Goal: Task Accomplishment & Management: Manage account settings

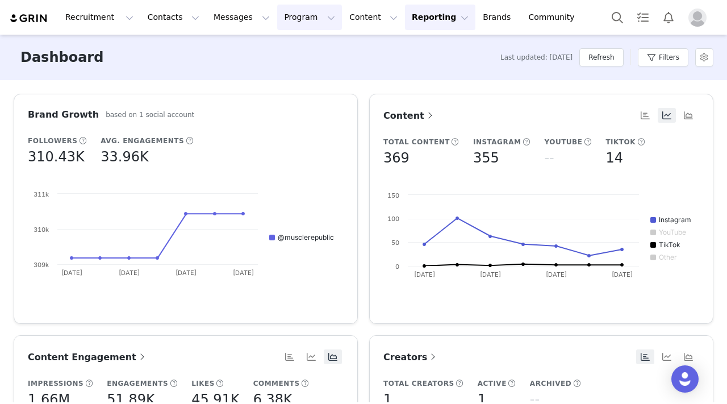
click at [277, 18] on button "Program Program" at bounding box center [309, 18] width 65 height 26
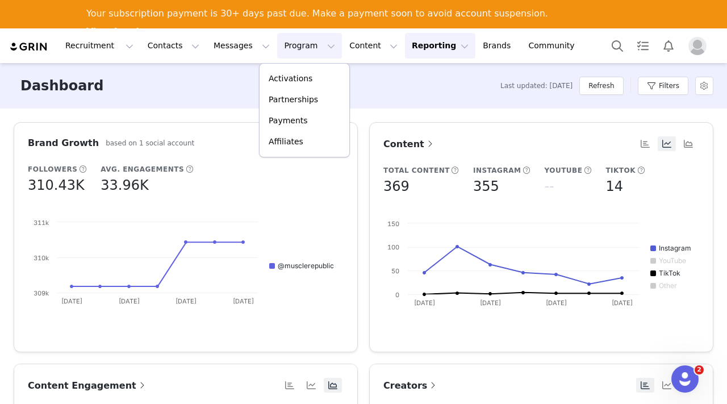
click at [278, 47] on button "Program Program" at bounding box center [309, 46] width 65 height 26
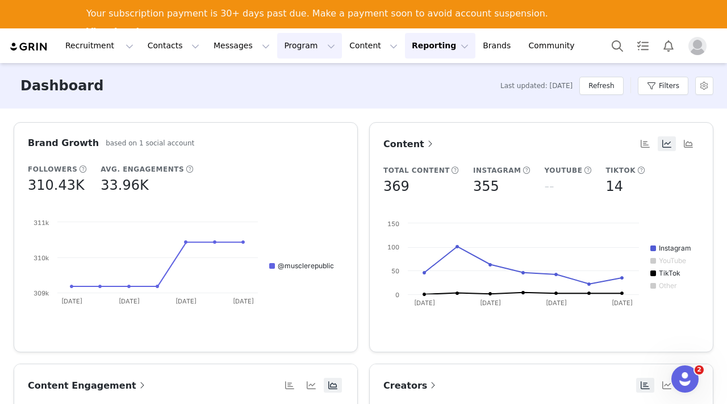
click at [277, 52] on button "Program Program" at bounding box center [309, 46] width 65 height 26
click at [282, 82] on p "Activations" at bounding box center [291, 79] width 44 height 12
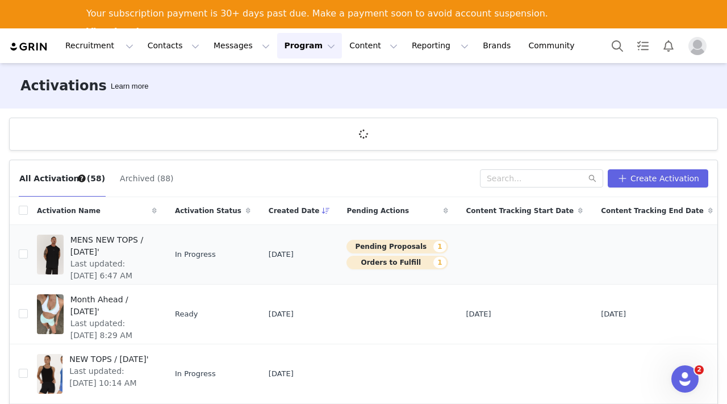
click at [94, 250] on span "MENS NEW TOPS / [DATE]'" at bounding box center [110, 246] width 80 height 24
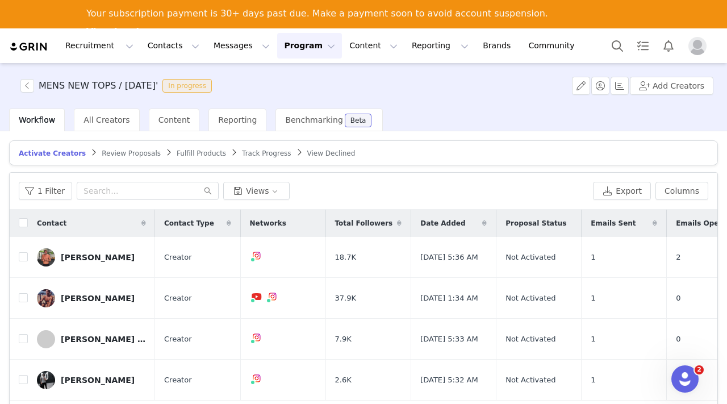
click at [127, 152] on span "Review Proposals" at bounding box center [131, 153] width 59 height 8
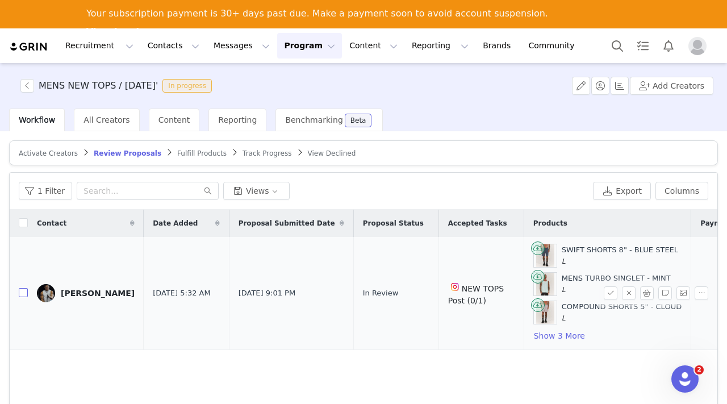
click at [22, 294] on input "checkbox" at bounding box center [23, 292] width 9 height 9
checkbox input "true"
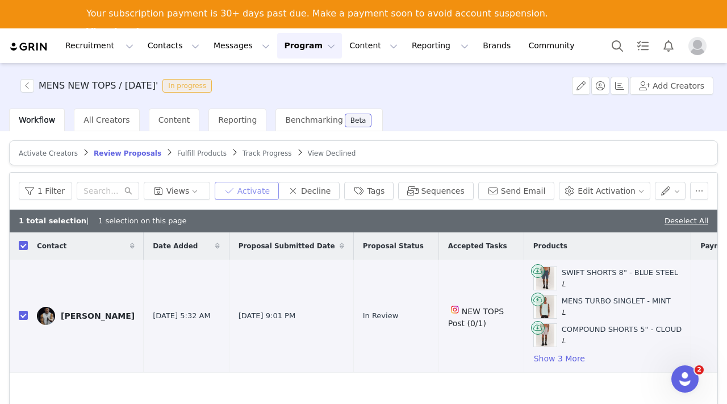
click at [272, 195] on button "Activate" at bounding box center [247, 191] width 64 height 18
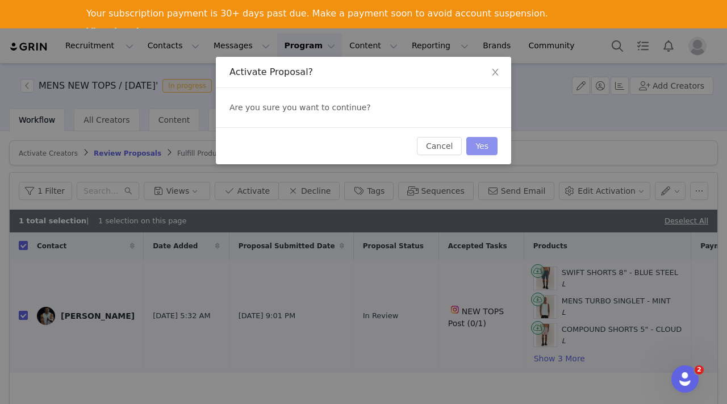
click at [485, 147] on button "Yes" at bounding box center [481, 146] width 31 height 18
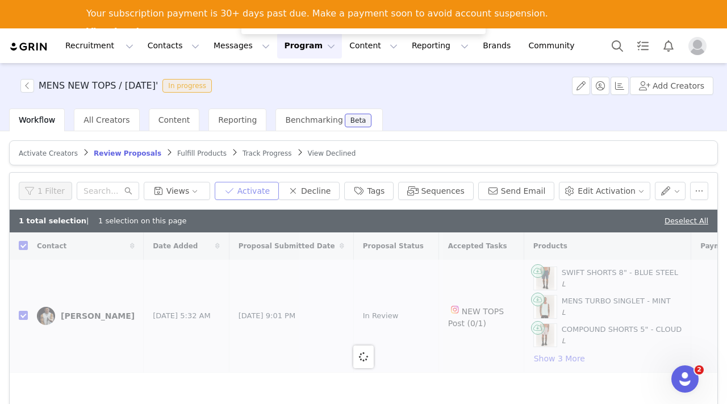
checkbox input "false"
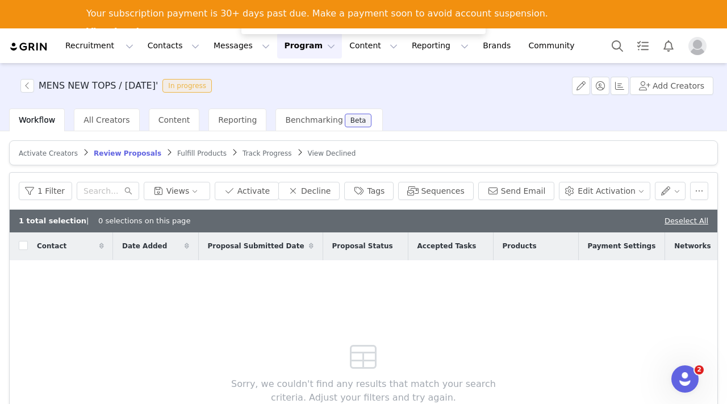
click at [199, 151] on span "Fulfill Products" at bounding box center [201, 153] width 49 height 8
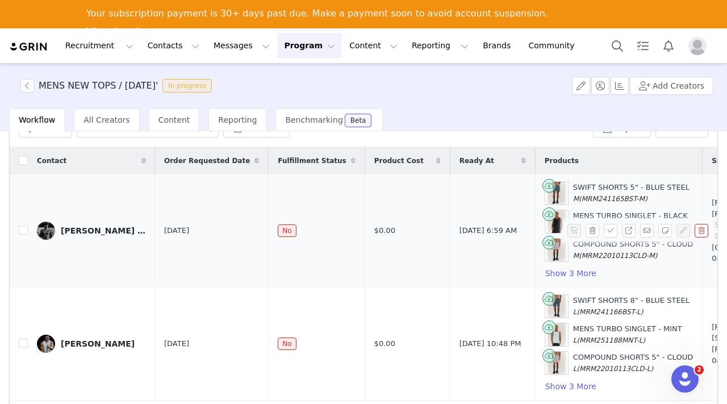
scroll to position [77, 0]
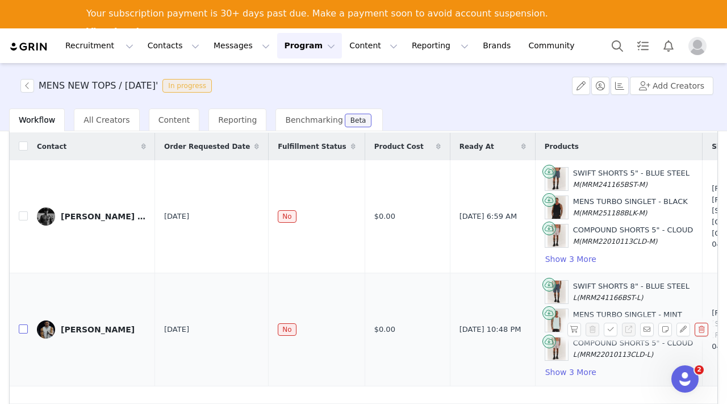
click at [21, 330] on input "checkbox" at bounding box center [23, 328] width 9 height 9
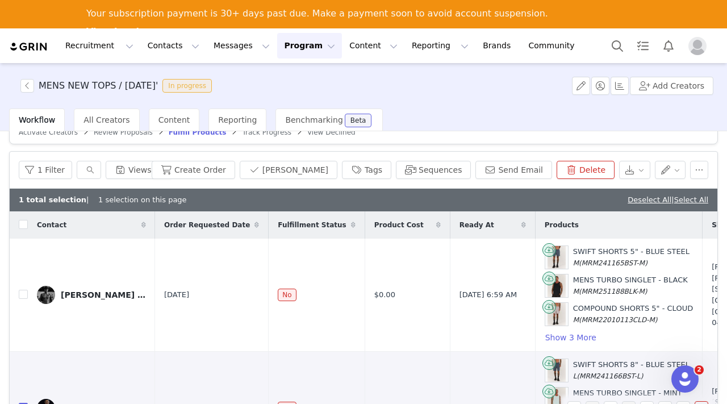
scroll to position [20, 0]
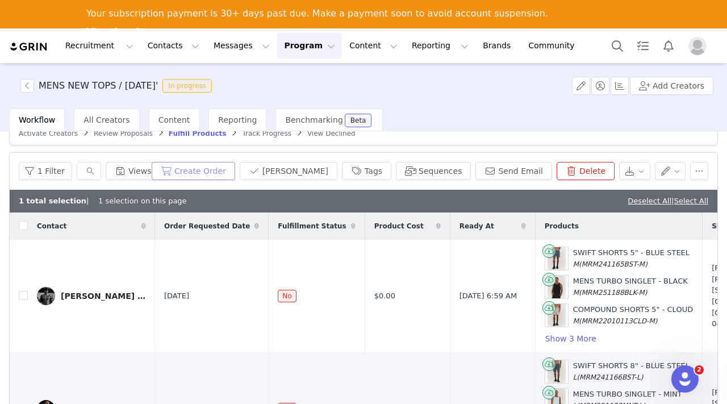
click at [224, 174] on button "Create Order" at bounding box center [194, 171] width 84 height 18
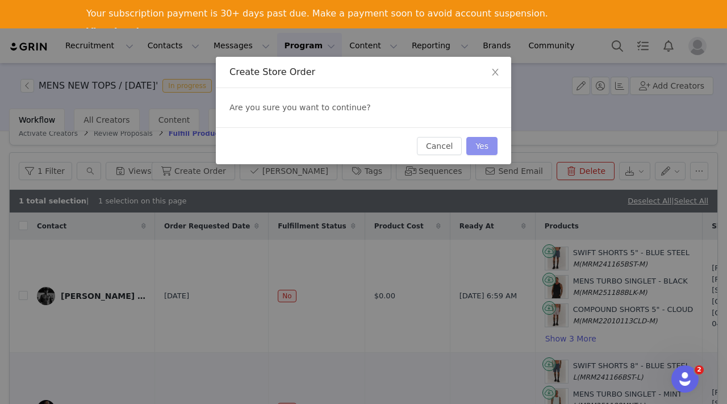
click at [490, 149] on button "Yes" at bounding box center [481, 146] width 31 height 18
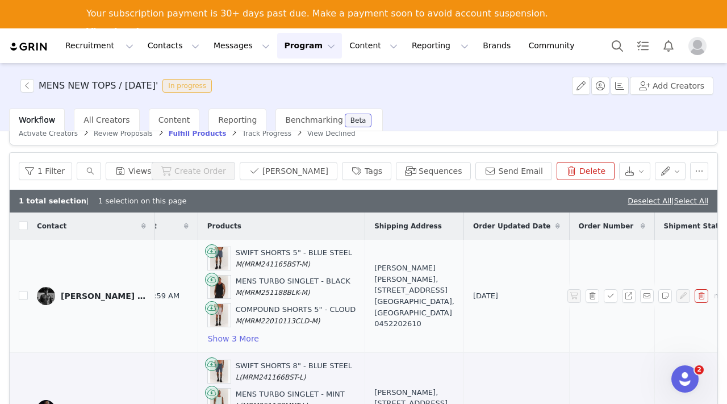
scroll to position [0, 366]
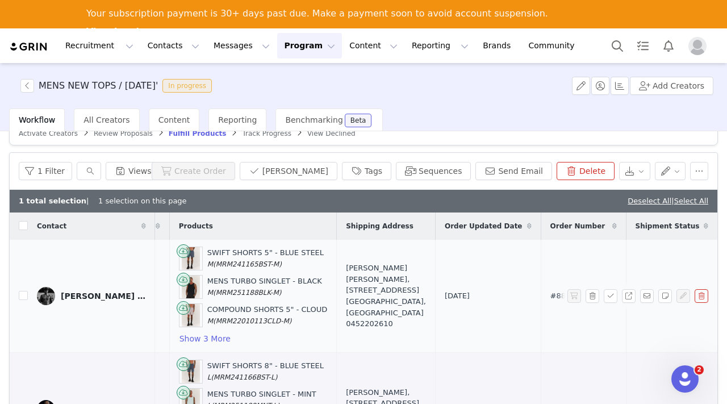
click at [551, 295] on span "#884835" at bounding box center [568, 295] width 35 height 11
drag, startPoint x: 485, startPoint y: 295, endPoint x: 521, endPoint y: 294, distance: 35.8
click at [541, 294] on td "#884835" at bounding box center [583, 296] width 85 height 113
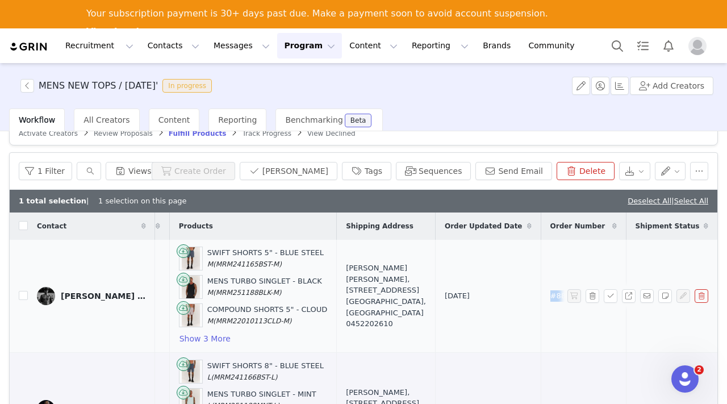
copy span "#884835"
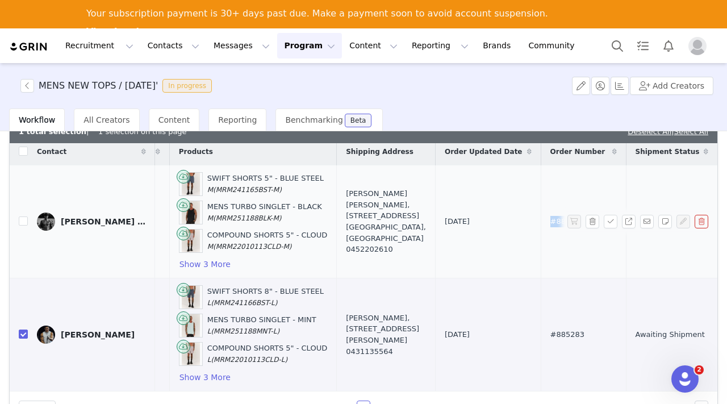
scroll to position [91, 0]
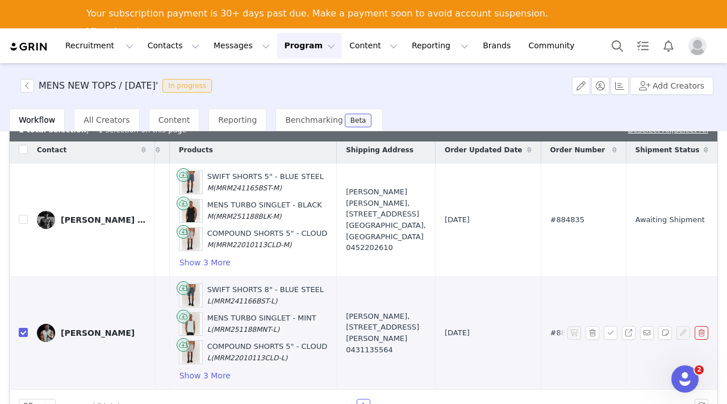
click at [551, 328] on span "#885283" at bounding box center [568, 332] width 35 height 11
click at [21, 330] on input "checkbox" at bounding box center [23, 332] width 9 height 9
checkbox input "false"
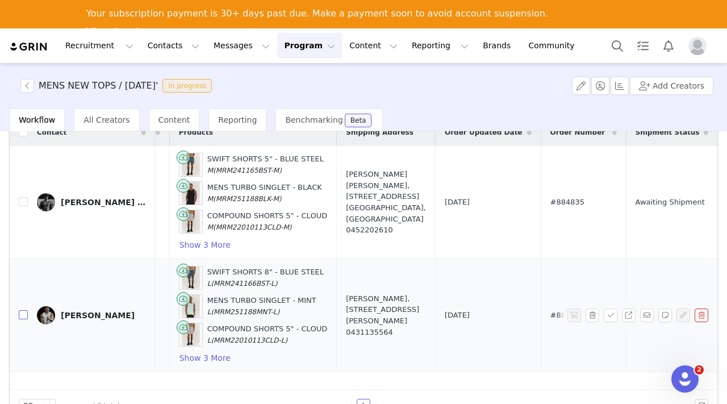
scroll to position [68, 0]
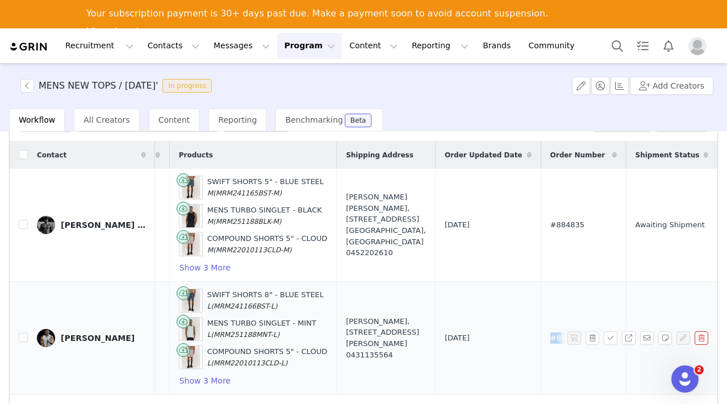
drag, startPoint x: 486, startPoint y: 336, endPoint x: 522, endPoint y: 335, distance: 36.4
click at [541, 336] on td "#885283" at bounding box center [583, 338] width 85 height 113
copy span "#885283"
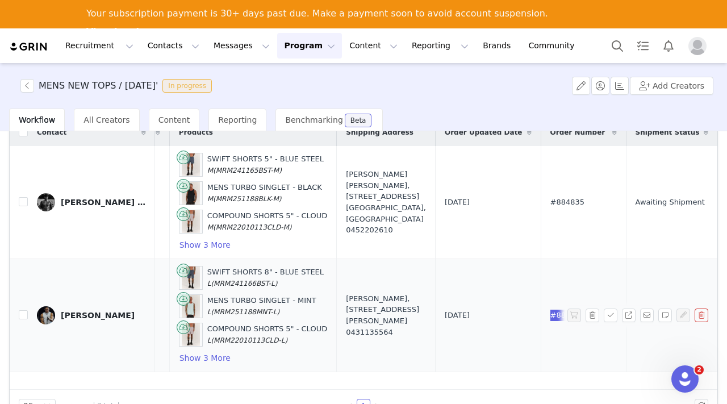
scroll to position [0, 0]
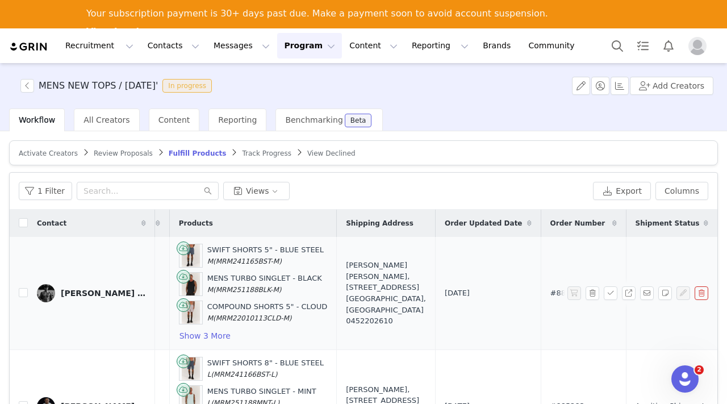
click at [435, 316] on td "Sep 30, 2025" at bounding box center [488, 293] width 106 height 113
click at [294, 47] on button "Program Program" at bounding box center [309, 46] width 65 height 26
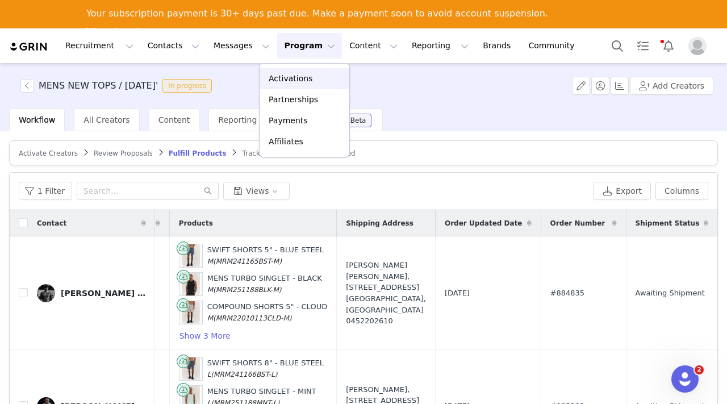
click at [297, 78] on p "Activations" at bounding box center [291, 79] width 44 height 12
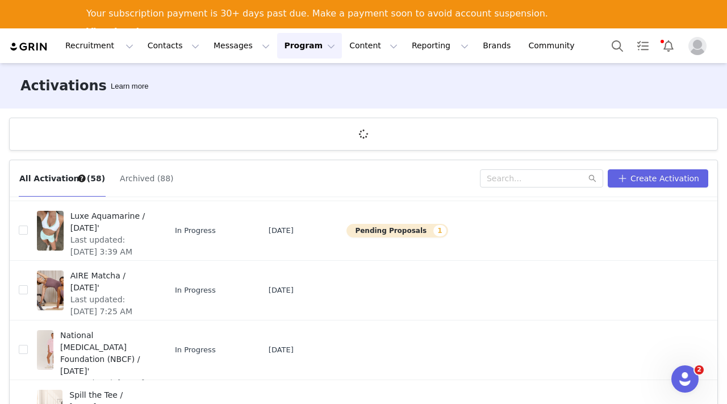
scroll to position [203, 0]
click at [166, 222] on td "In Progress" at bounding box center [213, 231] width 94 height 60
click at [119, 217] on span "Luxe Aquamarine / [DATE]'" at bounding box center [110, 222] width 80 height 24
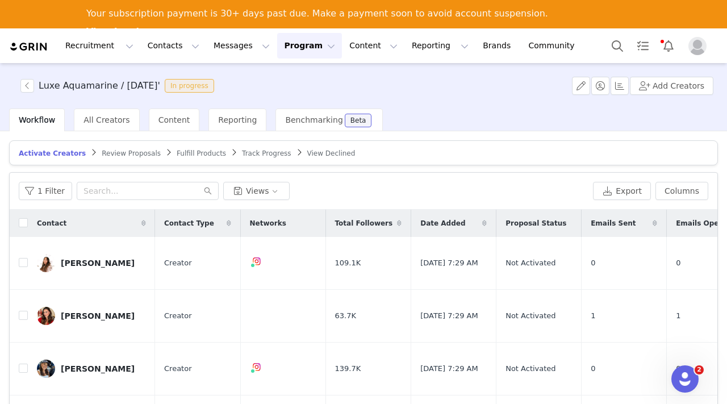
click at [127, 154] on span "Review Proposals" at bounding box center [131, 153] width 59 height 8
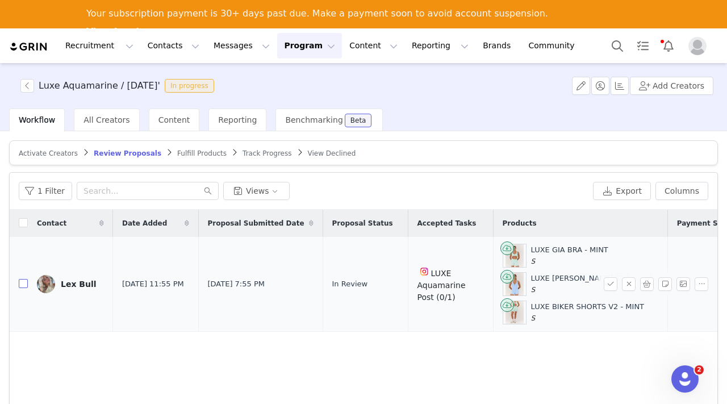
click at [24, 282] on input "checkbox" at bounding box center [23, 283] width 9 height 9
checkbox input "true"
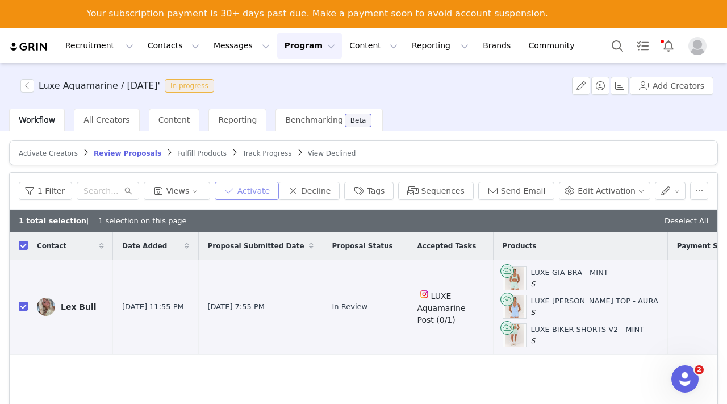
click at [260, 194] on button "Activate" at bounding box center [247, 191] width 64 height 18
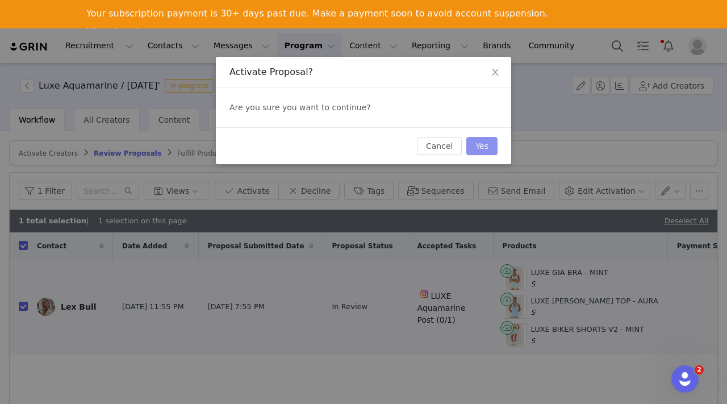
click at [472, 142] on button "Yes" at bounding box center [481, 146] width 31 height 18
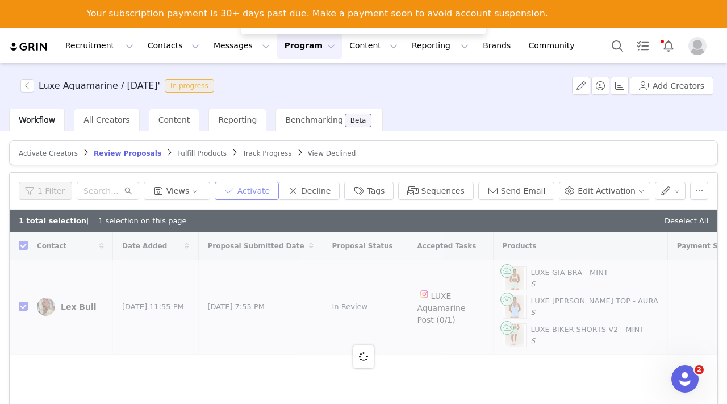
checkbox input "false"
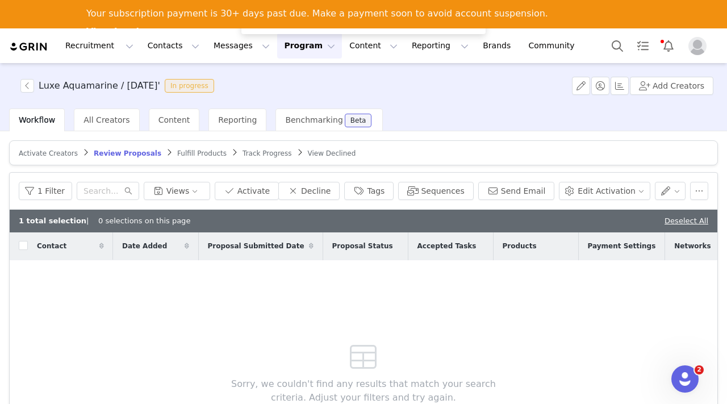
click at [191, 153] on span "Fulfill Products" at bounding box center [201, 153] width 49 height 8
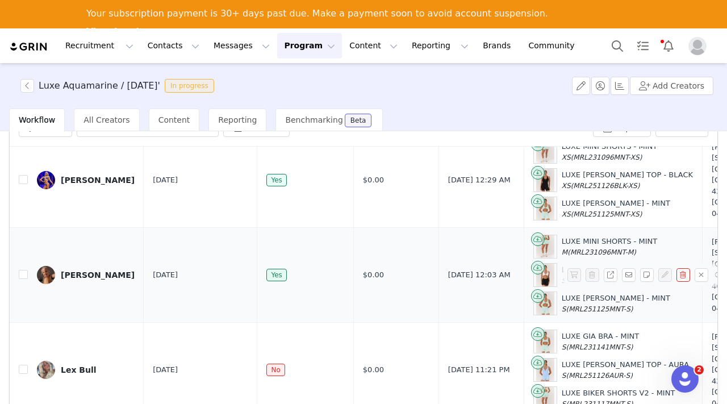
scroll to position [91, 0]
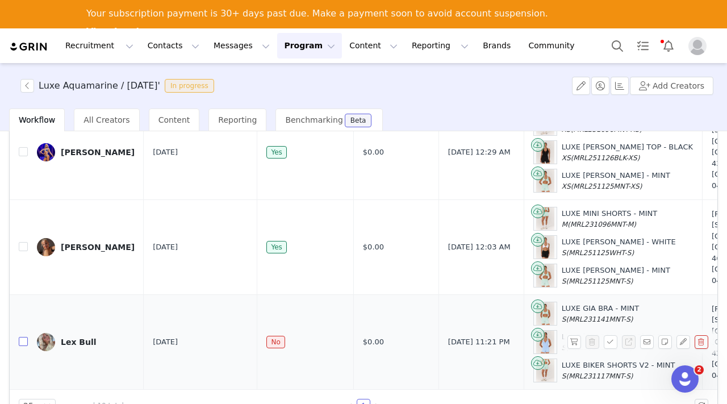
click at [22, 340] on input "checkbox" at bounding box center [23, 341] width 9 height 9
checkbox input "true"
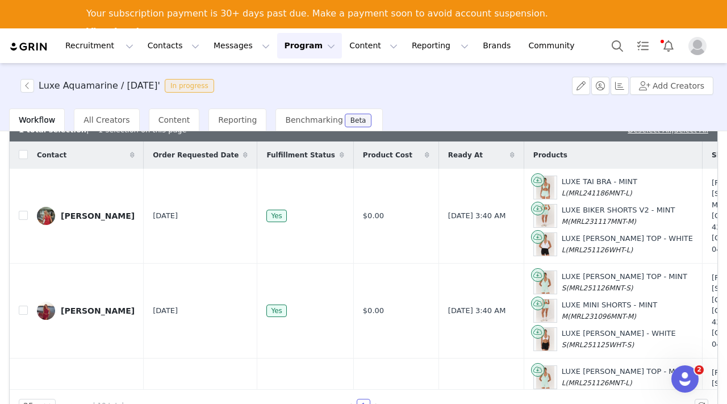
scroll to position [0, 0]
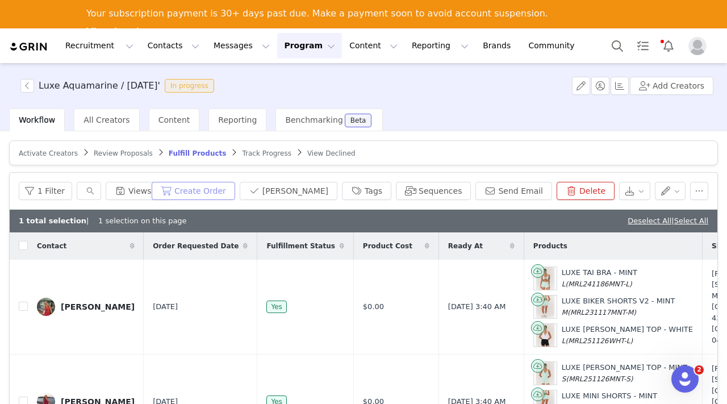
click at [235, 187] on button "Create Order" at bounding box center [194, 191] width 84 height 18
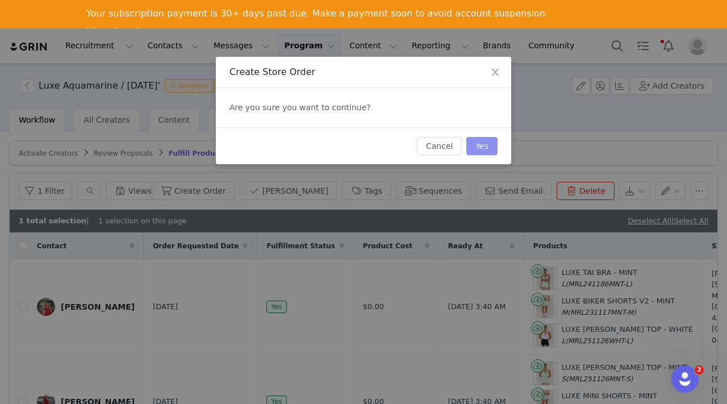
click at [484, 145] on button "Yes" at bounding box center [481, 146] width 31 height 18
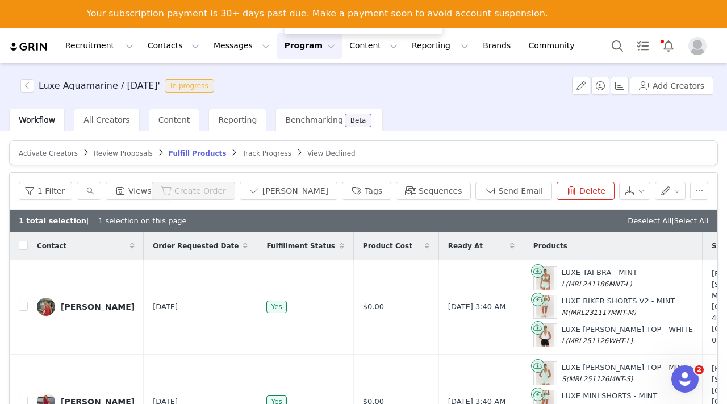
click at [293, 42] on button "Program Program" at bounding box center [309, 46] width 65 height 26
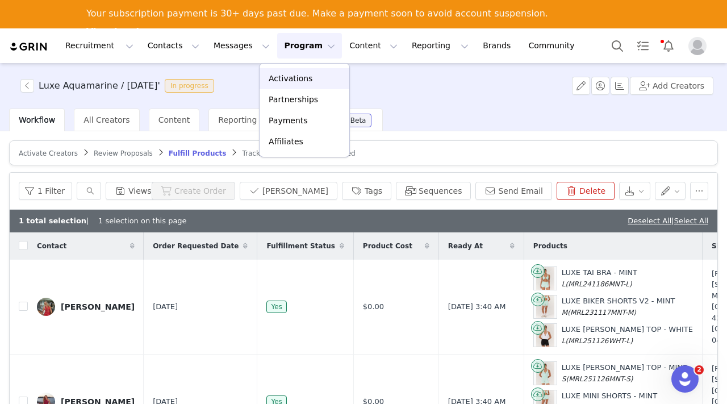
click at [292, 76] on p "Activations" at bounding box center [291, 79] width 44 height 12
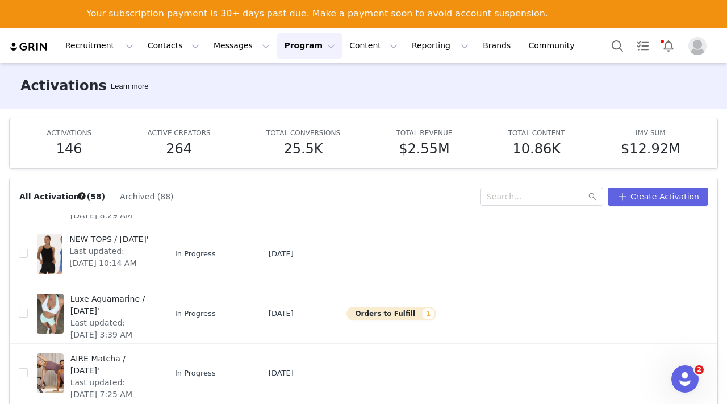
scroll to position [139, 0]
click at [85, 305] on span "Luxe Aquamarine / [DATE]'" at bounding box center [110, 304] width 80 height 24
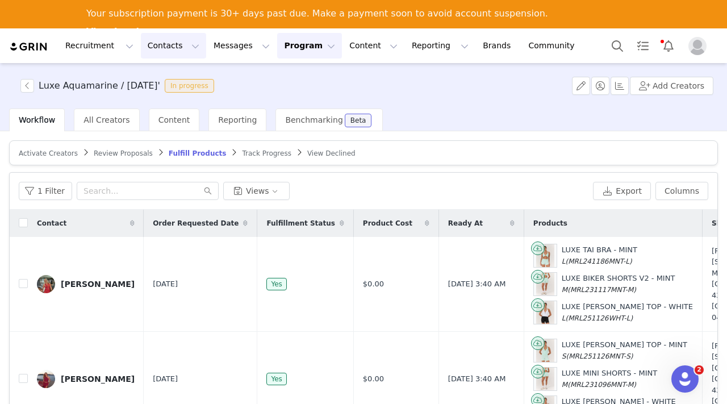
click at [168, 48] on button "Contacts Contacts" at bounding box center [173, 46] width 65 height 26
click at [165, 71] on link "Creators" at bounding box center [178, 78] width 90 height 21
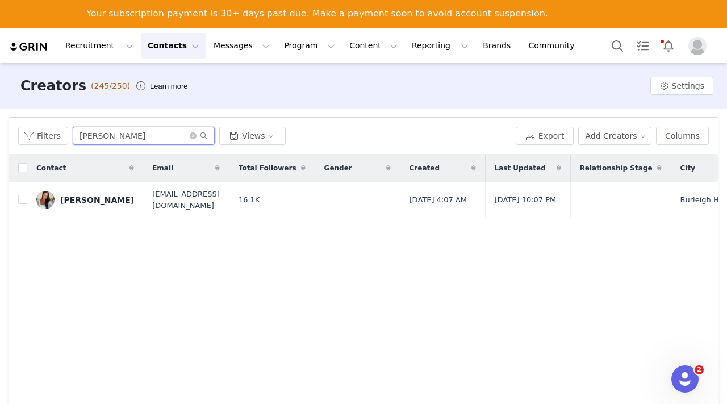
click at [135, 136] on input "Claire Taylor" at bounding box center [144, 136] width 142 height 18
click at [192, 136] on icon "icon: close-circle" at bounding box center [193, 135] width 7 height 7
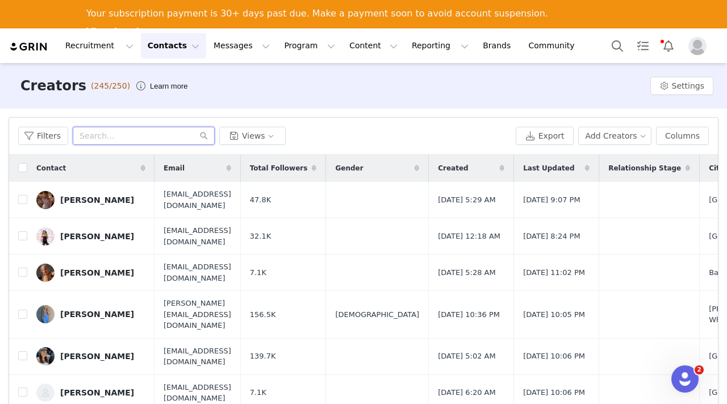
click at [169, 140] on input "text" at bounding box center [144, 136] width 142 height 18
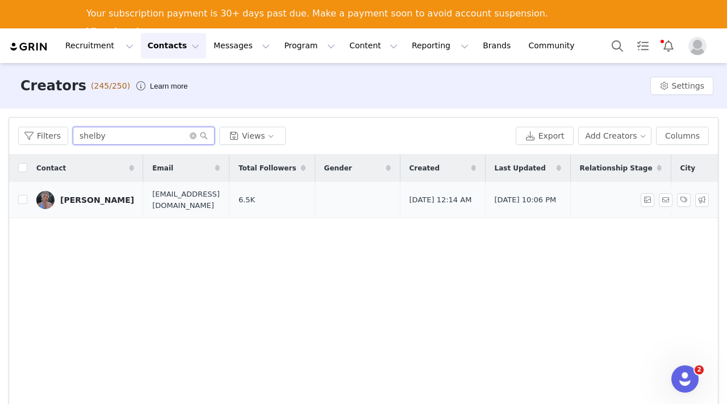
type input "shelby"
click at [94, 198] on div "Shelby Harrison" at bounding box center [97, 199] width 74 height 9
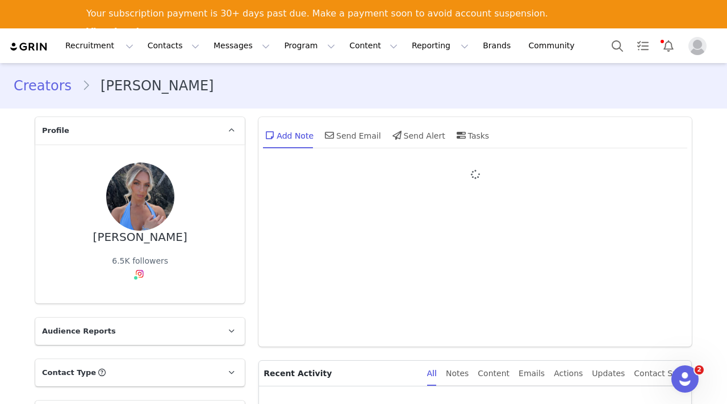
type input "+1 (United States)"
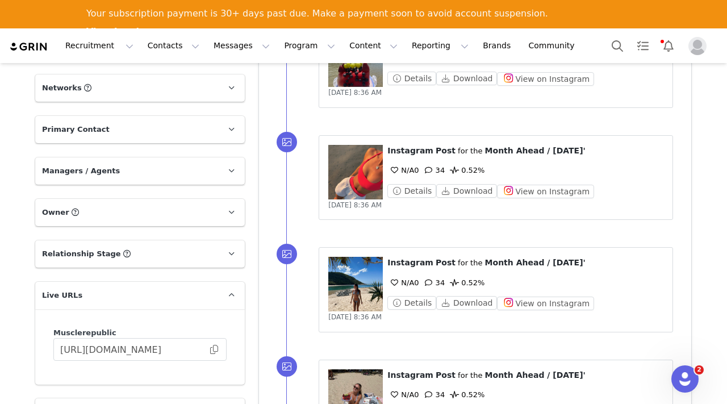
scroll to position [1077, 0]
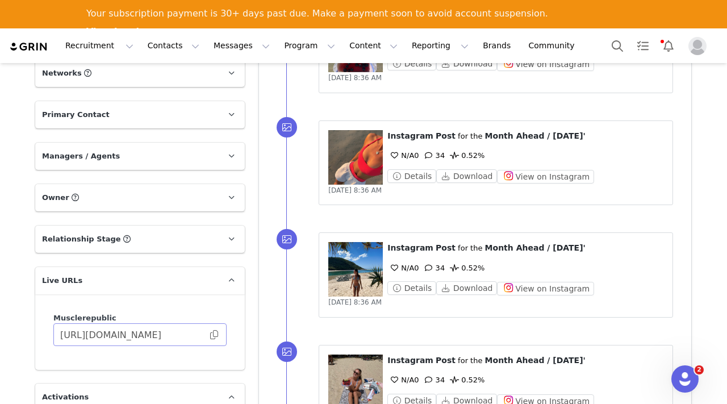
click at [212, 335] on span at bounding box center [214, 335] width 11 height 0
click at [289, 44] on button "Program Program" at bounding box center [309, 46] width 65 height 26
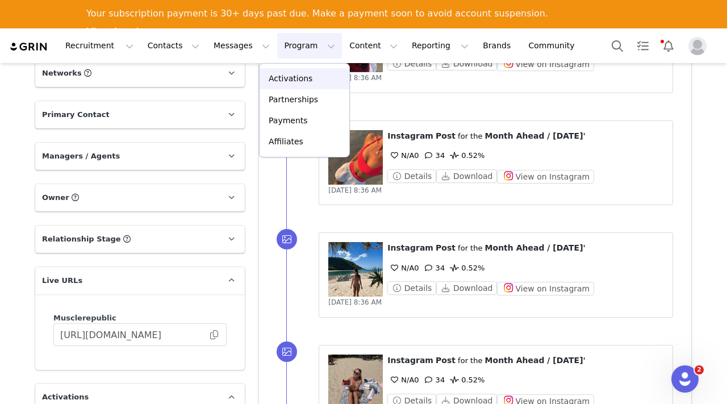
click at [289, 76] on p "Activations" at bounding box center [291, 79] width 44 height 12
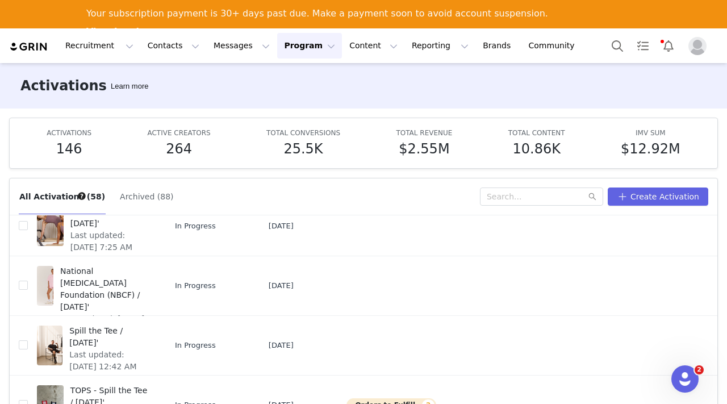
scroll to position [286, 0]
click at [107, 271] on span "National [MEDICAL_DATA] Foundation (NBCF) / [DATE]'" at bounding box center [105, 288] width 90 height 48
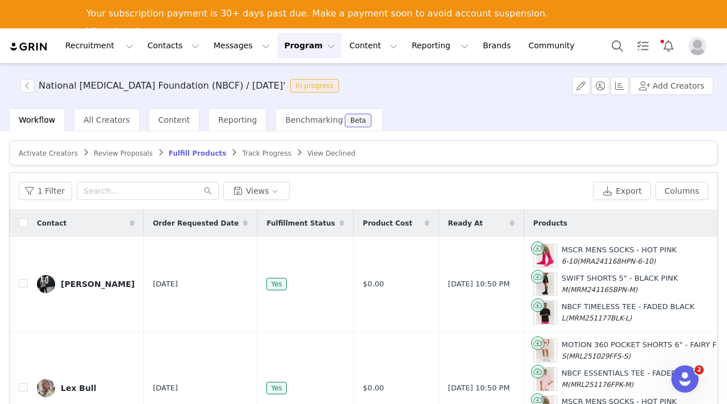
click at [60, 154] on span "Activate Creators" at bounding box center [48, 153] width 59 height 8
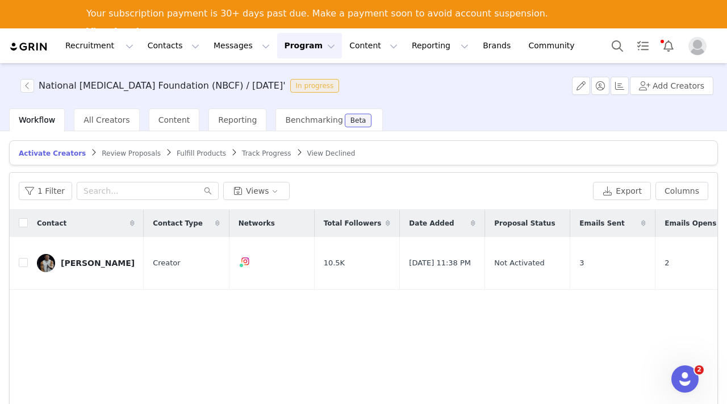
click at [277, 47] on button "Program Program" at bounding box center [309, 46] width 65 height 26
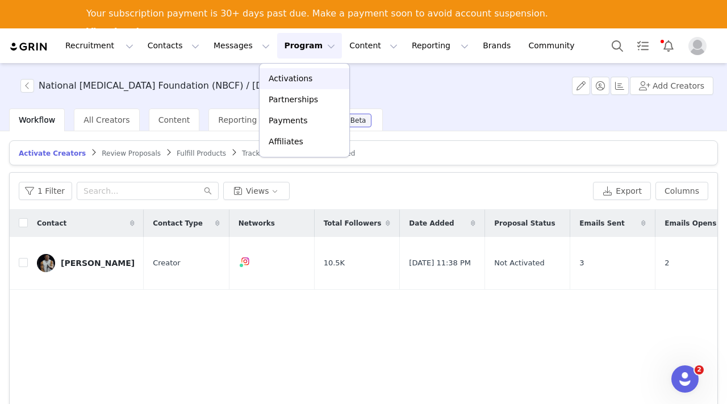
click at [284, 76] on p "Activations" at bounding box center [291, 79] width 44 height 12
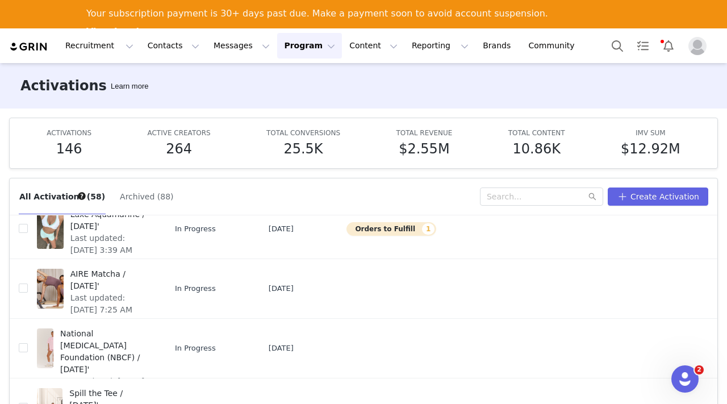
scroll to position [231, 0]
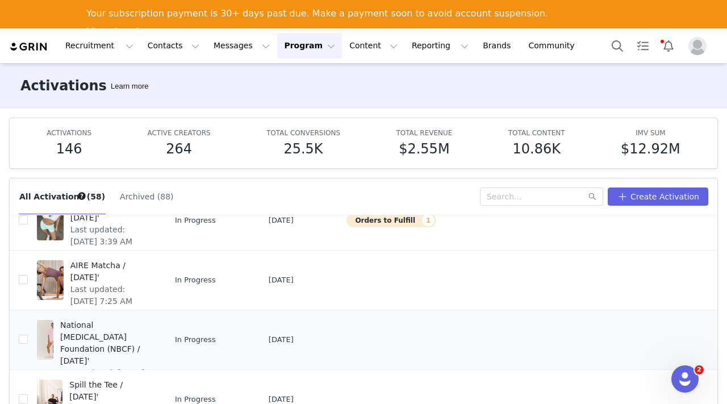
click at [93, 332] on span "National [MEDICAL_DATA] Foundation (NBCF) / [DATE]'" at bounding box center [105, 343] width 90 height 48
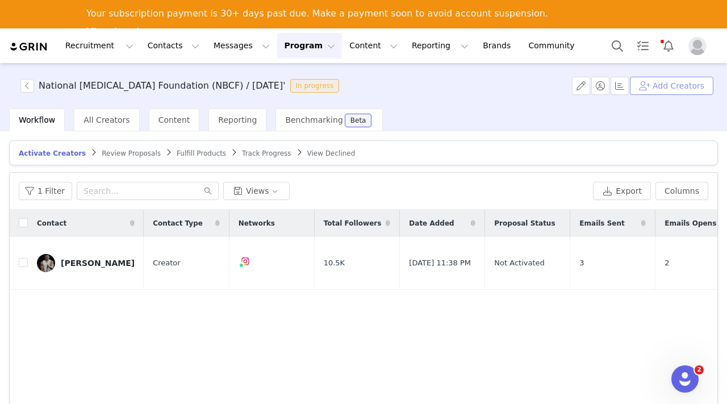
click at [665, 86] on button "Add Creators" at bounding box center [672, 86] width 84 height 18
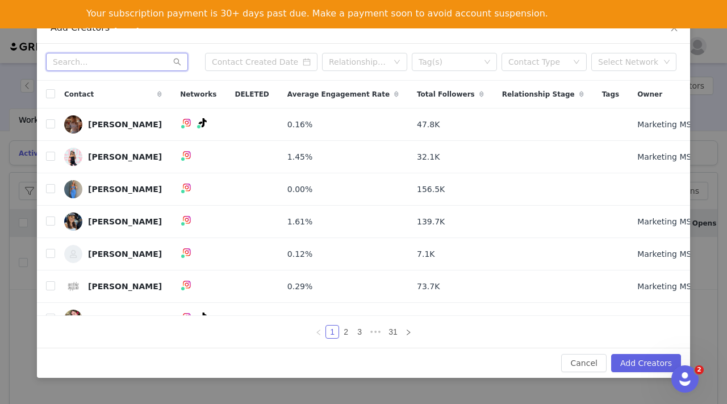
click at [107, 64] on input "text" at bounding box center [117, 62] width 142 height 18
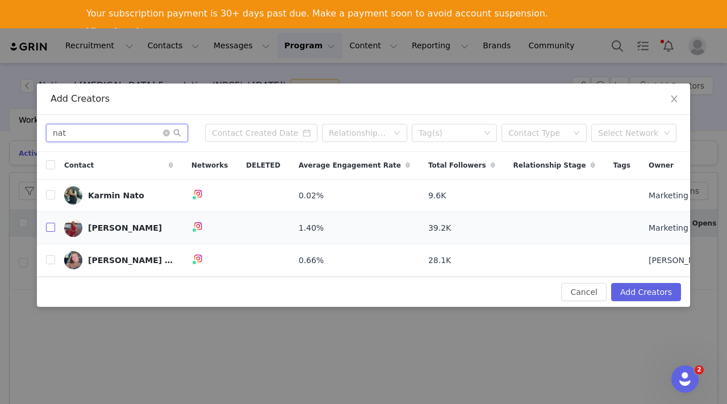
type input "nat"
click at [46, 226] on input "checkbox" at bounding box center [50, 227] width 9 height 9
checkbox input "true"
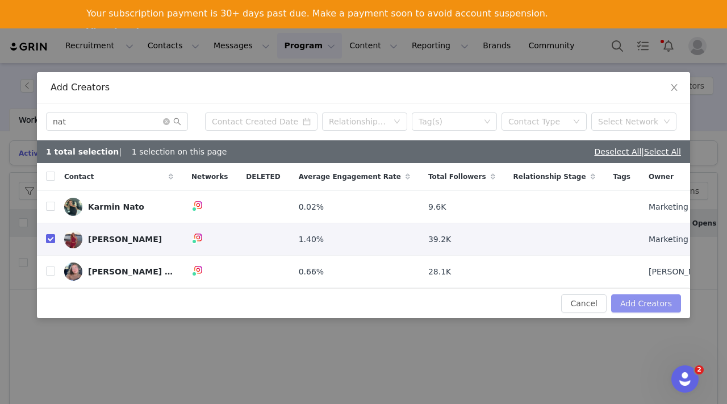
click at [642, 302] on button "Add Creators" at bounding box center [646, 303] width 70 height 18
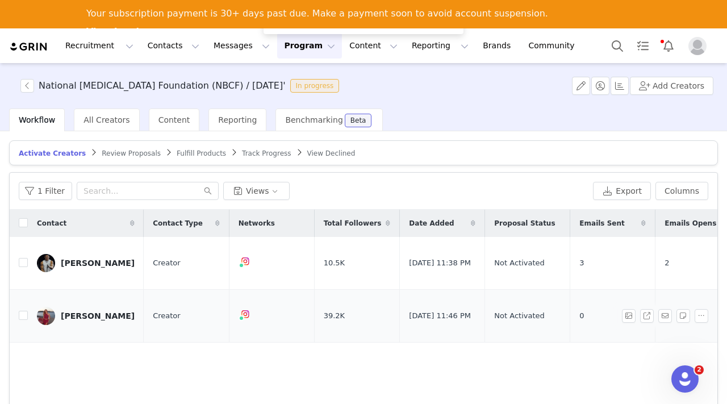
click at [28, 315] on td "[PERSON_NAME]" at bounding box center [86, 316] width 116 height 53
click at [23, 315] on input "checkbox" at bounding box center [23, 315] width 9 height 9
checkbox input "true"
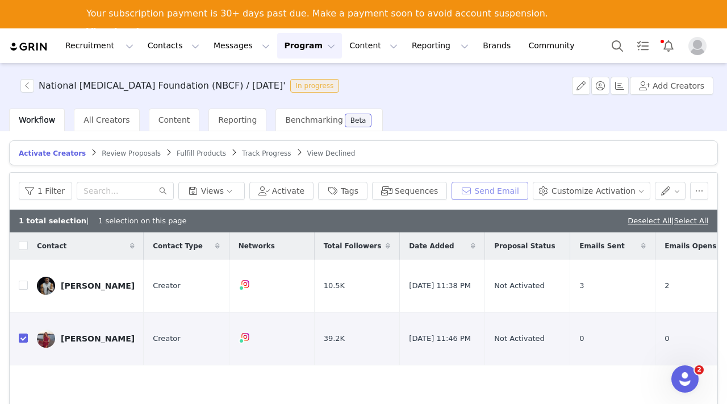
click at [497, 192] on button "Send Email" at bounding box center [490, 191] width 77 height 18
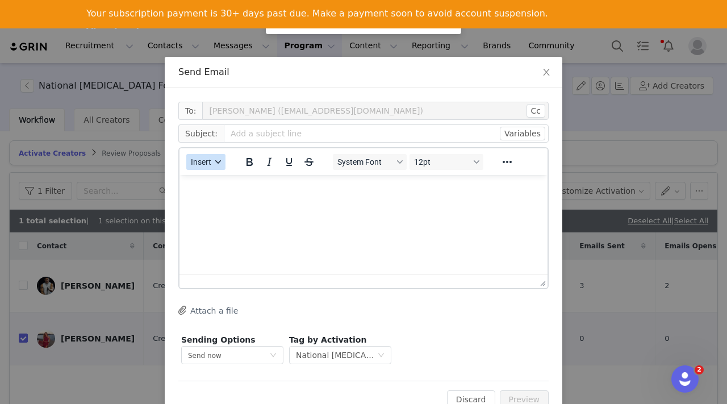
click at [208, 158] on span "Insert" at bounding box center [201, 161] width 20 height 9
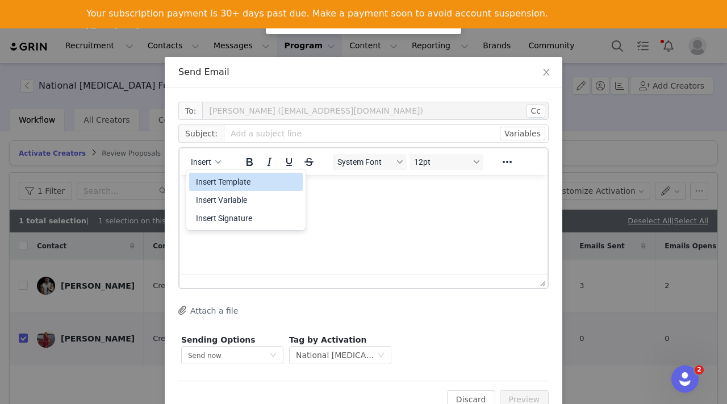
click at [230, 183] on div "Insert Template" at bounding box center [247, 182] width 102 height 14
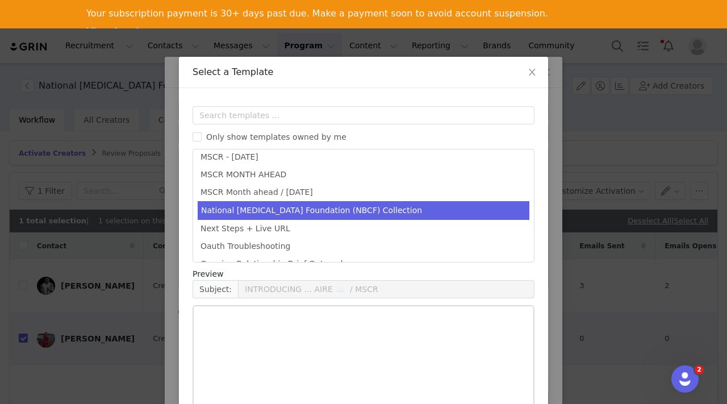
click at [284, 209] on li "National Breast Cancer Foundation (NBCF) Collection" at bounding box center [364, 210] width 332 height 19
type input "National Breast Cancer Foundation (NBCF) Collection / MSCR"
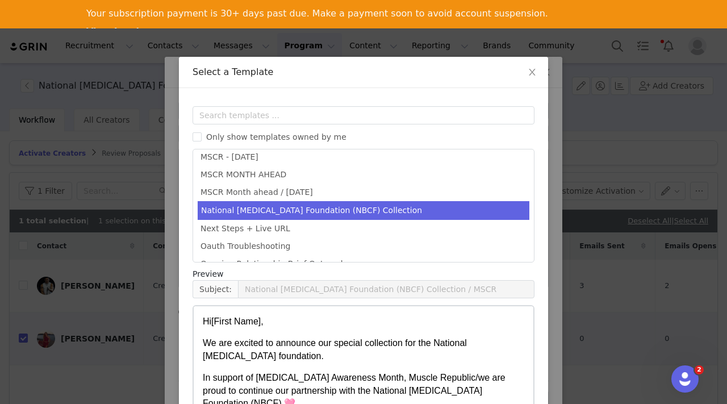
scroll to position [394, 0]
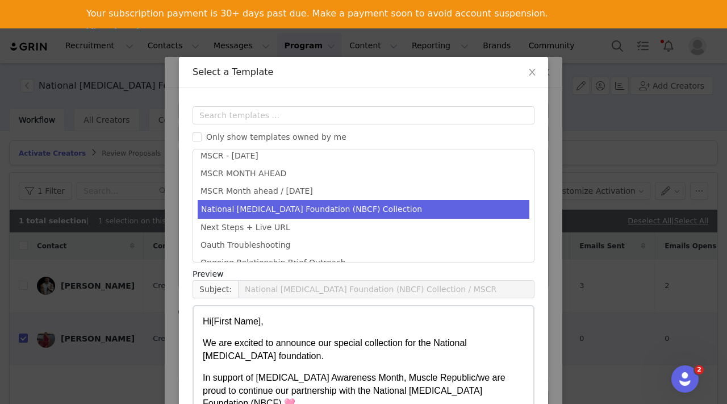
click at [335, 338] on p "We are excited to announce our special collection for the National Breast Cance…" at bounding box center [364, 350] width 322 height 26
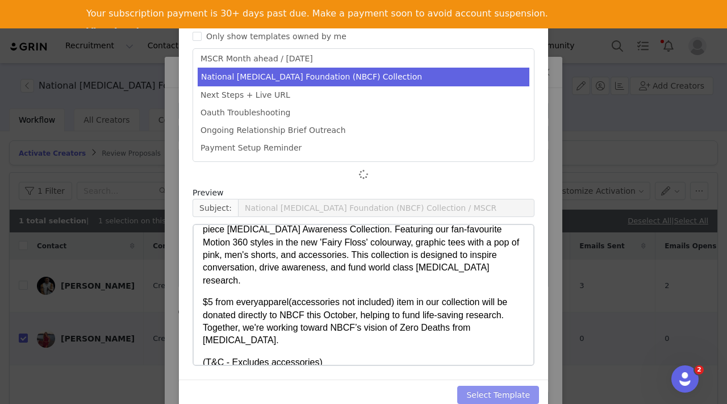
scroll to position [427, 0]
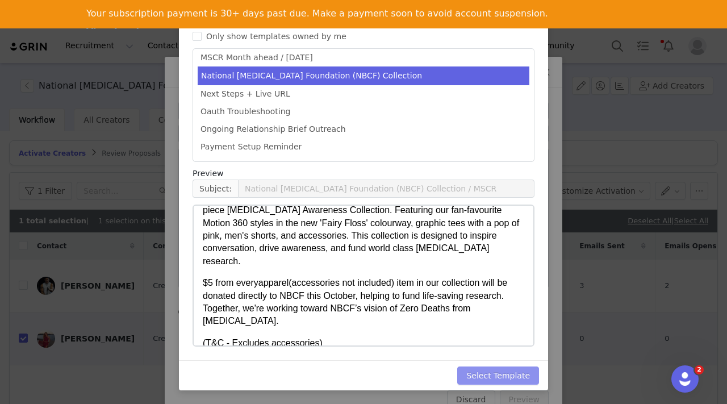
click at [491, 378] on button "Select Template" at bounding box center [498, 375] width 82 height 18
type input "National Breast Cancer Foundation (NBCF) Collection / MSCR"
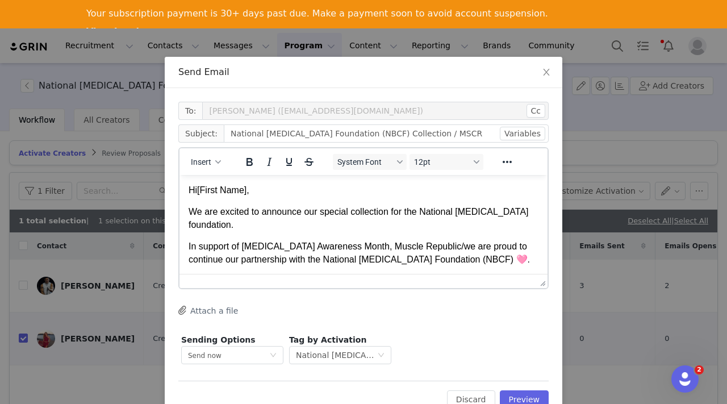
scroll to position [0, 0]
click at [270, 187] on p "Hi First Name ," at bounding box center [364, 190] width 350 height 12
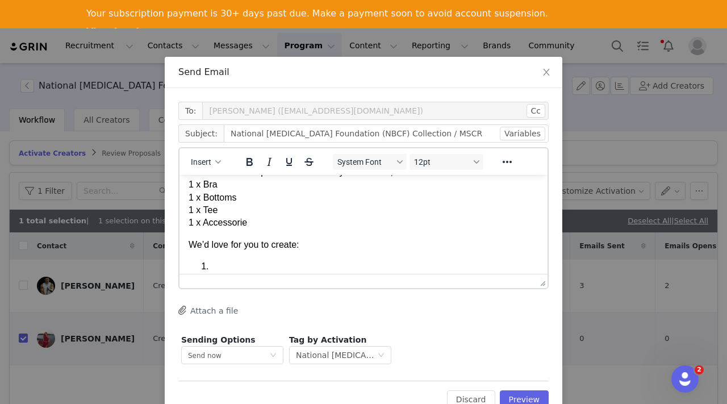
scroll to position [376, 0]
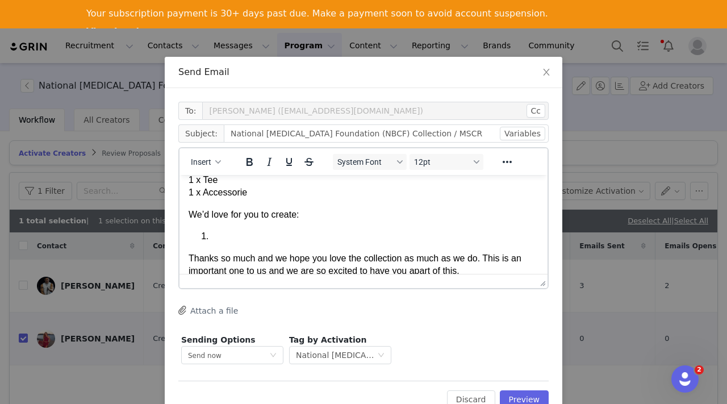
click at [240, 236] on p "Rich Text Area. Press ALT-0 for help." at bounding box center [374, 236] width 327 height 12
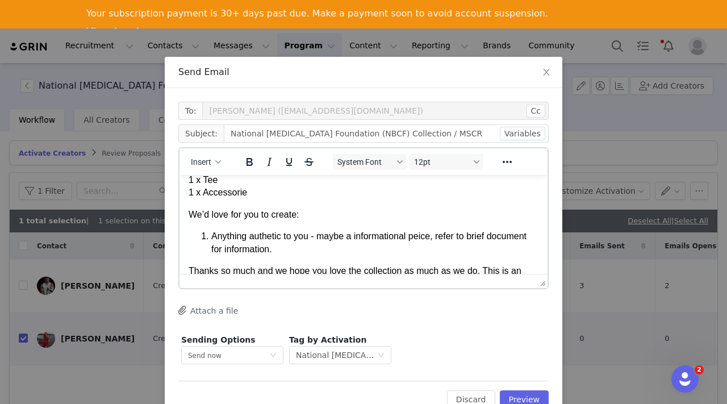
click at [272, 237] on span "Anything authetic to you - maybe a informational peice, refer to brief document…" at bounding box center [368, 242] width 315 height 22
click at [428, 237] on span "Anything authentic to you - maybe a informational peice, refer to brief documen…" at bounding box center [371, 242] width 320 height 22
click at [338, 251] on p "Anything authentic to you - maybe a informational piece, refer to brief documen…" at bounding box center [374, 243] width 327 height 26
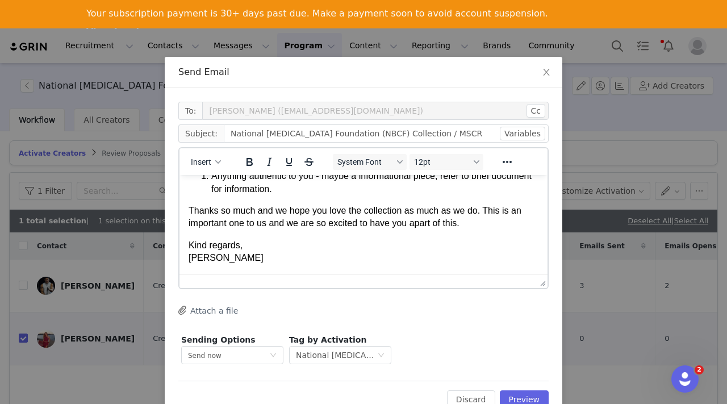
scroll to position [32, 0]
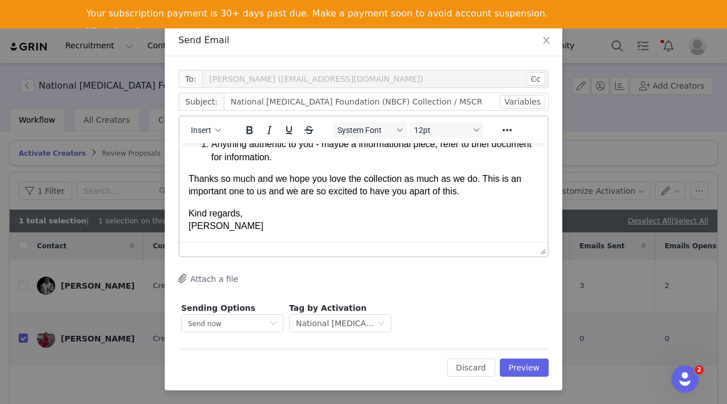
click at [253, 228] on p "Kind regards, Astrid" at bounding box center [364, 220] width 350 height 26
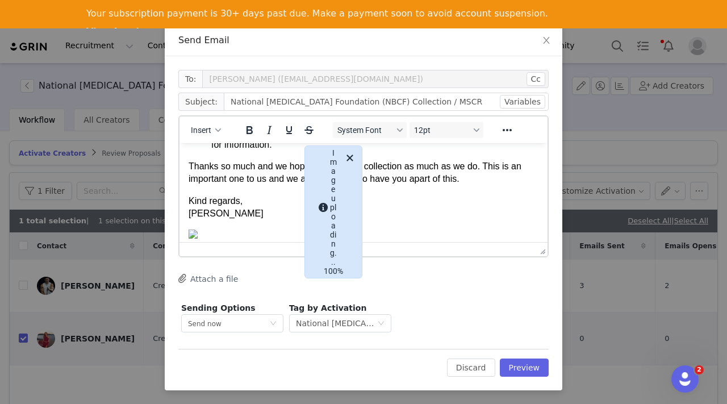
click at [434, 211] on p "Kind regards, Astrid" at bounding box center [364, 208] width 350 height 26
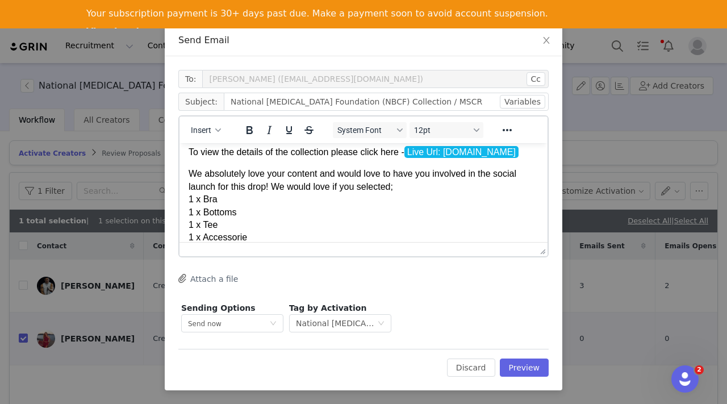
scroll to position [290, 0]
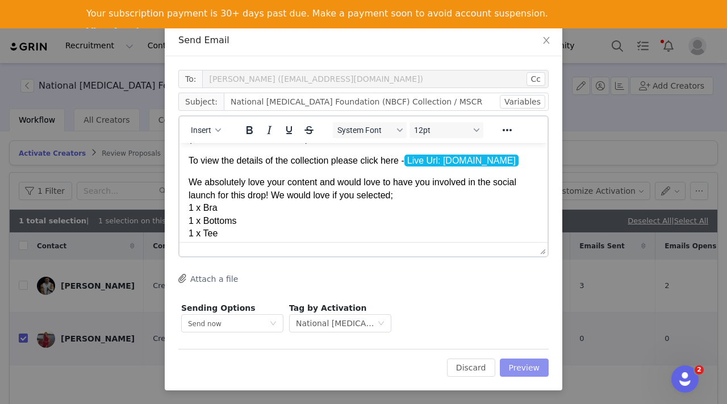
click at [530, 364] on button "Preview" at bounding box center [524, 368] width 49 height 18
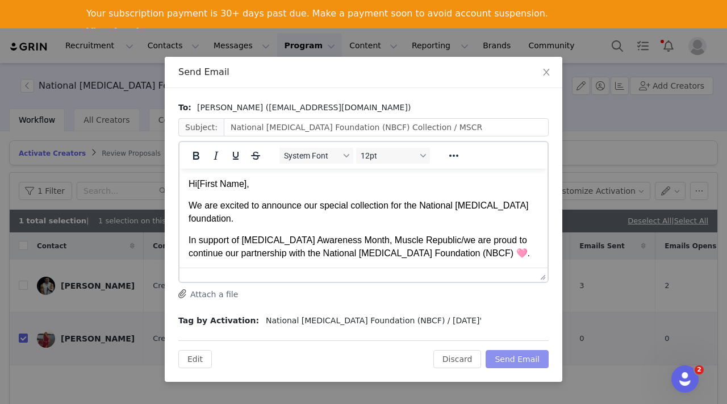
scroll to position [0, 0]
click at [366, 215] on p "We are excited to announce our special collection for the National Breast Cance…" at bounding box center [364, 212] width 350 height 26
click at [234, 181] on p "Hi [First Name] ," at bounding box center [364, 184] width 350 height 12
click at [249, 183] on span "," at bounding box center [248, 184] width 2 height 10
click at [187, 356] on button "Edit" at bounding box center [195, 359] width 34 height 18
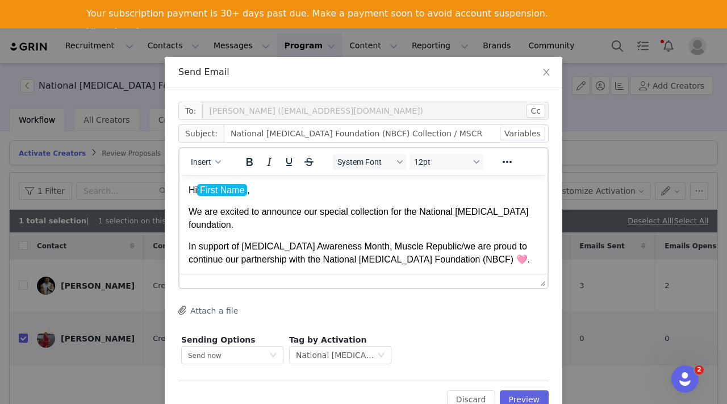
click at [249, 189] on span "," at bounding box center [248, 190] width 2 height 10
click at [212, 148] on div "Insert System Font 12pt To open the popup, press Shift+Enter To open the popup,…" at bounding box center [364, 161] width 368 height 27
click at [213, 162] on button "Insert" at bounding box center [205, 162] width 39 height 16
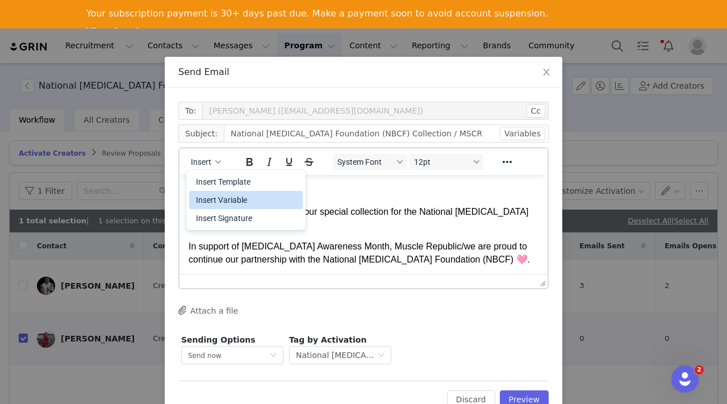
click at [230, 198] on div "Insert Variable" at bounding box center [247, 200] width 102 height 14
select select
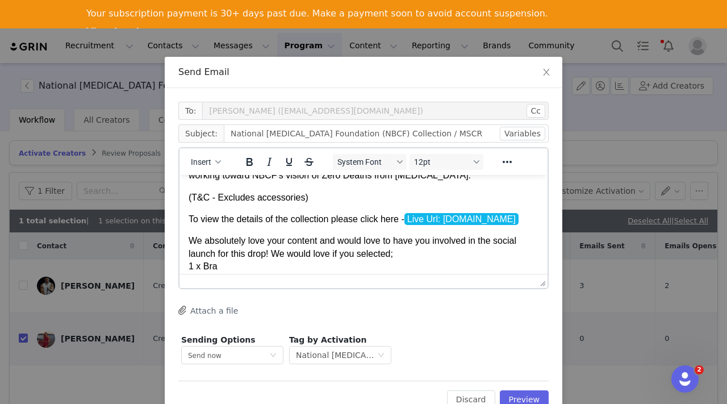
scroll to position [264, 0]
click at [292, 216] on p "To view the details of the collection please click here - Live Url: musclerepub…" at bounding box center [364, 218] width 350 height 12
click at [209, 165] on span "Insert" at bounding box center [201, 161] width 20 height 9
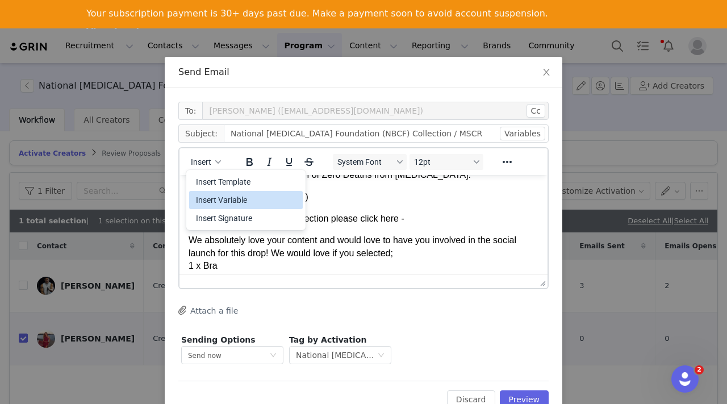
click at [231, 197] on div "Insert Variable" at bounding box center [247, 200] width 102 height 14
select select
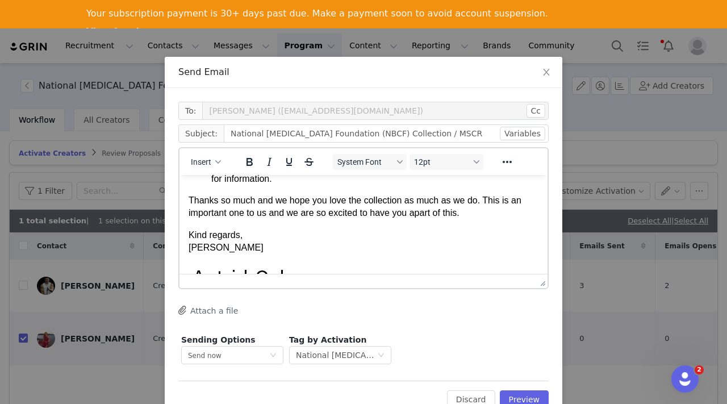
scroll to position [32, 0]
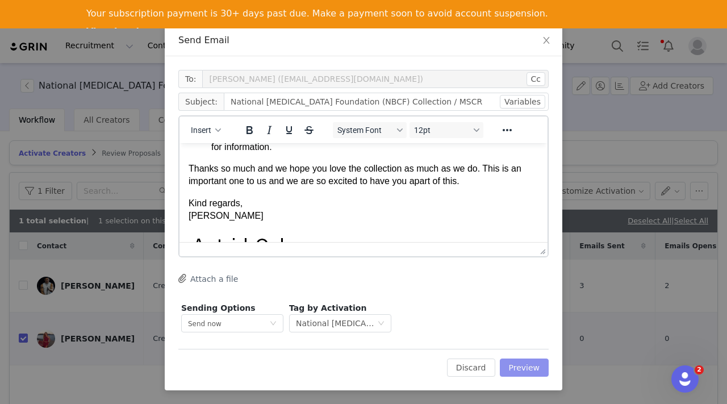
click at [519, 364] on button "Preview" at bounding box center [524, 368] width 49 height 18
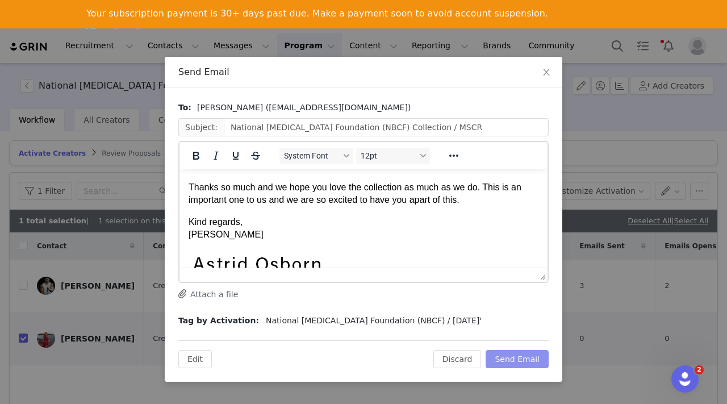
scroll to position [456, 0]
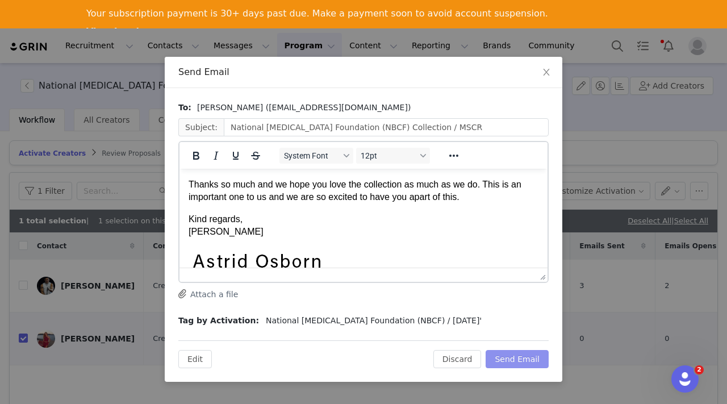
click at [508, 357] on button "Send Email" at bounding box center [517, 359] width 63 height 18
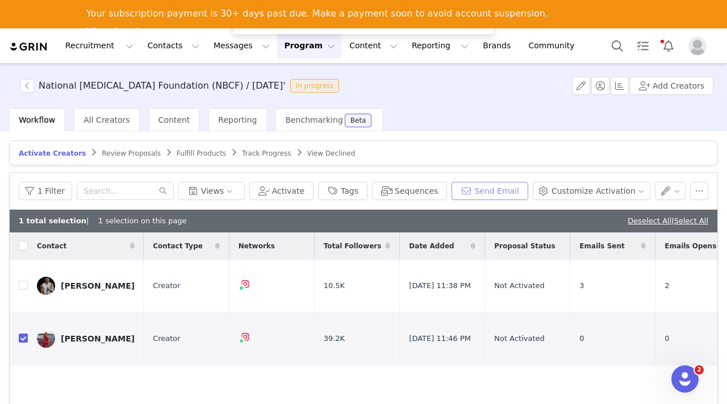
scroll to position [0, 0]
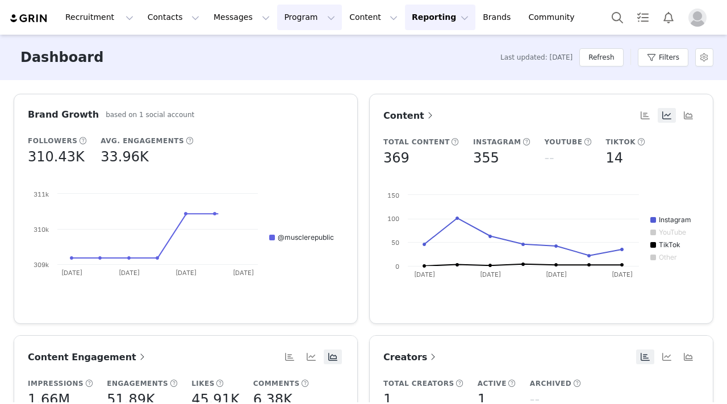
click at [280, 14] on button "Program Program" at bounding box center [309, 18] width 65 height 26
click at [282, 48] on p "Activations" at bounding box center [291, 50] width 44 height 12
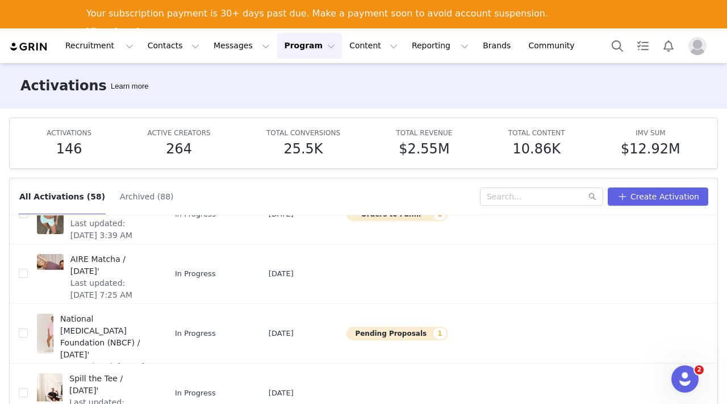
scroll to position [241, 0]
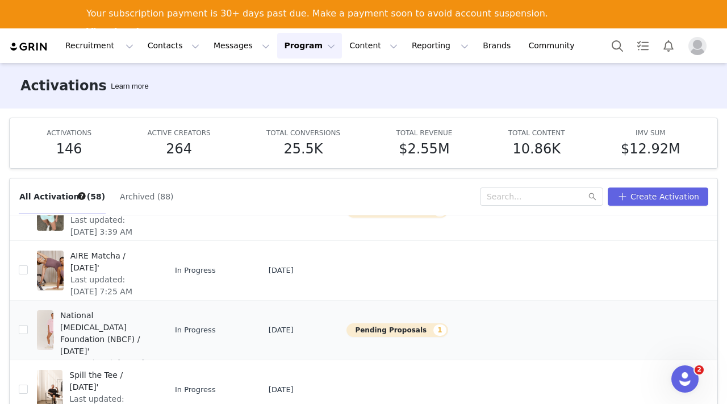
click at [84, 325] on span "National [MEDICAL_DATA] Foundation (NBCF) / [DATE]'" at bounding box center [105, 334] width 90 height 48
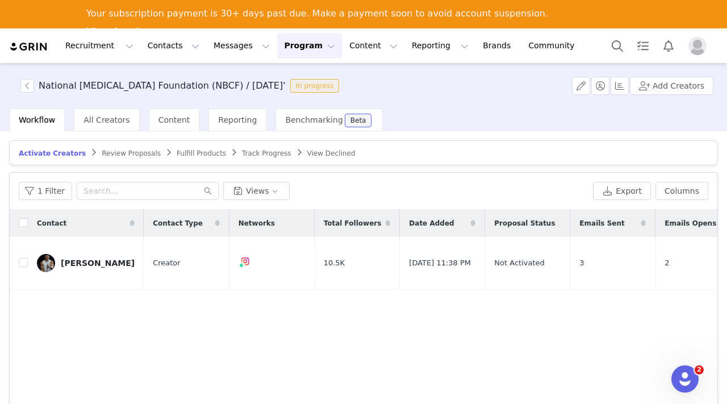
click at [126, 152] on span "Review Proposals" at bounding box center [131, 153] width 59 height 8
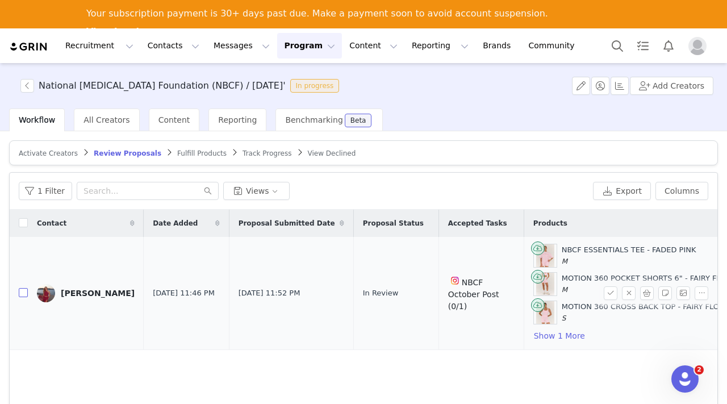
click at [23, 293] on input "checkbox" at bounding box center [23, 292] width 9 height 9
checkbox input "true"
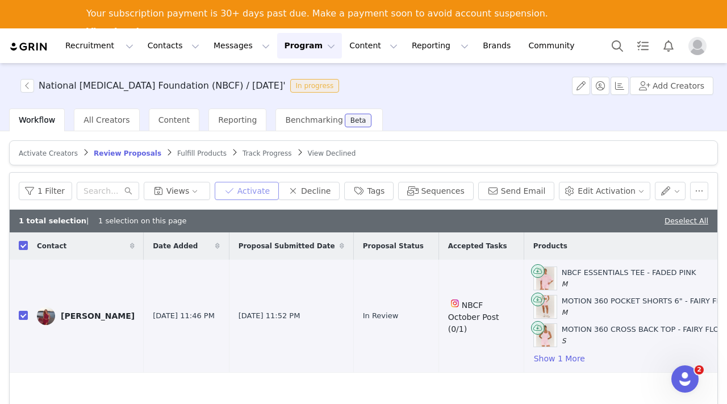
click at [266, 193] on button "Activate" at bounding box center [247, 191] width 64 height 18
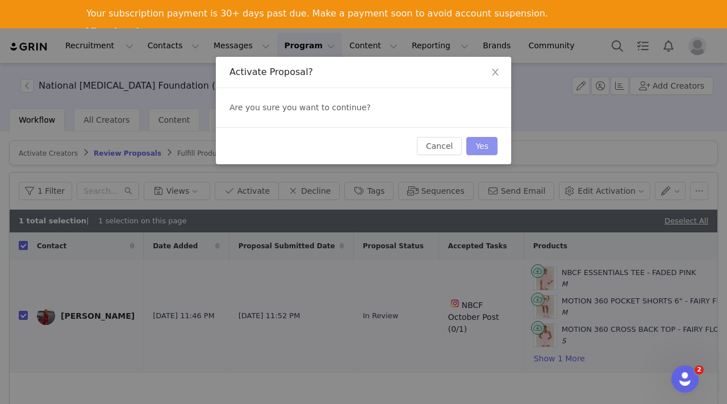
click at [477, 148] on button "Yes" at bounding box center [481, 146] width 31 height 18
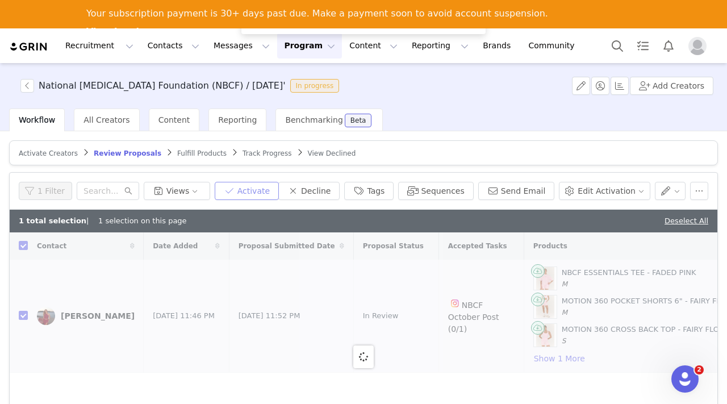
checkbox input "false"
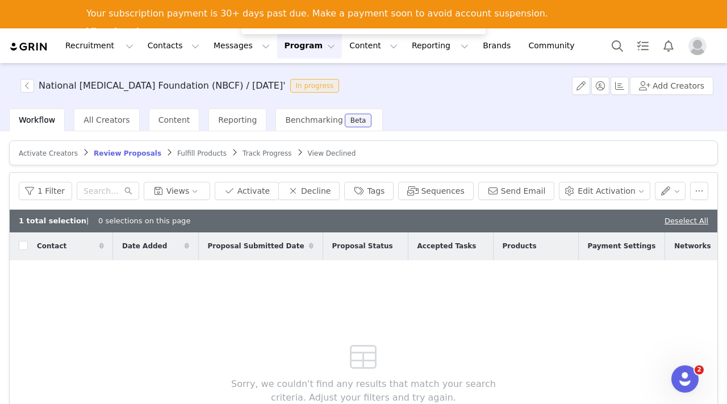
click at [204, 151] on span "Fulfill Products" at bounding box center [201, 153] width 49 height 8
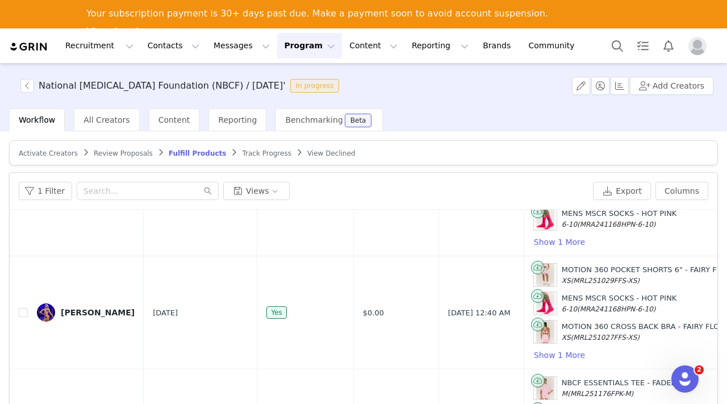
scroll to position [91, 0]
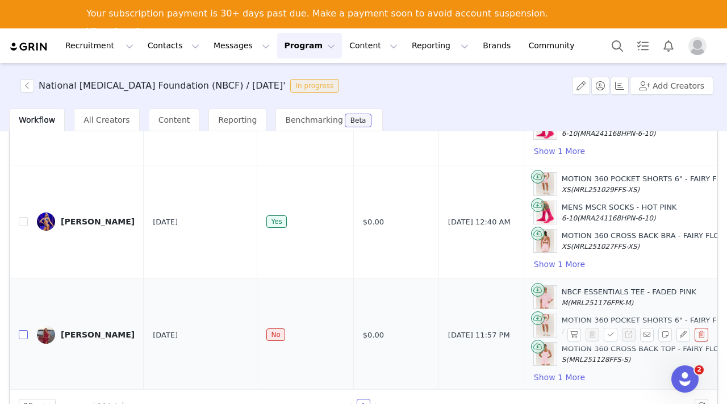
click at [19, 330] on input "checkbox" at bounding box center [23, 334] width 9 height 9
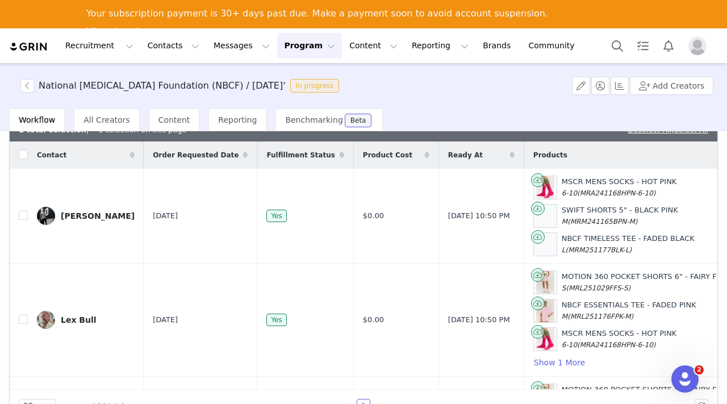
scroll to position [0, 0]
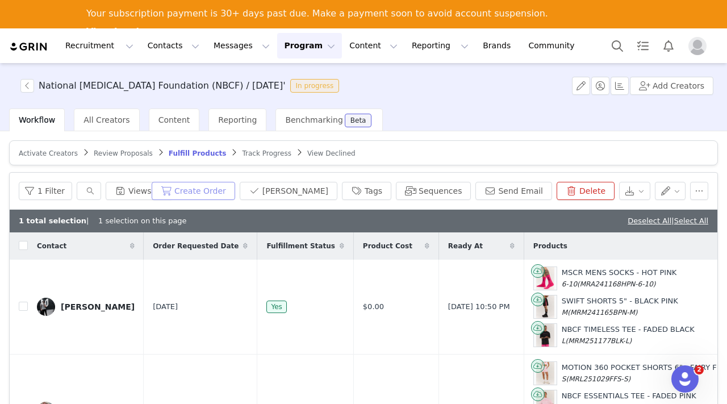
click at [235, 189] on button "Create Order" at bounding box center [194, 191] width 84 height 18
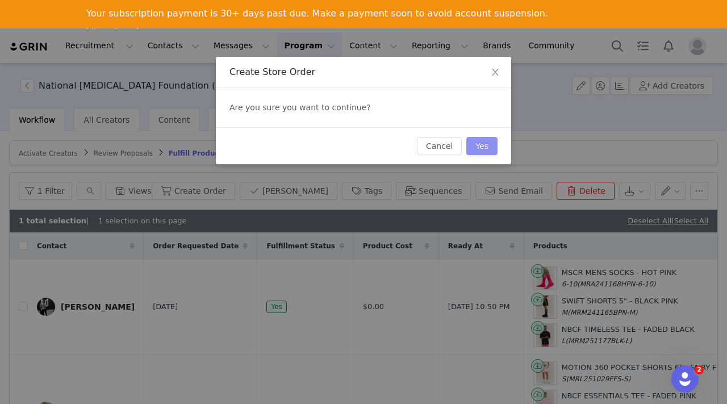
click at [478, 148] on button "Yes" at bounding box center [481, 146] width 31 height 18
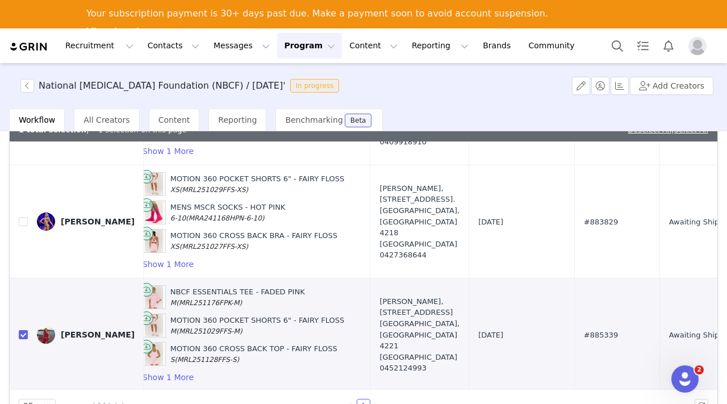
scroll to position [1289, 438]
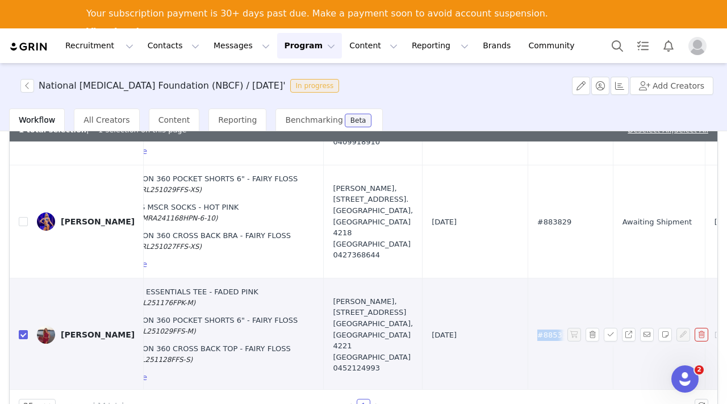
drag, startPoint x: 475, startPoint y: 334, endPoint x: 508, endPoint y: 334, distance: 33.0
click at [528, 334] on td "#885339" at bounding box center [570, 334] width 85 height 113
copy span "#885339"
click at [26, 331] on input "checkbox" at bounding box center [23, 334] width 9 height 9
checkbox input "false"
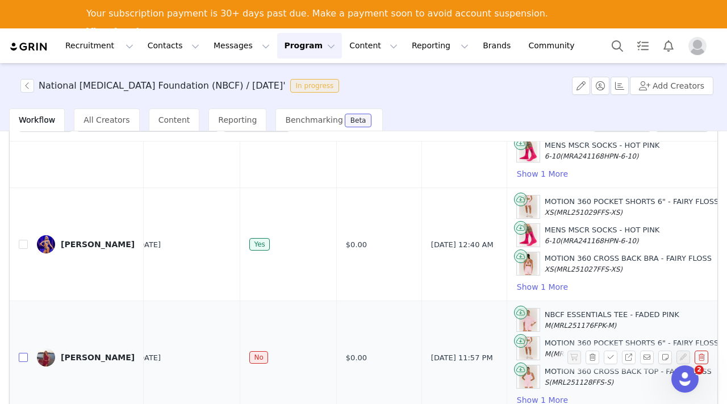
scroll to position [1266, 0]
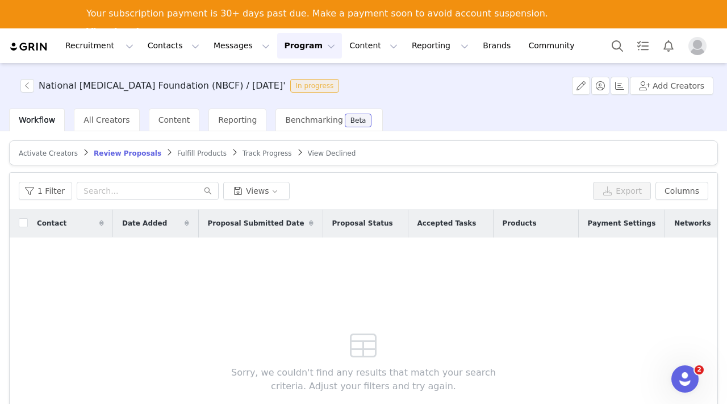
click at [285, 56] on button "Program Program" at bounding box center [309, 46] width 65 height 26
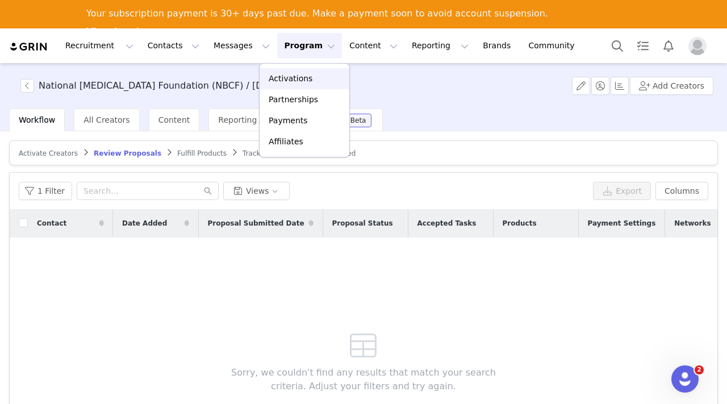
click at [286, 76] on p "Activations" at bounding box center [291, 79] width 44 height 12
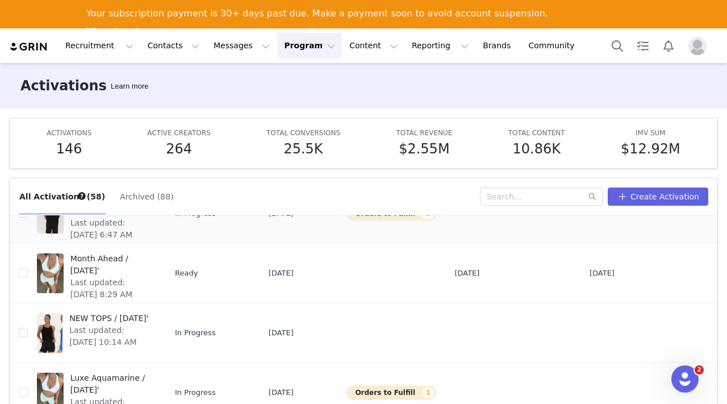
scroll to position [53, 0]
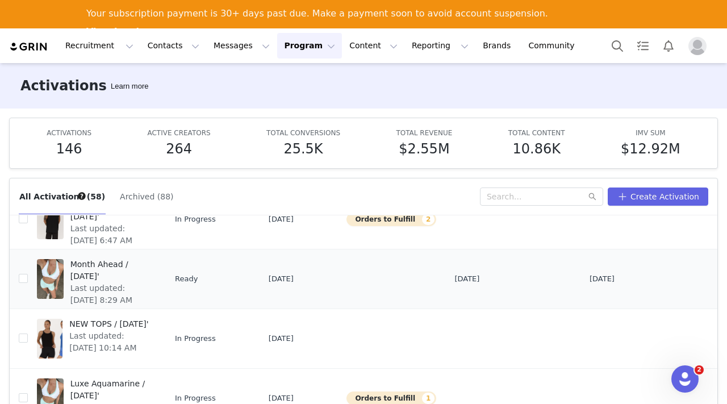
click at [75, 269] on span "Month Ahead / [DATE]'" at bounding box center [110, 271] width 80 height 24
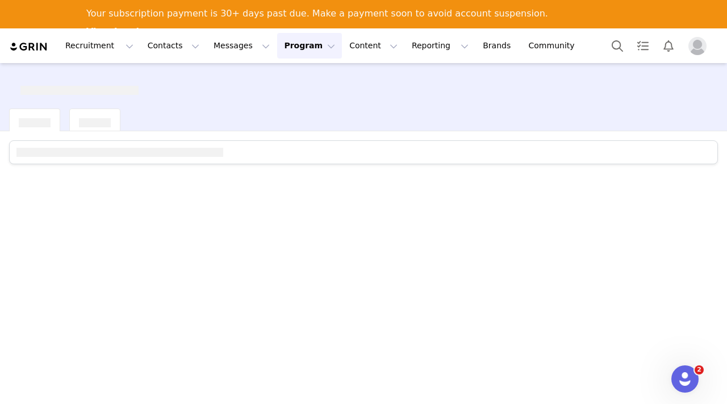
click at [75, 269] on div at bounding box center [363, 280] width 727 height 299
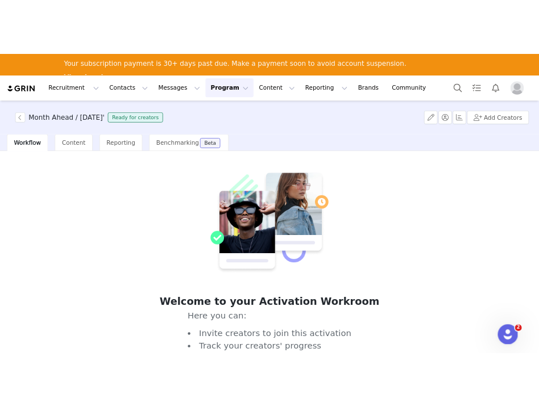
scroll to position [62, 0]
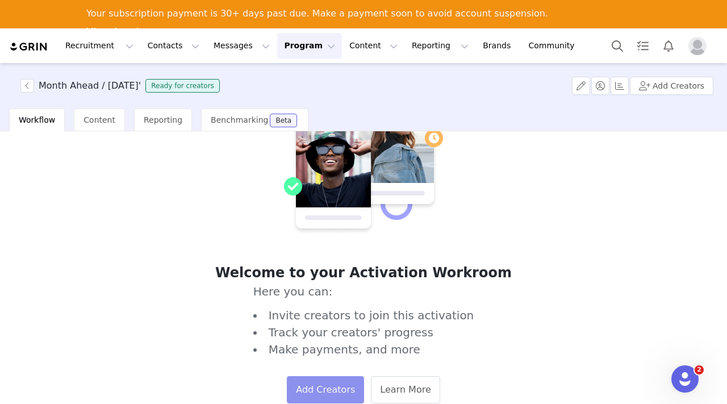
click at [326, 390] on button "Add Creators" at bounding box center [325, 389] width 77 height 27
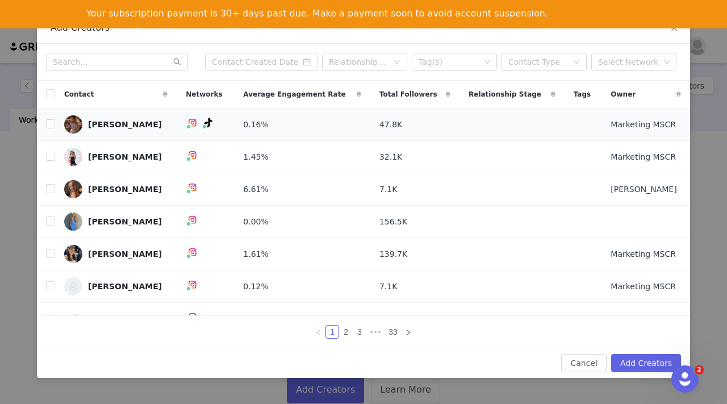
click at [55, 123] on td "Ainslie Aberle" at bounding box center [116, 125] width 122 height 32
click at [52, 124] on input "checkbox" at bounding box center [50, 123] width 9 height 9
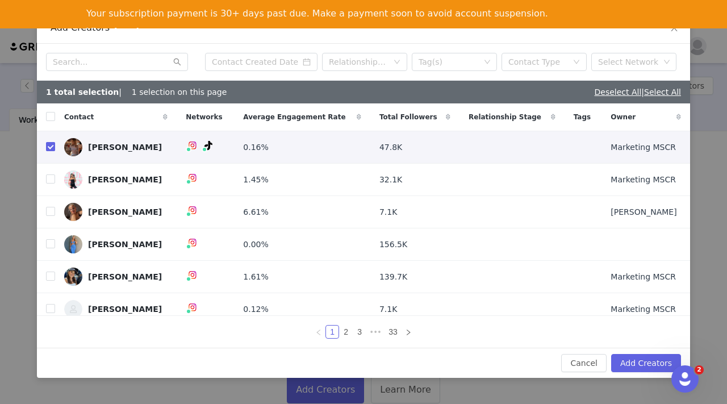
click at [52, 144] on input "checkbox" at bounding box center [50, 146] width 9 height 9
checkbox input "false"
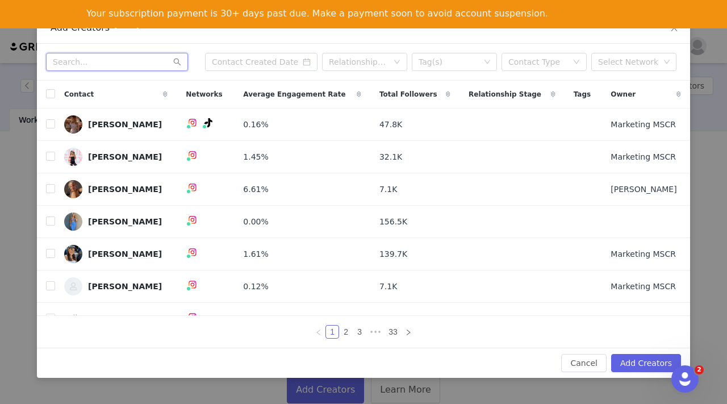
click at [136, 66] on input "text" at bounding box center [117, 62] width 142 height 18
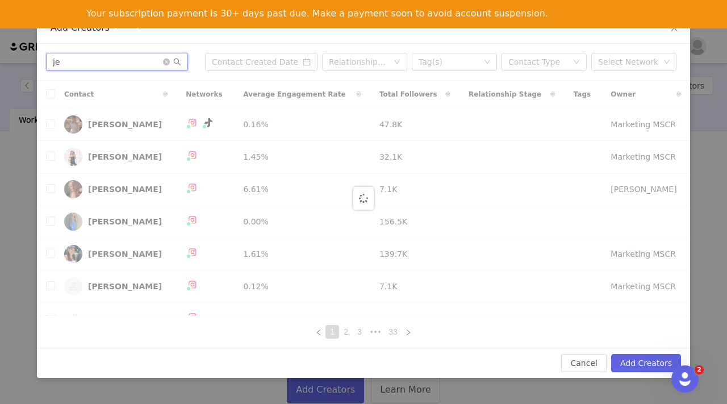
type input "j"
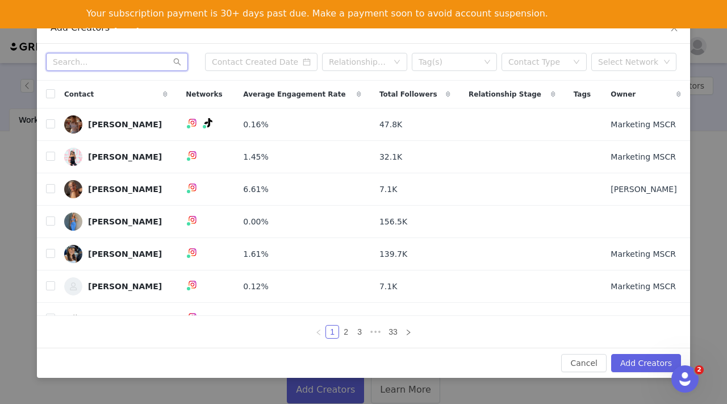
click at [120, 64] on input "text" at bounding box center [117, 62] width 142 height 18
paste input "Jenna Douros"
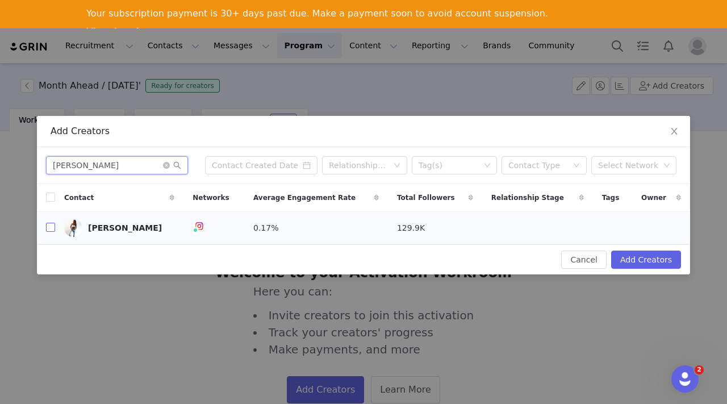
type input "Jenna Douros"
click at [49, 227] on input "checkbox" at bounding box center [50, 227] width 9 height 9
checkbox input "true"
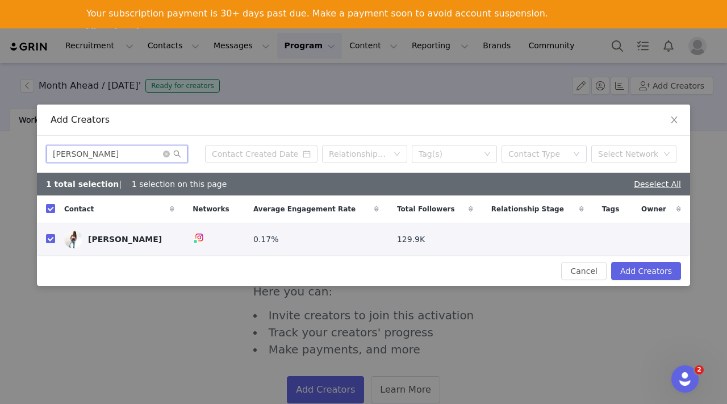
click at [162, 152] on input "Jenna Douros" at bounding box center [117, 154] width 142 height 18
click at [165, 152] on icon "icon: close-circle" at bounding box center [166, 154] width 7 height 7
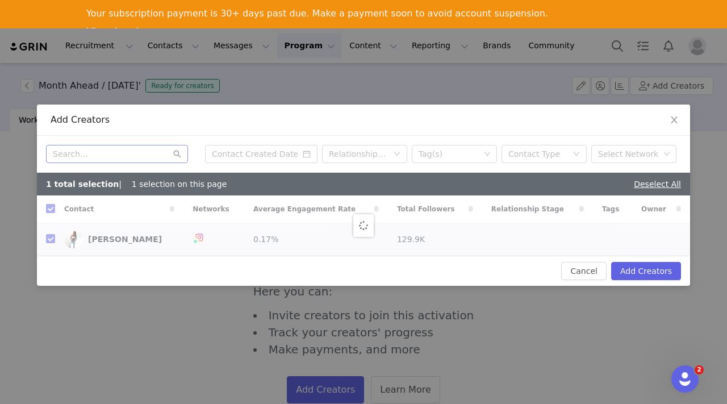
checkbox input "false"
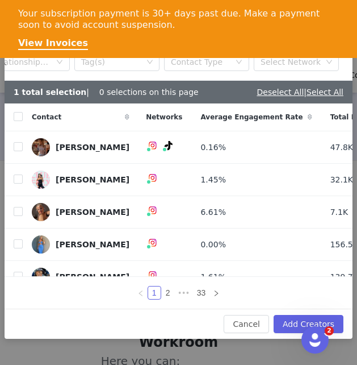
scroll to position [0, 0]
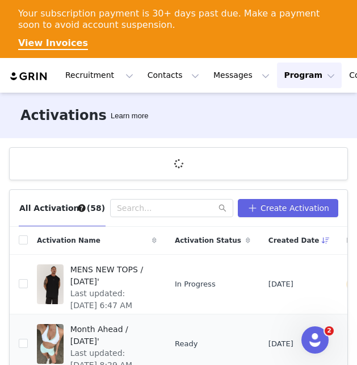
click at [73, 329] on span "Month Ahead / [DATE]'" at bounding box center [110, 335] width 80 height 24
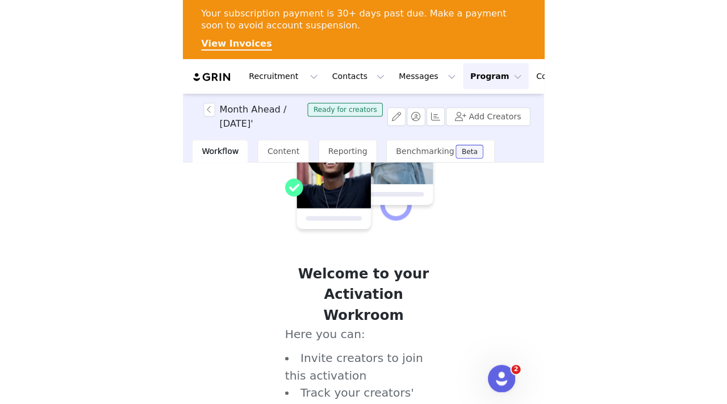
scroll to position [55, 0]
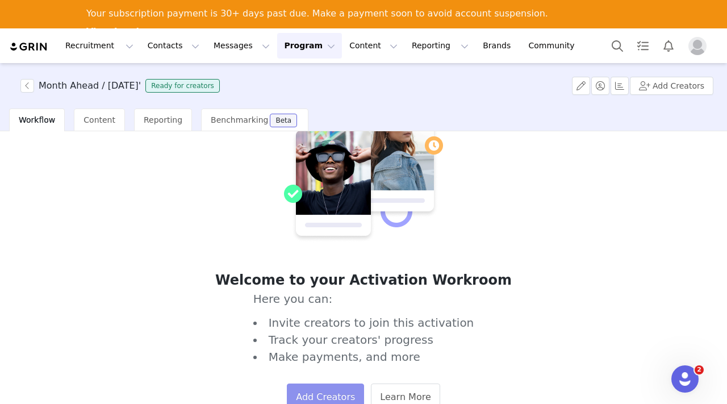
click at [315, 403] on button "Add Creators" at bounding box center [325, 397] width 77 height 27
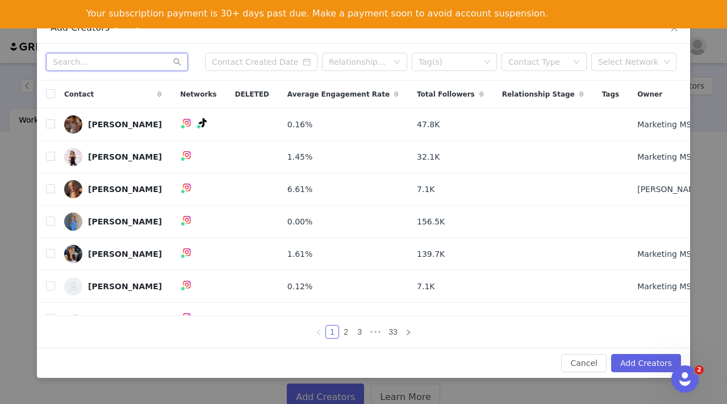
click at [103, 64] on input "text" at bounding box center [117, 62] width 142 height 18
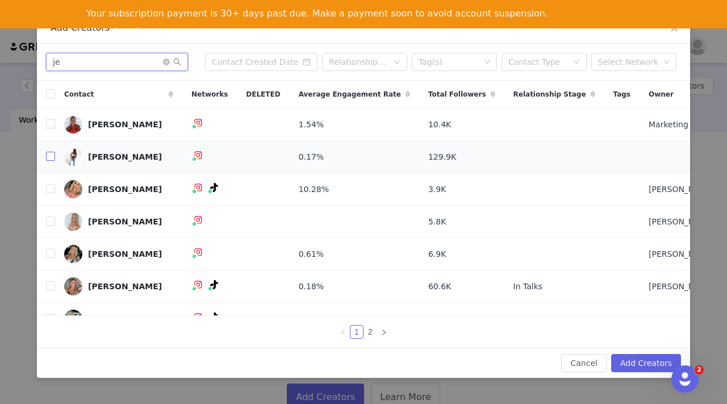
type input "je"
click at [52, 156] on input "checkbox" at bounding box center [50, 156] width 9 height 9
checkbox input "true"
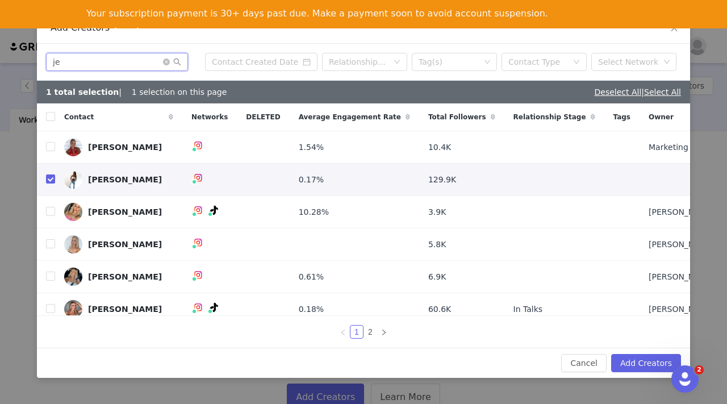
click at [164, 58] on span at bounding box center [172, 62] width 18 height 8
click at [167, 59] on icon "icon: close-circle" at bounding box center [166, 62] width 7 height 7
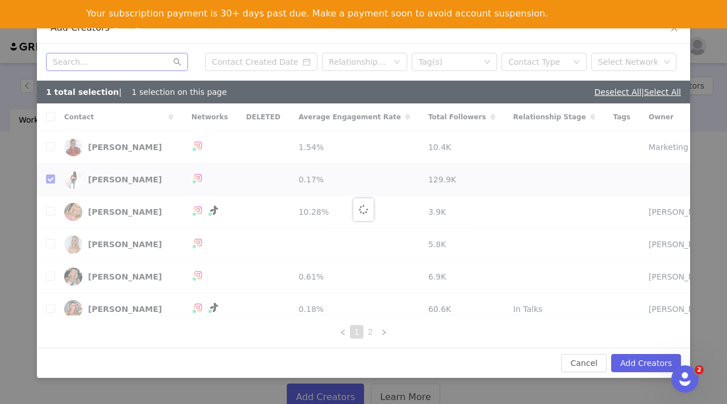
checkbox input "false"
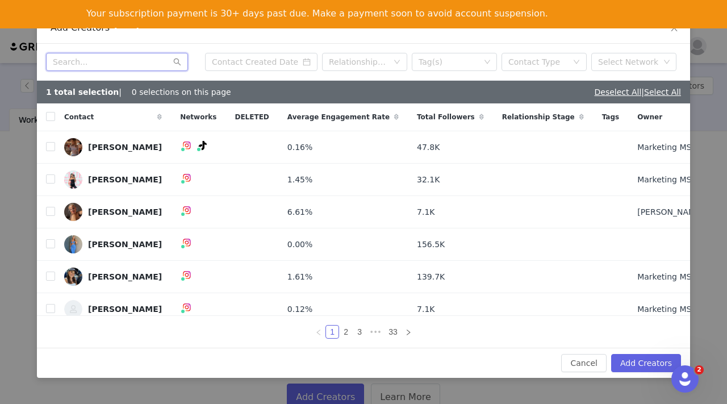
click at [139, 61] on input "text" at bounding box center [117, 62] width 142 height 18
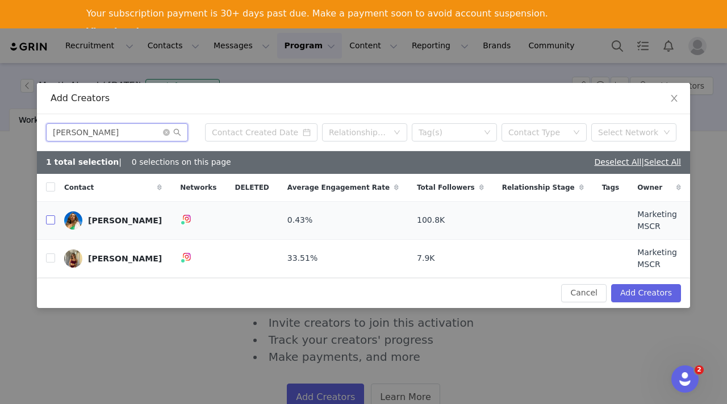
type input "erin"
click at [53, 224] on input "checkbox" at bounding box center [50, 219] width 9 height 9
checkbox input "true"
click at [49, 255] on input "checkbox" at bounding box center [50, 257] width 9 height 9
checkbox input "true"
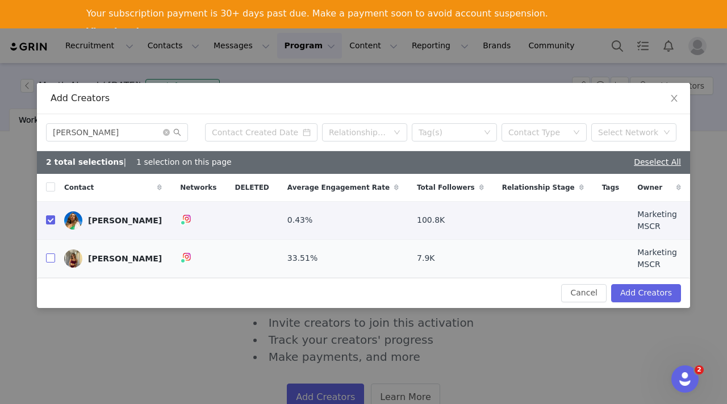
checkbox input "true"
click at [166, 136] on icon "icon: close-circle" at bounding box center [166, 132] width 7 height 7
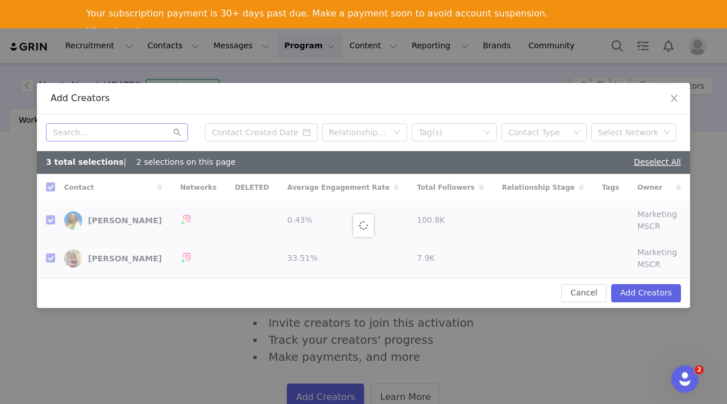
checkbox input "false"
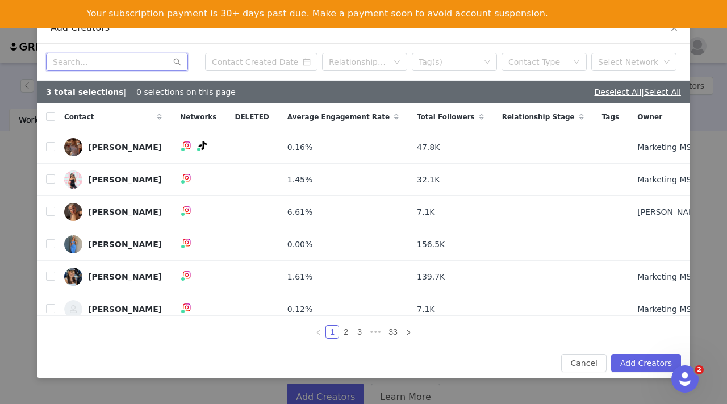
click at [155, 62] on input "text" at bounding box center [117, 62] width 142 height 18
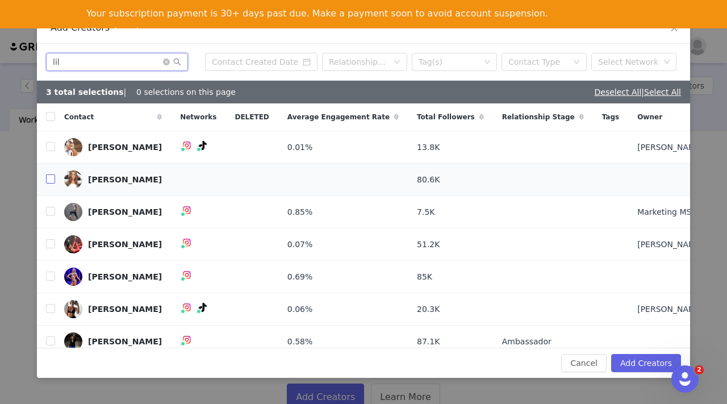
type input "lil"
click at [50, 177] on input "checkbox" at bounding box center [50, 178] width 9 height 9
checkbox input "true"
click at [50, 275] on input "checkbox" at bounding box center [50, 276] width 9 height 9
checkbox input "true"
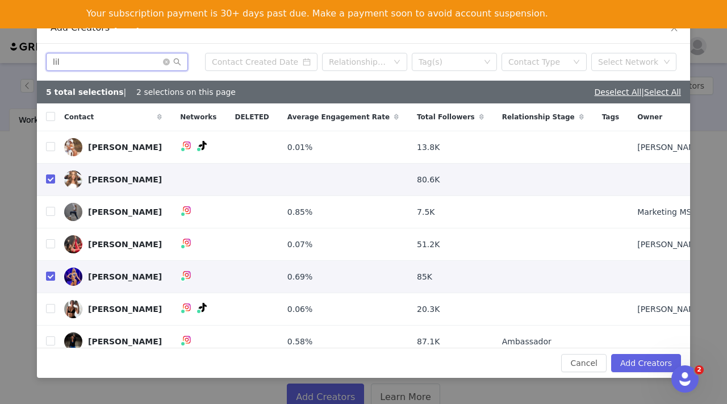
click at [85, 67] on input "lil" at bounding box center [117, 62] width 142 height 18
type input "tori"
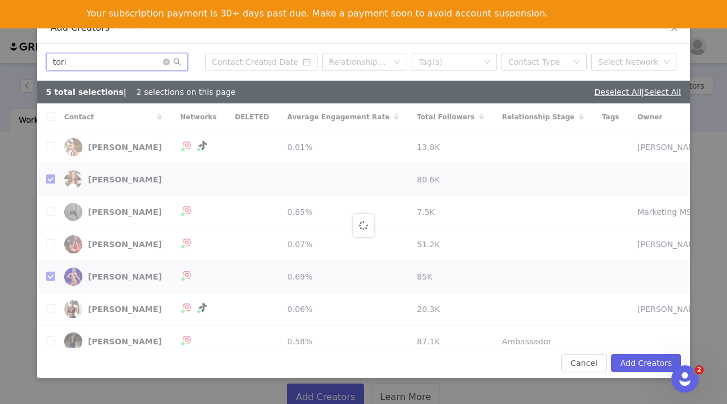
checkbox input "false"
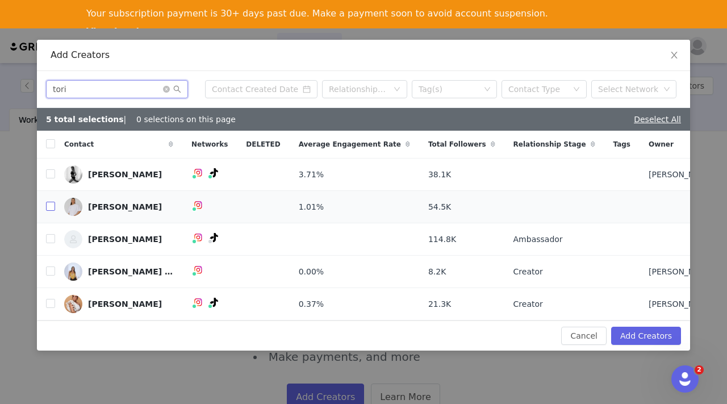
type input "tori"
click at [51, 206] on input "checkbox" at bounding box center [50, 206] width 9 height 9
checkbox input "true"
click at [68, 87] on input "tori" at bounding box center [117, 89] width 142 height 18
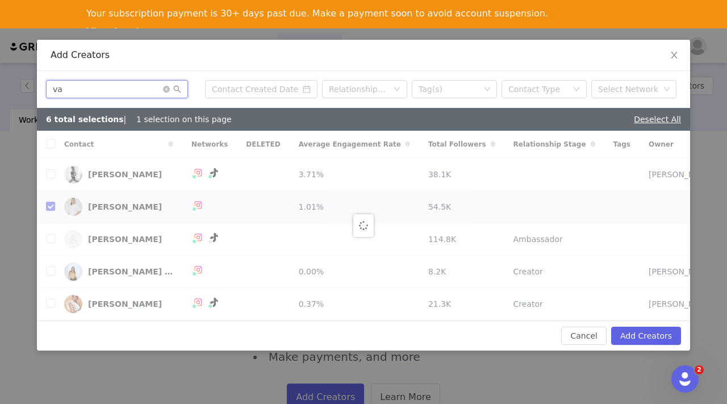
type input "val"
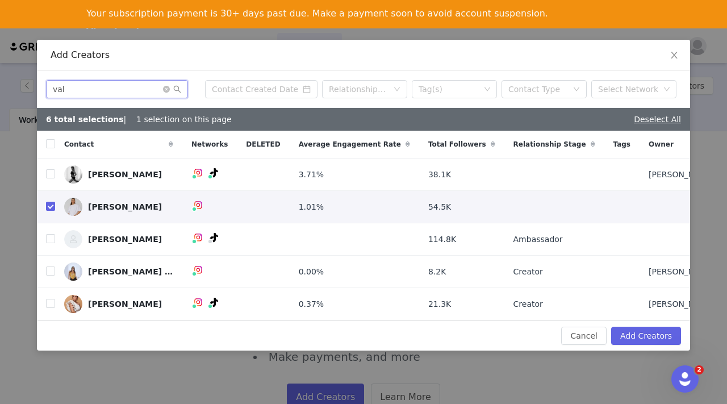
checkbox input "false"
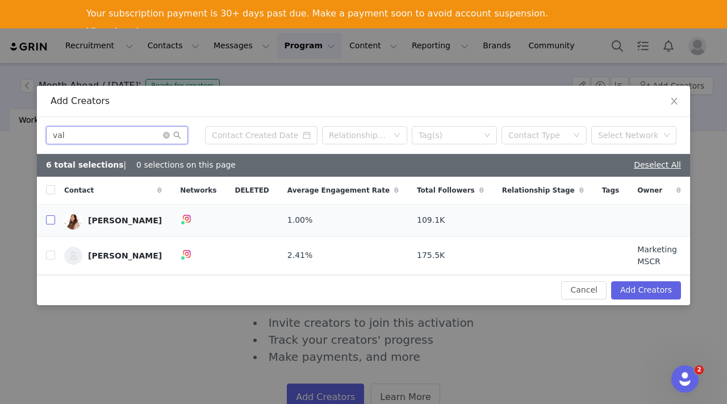
type input "val"
click at [50, 222] on input "checkbox" at bounding box center [50, 219] width 9 height 9
checkbox input "true"
click at [104, 135] on input "val" at bounding box center [117, 135] width 142 height 18
click at [168, 136] on icon "icon: close-circle" at bounding box center [166, 135] width 7 height 7
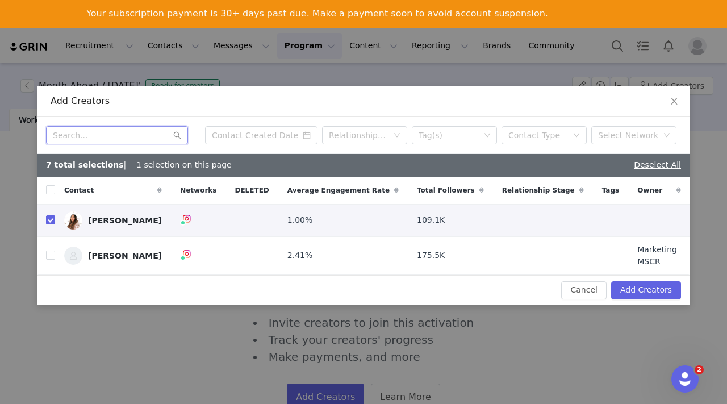
click at [121, 136] on input "text" at bounding box center [117, 135] width 142 height 18
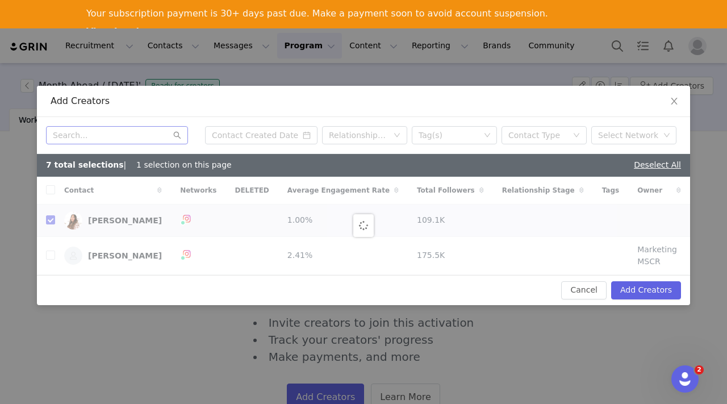
checkbox input "false"
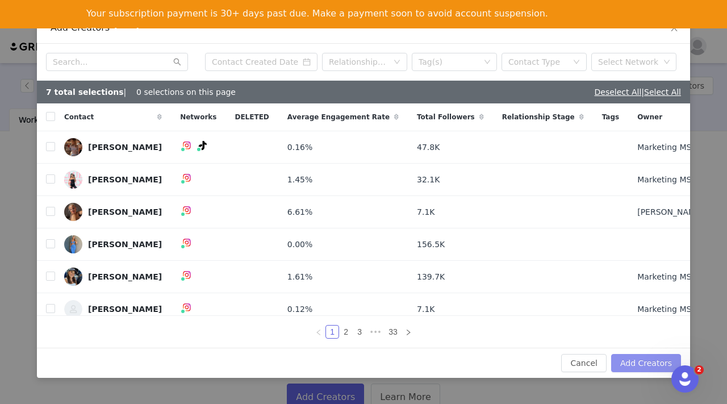
click at [632, 359] on button "Add Creators" at bounding box center [646, 363] width 70 height 18
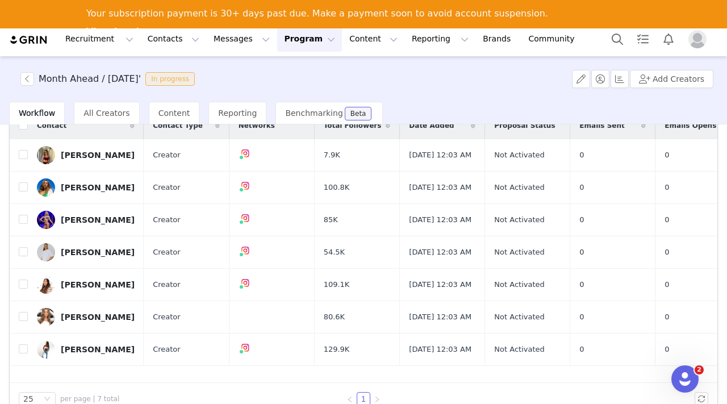
scroll to position [90, 0]
click at [680, 81] on button "Add Creators" at bounding box center [672, 79] width 84 height 18
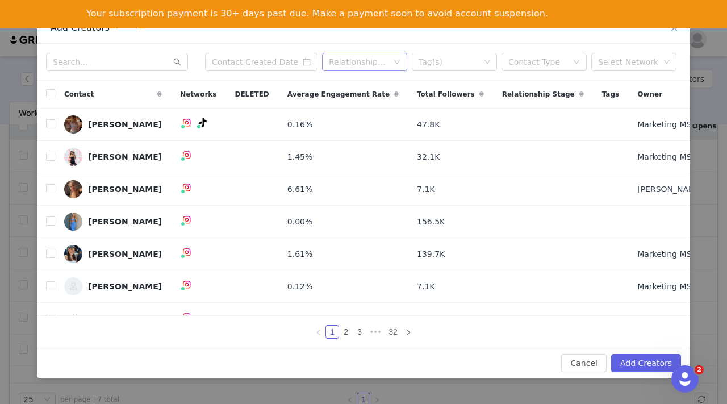
click at [358, 60] on div "Relationship Stage" at bounding box center [358, 61] width 59 height 11
click at [350, 137] on li "Ambassador" at bounding box center [364, 139] width 85 height 18
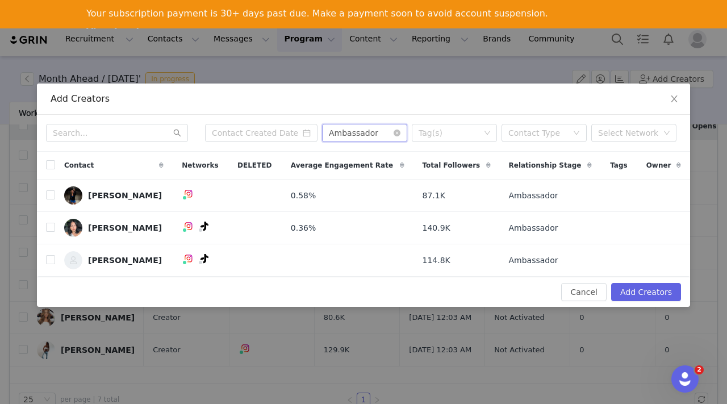
click at [341, 137] on div "Ambassador" at bounding box center [353, 132] width 49 height 17
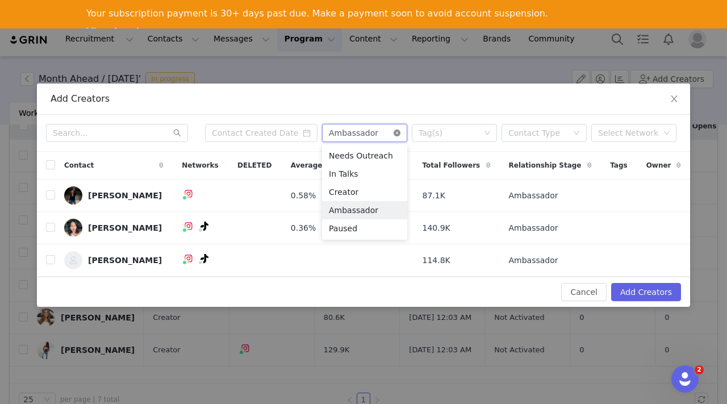
click at [395, 132] on icon "icon: close-circle" at bounding box center [397, 133] width 7 height 7
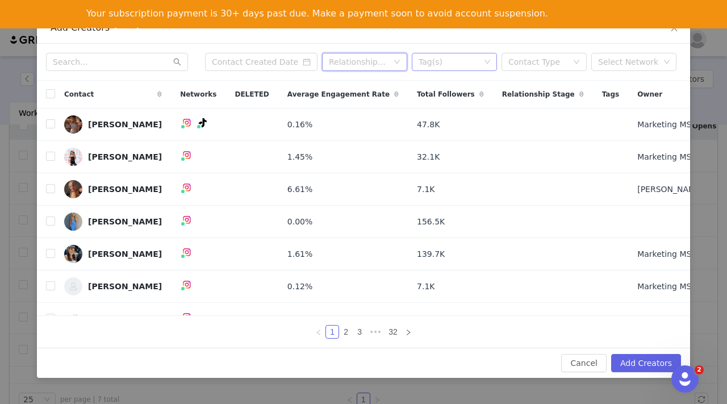
click at [479, 58] on div "Tag(s)" at bounding box center [449, 61] width 61 height 11
click at [540, 64] on div "Contact Type" at bounding box center [538, 61] width 59 height 11
click at [616, 56] on div "Select Network" at bounding box center [630, 61] width 70 height 17
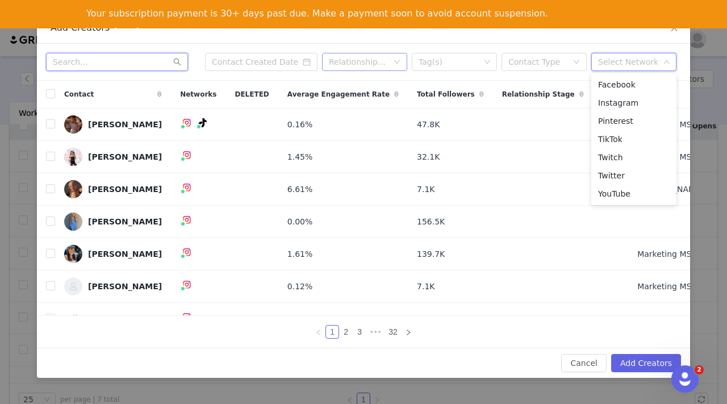
click at [101, 58] on input "text" at bounding box center [117, 62] width 142 height 18
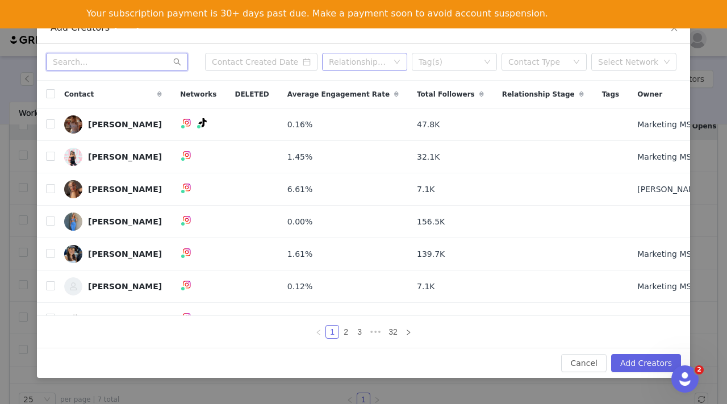
click at [138, 60] on input "text" at bounding box center [117, 62] width 142 height 18
paste input "Annabelle"
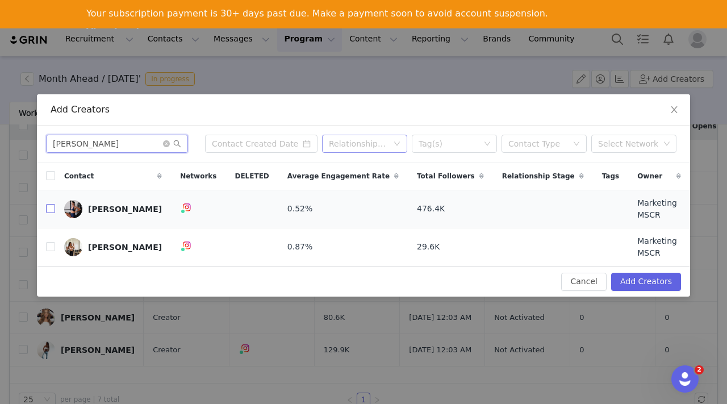
type input "Annabelle"
click at [49, 211] on input "checkbox" at bounding box center [50, 208] width 9 height 9
checkbox input "true"
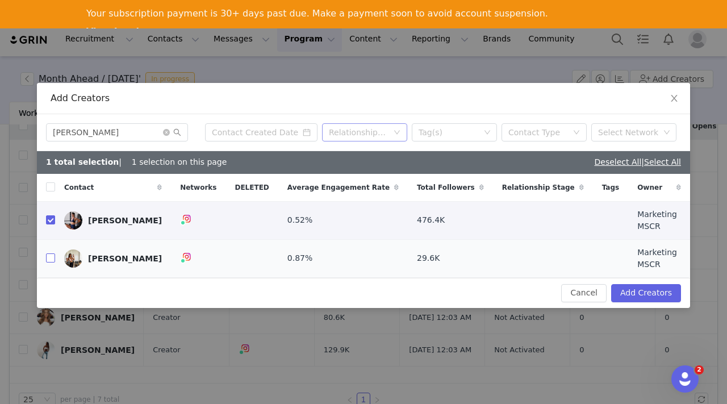
click at [49, 253] on input "checkbox" at bounding box center [50, 257] width 9 height 9
checkbox input "true"
click at [166, 136] on icon "icon: close-circle" at bounding box center [166, 132] width 7 height 7
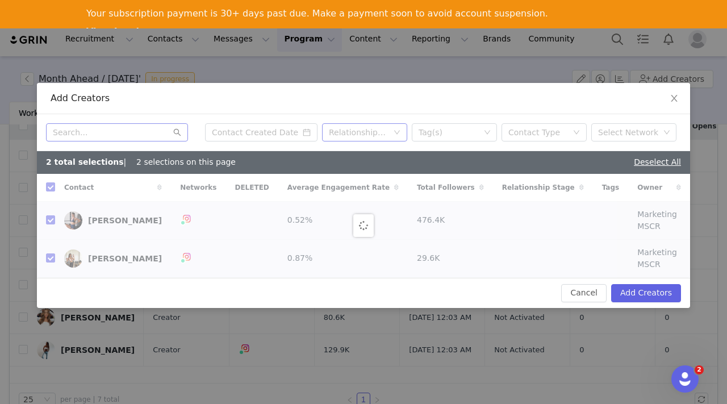
checkbox input "false"
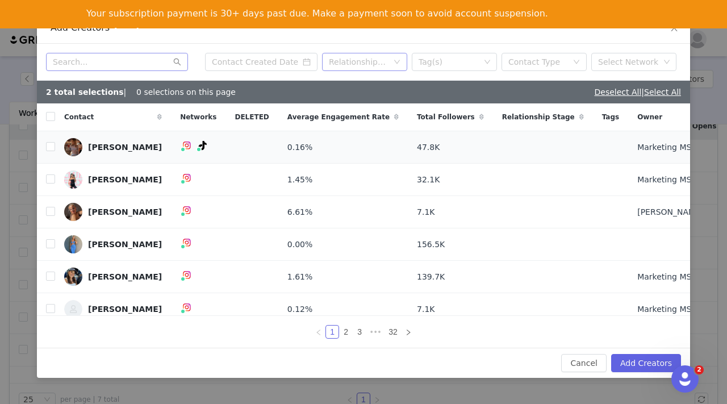
click at [94, 140] on link "[PERSON_NAME]" at bounding box center [113, 147] width 98 height 18
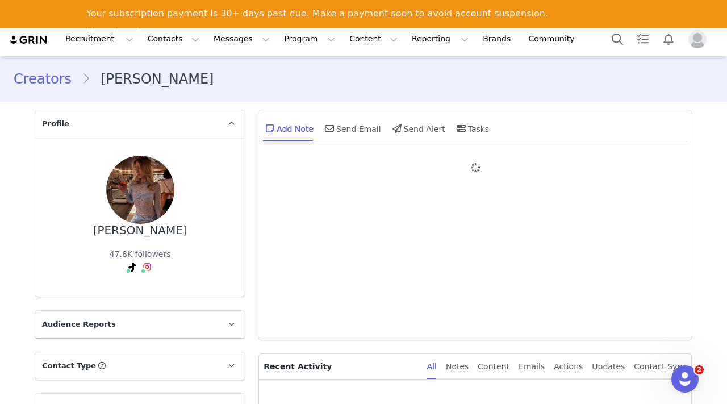
type input "+1 (United States)"
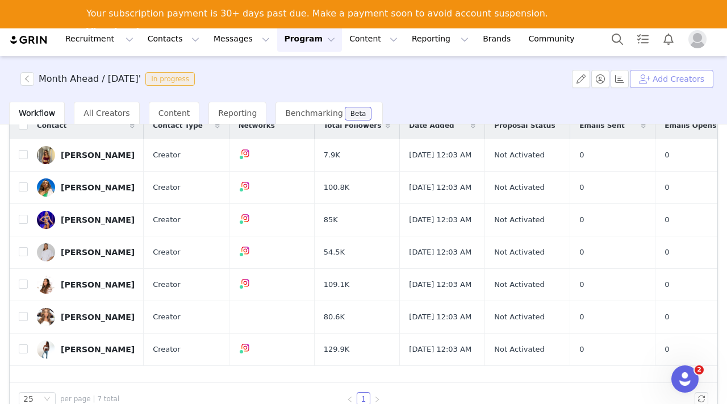
click at [657, 80] on button "Add Creators" at bounding box center [672, 79] width 84 height 18
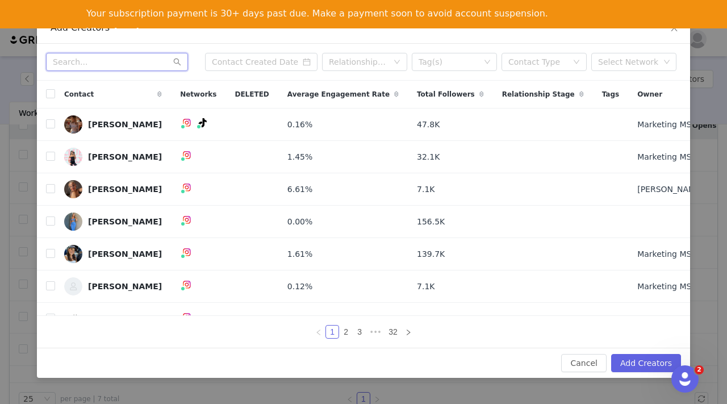
click at [119, 60] on input "text" at bounding box center [117, 62] width 142 height 18
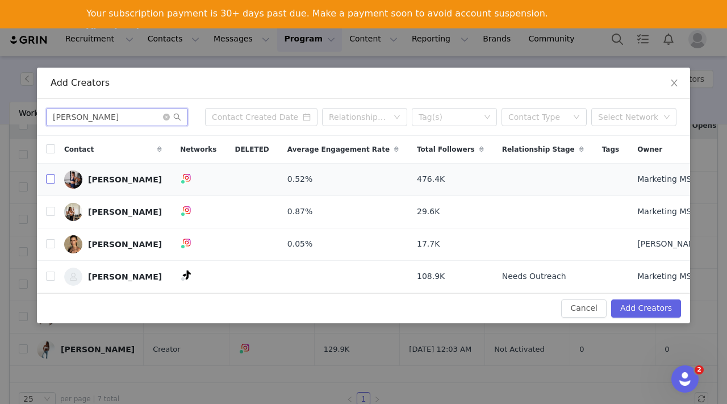
type input "anna"
click at [52, 177] on input "checkbox" at bounding box center [50, 178] width 9 height 9
checkbox input "true"
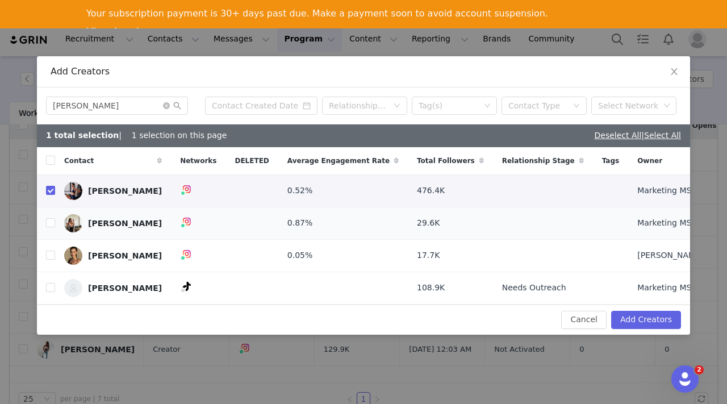
click at [51, 215] on td at bounding box center [46, 223] width 18 height 32
click at [51, 223] on input "checkbox" at bounding box center [50, 222] width 9 height 9
checkbox input "true"
click at [49, 256] on input "checkbox" at bounding box center [50, 255] width 9 height 9
checkbox input "true"
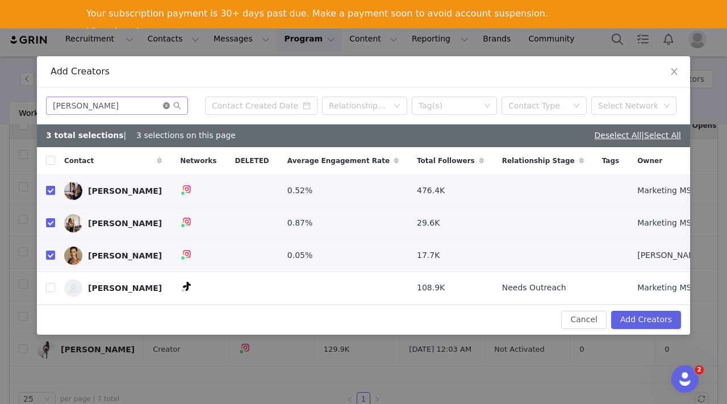
click at [168, 106] on icon "icon: close-circle" at bounding box center [166, 105] width 7 height 7
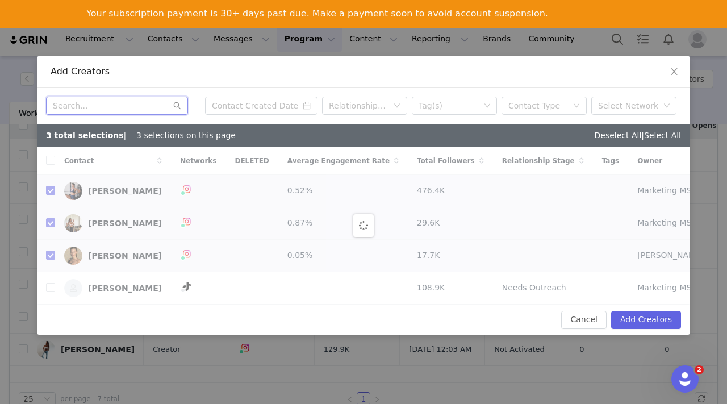
click at [136, 102] on input "text" at bounding box center [117, 106] width 142 height 18
checkbox input "false"
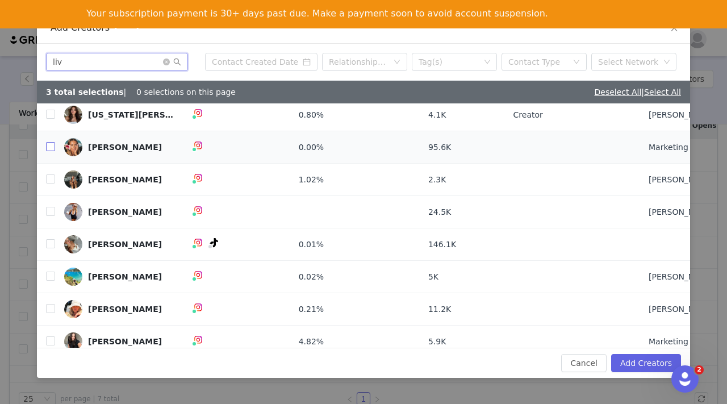
scroll to position [43, 0]
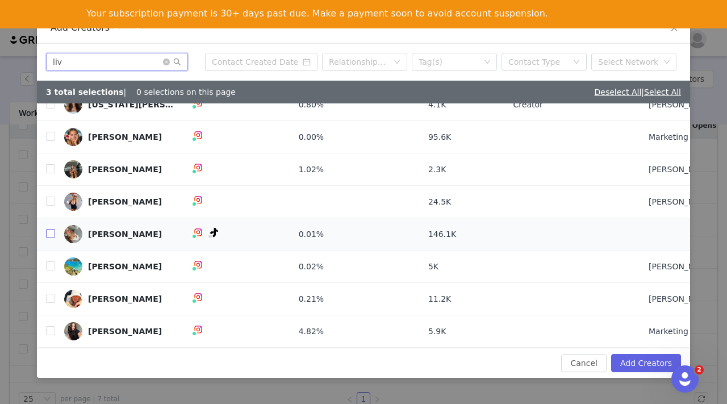
type input "liv"
click at [46, 232] on input "checkbox" at bounding box center [50, 233] width 9 height 9
checkbox input "true"
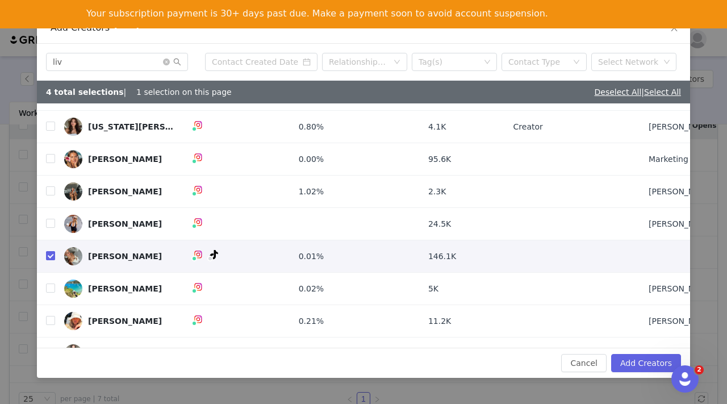
scroll to position [0, 0]
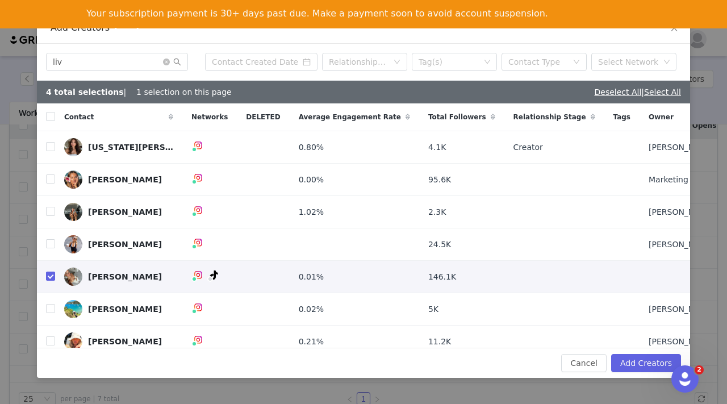
click at [169, 65] on span at bounding box center [172, 62] width 18 height 8
click at [168, 65] on icon "icon: close-circle" at bounding box center [166, 62] width 7 height 7
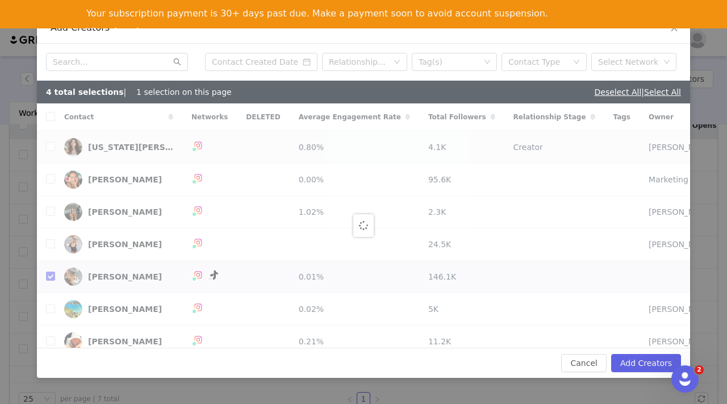
checkbox input "false"
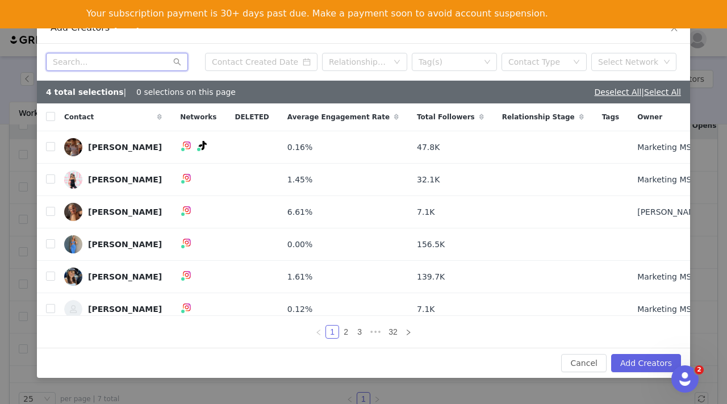
click at [111, 60] on input "text" at bounding box center [117, 62] width 142 height 18
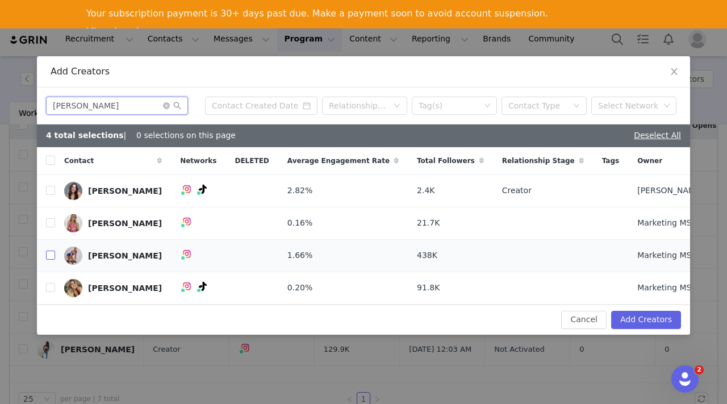
type input "laura"
click at [49, 255] on input "checkbox" at bounding box center [50, 255] width 9 height 9
checkbox input "true"
click at [85, 107] on input "laura" at bounding box center [117, 106] width 142 height 18
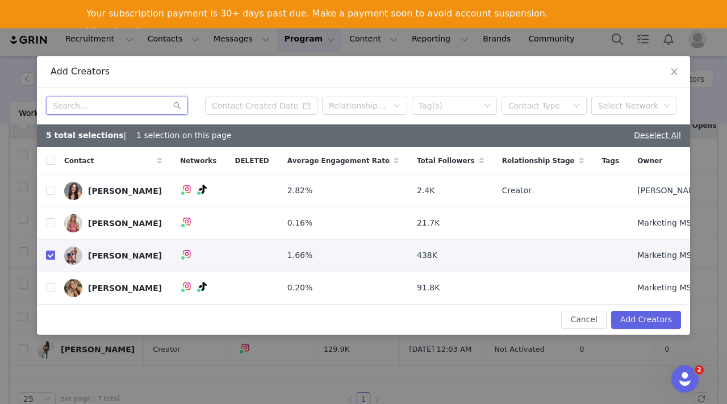
paste input "Alicia"
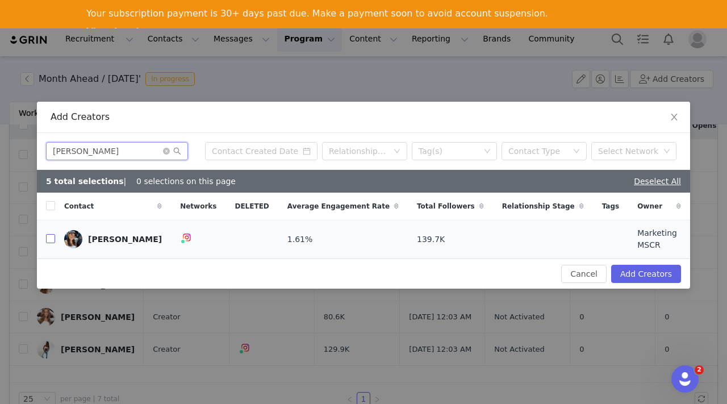
type input "Alicia"
click at [49, 240] on input "checkbox" at bounding box center [50, 238] width 9 height 9
checkbox input "true"
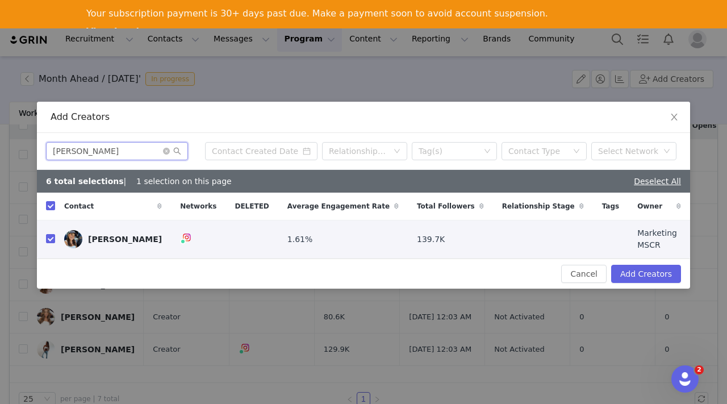
click at [73, 152] on input "Alicia" at bounding box center [117, 151] width 142 height 18
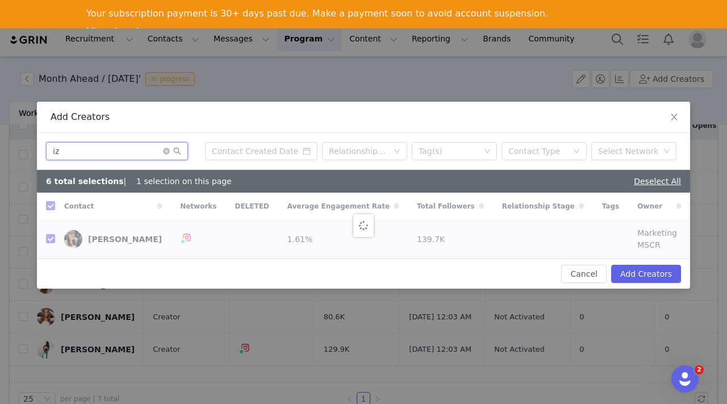
type input "izz"
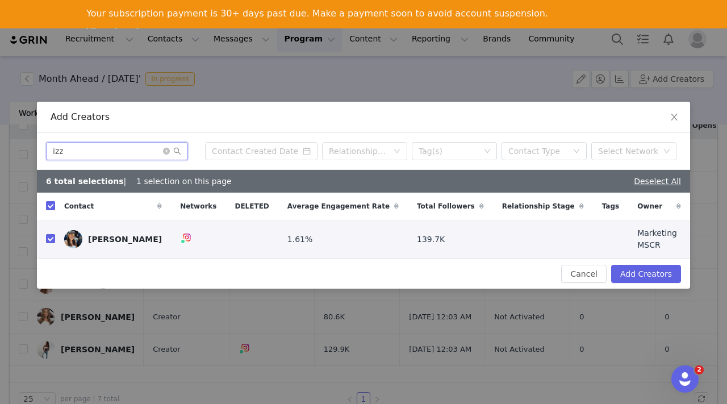
checkbox input "false"
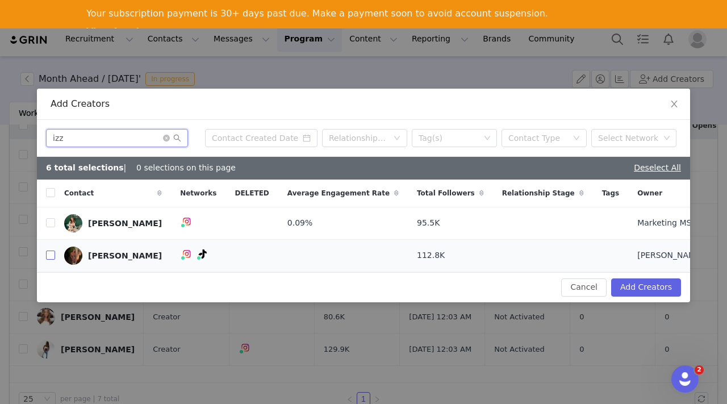
type input "izz"
click at [53, 252] on input "checkbox" at bounding box center [50, 255] width 9 height 9
checkbox input "true"
click at [51, 220] on input "checkbox" at bounding box center [50, 222] width 9 height 9
checkbox input "true"
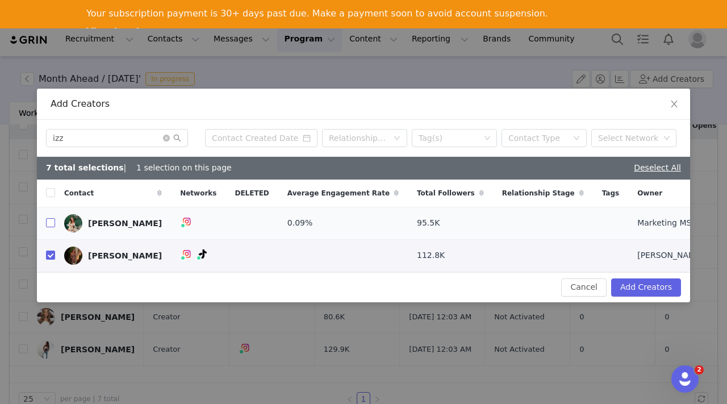
checkbox input "true"
click at [165, 135] on icon "icon: close-circle" at bounding box center [166, 138] width 7 height 7
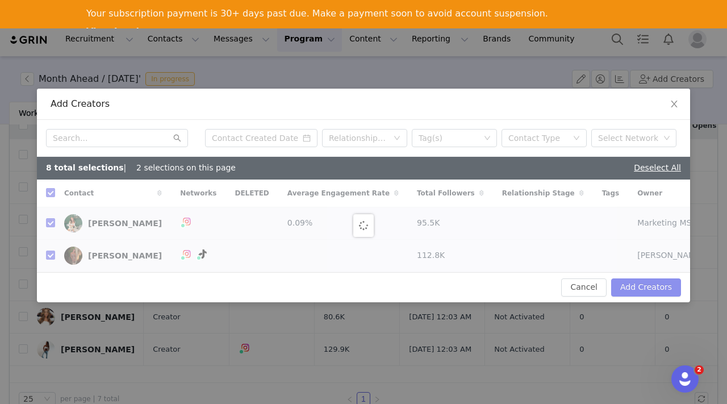
checkbox input "false"
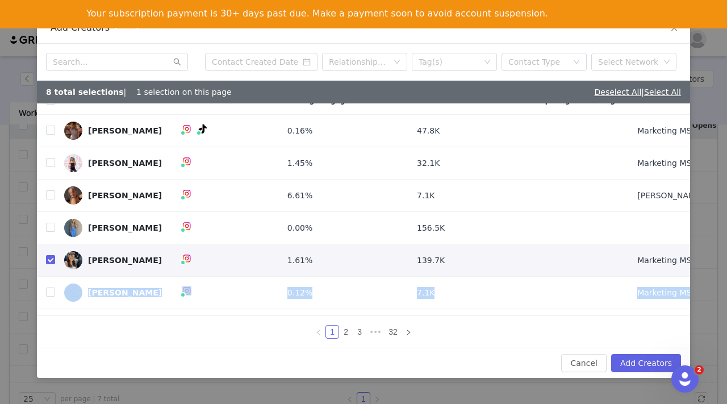
scroll to position [74, 0]
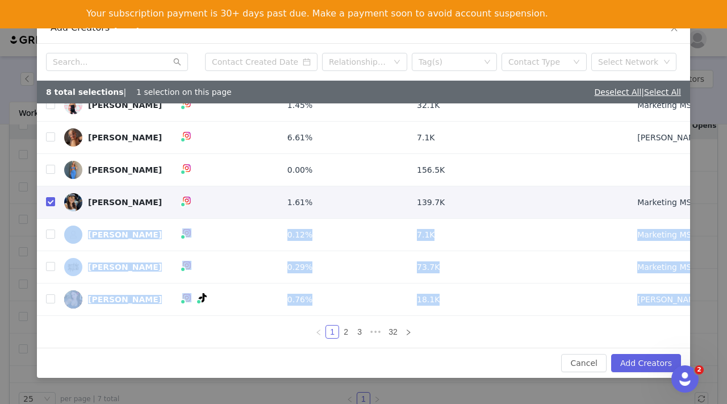
click at [657, 319] on div "Relationship Stage Tag(s) Contact Type Select Network 8 total selections | 1 se…" at bounding box center [363, 196] width 653 height 304
click at [641, 366] on button "Add Creators" at bounding box center [646, 363] width 70 height 18
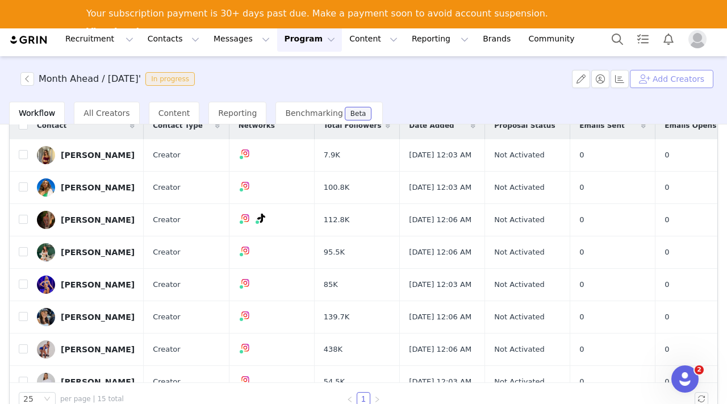
scroll to position [0, 0]
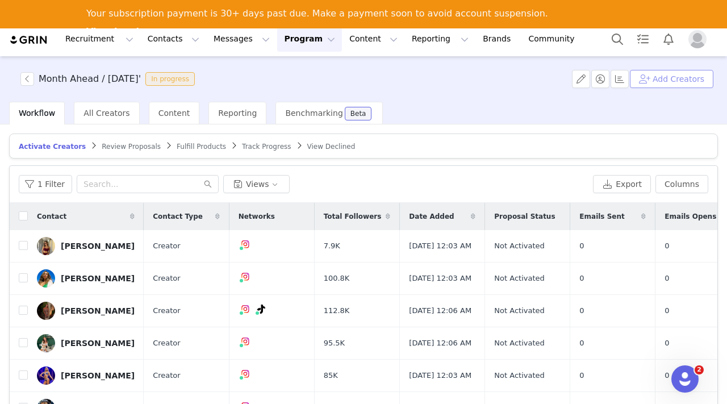
click at [658, 76] on button "Add Creators" at bounding box center [672, 79] width 84 height 18
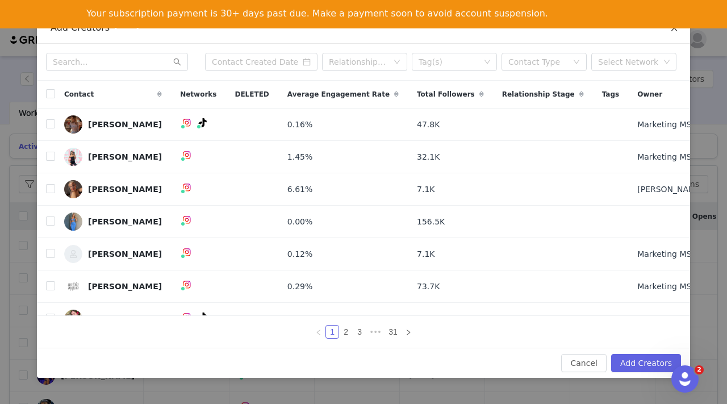
click at [672, 30] on icon "icon: close" at bounding box center [674, 27] width 6 height 7
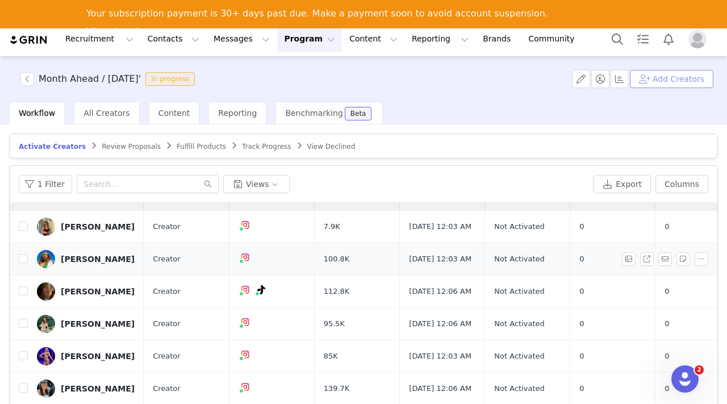
scroll to position [20, 0]
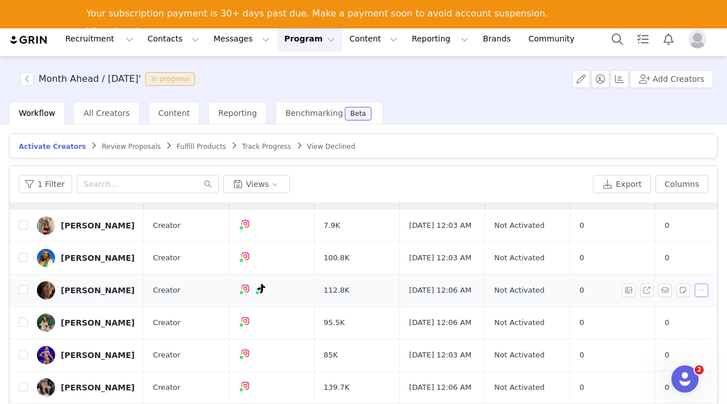
click at [698, 297] on button "button" at bounding box center [702, 291] width 14 height 14
click at [674, 339] on span "Remove Proposal" at bounding box center [672, 338] width 69 height 12
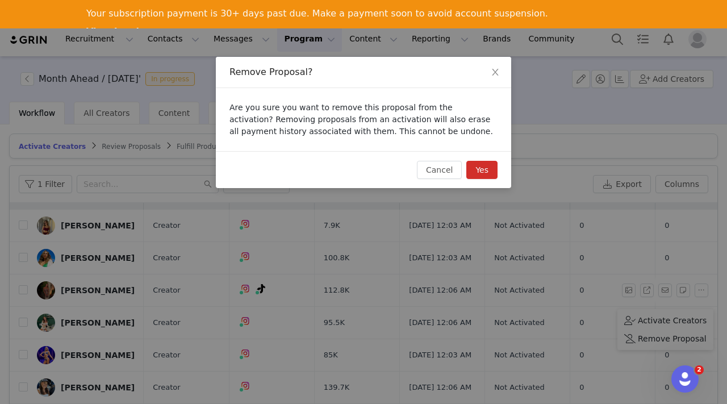
click at [485, 169] on button "Yes" at bounding box center [481, 170] width 31 height 18
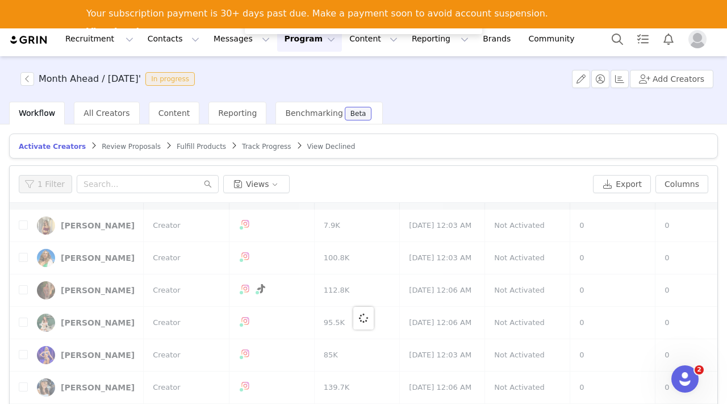
scroll to position [0, 0]
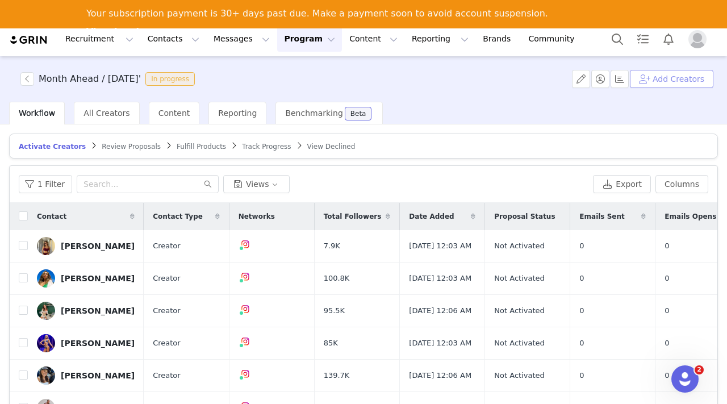
click at [666, 82] on button "Add Creators" at bounding box center [672, 79] width 84 height 18
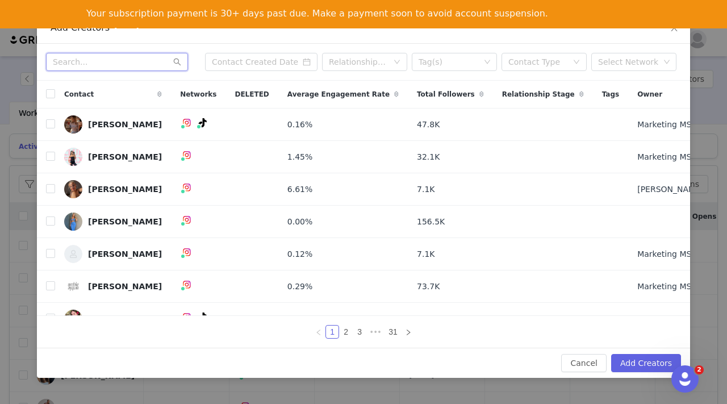
click at [134, 59] on input "text" at bounding box center [117, 62] width 142 height 18
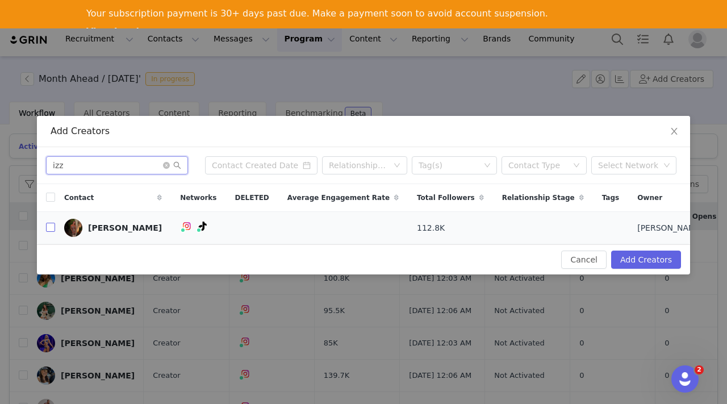
type input "izz"
click at [51, 228] on input "checkbox" at bounding box center [50, 227] width 9 height 9
checkbox input "true"
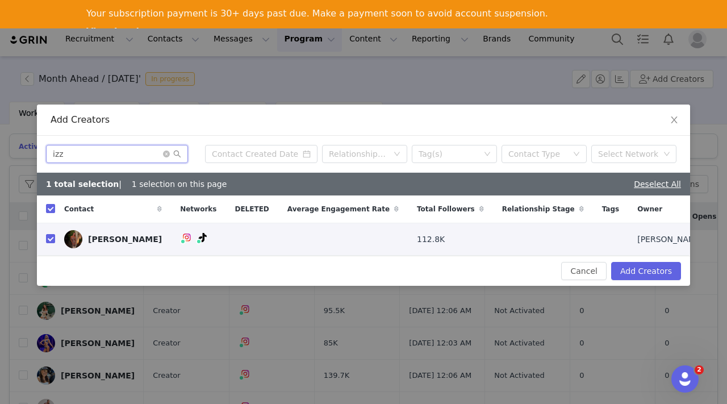
click at [161, 153] on input "izz" at bounding box center [117, 154] width 142 height 18
click at [165, 153] on icon "icon: close-circle" at bounding box center [166, 154] width 7 height 7
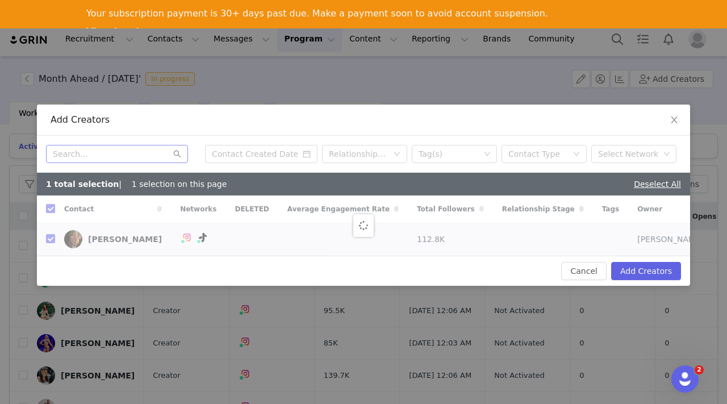
checkbox input "false"
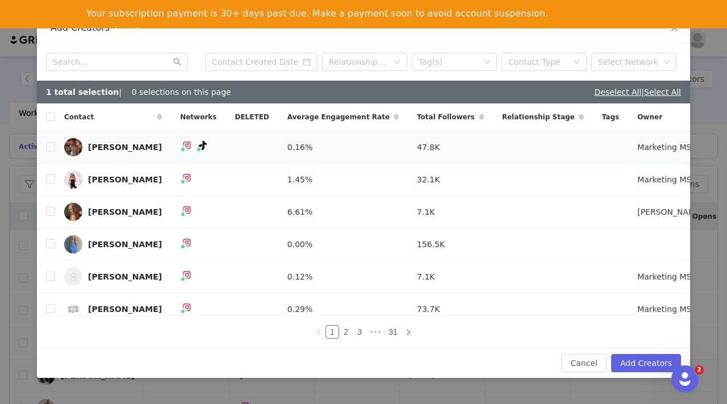
click at [135, 154] on link "[PERSON_NAME]" at bounding box center [113, 147] width 98 height 18
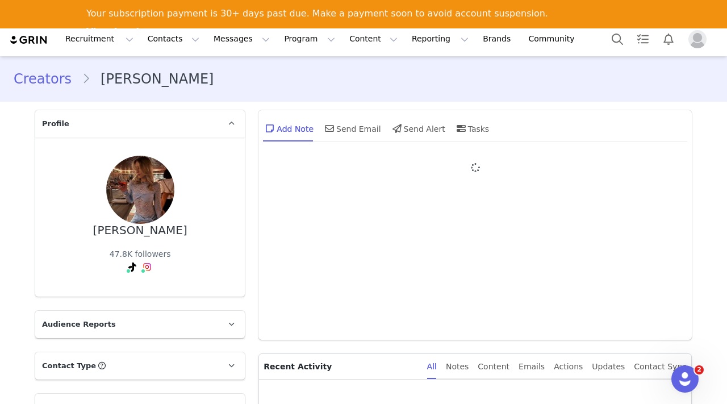
type input "+1 (United States)"
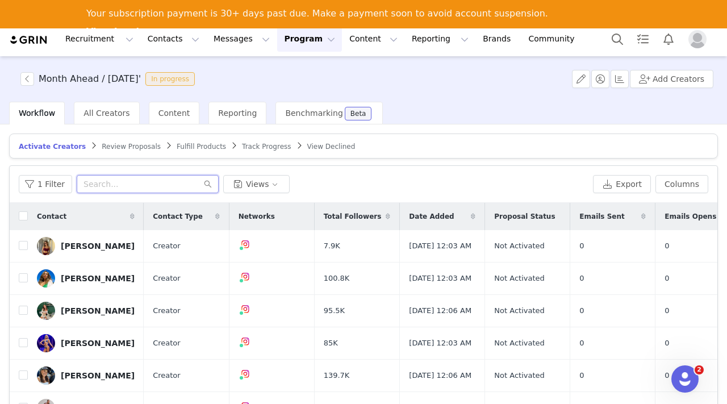
click at [160, 183] on input "text" at bounding box center [148, 184] width 142 height 18
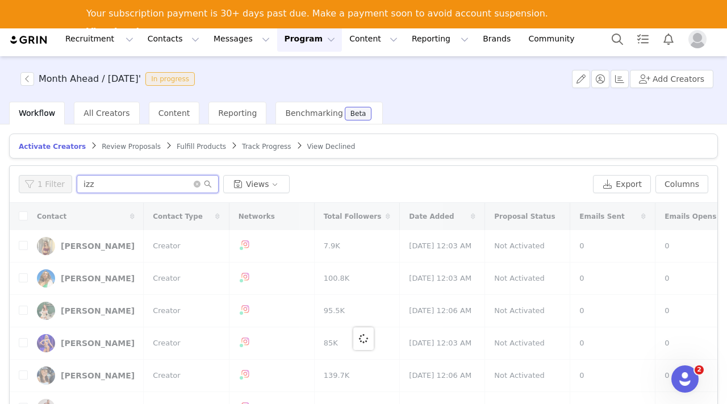
type input "izz"
click at [194, 187] on span at bounding box center [203, 184] width 18 height 8
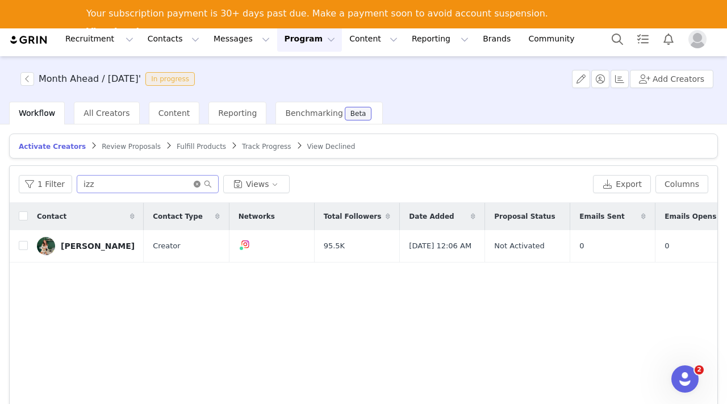
click at [194, 184] on icon "icon: close-circle" at bounding box center [197, 184] width 7 height 7
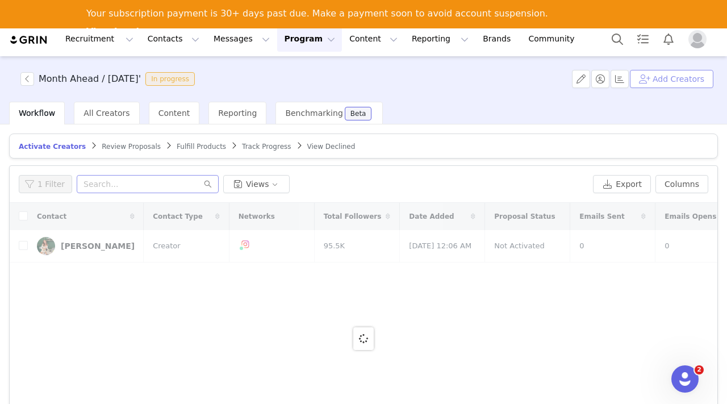
click at [693, 80] on button "Add Creators" at bounding box center [672, 79] width 84 height 18
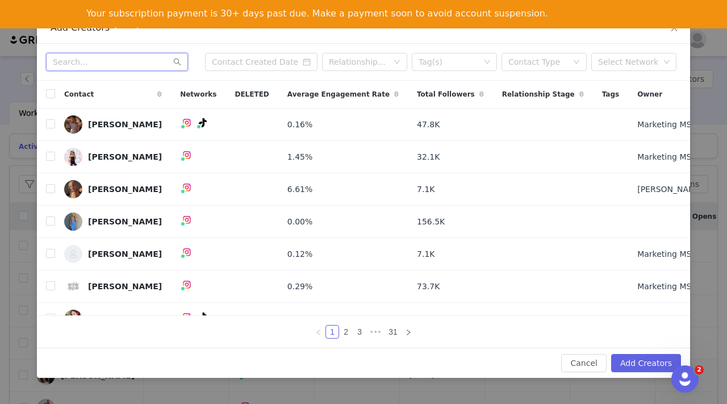
click at [95, 60] on input "text" at bounding box center [117, 62] width 142 height 18
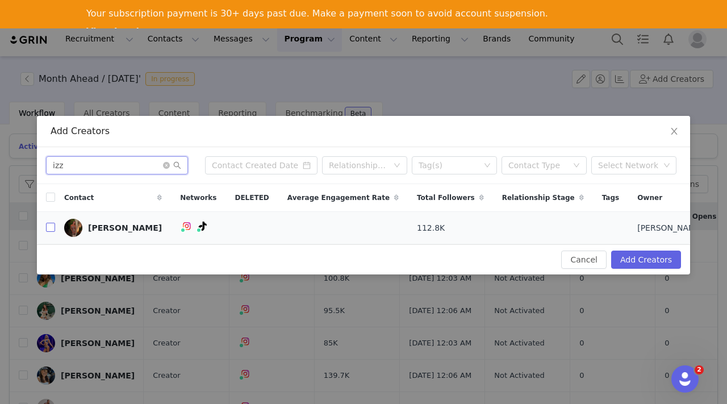
type input "izz"
click at [55, 226] on input "checkbox" at bounding box center [50, 227] width 9 height 9
checkbox input "true"
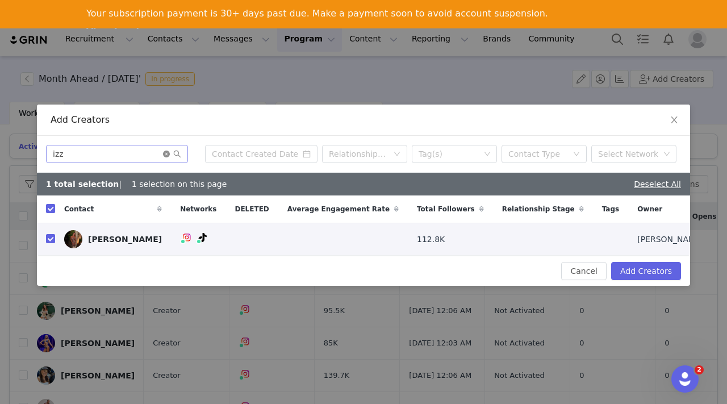
click at [163, 151] on icon "icon: close-circle" at bounding box center [166, 154] width 7 height 7
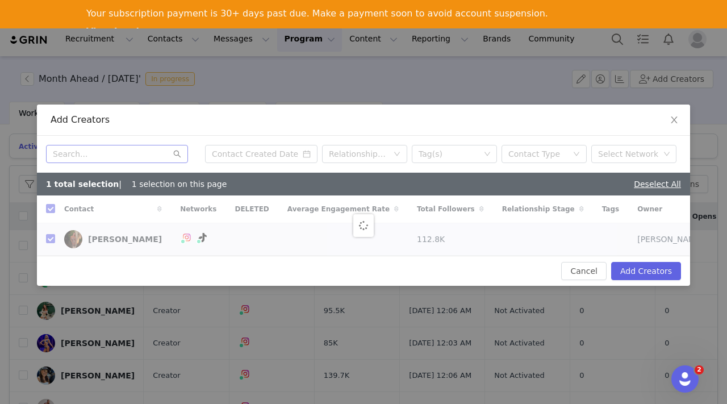
checkbox input "false"
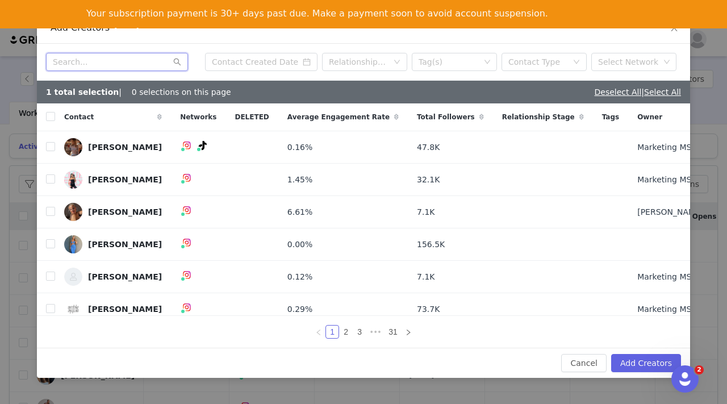
click at [111, 61] on input "text" at bounding box center [117, 62] width 142 height 18
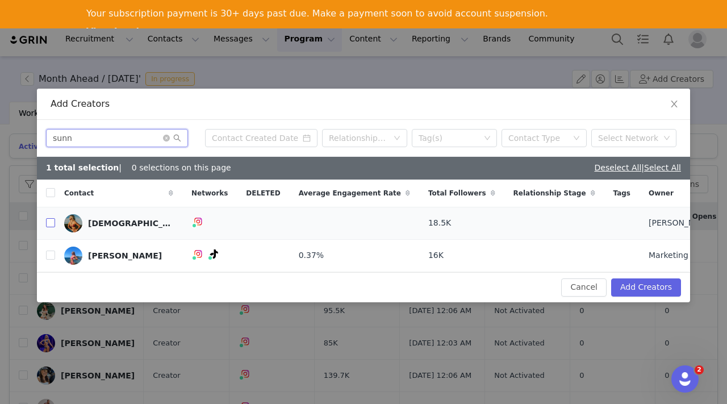
type input "sunn"
click at [51, 219] on input "checkbox" at bounding box center [50, 222] width 9 height 9
checkbox input "true"
click at [52, 255] on input "checkbox" at bounding box center [50, 255] width 9 height 9
checkbox input "true"
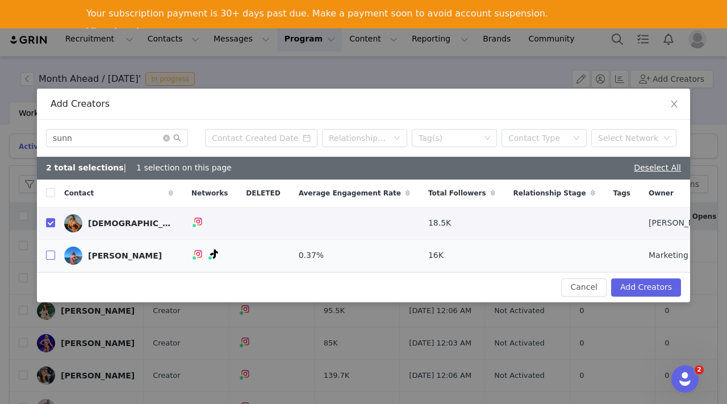
checkbox input "true"
click at [168, 137] on icon "icon: close-circle" at bounding box center [166, 138] width 7 height 7
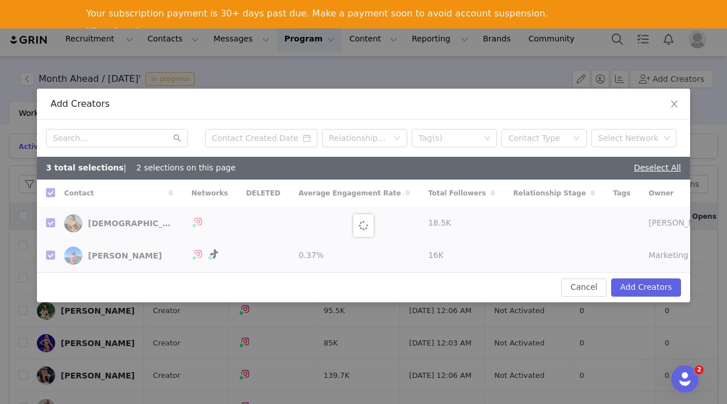
checkbox input "false"
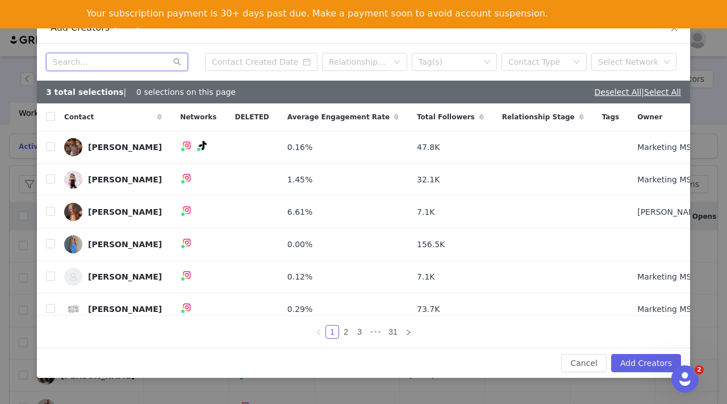
click at [132, 66] on input "text" at bounding box center [117, 62] width 142 height 18
type input "a"
click at [48, 209] on input "checkbox" at bounding box center [50, 211] width 9 height 9
checkbox input "true"
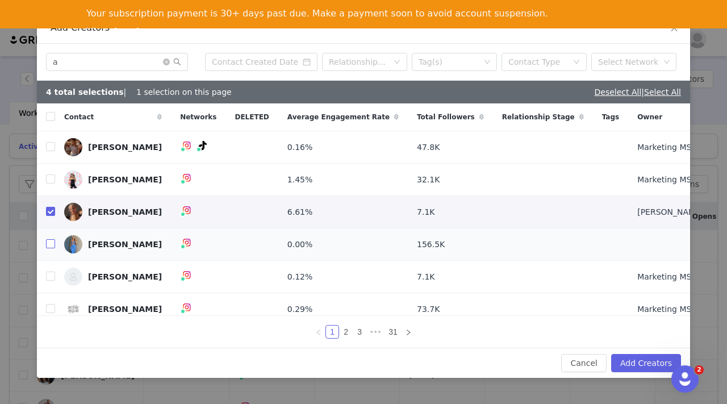
click at [51, 244] on input "checkbox" at bounding box center [50, 243] width 9 height 9
checkbox input "true"
click at [72, 66] on input "a" at bounding box center [117, 62] width 142 height 18
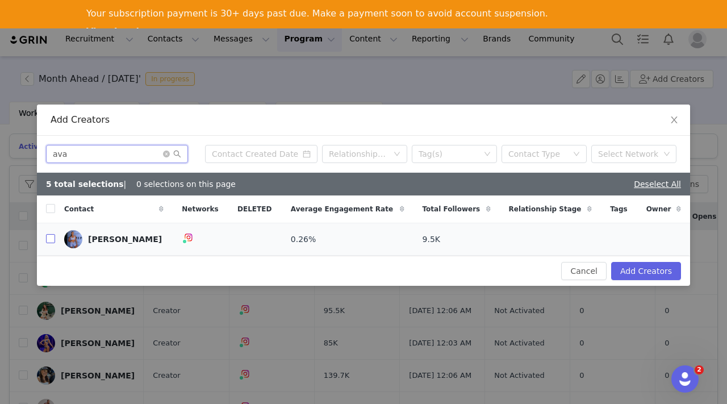
type input "ava"
click at [50, 237] on input "checkbox" at bounding box center [50, 238] width 9 height 9
checkbox input "true"
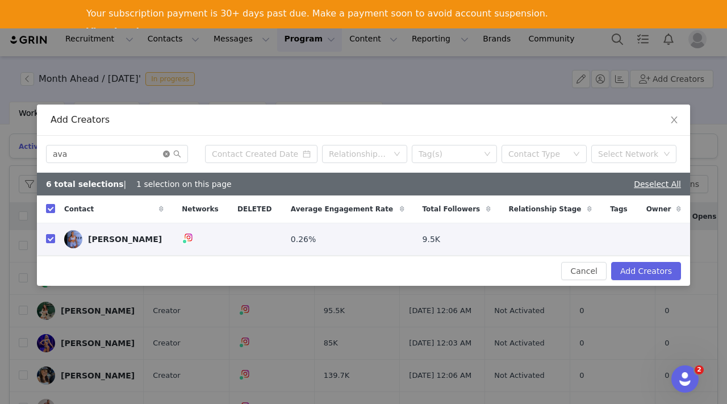
click at [166, 153] on icon "icon: close-circle" at bounding box center [166, 154] width 7 height 7
click at [122, 151] on input "text" at bounding box center [117, 154] width 142 height 18
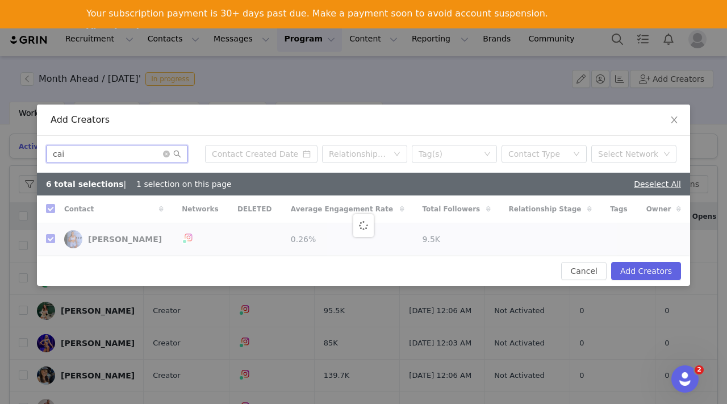
type input "cait"
checkbox input "false"
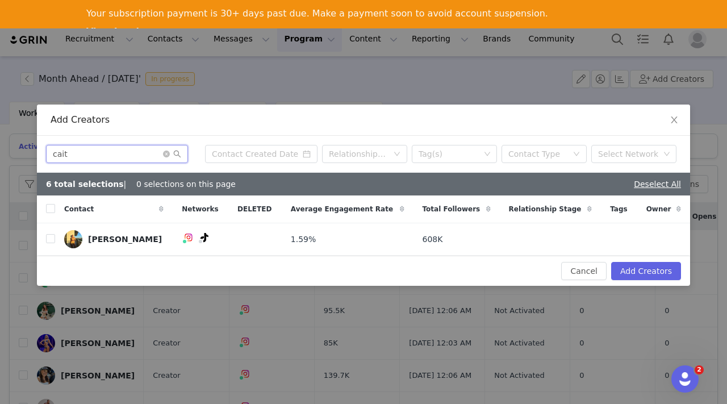
type input "cait"
click at [51, 241] on input "checkbox" at bounding box center [50, 238] width 9 height 9
checkbox input "true"
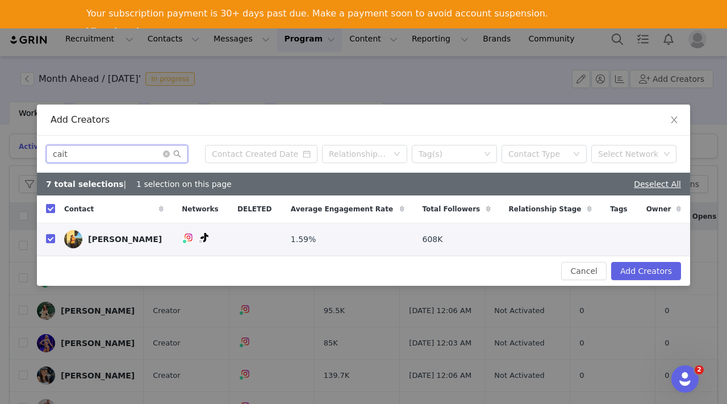
click at [88, 153] on input "cait" at bounding box center [117, 154] width 142 height 18
type input "c"
checkbox input "false"
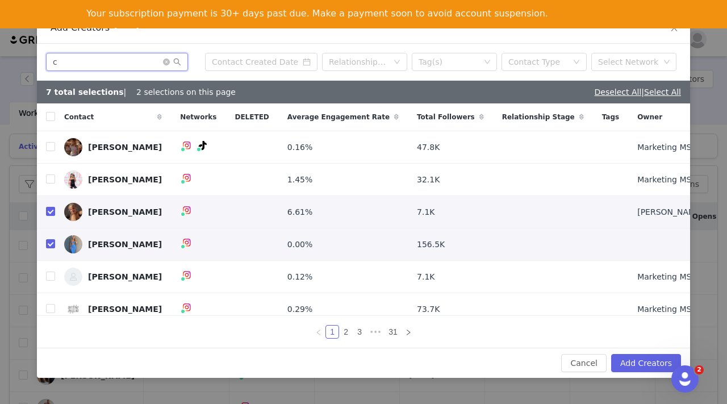
type input "ce"
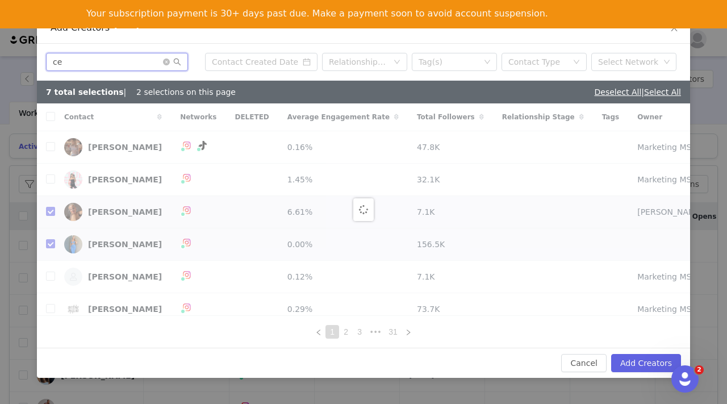
checkbox input "false"
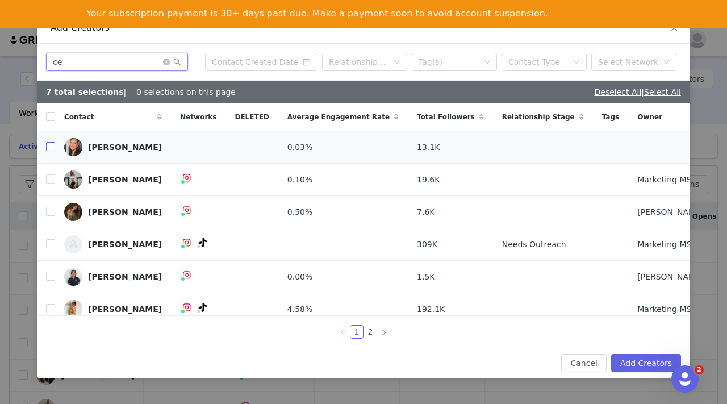
type input "ce"
click at [51, 146] on input "checkbox" at bounding box center [50, 146] width 9 height 9
checkbox input "true"
click at [74, 60] on input "ce" at bounding box center [117, 62] width 142 height 18
type input "ch"
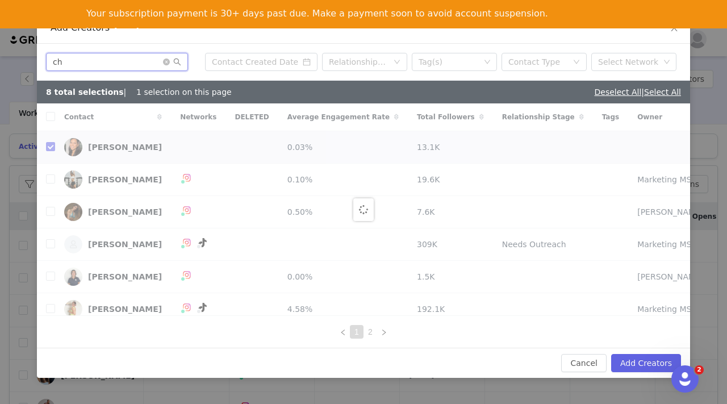
checkbox input "false"
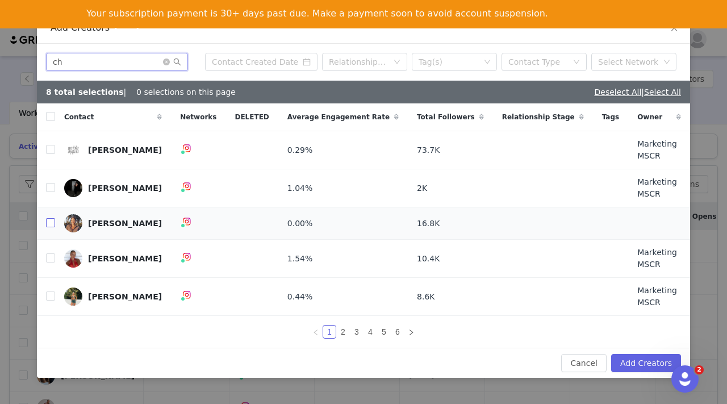
type input "ch"
click at [51, 218] on input "checkbox" at bounding box center [50, 222] width 9 height 9
checkbox input "true"
click at [51, 253] on input "checkbox" at bounding box center [50, 257] width 9 height 9
checkbox input "true"
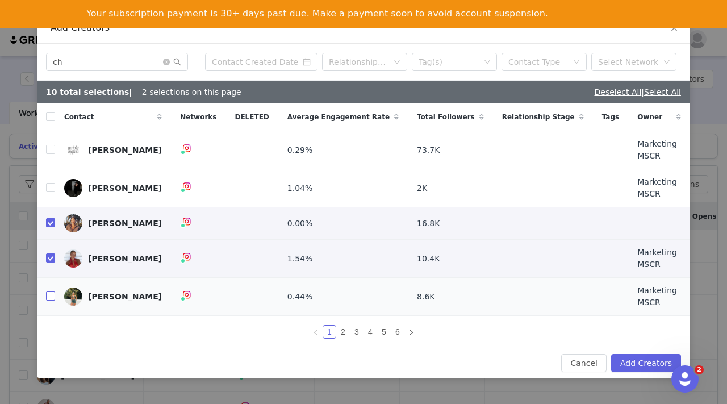
click at [52, 291] on input "checkbox" at bounding box center [50, 295] width 9 height 9
checkbox input "true"
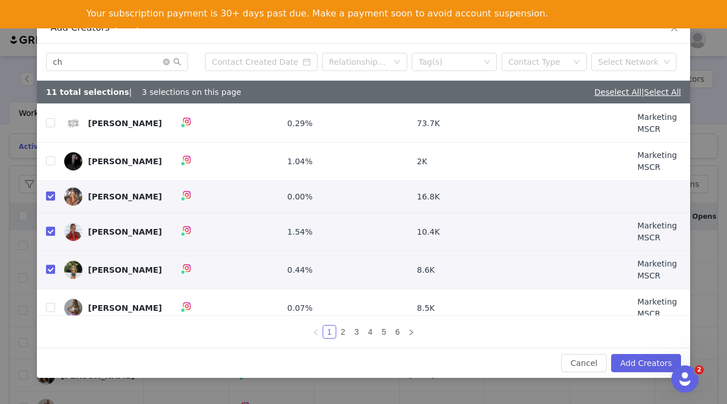
scroll to position [20, 0]
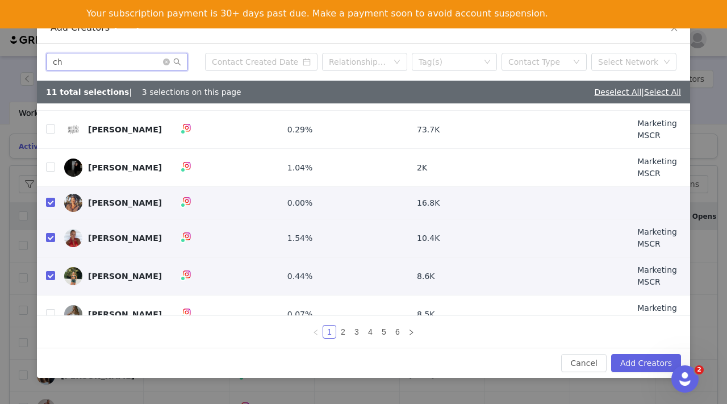
click at [93, 61] on input "ch" at bounding box center [117, 62] width 142 height 18
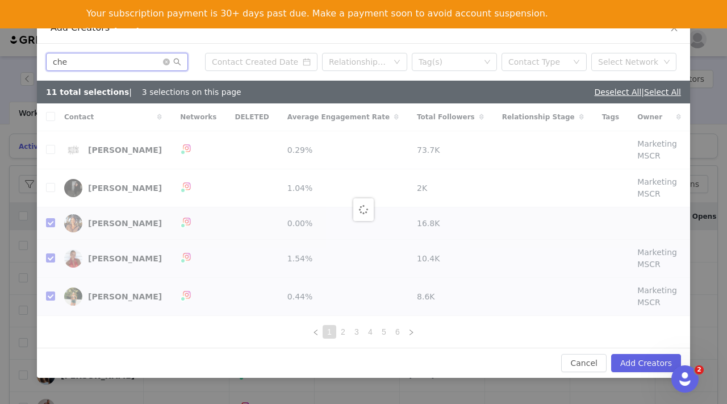
type input "che"
checkbox input "false"
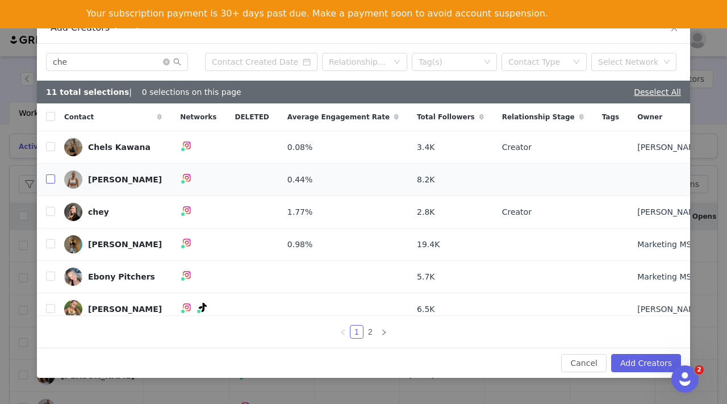
click at [51, 178] on input "checkbox" at bounding box center [50, 178] width 9 height 9
checkbox input "true"
click at [75, 64] on input "che" at bounding box center [117, 62] width 142 height 18
type input "chlo"
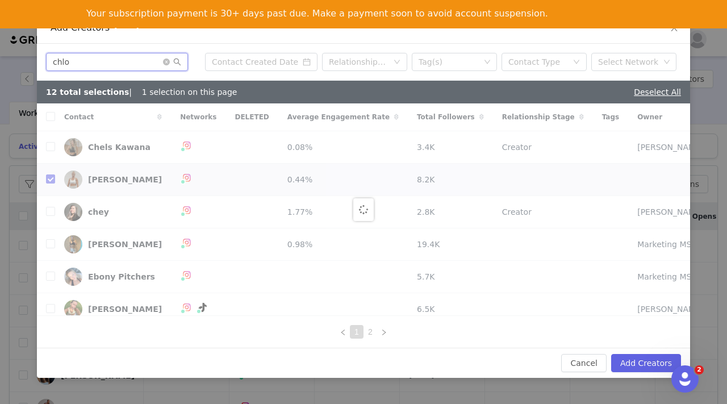
checkbox input "false"
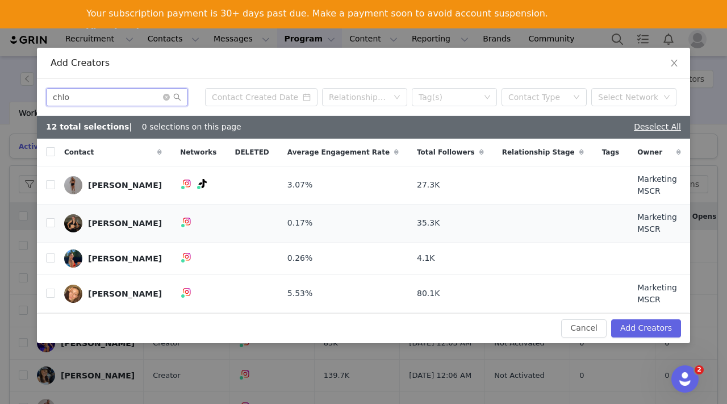
type input "chlo"
click at [51, 255] on input "checkbox" at bounding box center [50, 257] width 9 height 9
checkbox input "true"
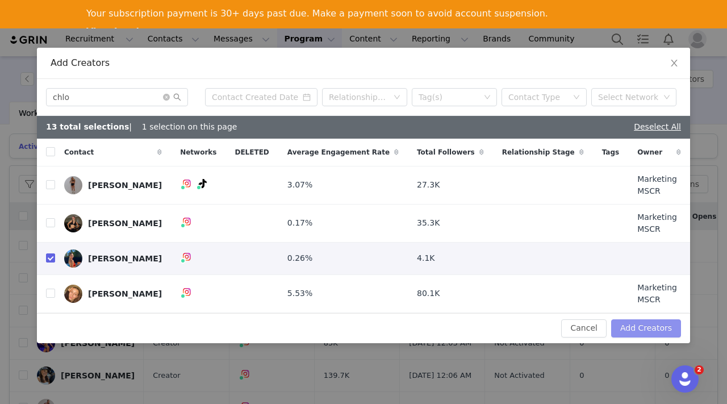
click at [649, 320] on button "Add Creators" at bounding box center [646, 328] width 70 height 18
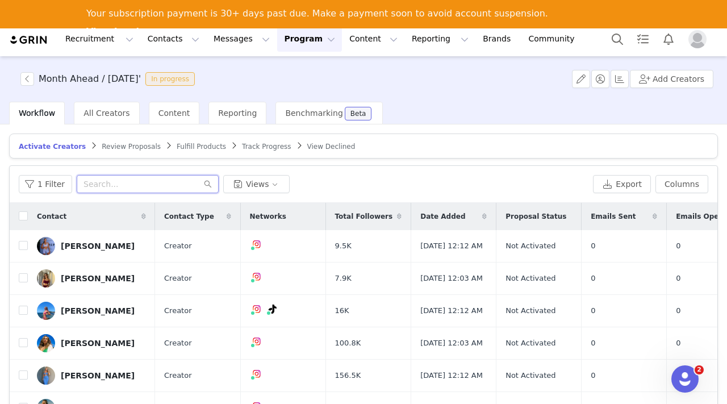
click at [134, 187] on input "text" at bounding box center [148, 184] width 142 height 18
click at [652, 78] on button "Add Creators" at bounding box center [672, 79] width 84 height 18
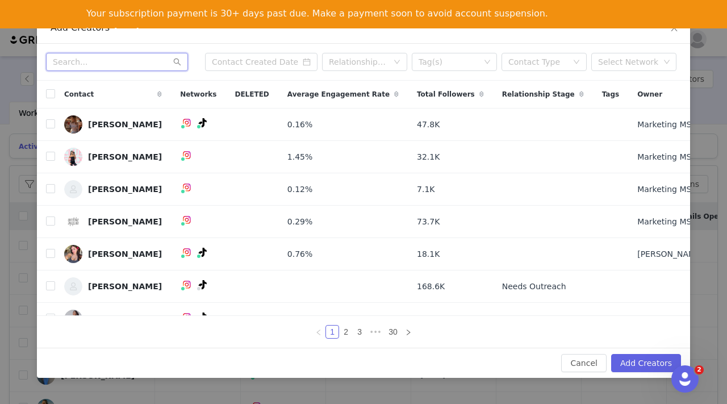
click at [112, 65] on input "text" at bounding box center [117, 62] width 142 height 18
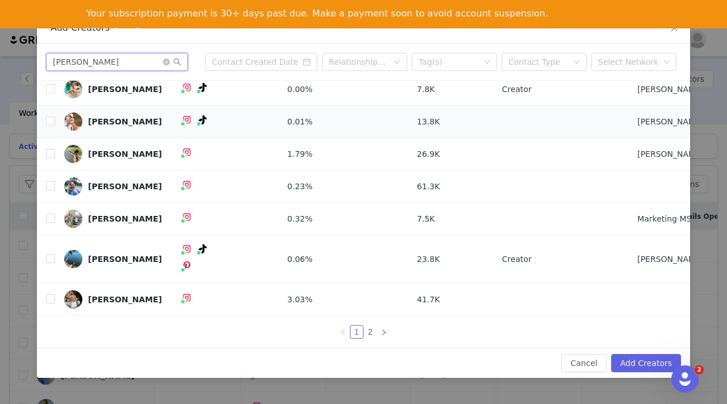
scroll to position [86, 0]
type input "eli"
click at [52, 187] on input "checkbox" at bounding box center [50, 185] width 9 height 9
checkbox input "true"
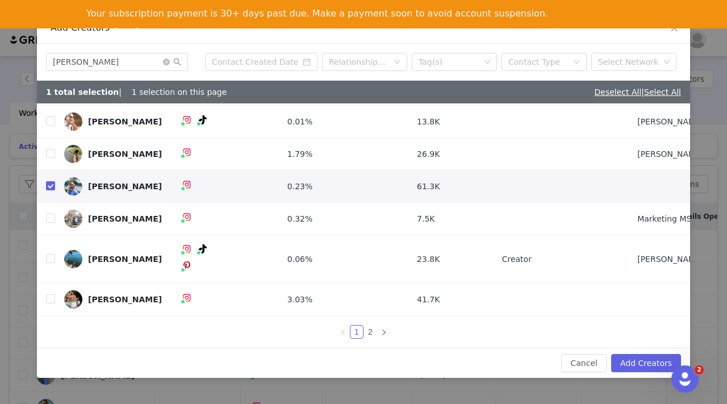
scroll to position [118, 0]
click at [52, 296] on input "checkbox" at bounding box center [50, 298] width 9 height 9
checkbox input "true"
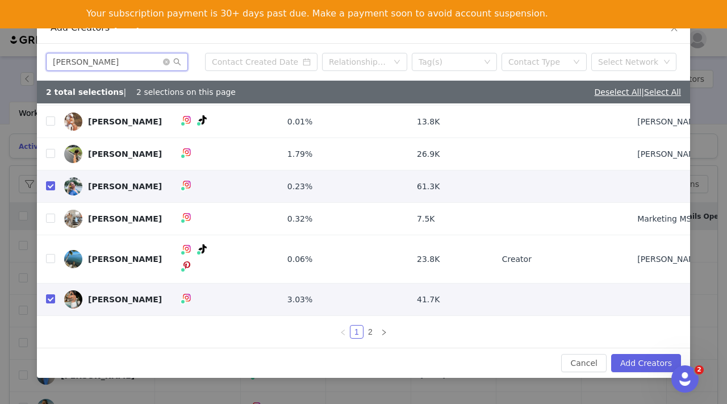
click at [85, 61] on input "eli" at bounding box center [117, 62] width 142 height 18
type input "ell"
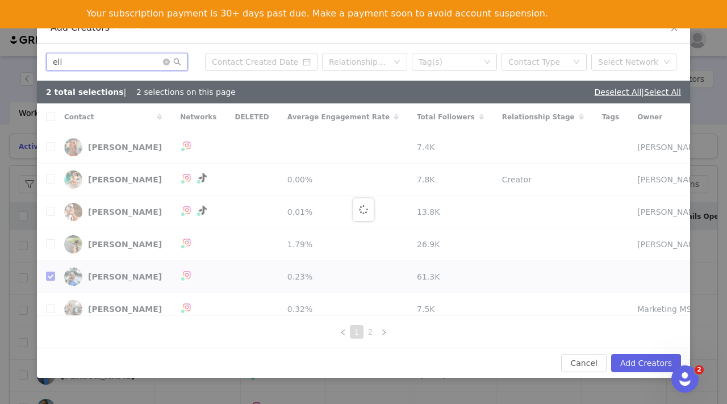
checkbox input "false"
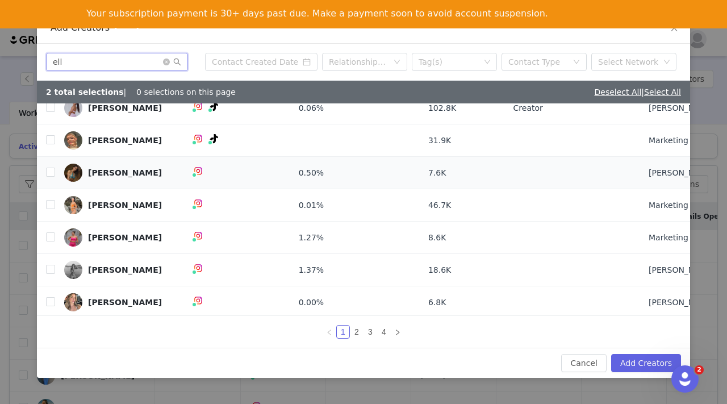
scroll to position [74, 0]
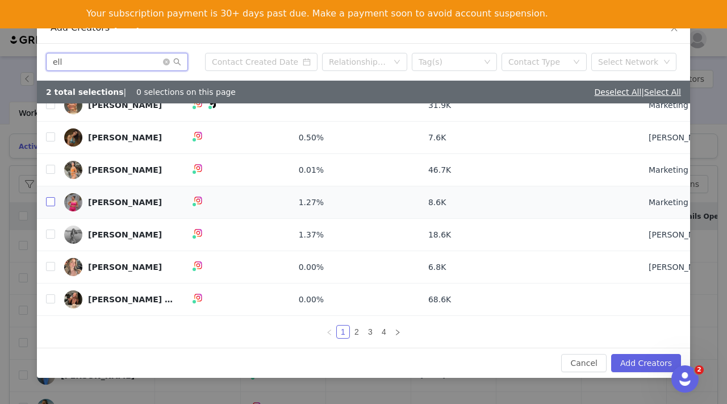
type input "ell"
click at [51, 199] on input "checkbox" at bounding box center [50, 201] width 9 height 9
checkbox input "true"
click at [49, 297] on input "checkbox" at bounding box center [50, 298] width 9 height 9
checkbox input "true"
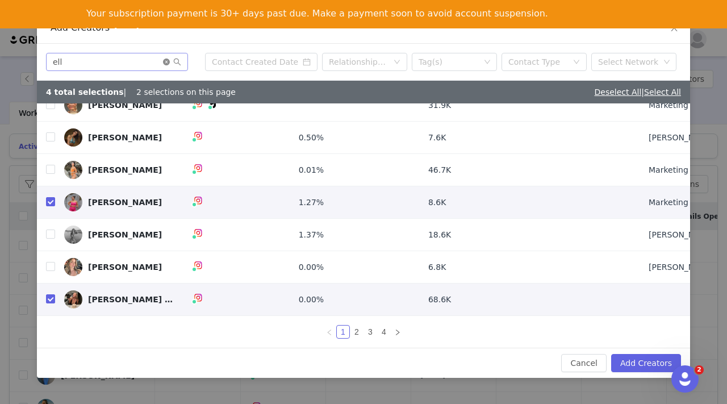
click at [168, 60] on icon "icon: close-circle" at bounding box center [166, 62] width 7 height 7
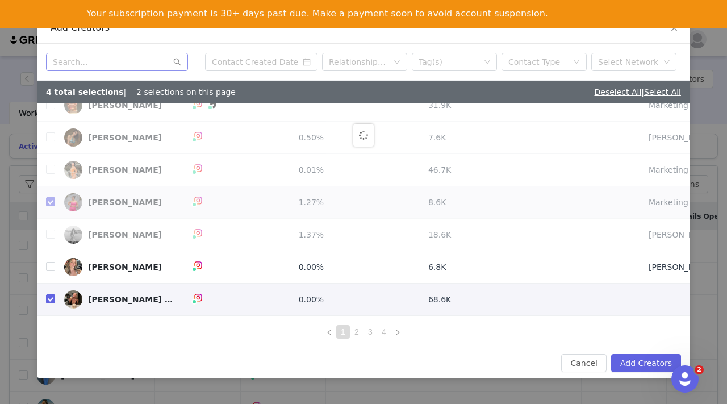
scroll to position [0, 0]
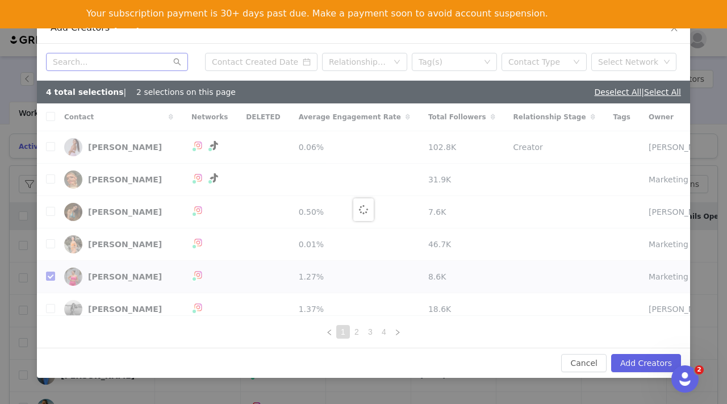
checkbox input "false"
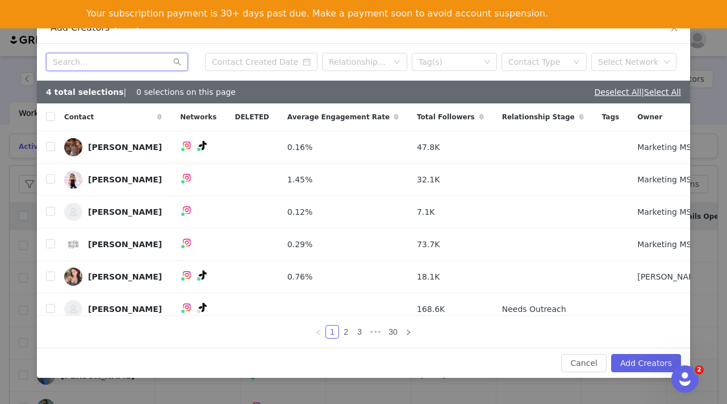
click at [128, 59] on input "text" at bounding box center [117, 62] width 142 height 18
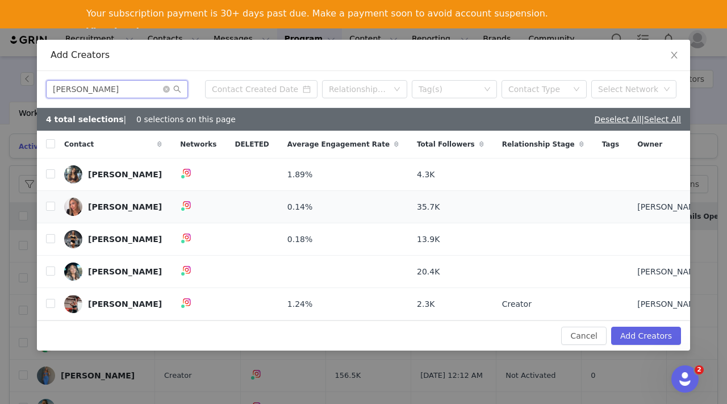
type input "emma"
click at [53, 236] on input "checkbox" at bounding box center [50, 238] width 9 height 9
checkbox input "true"
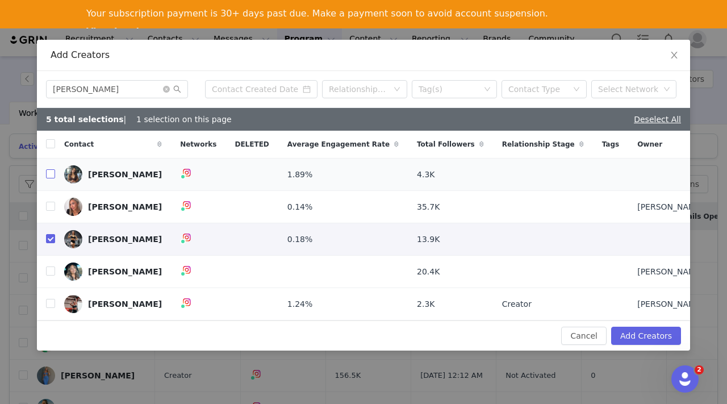
click at [51, 172] on input "checkbox" at bounding box center [50, 173] width 9 height 9
checkbox input "true"
click at [643, 335] on button "Add Creators" at bounding box center [646, 336] width 70 height 18
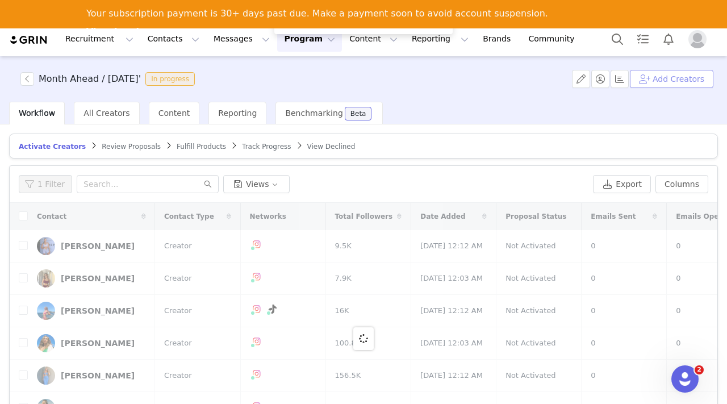
click at [677, 77] on button "Add Creators" at bounding box center [672, 79] width 84 height 18
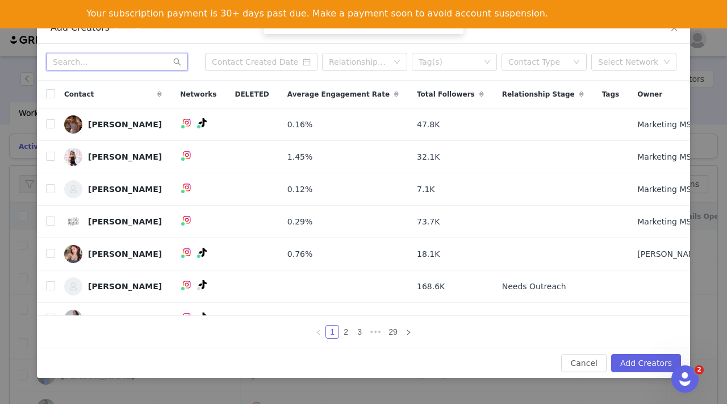
click at [86, 59] on input "text" at bounding box center [117, 62] width 142 height 18
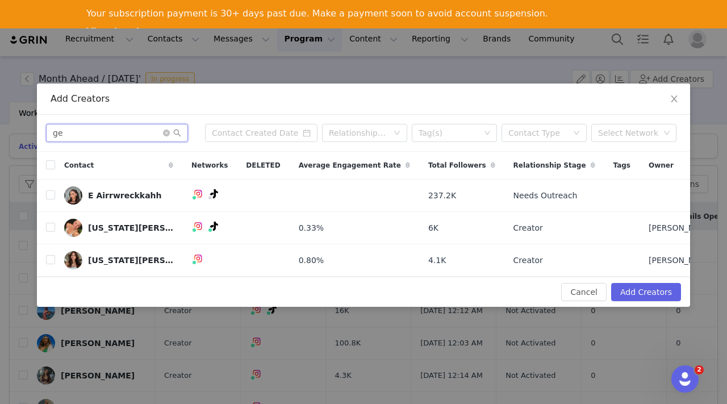
type input "g"
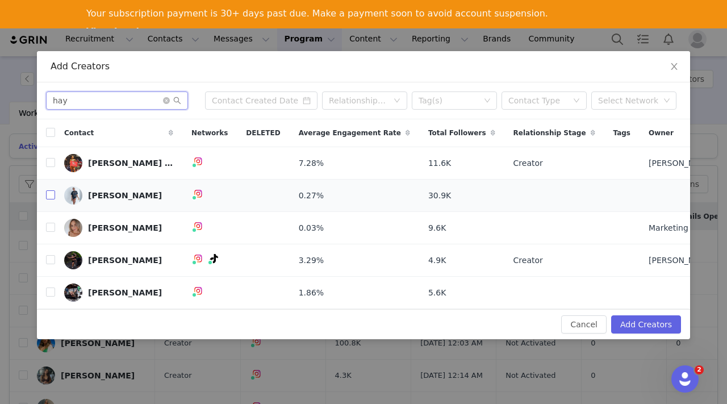
type input "hay"
click at [50, 194] on input "checkbox" at bounding box center [50, 194] width 9 height 9
checkbox input "true"
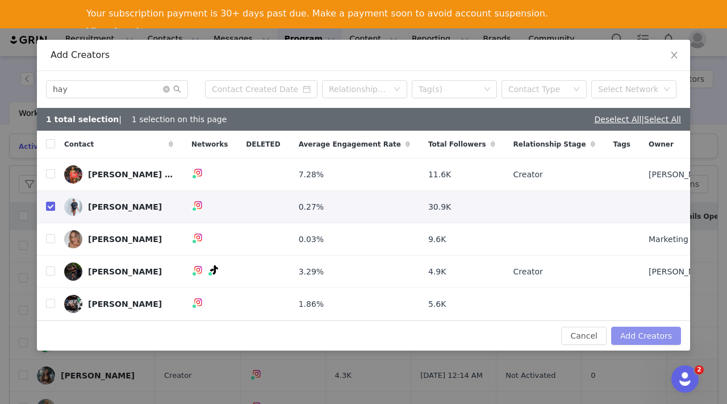
click at [644, 336] on button "Add Creators" at bounding box center [646, 336] width 70 height 18
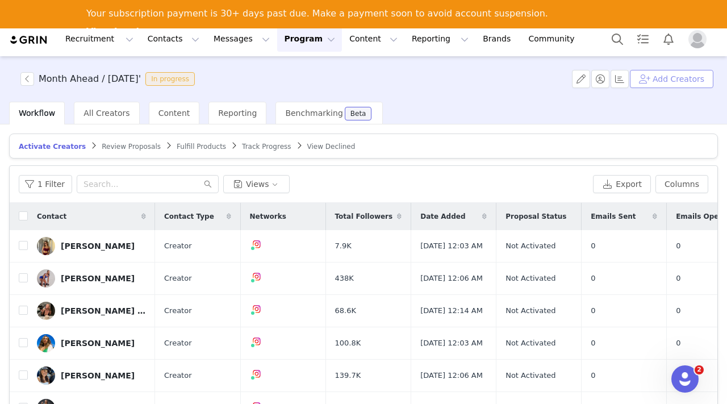
click at [665, 83] on button "Add Creators" at bounding box center [672, 79] width 84 height 18
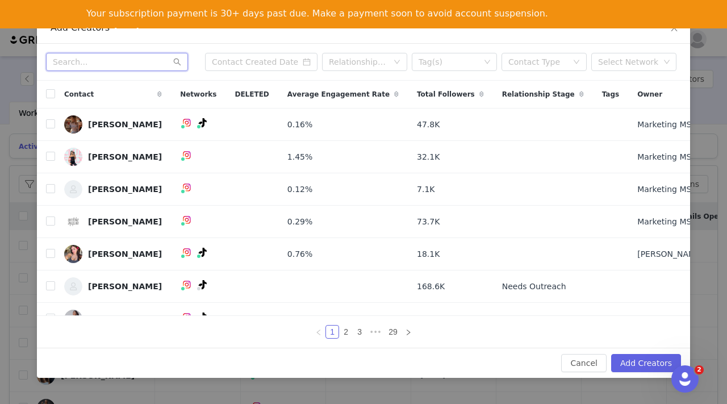
click at [77, 62] on input "text" at bounding box center [117, 62] width 142 height 18
paste input "[PERSON_NAME]"
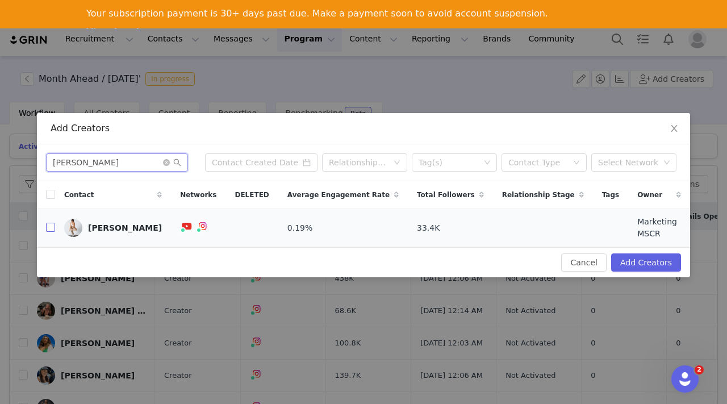
type input "[PERSON_NAME]"
click at [49, 227] on input "checkbox" at bounding box center [50, 227] width 9 height 9
checkbox input "true"
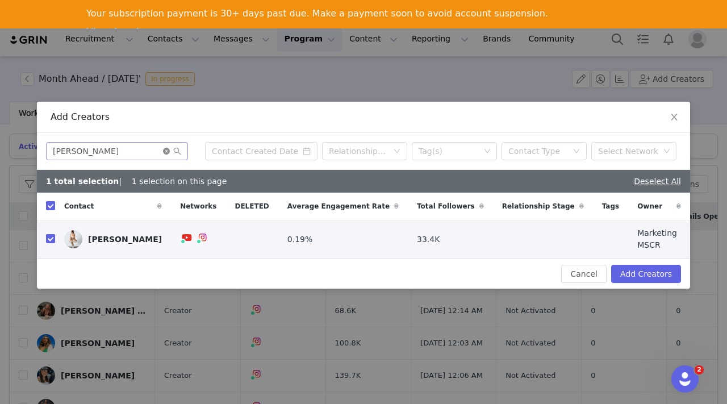
click at [163, 155] on icon "icon: close-circle" at bounding box center [166, 151] width 7 height 7
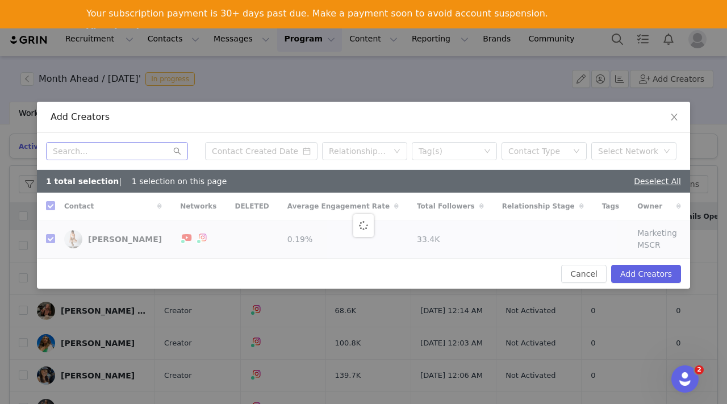
checkbox input "false"
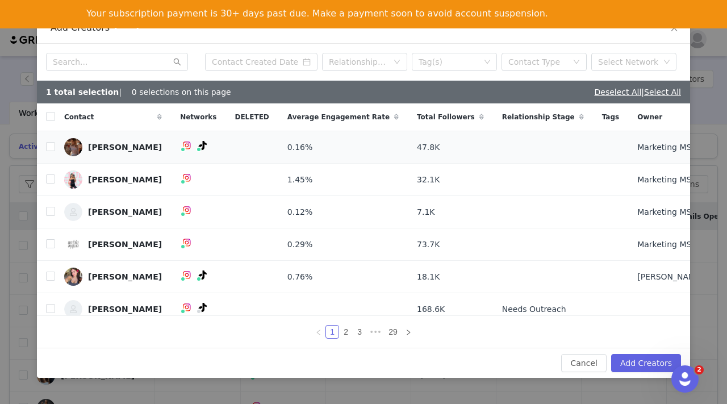
click at [94, 151] on link "Ainslie Aberle" at bounding box center [113, 147] width 98 height 18
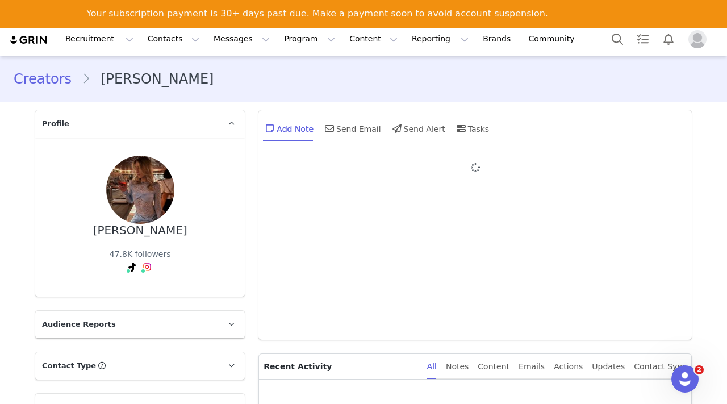
type input "+1 (United States)"
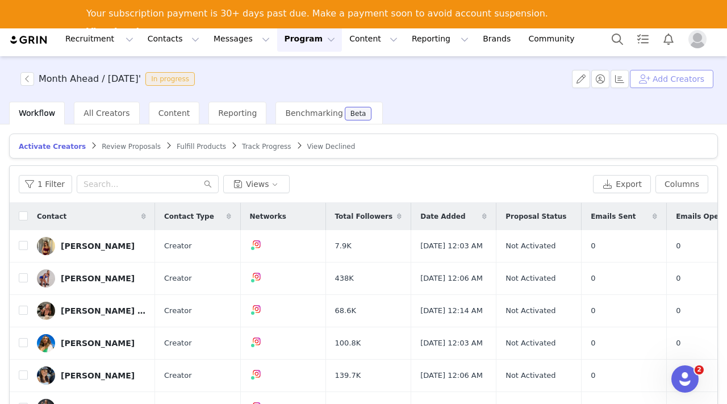
click at [680, 85] on button "Add Creators" at bounding box center [672, 79] width 84 height 18
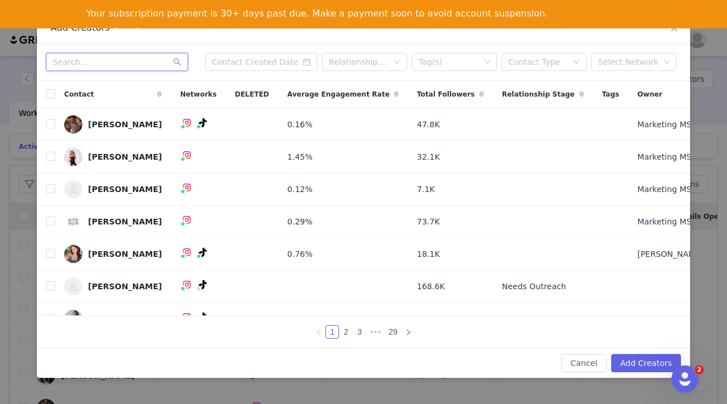
click at [122, 67] on input "text" at bounding box center [117, 62] width 142 height 18
paste input "Karmin Nato"
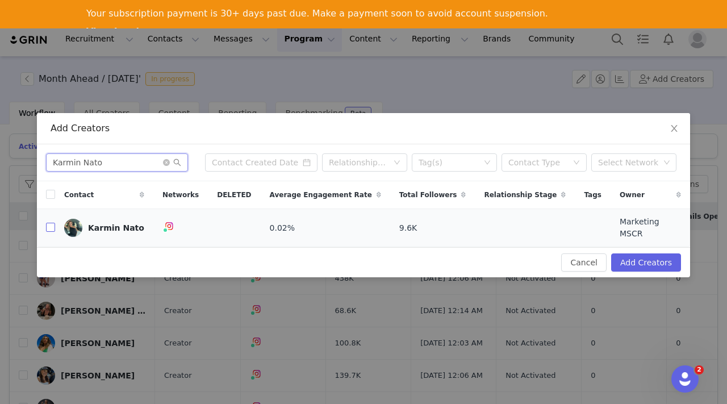
type input "Karmin Nato"
click at [50, 226] on input "checkbox" at bounding box center [50, 227] width 9 height 9
checkbox input "true"
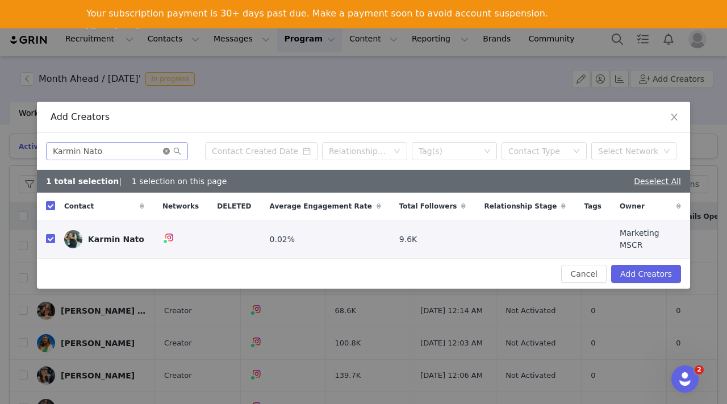
click at [165, 154] on icon "icon: close-circle" at bounding box center [166, 151] width 7 height 7
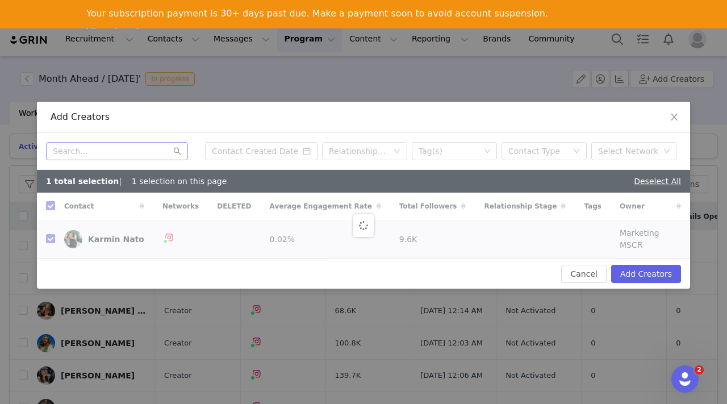
checkbox input "false"
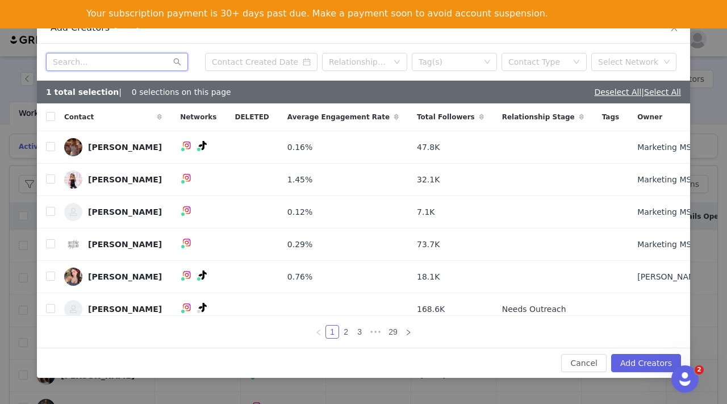
click at [127, 61] on input "text" at bounding box center [117, 62] width 142 height 18
paste input "[PERSON_NAME]"
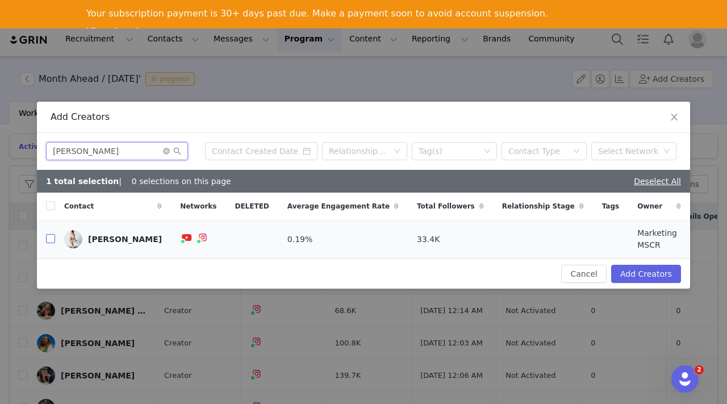
type input "[PERSON_NAME]"
click at [51, 240] on input "checkbox" at bounding box center [50, 238] width 9 height 9
checkbox input "true"
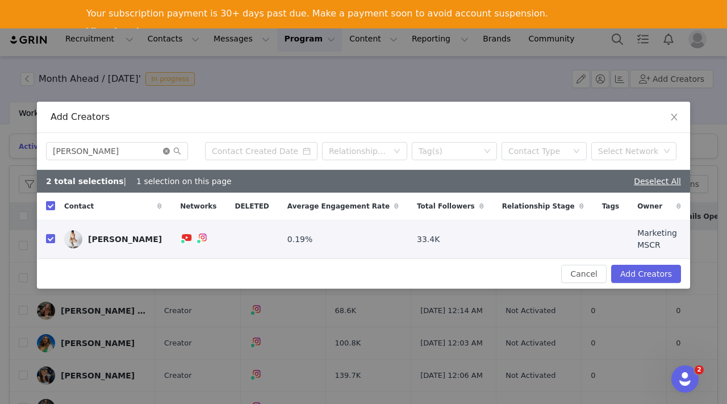
click at [168, 154] on icon "icon: close-circle" at bounding box center [166, 151] width 7 height 7
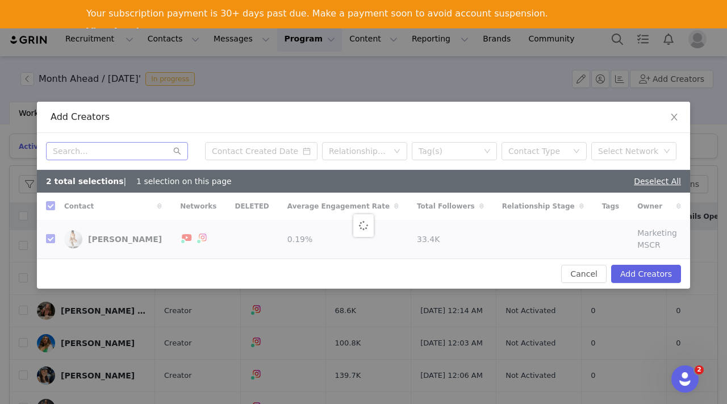
checkbox input "false"
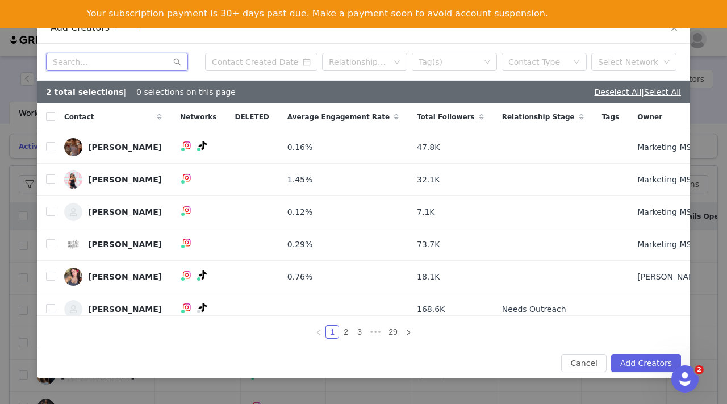
click at [94, 57] on input "text" at bounding box center [117, 62] width 142 height 18
paste input "Penny Walsh"
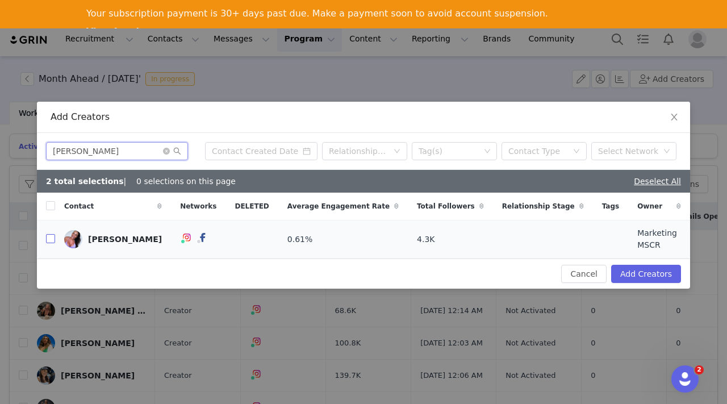
type input "Penny Walsh"
click at [52, 238] on input "checkbox" at bounding box center [50, 238] width 9 height 9
checkbox input "true"
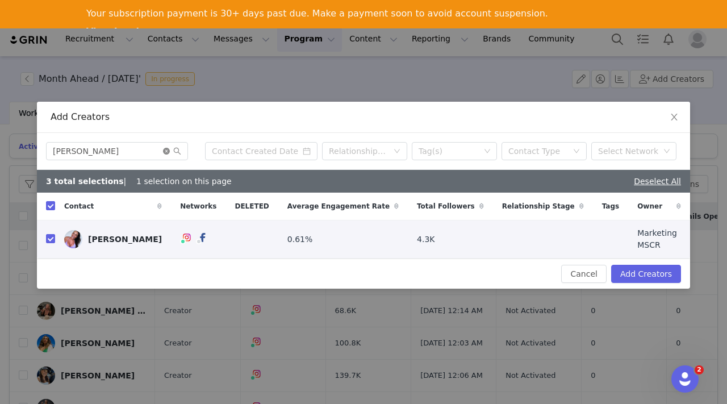
click at [164, 153] on icon "icon: close-circle" at bounding box center [166, 151] width 7 height 7
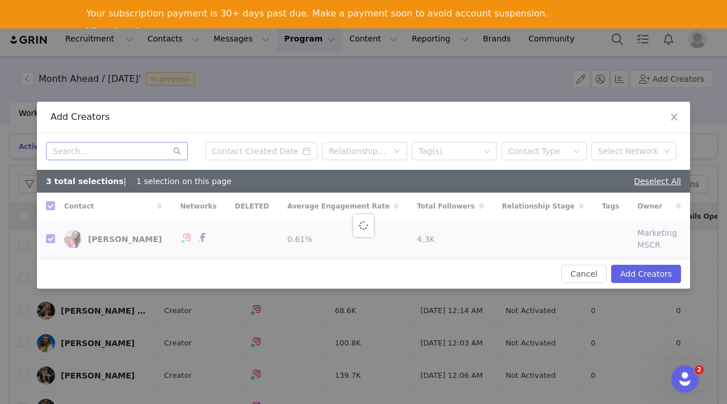
checkbox input "false"
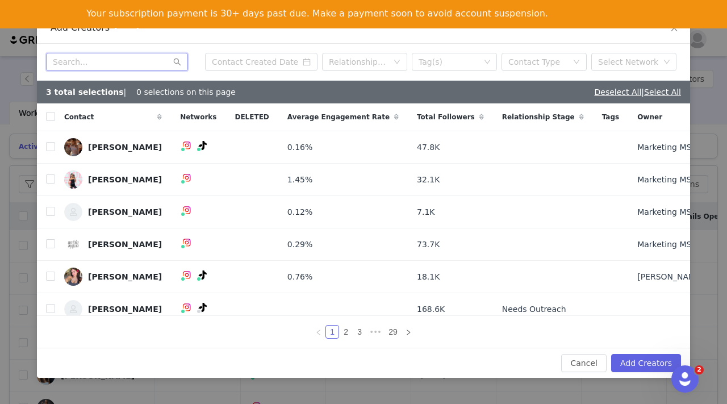
click at [114, 59] on input "text" at bounding box center [117, 62] width 142 height 18
paste input "Gracie Steer"
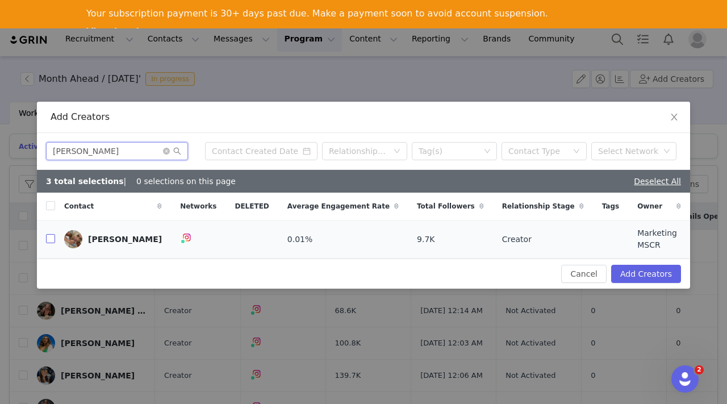
type input "Gracie Steer"
click at [54, 234] on label at bounding box center [50, 240] width 9 height 12
click at [54, 234] on input "checkbox" at bounding box center [50, 238] width 9 height 9
checkbox input "true"
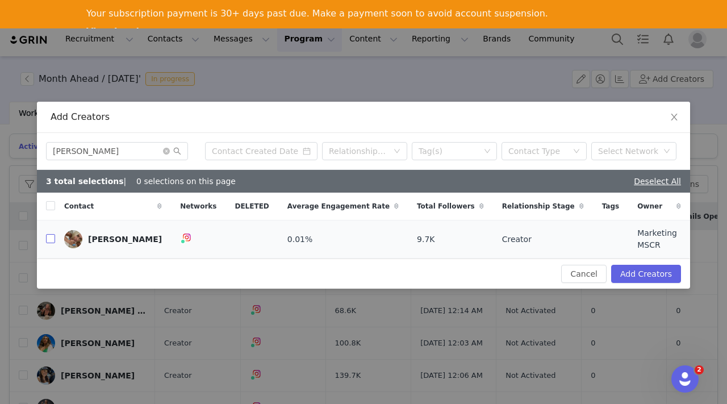
checkbox input "true"
click at [165, 152] on icon "icon: close-circle" at bounding box center [166, 151] width 7 height 7
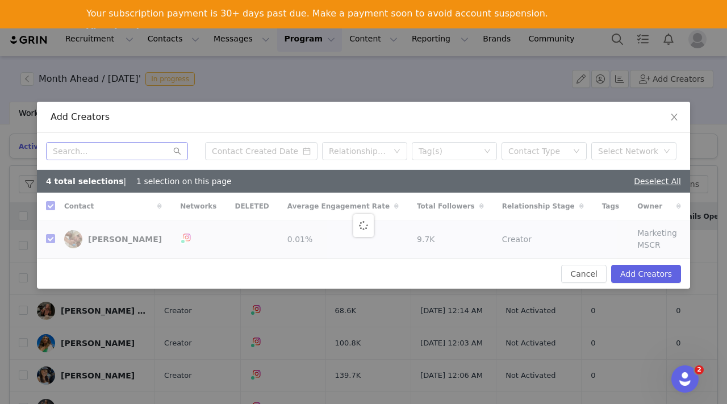
checkbox input "false"
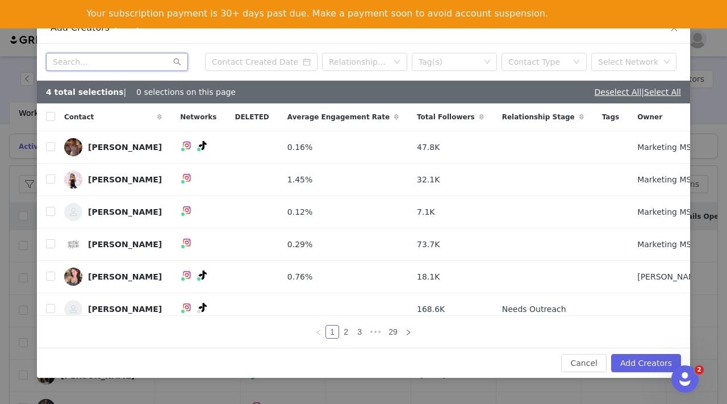
click at [102, 61] on input "text" at bounding box center [117, 62] width 142 height 18
paste input "[PERSON_NAME]"
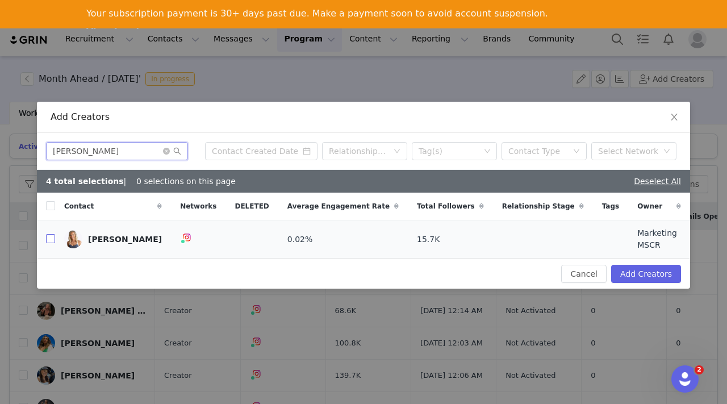
type input "[PERSON_NAME]"
click at [47, 240] on input "checkbox" at bounding box center [50, 238] width 9 height 9
checkbox input "true"
click at [168, 153] on icon "icon: close-circle" at bounding box center [166, 151] width 7 height 7
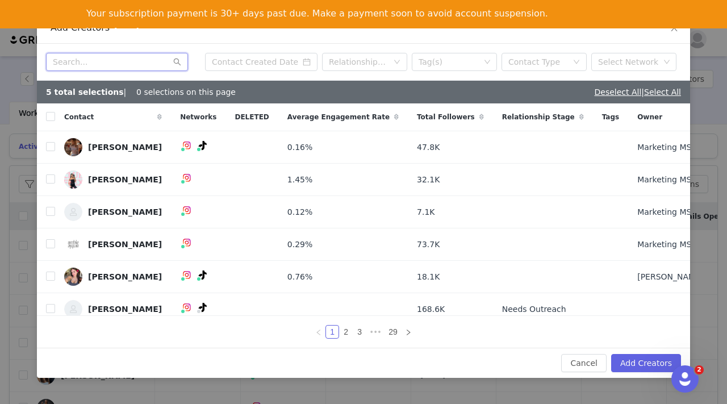
click at [113, 55] on input "text" at bounding box center [117, 62] width 142 height 18
paste input "Trace Edwards"
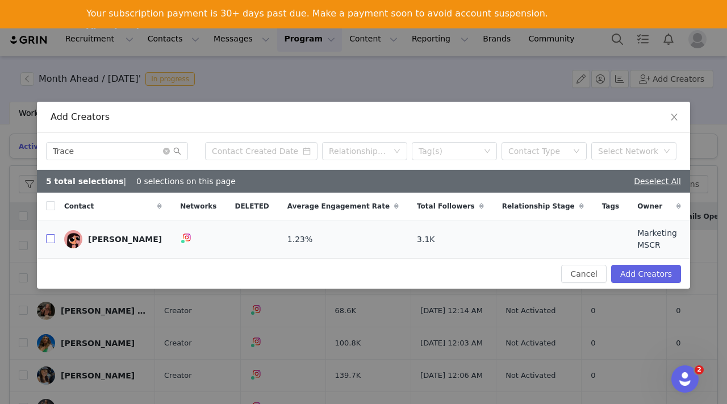
click at [49, 240] on input "checkbox" at bounding box center [50, 238] width 9 height 9
click at [168, 155] on icon "icon: close-circle" at bounding box center [166, 151] width 7 height 7
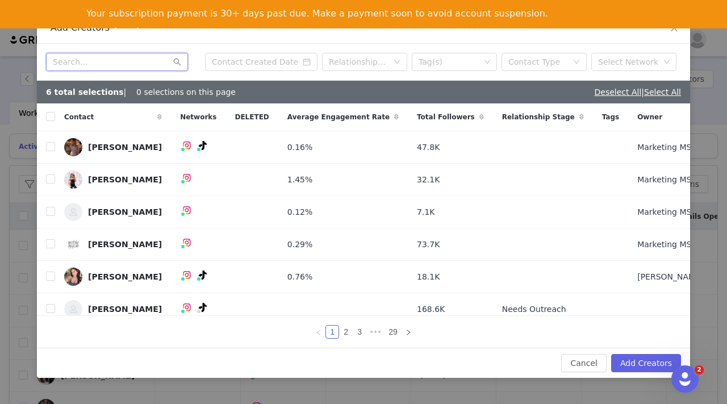
click at [94, 65] on input "text" at bounding box center [117, 62] width 142 height 18
paste input "Tayla Chugg"
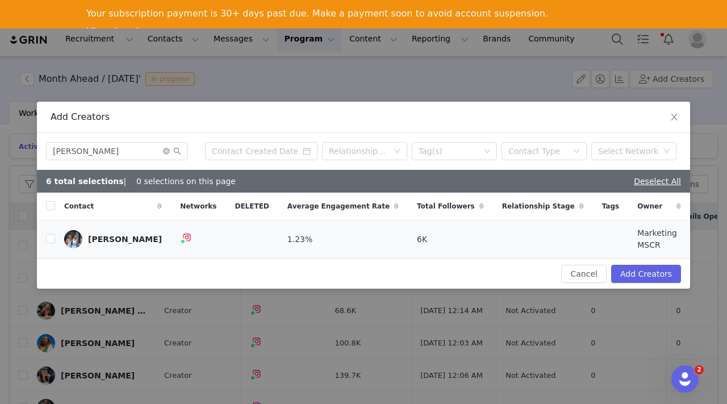
click at [44, 239] on td at bounding box center [46, 239] width 18 height 38
click at [48, 239] on input "checkbox" at bounding box center [50, 238] width 9 height 9
click at [165, 152] on icon "icon: close-circle" at bounding box center [166, 151] width 7 height 7
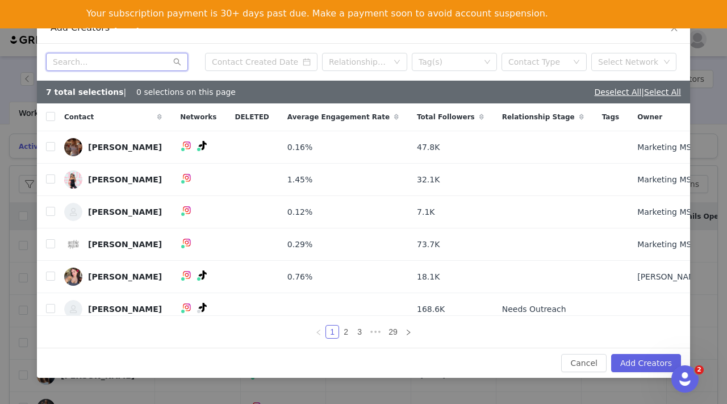
click at [109, 64] on input "text" at bounding box center [117, 62] width 142 height 18
paste input "[PERSON_NAME]"
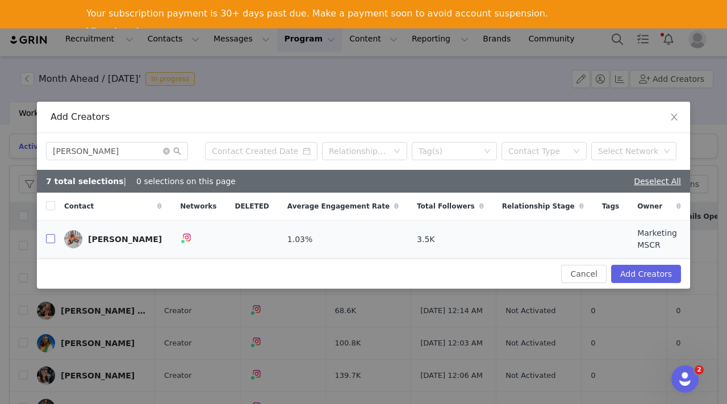
click at [49, 237] on input "checkbox" at bounding box center [50, 238] width 9 height 9
click at [165, 155] on icon "icon: close-circle" at bounding box center [166, 151] width 7 height 7
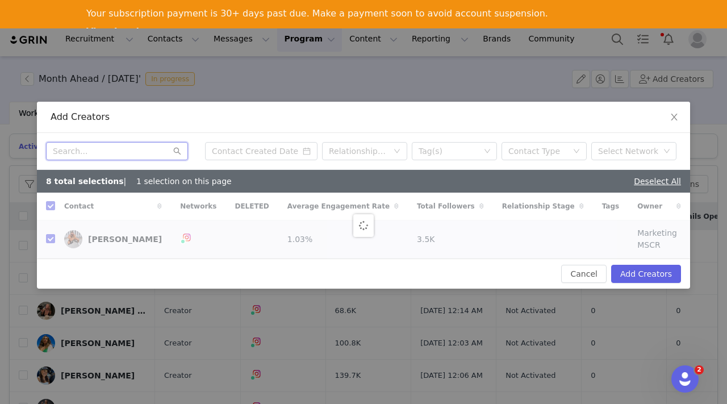
click at [134, 154] on input "text" at bounding box center [117, 151] width 142 height 18
paste input "Ben Crerar"
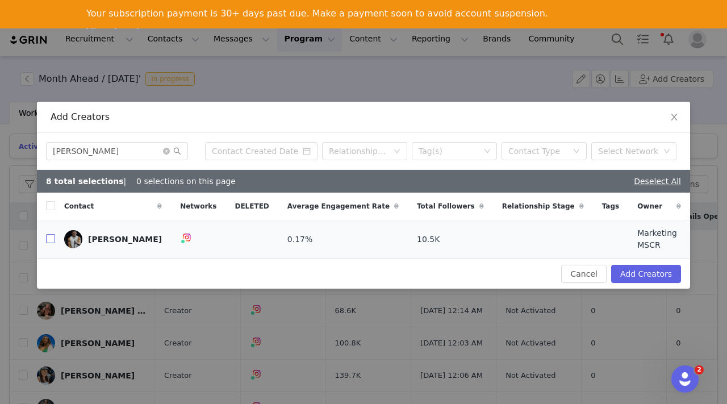
click at [52, 239] on input "checkbox" at bounding box center [50, 238] width 9 height 9
click at [167, 154] on icon "icon: close-circle" at bounding box center [166, 151] width 7 height 7
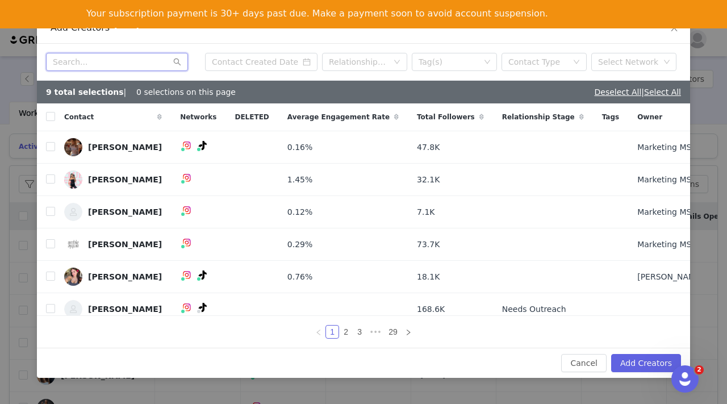
click at [114, 62] on input "text" at bounding box center [117, 62] width 142 height 18
paste input "Blake Redman"
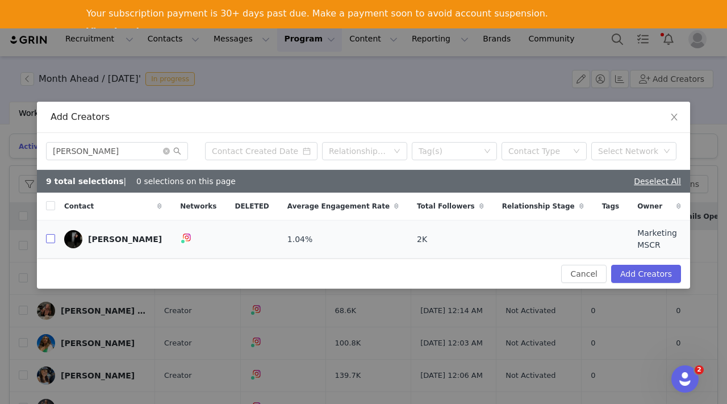
click at [49, 235] on input "checkbox" at bounding box center [50, 238] width 9 height 9
click at [637, 265] on button "Add Creators" at bounding box center [646, 274] width 70 height 18
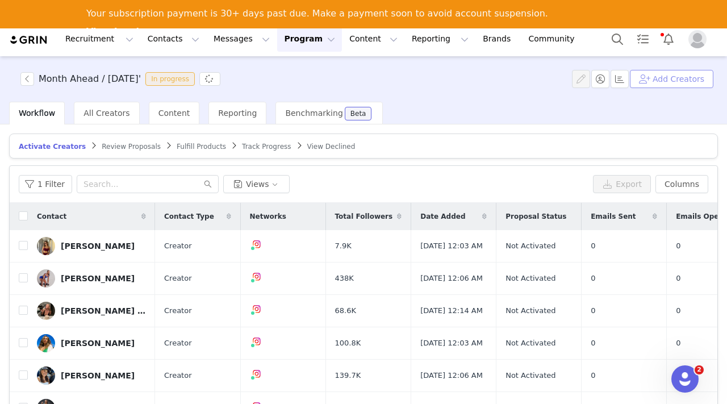
click at [684, 85] on button "Add Creators" at bounding box center [672, 79] width 84 height 18
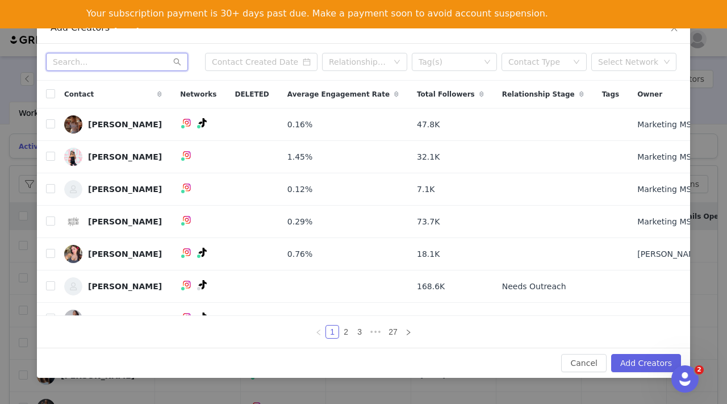
click at [80, 66] on input "text" at bounding box center [117, 62] width 142 height 18
click at [102, 60] on input "text" at bounding box center [117, 62] width 142 height 18
paste input "Hayley Davies"
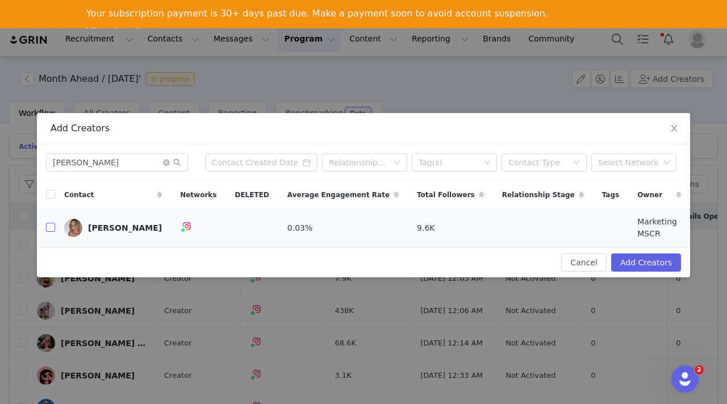
click at [52, 227] on input "checkbox" at bounding box center [50, 227] width 9 height 9
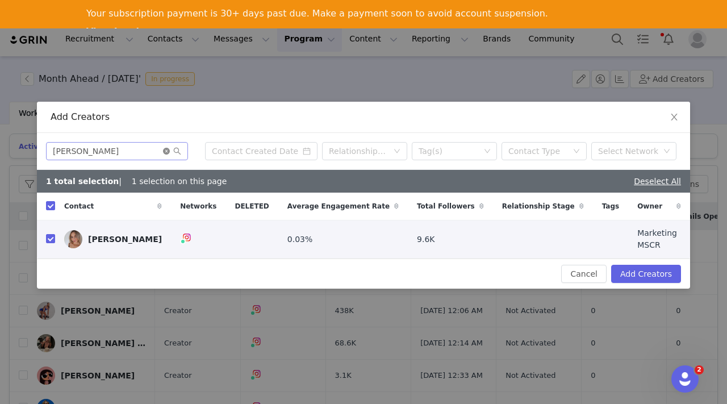
click at [166, 152] on icon "icon: close-circle" at bounding box center [166, 151] width 7 height 7
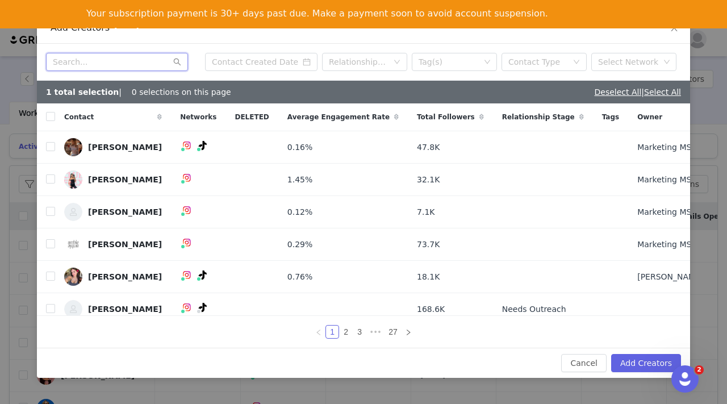
click at [91, 59] on input "text" at bounding box center [117, 62] width 142 height 18
paste input "Julia McMorrow"
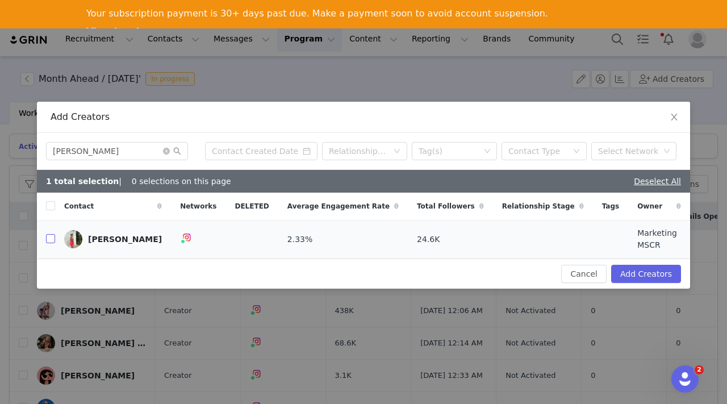
click at [48, 240] on input "checkbox" at bounding box center [50, 238] width 9 height 9
click at [164, 152] on icon "icon: close-circle" at bounding box center [166, 151] width 7 height 7
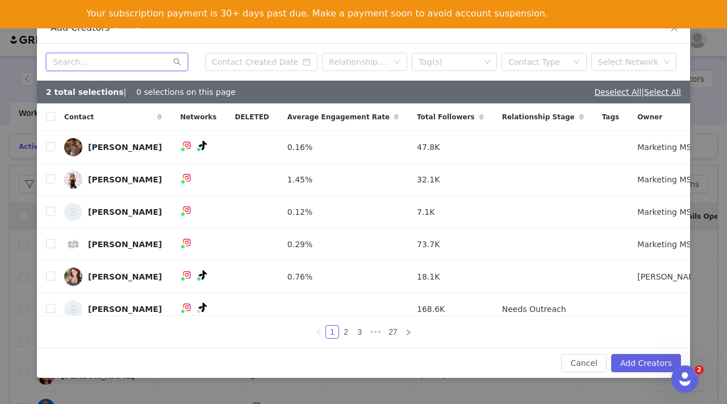
click at [97, 61] on input "text" at bounding box center [117, 62] width 142 height 18
paste input "[PERSON_NAME]"
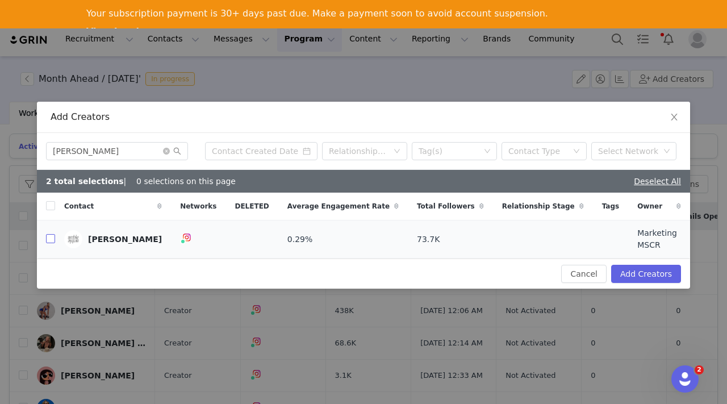
click at [52, 236] on input "checkbox" at bounding box center [50, 238] width 9 height 9
click at [163, 155] on span at bounding box center [172, 151] width 18 height 8
click at [166, 155] on icon "icon: close-circle" at bounding box center [166, 151] width 7 height 7
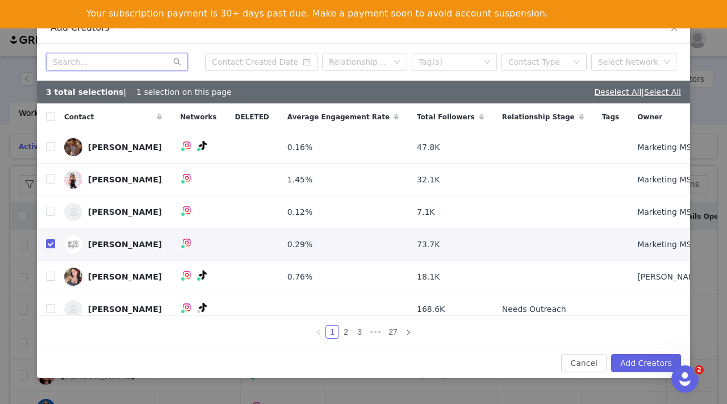
click at [79, 65] on input "text" at bounding box center [117, 62] width 142 height 18
paste input "[PERSON_NAME]"
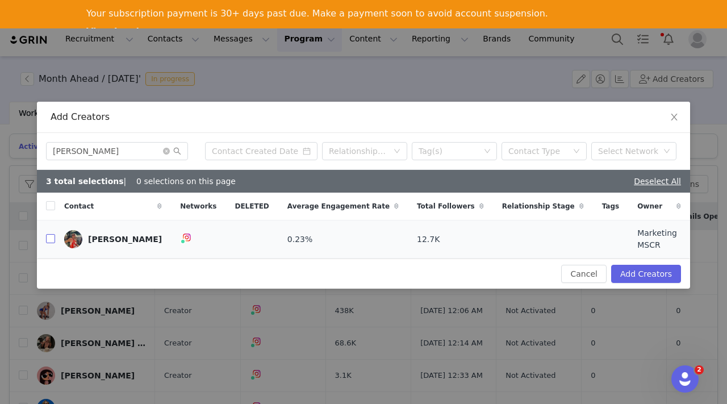
click at [48, 235] on input "checkbox" at bounding box center [50, 238] width 9 height 9
click at [168, 154] on icon "icon: close-circle" at bounding box center [166, 151] width 7 height 7
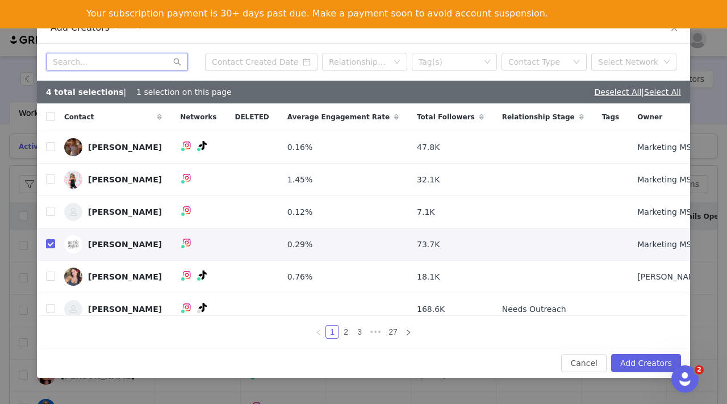
click at [101, 65] on input "text" at bounding box center [117, 62] width 142 height 18
paste input "Pip Bilby"
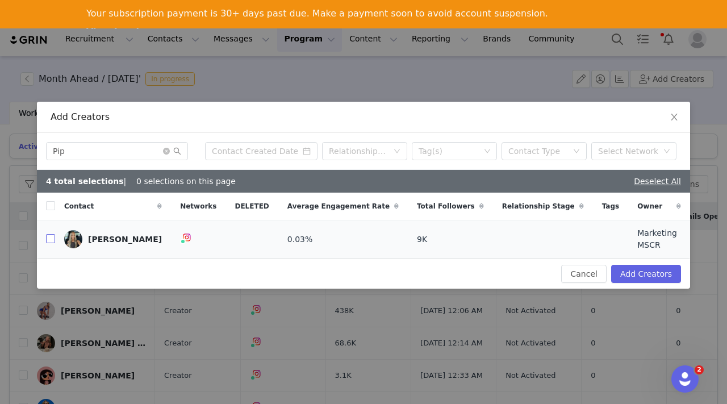
click at [51, 238] on input "checkbox" at bounding box center [50, 238] width 9 height 9
click at [165, 155] on icon "icon: close-circle" at bounding box center [166, 151] width 7 height 7
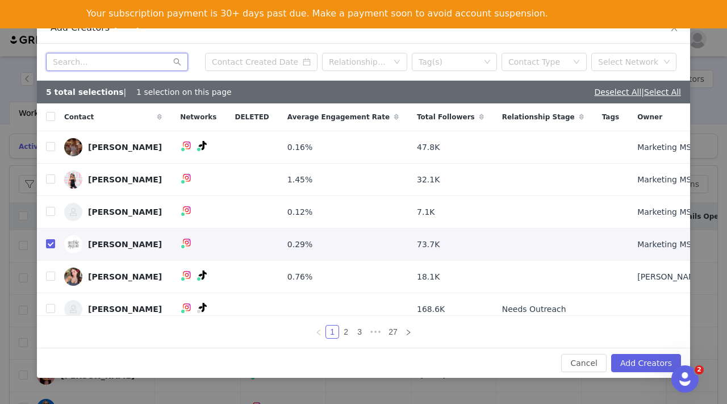
click at [101, 60] on input "text" at bounding box center [117, 62] width 142 height 18
paste input "Jackson Edwards"
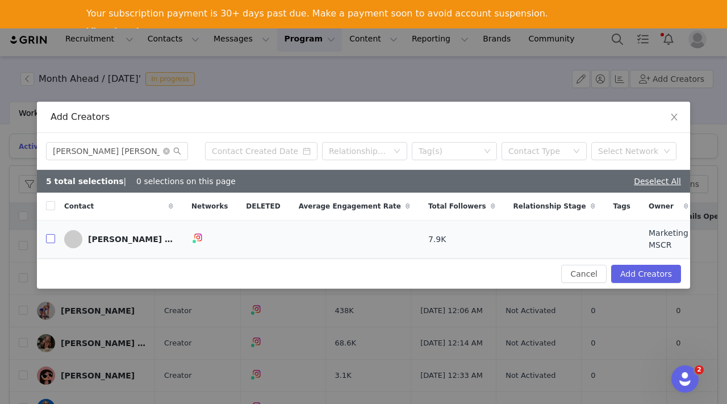
click at [53, 237] on input "checkbox" at bounding box center [50, 238] width 9 height 9
click at [166, 152] on icon "icon: close-circle" at bounding box center [166, 151] width 7 height 7
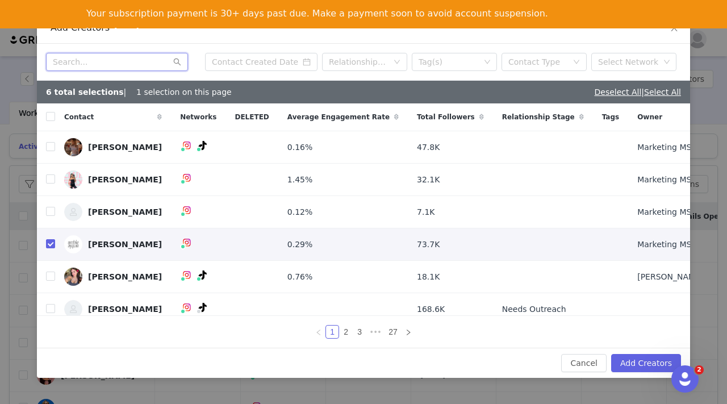
click at [106, 62] on input "text" at bounding box center [117, 62] width 142 height 18
paste input "[PERSON_NAME]"
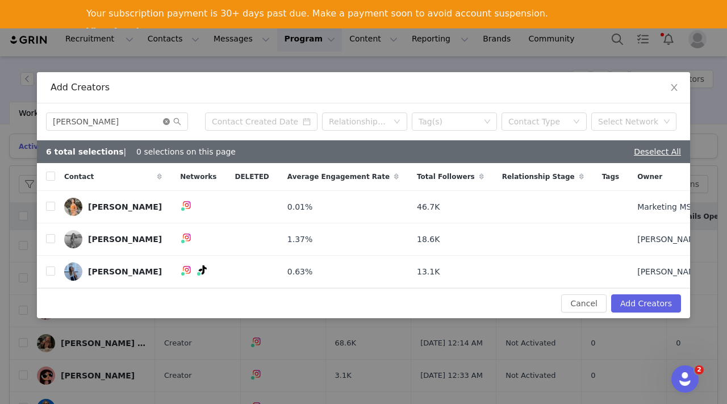
click at [166, 123] on icon "icon: close-circle" at bounding box center [166, 121] width 7 height 7
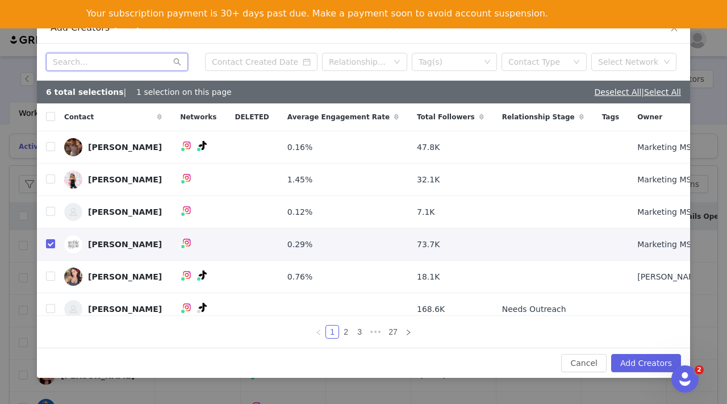
click at [108, 62] on input "text" at bounding box center [117, 62] width 142 height 18
paste input "Amanda Delaine"
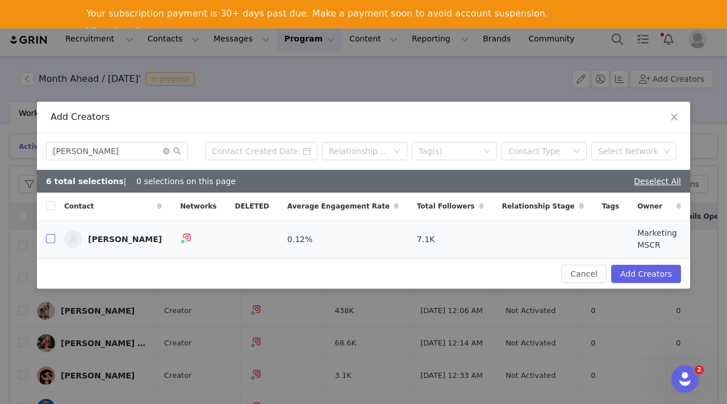
click at [54, 238] on input "checkbox" at bounding box center [50, 238] width 9 height 9
click at [168, 155] on icon "icon: close-circle" at bounding box center [166, 151] width 7 height 7
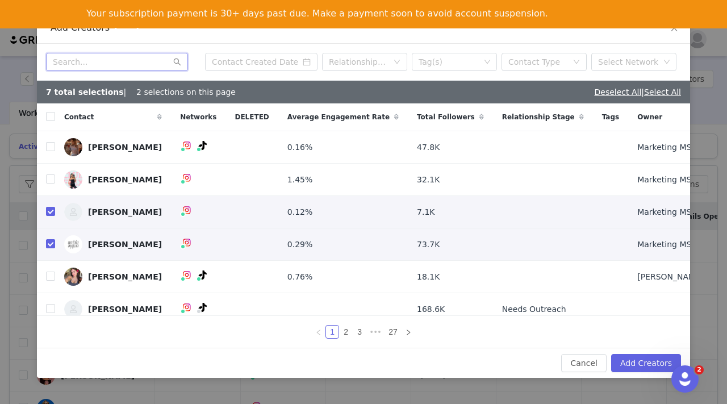
click at [115, 65] on input "text" at bounding box center [117, 62] width 142 height 18
paste input "Ebony Pitchers"
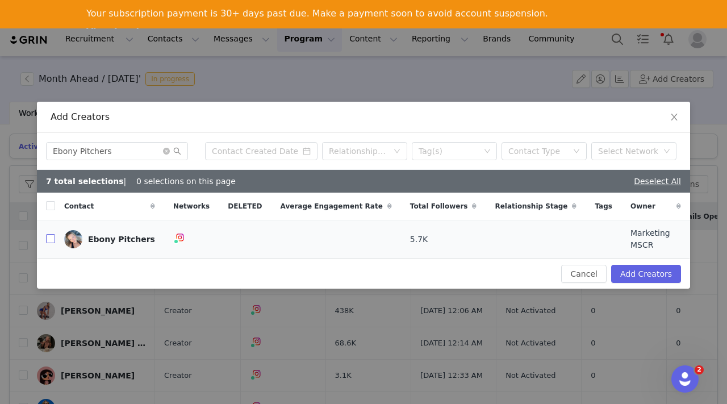
click at [48, 239] on input "checkbox" at bounding box center [50, 238] width 9 height 9
click at [167, 152] on icon "icon: close-circle" at bounding box center [166, 151] width 7 height 7
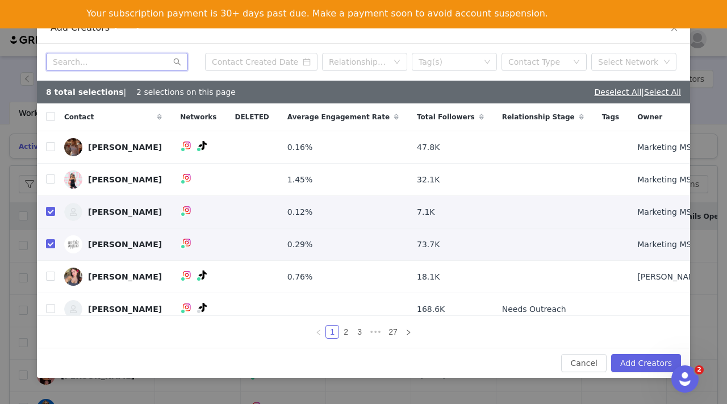
click at [108, 61] on input "text" at bounding box center [117, 62] width 142 height 18
paste input "Summer Simonetta"
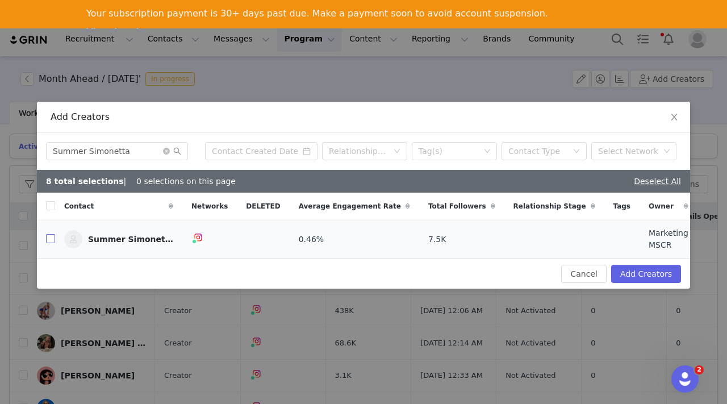
click at [50, 241] on input "checkbox" at bounding box center [50, 238] width 9 height 9
click at [168, 153] on icon "icon: close-circle" at bounding box center [166, 151] width 7 height 7
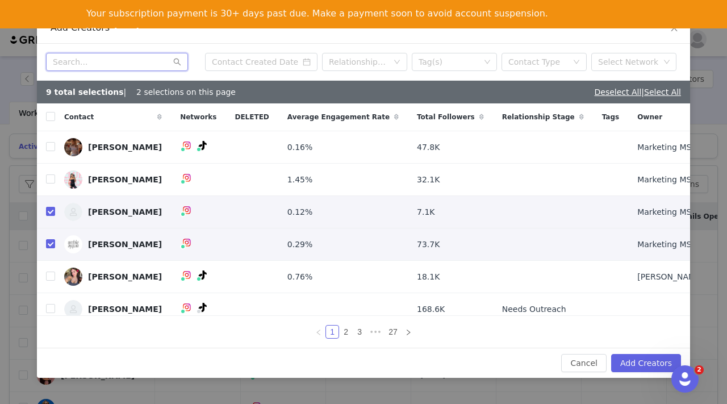
click at [110, 62] on input "text" at bounding box center [117, 62] width 142 height 18
paste input "[PERSON_NAME]"
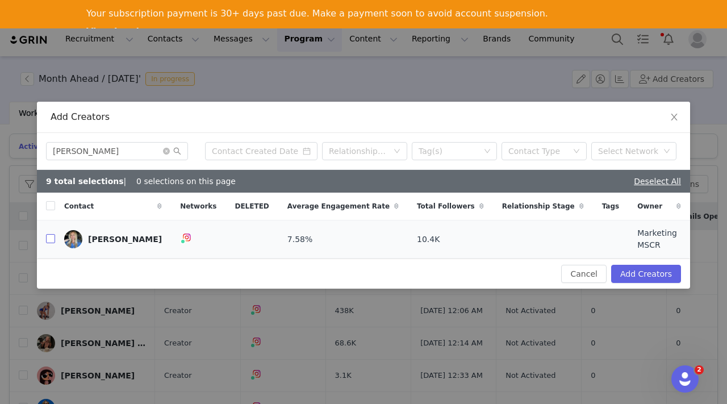
click at [50, 239] on input "checkbox" at bounding box center [50, 238] width 9 height 9
click at [167, 155] on icon "icon: close-circle" at bounding box center [166, 151] width 7 height 7
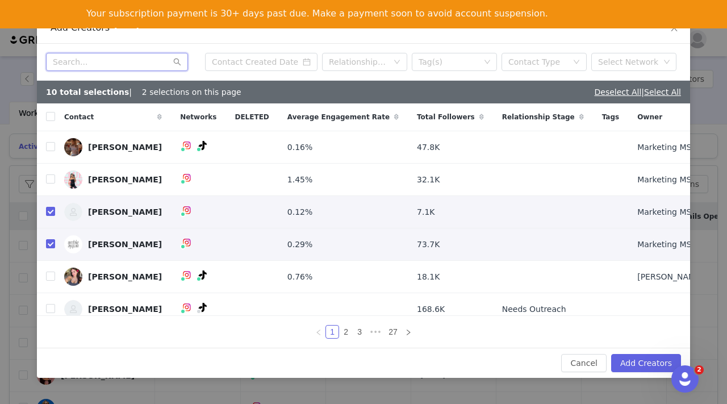
click at [111, 64] on input "text" at bounding box center [117, 62] width 142 height 18
paste input "Ruby Grant"
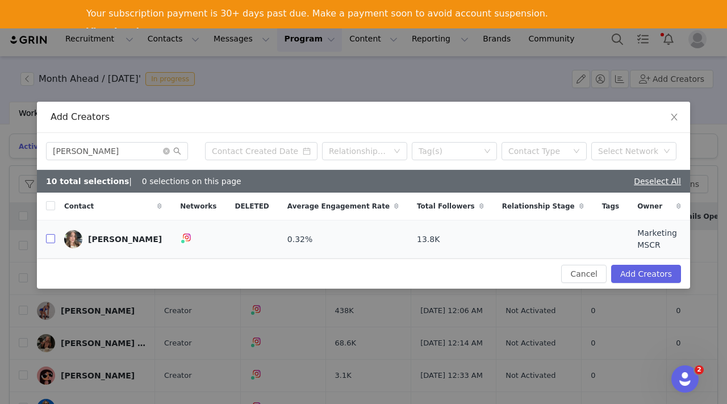
click at [48, 237] on input "checkbox" at bounding box center [50, 238] width 9 height 9
click at [165, 155] on icon "icon: close-circle" at bounding box center [166, 151] width 7 height 7
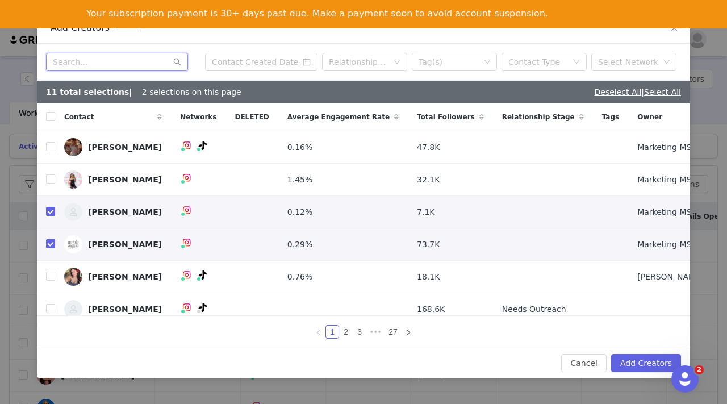
click at [86, 56] on input "text" at bounding box center [117, 62] width 142 height 18
paste input "Charlotte Diemar"
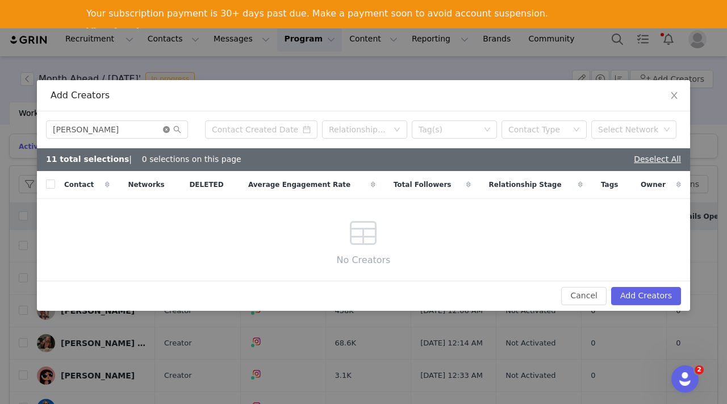
click at [166, 128] on icon "icon: close-circle" at bounding box center [166, 129] width 7 height 7
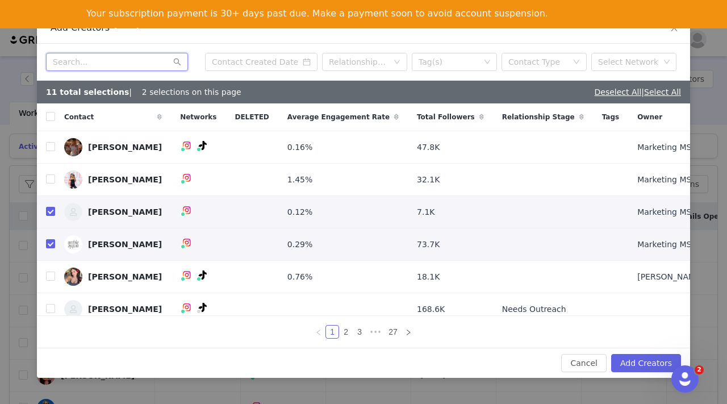
click at [92, 63] on input "text" at bounding box center [117, 62] width 142 height 18
paste input "Taylor Gotovac"
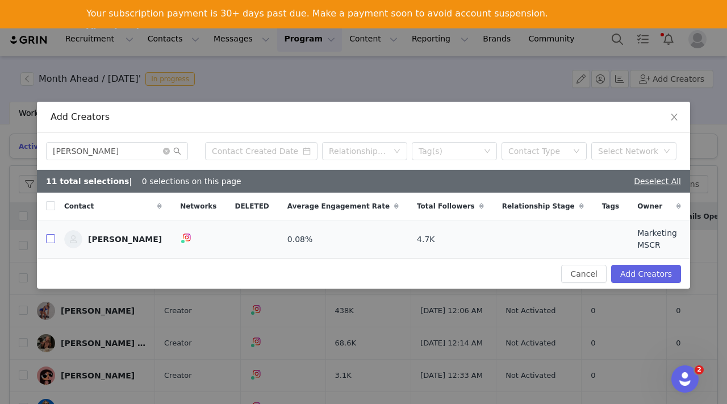
click at [48, 237] on input "checkbox" at bounding box center [50, 238] width 9 height 9
click at [165, 155] on icon "icon: close-circle" at bounding box center [166, 151] width 7 height 7
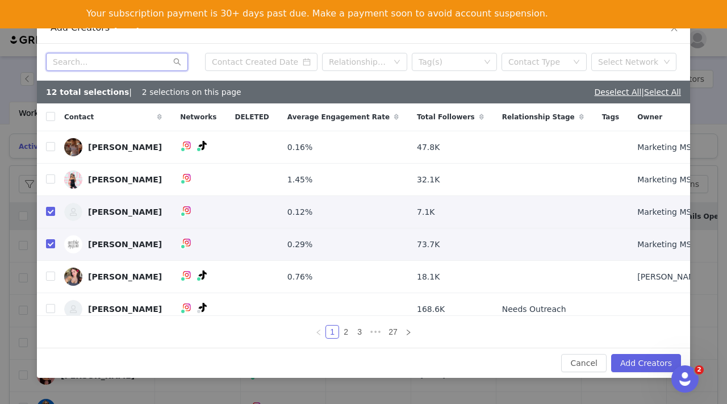
click at [102, 60] on input "text" at bounding box center [117, 62] width 142 height 18
paste input "Phuoc Ngyuen"
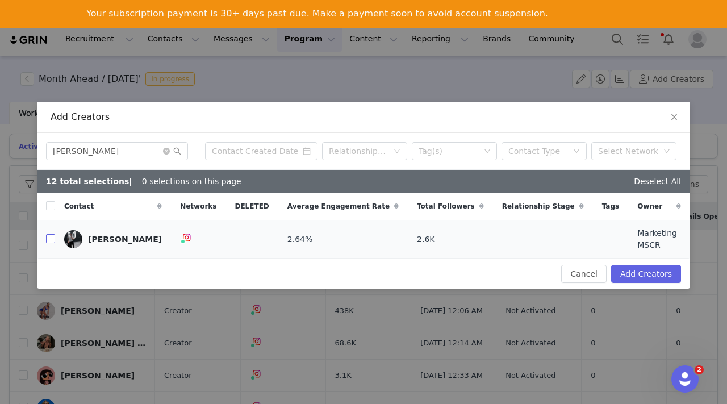
click at [51, 237] on input "checkbox" at bounding box center [50, 238] width 9 height 9
click at [166, 152] on icon "icon: close-circle" at bounding box center [166, 151] width 7 height 7
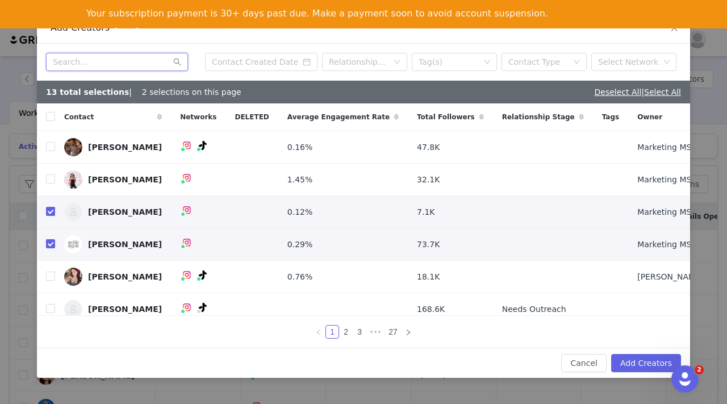
click at [97, 64] on input "text" at bounding box center [117, 62] width 142 height 18
paste input "Madison Ludlam"
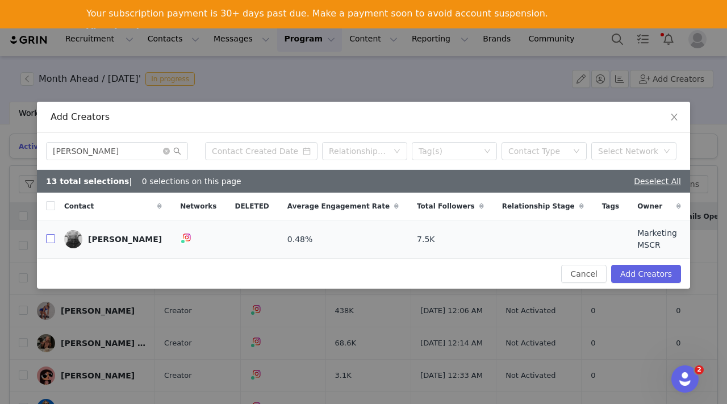
click at [51, 236] on input "checkbox" at bounding box center [50, 238] width 9 height 9
click at [166, 152] on icon "icon: close-circle" at bounding box center [166, 151] width 7 height 7
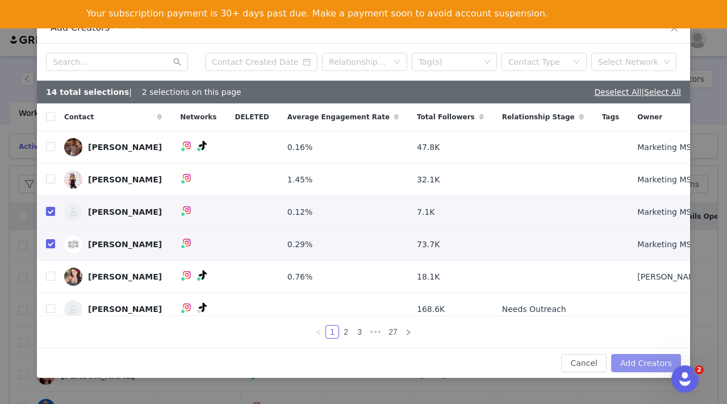
click at [649, 363] on button "Add Creators" at bounding box center [646, 363] width 70 height 18
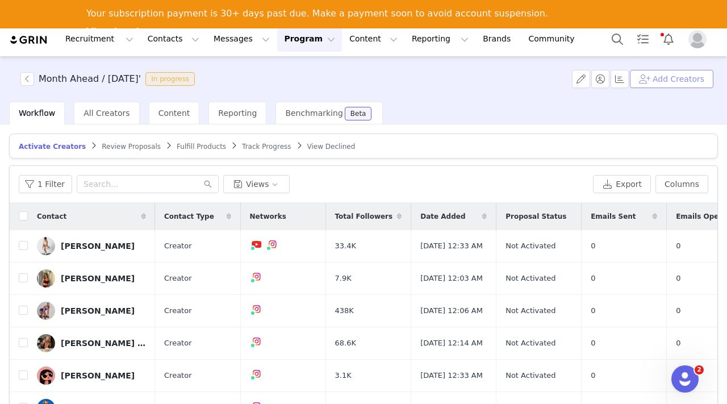
click at [670, 78] on button "Add Creators" at bounding box center [672, 79] width 84 height 18
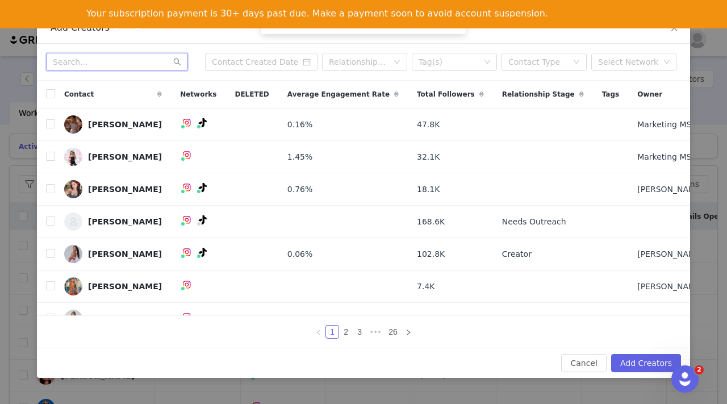
click at [119, 65] on input "text" at bounding box center [117, 62] width 142 height 18
paste input "Chrystal Baker"
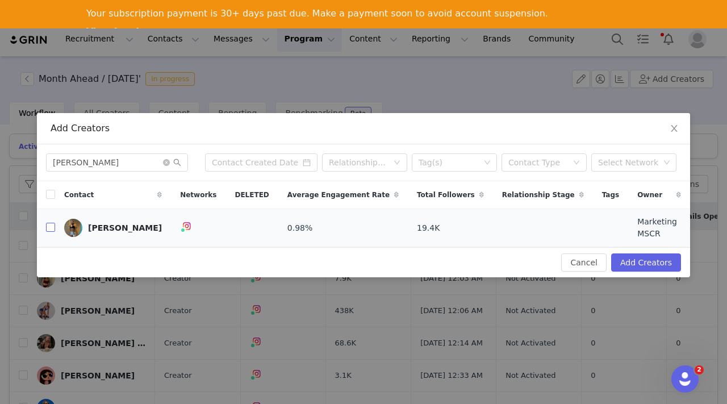
click at [47, 225] on input "checkbox" at bounding box center [50, 227] width 9 height 9
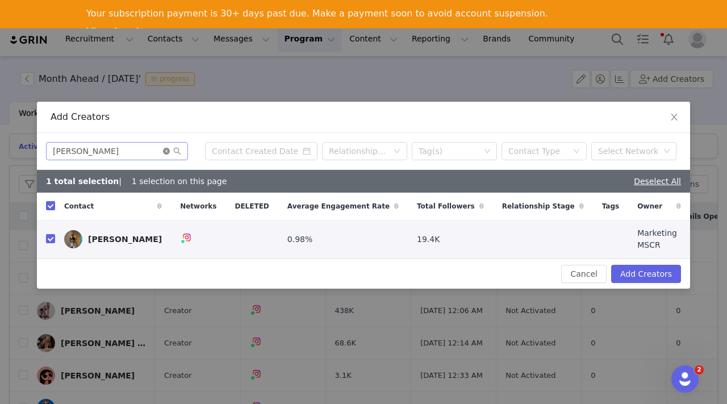
click at [167, 153] on icon "icon: close-circle" at bounding box center [166, 151] width 7 height 7
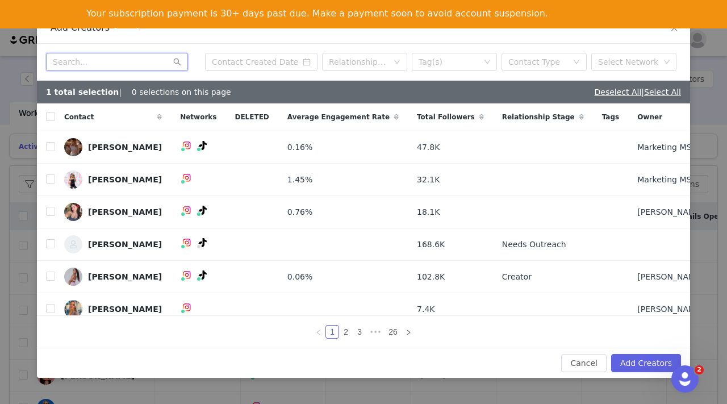
click at [92, 66] on input "text" at bounding box center [117, 62] width 142 height 18
paste input "Samantha Amore"
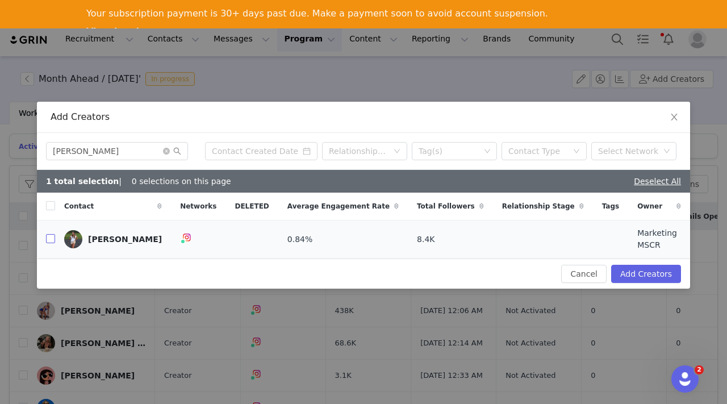
click at [53, 238] on input "checkbox" at bounding box center [50, 238] width 9 height 9
click at [169, 152] on icon "icon: close-circle" at bounding box center [166, 151] width 7 height 7
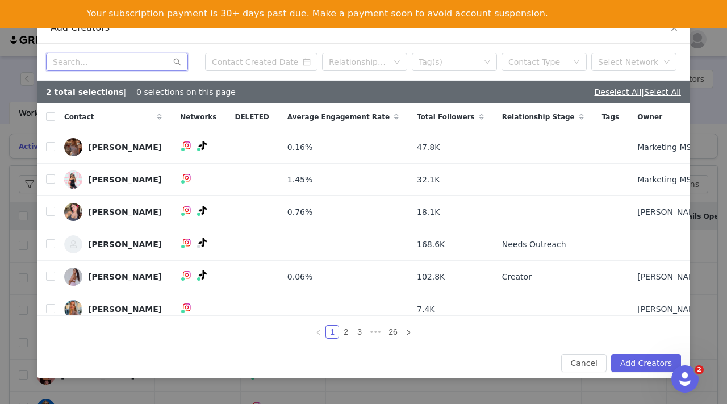
click at [106, 62] on input "text" at bounding box center [117, 62] width 142 height 18
paste input "[PERSON_NAME]"
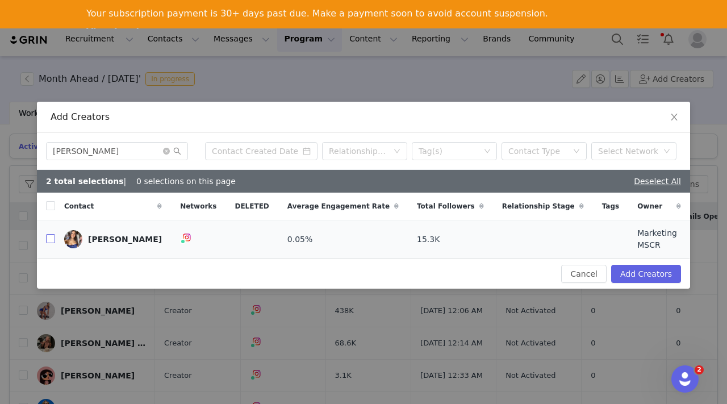
click at [52, 235] on input "checkbox" at bounding box center [50, 238] width 9 height 9
click at [166, 154] on icon "icon: close-circle" at bounding box center [166, 151] width 7 height 7
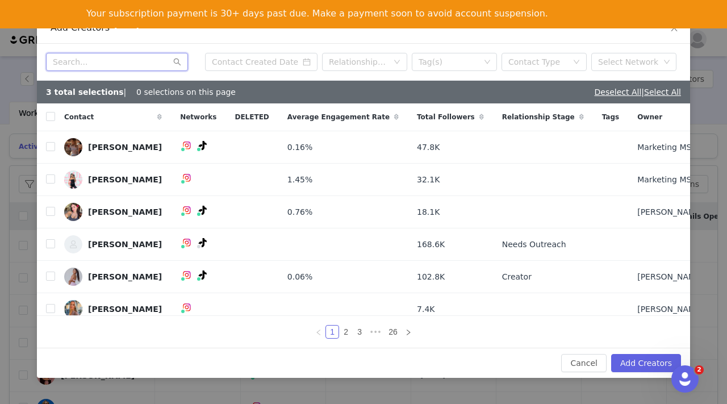
click at [96, 56] on input "text" at bounding box center [117, 62] width 142 height 18
paste input "[PERSON_NAME]"
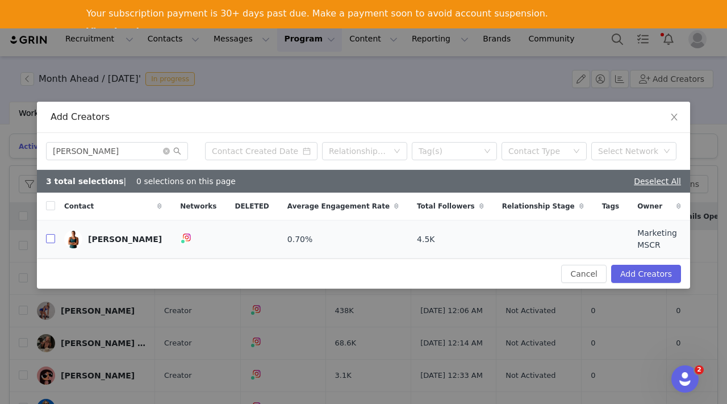
click at [52, 235] on input "checkbox" at bounding box center [50, 238] width 9 height 9
click at [164, 155] on icon "icon: close-circle" at bounding box center [166, 151] width 7 height 7
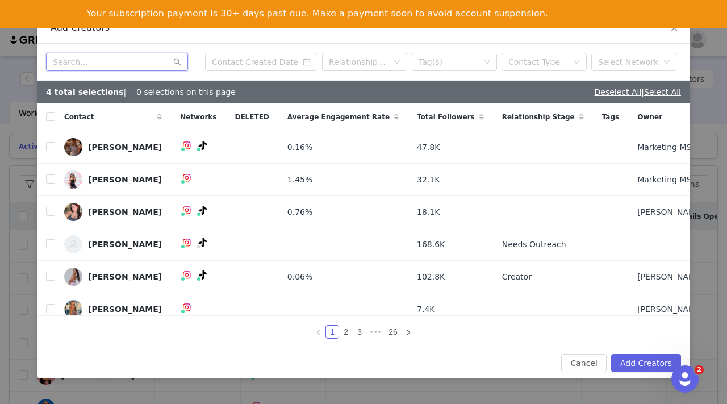
click at [101, 59] on input "text" at bounding box center [117, 62] width 142 height 18
paste input "Chloe daly"
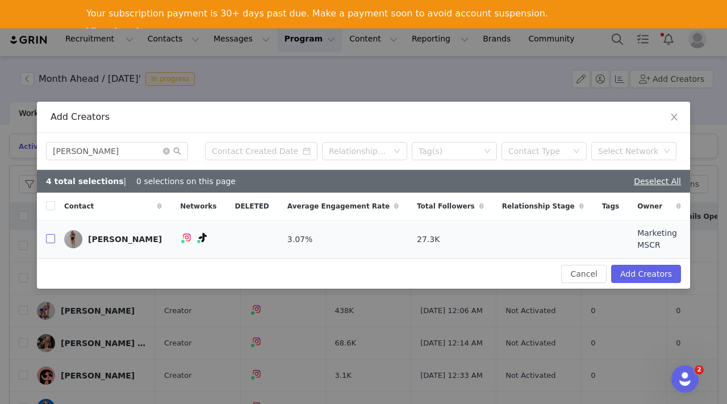
click at [48, 238] on input "checkbox" at bounding box center [50, 238] width 9 height 9
click at [164, 154] on icon "icon: close-circle" at bounding box center [166, 151] width 7 height 7
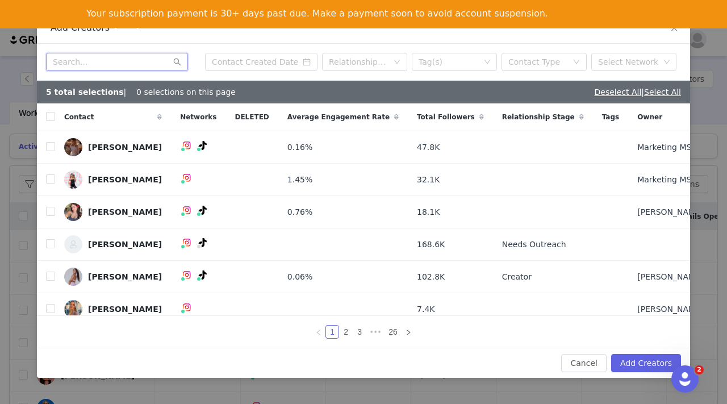
click at [106, 62] on input "text" at bounding box center [117, 62] width 142 height 18
paste input "Elyssa Chun"
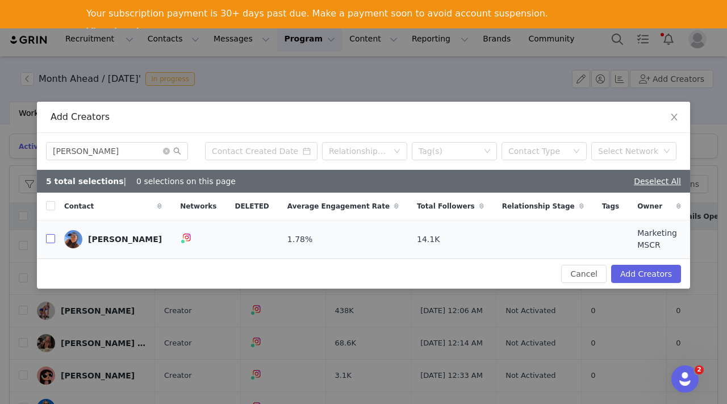
click at [50, 237] on input "checkbox" at bounding box center [50, 238] width 9 height 9
click at [166, 154] on icon "icon: close-circle" at bounding box center [166, 151] width 7 height 7
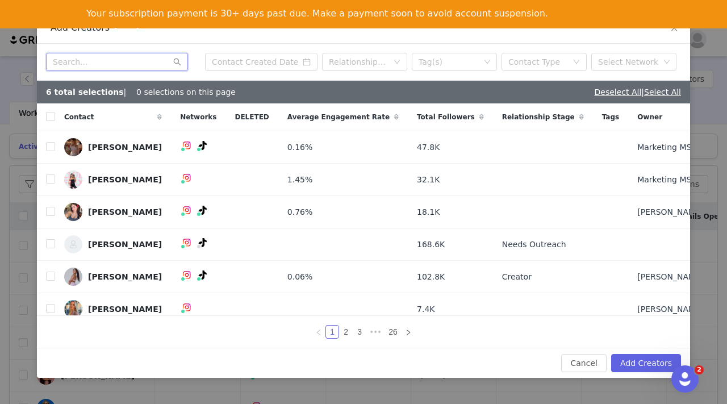
click at [90, 65] on input "text" at bounding box center [117, 62] width 142 height 18
paste input "Mali Jenkins"
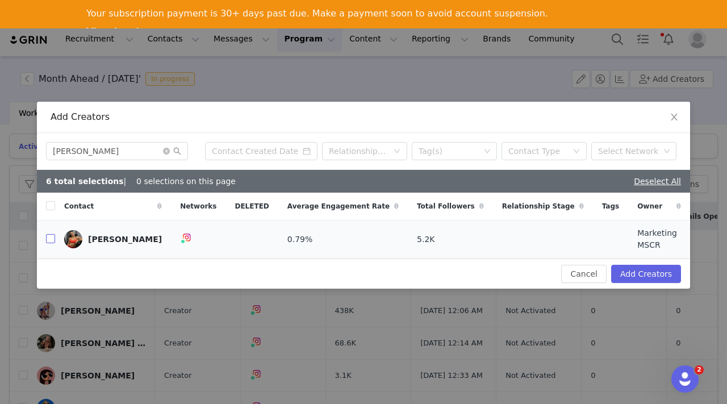
click at [47, 239] on input "checkbox" at bounding box center [50, 238] width 9 height 9
click at [168, 153] on icon "icon: close-circle" at bounding box center [166, 151] width 7 height 7
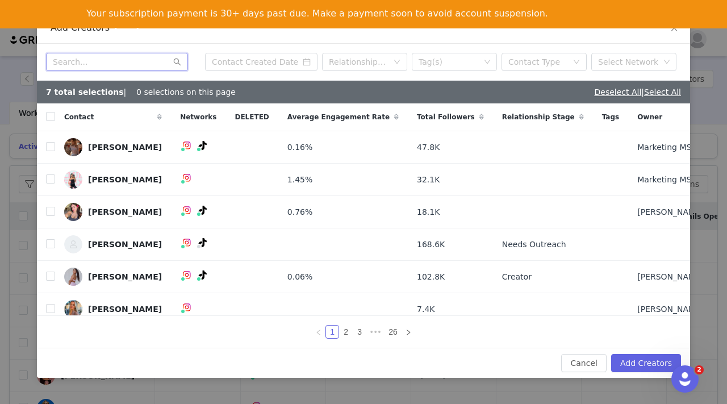
click at [114, 57] on input "text" at bounding box center [117, 62] width 142 height 18
paste input "Manu Taylorgreen"
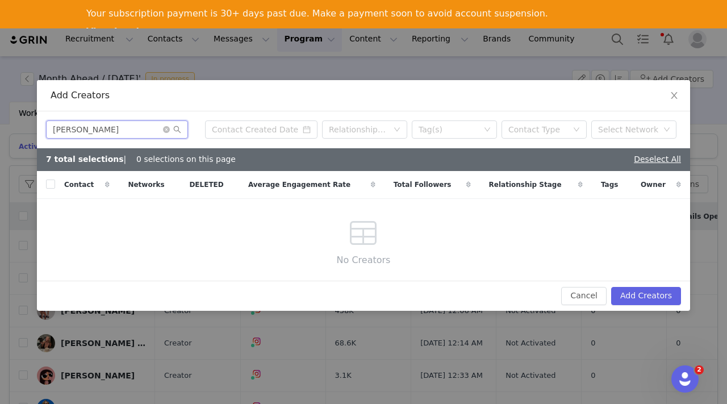
drag, startPoint x: 120, startPoint y: 130, endPoint x: 98, endPoint y: 130, distance: 22.2
click at [98, 130] on input "Manu Taylorgreen" at bounding box center [117, 129] width 142 height 18
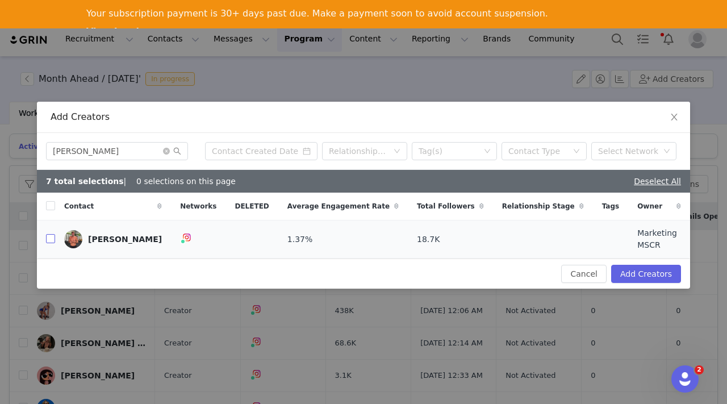
click at [51, 236] on input "checkbox" at bounding box center [50, 238] width 9 height 9
click at [166, 152] on icon "icon: close-circle" at bounding box center [166, 151] width 7 height 7
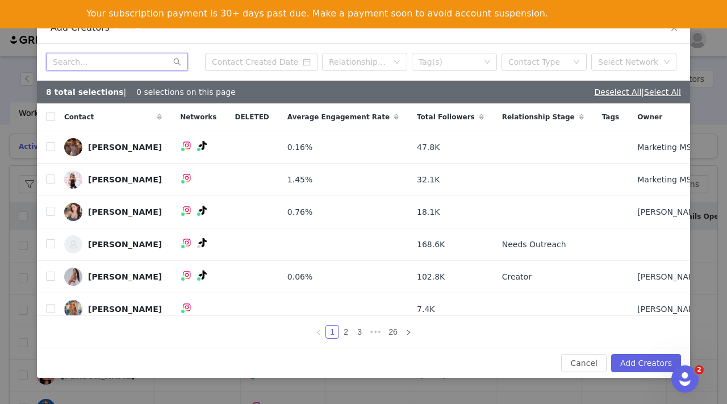
click at [114, 64] on input "text" at bounding box center [117, 62] width 142 height 18
paste input "Isabella Ryles"
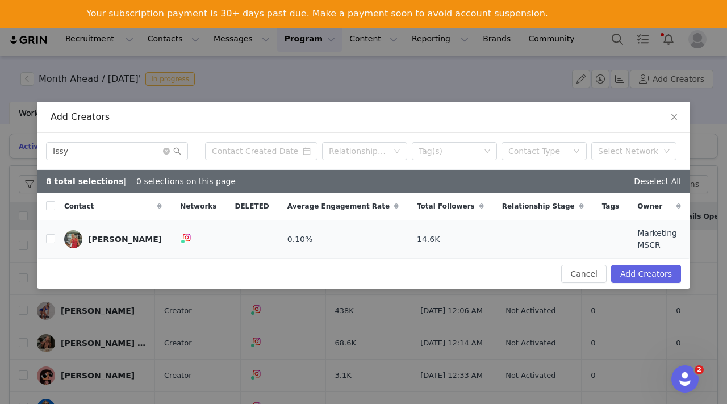
click at [56, 236] on td "Issy Ryles" at bounding box center [113, 239] width 116 height 38
click at [51, 237] on input "checkbox" at bounding box center [50, 238] width 9 height 9
click at [166, 153] on icon "icon: close-circle" at bounding box center [166, 151] width 7 height 7
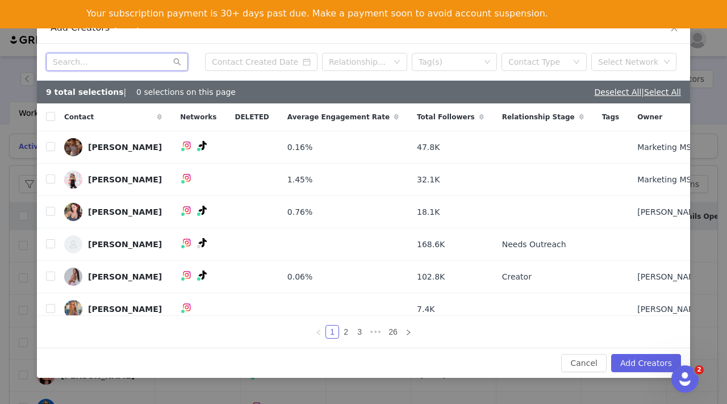
click at [109, 62] on input "text" at bounding box center [117, 62] width 142 height 18
paste input "Holly Mckenzie"
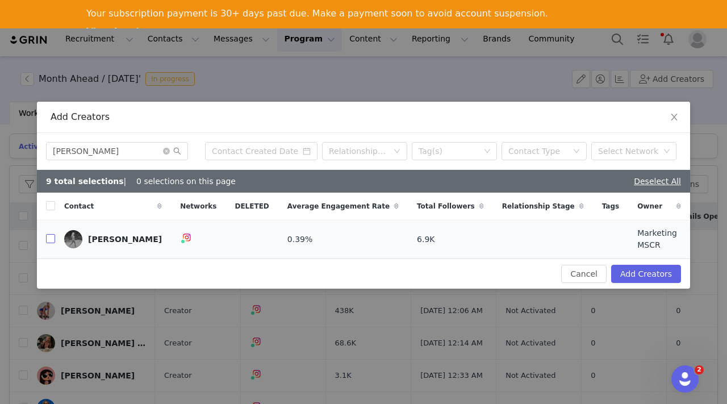
click at [54, 237] on input "checkbox" at bounding box center [50, 238] width 9 height 9
click at [166, 153] on icon "icon: close-circle" at bounding box center [166, 151] width 7 height 7
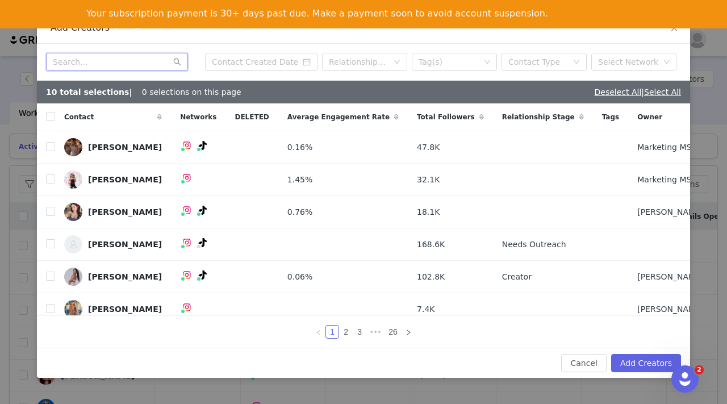
click at [105, 56] on input "text" at bounding box center [117, 62] width 142 height 18
paste input "Sarah Field-Westlake"
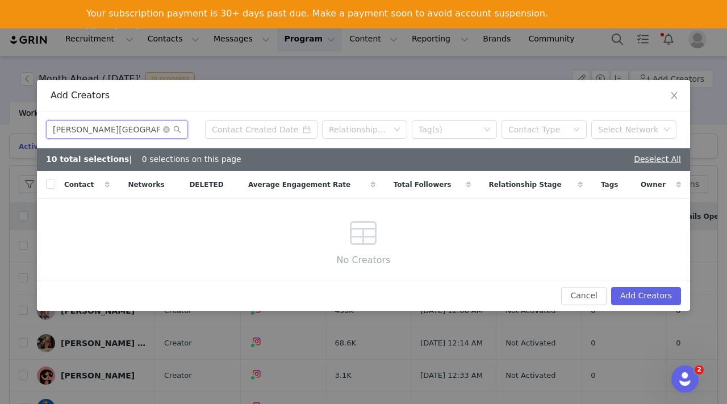
drag, startPoint x: 130, startPoint y: 129, endPoint x: 79, endPoint y: 129, distance: 50.6
click at [79, 129] on input "Sarah Field-Westlake" at bounding box center [117, 129] width 142 height 18
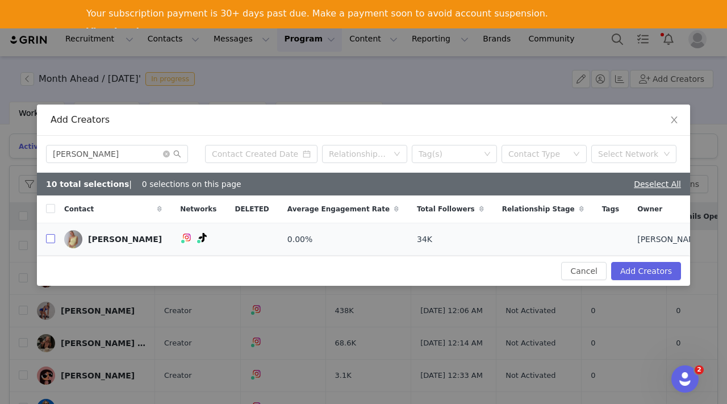
click at [48, 240] on input "checkbox" at bounding box center [50, 238] width 9 height 9
click at [168, 151] on icon "icon: close-circle" at bounding box center [166, 154] width 7 height 7
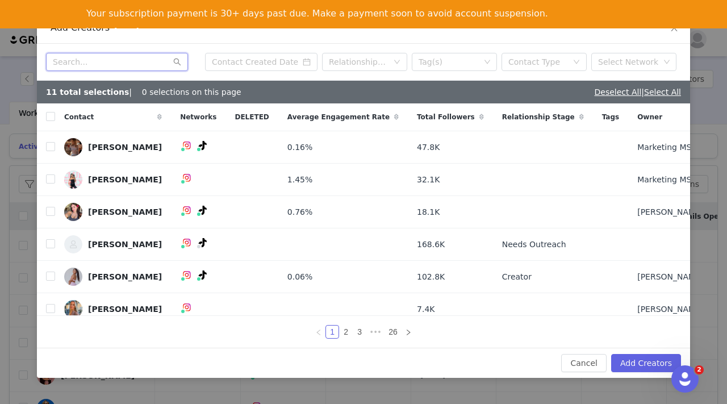
click at [116, 57] on input "text" at bounding box center [117, 62] width 142 height 18
paste input "Imogen Lowe"
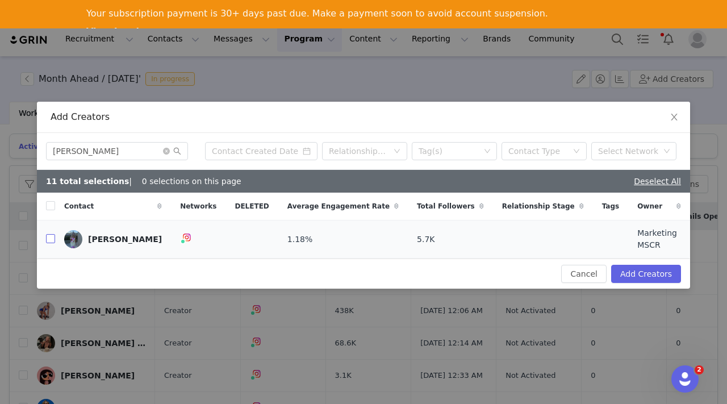
click at [51, 241] on input "checkbox" at bounding box center [50, 238] width 9 height 9
click at [166, 155] on icon "icon: close-circle" at bounding box center [166, 151] width 7 height 7
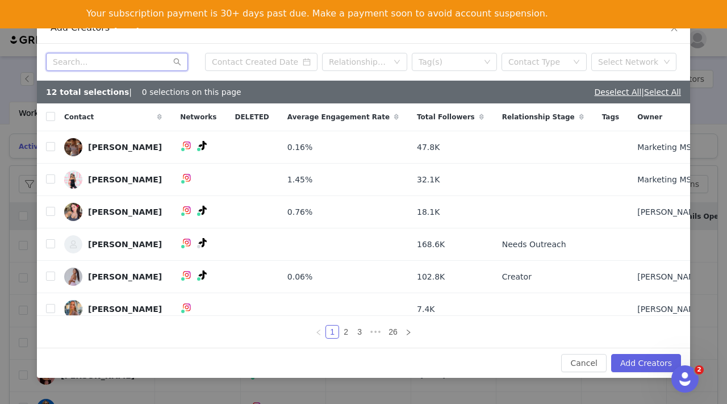
click at [90, 59] on input "text" at bounding box center [117, 62] width 142 height 18
paste input "Belle Bower"
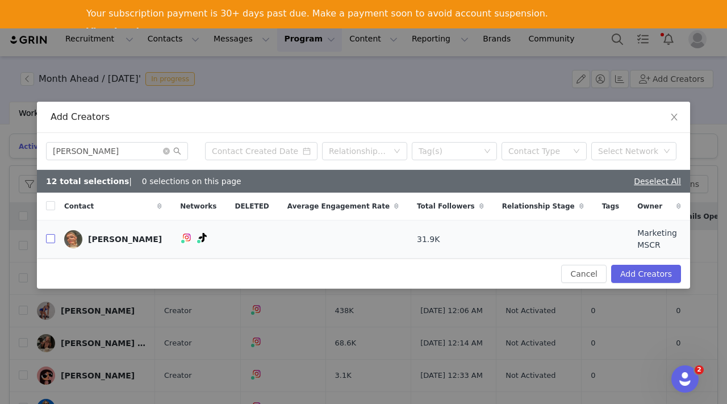
click at [49, 237] on input "checkbox" at bounding box center [50, 238] width 9 height 9
click at [168, 152] on icon "icon: close-circle" at bounding box center [166, 151] width 7 height 7
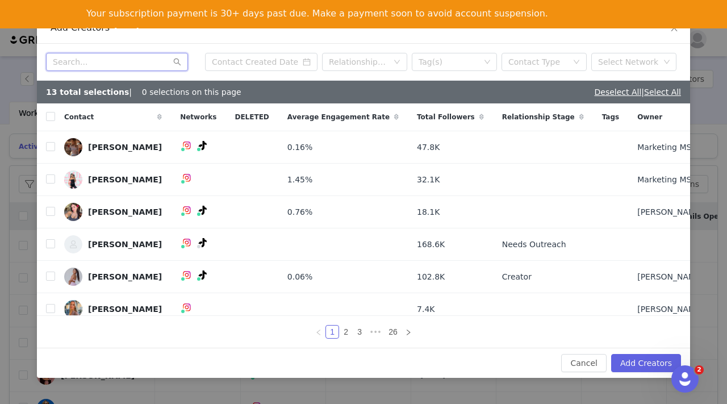
click at [116, 59] on input "text" at bounding box center [117, 62] width 142 height 18
paste input "Jackson Harding"
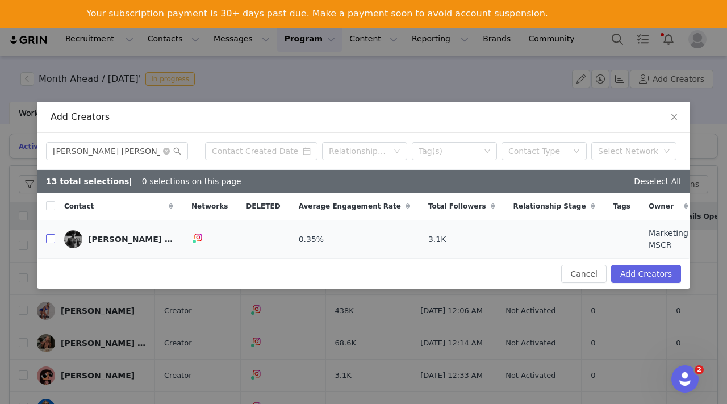
click at [51, 239] on input "checkbox" at bounding box center [50, 238] width 9 height 9
click at [166, 153] on icon "icon: close-circle" at bounding box center [166, 151] width 7 height 7
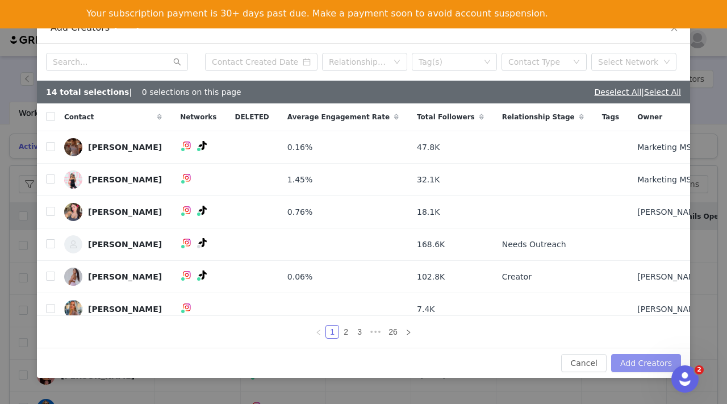
click at [643, 362] on button "Add Creators" at bounding box center [646, 363] width 70 height 18
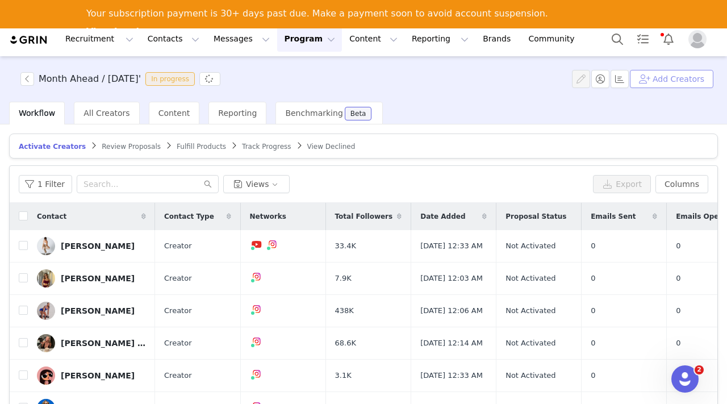
click at [683, 76] on button "Add Creators" at bounding box center [672, 79] width 84 height 18
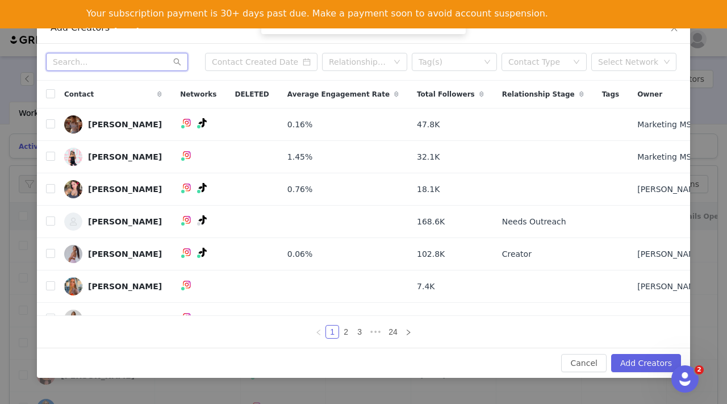
click at [86, 58] on input "text" at bounding box center [117, 62] width 142 height 18
paste input "Tamara Meyer"
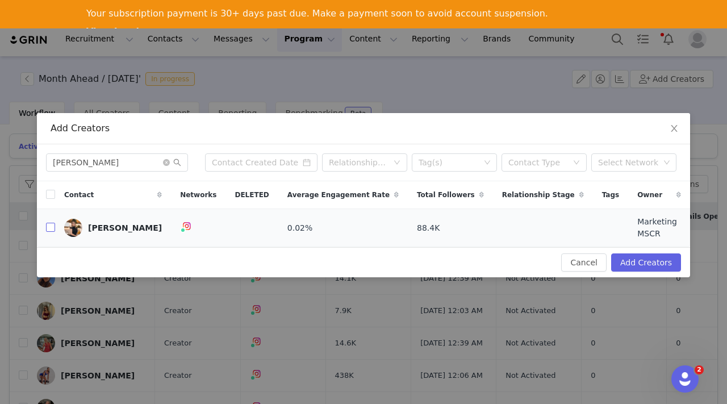
click at [46, 228] on input "checkbox" at bounding box center [50, 227] width 9 height 9
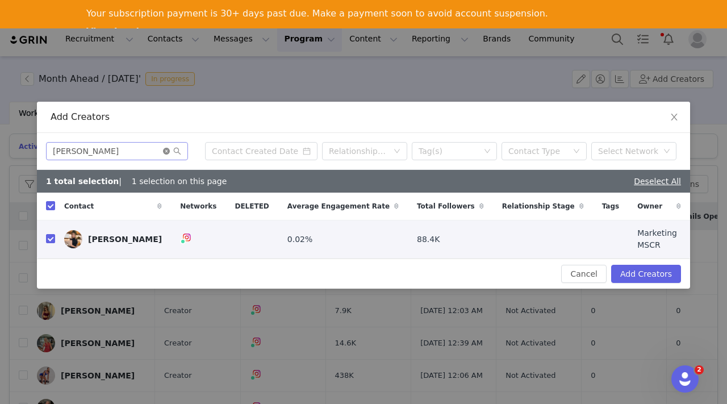
click at [168, 155] on icon "icon: close-circle" at bounding box center [166, 151] width 7 height 7
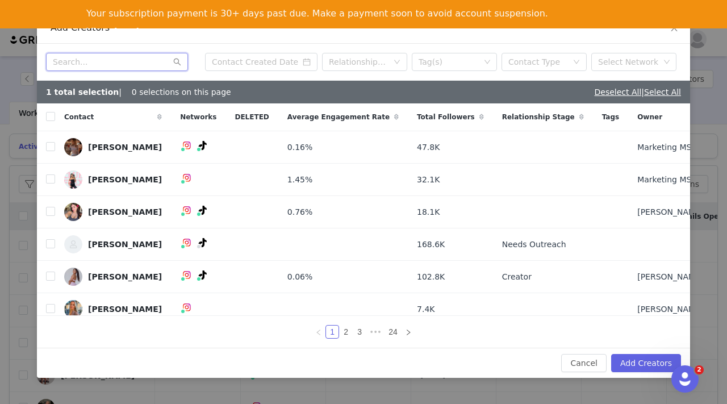
click at [98, 61] on input "text" at bounding box center [117, 62] width 142 height 18
paste input "Shelby Harrison"
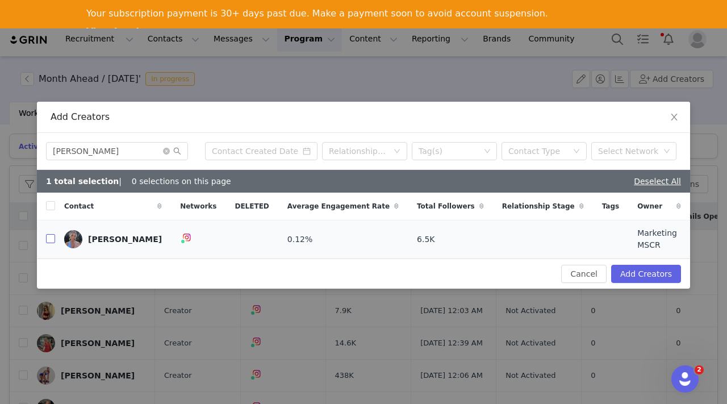
click at [47, 239] on input "checkbox" at bounding box center [50, 238] width 9 height 9
click at [168, 153] on icon "icon: close-circle" at bounding box center [166, 151] width 7 height 7
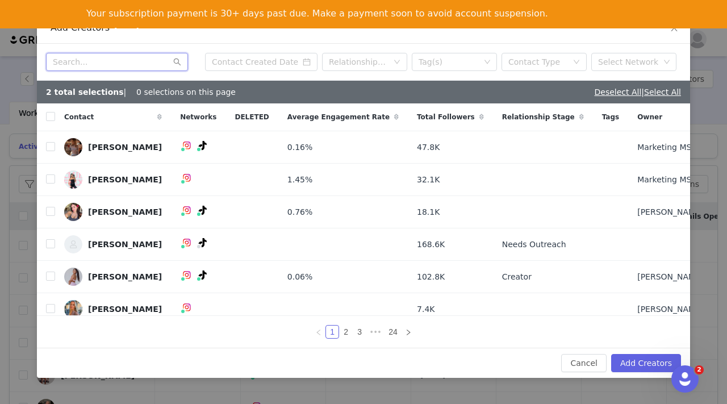
click at [103, 60] on input "text" at bounding box center [117, 62] width 142 height 18
paste input "[PERSON_NAME]"
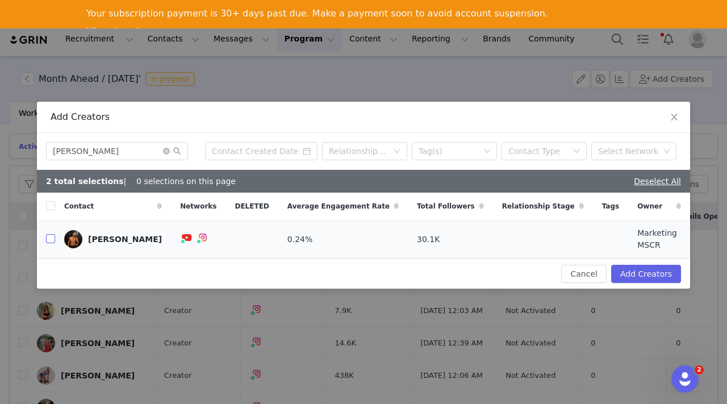
click at [50, 240] on input "checkbox" at bounding box center [50, 238] width 9 height 9
click at [165, 155] on icon "icon: close-circle" at bounding box center [166, 151] width 7 height 7
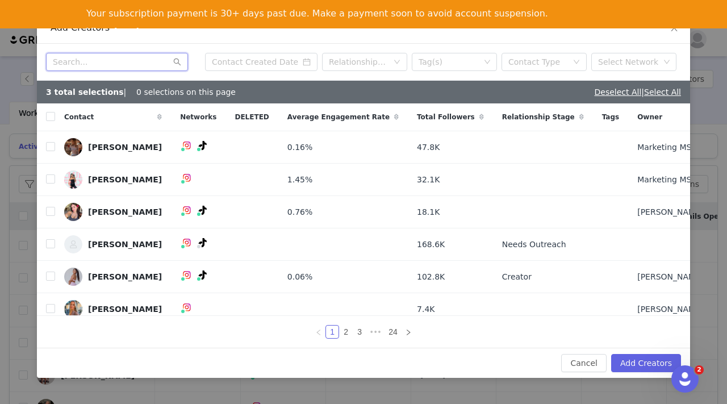
click at [112, 63] on input "text" at bounding box center [117, 62] width 142 height 18
paste input "Madelet Sanli"
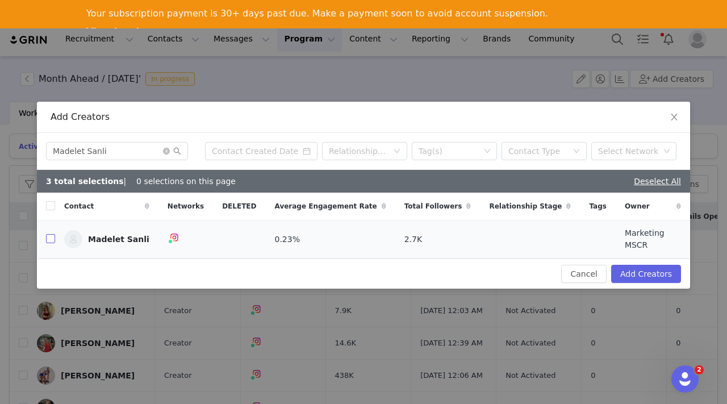
click at [52, 236] on input "checkbox" at bounding box center [50, 238] width 9 height 9
click at [166, 153] on icon "icon: close-circle" at bounding box center [166, 151] width 7 height 7
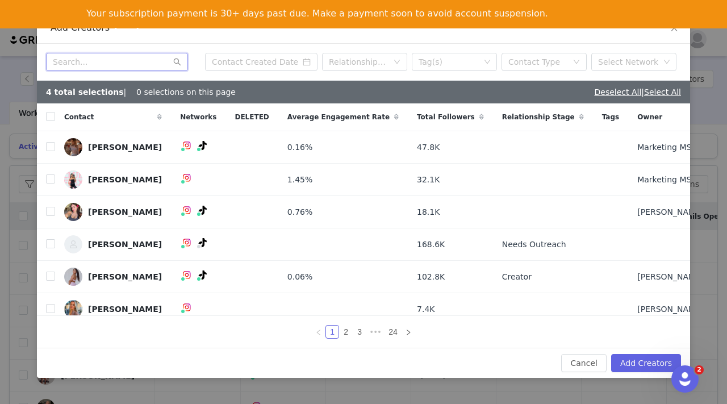
click at [127, 58] on input "text" at bounding box center [117, 62] width 142 height 18
paste input "Courteney Hall"
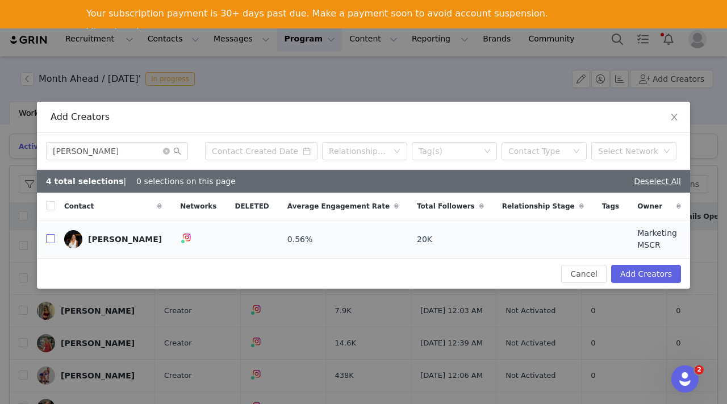
click at [52, 236] on input "checkbox" at bounding box center [50, 238] width 9 height 9
click at [165, 152] on icon "icon: close-circle" at bounding box center [166, 151] width 7 height 7
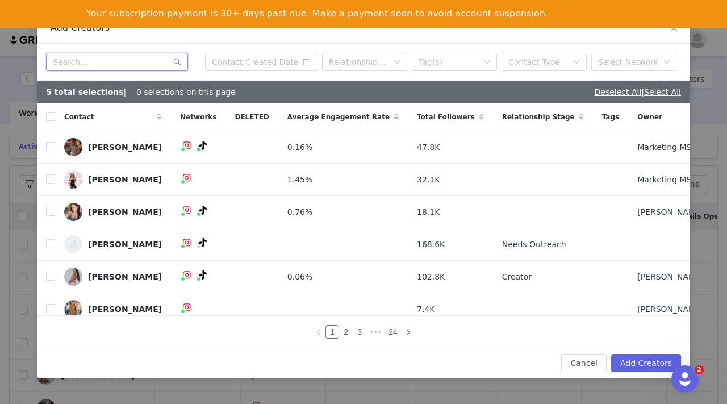
click at [93, 57] on input "text" at bounding box center [117, 62] width 142 height 18
paste input "Sian Gregson"
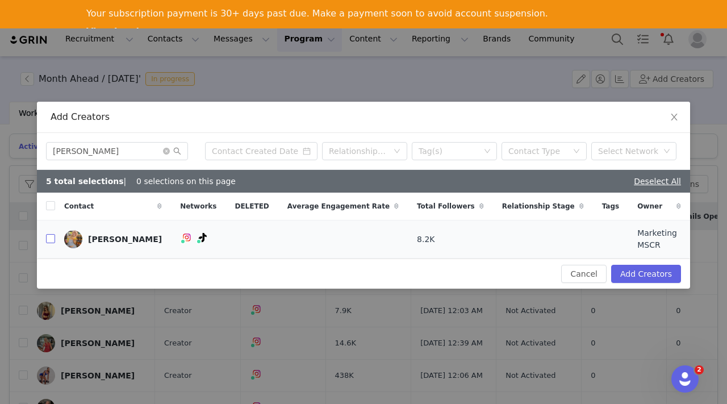
click at [51, 237] on input "checkbox" at bounding box center [50, 238] width 9 height 9
click at [166, 155] on icon "icon: close-circle" at bounding box center [166, 151] width 7 height 7
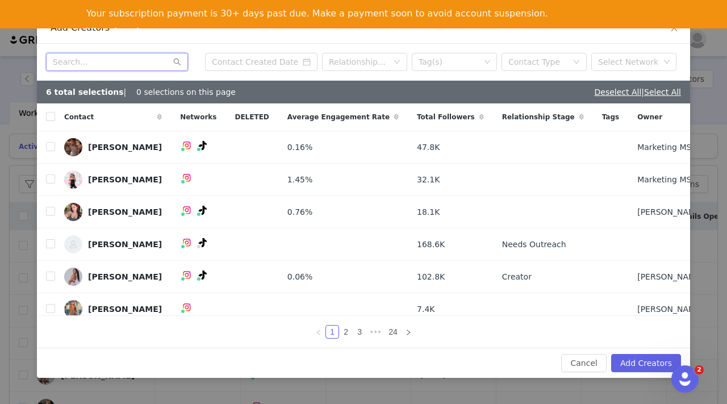
click at [88, 59] on input "text" at bounding box center [117, 62] width 142 height 18
paste input "Gemma Fenn"
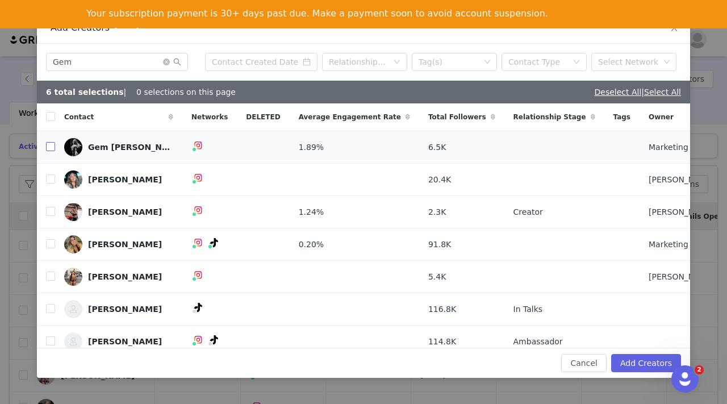
click at [52, 145] on input "checkbox" at bounding box center [50, 146] width 9 height 9
click at [165, 65] on span at bounding box center [172, 62] width 18 height 8
click at [169, 61] on icon "icon: close-circle" at bounding box center [166, 62] width 7 height 7
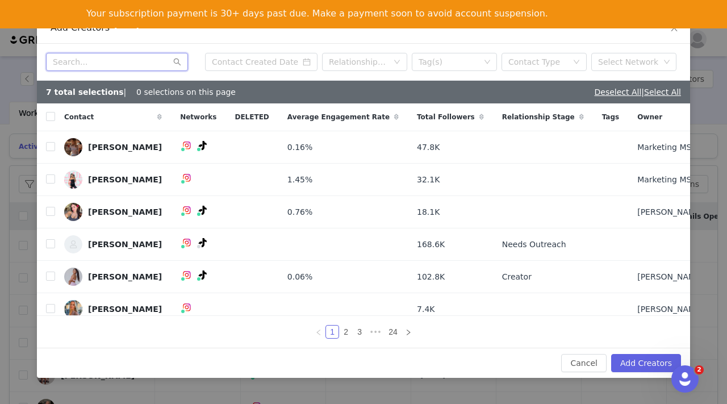
click at [117, 61] on input "text" at bounding box center [117, 62] width 142 height 18
paste input "[PERSON_NAME]"
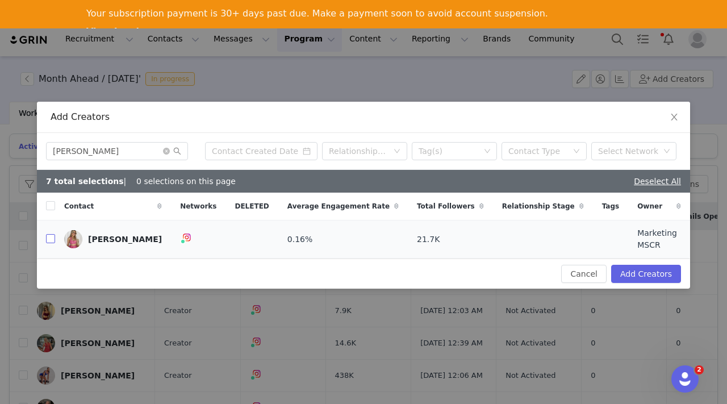
click at [49, 239] on input "checkbox" at bounding box center [50, 238] width 9 height 9
click at [165, 155] on icon "icon: close-circle" at bounding box center [166, 151] width 7 height 7
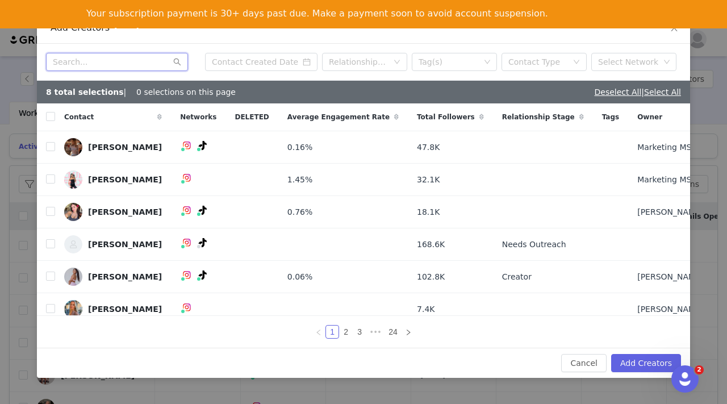
click at [109, 59] on input "text" at bounding box center [117, 62] width 142 height 18
paste input "Courtney Ferguson"
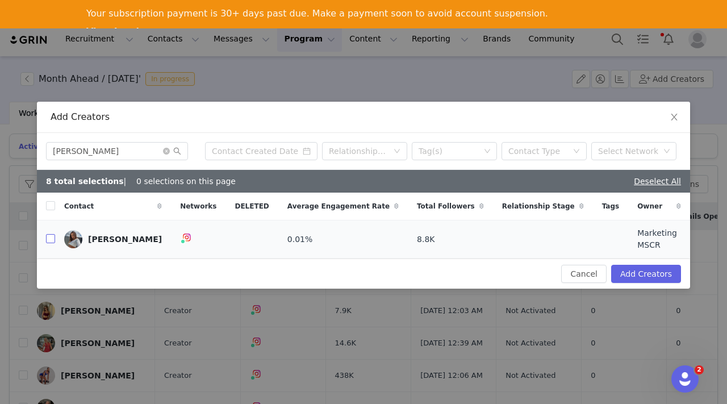
click at [51, 235] on input "checkbox" at bounding box center [50, 238] width 9 height 9
click at [168, 155] on icon "icon: close-circle" at bounding box center [166, 151] width 7 height 7
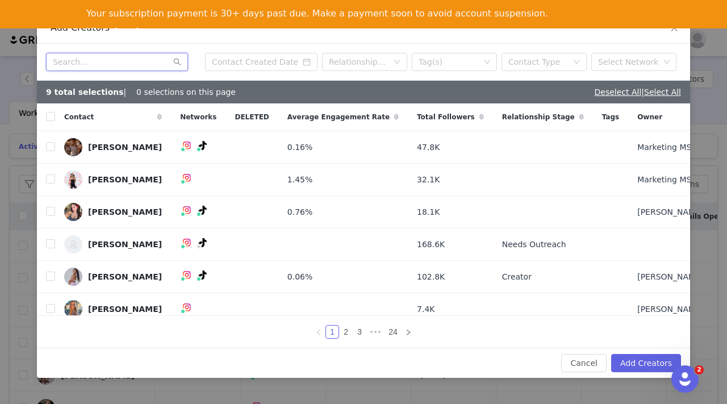
click at [117, 61] on input "text" at bounding box center [117, 62] width 142 height 18
paste input "Charlotte Henderson"
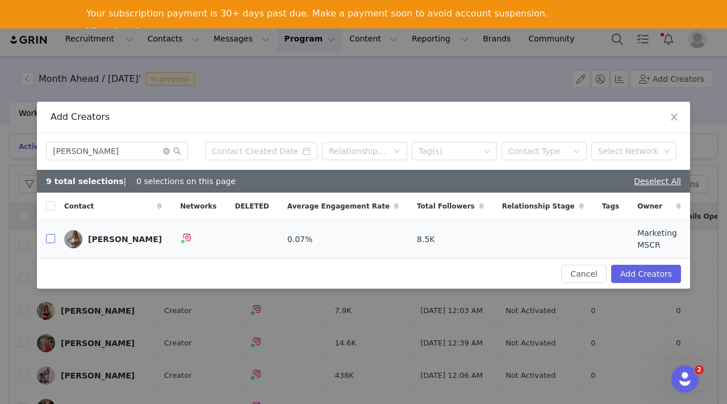
click at [50, 239] on input "checkbox" at bounding box center [50, 238] width 9 height 9
click at [168, 155] on icon "icon: close-circle" at bounding box center [166, 151] width 7 height 7
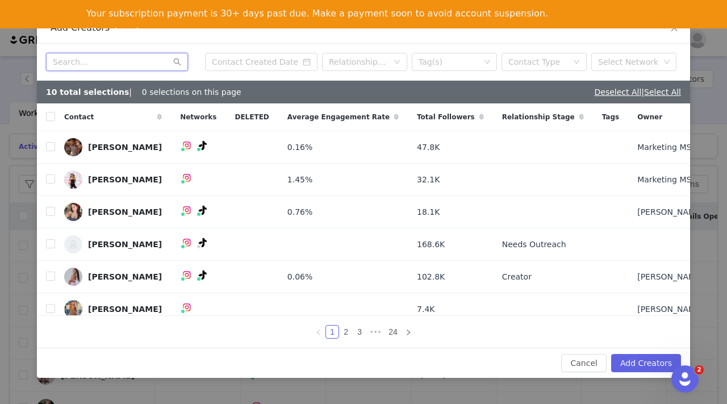
click at [113, 58] on input "text" at bounding box center [117, 62] width 142 height 18
paste input "Claudia Klein"
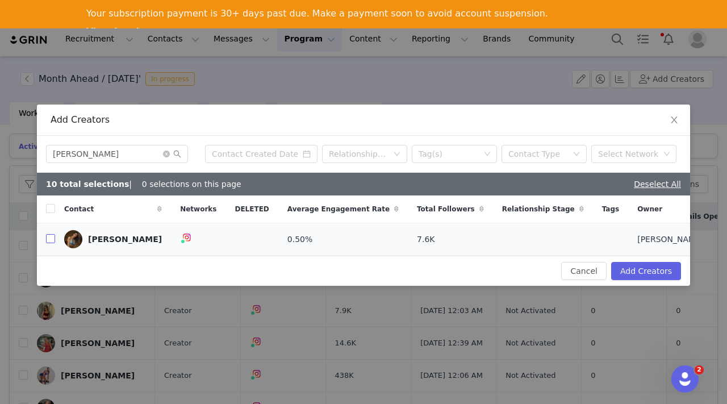
click at [51, 235] on input "checkbox" at bounding box center [50, 238] width 9 height 9
click at [168, 153] on icon "icon: close-circle" at bounding box center [166, 154] width 7 height 7
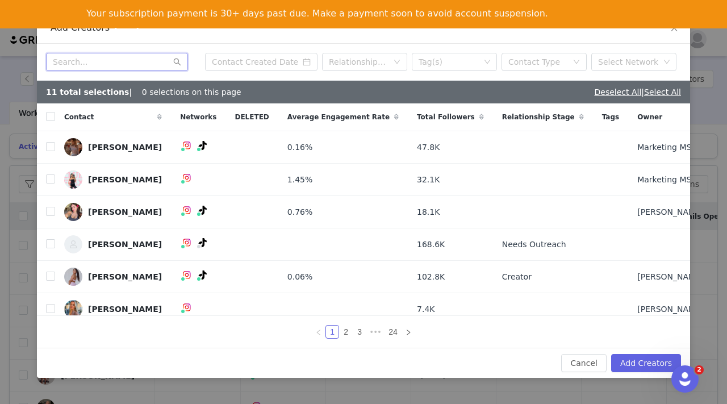
click at [79, 61] on input "text" at bounding box center [117, 62] width 142 height 18
paste input "[PERSON_NAME]"
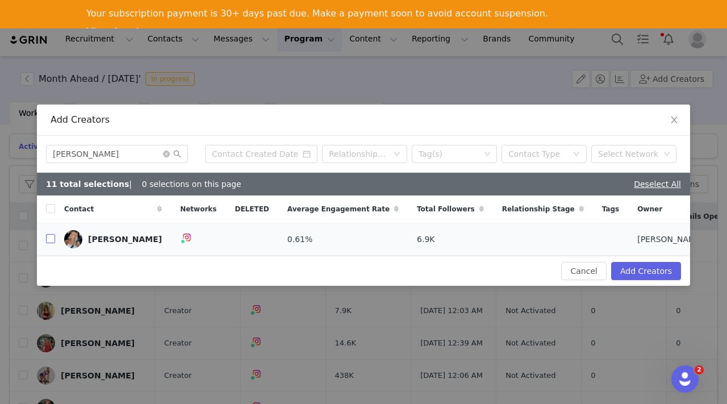
click at [51, 239] on input "checkbox" at bounding box center [50, 238] width 9 height 9
click at [165, 154] on icon "icon: close-circle" at bounding box center [166, 154] width 7 height 7
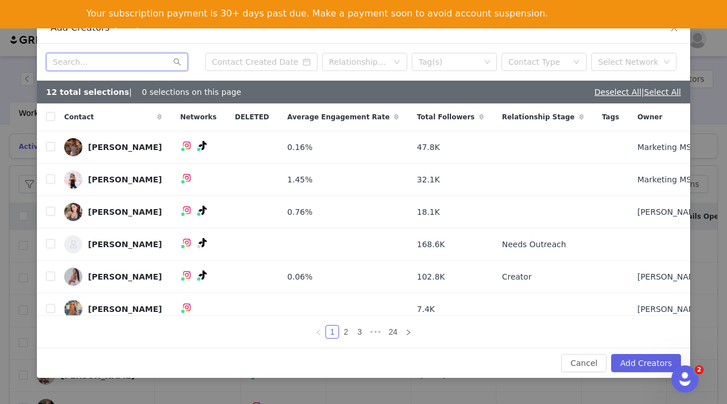
click at [110, 63] on input "text" at bounding box center [117, 62] width 142 height 18
paste input "Ellie Bostock"
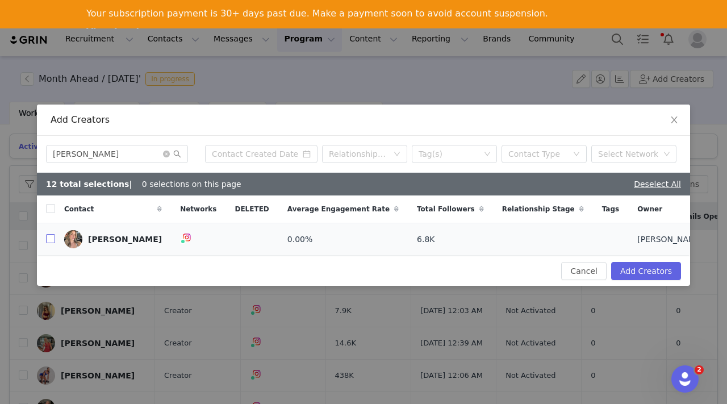
click at [48, 237] on input "checkbox" at bounding box center [50, 238] width 9 height 9
click at [166, 155] on icon "icon: close-circle" at bounding box center [166, 154] width 7 height 7
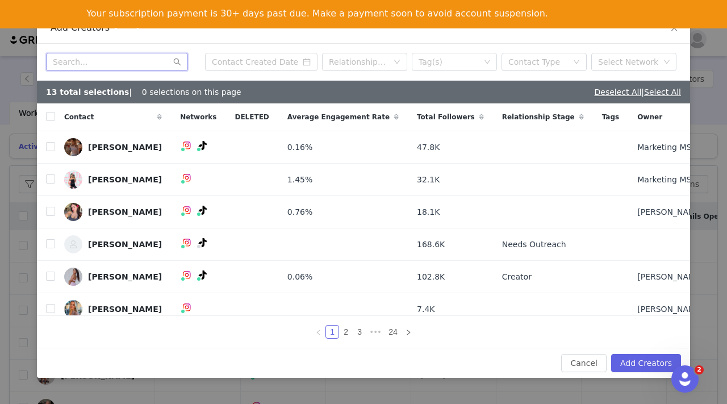
click at [105, 60] on input "text" at bounding box center [117, 62] width 142 height 18
paste input "Rachelle Skarlatos"
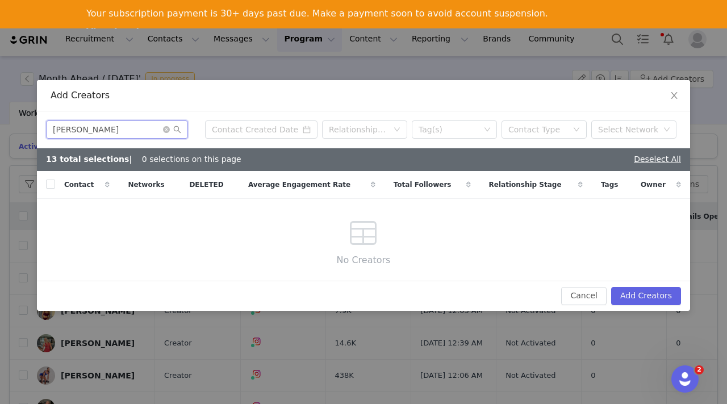
drag, startPoint x: 131, startPoint y: 126, endPoint x: 91, endPoint y: 126, distance: 39.2
click at [91, 126] on input "Rachelle Skarlatos" at bounding box center [117, 129] width 142 height 18
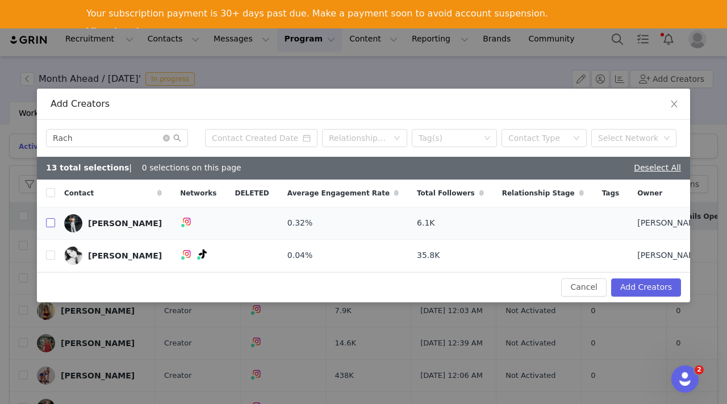
click at [48, 219] on input "checkbox" at bounding box center [50, 222] width 9 height 9
click at [165, 138] on icon "icon: close-circle" at bounding box center [166, 138] width 7 height 7
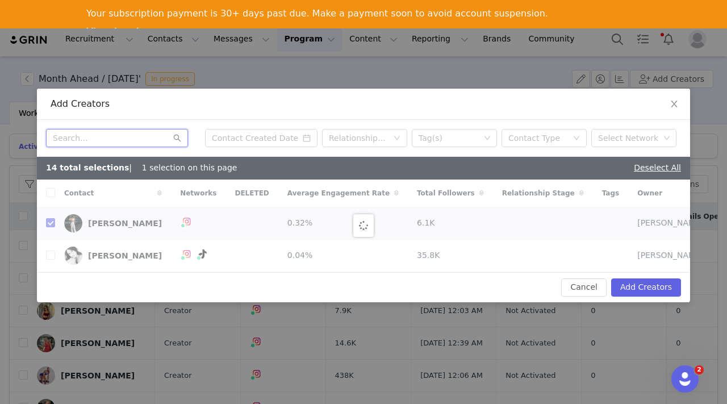
click at [112, 138] on input "text" at bounding box center [117, 138] width 142 height 18
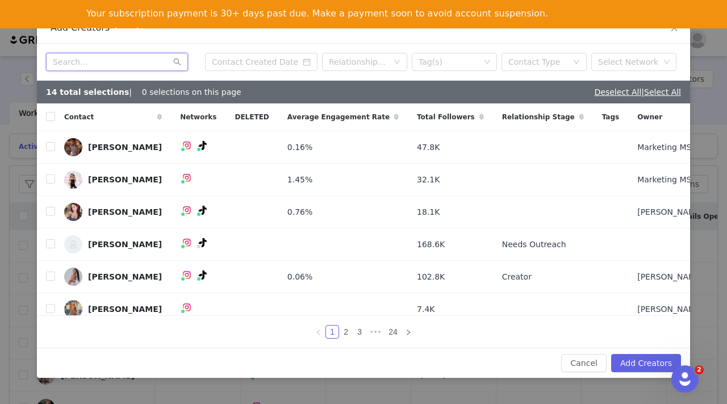
paste input "[PERSON_NAME]"
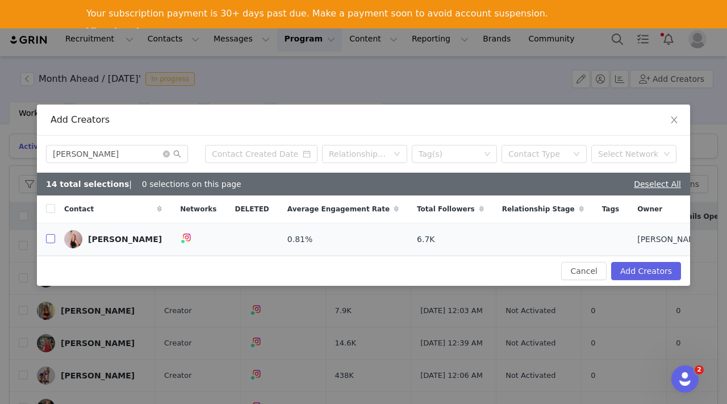
click at [49, 236] on input "checkbox" at bounding box center [50, 238] width 9 height 9
click at [167, 152] on icon "icon: close-circle" at bounding box center [166, 154] width 7 height 7
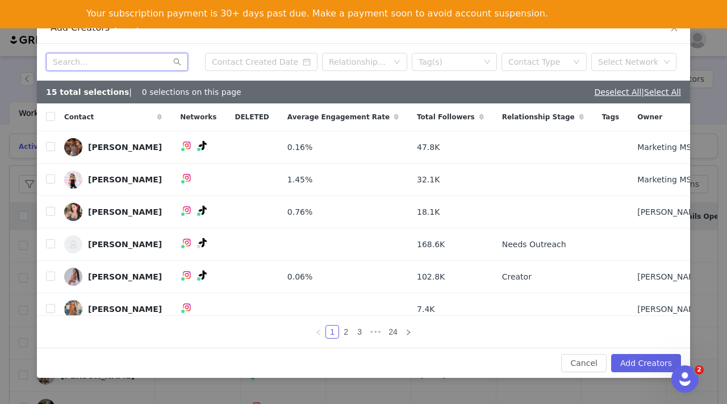
click at [113, 62] on input "text" at bounding box center [117, 62] width 142 height 18
paste input "Maddi Daffara"
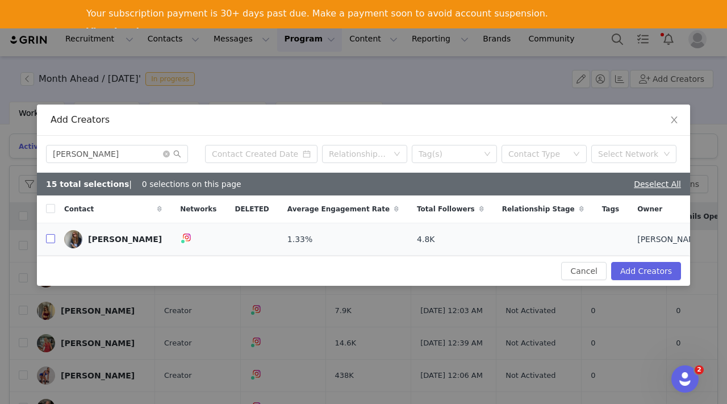
click at [48, 237] on input "checkbox" at bounding box center [50, 238] width 9 height 9
click at [166, 156] on icon "icon: close-circle" at bounding box center [166, 154] width 7 height 7
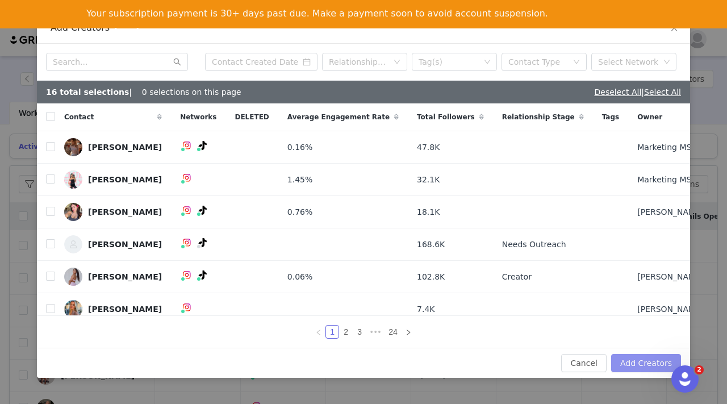
click at [645, 361] on button "Add Creators" at bounding box center [646, 363] width 70 height 18
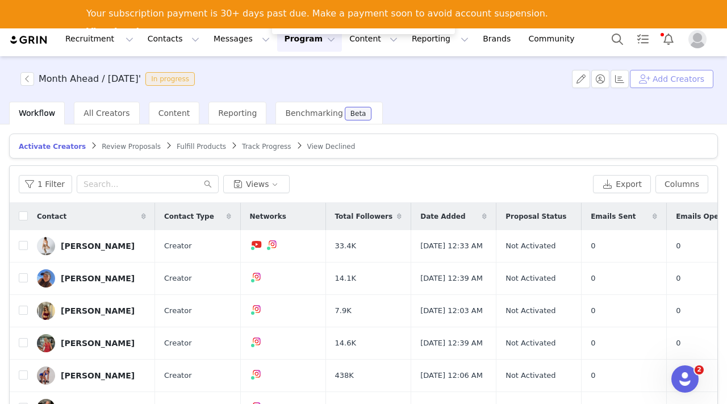
click at [662, 78] on button "Add Creators" at bounding box center [672, 79] width 84 height 18
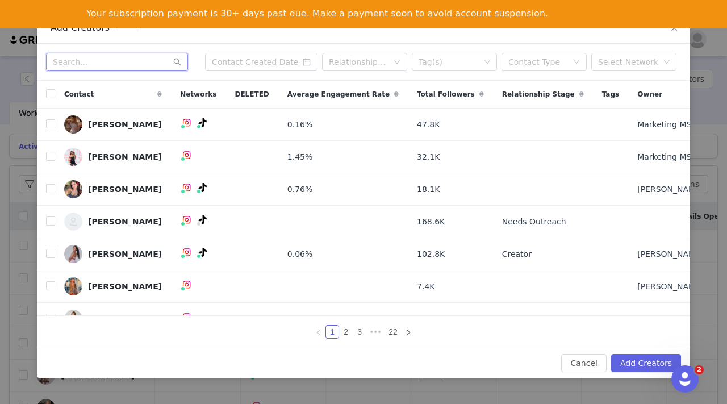
click at [101, 61] on input "text" at bounding box center [117, 62] width 142 height 18
click at [103, 64] on input "text" at bounding box center [117, 62] width 142 height 18
paste input "[PERSON_NAME]"
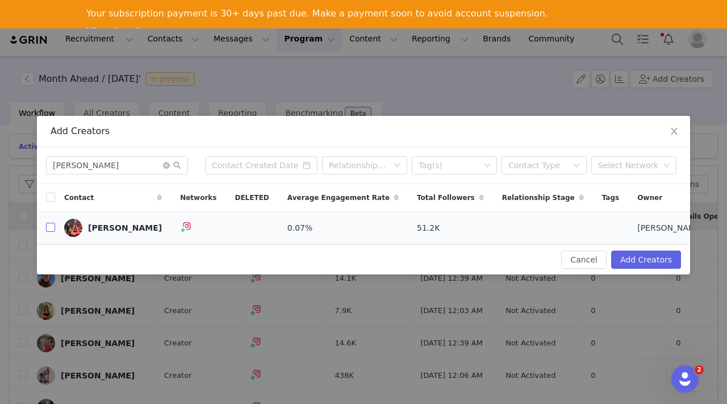
click at [53, 223] on input "checkbox" at bounding box center [50, 227] width 9 height 9
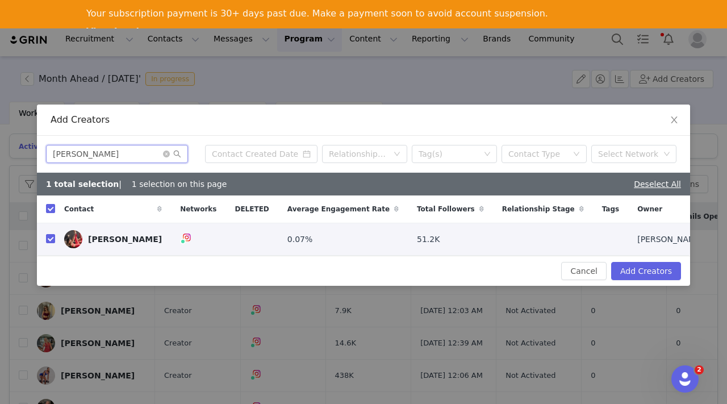
click at [165, 147] on input "[PERSON_NAME]" at bounding box center [117, 154] width 142 height 18
click at [165, 152] on icon "icon: close-circle" at bounding box center [166, 154] width 7 height 7
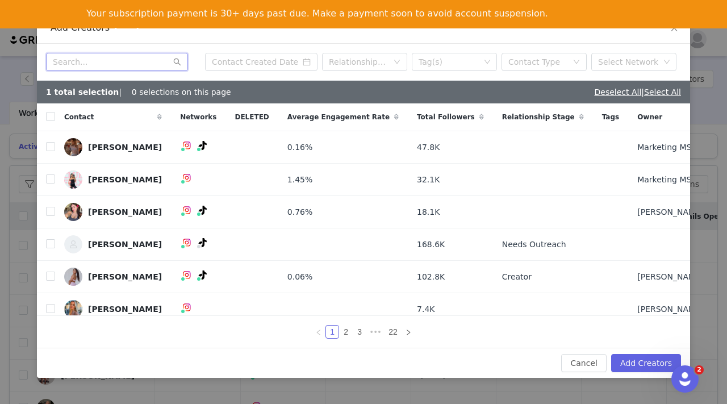
click at [104, 61] on input "text" at bounding box center [117, 62] width 142 height 18
paste input "[PERSON_NAME]"
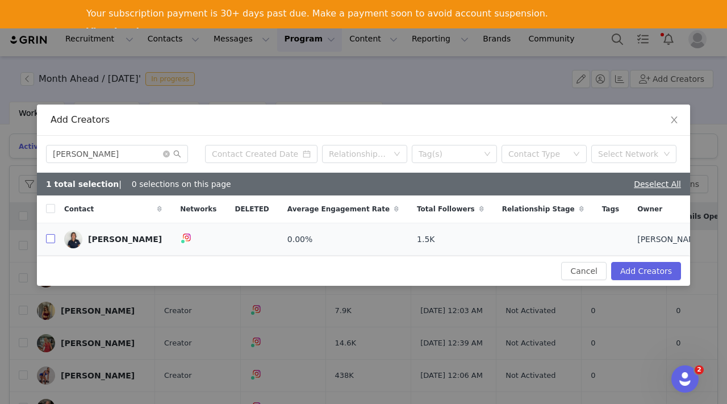
click at [51, 238] on input "checkbox" at bounding box center [50, 238] width 9 height 9
click at [166, 152] on icon "icon: close-circle" at bounding box center [166, 154] width 7 height 7
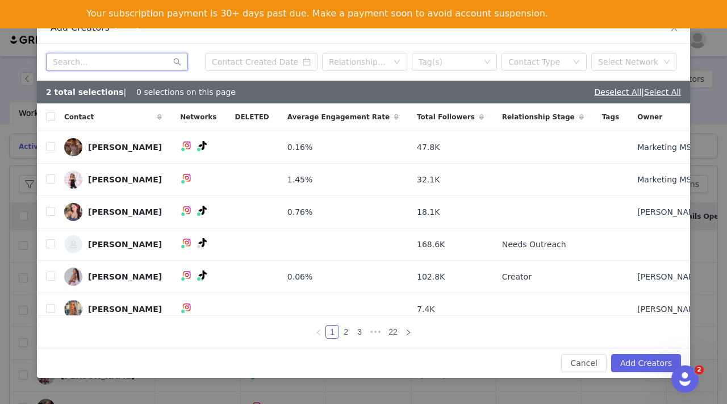
click at [118, 64] on input "text" at bounding box center [117, 62] width 142 height 18
paste input "Elly Batchelor"
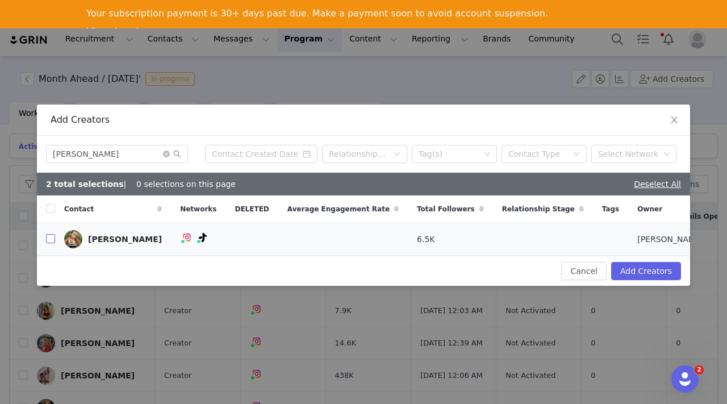
click at [50, 239] on input "checkbox" at bounding box center [50, 238] width 9 height 9
click at [167, 155] on icon "icon: close-circle" at bounding box center [166, 154] width 7 height 7
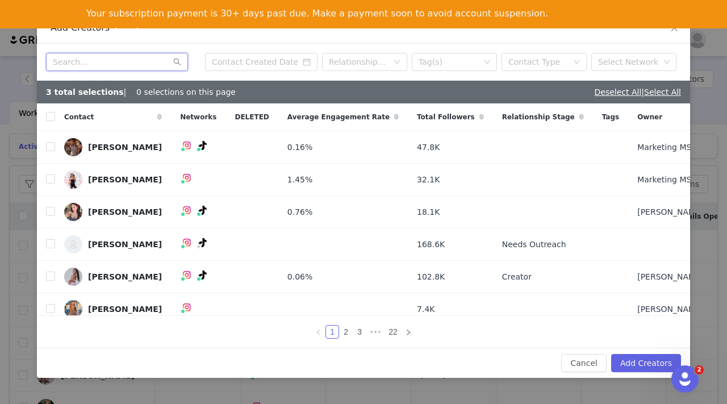
click at [126, 62] on input "text" at bounding box center [117, 62] width 142 height 18
paste input "[PERSON_NAME]"
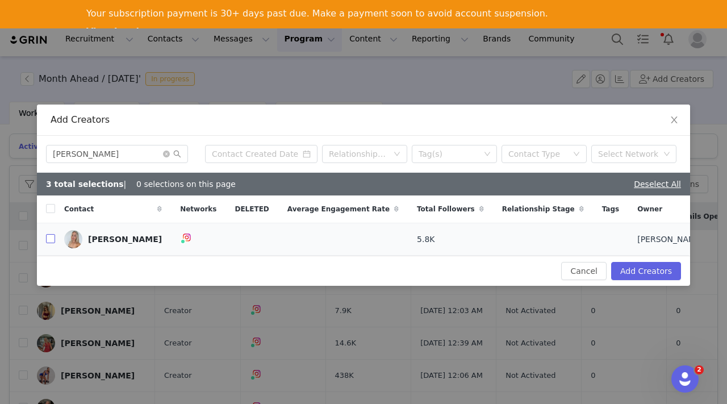
click at [51, 237] on input "checkbox" at bounding box center [50, 238] width 9 height 9
click at [168, 154] on icon "icon: close-circle" at bounding box center [166, 154] width 7 height 7
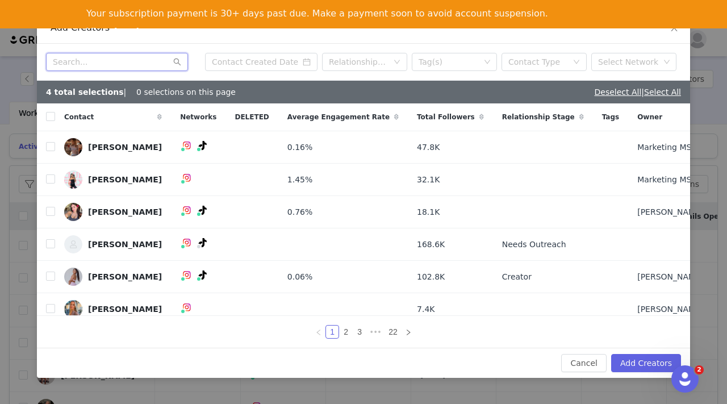
click at [98, 64] on input "text" at bounding box center [117, 62] width 142 height 18
paste input "[PERSON_NAME]"
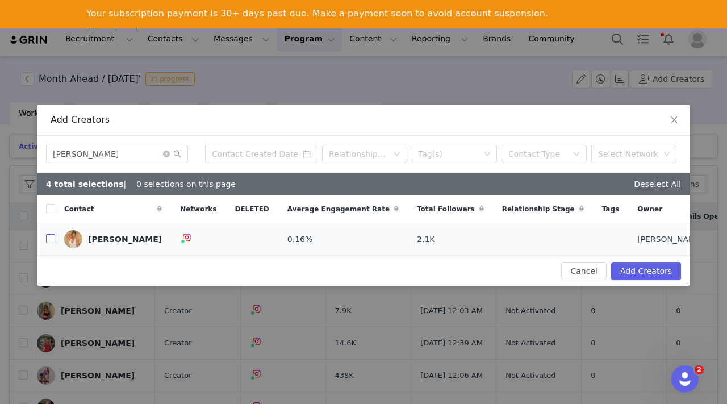
click at [49, 239] on input "checkbox" at bounding box center [50, 238] width 9 height 9
click at [169, 155] on icon "icon: close-circle" at bounding box center [166, 154] width 7 height 7
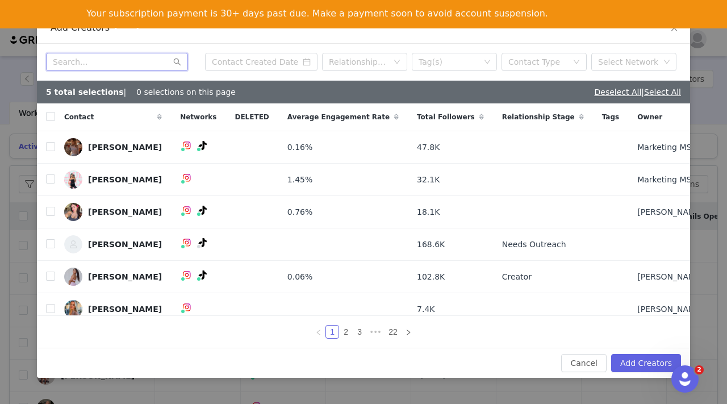
click at [107, 60] on input "text" at bounding box center [117, 62] width 142 height 18
paste input "Ashley Diamond"
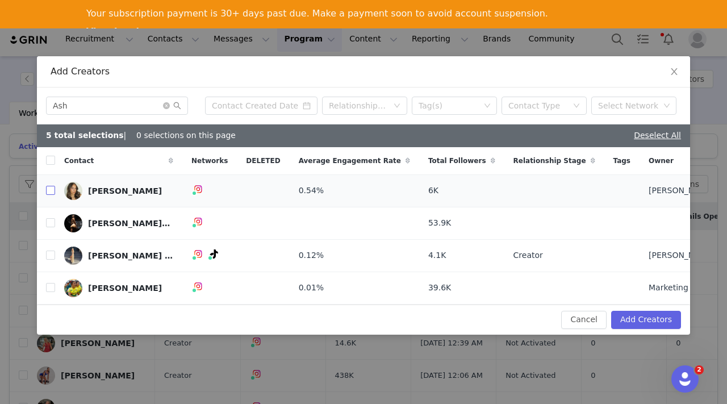
click at [52, 191] on input "checkbox" at bounding box center [50, 190] width 9 height 9
click at [166, 103] on icon "icon: close-circle" at bounding box center [166, 105] width 7 height 7
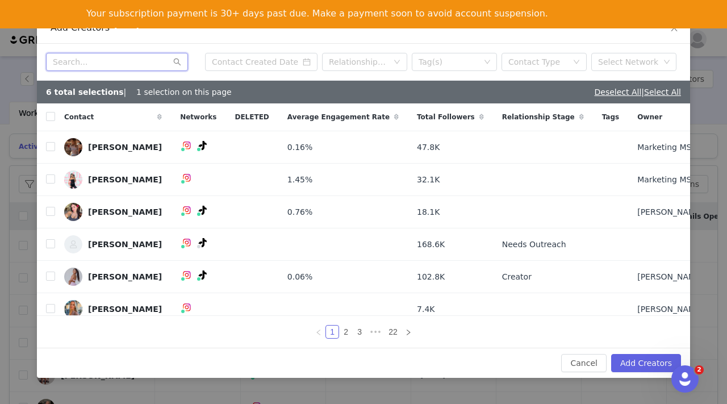
click at [124, 64] on input "text" at bounding box center [117, 62] width 142 height 18
paste input "Bianca Stevenson"
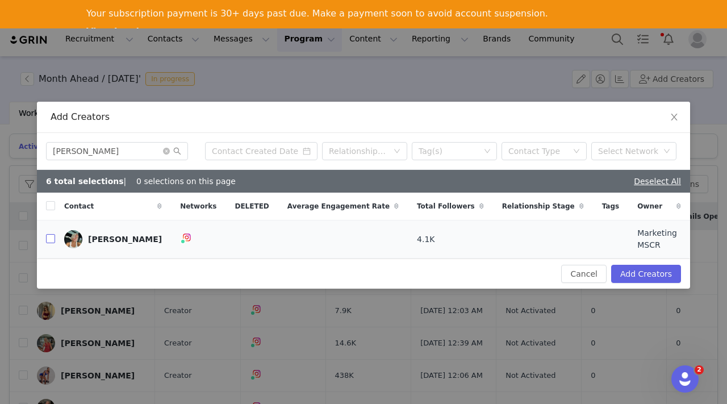
click at [51, 241] on input "checkbox" at bounding box center [50, 238] width 9 height 9
click at [164, 155] on icon "icon: close-circle" at bounding box center [166, 151] width 7 height 7
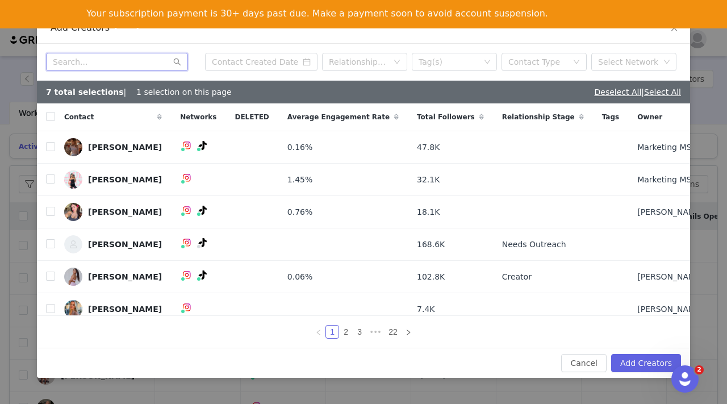
click at [115, 62] on input "text" at bounding box center [117, 62] width 142 height 18
paste input "[PERSON_NAME]"
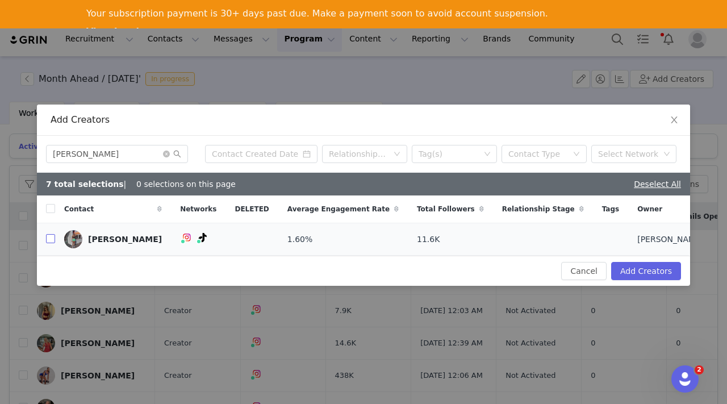
click at [52, 240] on input "checkbox" at bounding box center [50, 238] width 9 height 9
click at [168, 152] on icon "icon: close-circle" at bounding box center [166, 154] width 7 height 7
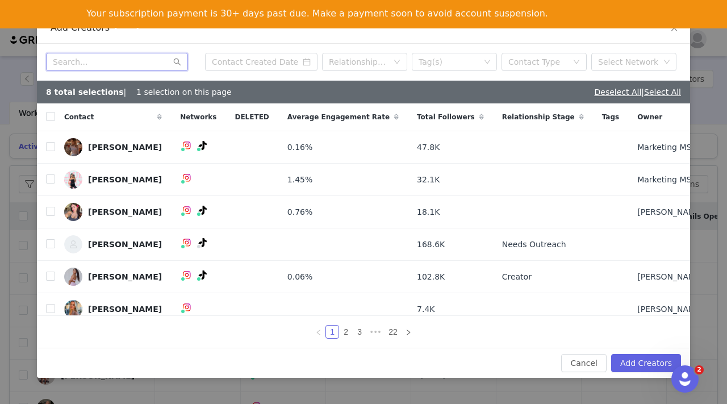
click at [94, 64] on input "text" at bounding box center [117, 62] width 142 height 18
paste input "Phoebe Bergh"
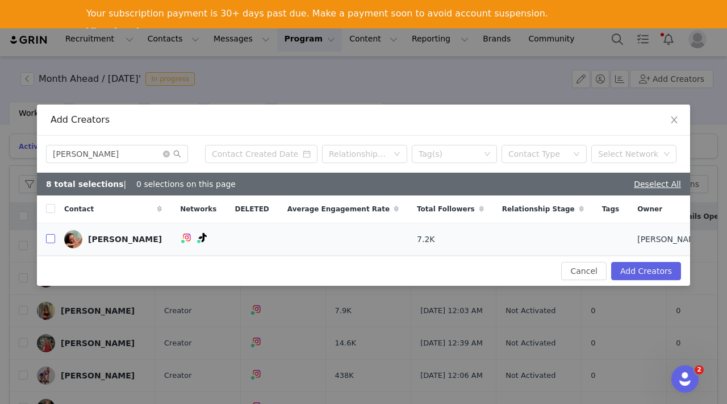
click at [52, 237] on input "checkbox" at bounding box center [50, 238] width 9 height 9
click at [167, 152] on icon "icon: close-circle" at bounding box center [166, 154] width 7 height 7
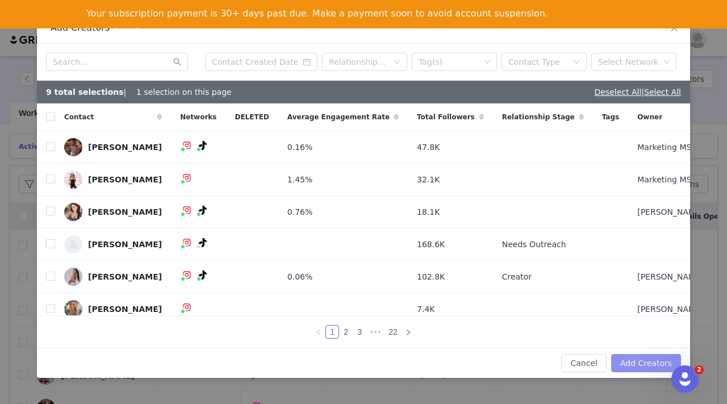
click at [641, 360] on button "Add Creators" at bounding box center [646, 363] width 70 height 18
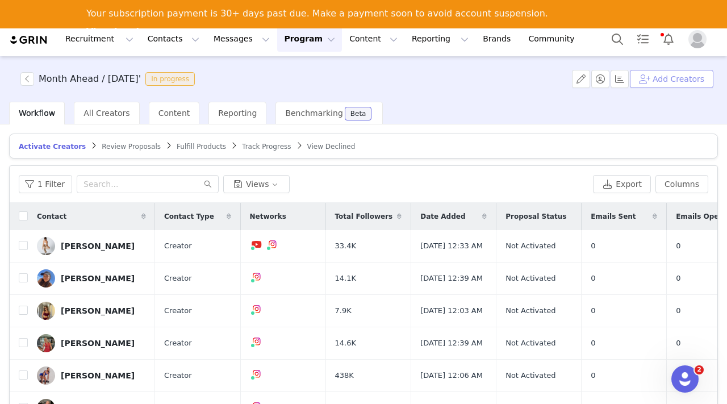
click at [677, 84] on button "Add Creators" at bounding box center [672, 79] width 84 height 18
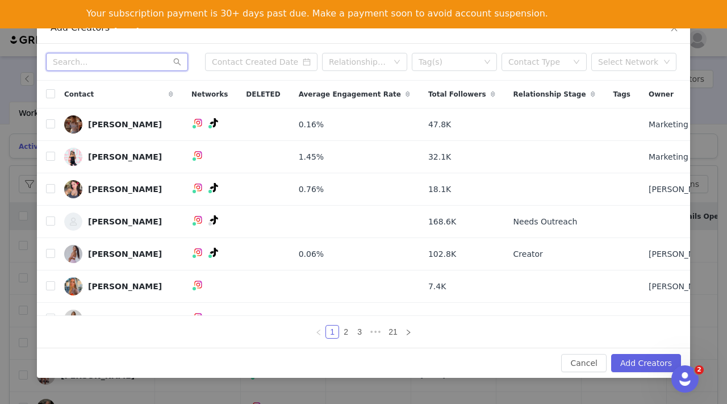
click at [100, 64] on input "text" at bounding box center [117, 62] width 142 height 18
paste input "Jacqueline Nichele"
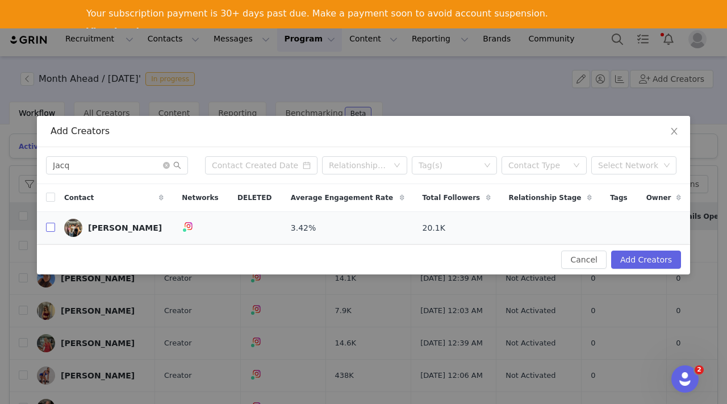
click at [49, 228] on input "checkbox" at bounding box center [50, 227] width 9 height 9
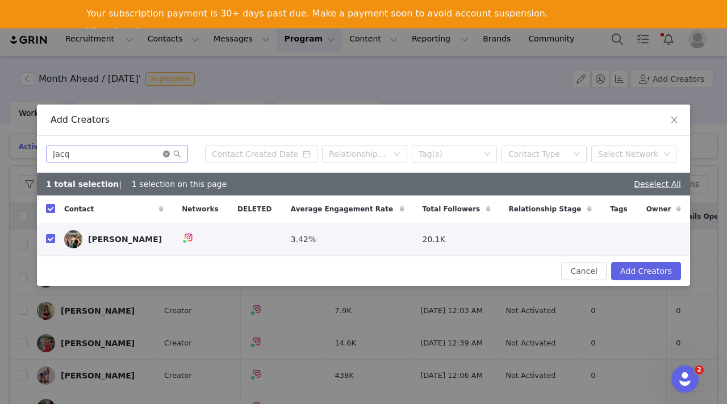
click at [165, 153] on icon "icon: close-circle" at bounding box center [166, 154] width 7 height 7
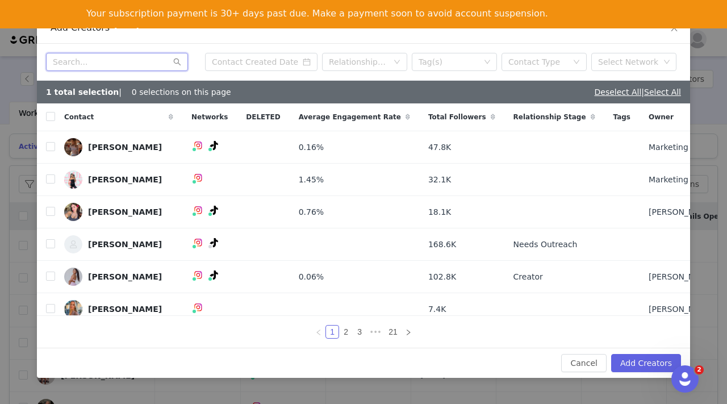
click at [106, 67] on input "text" at bounding box center [117, 62] width 142 height 18
paste input "Kristy Pearce"
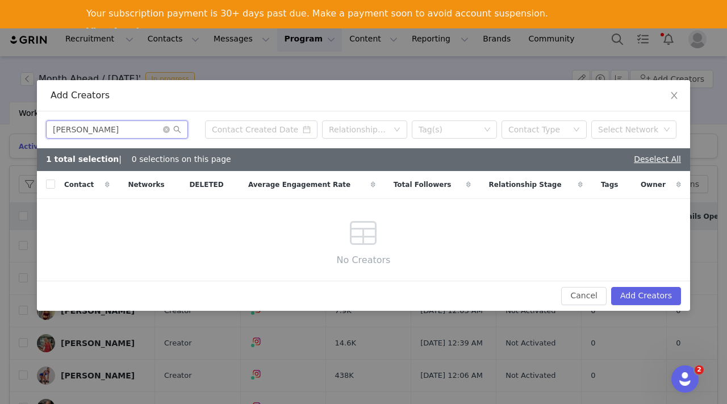
drag, startPoint x: 102, startPoint y: 124, endPoint x: 82, endPoint y: 124, distance: 19.9
click at [81, 124] on input "Kristy Pearce" at bounding box center [117, 129] width 142 height 18
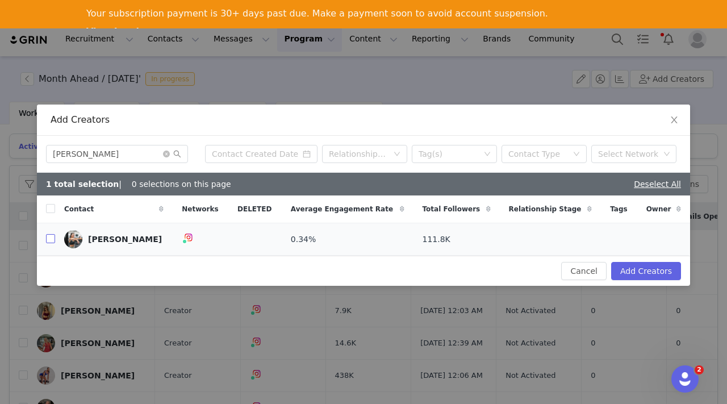
click at [50, 238] on input "checkbox" at bounding box center [50, 238] width 9 height 9
click at [165, 156] on icon "icon: close-circle" at bounding box center [166, 154] width 7 height 7
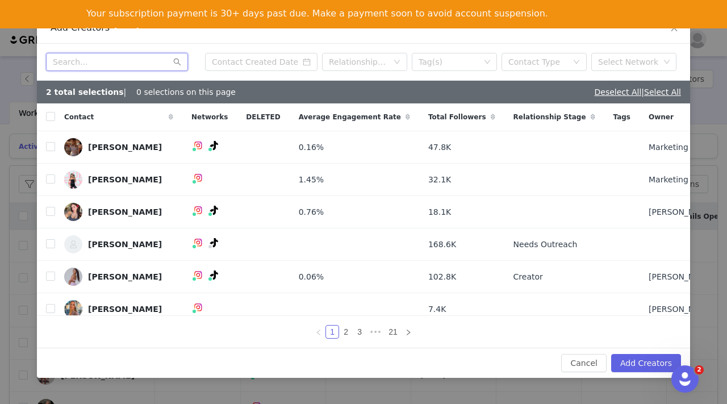
click at [123, 60] on input "text" at bounding box center [117, 62] width 142 height 18
paste input "[PERSON_NAME]"
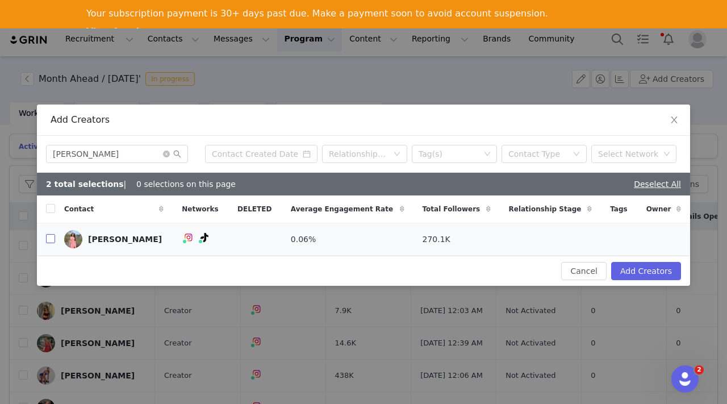
click at [46, 239] on input "checkbox" at bounding box center [50, 238] width 9 height 9
click at [165, 155] on icon "icon: close-circle" at bounding box center [166, 154] width 7 height 7
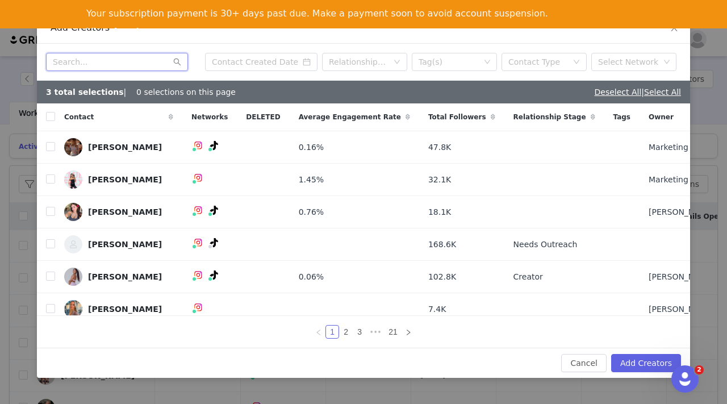
click at [84, 64] on input "text" at bounding box center [117, 62] width 142 height 18
paste input "Laura Elizabeth Macintyre"
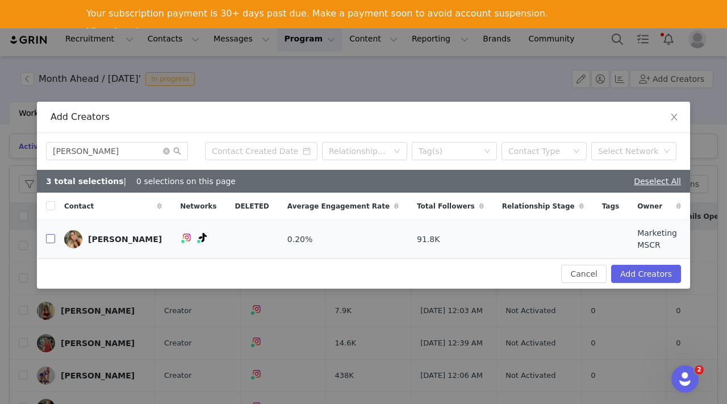
click at [49, 237] on input "checkbox" at bounding box center [50, 238] width 9 height 9
click at [166, 155] on icon "icon: close-circle" at bounding box center [166, 151] width 7 height 7
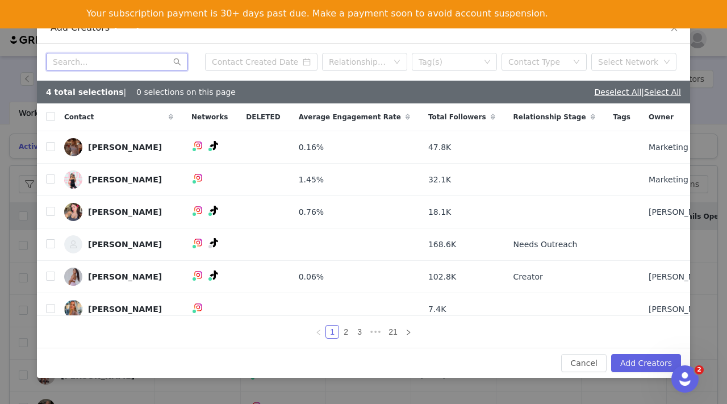
click at [103, 62] on input "text" at bounding box center [117, 62] width 142 height 18
paste input "Madison Dillon"
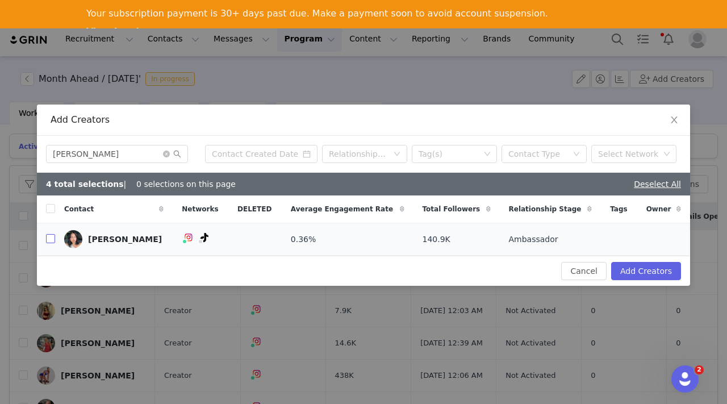
click at [53, 237] on input "checkbox" at bounding box center [50, 238] width 9 height 9
click at [166, 155] on icon "icon: close-circle" at bounding box center [166, 154] width 7 height 7
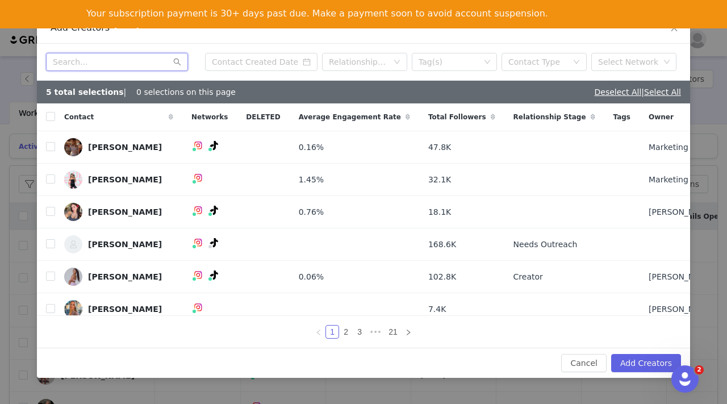
click at [94, 62] on input "text" at bounding box center [117, 62] width 142 height 18
paste input "[PERSON_NAME]"
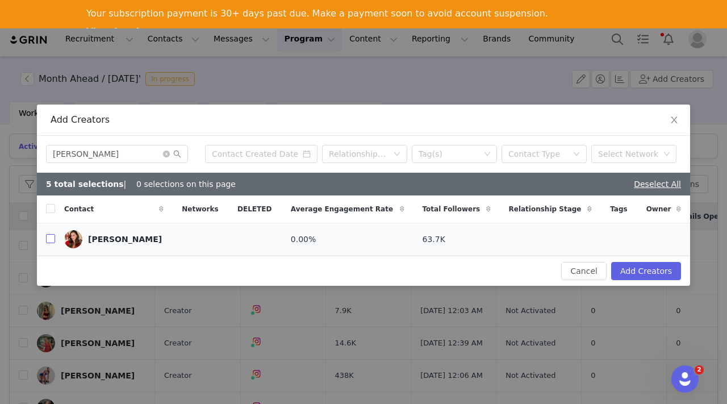
click at [50, 239] on input "checkbox" at bounding box center [50, 238] width 9 height 9
click at [168, 154] on icon "icon: close-circle" at bounding box center [166, 154] width 7 height 7
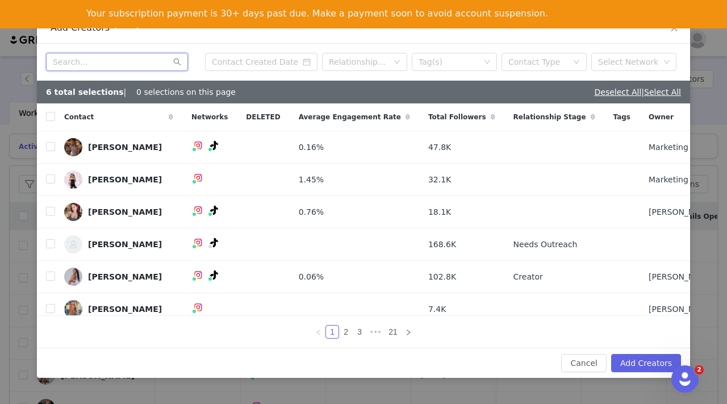
click at [85, 66] on input "text" at bounding box center [117, 62] width 142 height 18
paste input "Marlette Le French"
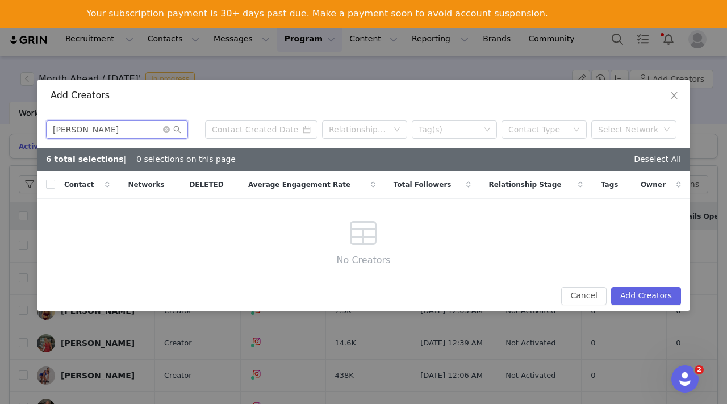
drag, startPoint x: 124, startPoint y: 128, endPoint x: 89, endPoint y: 127, distance: 34.7
click at [89, 128] on input "Marlette Le French" at bounding box center [117, 129] width 142 height 18
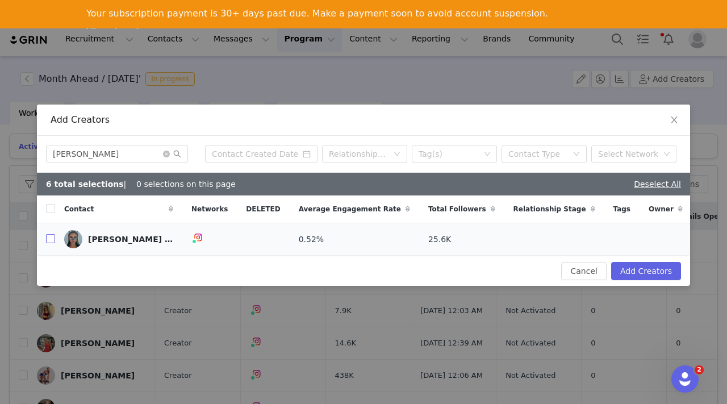
click at [51, 238] on input "checkbox" at bounding box center [50, 238] width 9 height 9
click at [166, 155] on icon "icon: close-circle" at bounding box center [166, 154] width 7 height 7
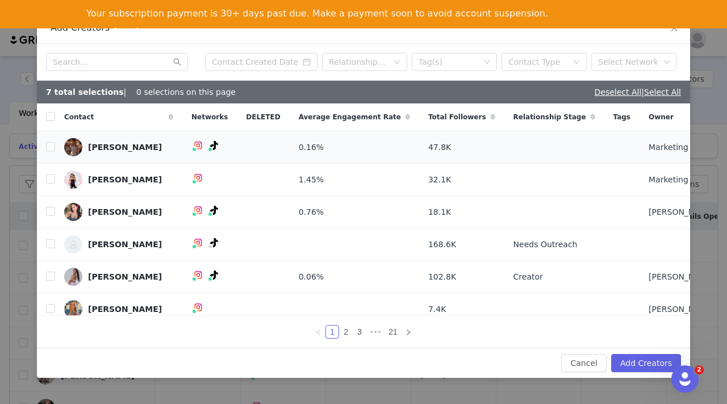
click at [135, 153] on link "Ainslie Aberle" at bounding box center [118, 147] width 109 height 18
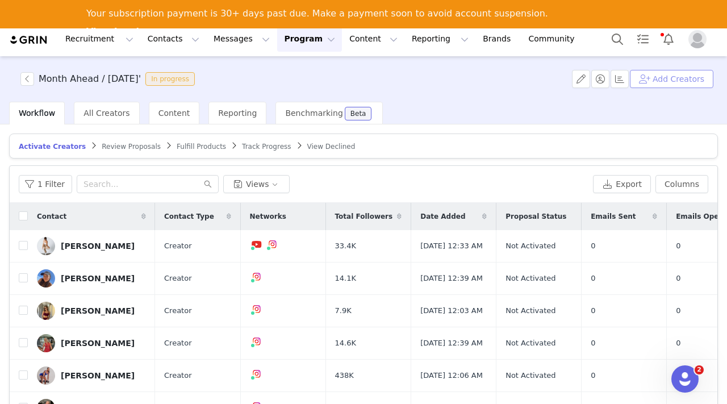
click at [655, 78] on button "Add Creators" at bounding box center [672, 79] width 84 height 18
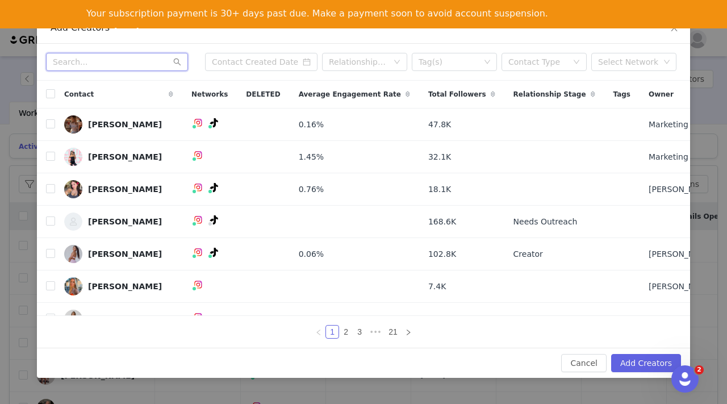
click at [105, 63] on input "text" at bounding box center [117, 62] width 142 height 18
click at [73, 62] on input "text" at bounding box center [117, 62] width 142 height 18
paste input "Jacqueline Nichele"
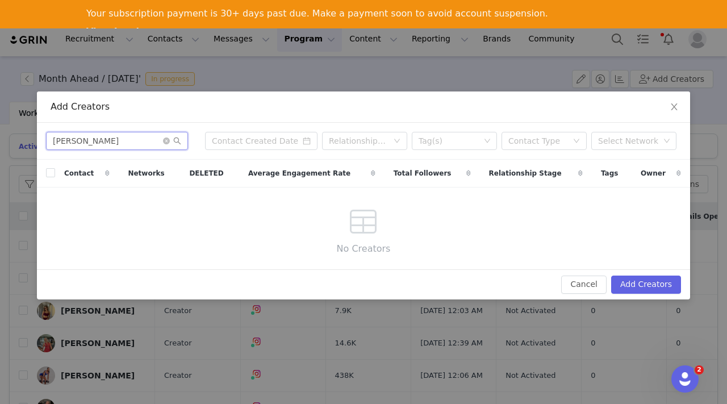
drag, startPoint x: 126, startPoint y: 137, endPoint x: 77, endPoint y: 136, distance: 48.9
click at [76, 136] on input "Jacqueline Nichele" at bounding box center [117, 141] width 142 height 18
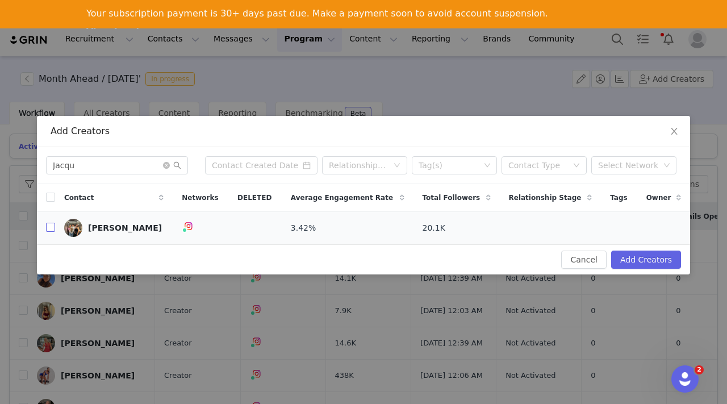
click at [52, 225] on input "checkbox" at bounding box center [50, 227] width 9 height 9
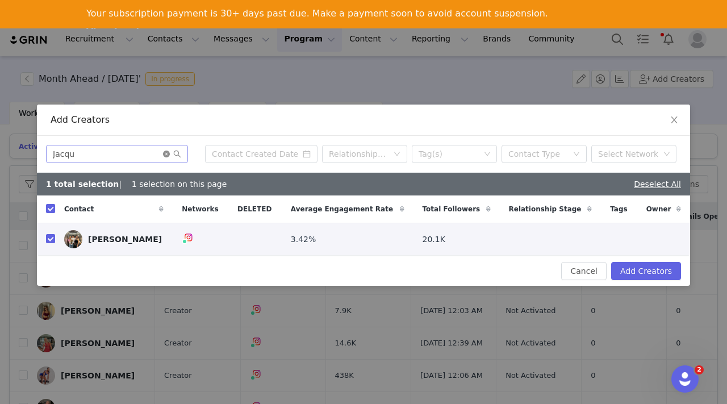
click at [166, 153] on icon "icon: close-circle" at bounding box center [166, 154] width 7 height 7
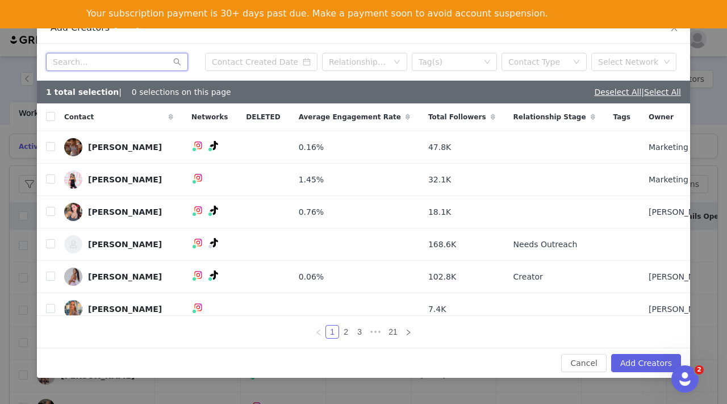
click at [110, 57] on input "text" at bounding box center [117, 62] width 142 height 18
paste input "Kristy Pearce"
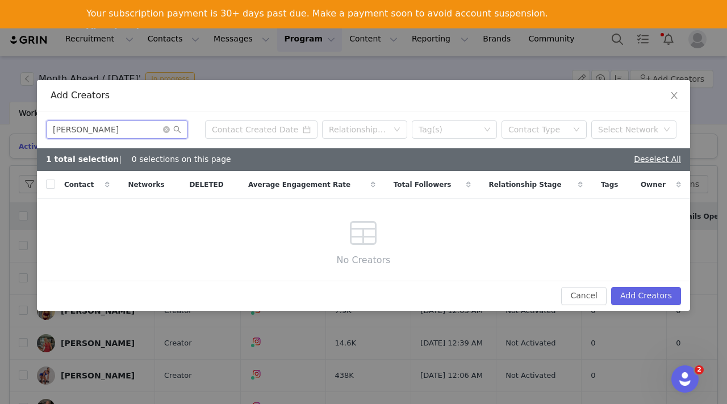
drag, startPoint x: 107, startPoint y: 136, endPoint x: 69, endPoint y: 127, distance: 39.1
click at [69, 127] on input "Kristy Pearce" at bounding box center [117, 129] width 142 height 18
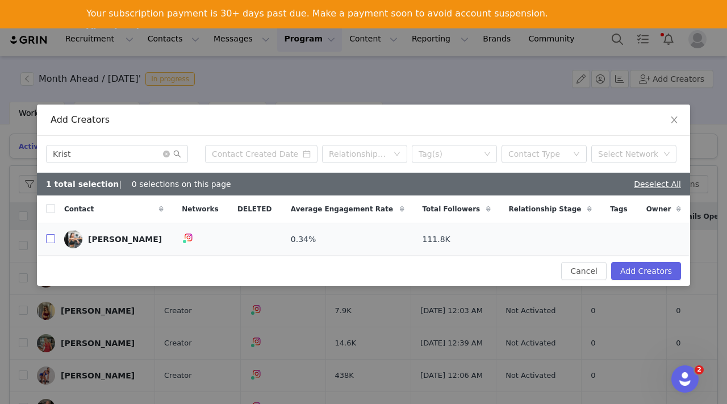
click at [51, 237] on input "checkbox" at bounding box center [50, 238] width 9 height 9
click at [168, 154] on icon "icon: close-circle" at bounding box center [166, 154] width 7 height 7
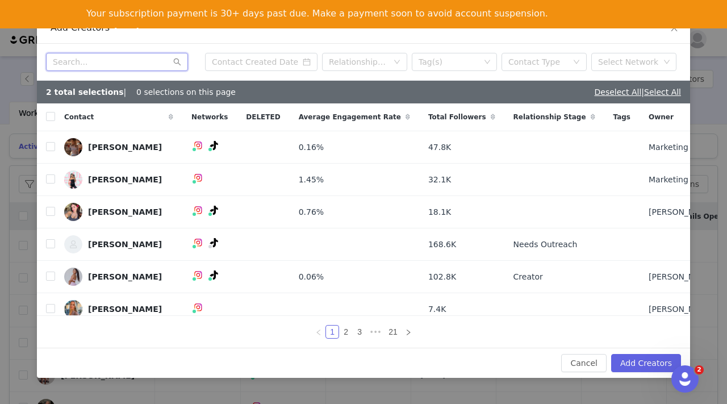
click at [103, 58] on input "text" at bounding box center [117, 62] width 142 height 18
paste input "[PERSON_NAME]"
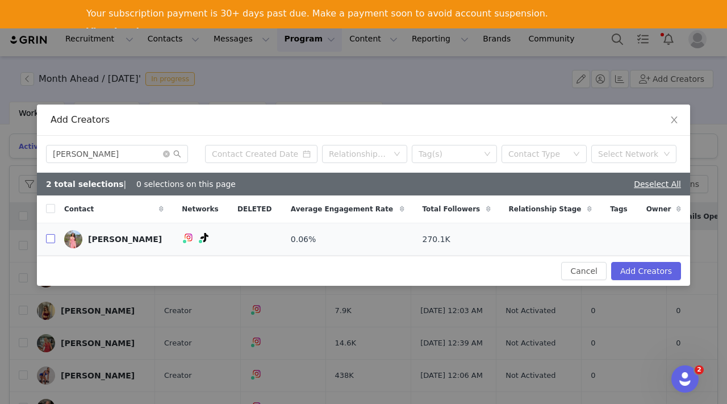
click at [49, 235] on input "checkbox" at bounding box center [50, 238] width 9 height 9
click at [164, 154] on icon "icon: close-circle" at bounding box center [166, 154] width 7 height 7
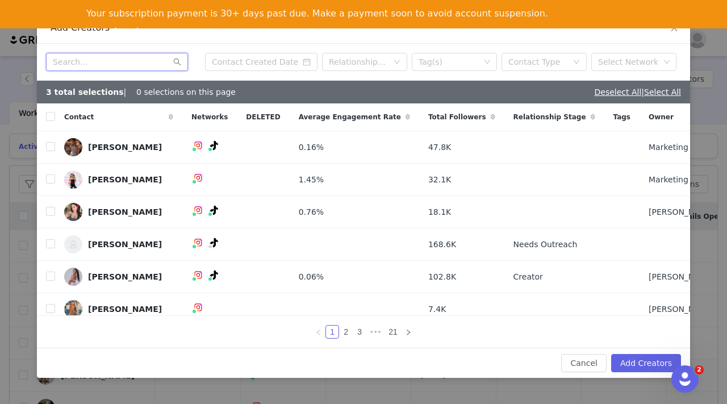
click at [94, 64] on input "text" at bounding box center [117, 62] width 142 height 18
paste input "Laura Elizabeth Macintyre"
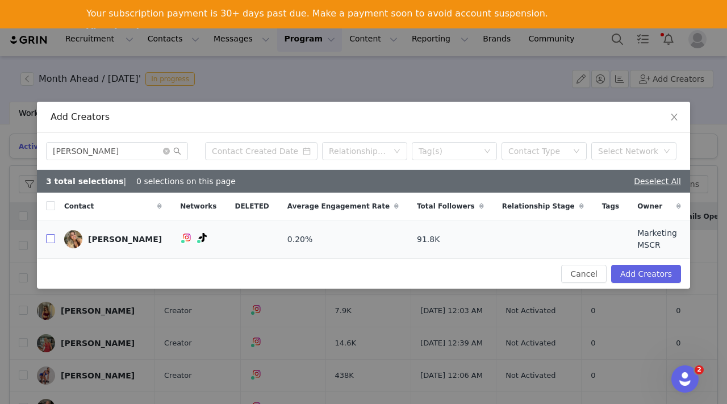
click at [46, 237] on input "checkbox" at bounding box center [50, 238] width 9 height 9
click at [166, 152] on icon "icon: close-circle" at bounding box center [166, 151] width 7 height 7
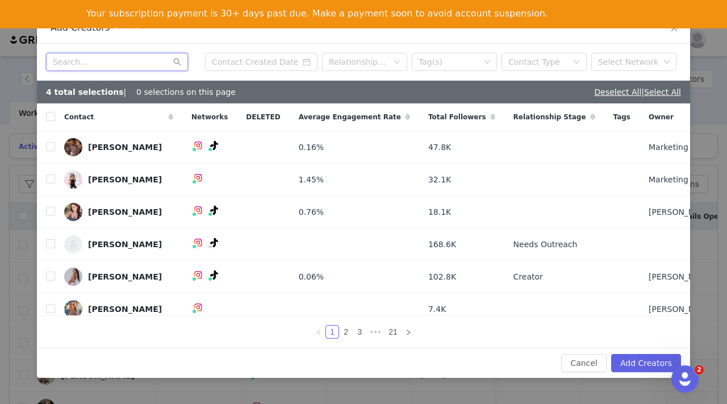
click at [80, 61] on input "text" at bounding box center [117, 62] width 142 height 18
paste input "Madison Dillon"
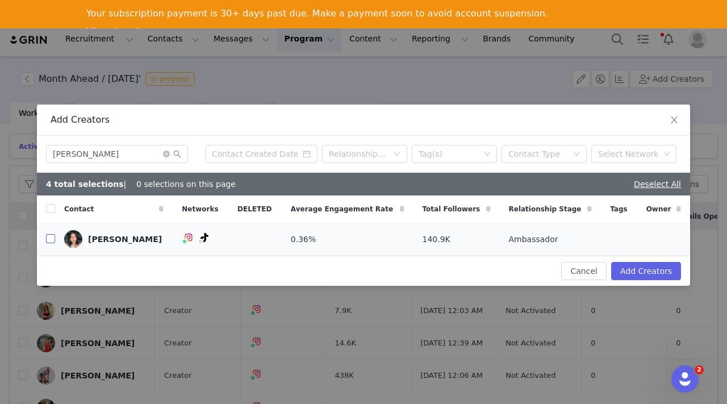
click at [49, 235] on input "checkbox" at bounding box center [50, 238] width 9 height 9
click at [168, 152] on icon "icon: close-circle" at bounding box center [166, 154] width 7 height 7
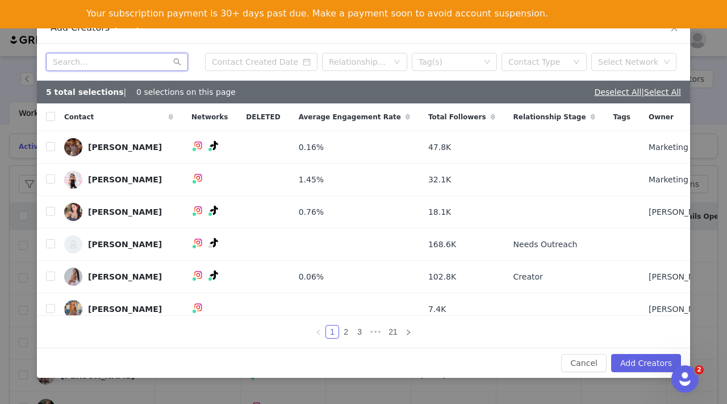
click at [100, 60] on input "text" at bounding box center [117, 62] width 142 height 18
paste input "[PERSON_NAME]"
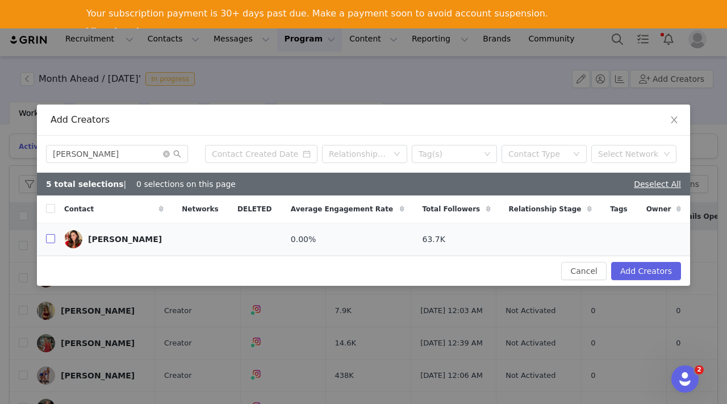
click at [49, 242] on input "checkbox" at bounding box center [50, 238] width 9 height 9
click at [168, 154] on icon "icon: close-circle" at bounding box center [166, 154] width 7 height 7
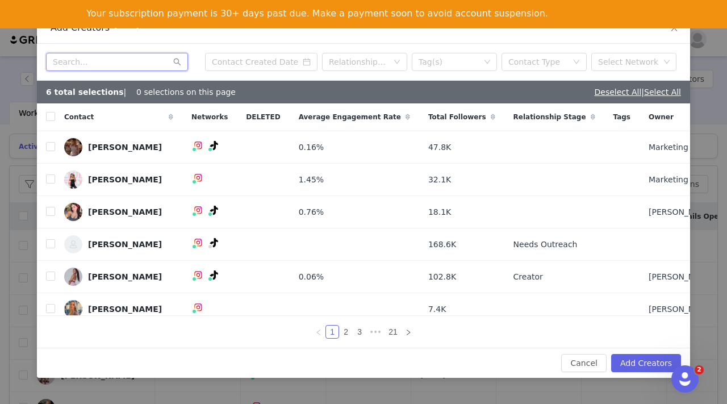
click at [96, 61] on input "text" at bounding box center [117, 62] width 142 height 18
paste input "Marlette Le French"
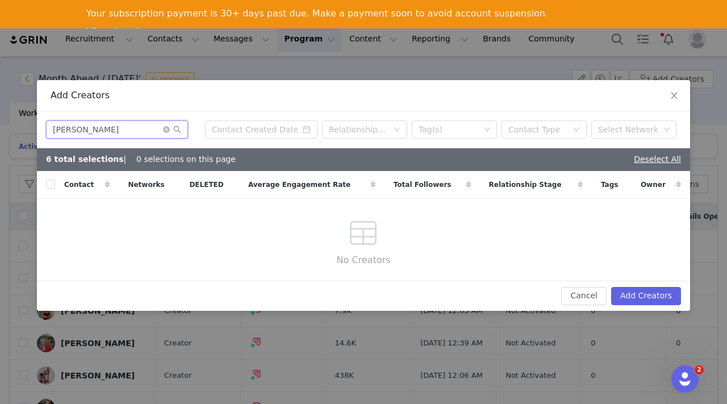
drag, startPoint x: 121, startPoint y: 130, endPoint x: 84, endPoint y: 130, distance: 36.9
click at [84, 130] on input "Marlette Le French" at bounding box center [117, 129] width 142 height 18
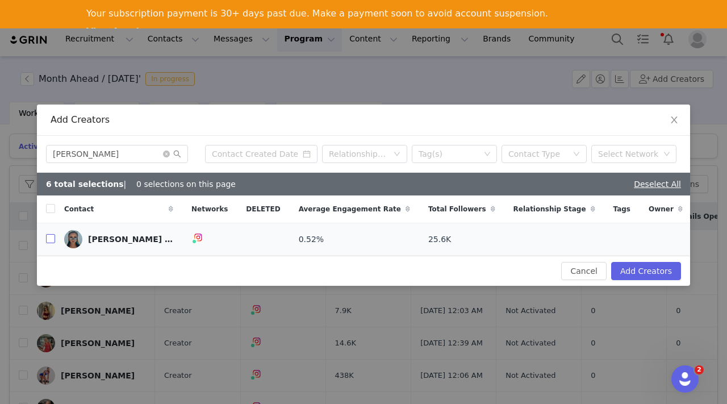
click at [49, 239] on input "checkbox" at bounding box center [50, 238] width 9 height 9
click at [167, 152] on icon "icon: close-circle" at bounding box center [166, 154] width 7 height 7
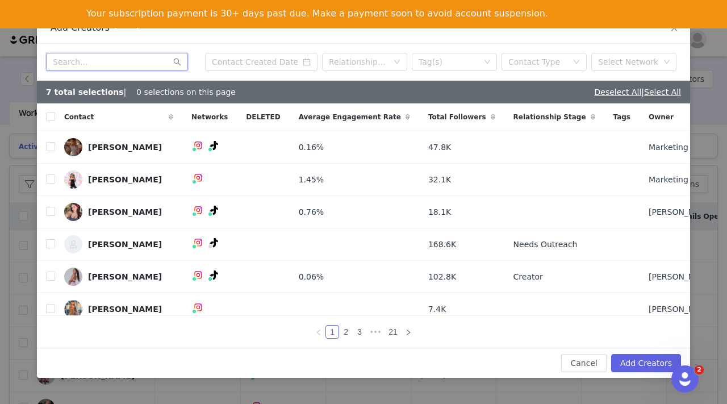
click at [120, 64] on input "text" at bounding box center [117, 62] width 142 height 18
paste input "Marlie Grace"
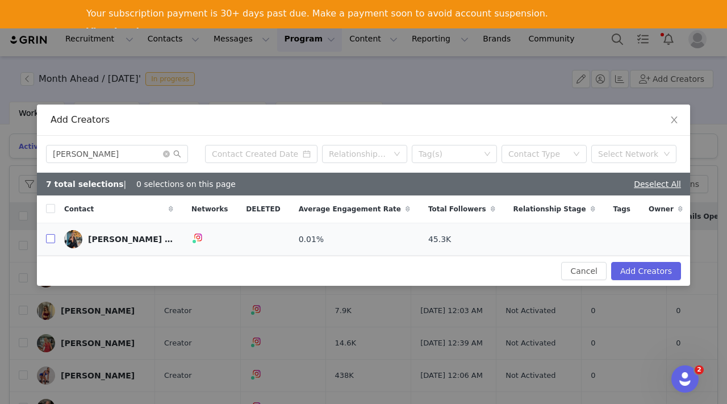
click at [51, 241] on input "checkbox" at bounding box center [50, 238] width 9 height 9
click at [168, 152] on icon "icon: close-circle" at bounding box center [166, 154] width 7 height 7
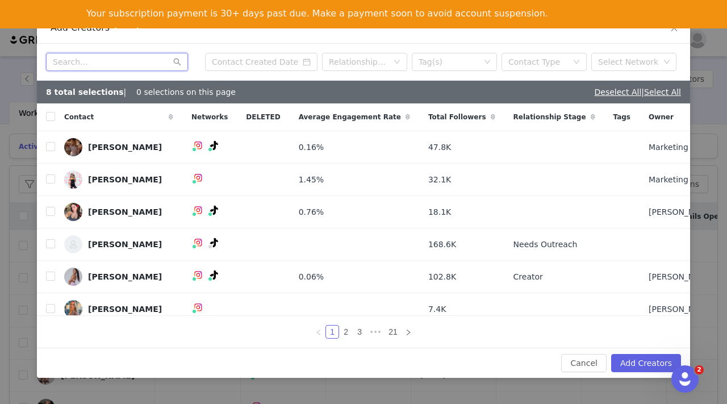
click at [83, 59] on input "text" at bounding box center [117, 62] width 142 height 18
paste input "Megon Nazer"
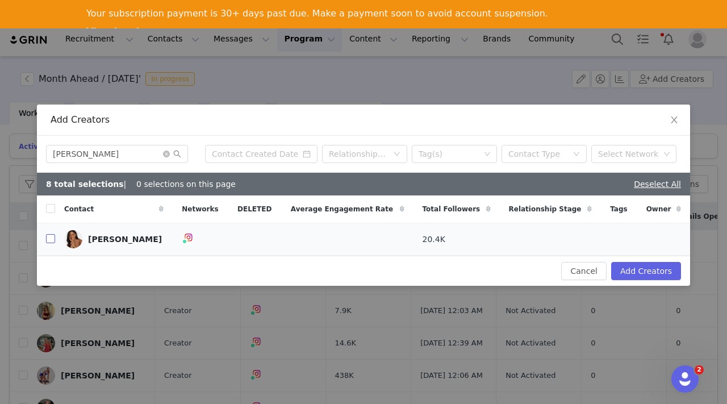
click at [50, 237] on input "checkbox" at bounding box center [50, 238] width 9 height 9
click at [166, 154] on icon "icon: close-circle" at bounding box center [166, 154] width 7 height 7
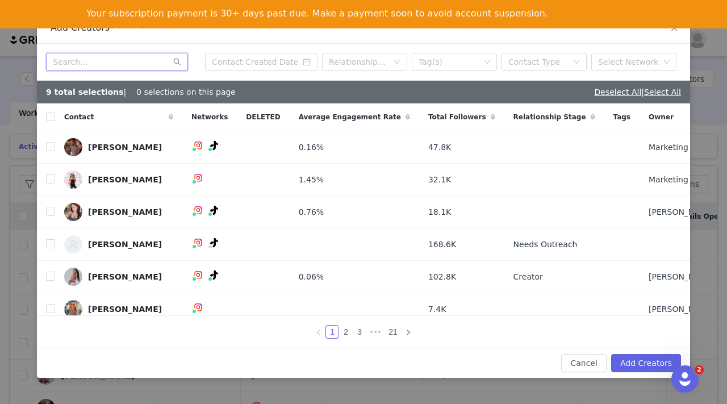
click at [97, 63] on input "text" at bounding box center [117, 62] width 142 height 18
paste input "Poppy Louise Hay"
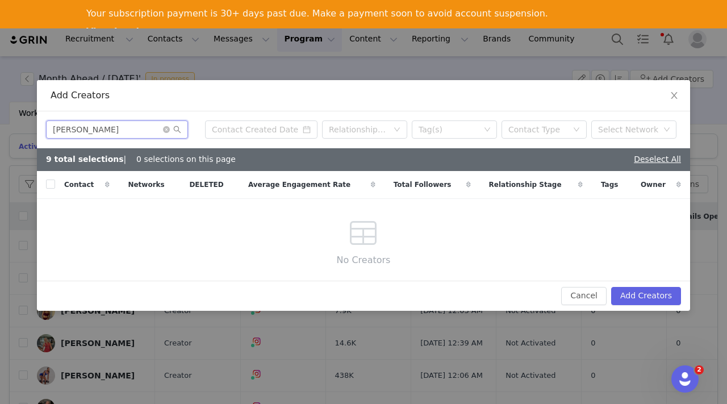
drag, startPoint x: 117, startPoint y: 124, endPoint x: 85, endPoint y: 128, distance: 32.6
click at [85, 128] on input "Poppy Louise Hay" at bounding box center [117, 129] width 142 height 18
drag, startPoint x: 80, startPoint y: 128, endPoint x: 117, endPoint y: 127, distance: 37.0
click at [117, 127] on input "Poppy Louise Hay" at bounding box center [117, 129] width 142 height 18
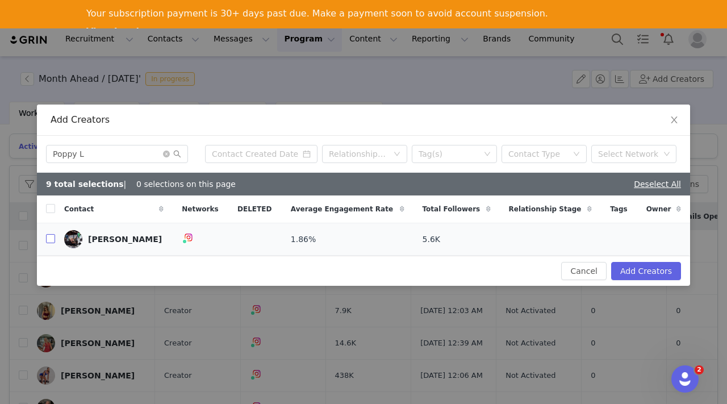
click at [47, 239] on input "checkbox" at bounding box center [50, 238] width 9 height 9
click at [165, 152] on icon "icon: close-circle" at bounding box center [166, 154] width 7 height 7
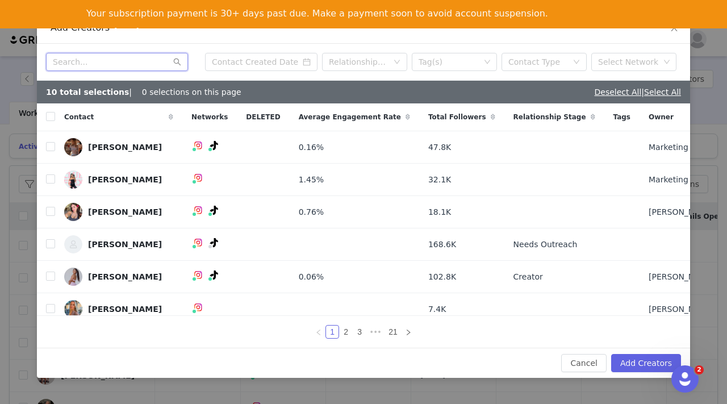
click at [160, 65] on input "text" at bounding box center [117, 62] width 142 height 18
paste input "Poppy Louise Hay"
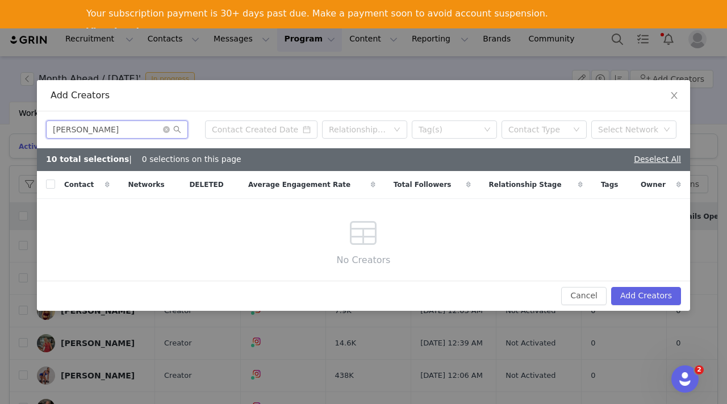
drag, startPoint x: 124, startPoint y: 128, endPoint x: 82, endPoint y: 128, distance: 41.5
click at [82, 128] on input "Poppy Louise Hay" at bounding box center [117, 129] width 142 height 18
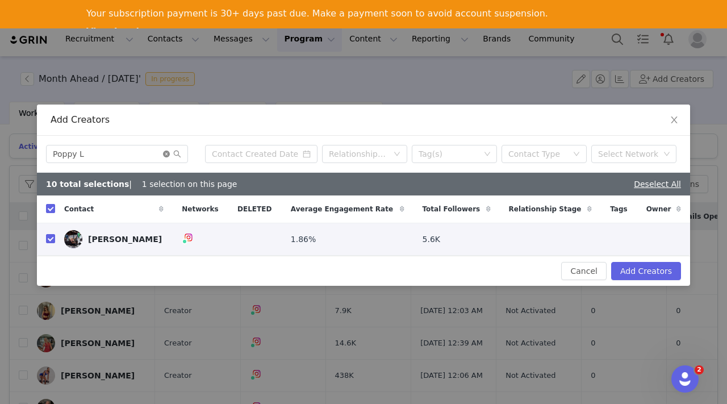
click at [168, 152] on icon "icon: close-circle" at bounding box center [166, 154] width 7 height 7
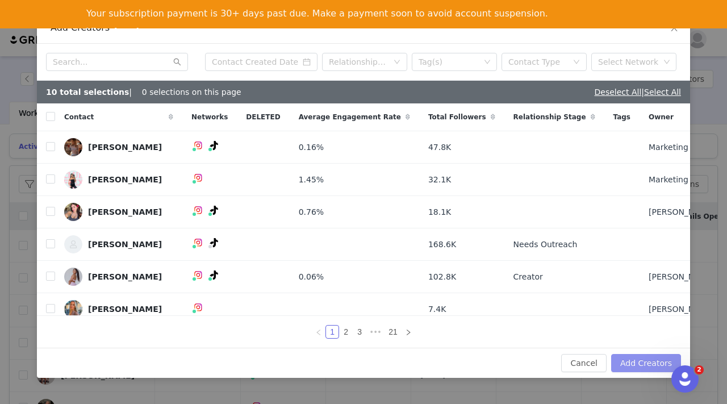
click at [648, 363] on button "Add Creators" at bounding box center [646, 363] width 70 height 18
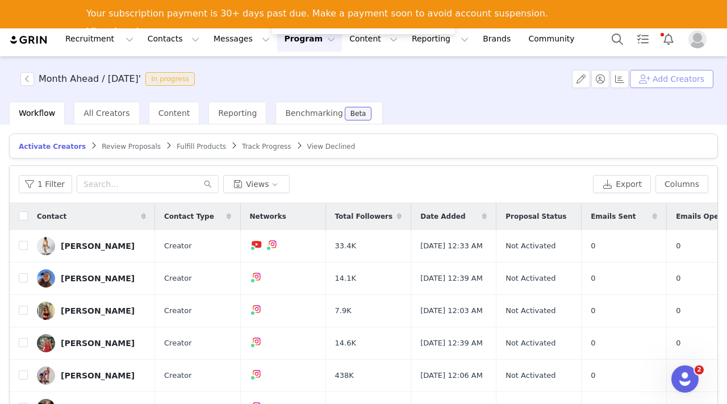
click at [691, 78] on button "Add Creators" at bounding box center [672, 79] width 84 height 18
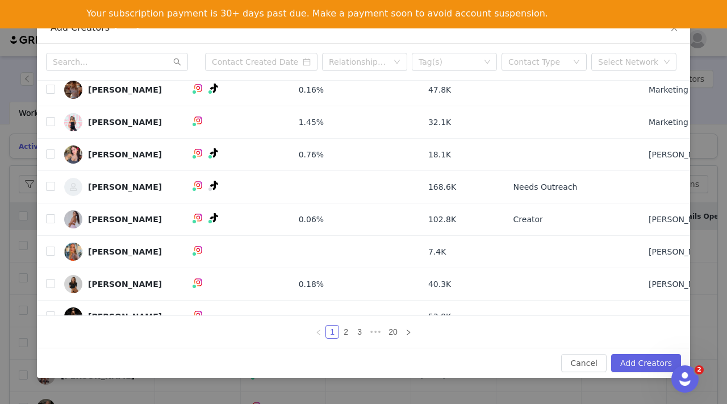
scroll to position [52, 0]
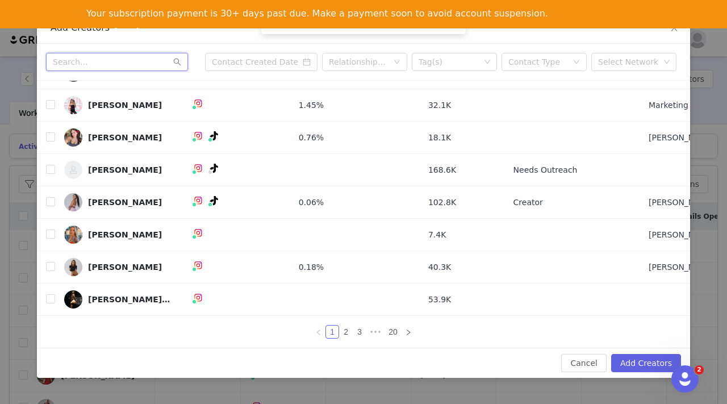
click at [145, 60] on input "text" at bounding box center [117, 62] width 142 height 18
paste input "Sara Gregg"
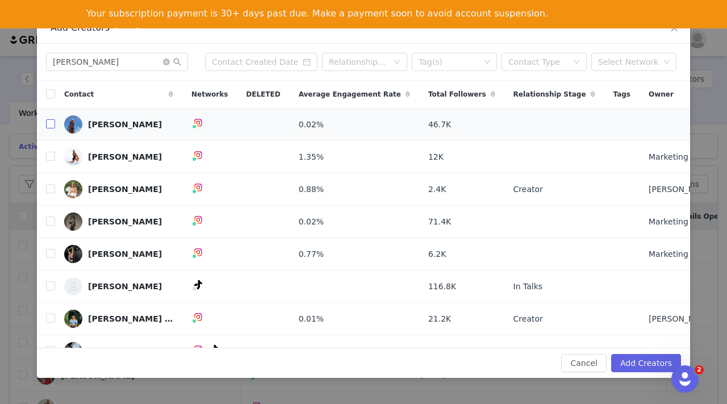
click at [51, 119] on label at bounding box center [50, 125] width 9 height 12
click at [51, 119] on input "checkbox" at bounding box center [50, 123] width 9 height 9
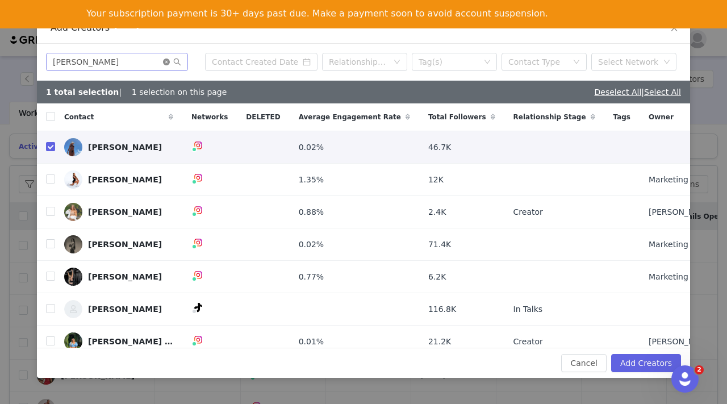
click at [168, 64] on icon "icon: close-circle" at bounding box center [166, 62] width 7 height 7
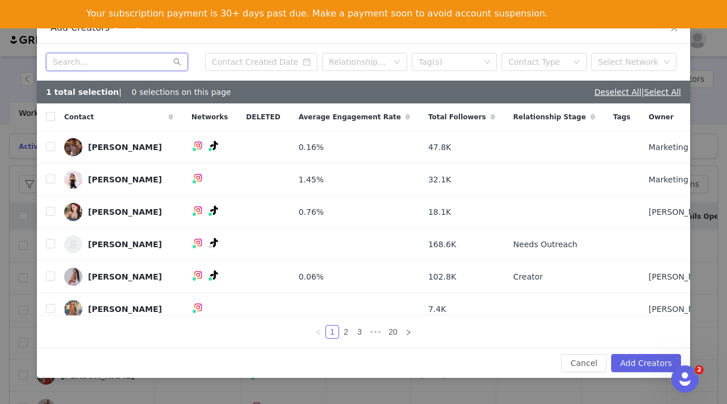
click at [98, 62] on input "text" at bounding box center [117, 62] width 142 height 18
paste input "Sophie Litchfield"
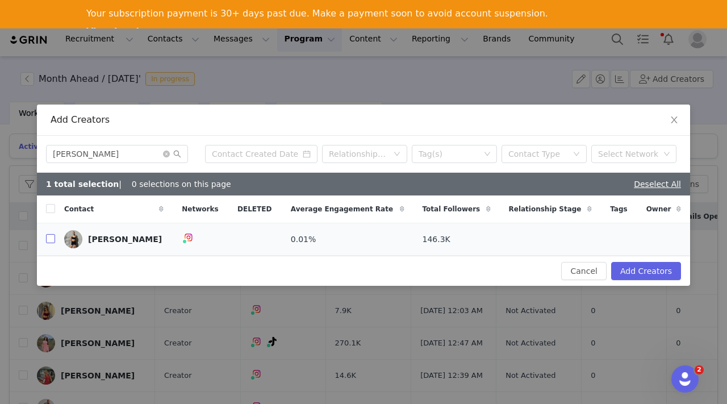
click at [49, 240] on input "checkbox" at bounding box center [50, 238] width 9 height 9
click at [167, 153] on icon "icon: close-circle" at bounding box center [166, 154] width 7 height 7
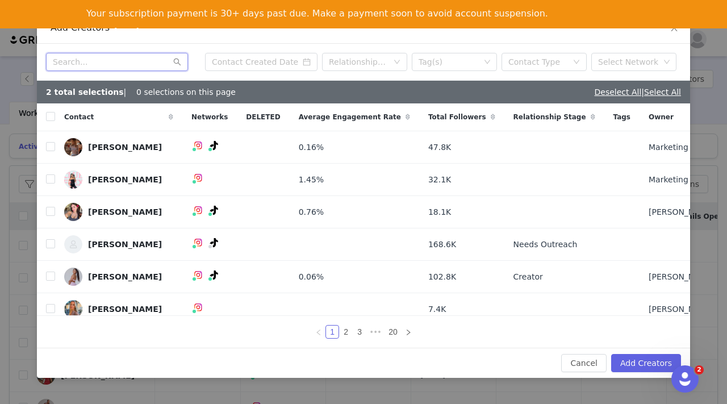
click at [105, 60] on input "text" at bounding box center [117, 62] width 142 height 18
paste input "Steph Mcdonald"
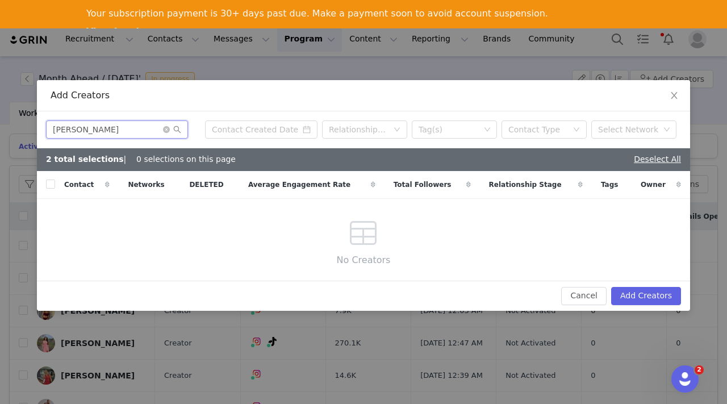
drag, startPoint x: 115, startPoint y: 133, endPoint x: 85, endPoint y: 132, distance: 30.1
click at [84, 132] on input "Steph Mcdonald" at bounding box center [117, 129] width 142 height 18
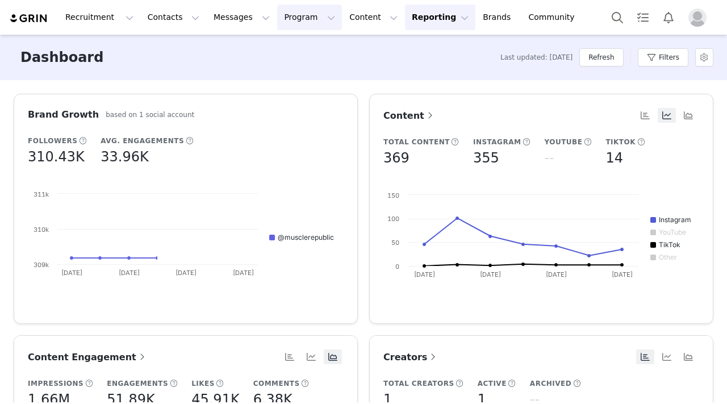
click at [277, 16] on button "Program Program" at bounding box center [309, 18] width 65 height 26
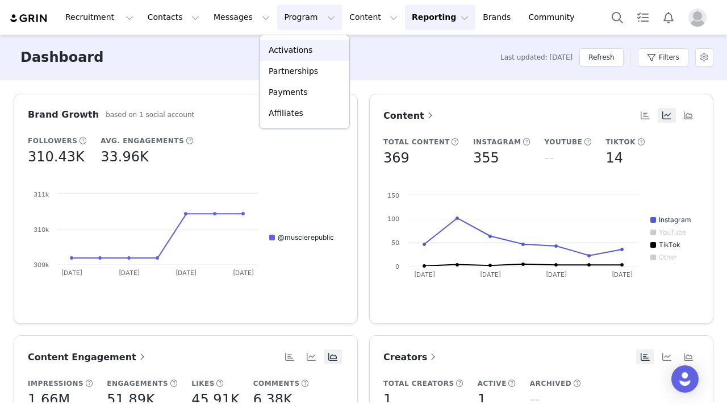
click at [285, 52] on p "Activations" at bounding box center [291, 50] width 44 height 12
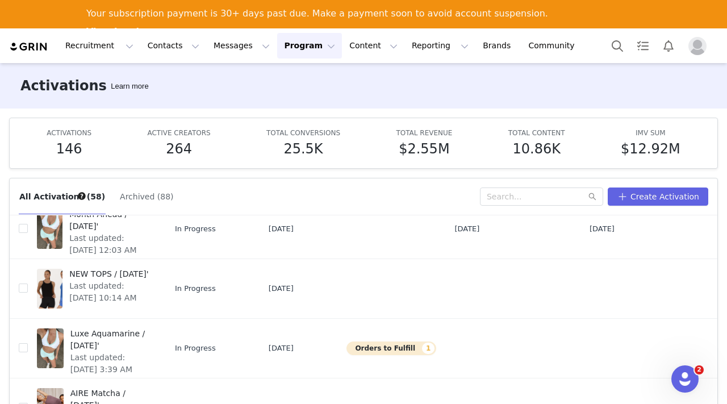
scroll to position [124, 0]
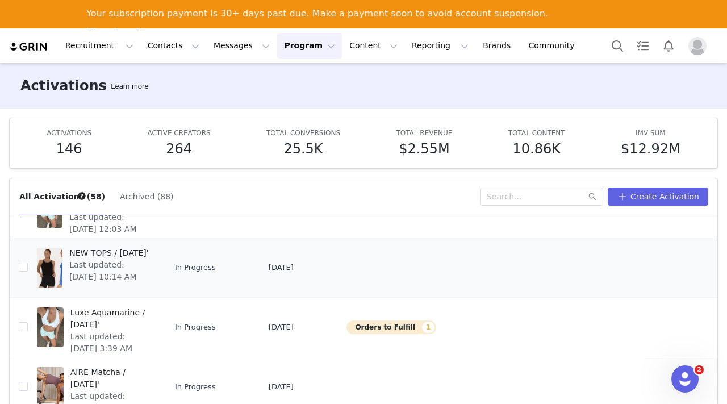
click at [82, 259] on span "NEW TOPS / [DATE]'" at bounding box center [109, 253] width 81 height 12
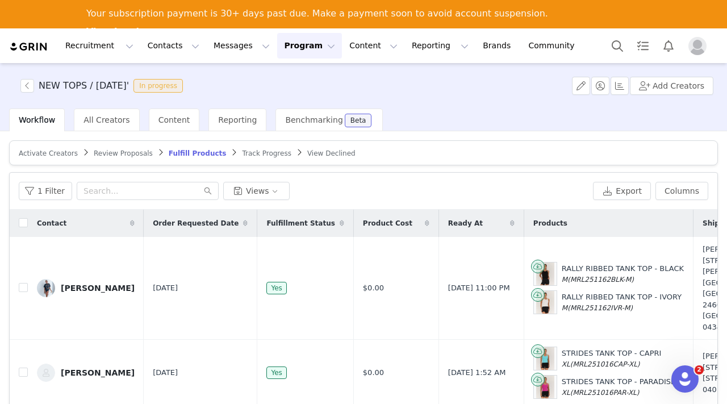
click at [61, 149] on span "Activate Creators" at bounding box center [48, 153] width 59 height 8
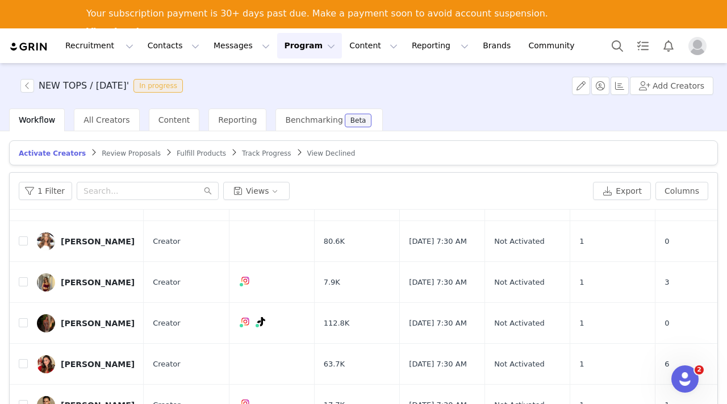
scroll to position [58, 0]
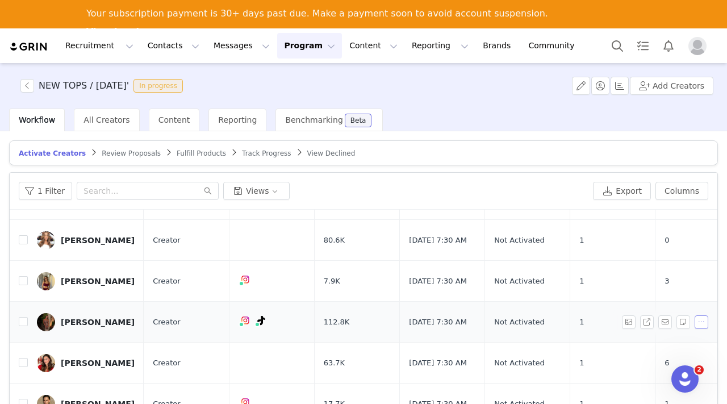
click at [703, 317] on button "button" at bounding box center [702, 322] width 14 height 14
click at [662, 355] on span "Remove Proposal" at bounding box center [672, 359] width 69 height 12
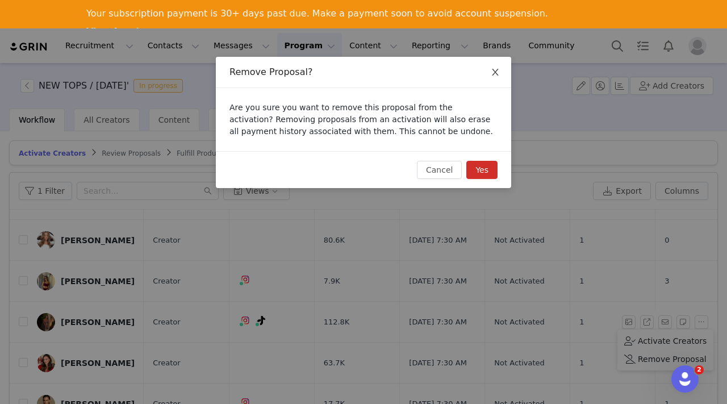
click at [498, 76] on icon "icon: close" at bounding box center [495, 72] width 9 height 9
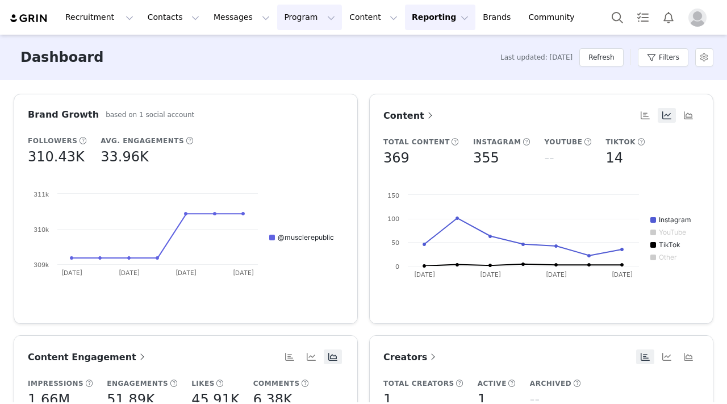
click at [277, 19] on button "Program Program" at bounding box center [309, 18] width 65 height 26
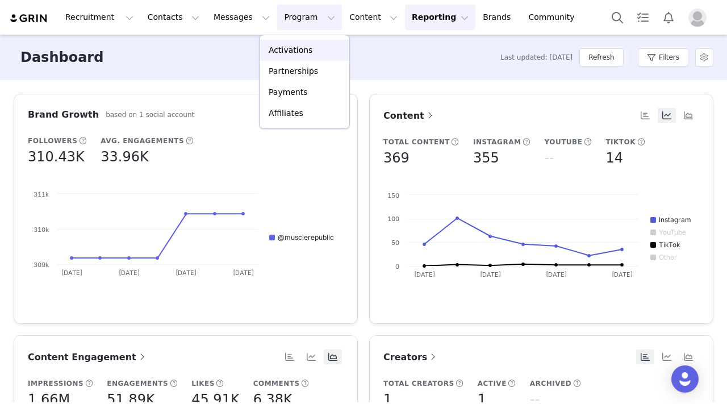
click at [282, 49] on p "Activations" at bounding box center [291, 50] width 44 height 12
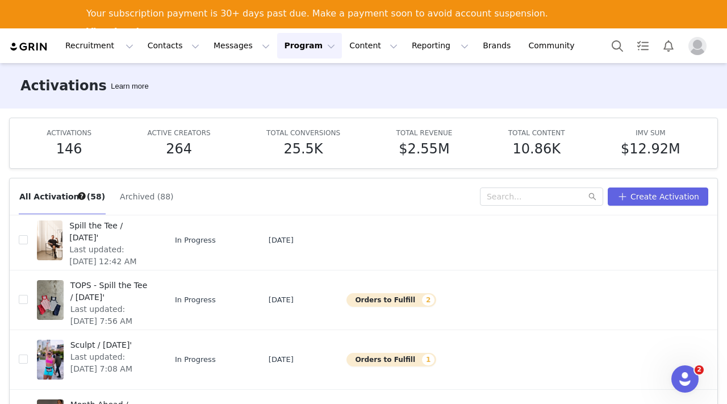
scroll to position [60, 0]
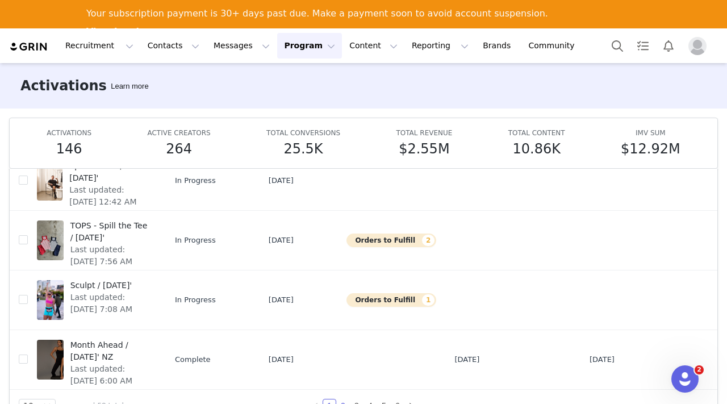
click at [343, 403] on link "2" at bounding box center [343, 405] width 12 height 12
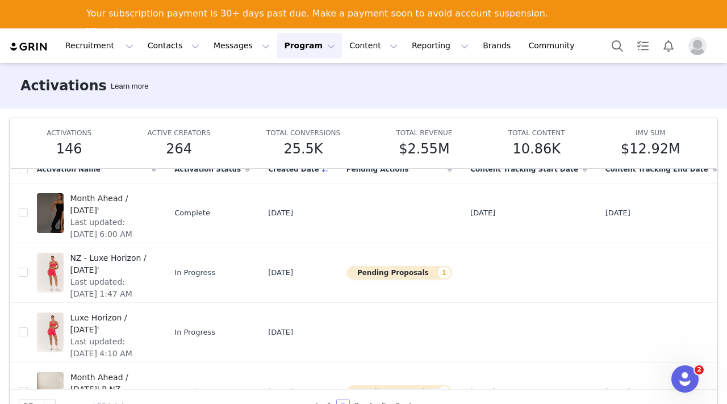
scroll to position [0, 0]
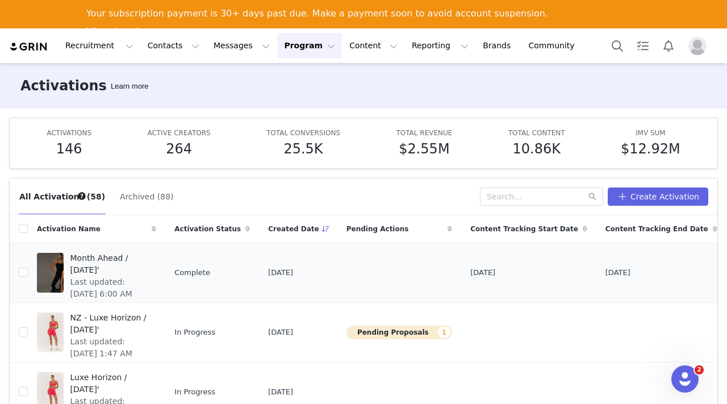
click at [658, 309] on div "Duplicate" at bounding box center [658, 311] width 98 height 12
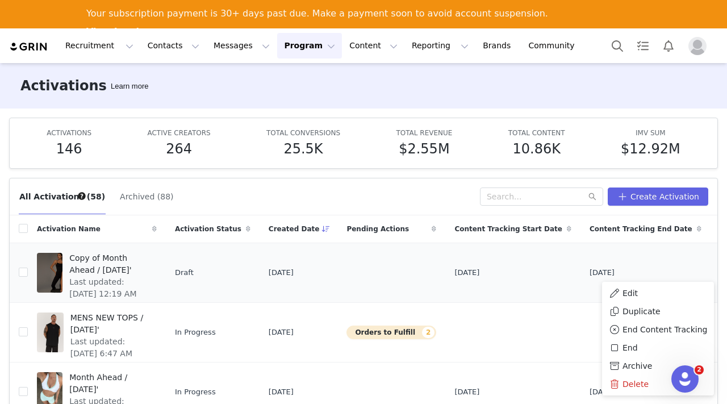
click at [91, 261] on span "Copy of Month Ahead / [DATE]'" at bounding box center [109, 264] width 81 height 24
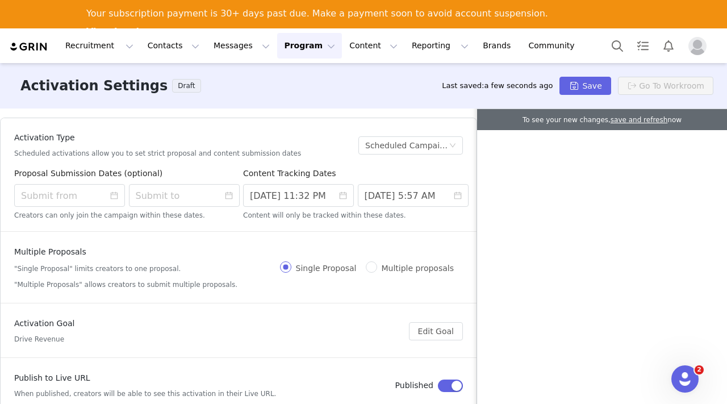
click at [298, 49] on button "Program Program" at bounding box center [309, 46] width 65 height 26
click at [293, 76] on p "Activations" at bounding box center [291, 79] width 44 height 12
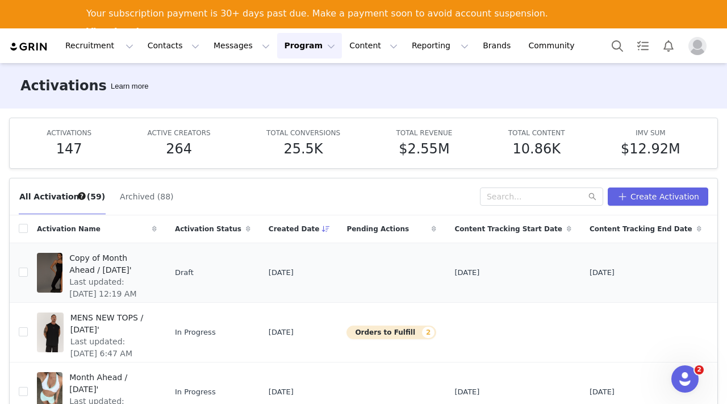
click at [727, 269] on button "button" at bounding box center [742, 273] width 14 height 14
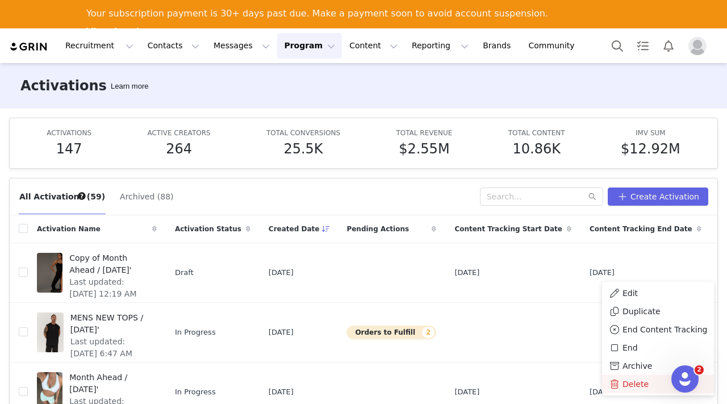
click at [635, 381] on span "Delete" at bounding box center [636, 384] width 26 height 12
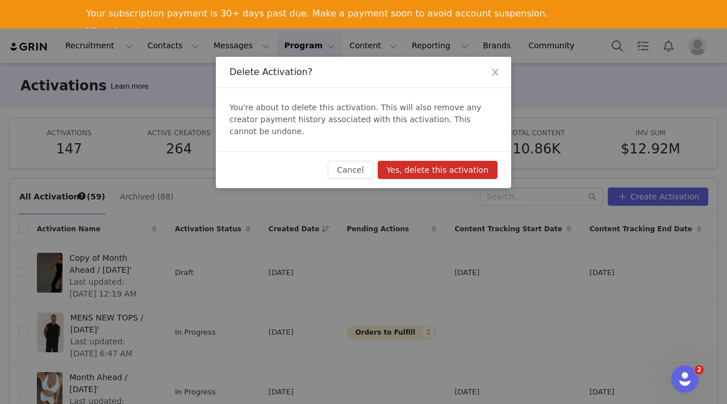
click at [456, 161] on button "Yes, delete this activation" at bounding box center [438, 170] width 120 height 18
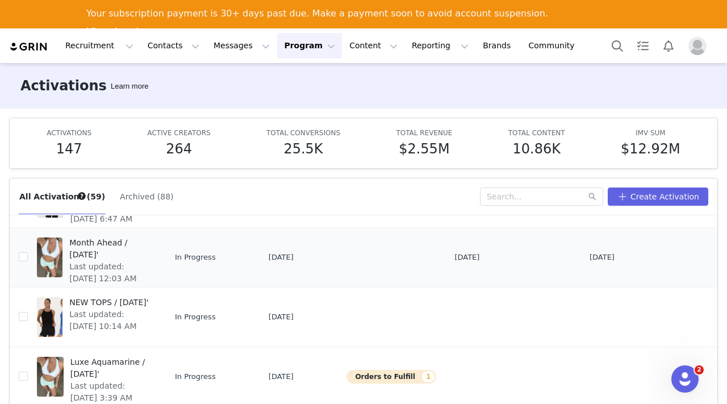
scroll to position [55, 0]
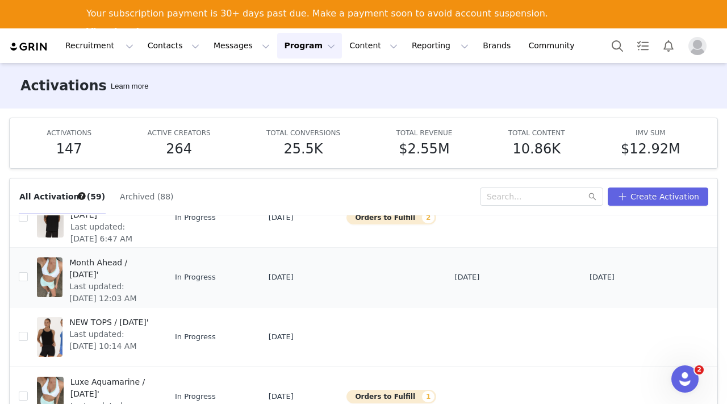
click at [75, 268] on span "Month Ahead / [DATE]'" at bounding box center [109, 269] width 81 height 24
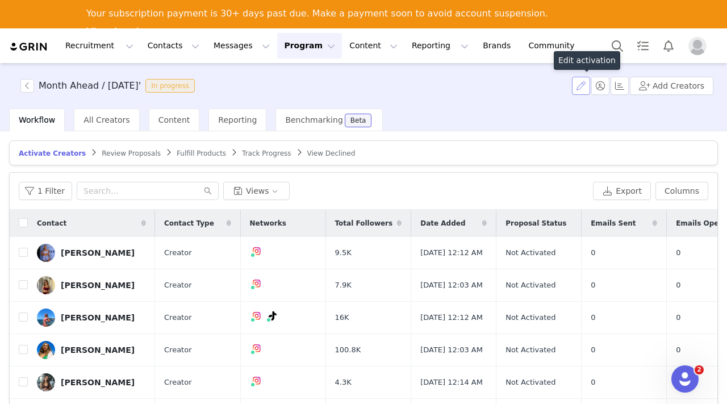
click at [586, 86] on button "button" at bounding box center [581, 86] width 18 height 18
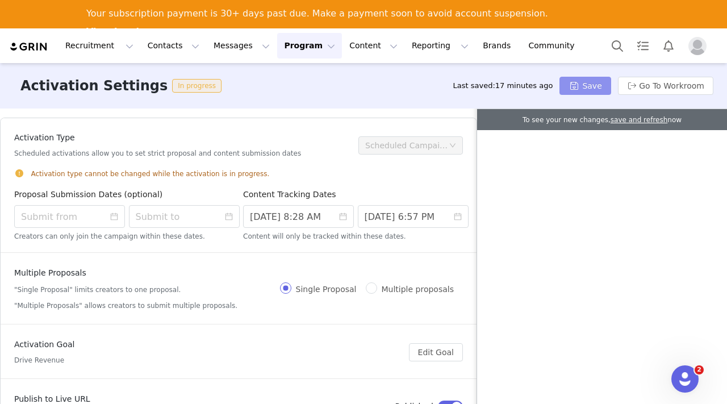
click at [579, 88] on button "Save" at bounding box center [585, 86] width 51 height 18
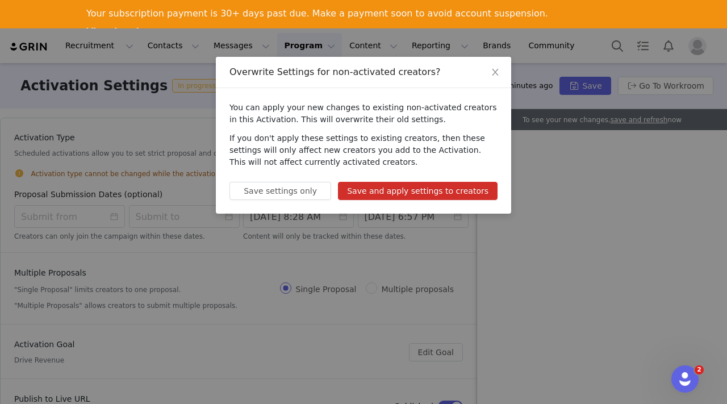
click at [444, 188] on button "Save and apply settings to creators" at bounding box center [418, 191] width 160 height 18
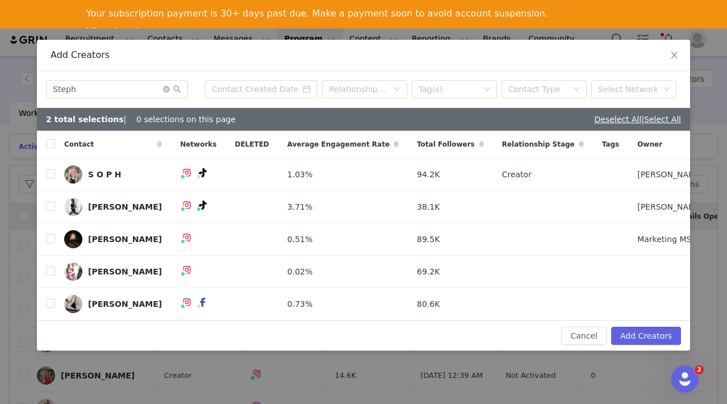
type input "Steph"
click at [51, 268] on input "checkbox" at bounding box center [50, 270] width 9 height 9
checkbox input "true"
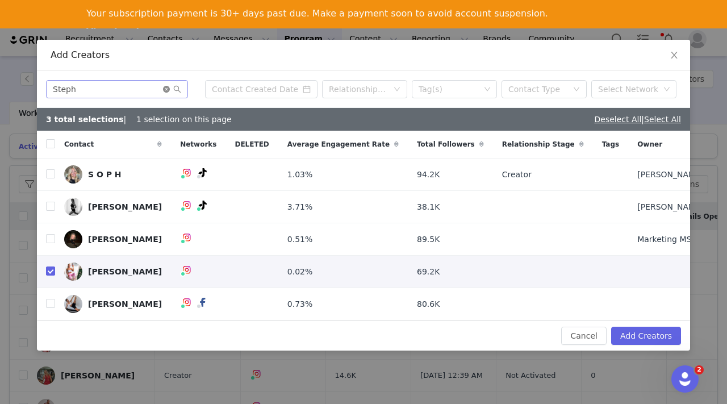
click at [165, 89] on icon "icon: close-circle" at bounding box center [166, 89] width 7 height 7
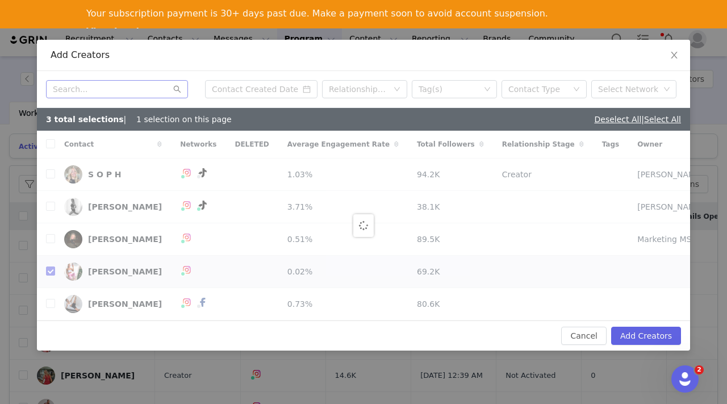
checkbox input "false"
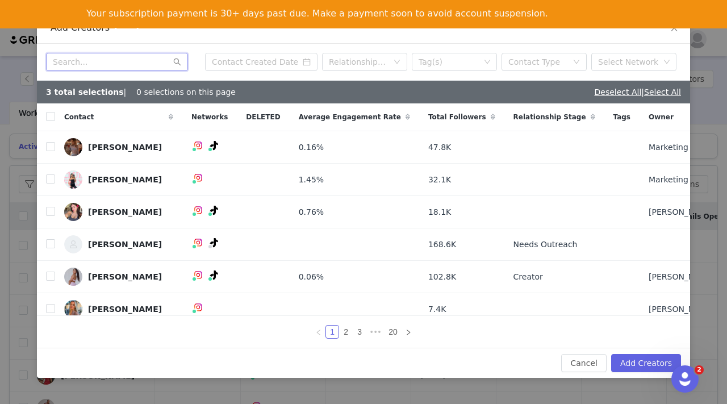
click at [112, 60] on input "text" at bounding box center [117, 62] width 142 height 18
paste input "Stephanie Sultana"
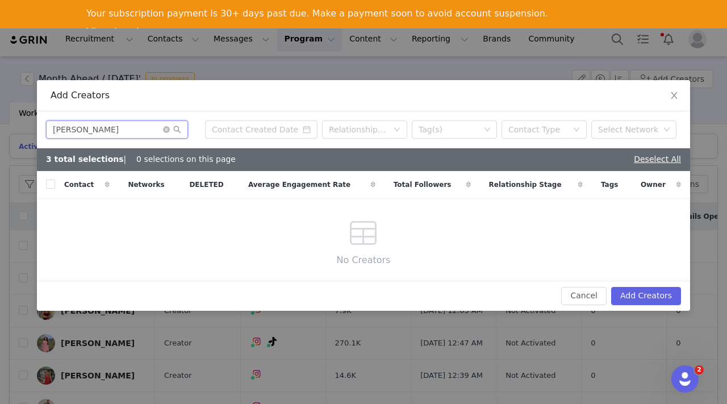
drag, startPoint x: 120, startPoint y: 128, endPoint x: 95, endPoint y: 127, distance: 25.0
click at [95, 128] on input "Stephanie Sultana" at bounding box center [117, 129] width 142 height 18
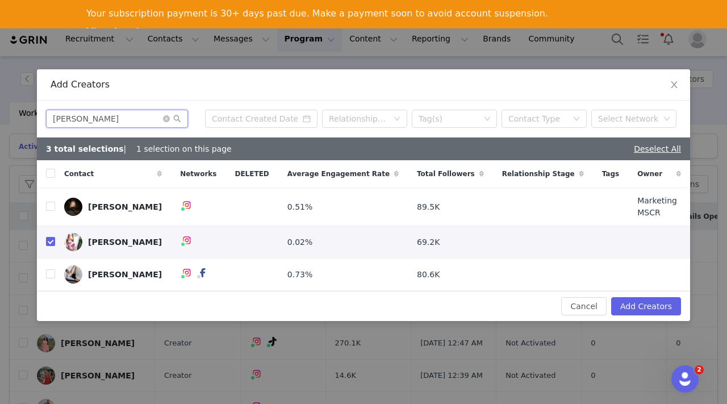
type input "Stephanie"
click at [48, 271] on input "checkbox" at bounding box center [50, 273] width 9 height 9
checkbox input "true"
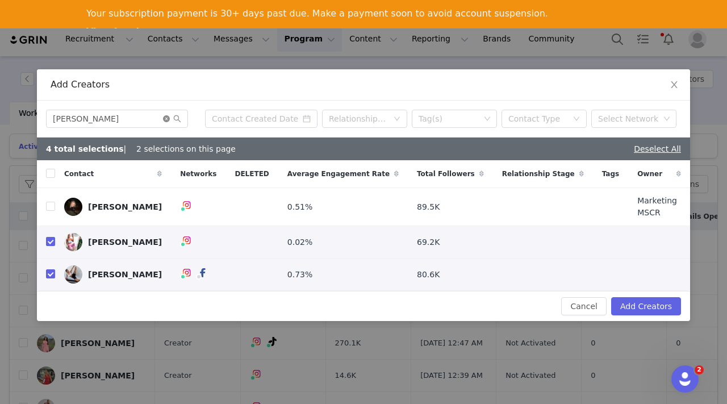
click at [168, 120] on icon "icon: close-circle" at bounding box center [166, 118] width 7 height 7
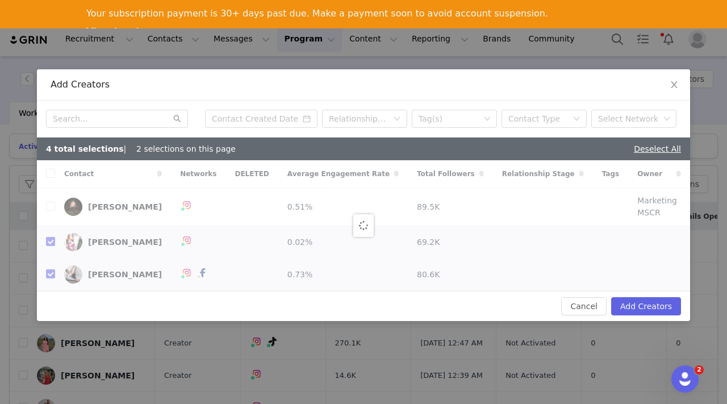
checkbox input "false"
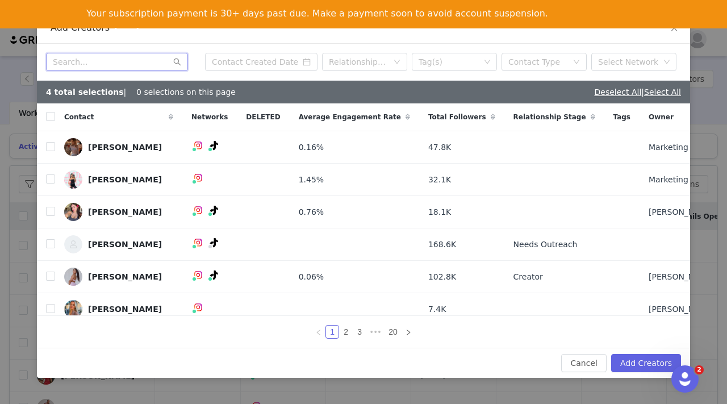
click at [115, 60] on input "text" at bounding box center [117, 62] width 142 height 18
paste input "[PERSON_NAME]"
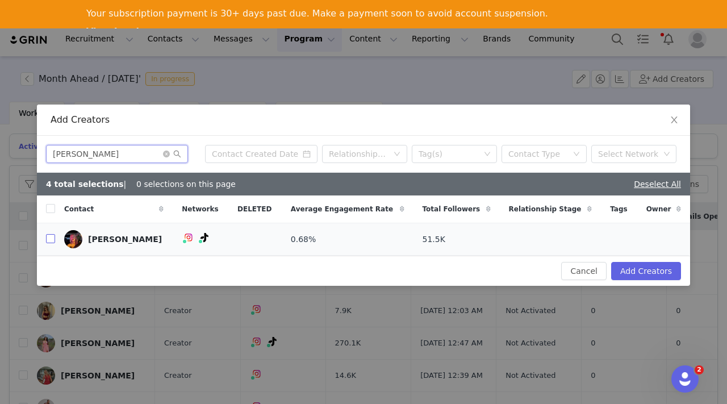
type input "[PERSON_NAME]"
click at [50, 236] on input "checkbox" at bounding box center [50, 238] width 9 height 9
checkbox input "true"
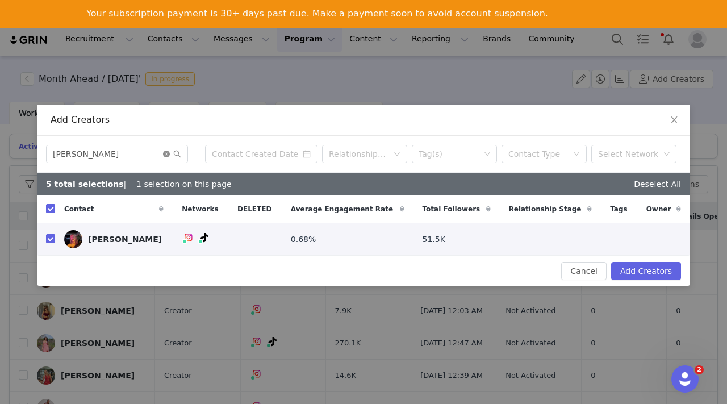
click at [165, 152] on icon "icon: close-circle" at bounding box center [166, 154] width 7 height 7
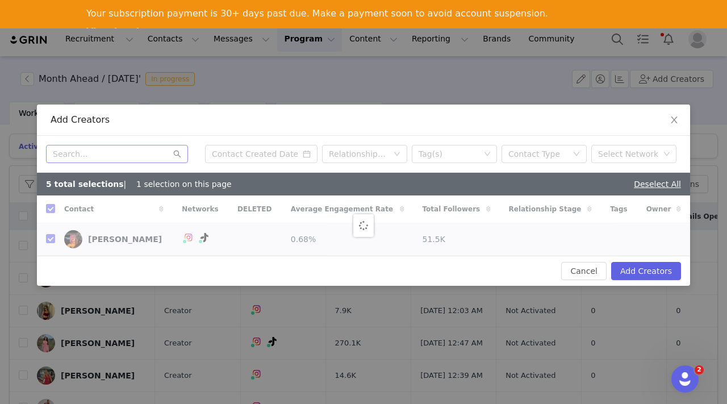
checkbox input "false"
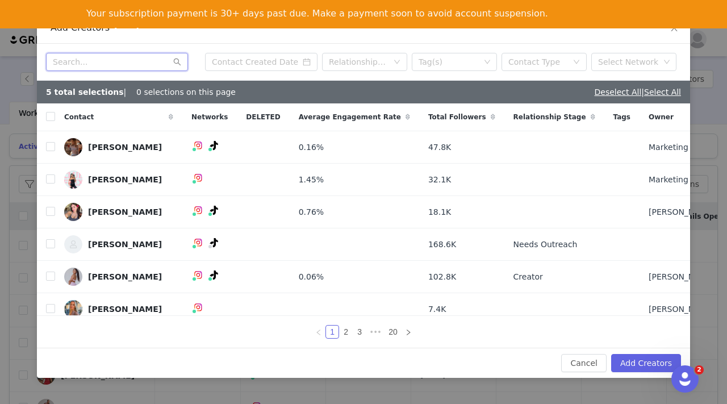
click at [123, 59] on input "text" at bounding box center [117, 62] width 142 height 18
paste input "Taylor Bird (Chapman)"
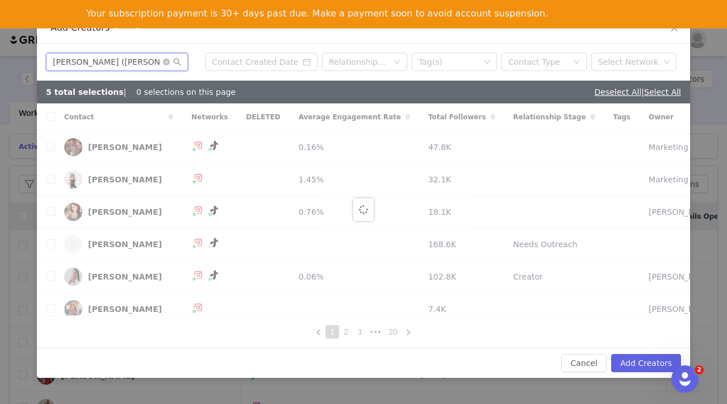
type input "Taylor Bird (Chapman)"
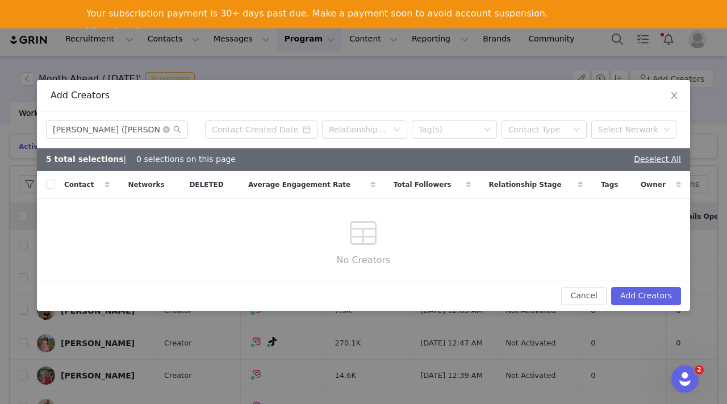
click at [140, 64] on div "Add Creators Taylor Bird (Chapman) Relationship Stage Tag(s) Contact Type Selec…" at bounding box center [363, 202] width 727 height 404
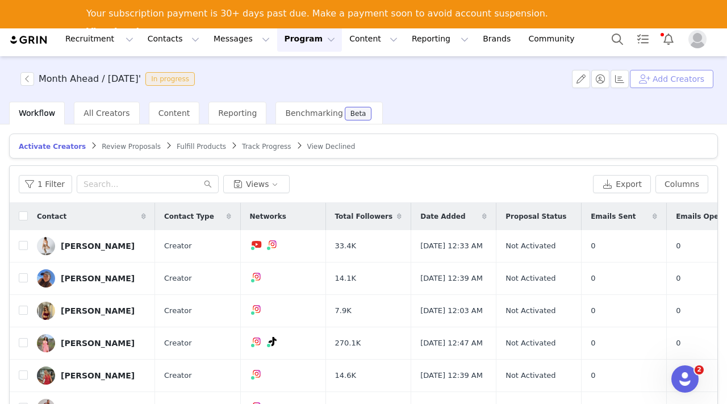
click at [660, 81] on button "Add Creators" at bounding box center [672, 79] width 84 height 18
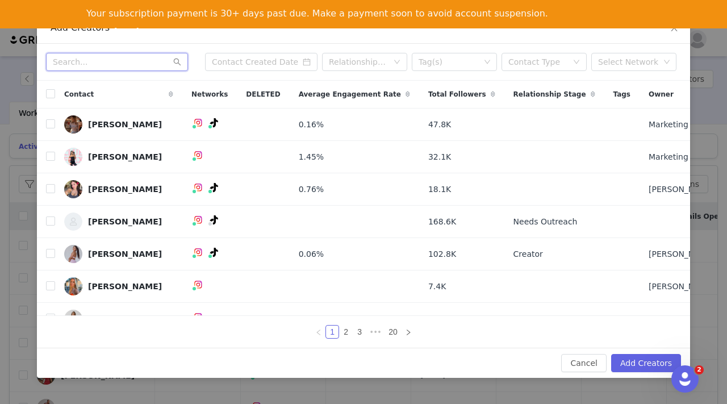
click at [122, 64] on input "text" at bounding box center [117, 62] width 142 height 18
click at [143, 62] on input "text" at bounding box center [117, 62] width 142 height 18
paste input "Poppy Louise Hay"
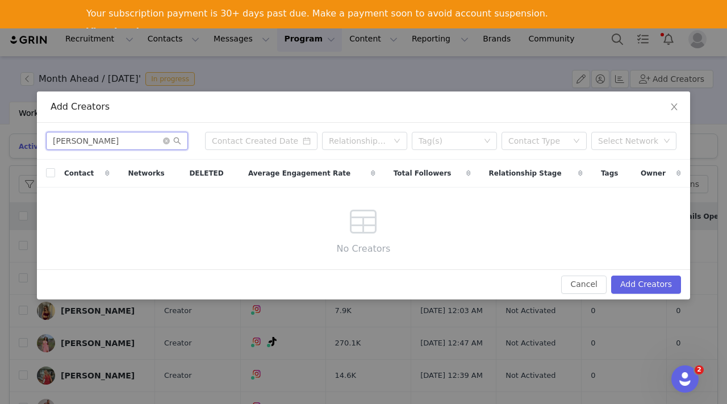
drag, startPoint x: 123, startPoint y: 139, endPoint x: 85, endPoint y: 139, distance: 38.6
click at [84, 139] on input "Poppy Louise Hay" at bounding box center [117, 141] width 142 height 18
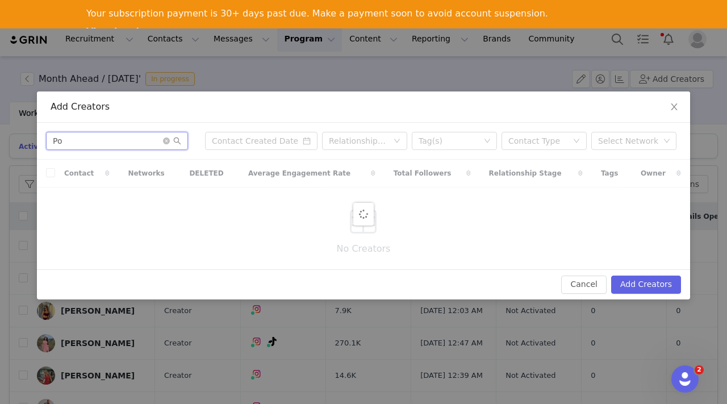
type input "P"
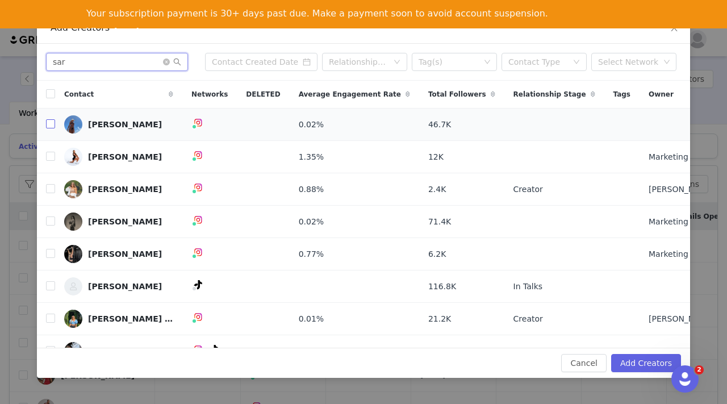
type input "sar"
click at [52, 125] on input "checkbox" at bounding box center [50, 123] width 9 height 9
checkbox input "true"
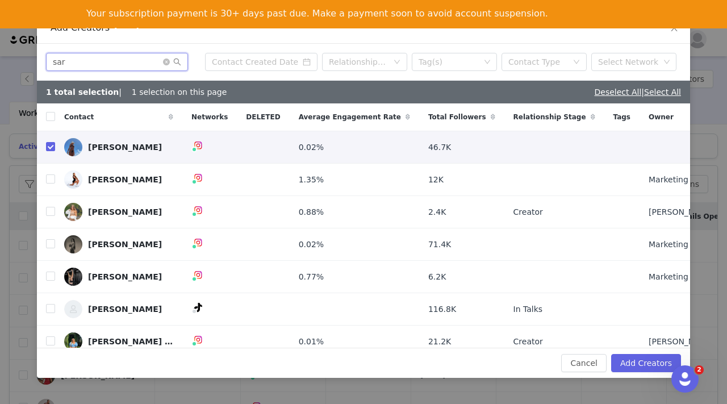
click at [162, 57] on input "sar" at bounding box center [117, 62] width 142 height 18
click at [166, 59] on icon "icon: close-circle" at bounding box center [166, 62] width 7 height 7
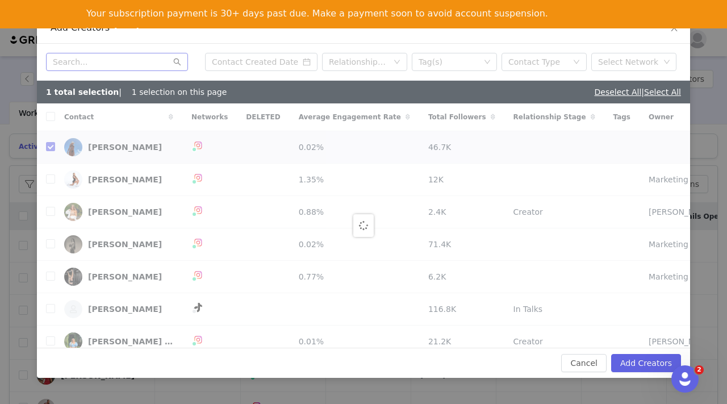
checkbox input "false"
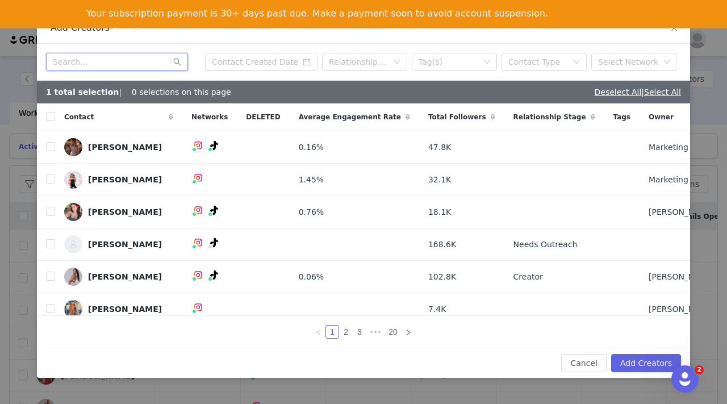
click at [124, 60] on input "text" at bounding box center [117, 62] width 142 height 18
paste input "Sophie Litchfield"
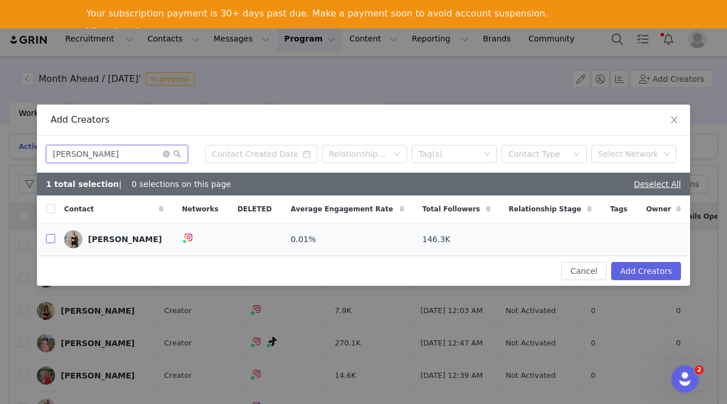
type input "Sophie Litchfield"
click at [52, 240] on input "checkbox" at bounding box center [50, 238] width 9 height 9
checkbox input "true"
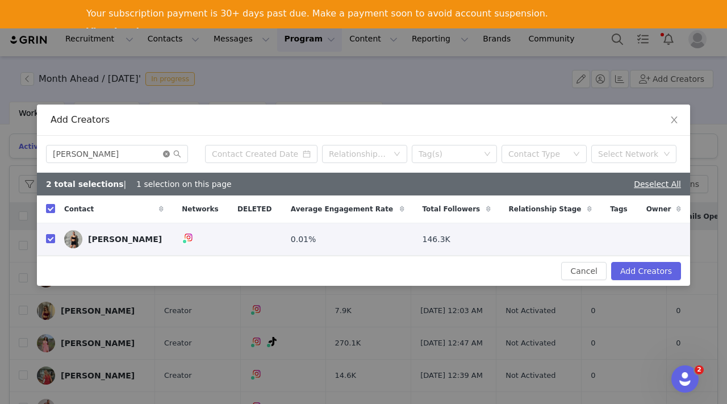
click at [166, 153] on icon "icon: close-circle" at bounding box center [166, 154] width 7 height 7
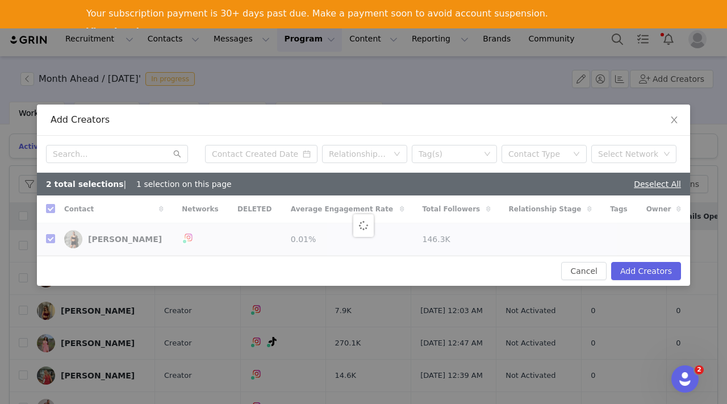
checkbox input "false"
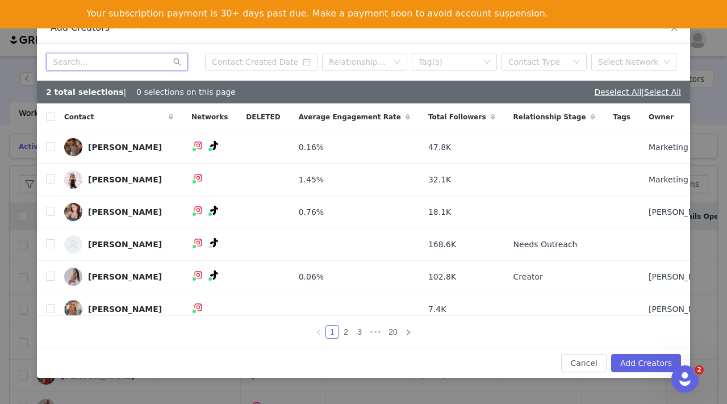
click at [120, 62] on input "text" at bounding box center [117, 62] width 142 height 18
paste input "Steph Mcdonald"
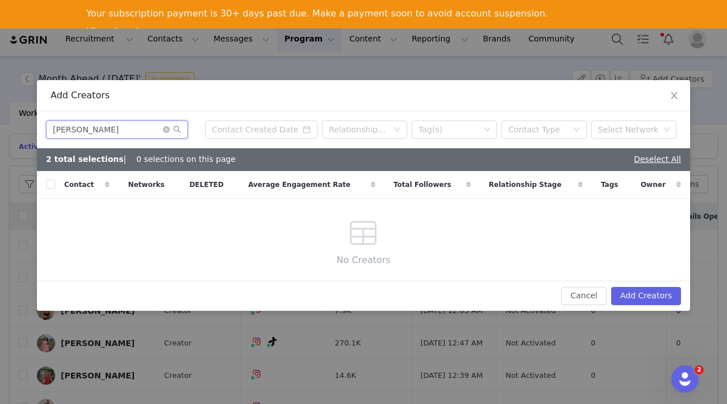
drag, startPoint x: 74, startPoint y: 61, endPoint x: 132, endPoint y: 133, distance: 92.9
click at [132, 134] on input "Steph Mcdonald" at bounding box center [117, 129] width 142 height 18
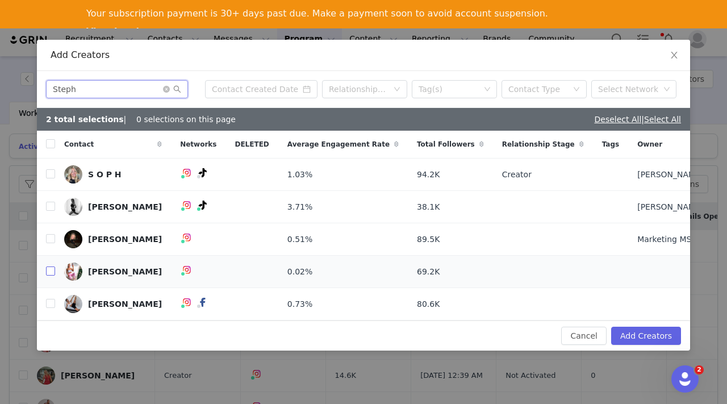
type input "Steph"
click at [49, 269] on input "checkbox" at bounding box center [50, 270] width 9 height 9
checkbox input "true"
click at [48, 302] on input "checkbox" at bounding box center [50, 303] width 9 height 9
checkbox input "true"
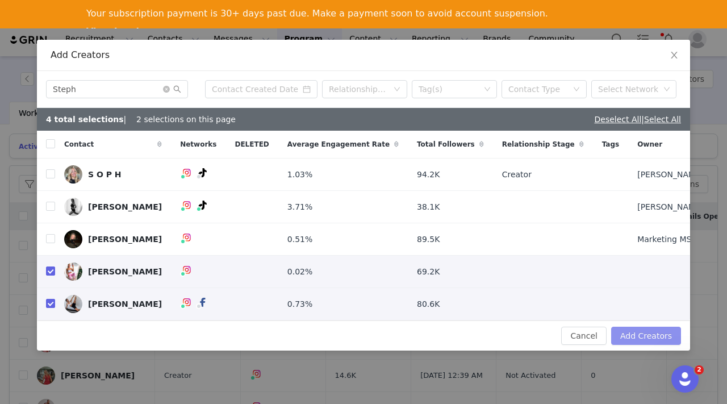
click at [653, 334] on button "Add Creators" at bounding box center [646, 336] width 70 height 18
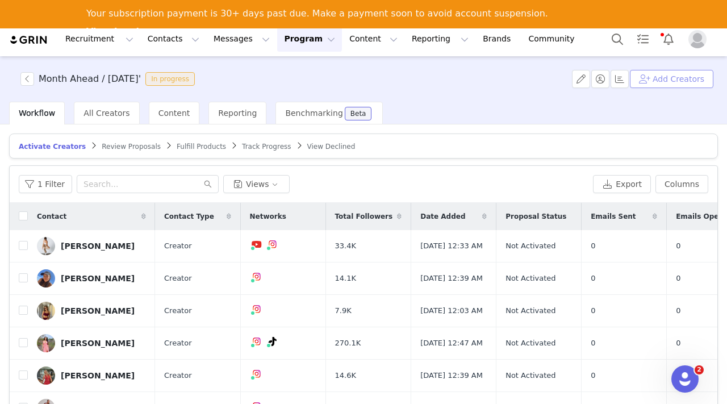
click at [667, 78] on button "Add Creators" at bounding box center [672, 79] width 84 height 18
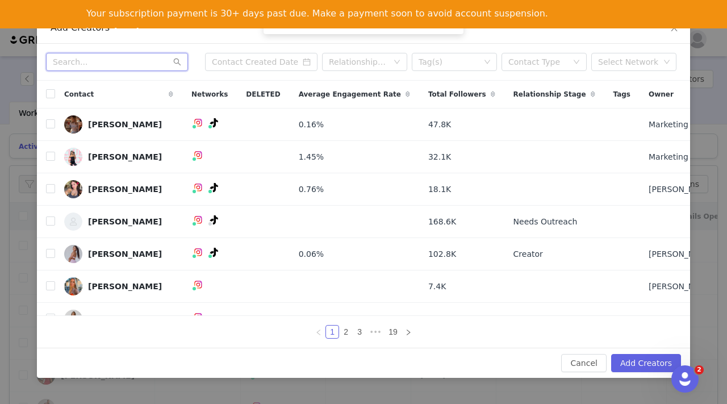
click at [89, 60] on input "text" at bounding box center [117, 62] width 142 height 18
paste input "[PERSON_NAME]"
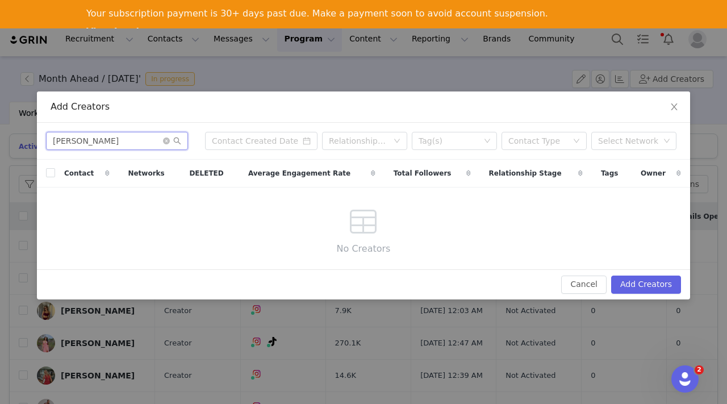
drag, startPoint x: 114, startPoint y: 143, endPoint x: 85, endPoint y: 141, distance: 29.6
click at [84, 141] on input "[PERSON_NAME]" at bounding box center [117, 141] width 142 height 18
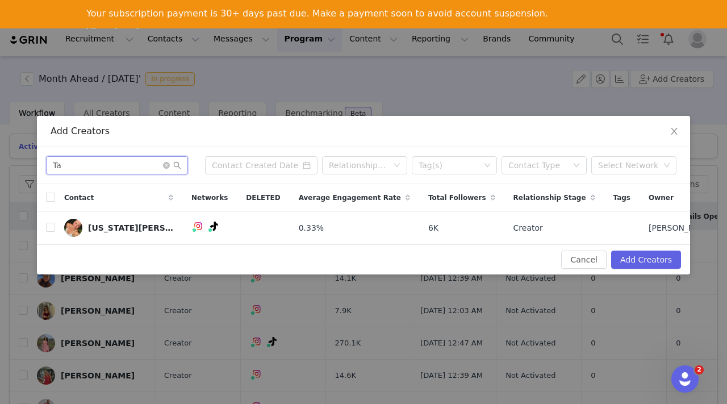
type input "T"
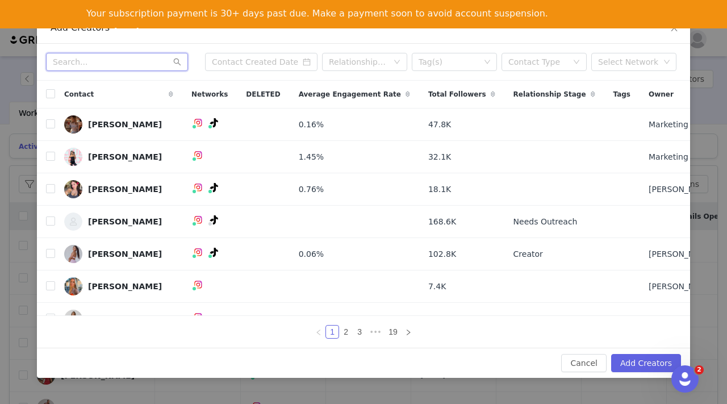
click at [112, 63] on input "text" at bounding box center [117, 62] width 142 height 18
paste input "Taylor Bird (Chapman)"
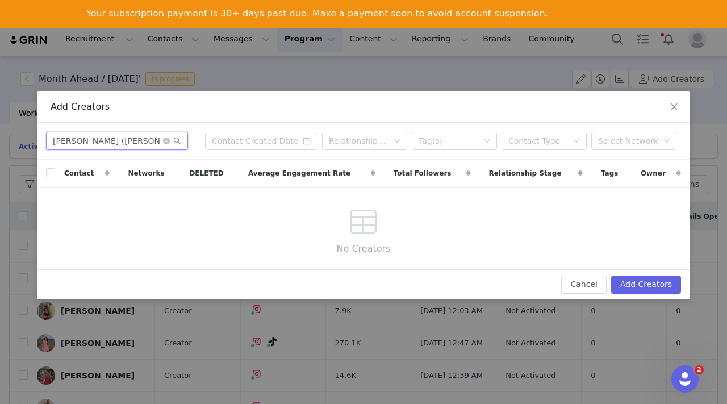
drag, startPoint x: 78, startPoint y: 60, endPoint x: 127, endPoint y: 145, distance: 98.5
click at [127, 145] on input "Taylor Bird (Chapman)" at bounding box center [117, 141] width 142 height 18
click at [127, 140] on input "Taylor Bird (Chapman)" at bounding box center [117, 141] width 142 height 18
drag, startPoint x: 136, startPoint y: 140, endPoint x: 79, endPoint y: 137, distance: 57.5
click at [79, 137] on input "Taylor Bird (Chapman)" at bounding box center [117, 141] width 142 height 18
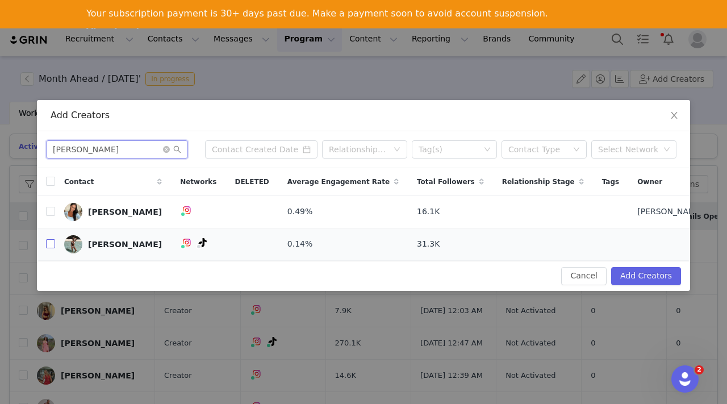
type input "Taylor"
click at [51, 243] on input "checkbox" at bounding box center [50, 243] width 9 height 9
checkbox input "true"
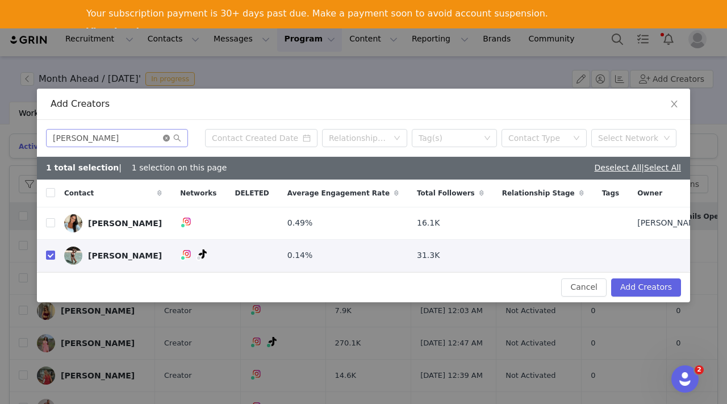
click at [167, 135] on icon "icon: close-circle" at bounding box center [166, 138] width 7 height 7
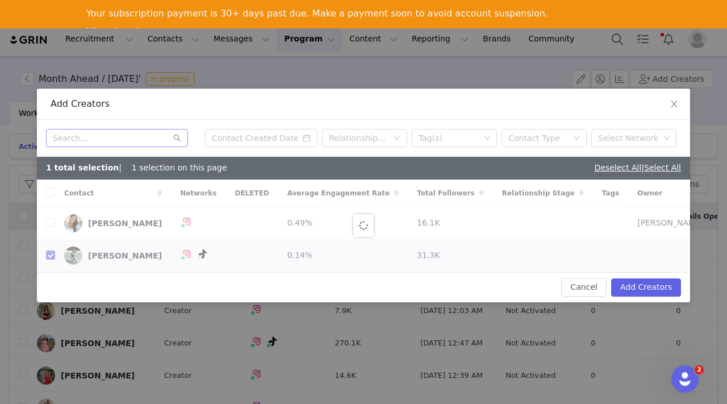
checkbox input "false"
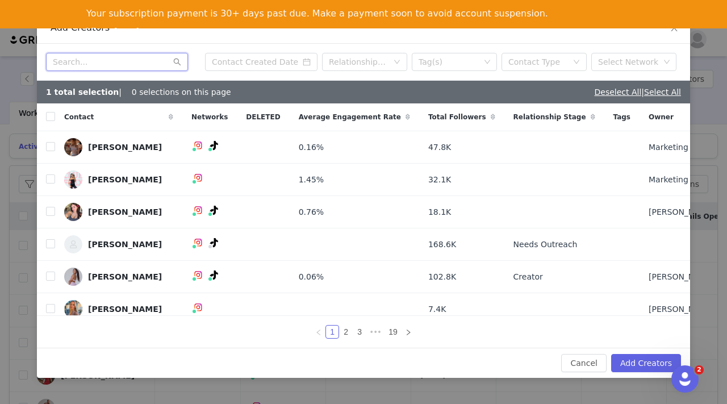
click at [115, 61] on input "text" at bounding box center [117, 62] width 142 height 18
paste input "[PERSON_NAME]"
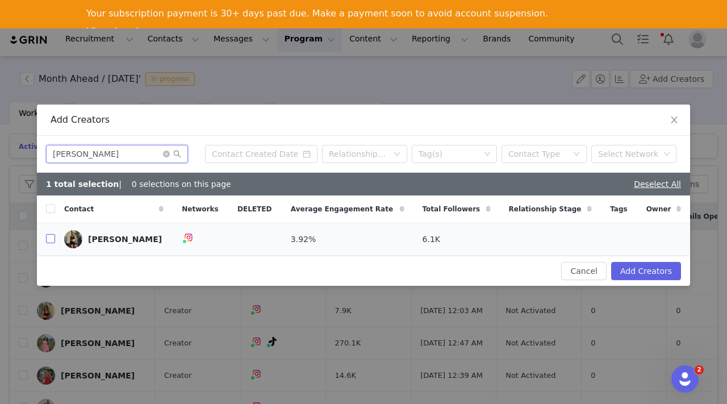
type input "[PERSON_NAME]"
click at [50, 241] on input "checkbox" at bounding box center [50, 238] width 9 height 9
checkbox input "true"
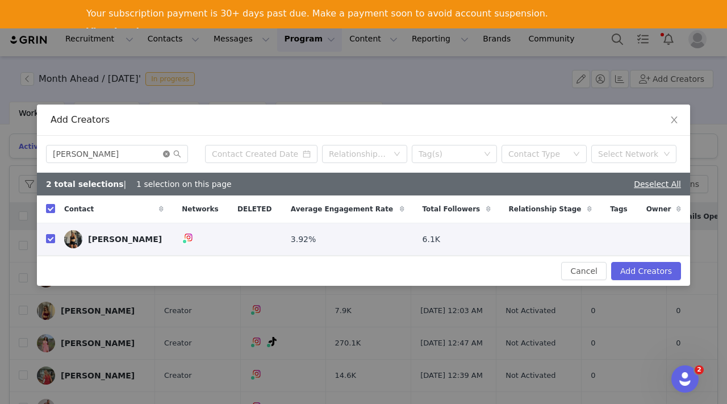
click at [166, 153] on icon "icon: close-circle" at bounding box center [166, 154] width 7 height 7
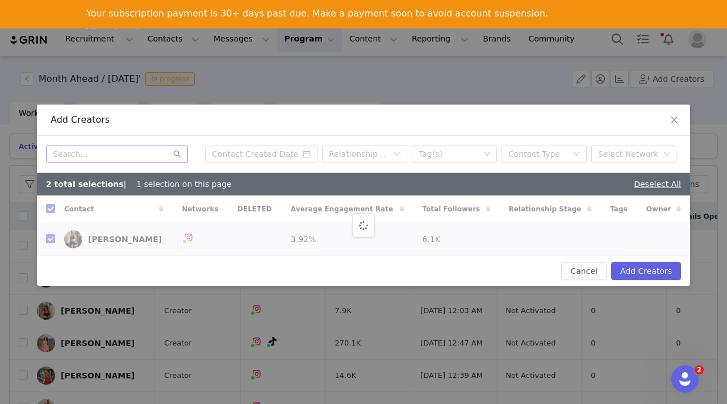
checkbox input "false"
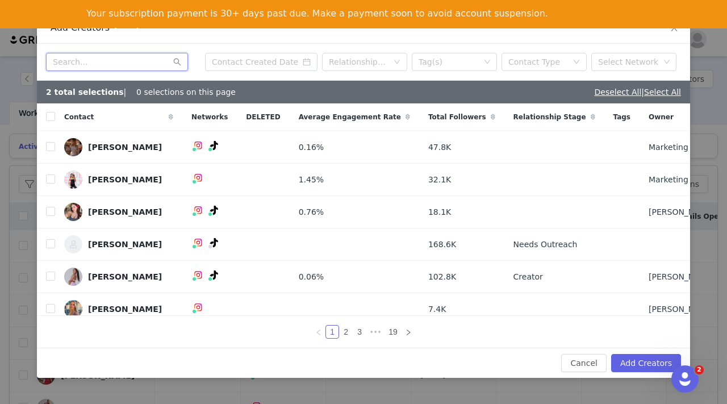
click at [102, 61] on input "text" at bounding box center [117, 62] width 142 height 18
paste input "Chloe Dew"
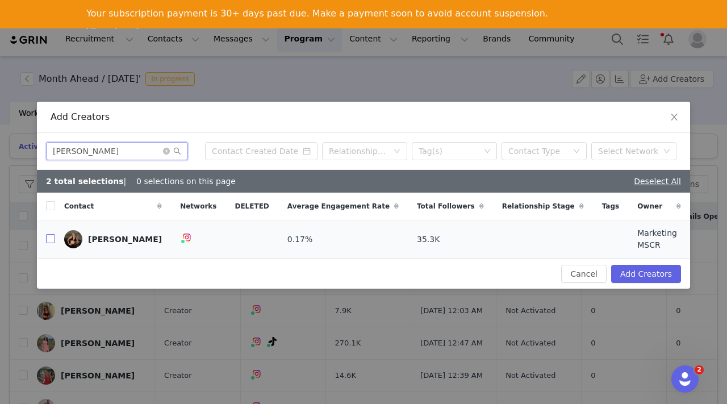
type input "Chloe Dew"
click at [47, 235] on input "checkbox" at bounding box center [50, 238] width 9 height 9
checkbox input "true"
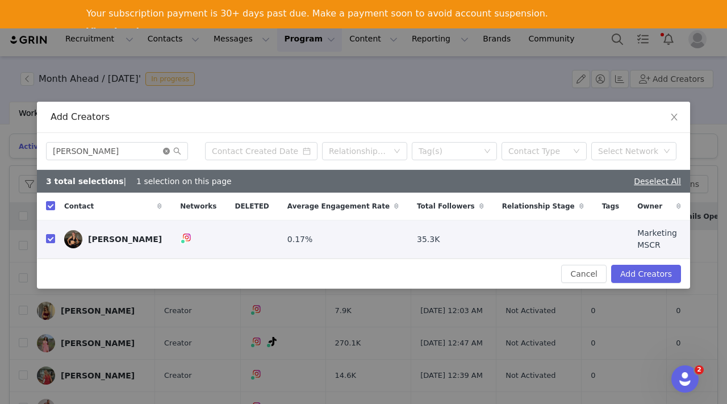
click at [167, 152] on icon "icon: close-circle" at bounding box center [166, 151] width 7 height 7
click at [116, 150] on input "text" at bounding box center [117, 151] width 142 height 18
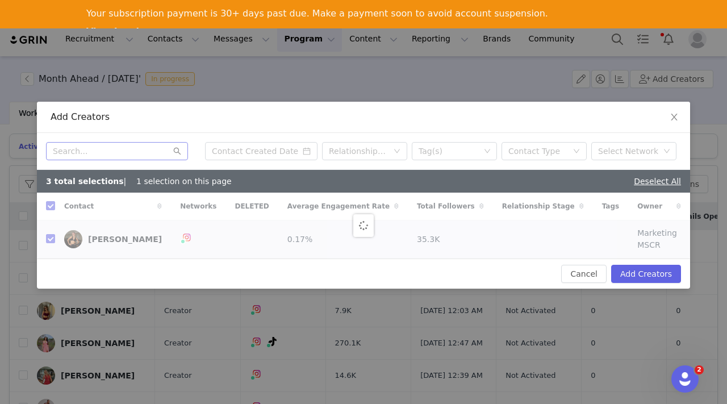
checkbox input "false"
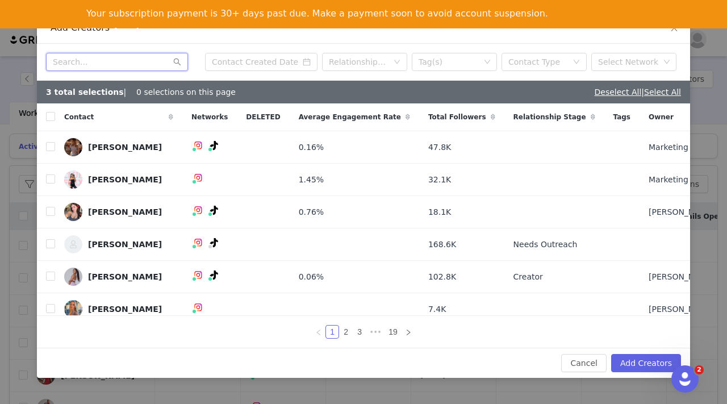
click at [109, 64] on input "text" at bounding box center [117, 62] width 142 height 18
paste input "Charlotte Thiesfield"
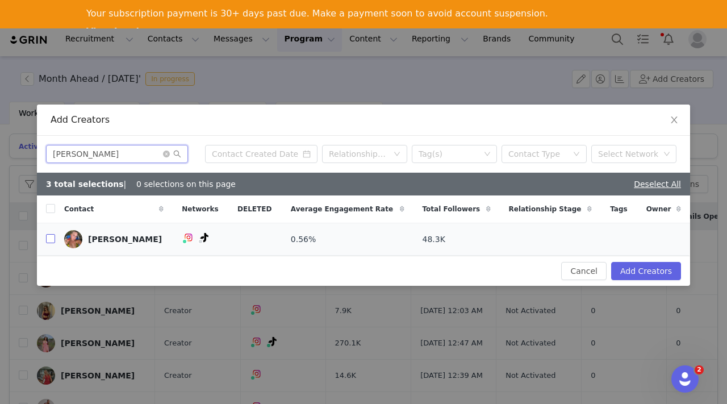
type input "Charlotte Thiesfield"
click at [48, 241] on input "checkbox" at bounding box center [50, 238] width 9 height 9
checkbox input "true"
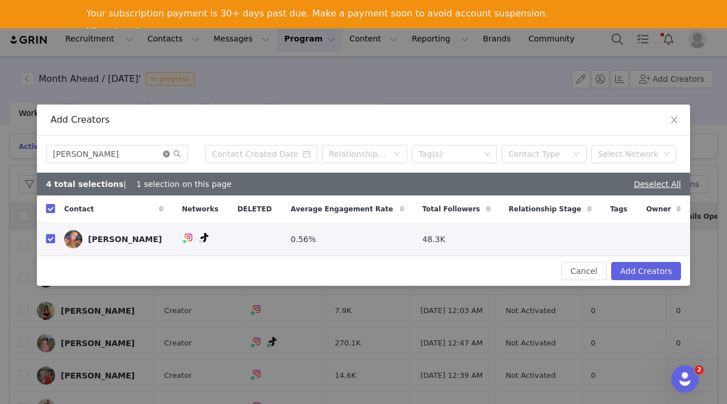
click at [168, 155] on icon "icon: close-circle" at bounding box center [166, 154] width 7 height 7
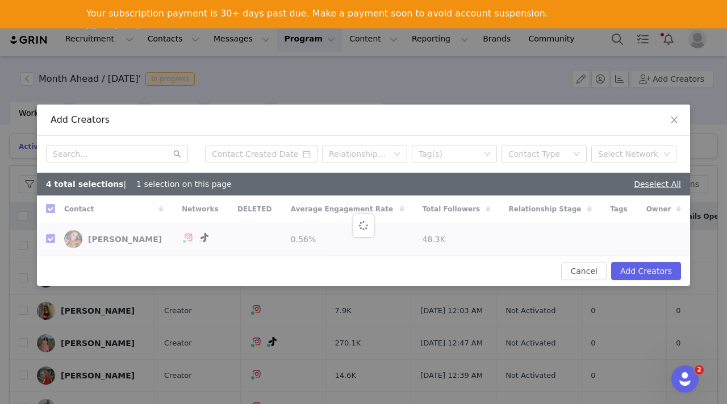
checkbox input "false"
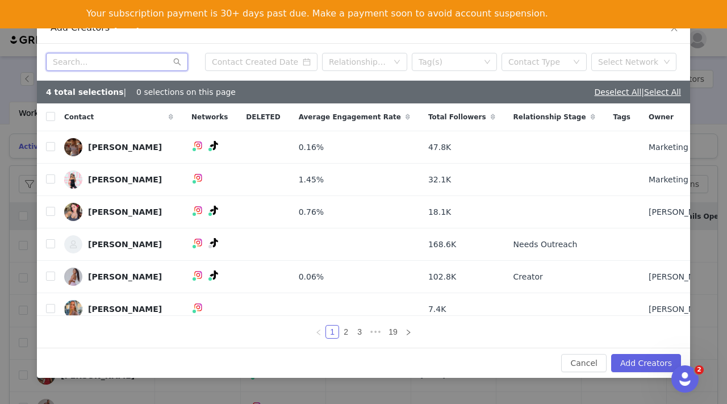
click at [112, 60] on input "text" at bounding box center [117, 62] width 142 height 18
paste input "Jetaya Guthman-Chester"
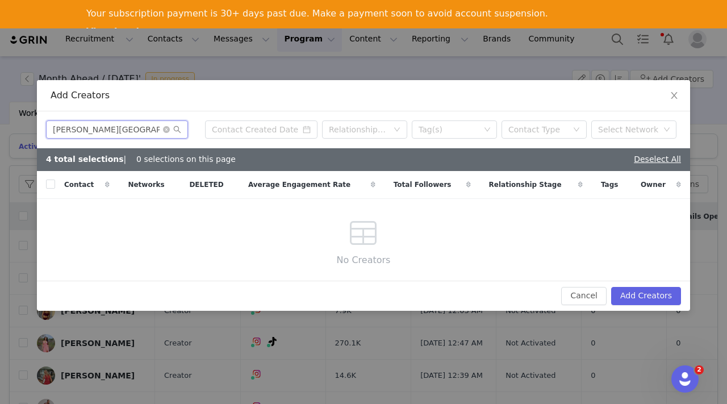
drag, startPoint x: 144, startPoint y: 130, endPoint x: 84, endPoint y: 127, distance: 60.9
click at [83, 127] on input "Jetaya Guthman-Chester" at bounding box center [117, 129] width 142 height 18
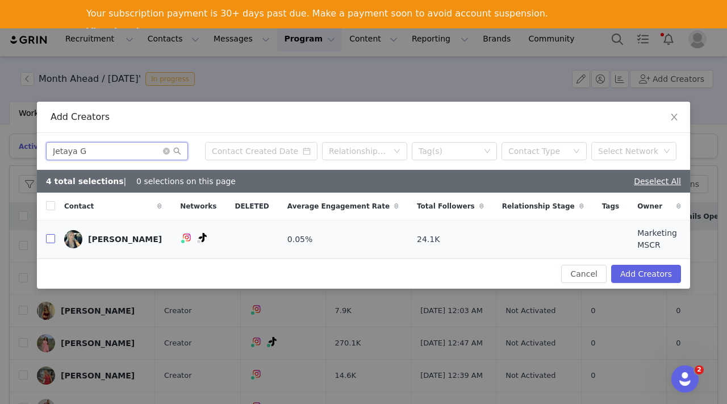
type input "Jetaya G"
click at [51, 239] on input "checkbox" at bounding box center [50, 238] width 9 height 9
checkbox input "true"
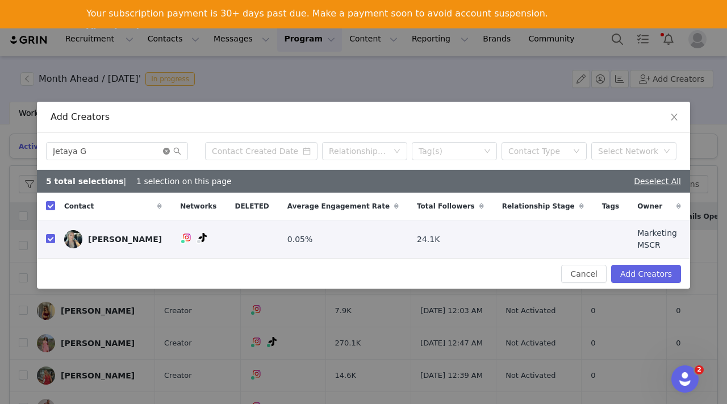
click at [165, 153] on icon "icon: close-circle" at bounding box center [166, 151] width 7 height 7
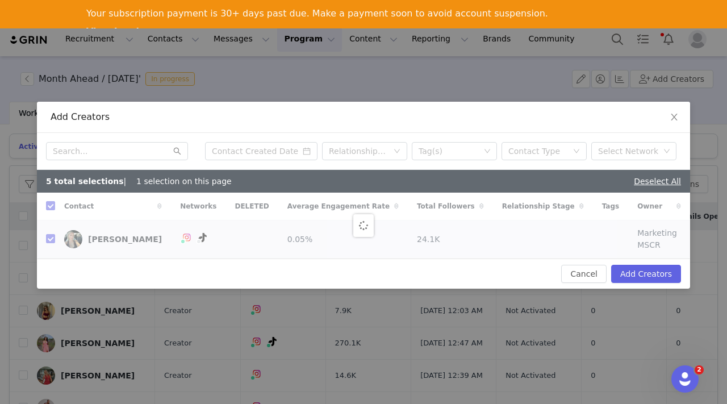
checkbox input "false"
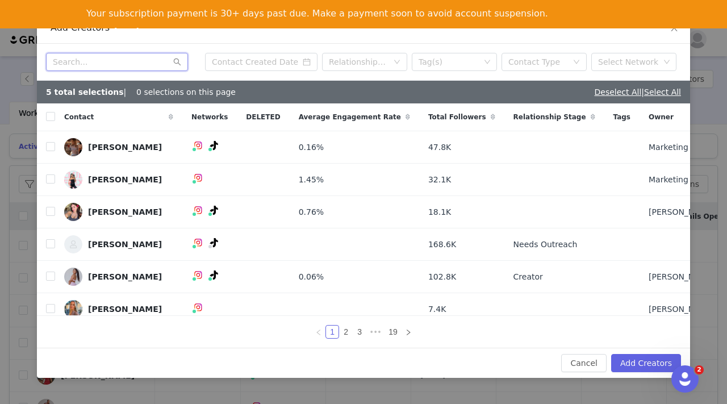
click at [122, 65] on input "text" at bounding box center [117, 62] width 142 height 18
paste input "Ruby Sheomelian"
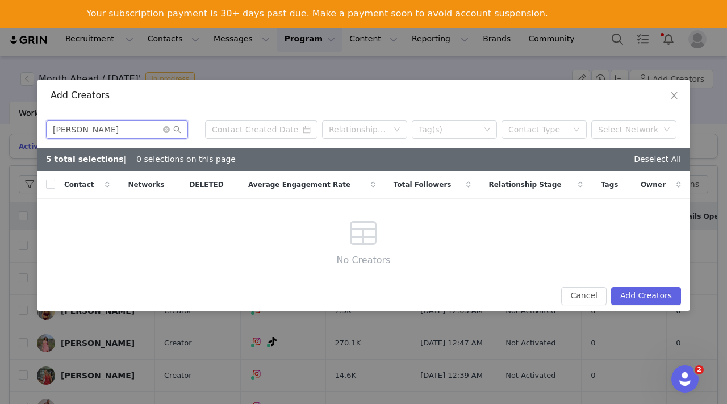
drag, startPoint x: 119, startPoint y: 129, endPoint x: 84, endPoint y: 128, distance: 35.2
click at [84, 128] on input "Ruby Sheomelian" at bounding box center [117, 129] width 142 height 18
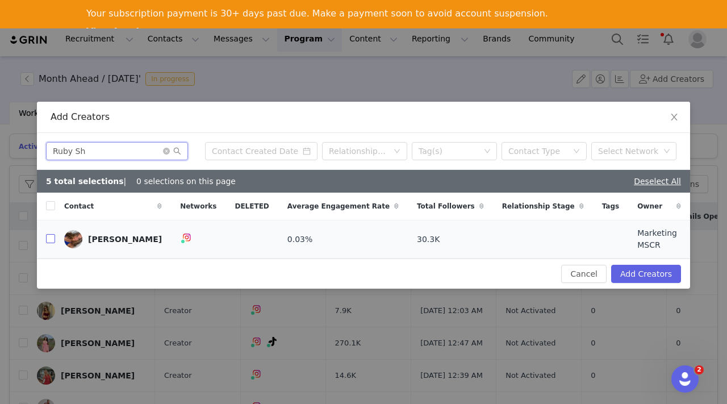
type input "Ruby Sh"
click at [51, 238] on input "checkbox" at bounding box center [50, 238] width 9 height 9
checkbox input "true"
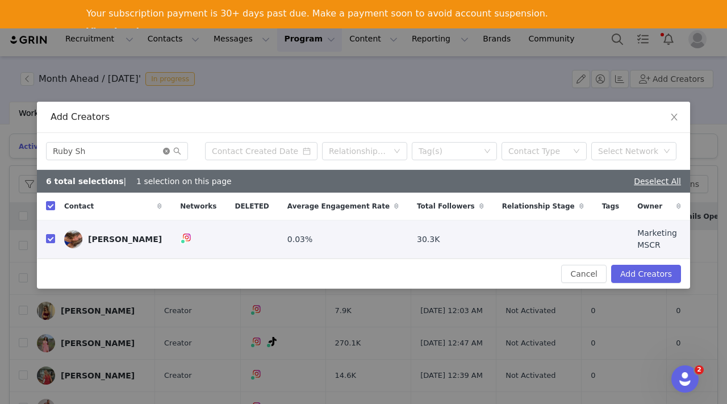
click at [168, 152] on icon "icon: close-circle" at bounding box center [166, 151] width 7 height 7
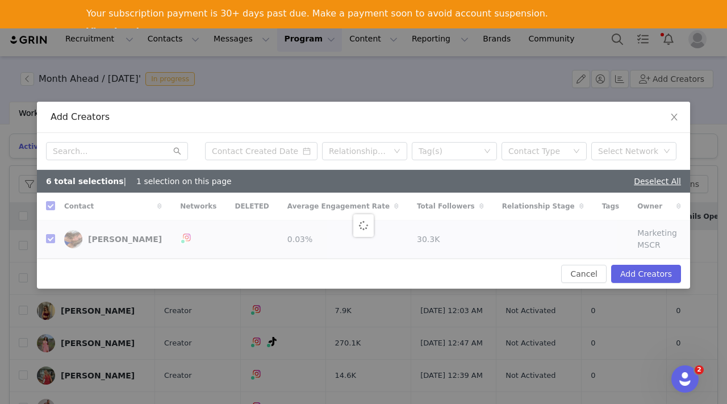
checkbox input "false"
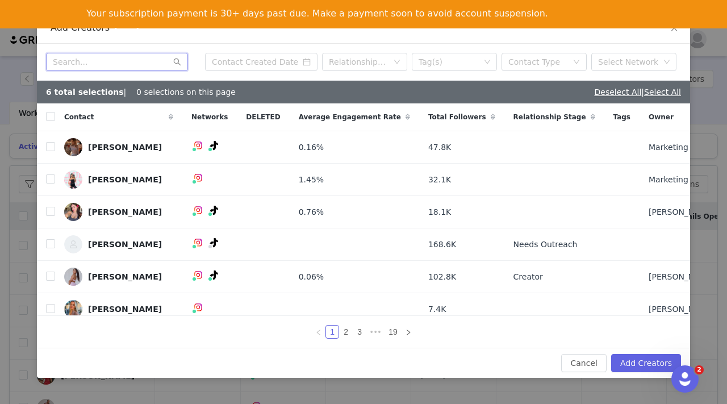
click at [87, 63] on input "text" at bounding box center [117, 62] width 142 height 18
paste input "[PERSON_NAME]"
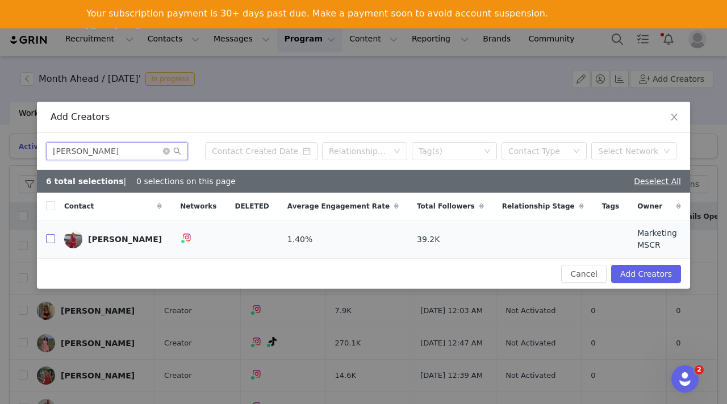
type input "[PERSON_NAME]"
click at [52, 240] on input "checkbox" at bounding box center [50, 238] width 9 height 9
checkbox input "true"
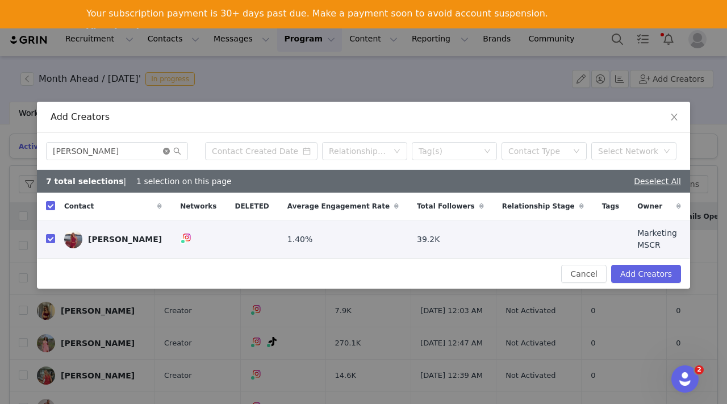
click at [168, 152] on icon "icon: close-circle" at bounding box center [166, 151] width 7 height 7
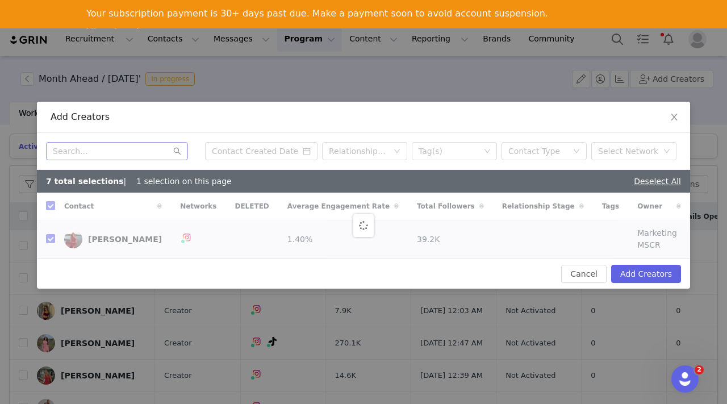
checkbox input "false"
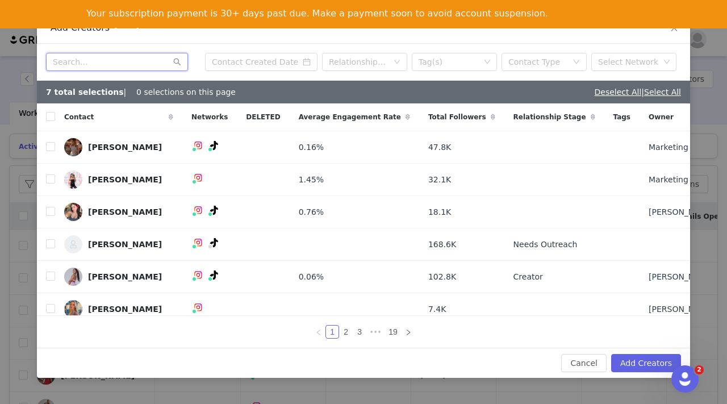
click at [103, 62] on input "text" at bounding box center [117, 62] width 142 height 18
paste input "[PERSON_NAME]"
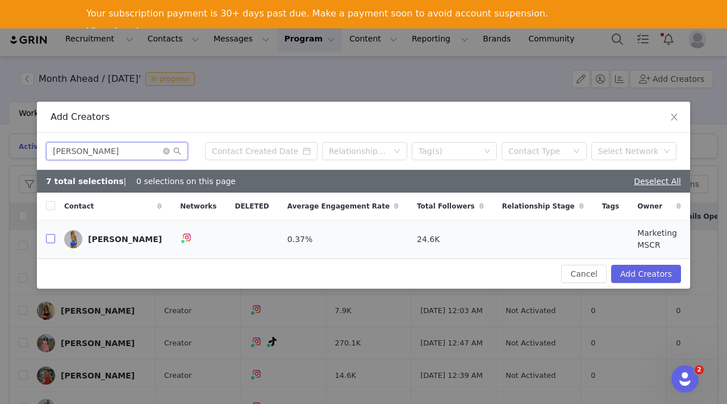
type input "[PERSON_NAME]"
click at [53, 241] on input "checkbox" at bounding box center [50, 238] width 9 height 9
checkbox input "true"
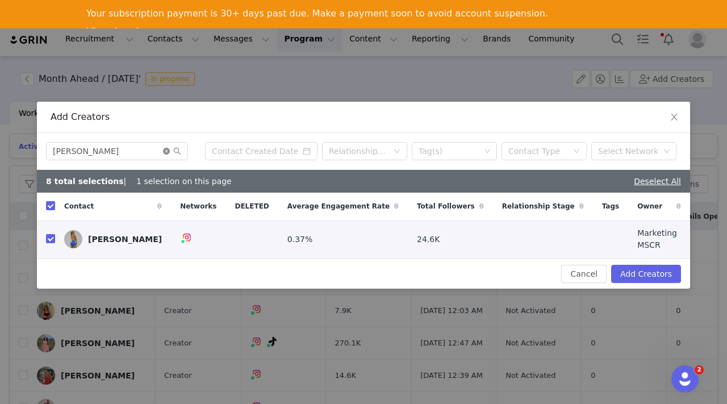
click at [165, 152] on icon "icon: close-circle" at bounding box center [166, 151] width 7 height 7
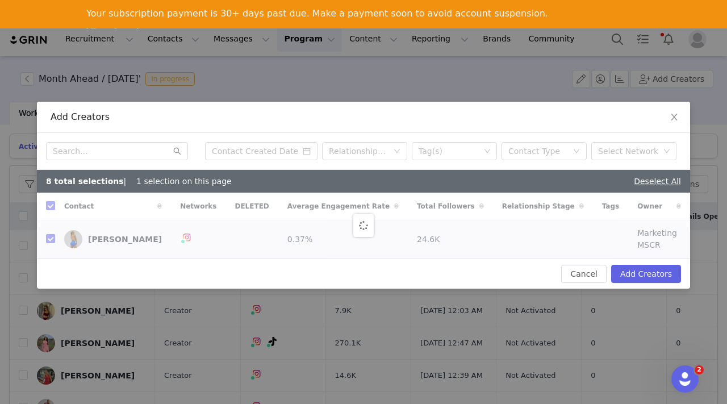
checkbox input "false"
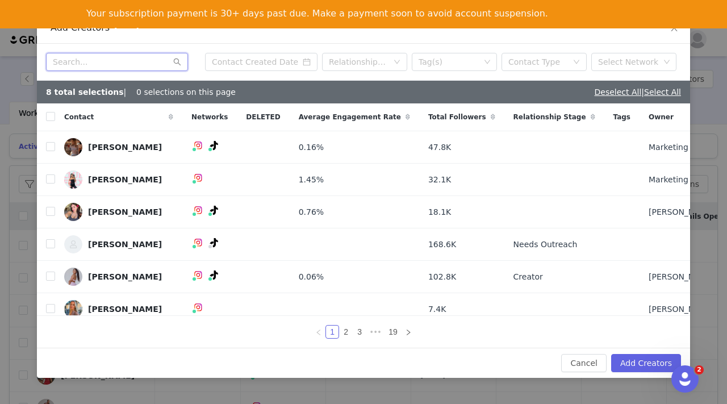
click at [131, 65] on input "text" at bounding box center [117, 62] width 142 height 18
paste input "Liana Grounds"
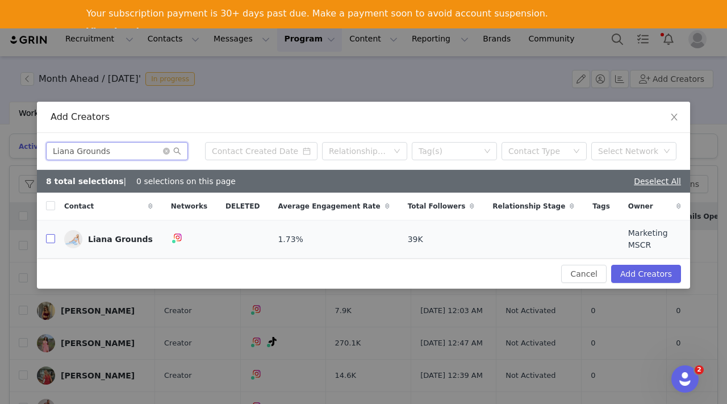
type input "Liana Grounds"
click at [51, 241] on input "checkbox" at bounding box center [50, 238] width 9 height 9
checkbox input "true"
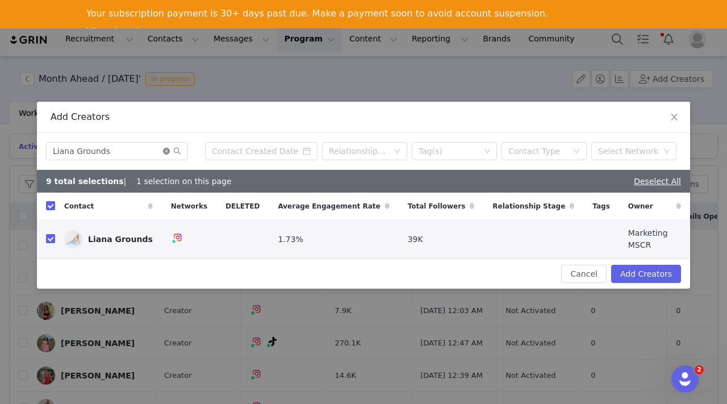
click at [165, 155] on icon "icon: close-circle" at bounding box center [166, 151] width 7 height 7
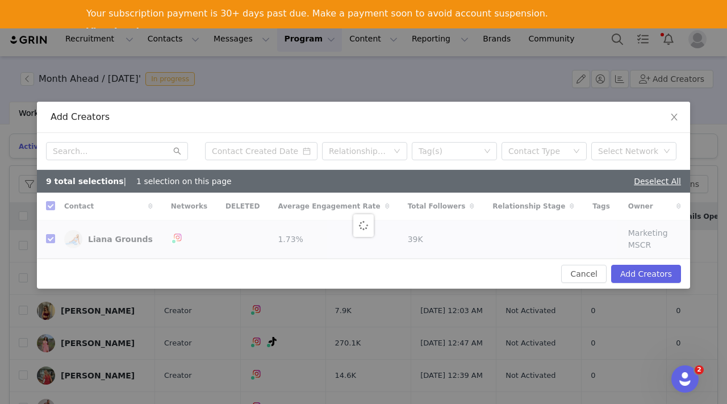
checkbox input "false"
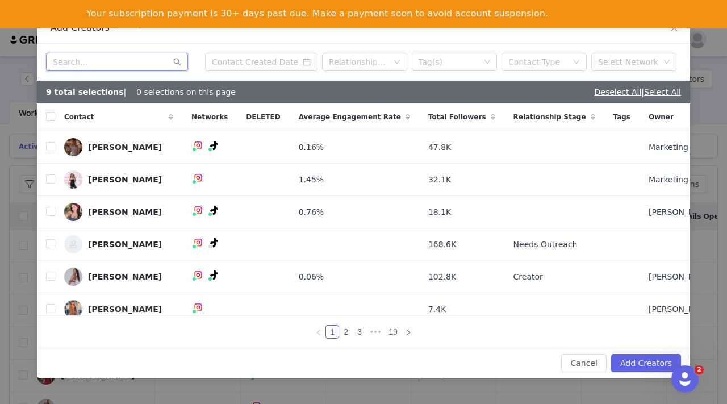
click at [111, 62] on input "text" at bounding box center [117, 62] width 142 height 18
paste input "Tayla Mellington"
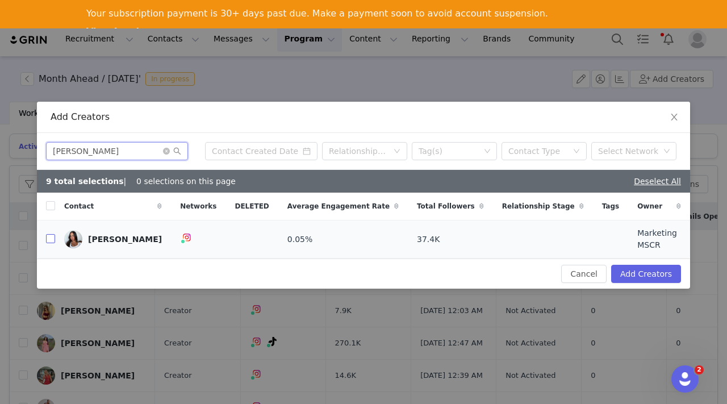
type input "Tayla Mellington"
click at [50, 240] on input "checkbox" at bounding box center [50, 238] width 9 height 9
checkbox input "true"
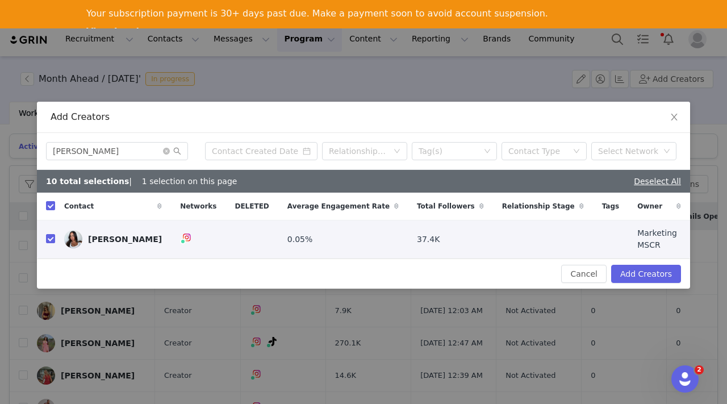
click at [166, 155] on span at bounding box center [172, 151] width 18 height 8
click at [167, 155] on icon "icon: close-circle" at bounding box center [166, 151] width 7 height 7
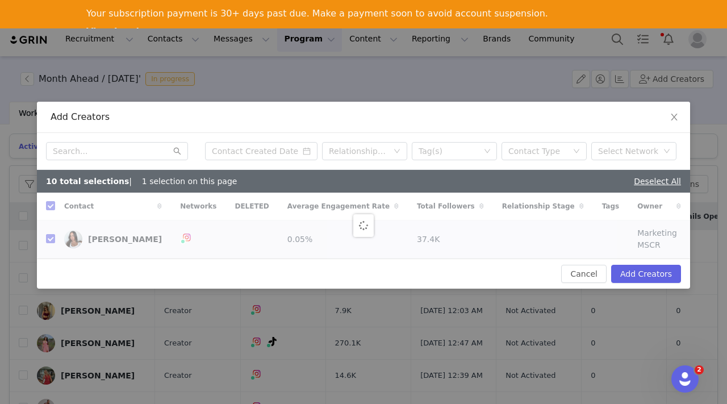
checkbox input "false"
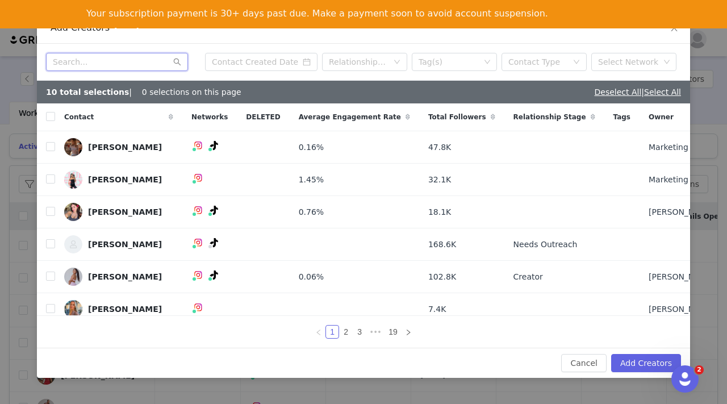
click at [127, 67] on input "text" at bounding box center [117, 62] width 142 height 18
paste input "[PERSON_NAME]"
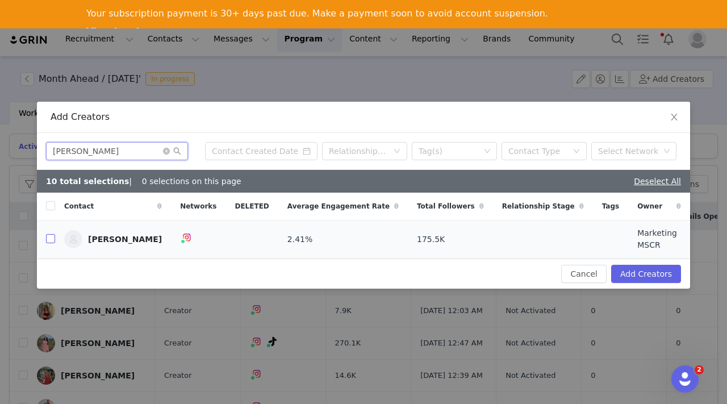
type input "[PERSON_NAME]"
click at [51, 240] on input "checkbox" at bounding box center [50, 238] width 9 height 9
checkbox input "true"
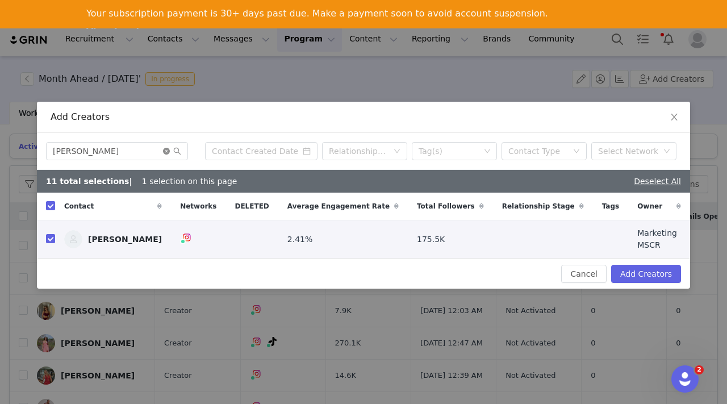
click at [167, 154] on icon "icon: close-circle" at bounding box center [166, 151] width 7 height 7
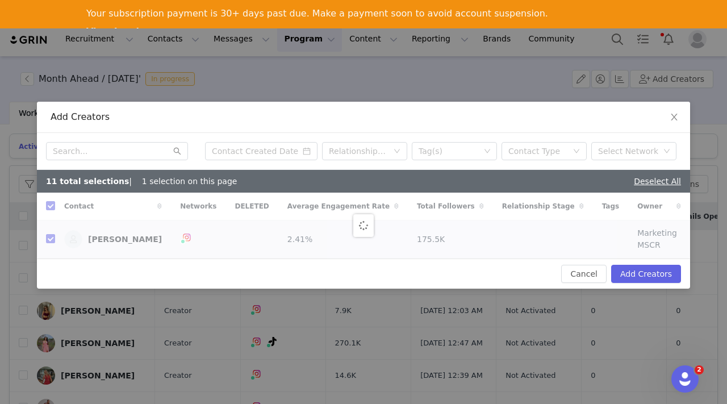
checkbox input "false"
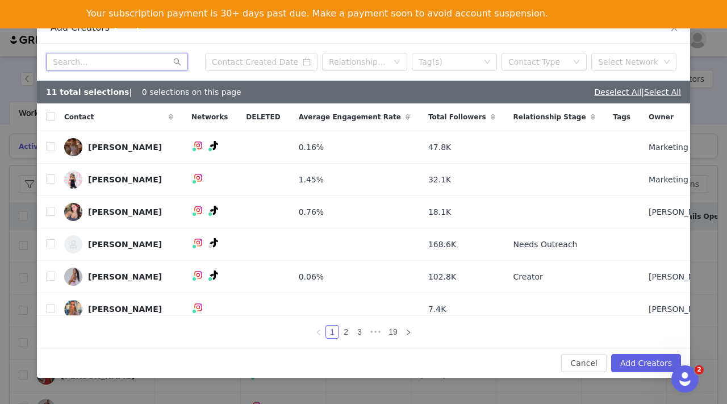
click at [132, 61] on input "text" at bounding box center [117, 62] width 142 height 18
paste input "Hannah Rogers"
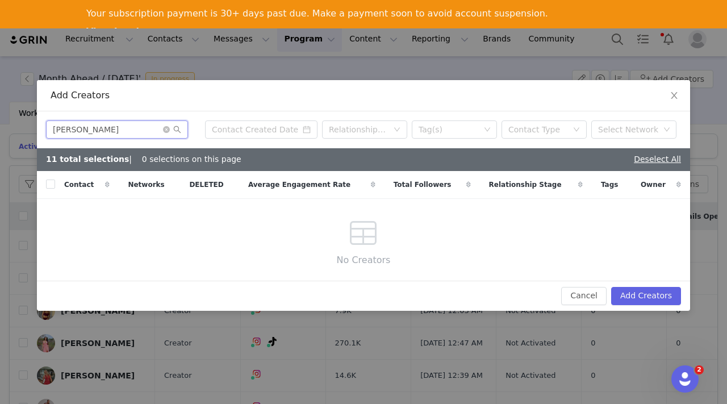
drag, startPoint x: 112, startPoint y: 128, endPoint x: 85, endPoint y: 128, distance: 26.7
click at [85, 128] on input "Hannah Rogers" at bounding box center [117, 129] width 142 height 18
type input "H"
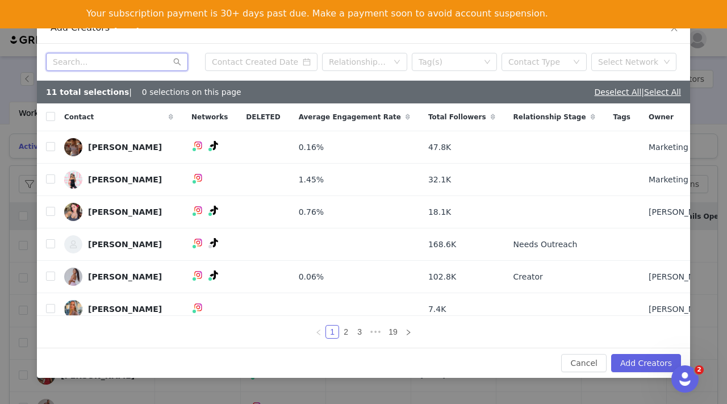
click at [119, 63] on input "text" at bounding box center [117, 62] width 142 height 18
paste input "Tahlia Smith"
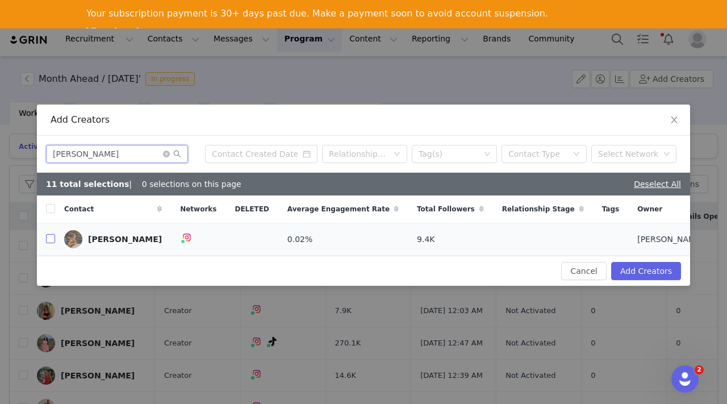
type input "Tahlia Smith"
click at [53, 236] on input "checkbox" at bounding box center [50, 238] width 9 height 9
checkbox input "true"
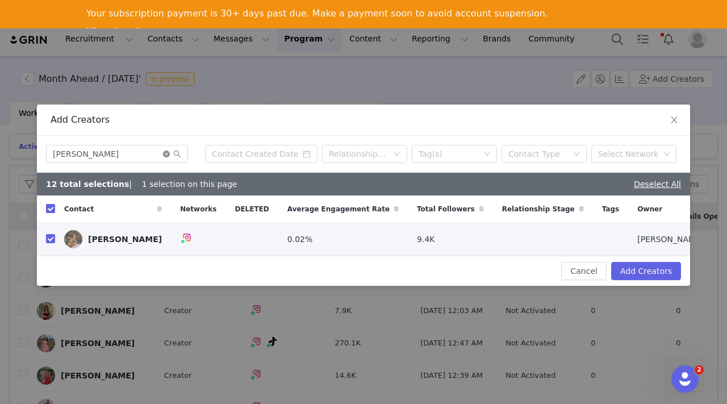
click at [166, 155] on icon "icon: close-circle" at bounding box center [166, 154] width 7 height 7
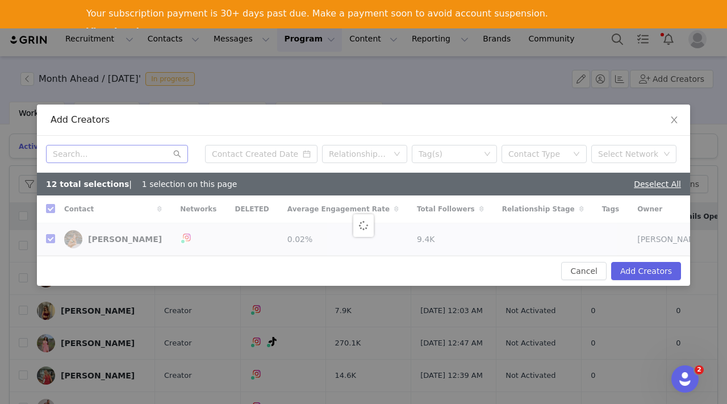
checkbox input "false"
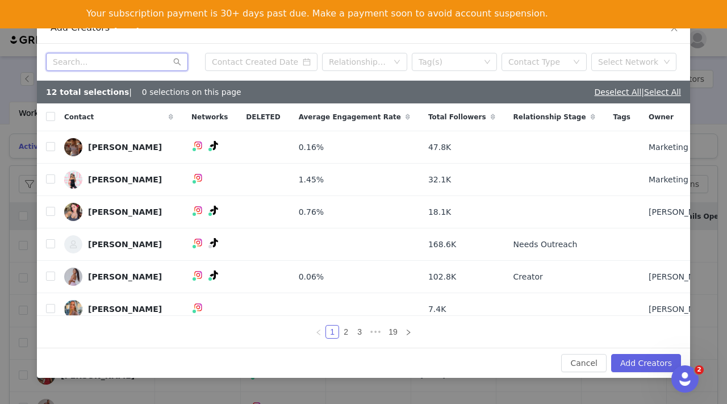
click at [125, 63] on input "text" at bounding box center [117, 62] width 142 height 18
paste input "Taylor Lam"
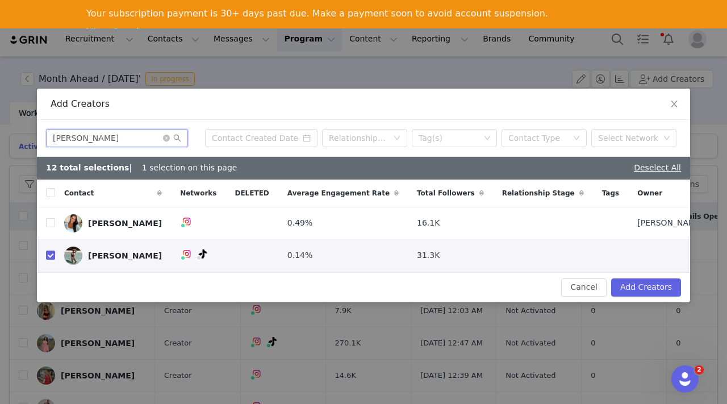
type input "Taylor"
click at [170, 139] on span at bounding box center [172, 138] width 18 height 8
click at [166, 137] on icon "icon: close-circle" at bounding box center [166, 138] width 7 height 7
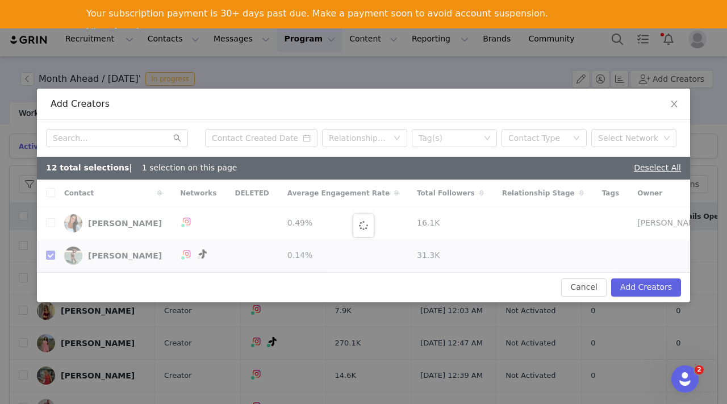
checkbox input "false"
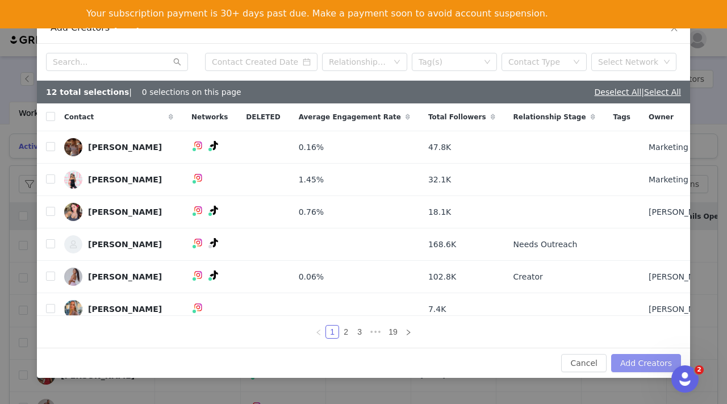
click at [645, 365] on button "Add Creators" at bounding box center [646, 363] width 70 height 18
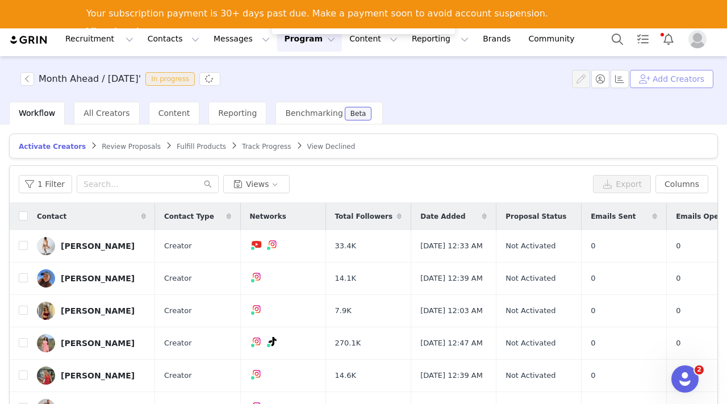
click at [670, 75] on button "Add Creators" at bounding box center [672, 79] width 84 height 18
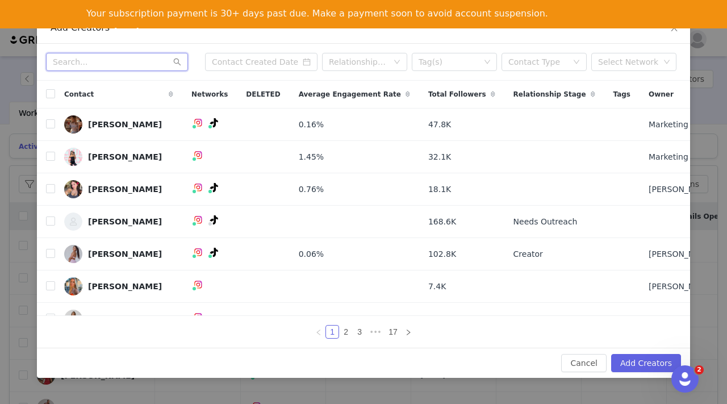
click at [89, 67] on input "text" at bounding box center [117, 62] width 142 height 18
click at [125, 60] on input "text" at bounding box center [117, 62] width 142 height 18
paste input "Lauren Whybird"
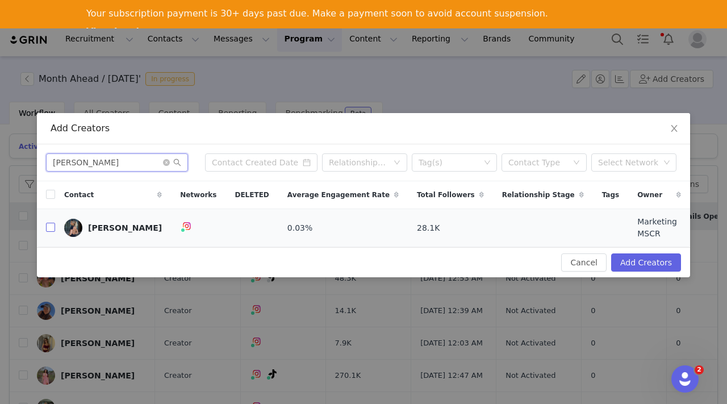
type input "Lauren Whybird"
click at [49, 227] on input "checkbox" at bounding box center [50, 227] width 9 height 9
checkbox input "true"
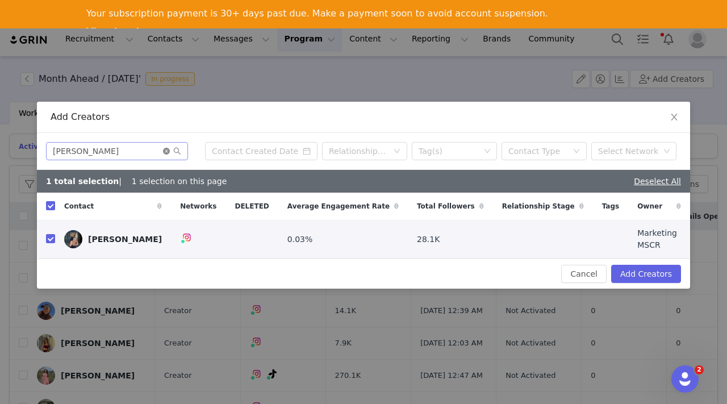
click at [168, 153] on icon "icon: close-circle" at bounding box center [166, 151] width 7 height 7
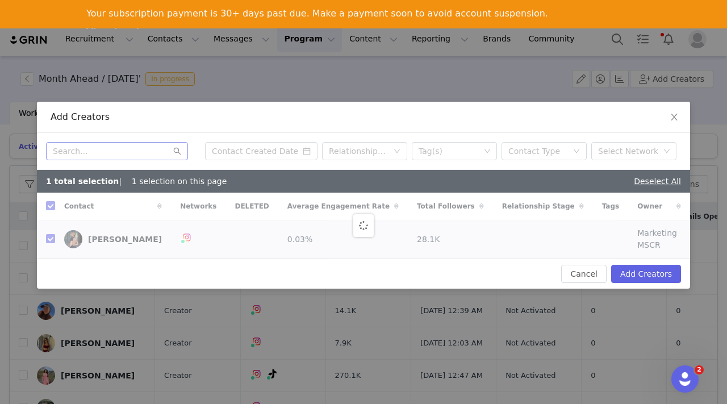
checkbox input "false"
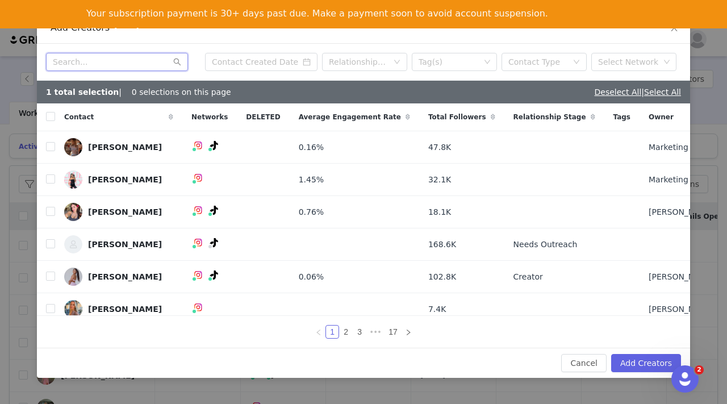
click at [138, 61] on input "text" at bounding box center [117, 62] width 142 height 18
paste input "Mollie Louise White"
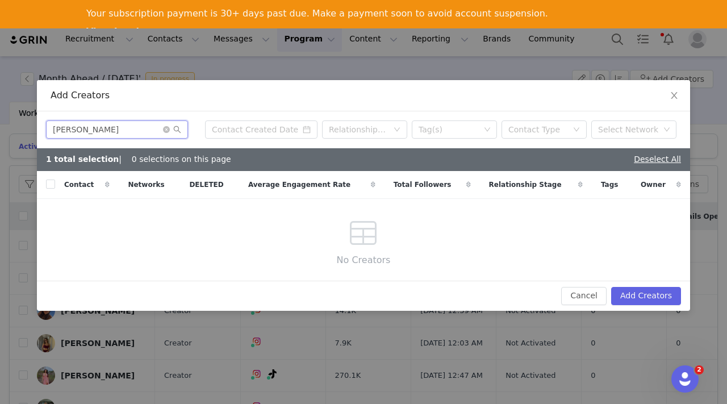
type input "Mollie Louise White"
click at [163, 130] on icon "icon: close-circle" at bounding box center [166, 129] width 7 height 7
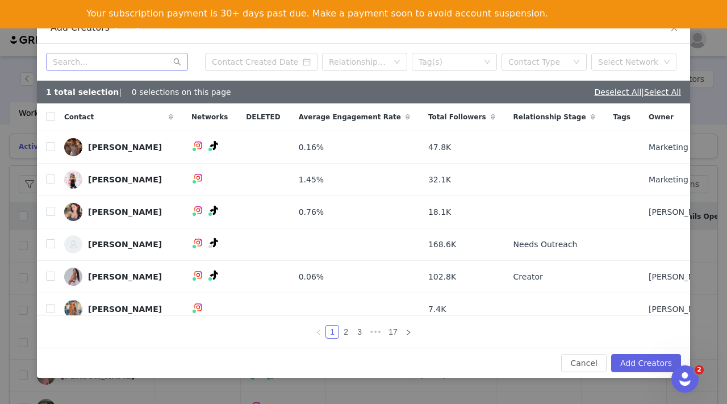
click at [141, 130] on div "Contact" at bounding box center [118, 116] width 127 height 27
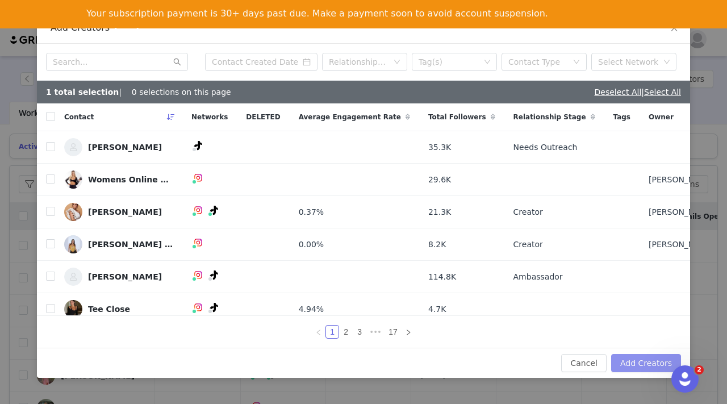
click at [631, 361] on button "Add Creators" at bounding box center [646, 363] width 70 height 18
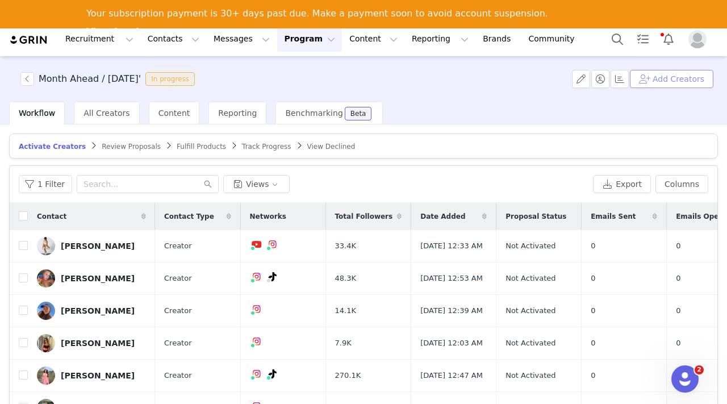
click at [656, 78] on button "Add Creators" at bounding box center [672, 79] width 84 height 18
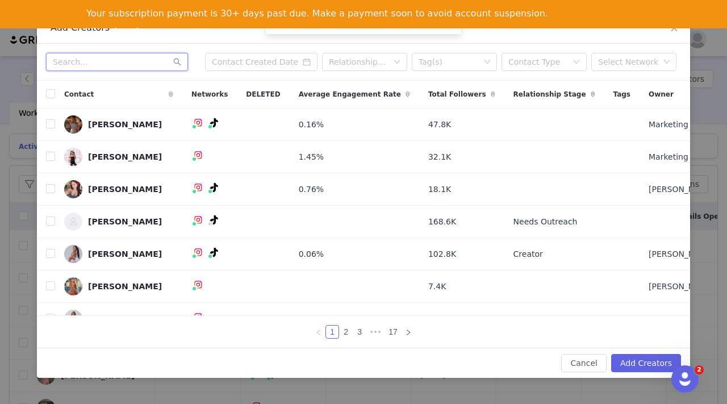
click at [131, 62] on input "text" at bounding box center [117, 62] width 142 height 18
click at [147, 59] on input "text" at bounding box center [117, 62] width 142 height 18
paste input "Sarah Buckland"
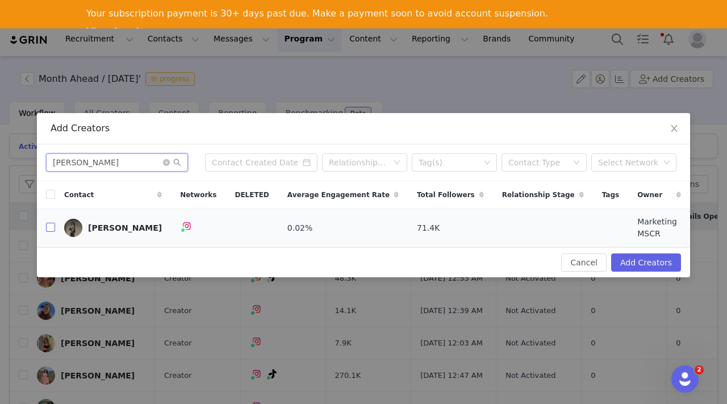
type input "Sarah Buckland"
click at [53, 228] on input "checkbox" at bounding box center [50, 227] width 9 height 9
checkbox input "true"
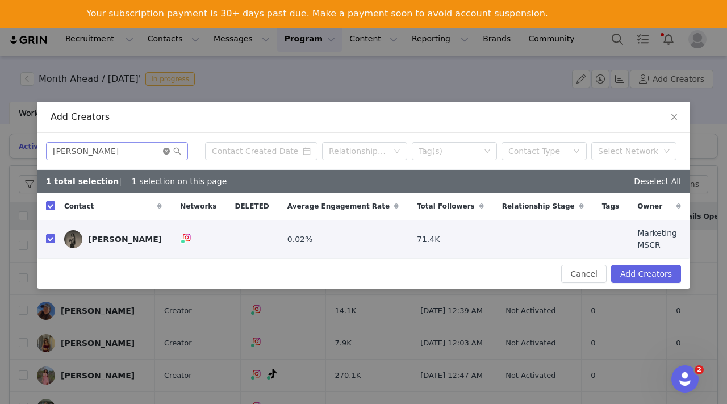
click at [166, 153] on icon "icon: close-circle" at bounding box center [166, 151] width 7 height 7
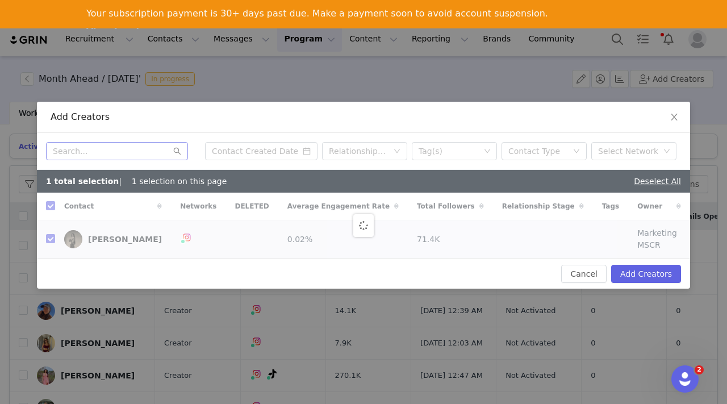
checkbox input "false"
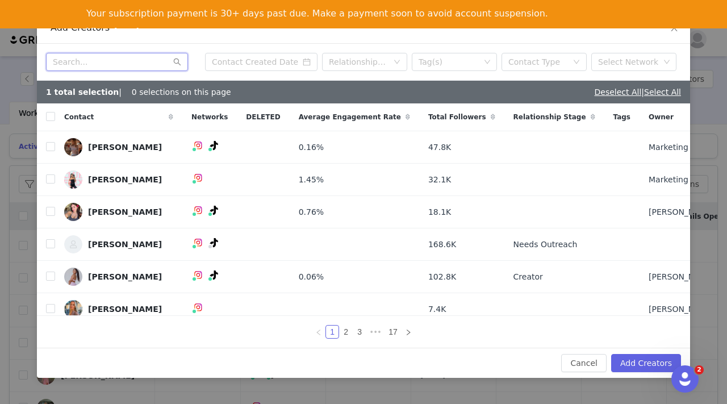
click at [98, 59] on input "text" at bounding box center [117, 62] width 142 height 18
paste input "Kelsey Rose Odell"
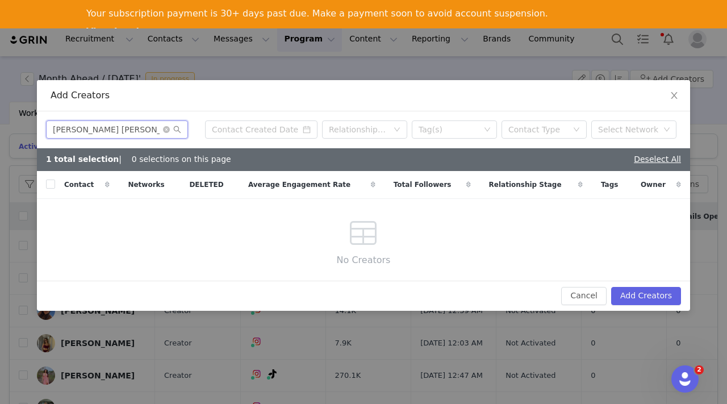
drag, startPoint x: 119, startPoint y: 131, endPoint x: 86, endPoint y: 130, distance: 33.0
click at [86, 131] on input "Kelsey Rose Odell" at bounding box center [117, 129] width 142 height 18
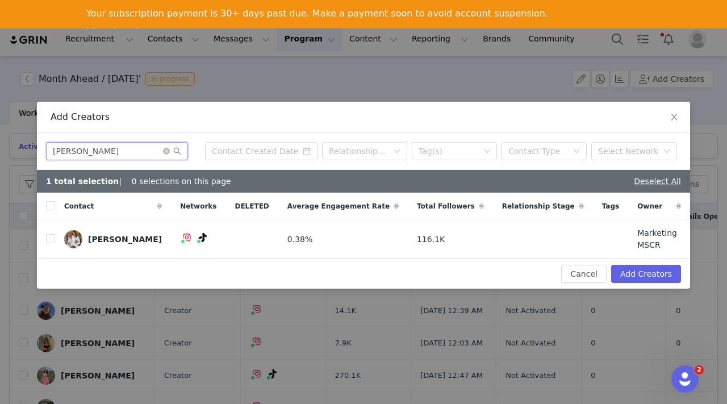
type input "Kelsey"
click at [52, 238] on input "checkbox" at bounding box center [50, 238] width 9 height 9
checkbox input "true"
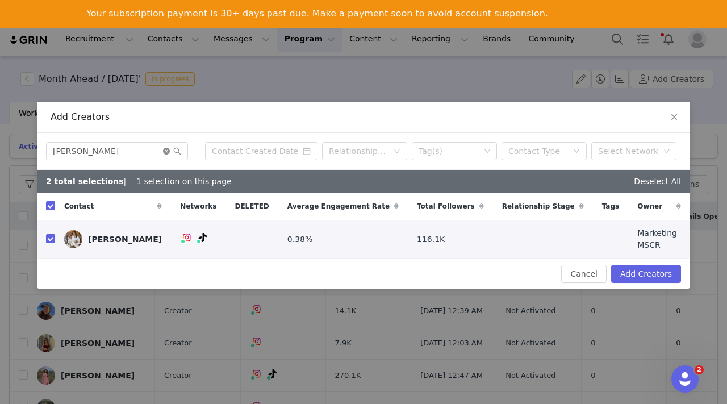
click at [166, 152] on icon "icon: close-circle" at bounding box center [166, 151] width 7 height 7
click at [138, 155] on input "text" at bounding box center [117, 151] width 142 height 18
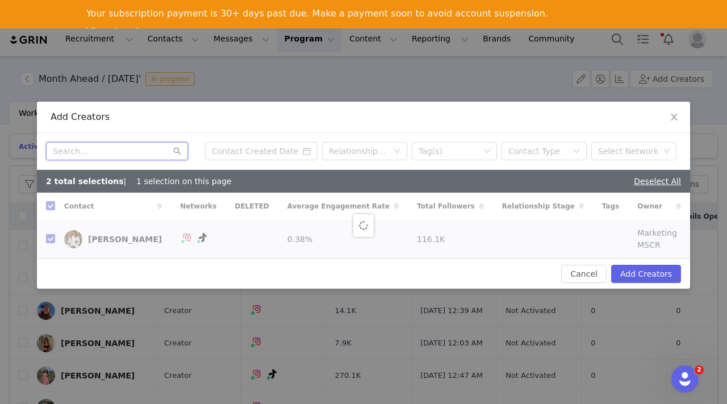
checkbox input "false"
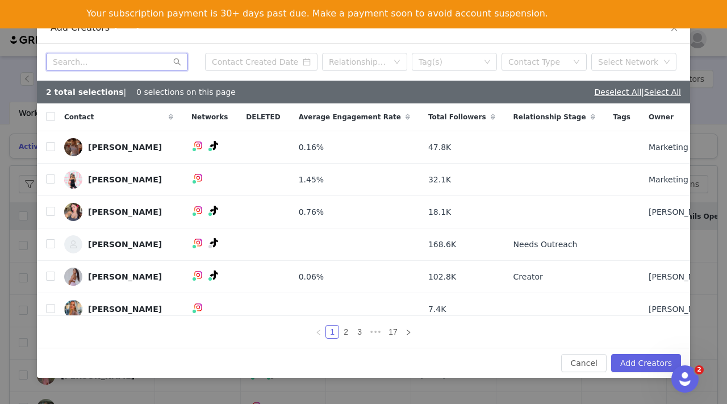
click at [122, 63] on input "text" at bounding box center [117, 62] width 142 height 18
paste input "Lily Turton"
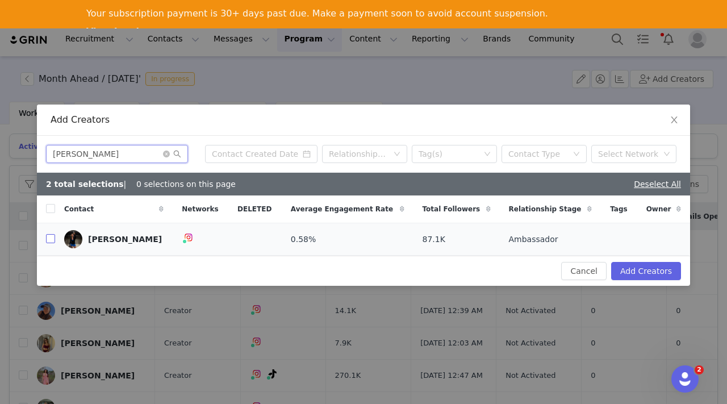
type input "Lily Turton"
click at [52, 238] on input "checkbox" at bounding box center [50, 238] width 9 height 9
checkbox input "true"
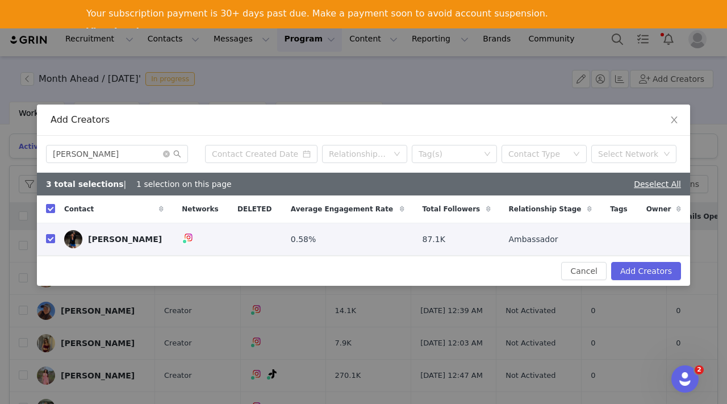
click at [168, 150] on span at bounding box center [172, 154] width 18 height 8
click at [166, 152] on icon "icon: close-circle" at bounding box center [166, 154] width 7 height 7
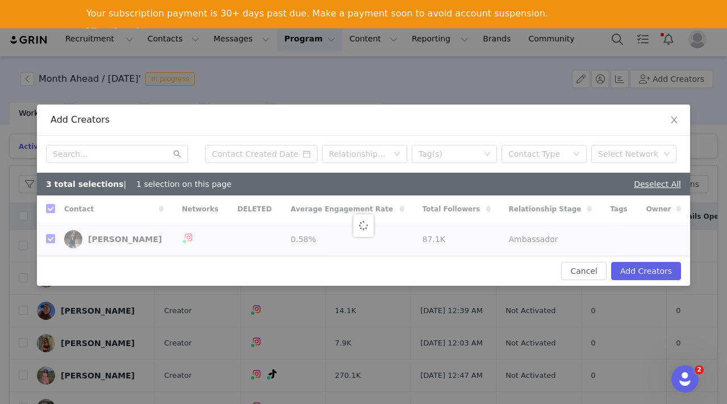
checkbox input "false"
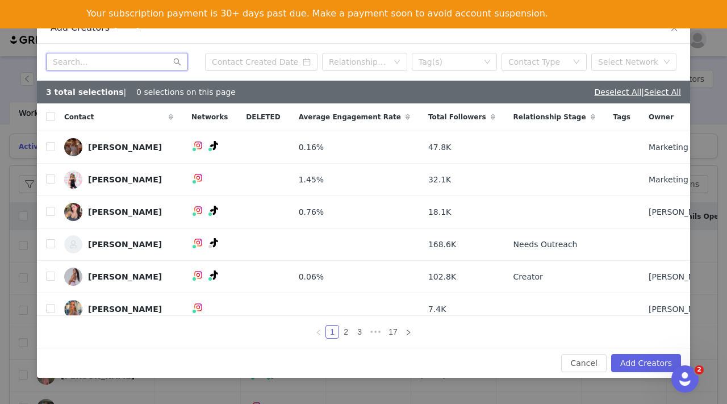
click at [97, 63] on input "text" at bounding box center [117, 62] width 142 height 18
paste input "Madi Hemson"
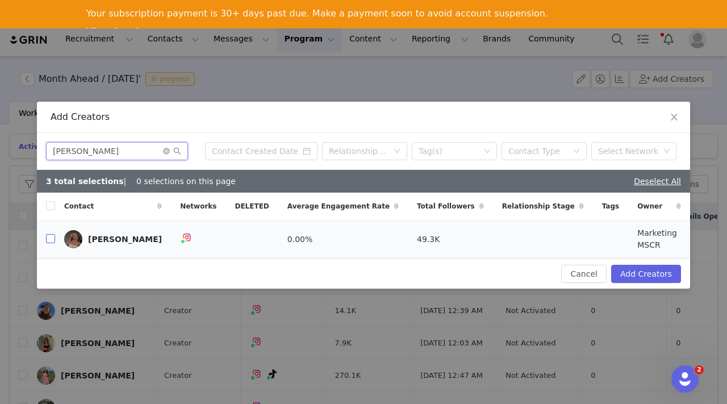
type input "Madi Hemson"
click at [52, 239] on input "checkbox" at bounding box center [50, 238] width 9 height 9
checkbox input "true"
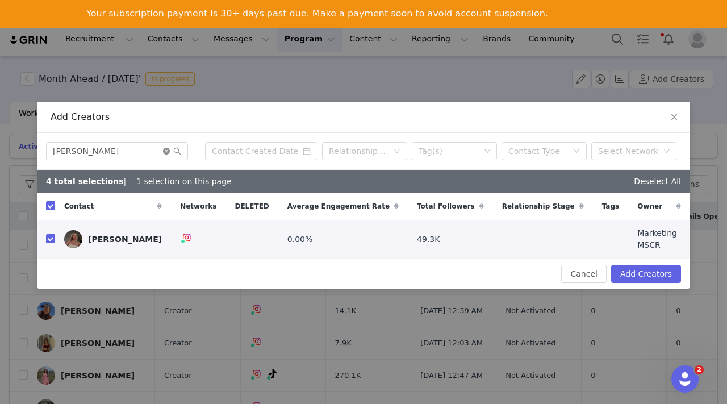
click at [167, 151] on icon "icon: close-circle" at bounding box center [166, 151] width 7 height 7
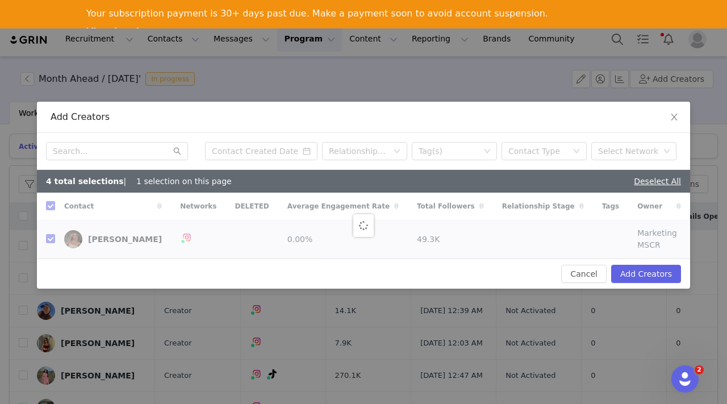
checkbox input "false"
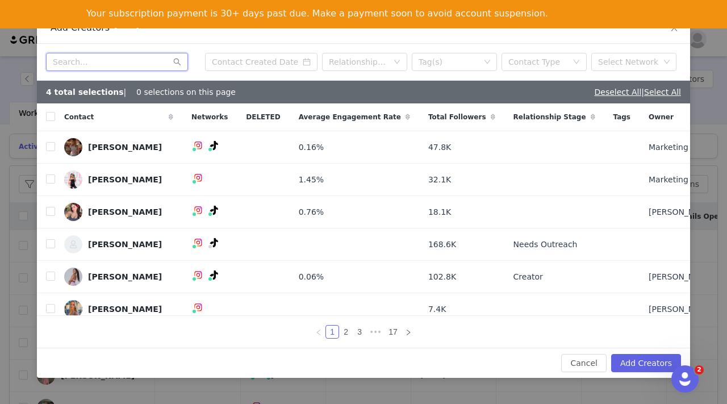
click at [94, 62] on input "text" at bounding box center [117, 62] width 142 height 18
paste input "Jas Mcnair"
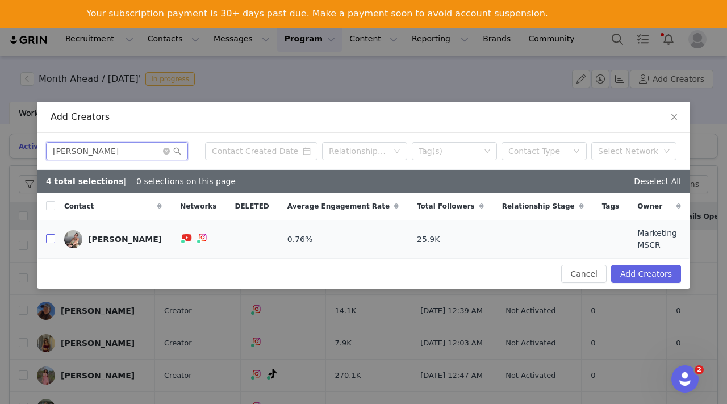
type input "Jas Mcnair"
click at [51, 240] on input "checkbox" at bounding box center [50, 238] width 9 height 9
checkbox input "true"
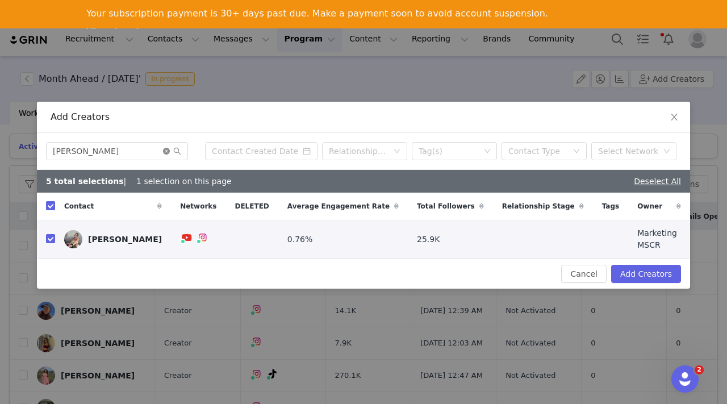
click at [167, 152] on icon "icon: close-circle" at bounding box center [166, 151] width 7 height 7
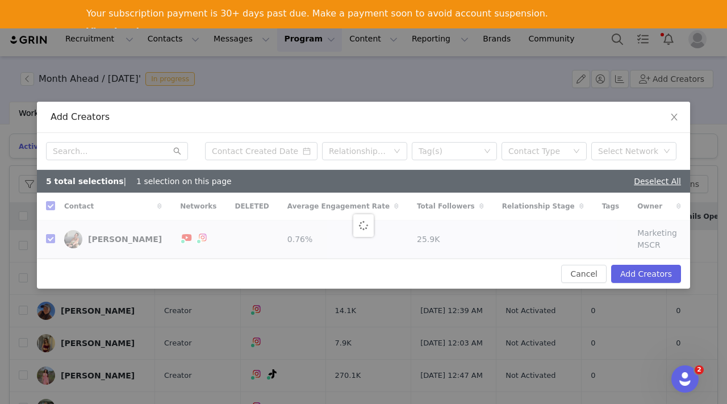
checkbox input "false"
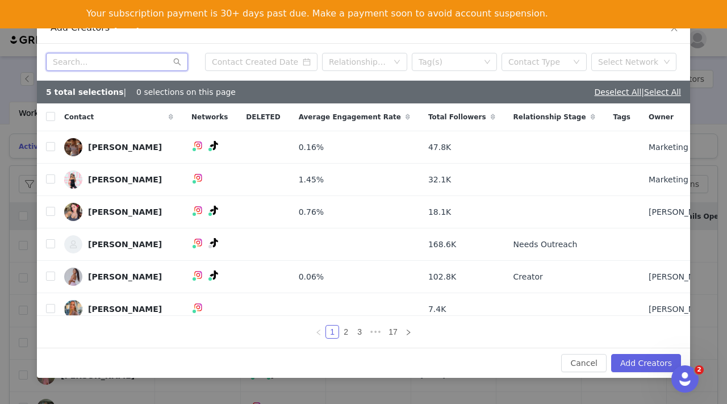
click at [96, 65] on input "text" at bounding box center [117, 62] width 142 height 18
paste input "Grace Grove"
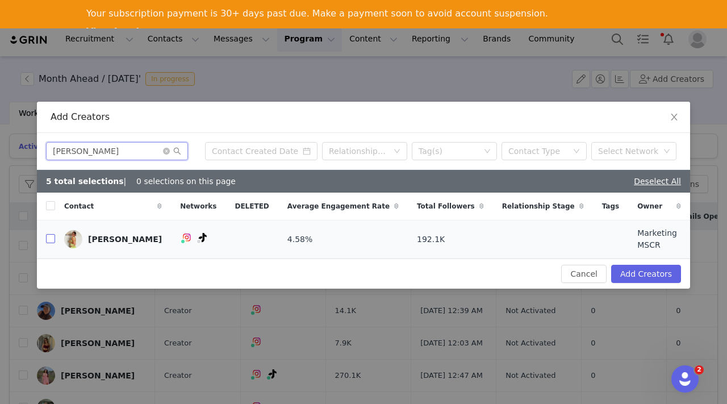
type input "Grace Grove"
click at [49, 239] on input "checkbox" at bounding box center [50, 238] width 9 height 9
checkbox input "true"
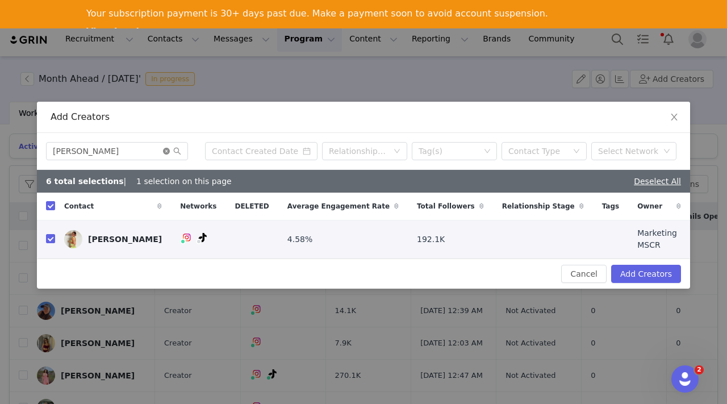
click at [168, 152] on icon "icon: close-circle" at bounding box center [166, 151] width 7 height 7
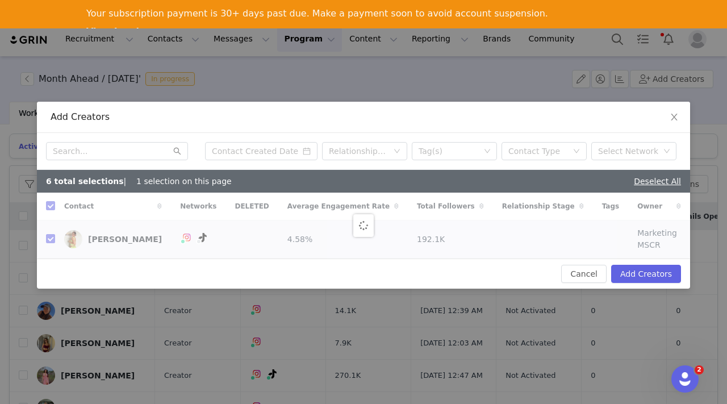
checkbox input "false"
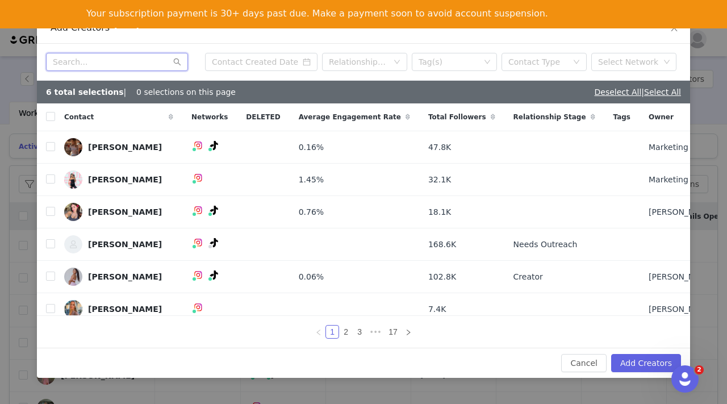
click at [102, 60] on input "text" at bounding box center [117, 62] width 142 height 18
paste input "Alex Bull"
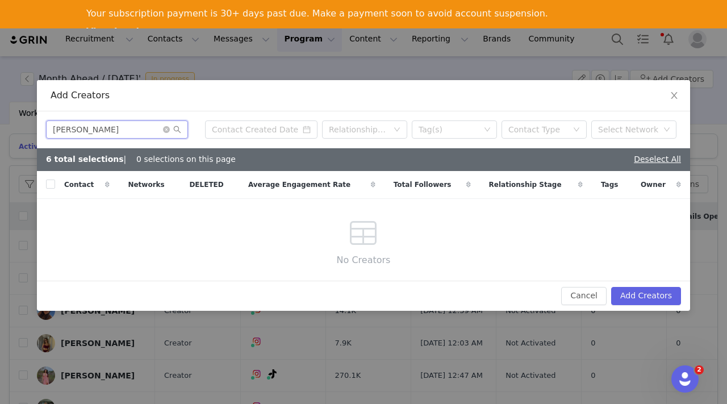
click at [58, 128] on input "Alex Bull" at bounding box center [117, 129] width 142 height 18
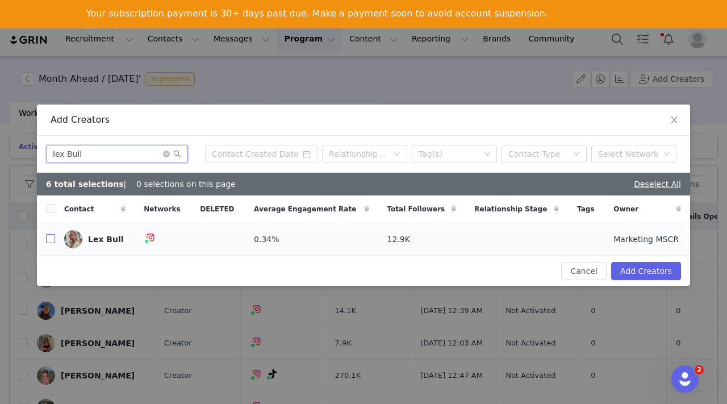
type input "lex Bull"
click at [48, 240] on input "checkbox" at bounding box center [50, 238] width 9 height 9
checkbox input "true"
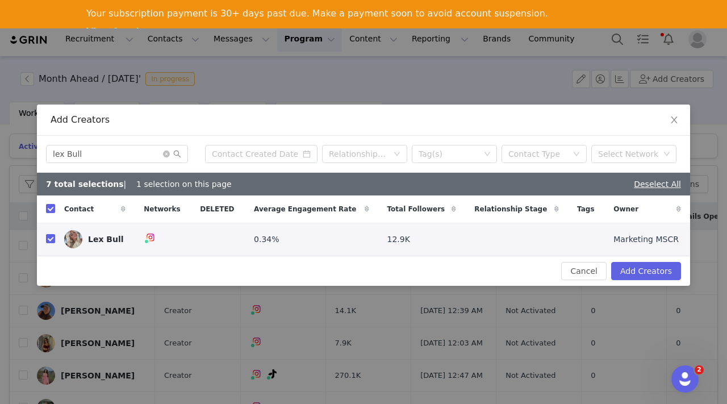
click at [170, 154] on span at bounding box center [172, 154] width 18 height 8
click at [168, 154] on icon "icon: close-circle" at bounding box center [166, 154] width 7 height 7
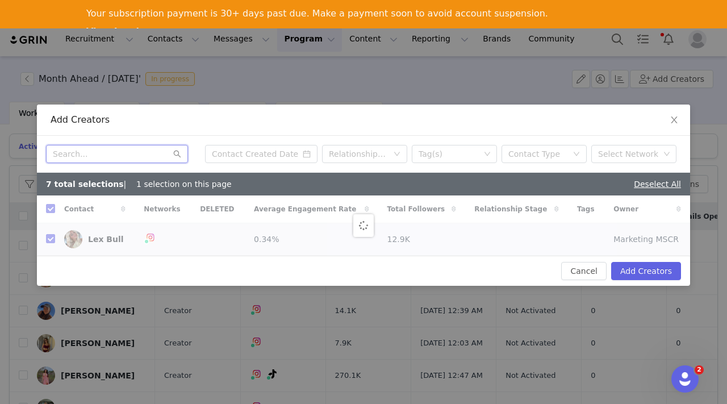
checkbox input "false"
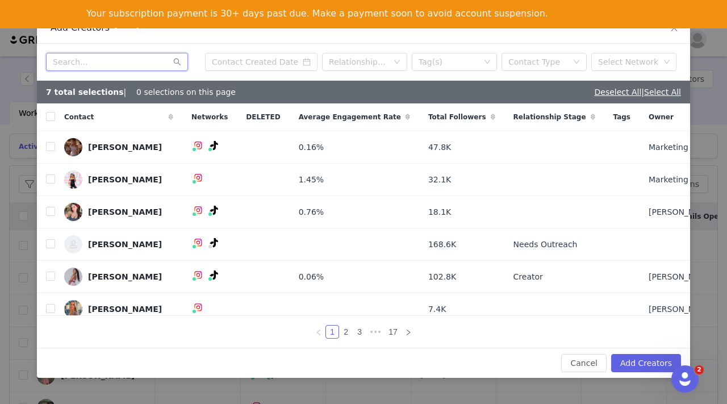
click at [185, 154] on div "Relationship Stage Tag(s) Contact Type Select Network 7 total selections | 0 se…" at bounding box center [363, 196] width 653 height 304
click at [652, 359] on button "Add Creators" at bounding box center [646, 363] width 70 height 18
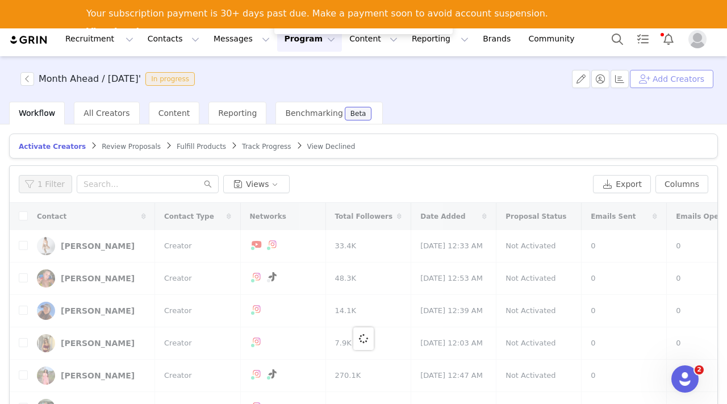
click at [690, 73] on button "Add Creators" at bounding box center [672, 79] width 84 height 18
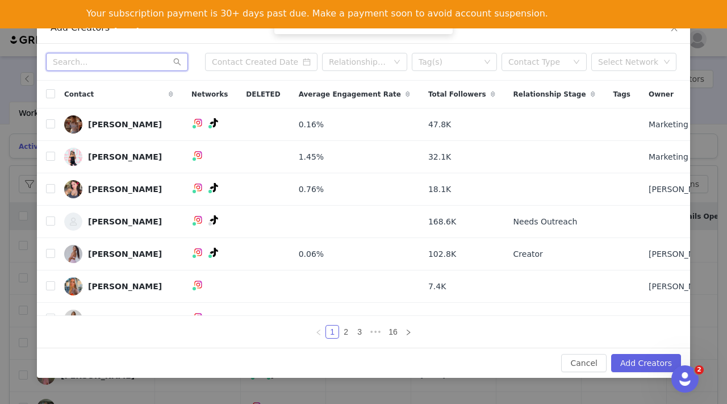
click at [97, 66] on input "text" at bounding box center [117, 62] width 142 height 18
click at [108, 64] on input "text" at bounding box center [117, 62] width 142 height 18
paste input "Emily Berger"
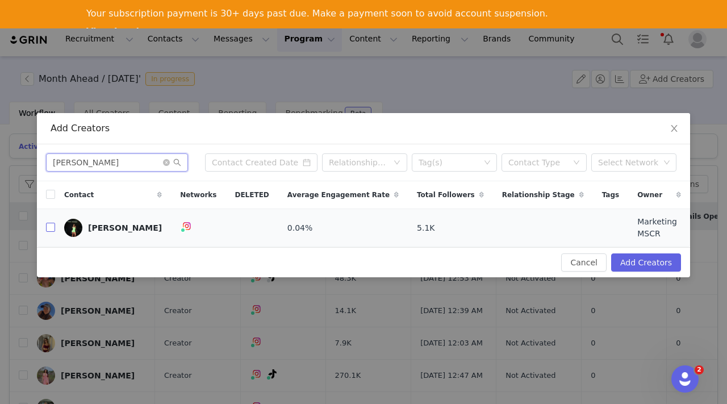
type input "Emily Berger"
click at [49, 228] on input "checkbox" at bounding box center [50, 227] width 9 height 9
checkbox input "true"
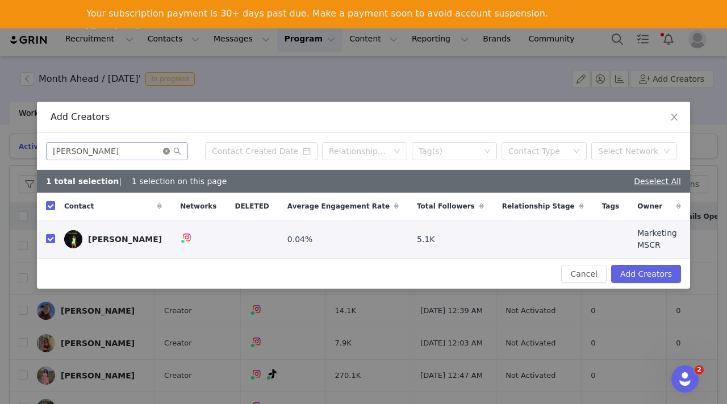
click at [165, 153] on icon "icon: close-circle" at bounding box center [166, 151] width 7 height 7
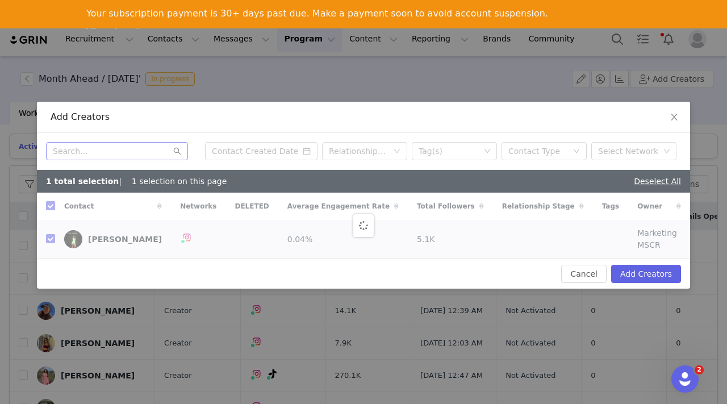
checkbox input "false"
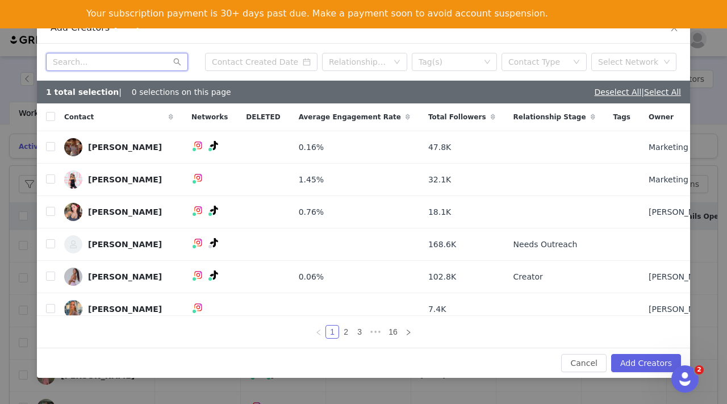
click at [134, 63] on input "text" at bounding box center [117, 62] width 142 height 18
paste input "Ella Brown"
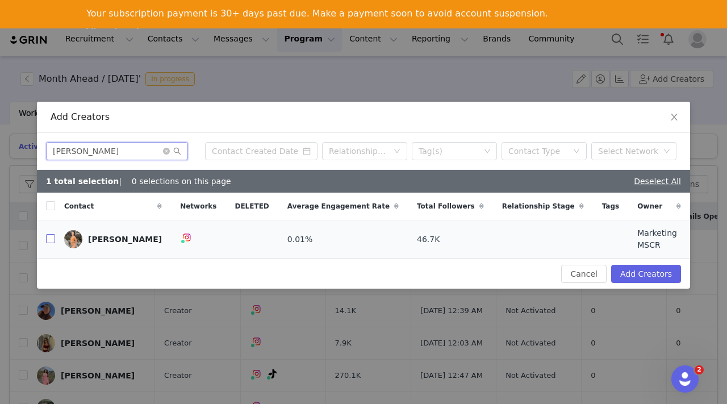
type input "Ella Brown"
click at [49, 239] on input "checkbox" at bounding box center [50, 238] width 9 height 9
checkbox input "true"
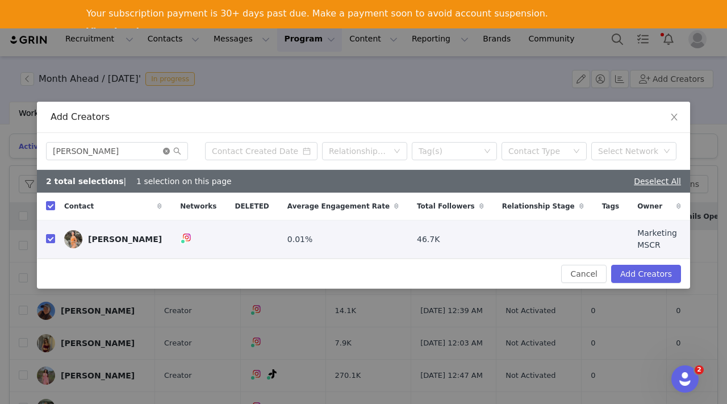
click at [165, 152] on icon "icon: close-circle" at bounding box center [166, 151] width 7 height 7
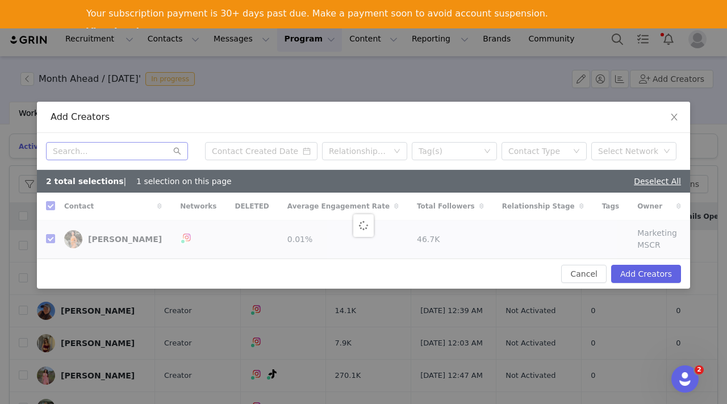
checkbox input "false"
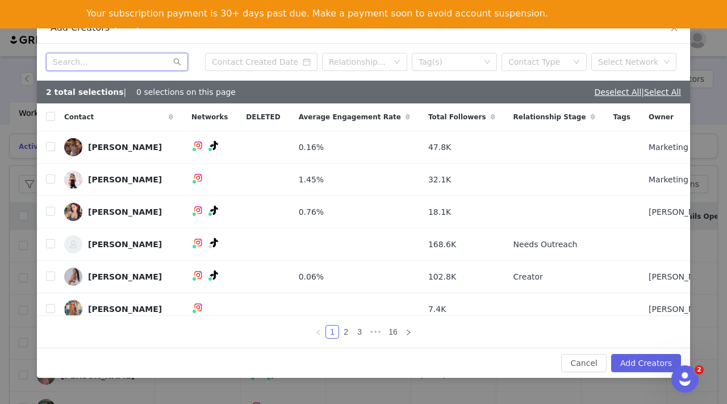
click at [128, 62] on input "text" at bounding box center [117, 62] width 142 height 18
paste input "Lily Galucci"
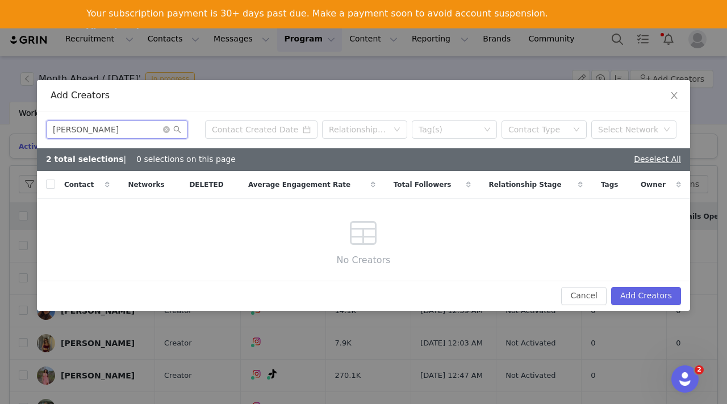
click at [151, 128] on input "Lily Galucci" at bounding box center [117, 129] width 142 height 18
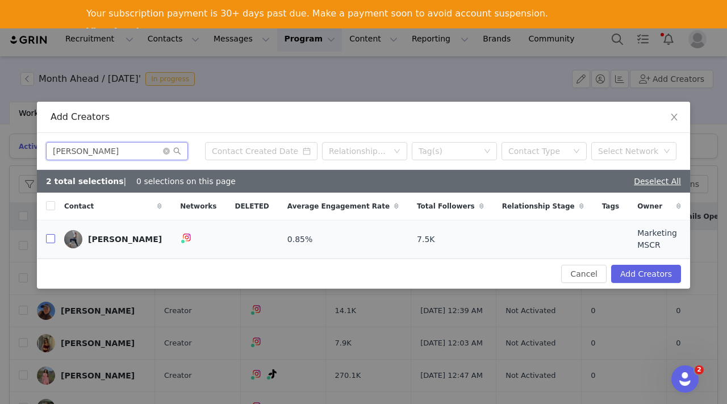
type input "Lily G"
click at [52, 237] on input "checkbox" at bounding box center [50, 238] width 9 height 9
checkbox input "true"
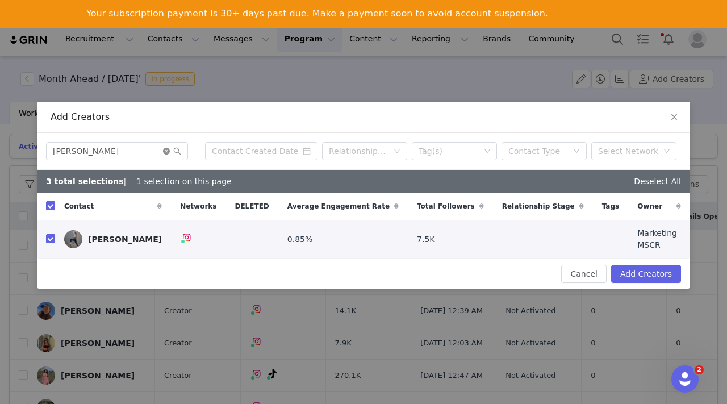
click at [168, 152] on icon "icon: close-circle" at bounding box center [166, 151] width 7 height 7
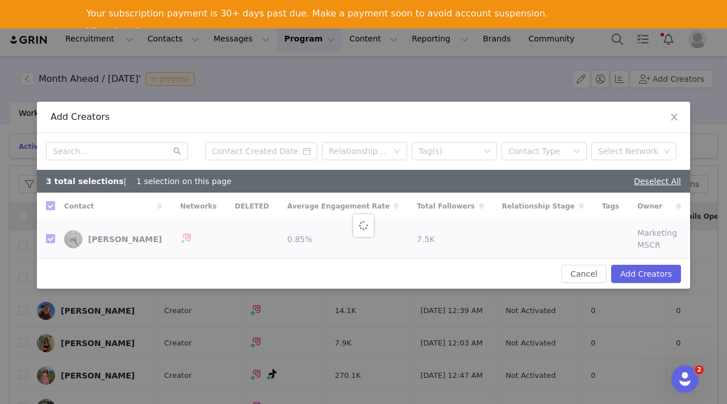
checkbox input "false"
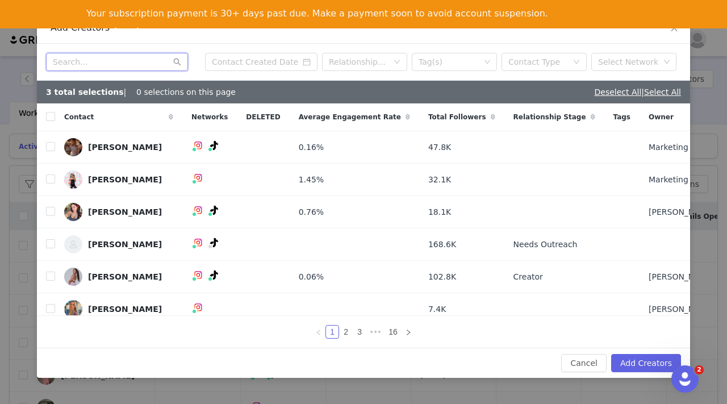
click at [106, 69] on input "text" at bounding box center [117, 62] width 142 height 18
paste input "Alana McCoy"
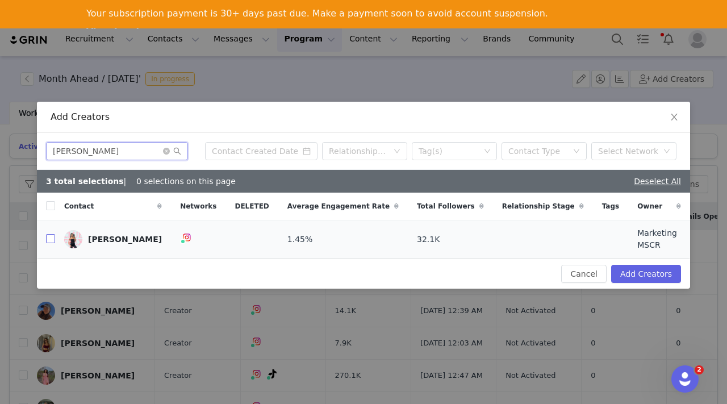
type input "Alana McCoy"
click at [51, 238] on input "checkbox" at bounding box center [50, 238] width 9 height 9
checkbox input "true"
click at [167, 153] on icon "icon: close-circle" at bounding box center [166, 151] width 7 height 7
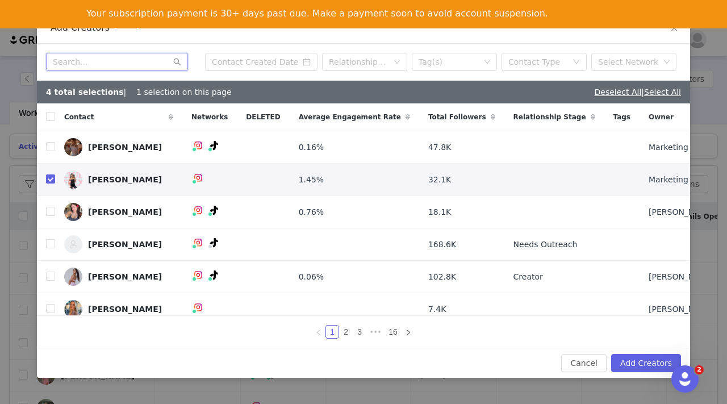
click at [155, 61] on input "text" at bounding box center [117, 62] width 142 height 18
click at [109, 57] on input "text" at bounding box center [117, 62] width 142 height 18
paste input "Kayla Janides"
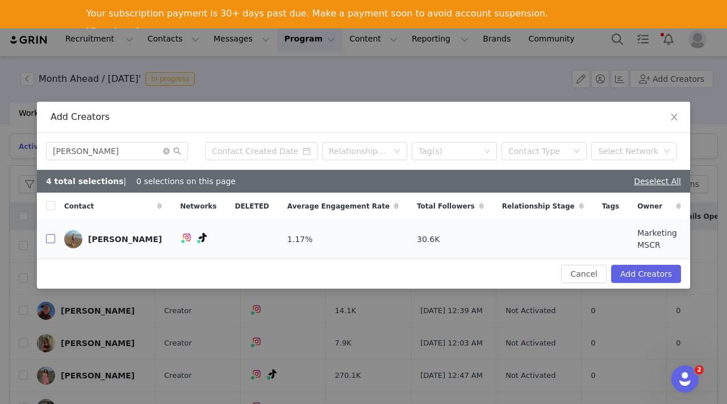
click at [53, 237] on input "checkbox" at bounding box center [50, 238] width 9 height 9
click at [168, 151] on icon "icon: close-circle" at bounding box center [166, 151] width 7 height 7
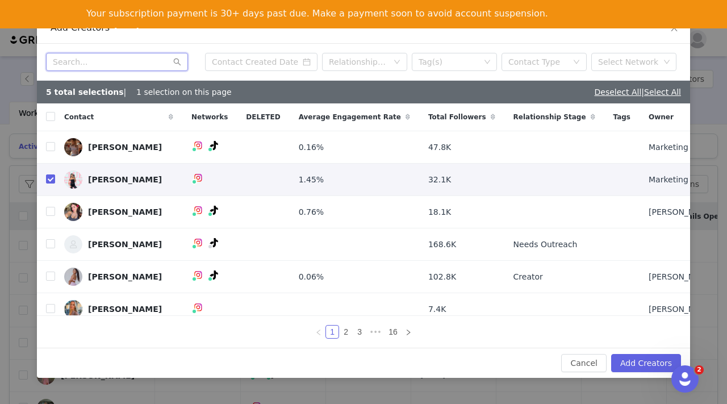
click at [133, 64] on input "text" at bounding box center [117, 62] width 142 height 18
paste input "Madison Rose Higgins-Asby"
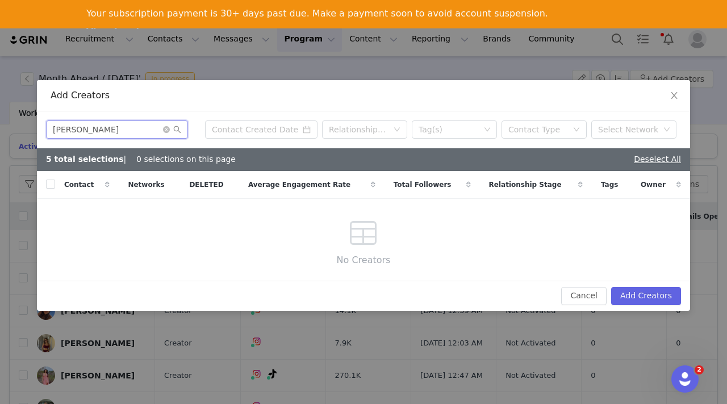
drag, startPoint x: 155, startPoint y: 128, endPoint x: 91, endPoint y: 128, distance: 63.6
click at [91, 128] on input "Madison Rose Higgins-Asby" at bounding box center [117, 129] width 142 height 18
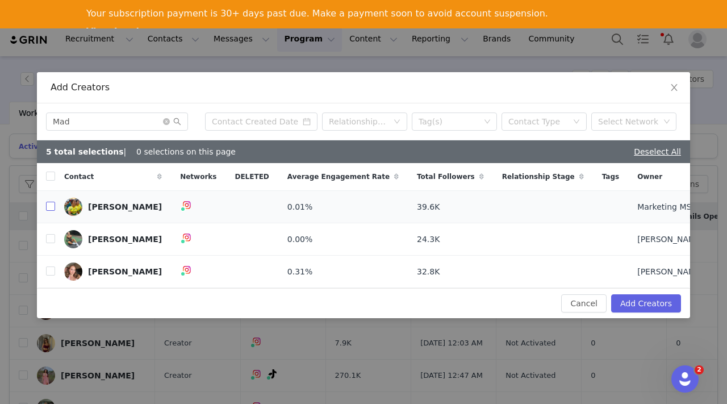
click at [49, 205] on input "checkbox" at bounding box center [50, 206] width 9 height 9
click at [167, 120] on icon "icon: close-circle" at bounding box center [166, 121] width 7 height 7
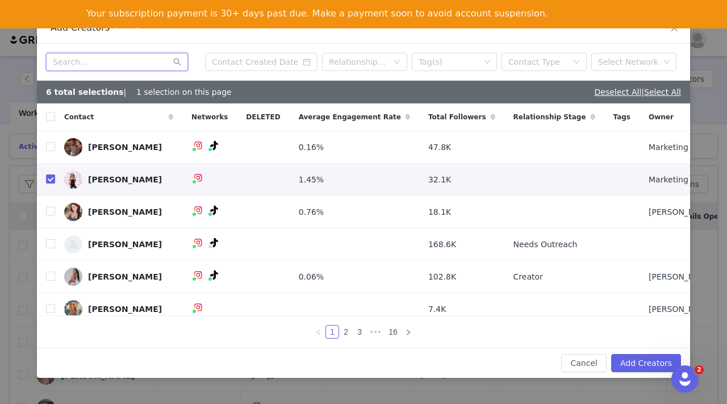
click at [83, 66] on input "text" at bounding box center [117, 62] width 142 height 18
paste input "Kaitlyn Murray"
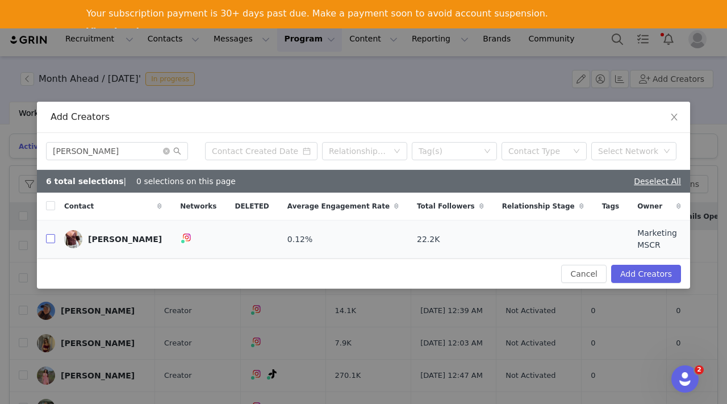
click at [52, 240] on input "checkbox" at bounding box center [50, 238] width 9 height 9
click at [167, 152] on icon "icon: close-circle" at bounding box center [166, 151] width 7 height 7
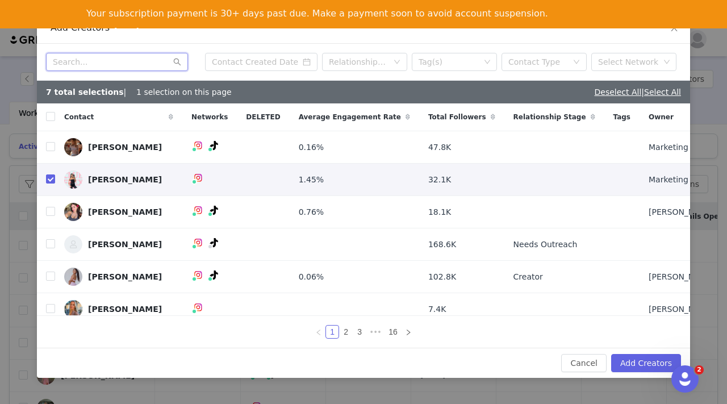
click at [103, 66] on input "text" at bounding box center [117, 62] width 142 height 18
paste input "Kaily Webb"
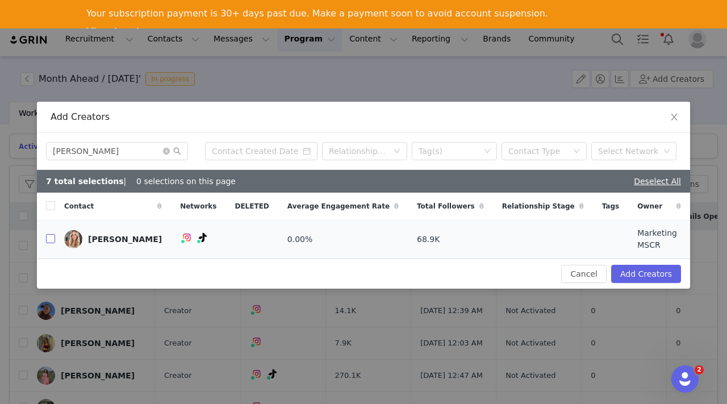
click at [50, 236] on input "checkbox" at bounding box center [50, 238] width 9 height 9
click at [168, 152] on icon "icon: close-circle" at bounding box center [166, 151] width 7 height 7
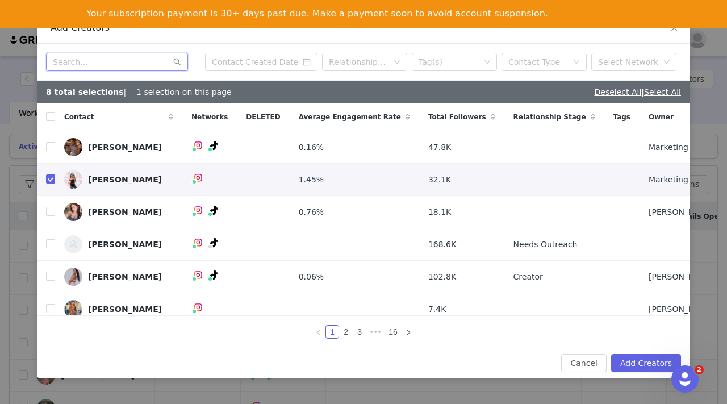
click at [106, 68] on input "text" at bounding box center [117, 62] width 142 height 18
paste input "Izzy Furniss"
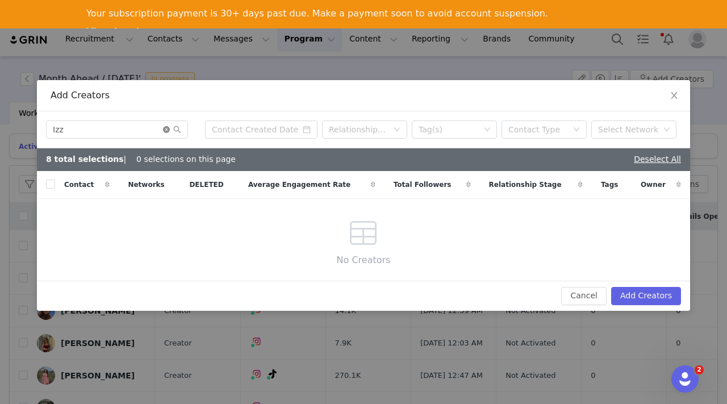
click at [165, 128] on icon "icon: close-circle" at bounding box center [166, 129] width 7 height 7
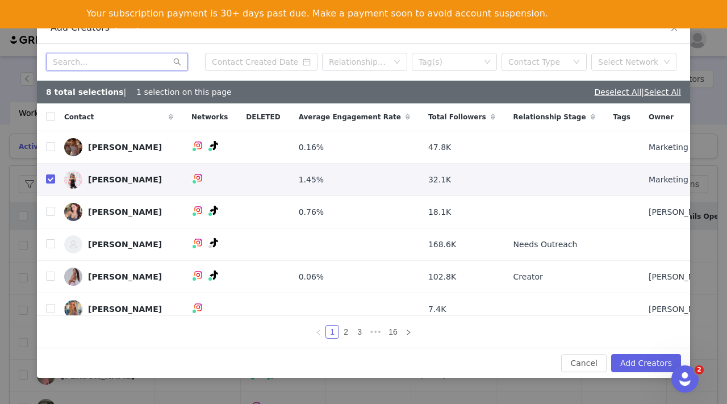
click at [107, 61] on input "text" at bounding box center [117, 62] width 142 height 18
paste input "Chloe Lavin"
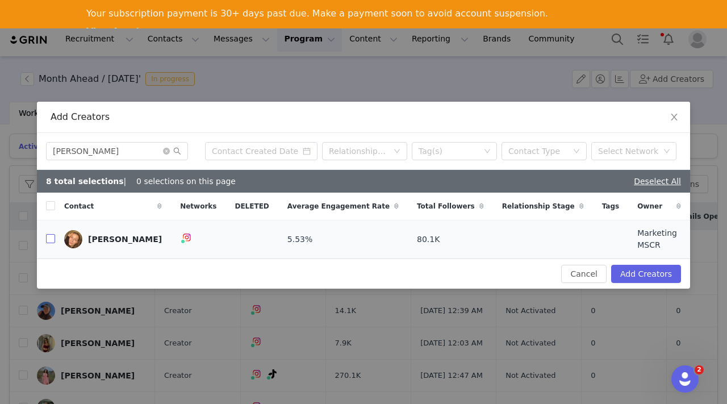
click at [52, 238] on input "checkbox" at bounding box center [50, 238] width 9 height 9
click at [168, 154] on icon "icon: close-circle" at bounding box center [166, 151] width 7 height 7
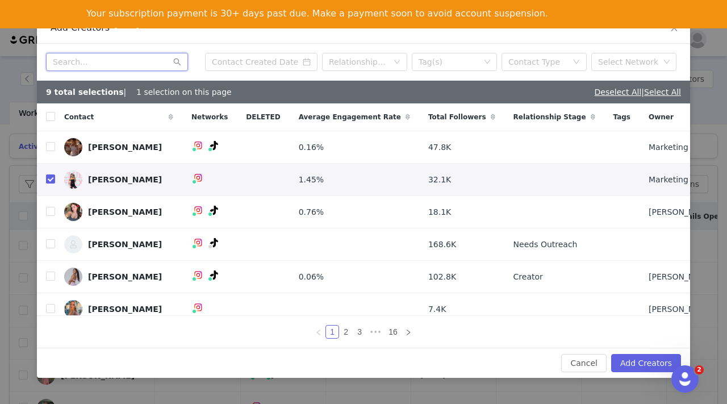
click at [114, 66] on input "text" at bounding box center [117, 62] width 142 height 18
paste input "Kyra Dooley"
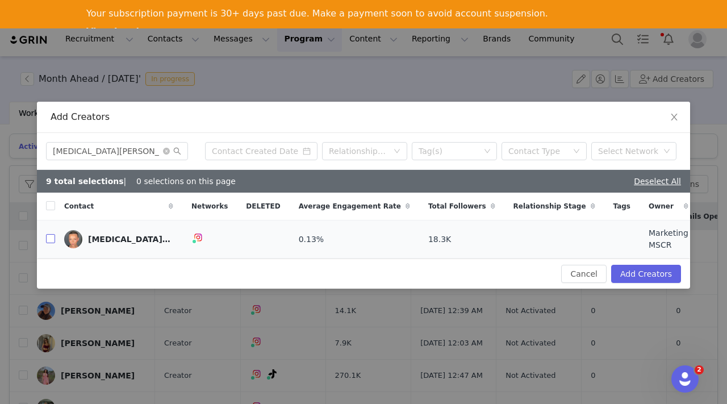
click at [52, 240] on input "checkbox" at bounding box center [50, 238] width 9 height 9
click at [166, 153] on icon "icon: close-circle" at bounding box center [166, 151] width 7 height 7
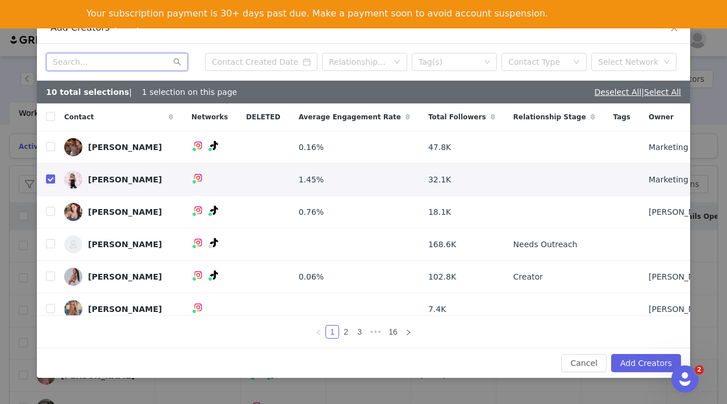
click at [116, 63] on input "text" at bounding box center [117, 62] width 142 height 18
paste input "[PERSON_NAME]"
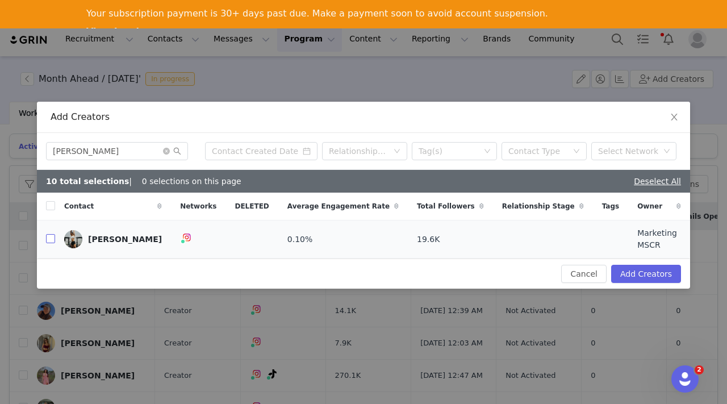
click at [52, 235] on input "checkbox" at bounding box center [50, 238] width 9 height 9
click at [168, 152] on icon "icon: close-circle" at bounding box center [166, 151] width 7 height 7
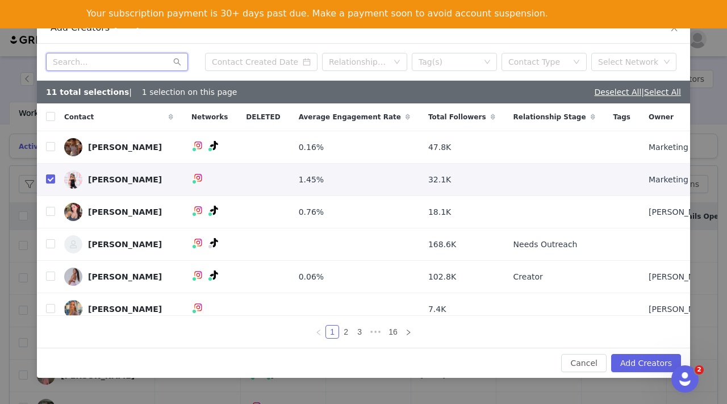
click at [103, 61] on input "text" at bounding box center [117, 62] width 142 height 18
paste input "Olivia Scholz"
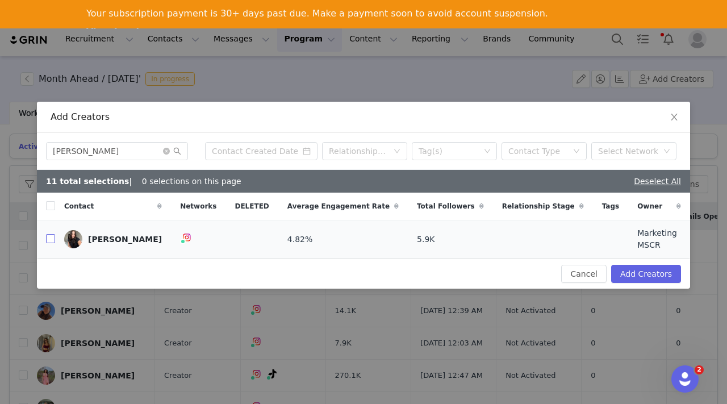
click at [53, 241] on input "checkbox" at bounding box center [50, 238] width 9 height 9
click at [167, 153] on icon "icon: close-circle" at bounding box center [166, 151] width 7 height 7
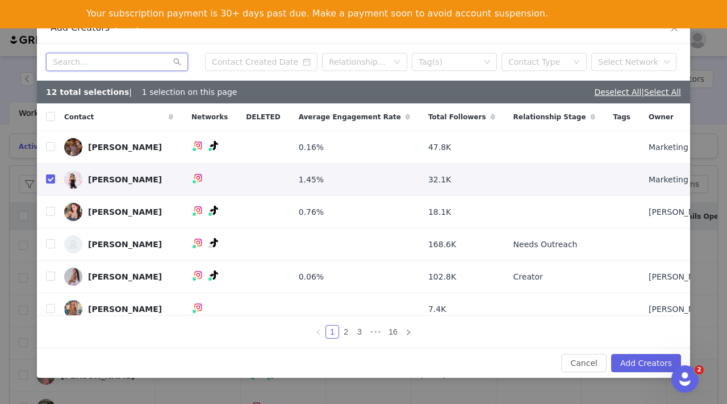
click at [112, 66] on input "text" at bounding box center [117, 62] width 142 height 18
paste input "[PERSON_NAME]"
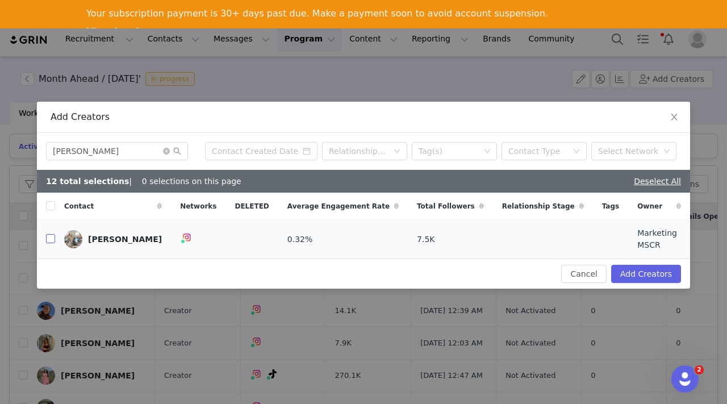
click at [49, 239] on input "checkbox" at bounding box center [50, 238] width 9 height 9
click at [166, 153] on icon "icon: close-circle" at bounding box center [166, 151] width 7 height 7
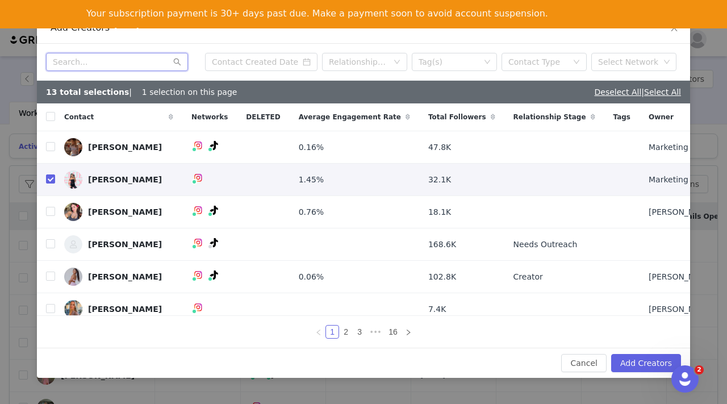
click at [104, 62] on input "text" at bounding box center [117, 62] width 142 height 18
paste input "Ainslie Aberle"
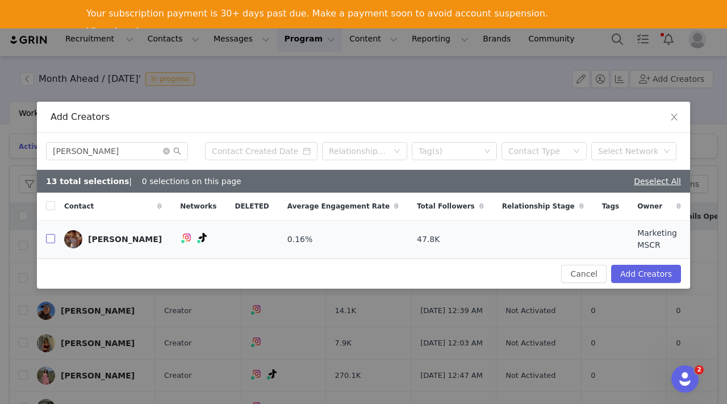
click at [53, 238] on input "checkbox" at bounding box center [50, 238] width 9 height 9
click at [166, 153] on icon "icon: close-circle" at bounding box center [166, 151] width 7 height 7
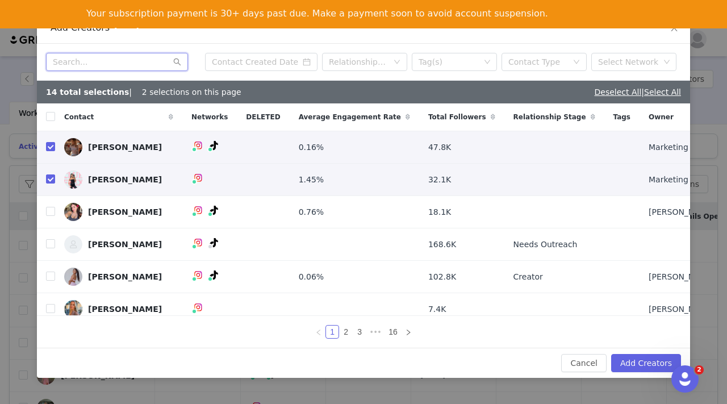
click at [126, 62] on input "text" at bounding box center [117, 62] width 142 height 18
paste input "Stephanie Keenan"
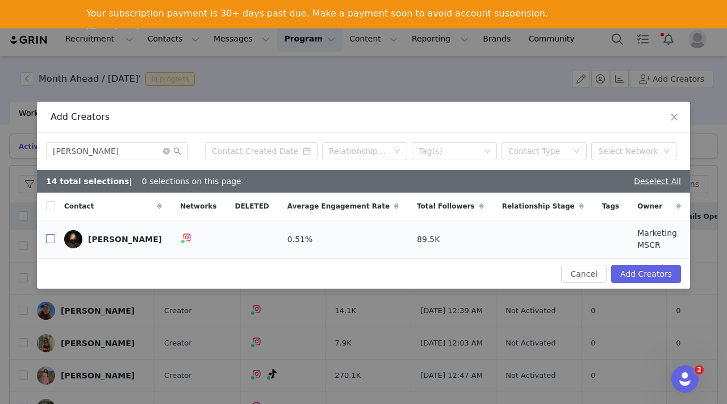
click at [51, 242] on input "checkbox" at bounding box center [50, 238] width 9 height 9
click at [166, 153] on icon "icon: close-circle" at bounding box center [166, 151] width 7 height 7
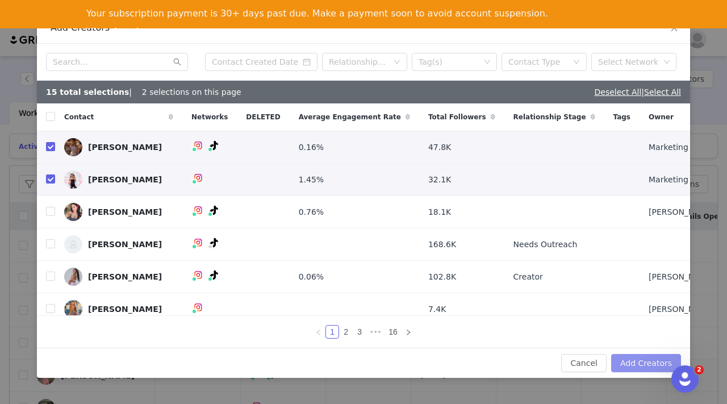
click at [637, 360] on button "Add Creators" at bounding box center [646, 363] width 70 height 18
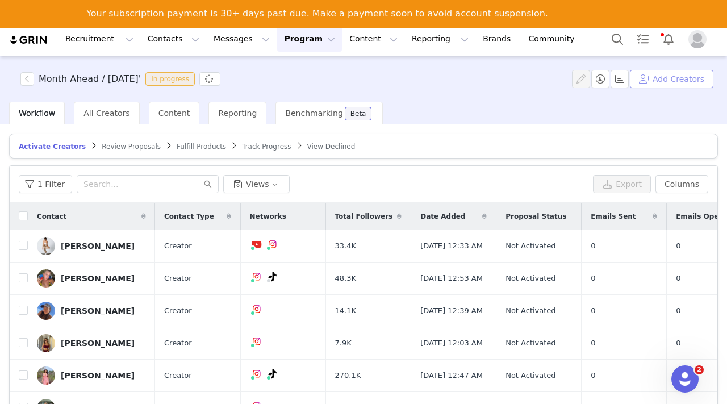
click at [668, 79] on button "Add Creators" at bounding box center [672, 79] width 84 height 18
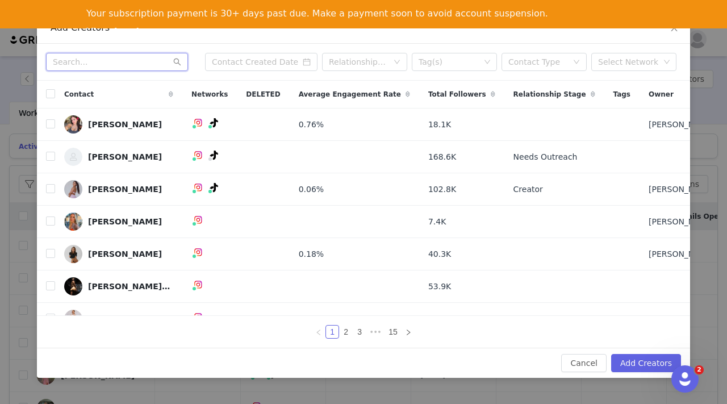
click at [91, 64] on input "text" at bounding box center [117, 62] width 142 height 18
paste input "Bianca Moorman"
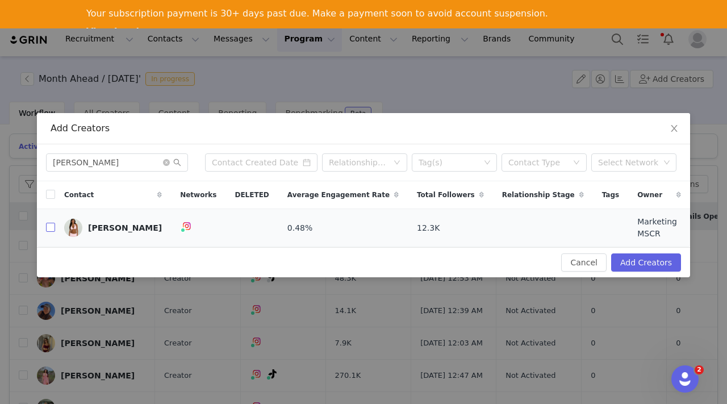
click at [52, 226] on input "checkbox" at bounding box center [50, 227] width 9 height 9
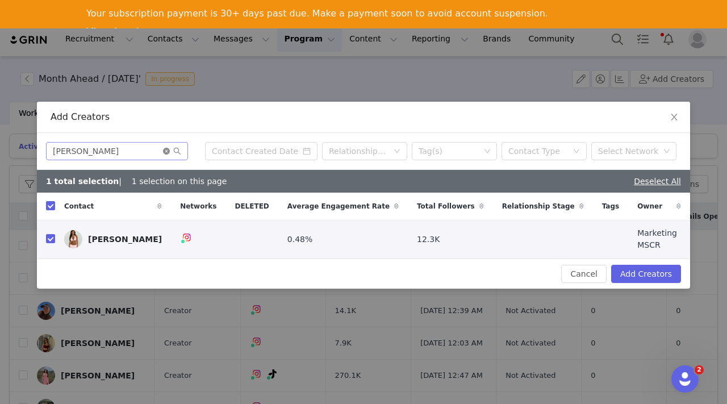
click at [168, 154] on icon "icon: close-circle" at bounding box center [166, 151] width 7 height 7
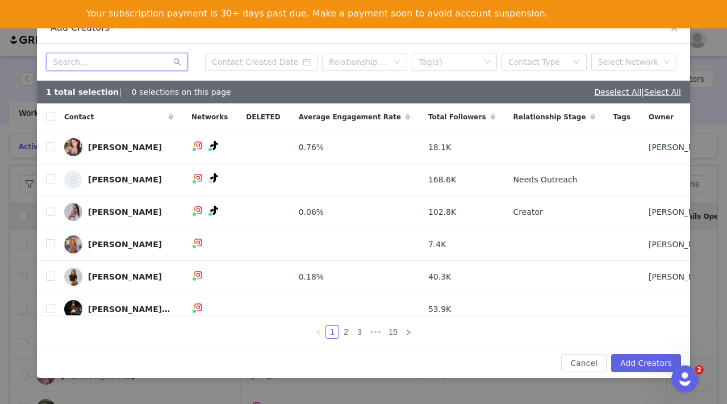
click at [139, 62] on input "text" at bounding box center [117, 62] width 142 height 18
paste input "Bianca Moorman"
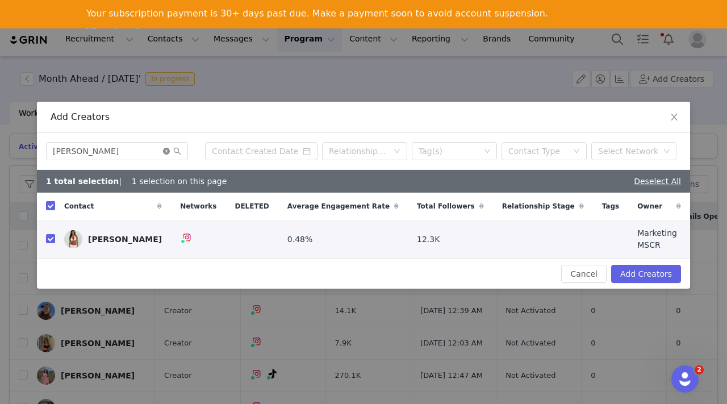
click at [165, 151] on icon "icon: close-circle" at bounding box center [166, 151] width 7 height 7
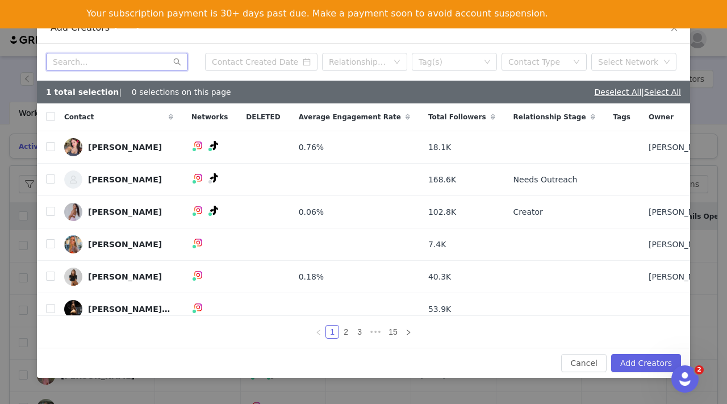
click at [95, 60] on input "text" at bounding box center [117, 62] width 142 height 18
paste input "Eloise Smith"
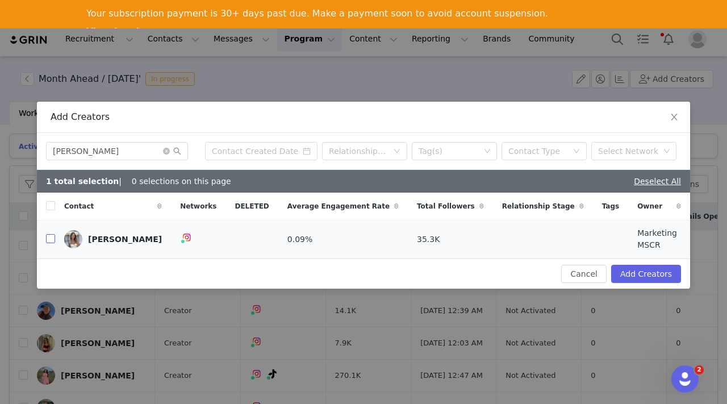
click at [52, 239] on input "checkbox" at bounding box center [50, 238] width 9 height 9
click at [168, 155] on icon "icon: close-circle" at bounding box center [166, 151] width 7 height 7
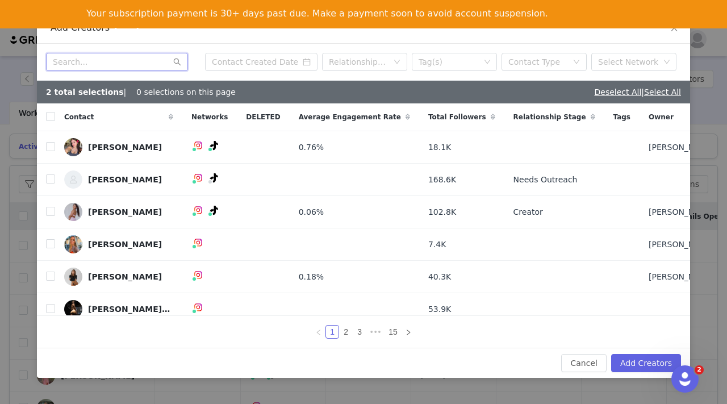
click at [109, 63] on input "text" at bounding box center [117, 62] width 142 height 18
paste input "Jada Giddings"
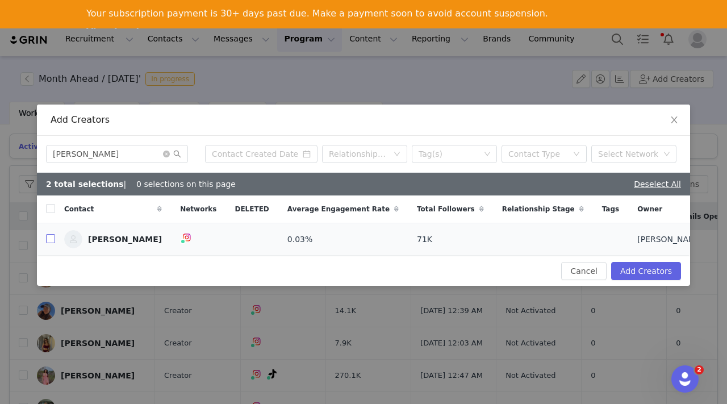
click at [49, 235] on input "checkbox" at bounding box center [50, 238] width 9 height 9
click at [166, 152] on icon "icon: close-circle" at bounding box center [166, 154] width 7 height 7
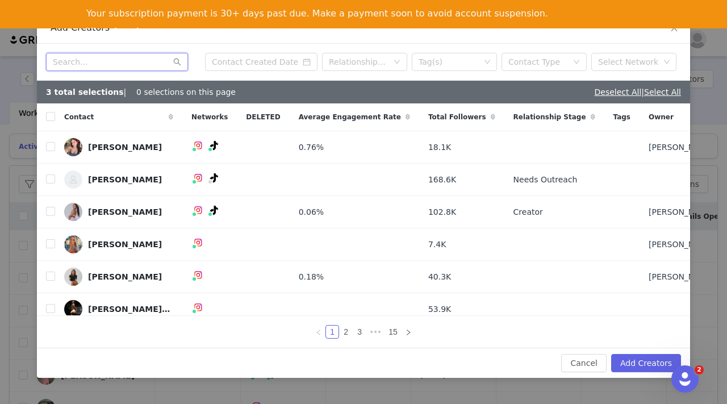
click at [120, 58] on input "text" at bounding box center [117, 62] width 142 height 18
paste input "Molly Ryley"
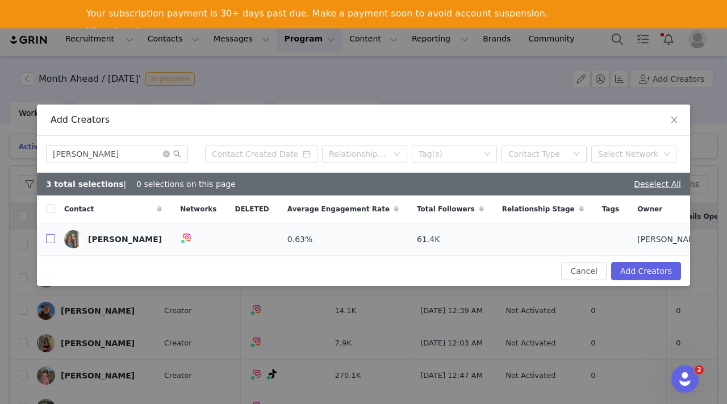
click at [54, 239] on input "checkbox" at bounding box center [50, 238] width 9 height 9
click at [166, 153] on icon "icon: close-circle" at bounding box center [166, 154] width 7 height 7
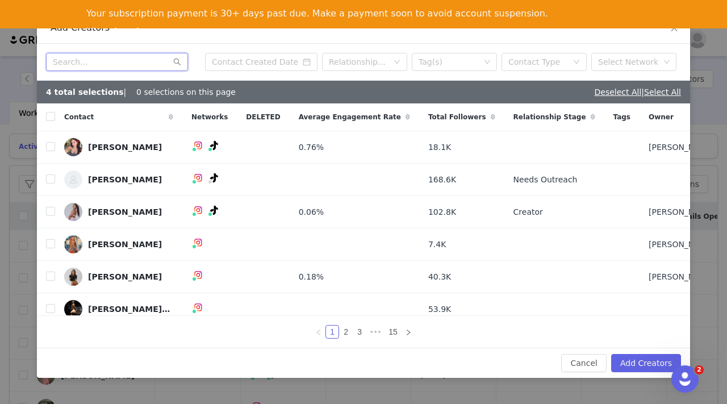
click at [100, 61] on input "text" at bounding box center [117, 62] width 142 height 18
paste input "Fia Fighera"
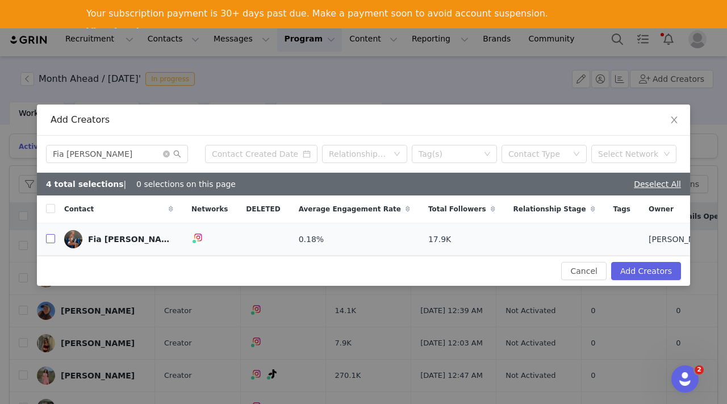
click at [52, 234] on label at bounding box center [50, 240] width 9 height 12
click at [52, 234] on input "checkbox" at bounding box center [50, 238] width 9 height 9
click at [165, 153] on icon "icon: close-circle" at bounding box center [166, 154] width 7 height 7
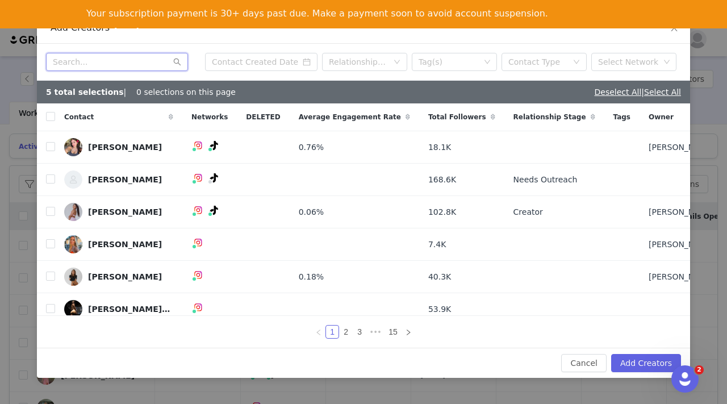
click at [102, 57] on input "text" at bounding box center [117, 62] width 142 height 18
paste input "Dillon Van de Win"
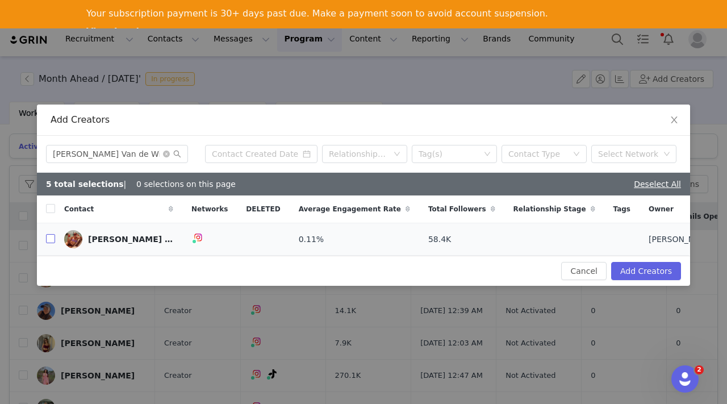
click at [50, 238] on input "checkbox" at bounding box center [50, 238] width 9 height 9
click at [168, 157] on span at bounding box center [172, 154] width 18 height 8
click at [166, 153] on icon "icon: close-circle" at bounding box center [166, 154] width 7 height 7
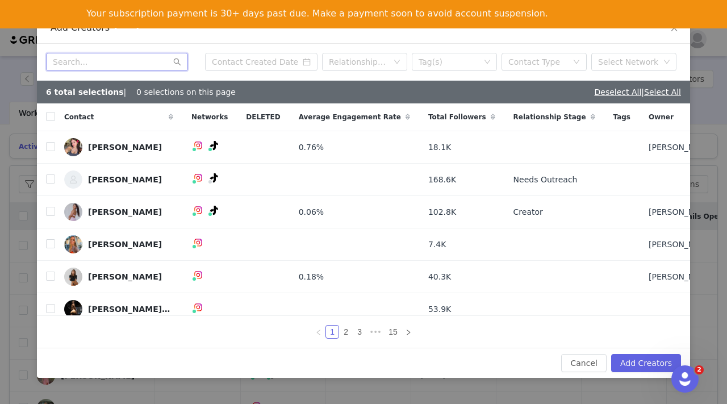
click at [116, 59] on input "text" at bounding box center [117, 62] width 142 height 18
paste input "Ella Lamplugh"
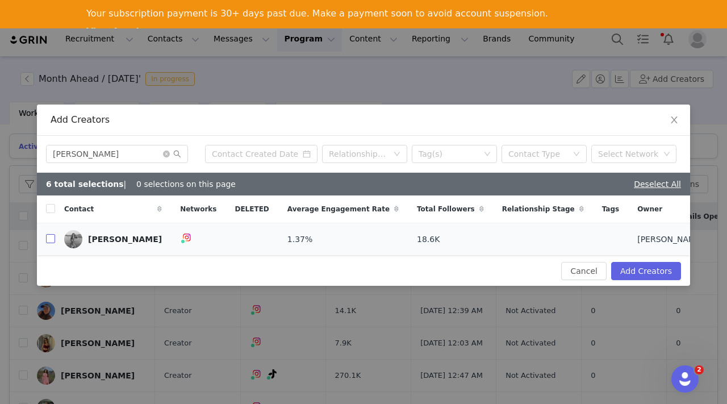
click at [50, 240] on input "checkbox" at bounding box center [50, 238] width 9 height 9
click at [165, 154] on icon "icon: close-circle" at bounding box center [166, 154] width 7 height 7
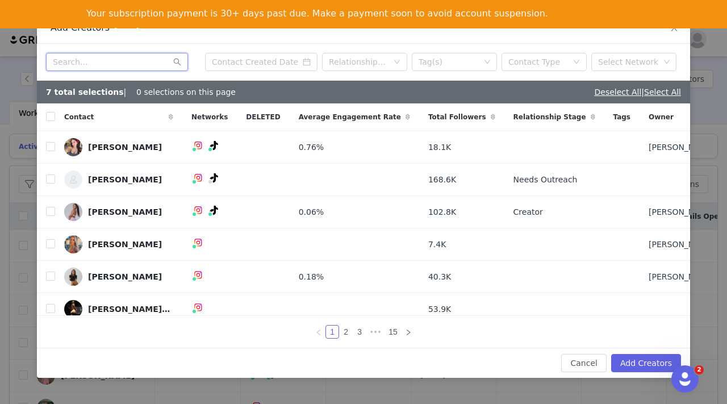
click at [91, 64] on input "text" at bounding box center [117, 62] width 142 height 18
paste input "[PERSON_NAME]"
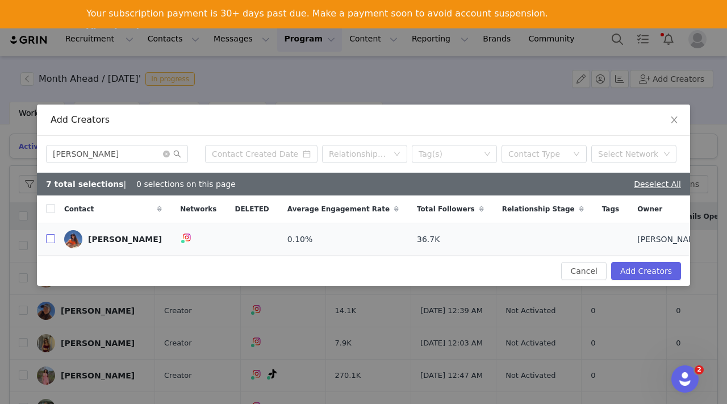
click at [50, 238] on input "checkbox" at bounding box center [50, 238] width 9 height 9
click at [166, 152] on icon "icon: close-circle" at bounding box center [166, 154] width 7 height 7
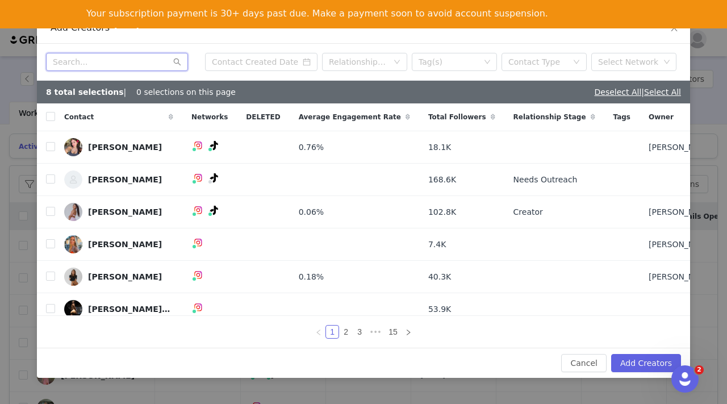
click at [86, 61] on input "text" at bounding box center [117, 62] width 142 height 18
paste input "[PERSON_NAME]"
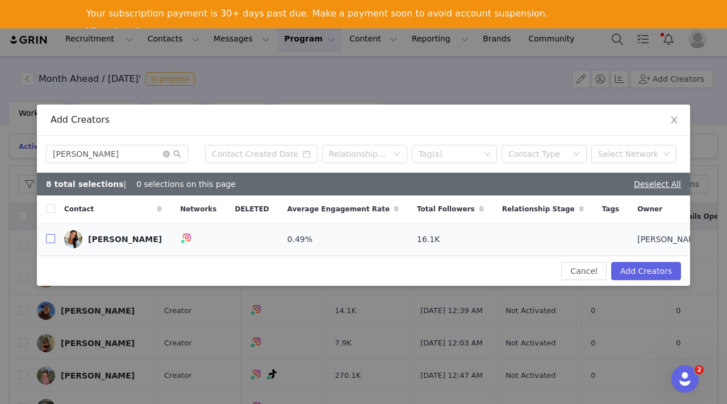
click at [52, 237] on input "checkbox" at bounding box center [50, 238] width 9 height 9
click at [165, 153] on icon "icon: close-circle" at bounding box center [166, 154] width 7 height 7
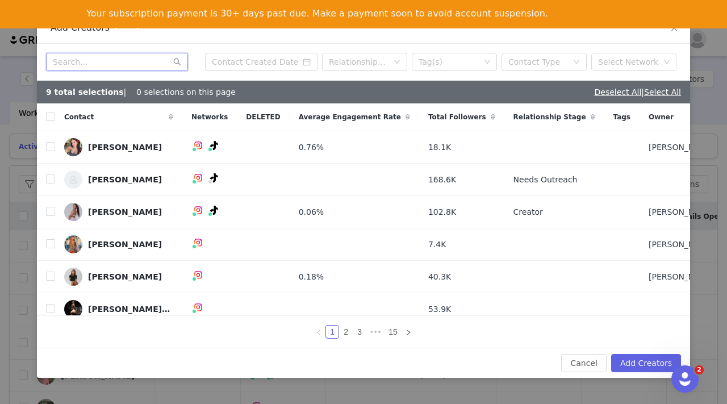
click at [123, 59] on input "text" at bounding box center [117, 62] width 142 height 18
paste input "[PERSON_NAME]"
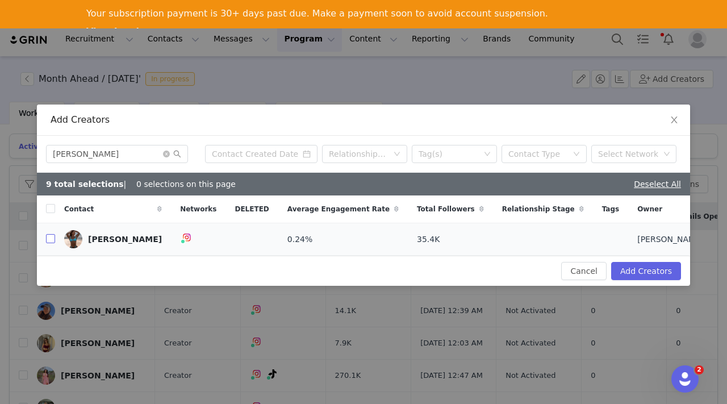
click at [49, 239] on input "checkbox" at bounding box center [50, 238] width 9 height 9
click at [639, 268] on button "Add Creators" at bounding box center [646, 271] width 70 height 18
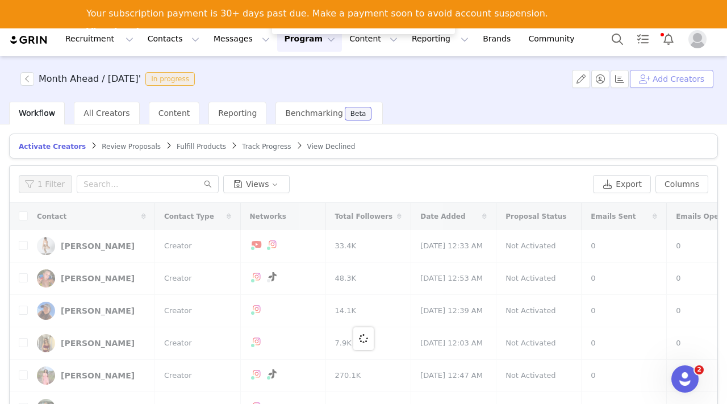
click at [666, 84] on button "Add Creators" at bounding box center [672, 79] width 84 height 18
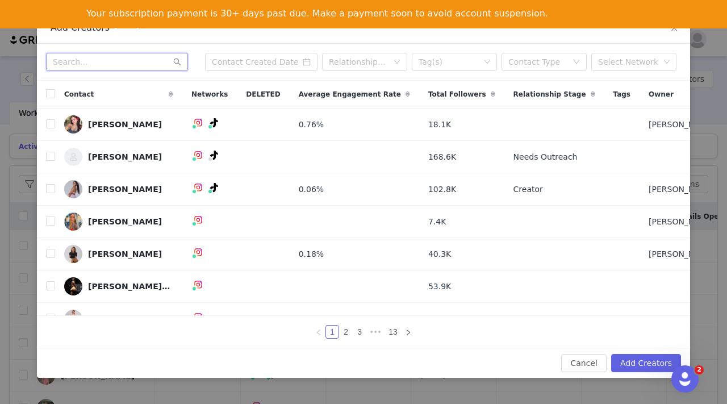
click at [98, 66] on input "text" at bounding box center [117, 62] width 142 height 18
click at [124, 62] on input "text" at bounding box center [117, 62] width 142 height 18
paste input "Lily Sharp"
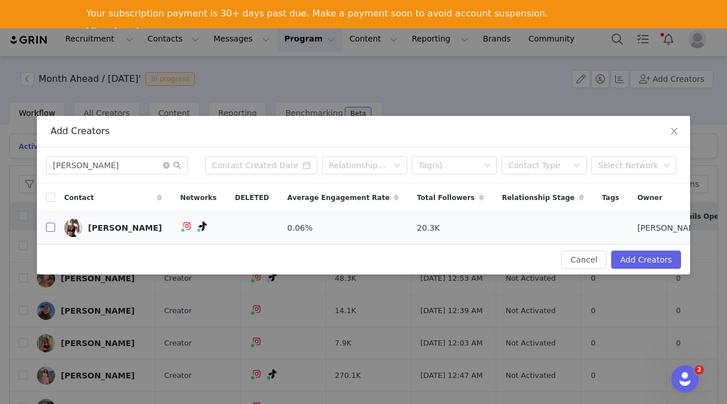
click at [52, 227] on input "checkbox" at bounding box center [50, 227] width 9 height 9
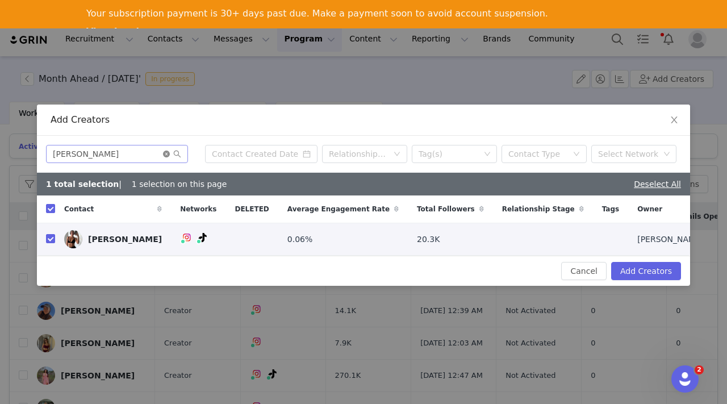
click at [166, 152] on icon "icon: close-circle" at bounding box center [166, 154] width 7 height 7
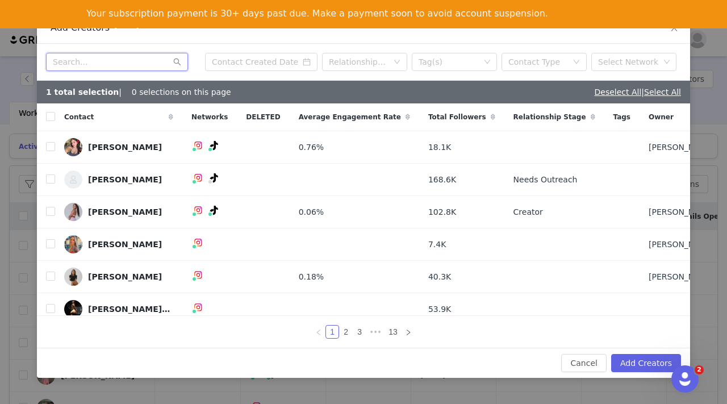
click at [113, 65] on input "text" at bounding box center [117, 62] width 142 height 18
paste input "Ruby Mummery"
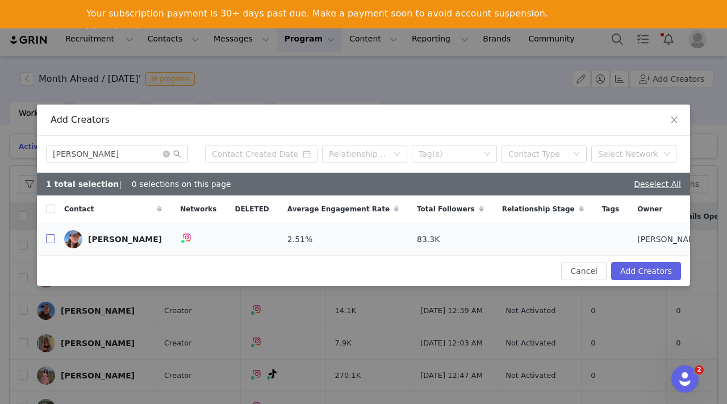
click at [50, 239] on input "checkbox" at bounding box center [50, 238] width 9 height 9
click at [164, 152] on icon "icon: close-circle" at bounding box center [166, 154] width 7 height 7
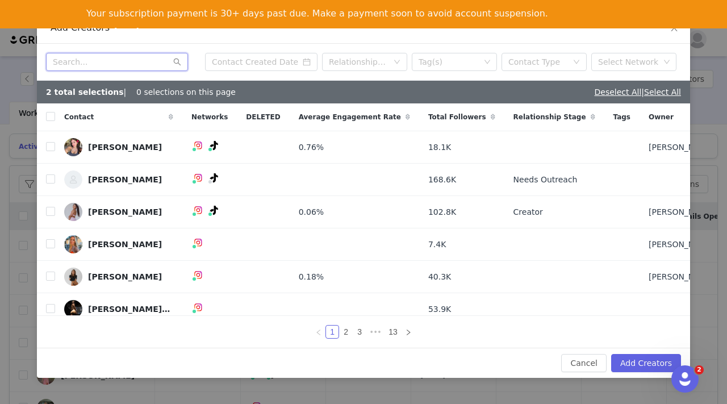
click at [116, 67] on input "text" at bounding box center [117, 62] width 142 height 18
paste input "Mads Lovegrove"
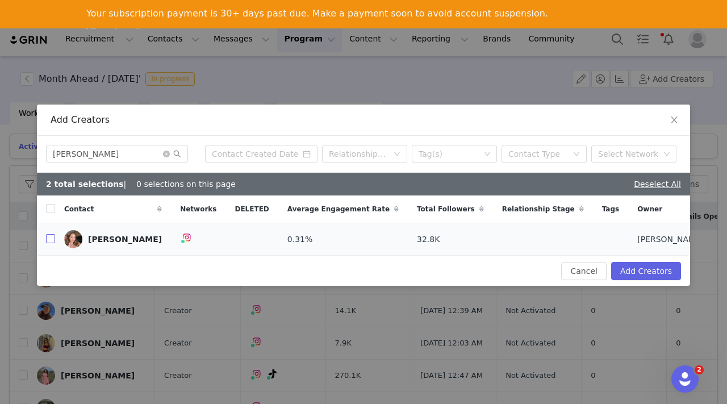
click at [52, 237] on input "checkbox" at bounding box center [50, 238] width 9 height 9
click at [166, 155] on icon "icon: close-circle" at bounding box center [166, 154] width 7 height 7
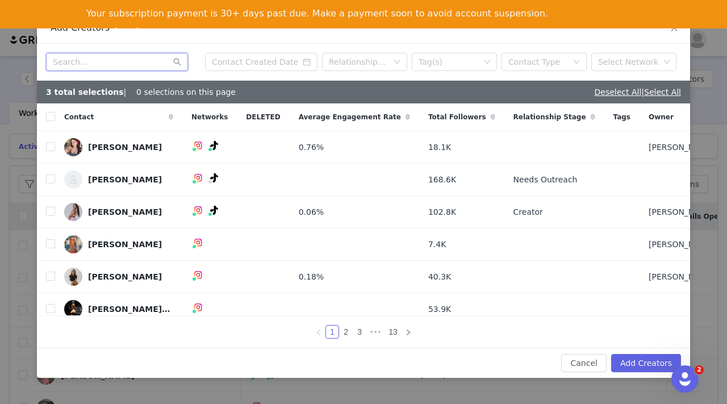
click at [134, 57] on input "text" at bounding box center [117, 62] width 142 height 18
paste input "Annelise Drake"
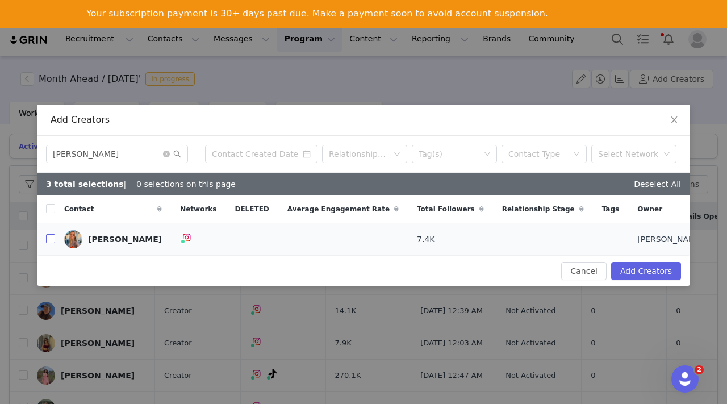
click at [52, 239] on input "checkbox" at bounding box center [50, 238] width 9 height 9
click at [166, 149] on input "Annelise Drake" at bounding box center [117, 154] width 142 height 18
click at [166, 153] on icon "icon: close-circle" at bounding box center [166, 154] width 7 height 7
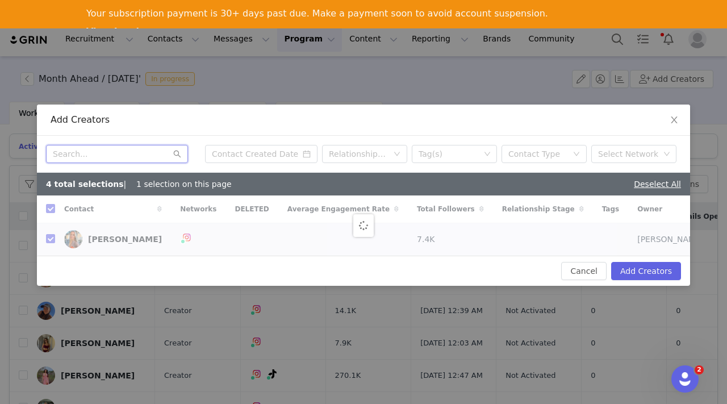
click at [128, 152] on input "text" at bounding box center [117, 154] width 142 height 18
paste input "Kirra Csurhes"
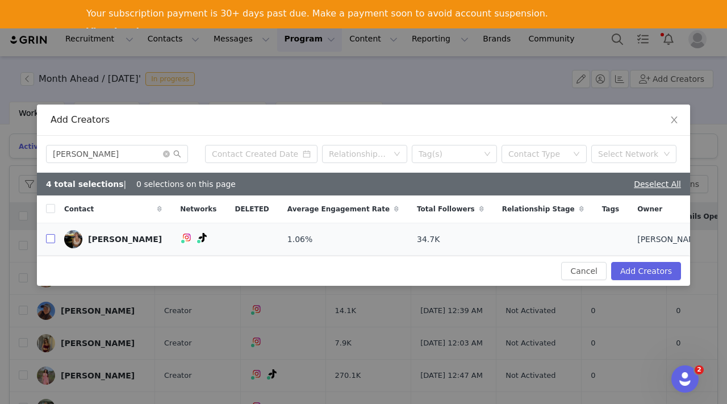
click at [50, 242] on input "checkbox" at bounding box center [50, 238] width 9 height 9
click at [169, 154] on icon "icon: close-circle" at bounding box center [166, 154] width 7 height 7
click at [124, 154] on input "text" at bounding box center [117, 154] width 142 height 18
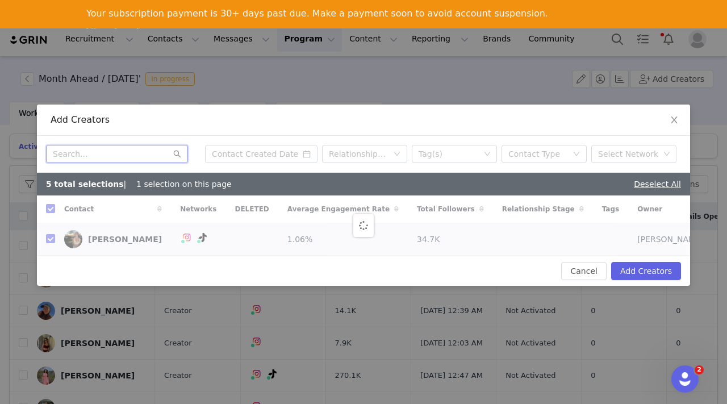
paste input "Talia Lundin"
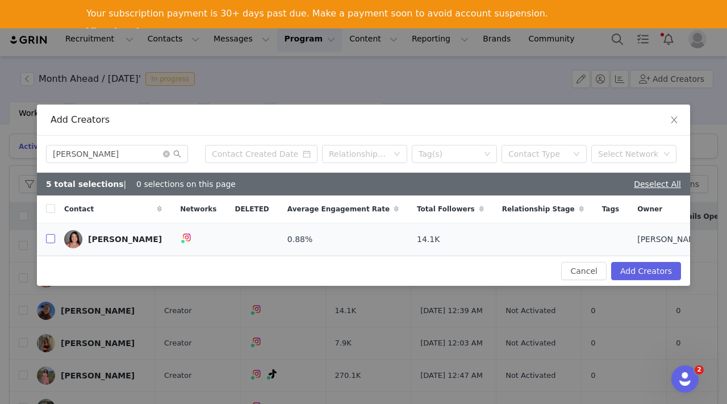
click at [51, 238] on input "checkbox" at bounding box center [50, 238] width 9 height 9
click at [165, 154] on icon "icon: close-circle" at bounding box center [166, 154] width 7 height 7
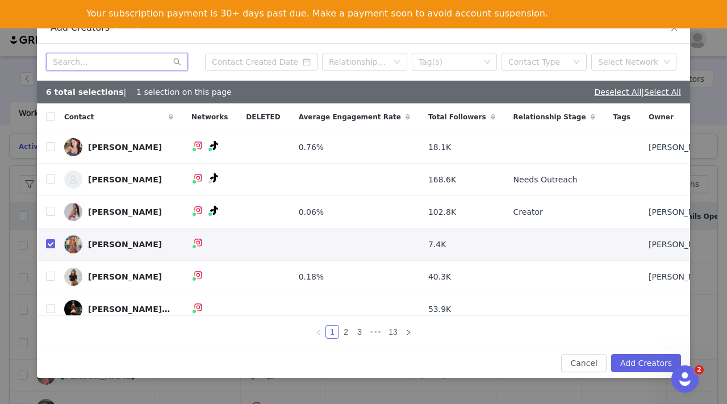
click at [148, 63] on input "text" at bounding box center [117, 62] width 142 height 18
paste input "Madison Hare"
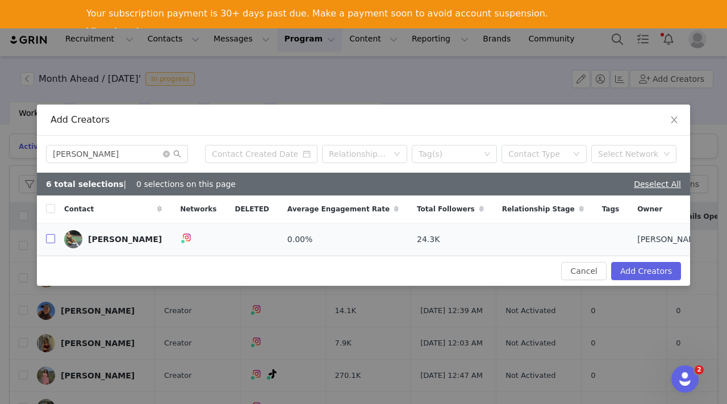
click at [49, 237] on input "checkbox" at bounding box center [50, 238] width 9 height 9
click at [168, 153] on icon "icon: close-circle" at bounding box center [166, 154] width 7 height 7
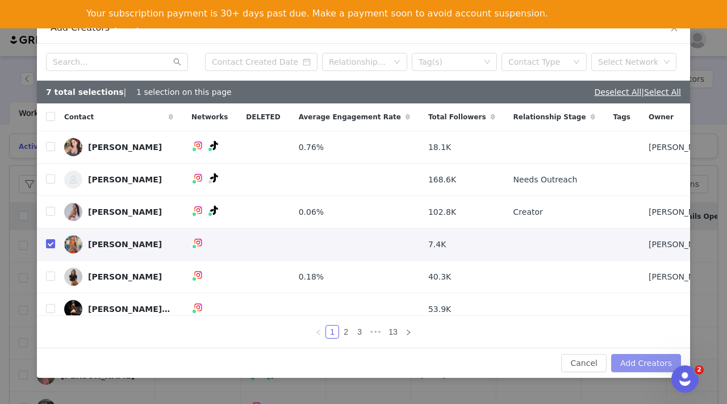
click at [638, 366] on button "Add Creators" at bounding box center [646, 363] width 70 height 18
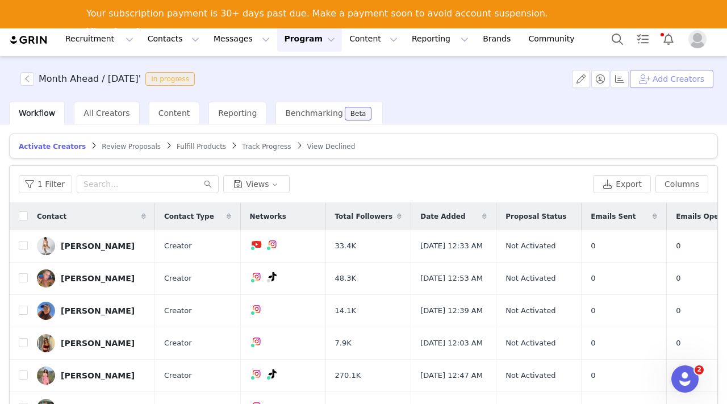
click at [684, 81] on button "Add Creators" at bounding box center [672, 79] width 84 height 18
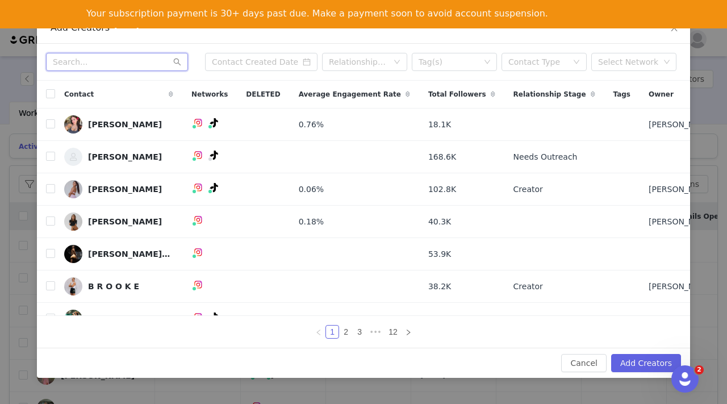
click at [82, 65] on input "text" at bounding box center [117, 62] width 142 height 18
click at [115, 62] on input "text" at bounding box center [117, 62] width 142 height 18
paste input "[PERSON_NAME]"
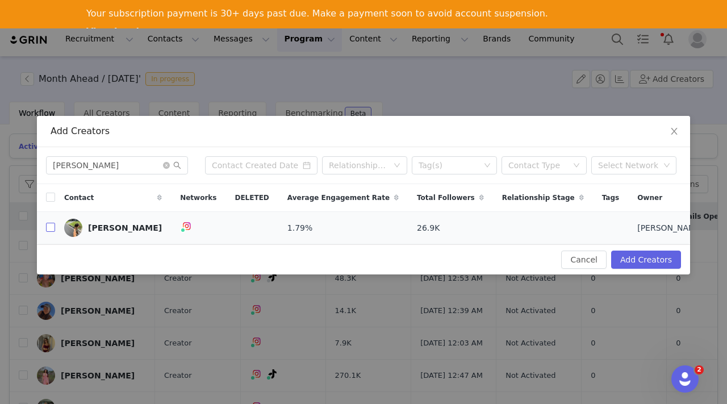
click at [52, 231] on input "checkbox" at bounding box center [50, 227] width 9 height 9
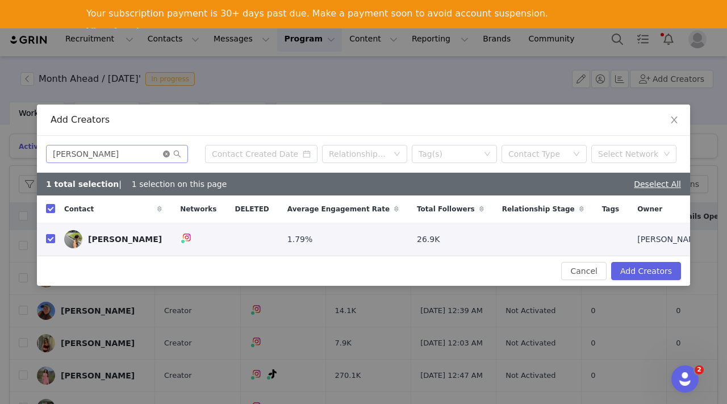
click at [165, 153] on icon "icon: close-circle" at bounding box center [166, 154] width 7 height 7
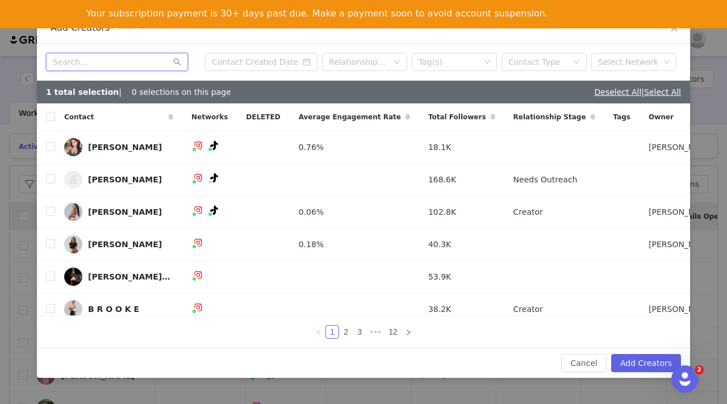
click at [89, 61] on input "text" at bounding box center [117, 62] width 142 height 18
paste input "Alani Morely"
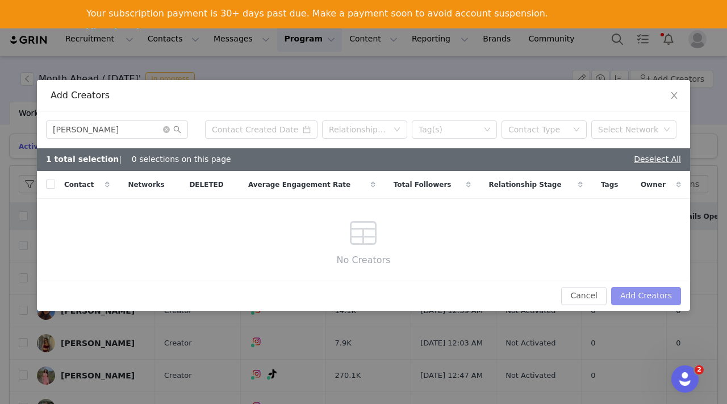
click at [634, 297] on button "Add Creators" at bounding box center [646, 296] width 70 height 18
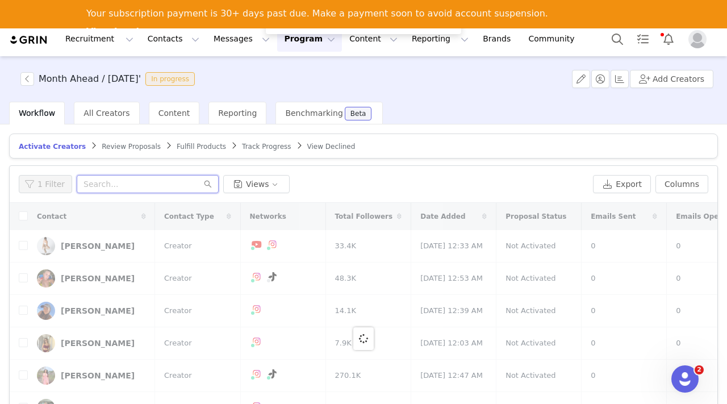
click at [126, 184] on input "text" at bounding box center [148, 184] width 142 height 18
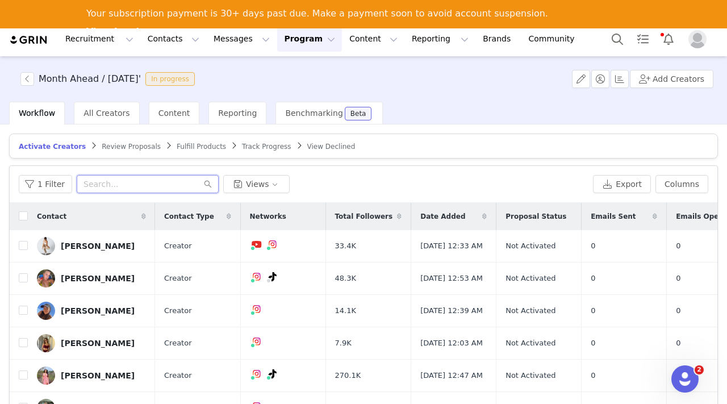
paste input "Alani Morely"
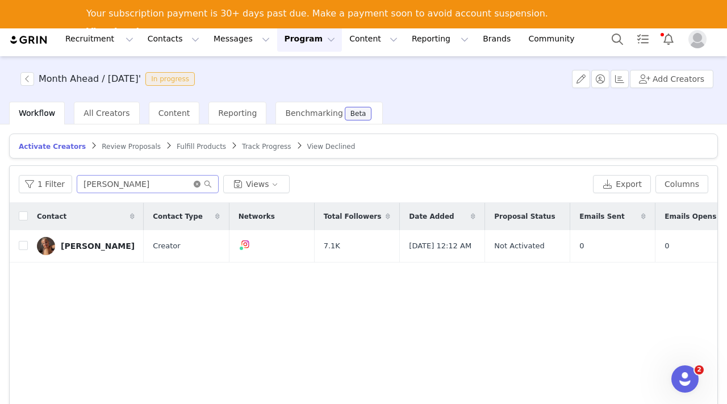
click at [195, 183] on icon "icon: close-circle" at bounding box center [197, 184] width 7 height 7
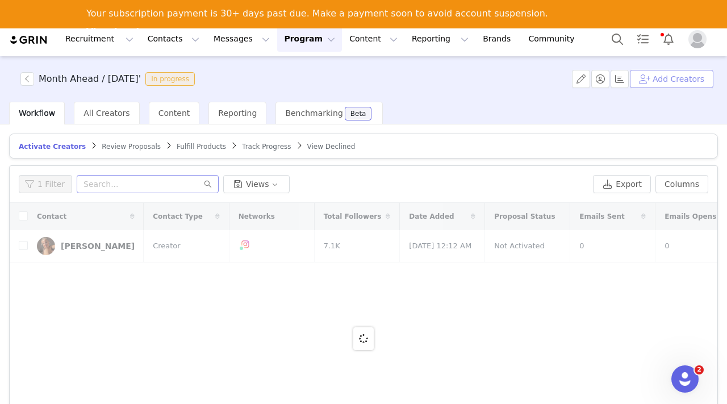
click at [686, 74] on button "Add Creators" at bounding box center [672, 79] width 84 height 18
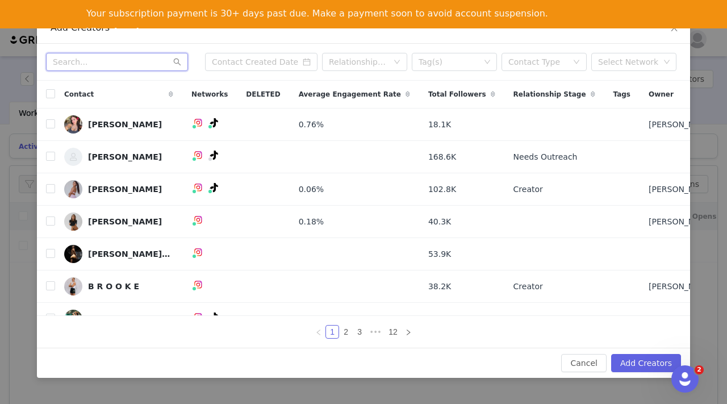
click at [119, 62] on input "text" at bounding box center [117, 62] width 142 height 18
click at [95, 61] on input "text" at bounding box center [117, 62] width 142 height 18
paste input "Olivia Bailey"
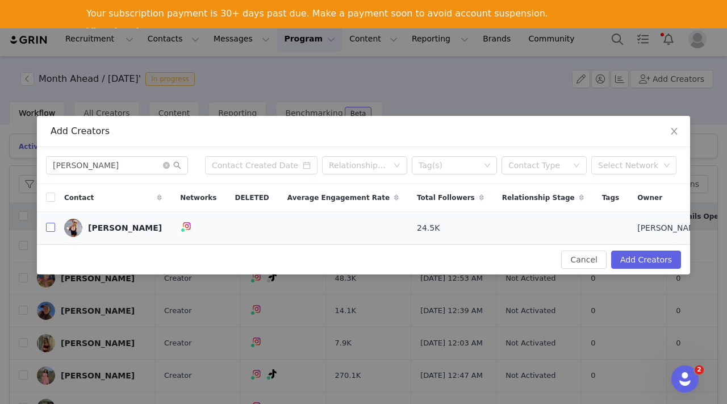
click at [49, 229] on input "checkbox" at bounding box center [50, 227] width 9 height 9
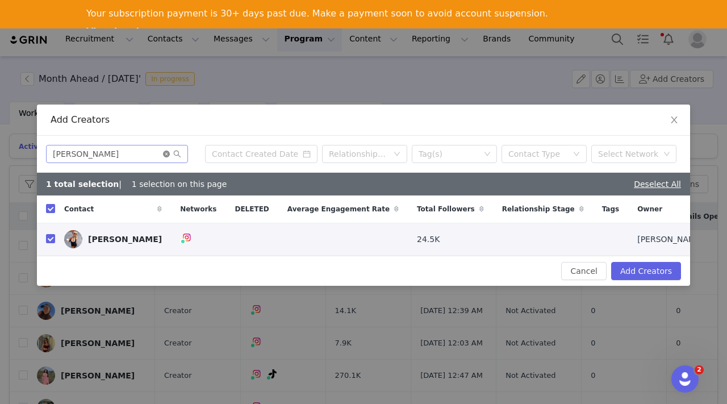
click at [167, 152] on icon "icon: close-circle" at bounding box center [166, 154] width 7 height 7
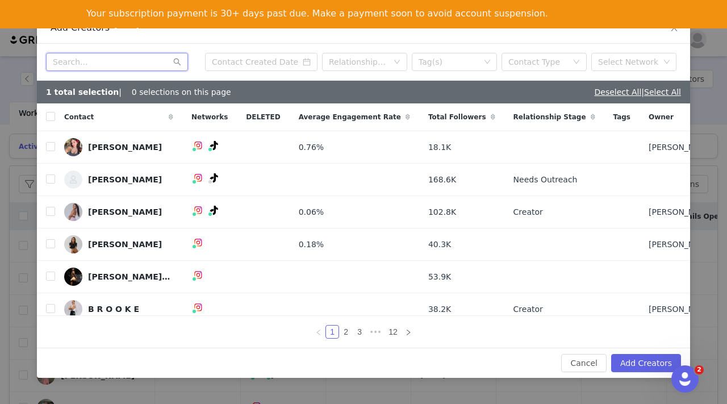
click at [112, 60] on input "text" at bounding box center [117, 62] width 142 height 18
paste input "Clio Crowhurst"
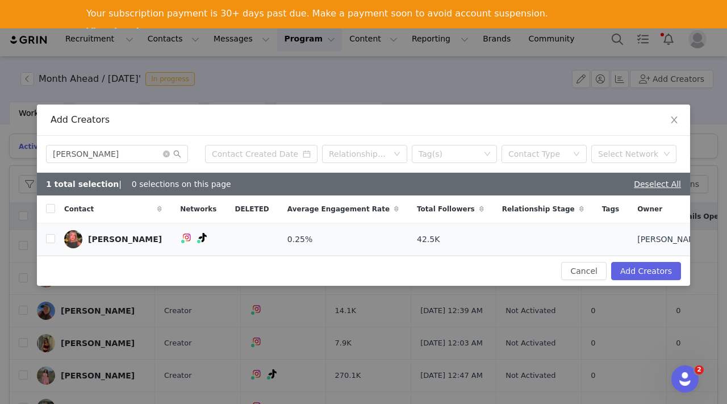
click at [45, 238] on td at bounding box center [46, 239] width 18 height 32
click at [49, 238] on input "checkbox" at bounding box center [50, 238] width 9 height 9
click at [167, 155] on icon "icon: close-circle" at bounding box center [166, 154] width 7 height 7
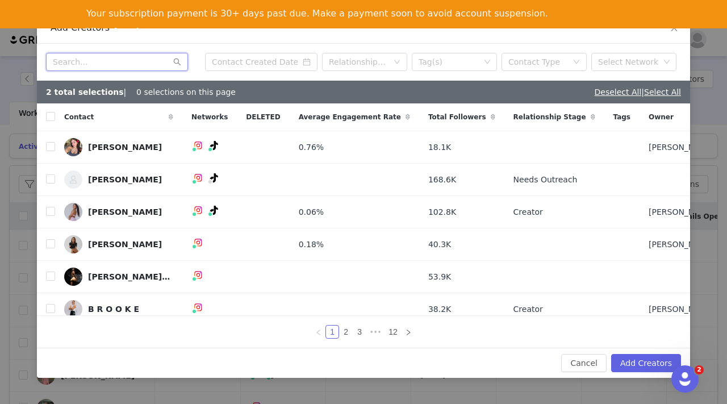
click at [124, 61] on input "text" at bounding box center [117, 62] width 142 height 18
paste input "April Haselhurst"
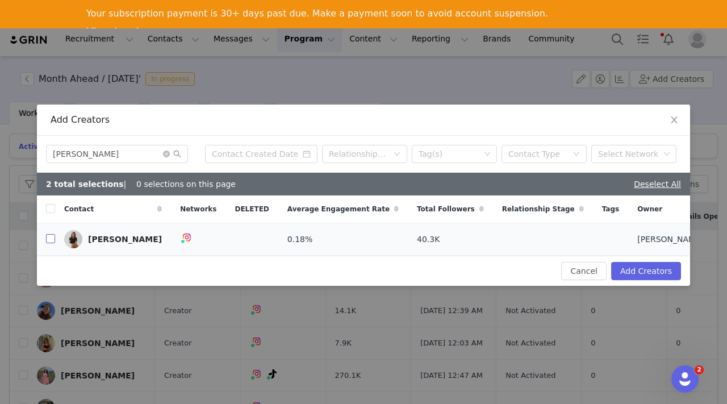
click at [51, 240] on input "checkbox" at bounding box center [50, 238] width 9 height 9
click at [167, 153] on icon "icon: close-circle" at bounding box center [166, 154] width 7 height 7
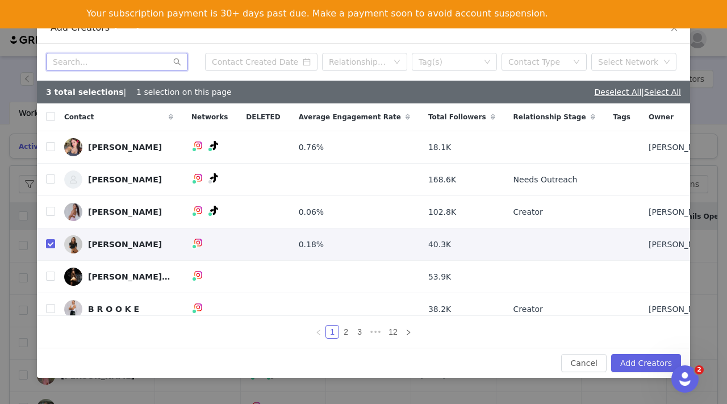
click at [109, 61] on input "text" at bounding box center [117, 62] width 142 height 18
paste input "Steph Newman"
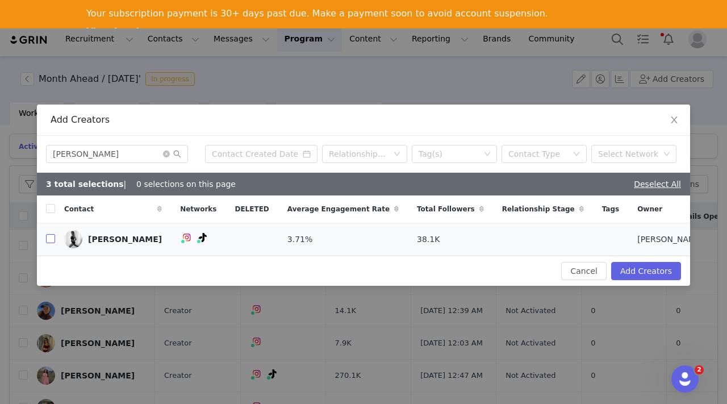
click at [52, 238] on input "checkbox" at bounding box center [50, 238] width 9 height 9
click at [165, 155] on icon "icon: close-circle" at bounding box center [166, 154] width 7 height 7
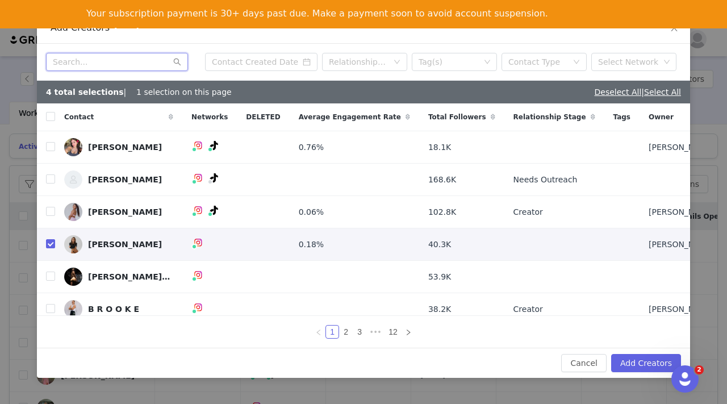
click at [131, 59] on input "text" at bounding box center [117, 62] width 142 height 18
paste input "Rebecca Bridgemohan"
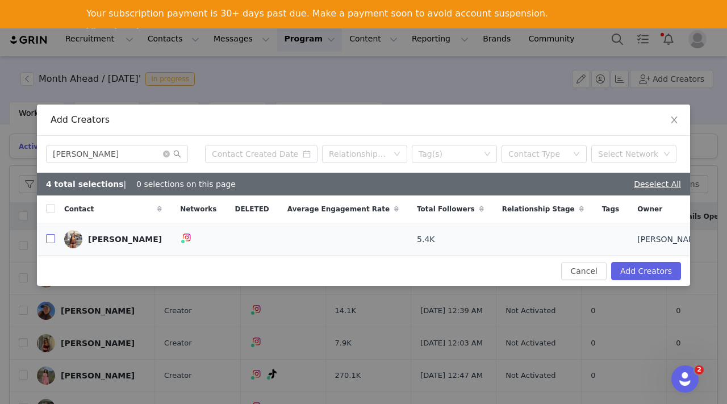
click at [53, 238] on input "checkbox" at bounding box center [50, 238] width 9 height 9
click at [167, 153] on icon "icon: close-circle" at bounding box center [166, 154] width 7 height 7
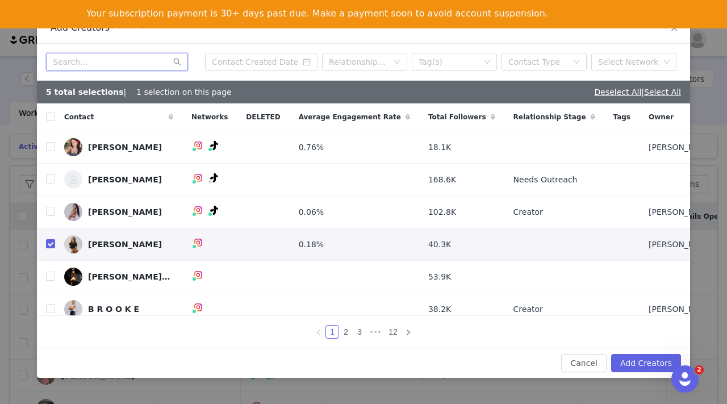
click at [106, 59] on input "text" at bounding box center [117, 62] width 142 height 18
paste input "Charlee Ebejer"
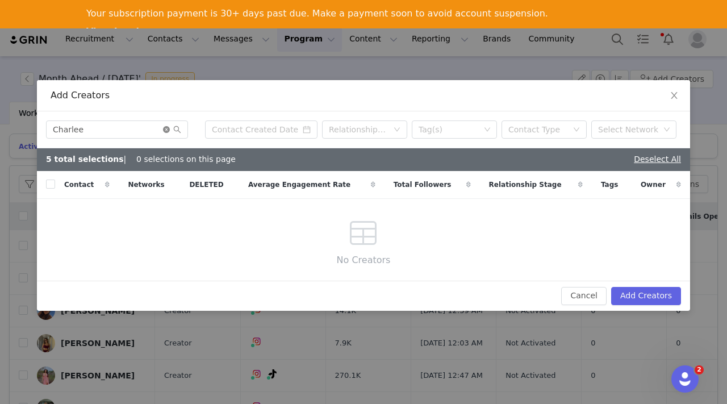
click at [167, 130] on icon "icon: close-circle" at bounding box center [166, 129] width 7 height 7
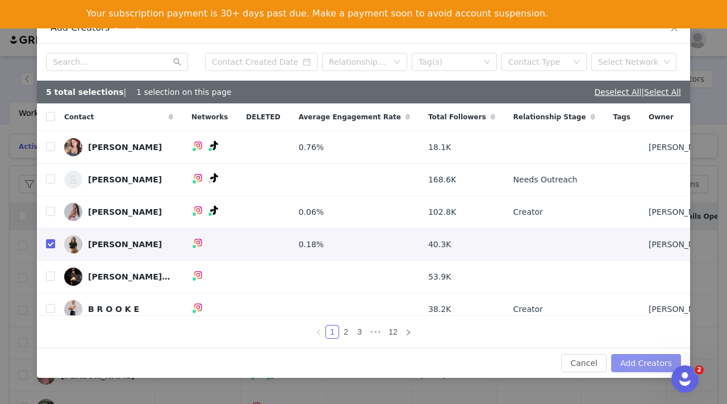
click at [641, 365] on button "Add Creators" at bounding box center [646, 363] width 70 height 18
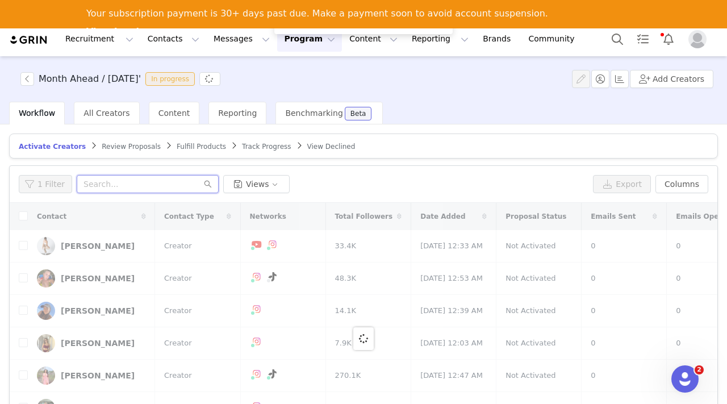
click at [112, 180] on input "text" at bounding box center [148, 184] width 142 height 18
paste input "Charlee Ebejer"
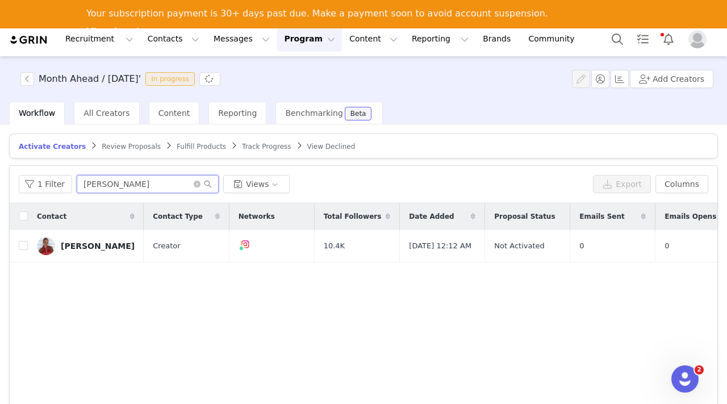
drag, startPoint x: 169, startPoint y: 183, endPoint x: 76, endPoint y: 187, distance: 93.3
click at [77, 187] on input "Charlee Ebejer" at bounding box center [148, 184] width 142 height 18
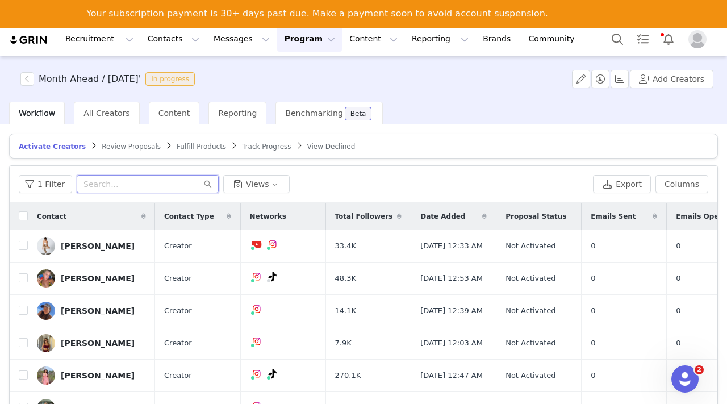
paste input "Peter Day"
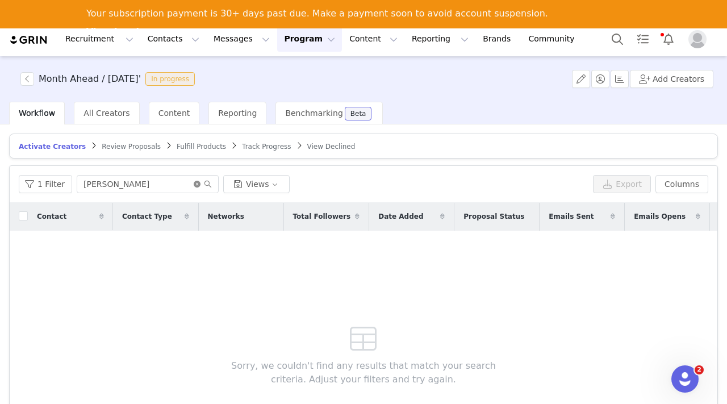
click at [194, 182] on icon "icon: close-circle" at bounding box center [197, 184] width 7 height 7
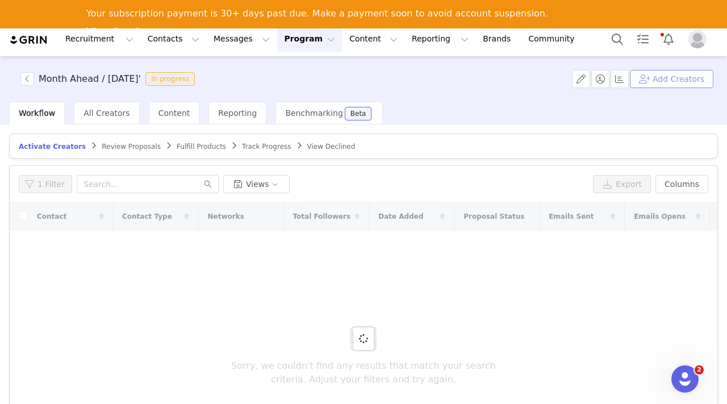
click at [679, 73] on button "Add Creators" at bounding box center [672, 79] width 84 height 18
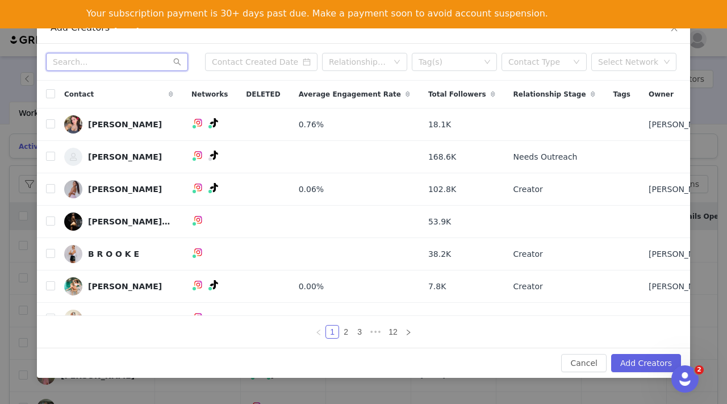
click at [151, 61] on input "text" at bounding box center [117, 62] width 142 height 18
paste input "Peter Day"
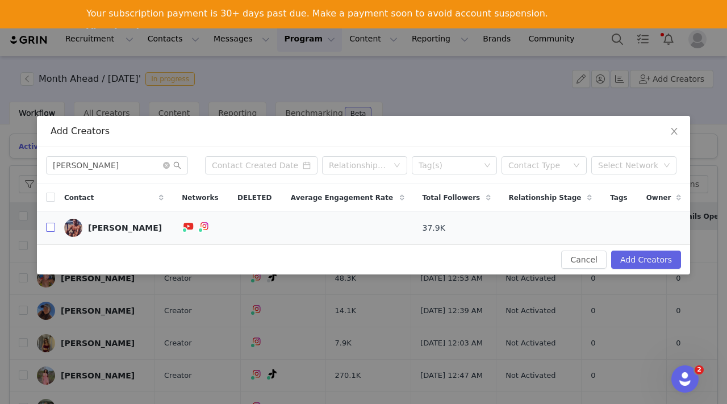
click at [52, 227] on input "checkbox" at bounding box center [50, 227] width 9 height 9
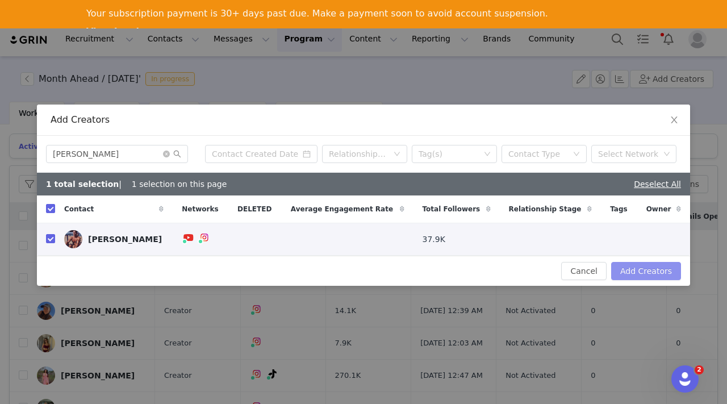
click at [655, 270] on button "Add Creators" at bounding box center [646, 271] width 70 height 18
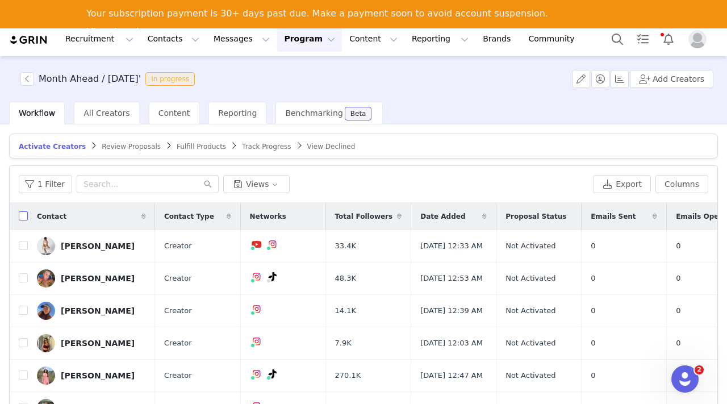
click at [21, 216] on input "checkbox" at bounding box center [23, 215] width 9 height 9
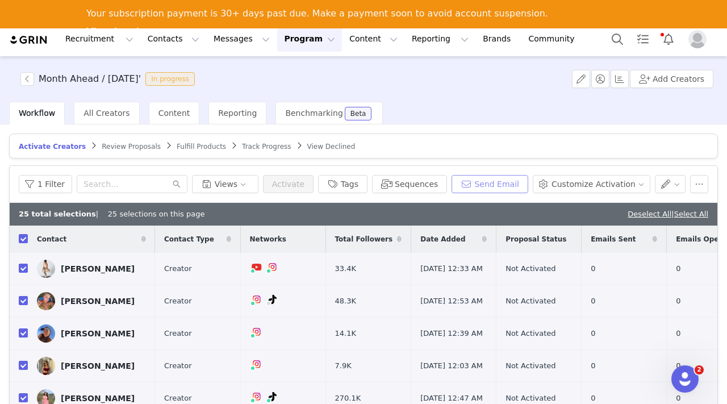
click at [503, 185] on button "Send Email" at bounding box center [490, 184] width 77 height 18
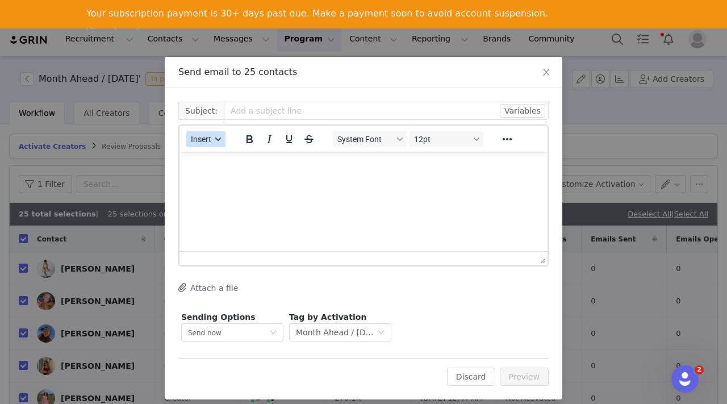
click at [218, 135] on button "Insert" at bounding box center [205, 139] width 39 height 16
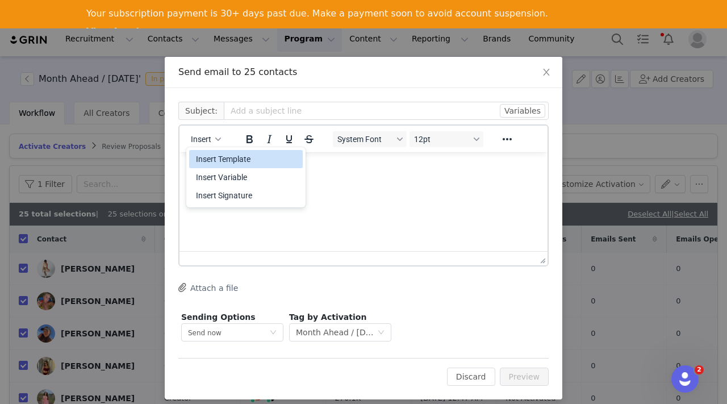
click at [232, 162] on div "Insert Template" at bounding box center [247, 159] width 102 height 14
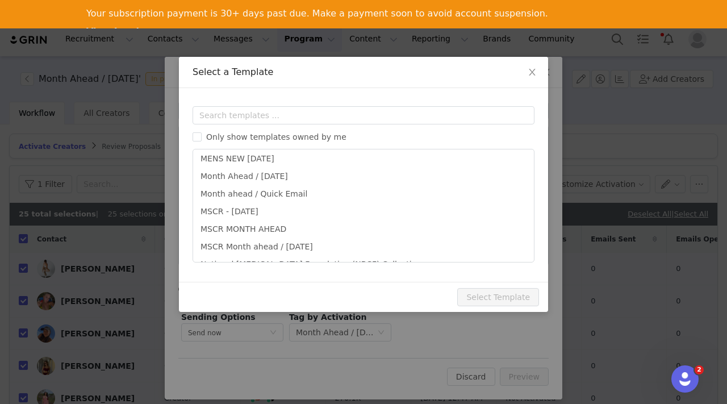
scroll to position [341, 0]
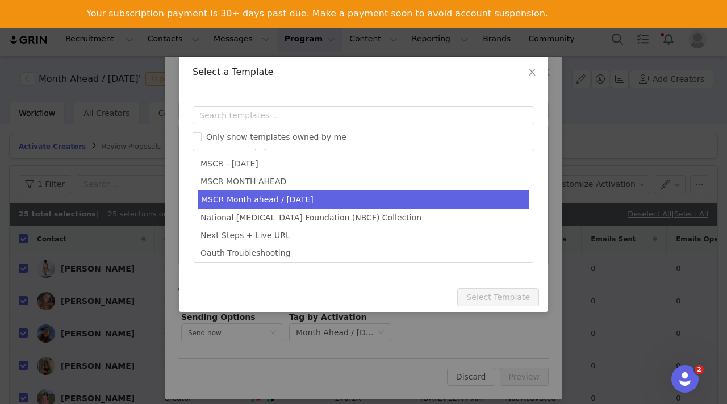
click at [293, 203] on li "MSCR Month ahead / October 2025" at bounding box center [364, 199] width 332 height 19
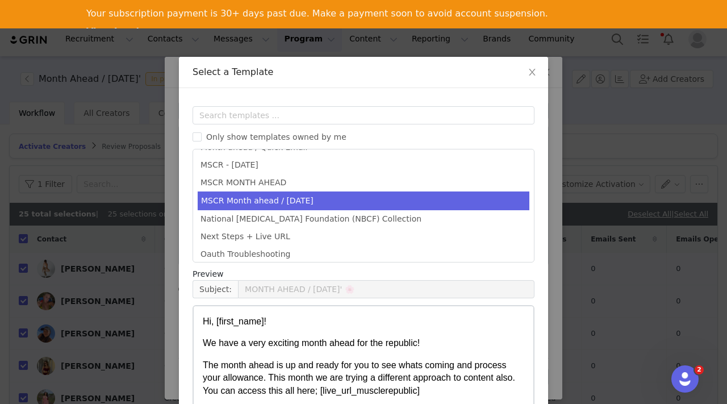
scroll to position [20, 0]
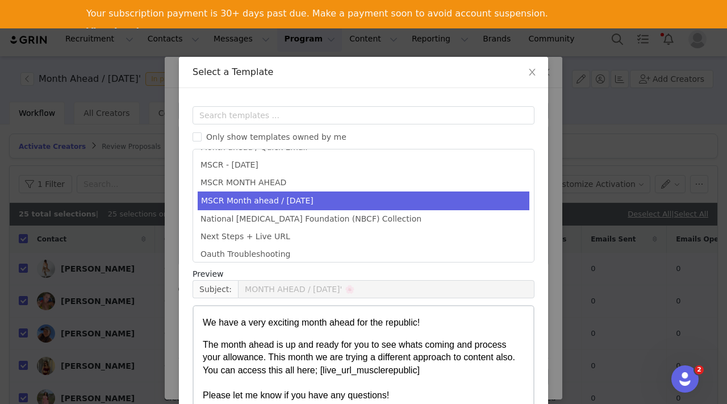
click at [302, 351] on p "The month ahead is up and ready for you to see whats coming and process your al…" at bounding box center [364, 371] width 322 height 64
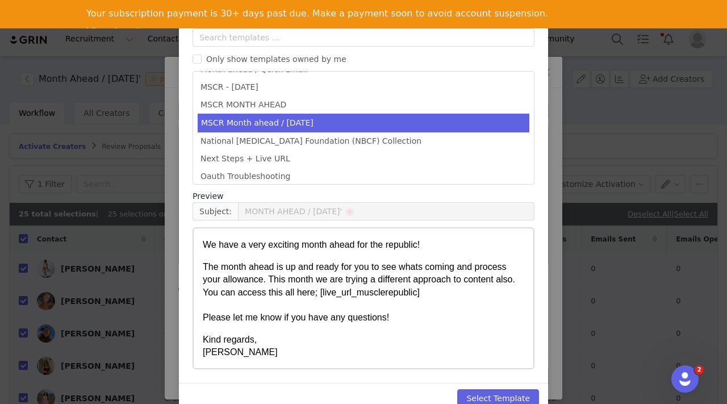
scroll to position [101, 0]
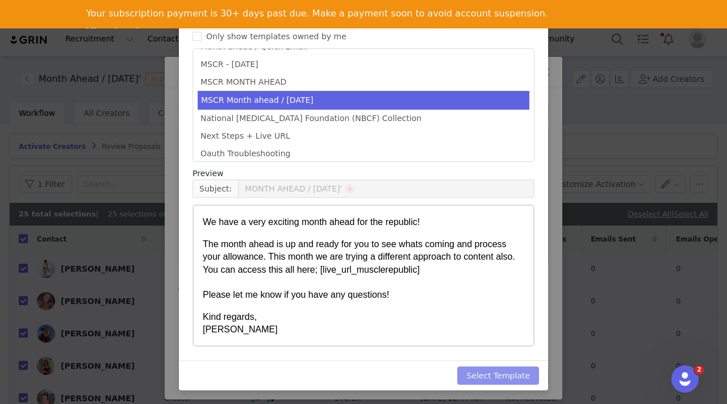
click at [486, 379] on button "Select Template" at bounding box center [498, 375] width 82 height 18
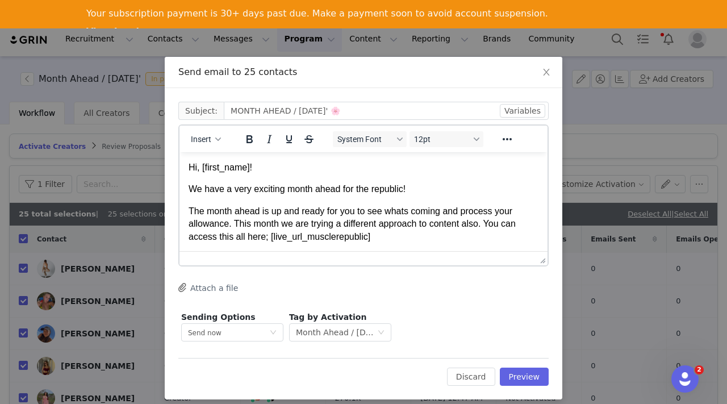
scroll to position [0, 0]
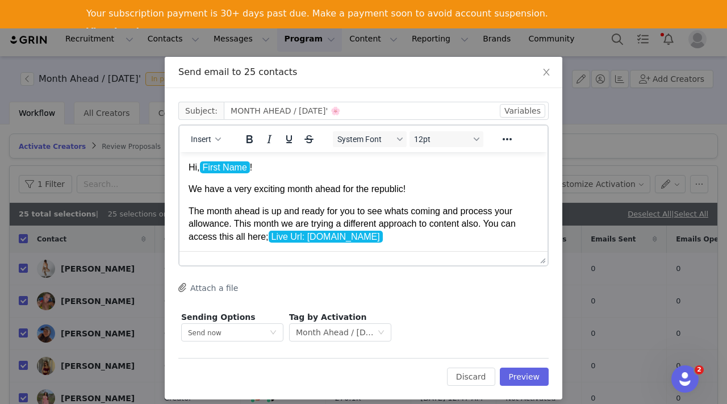
click at [252, 166] on p "Hi, First Name !" at bounding box center [364, 167] width 350 height 12
click at [211, 140] on button "Insert" at bounding box center [205, 139] width 39 height 16
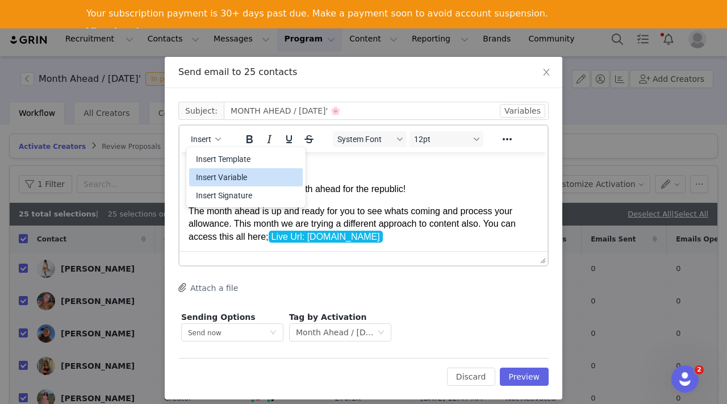
click at [215, 173] on div "Insert Variable" at bounding box center [247, 177] width 102 height 14
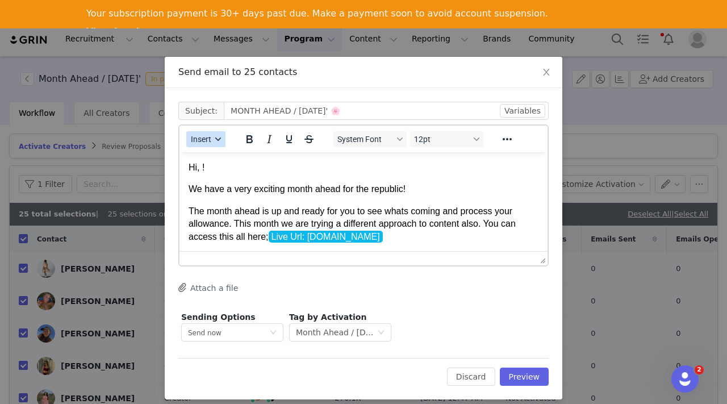
click at [209, 140] on span "Insert" at bounding box center [201, 139] width 20 height 9
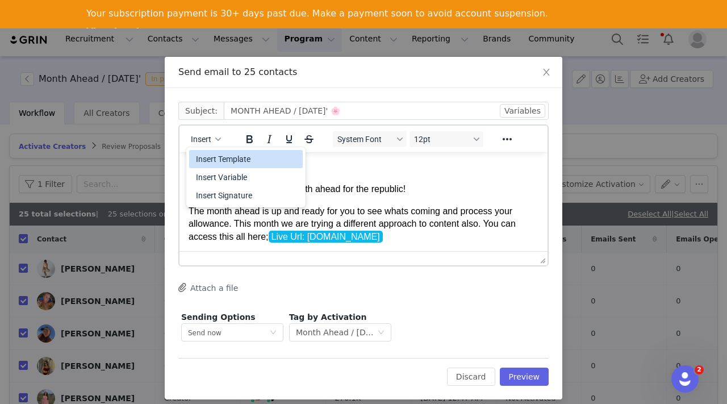
click at [222, 161] on div "Insert Template" at bounding box center [247, 159] width 102 height 14
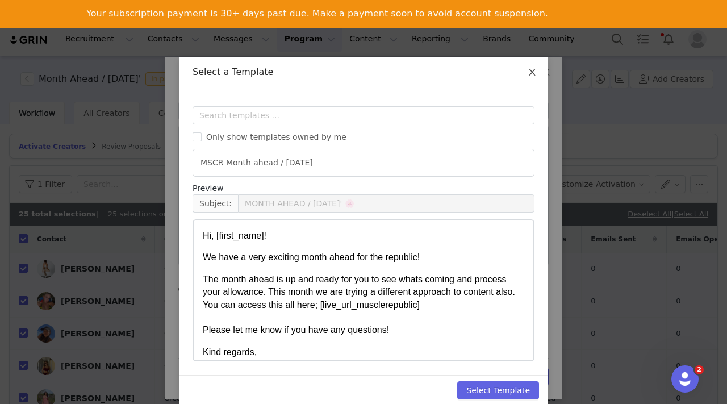
click at [532, 73] on icon "icon: close" at bounding box center [532, 72] width 9 height 9
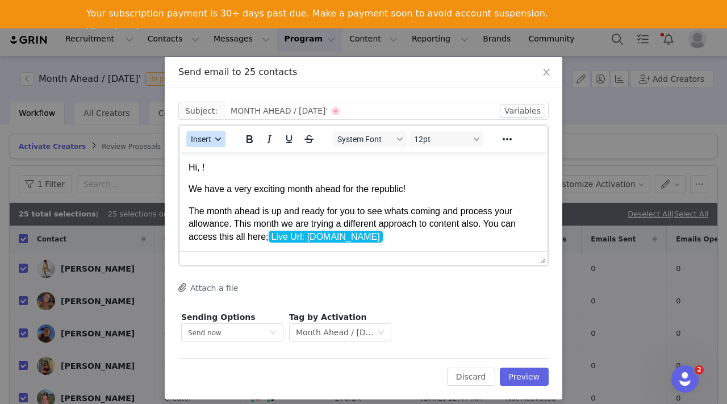
click at [214, 141] on div "button" at bounding box center [218, 139] width 9 height 6
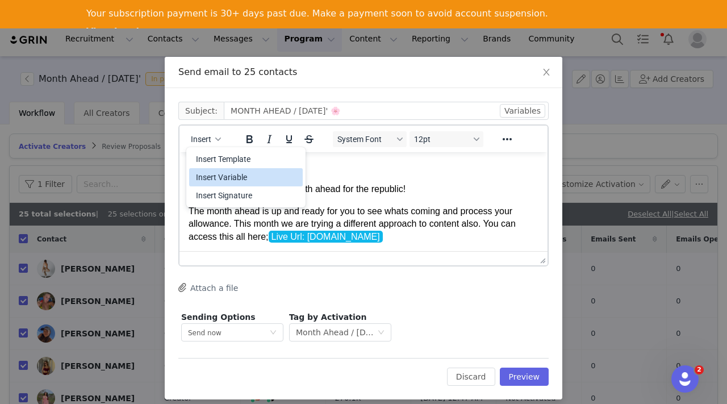
click at [215, 171] on div "Insert Variable" at bounding box center [247, 177] width 102 height 14
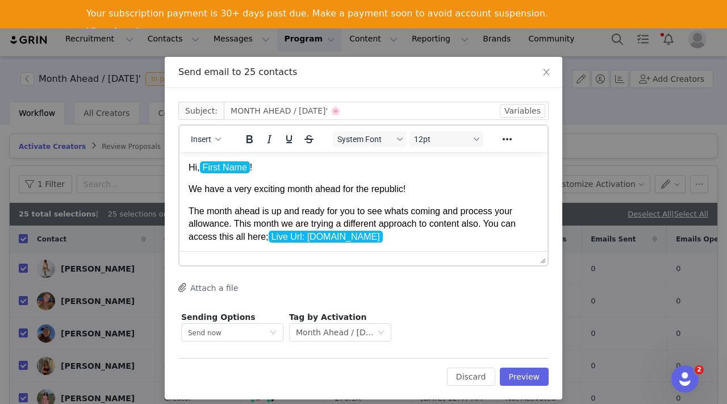
click at [416, 236] on p "The month ahead is up and ready for you to see whats coming and process your al…" at bounding box center [364, 237] width 350 height 64
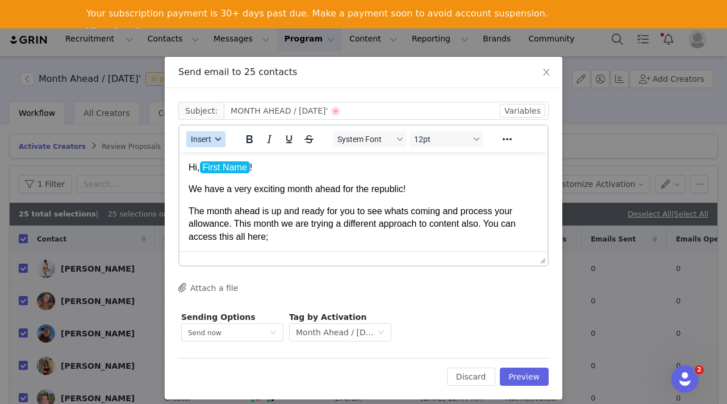
click at [214, 135] on button "Insert" at bounding box center [205, 139] width 39 height 16
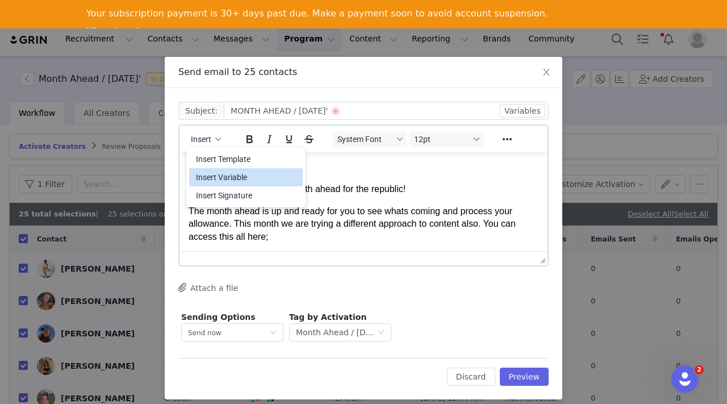
click at [224, 176] on div "Insert Variable" at bounding box center [247, 177] width 102 height 14
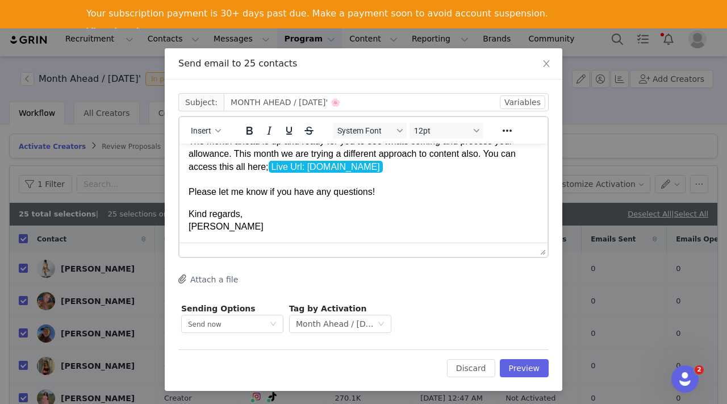
scroll to position [9, 0]
click at [264, 227] on p "Kind regards, Astrid" at bounding box center [364, 220] width 350 height 26
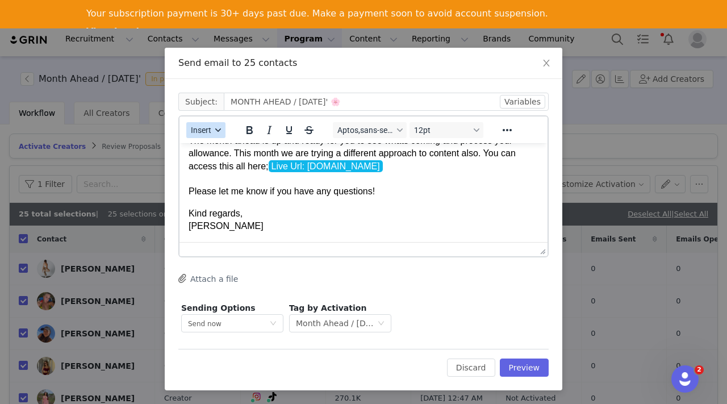
click at [215, 127] on icon "button" at bounding box center [218, 130] width 6 height 6
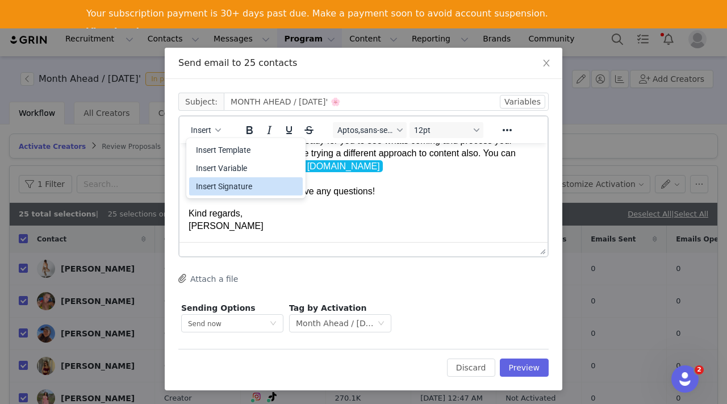
click at [221, 181] on div "Insert Signature" at bounding box center [247, 187] width 102 height 14
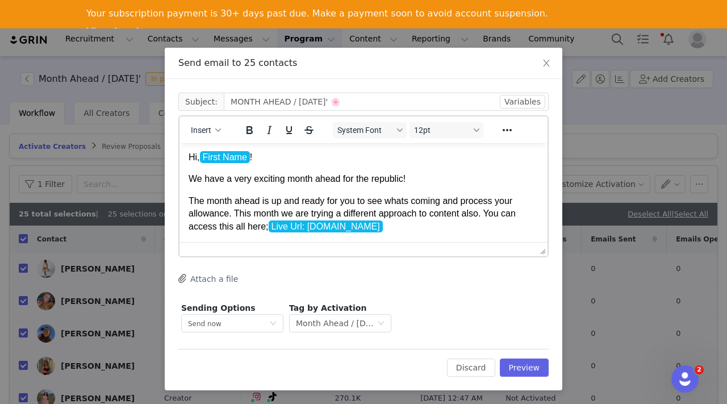
scroll to position [0, 0]
click at [525, 368] on button "Preview" at bounding box center [524, 368] width 49 height 18
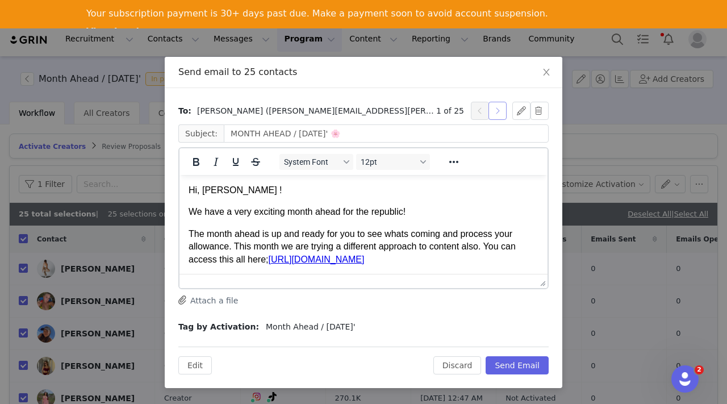
click at [499, 110] on button "button" at bounding box center [498, 111] width 18 height 18
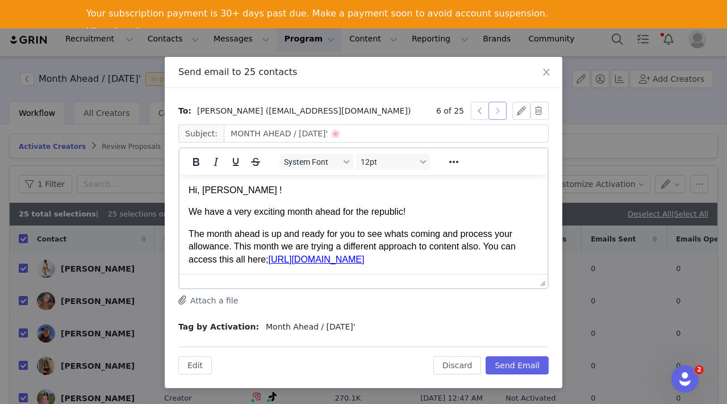
click at [499, 110] on button "button" at bounding box center [498, 111] width 18 height 18
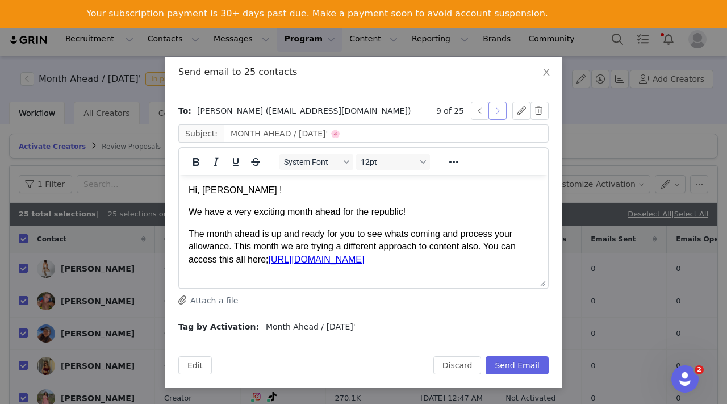
click at [499, 110] on button "button" at bounding box center [498, 111] width 18 height 18
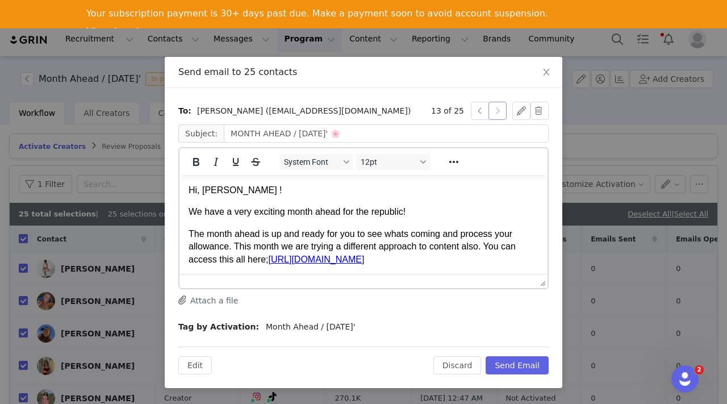
click at [499, 110] on button "button" at bounding box center [498, 111] width 18 height 18
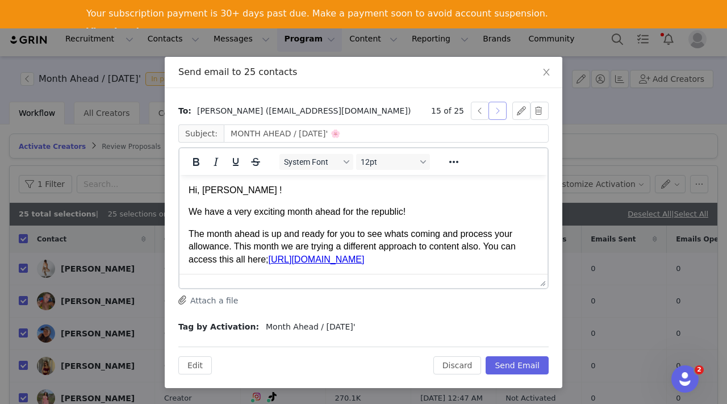
click at [499, 110] on button "button" at bounding box center [498, 111] width 18 height 18
click at [497, 110] on button "button" at bounding box center [498, 111] width 18 height 18
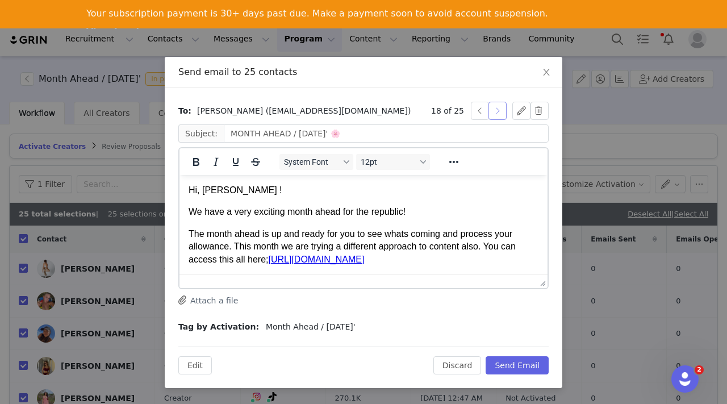
click at [497, 110] on button "button" at bounding box center [498, 111] width 18 height 18
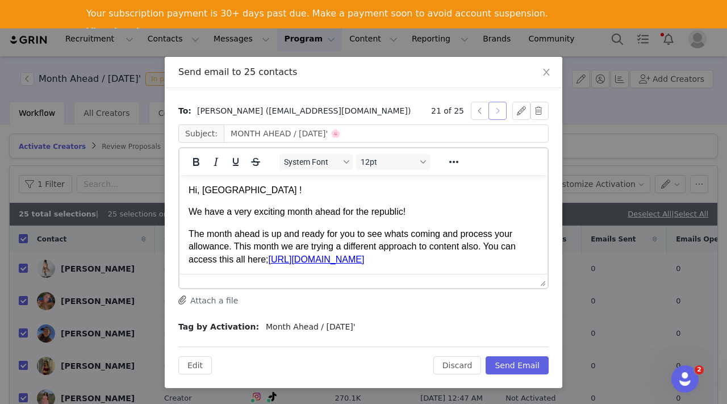
click at [497, 110] on button "button" at bounding box center [498, 111] width 18 height 18
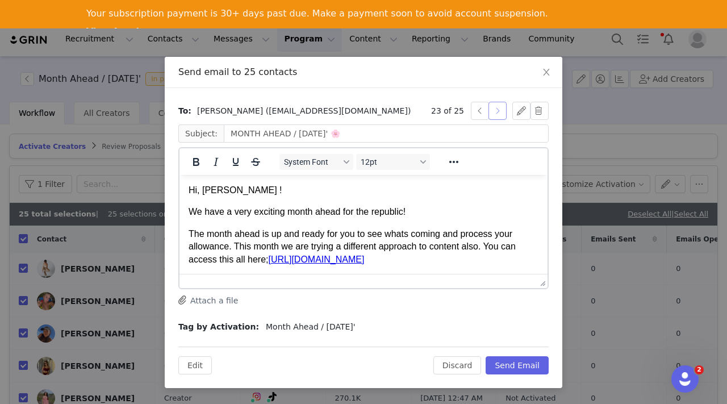
click at [497, 110] on button "button" at bounding box center [498, 111] width 18 height 18
click at [478, 111] on button "button" at bounding box center [480, 111] width 18 height 18
click at [499, 110] on button "button" at bounding box center [498, 111] width 18 height 18
click at [480, 112] on button "button" at bounding box center [480, 111] width 18 height 18
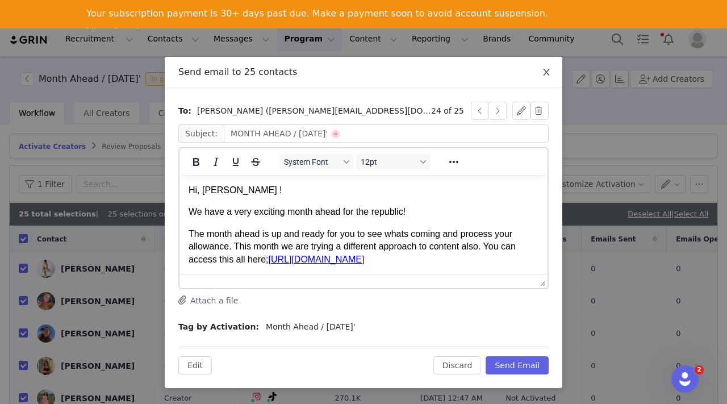
click at [547, 70] on icon "icon: close" at bounding box center [546, 72] width 9 height 9
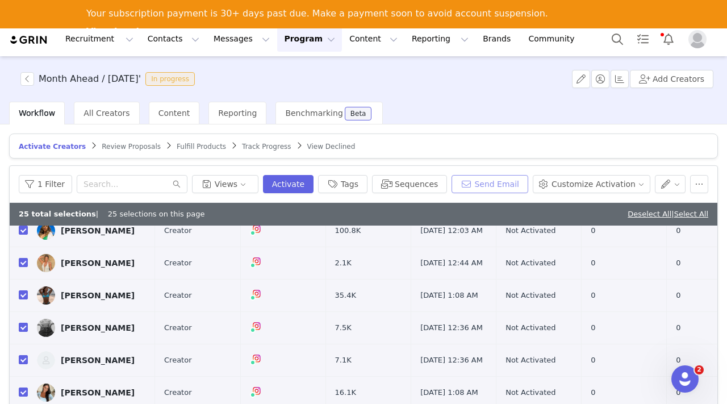
scroll to position [91, 0]
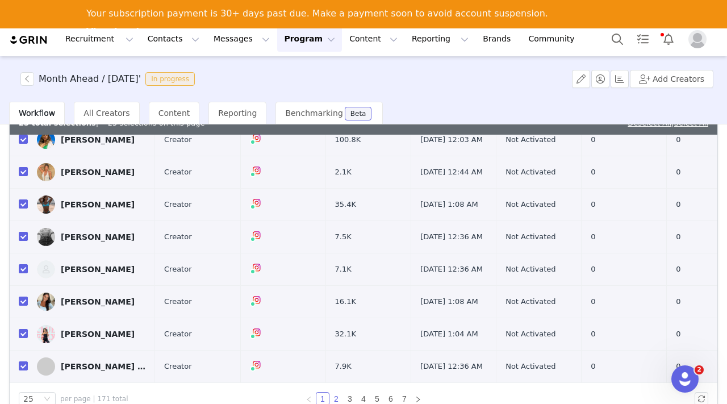
click at [337, 398] on link "2" at bounding box center [336, 399] width 12 height 12
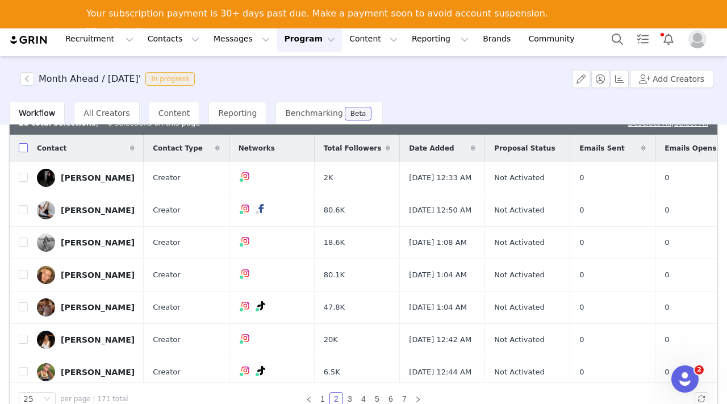
click at [19, 147] on input "checkbox" at bounding box center [23, 147] width 9 height 9
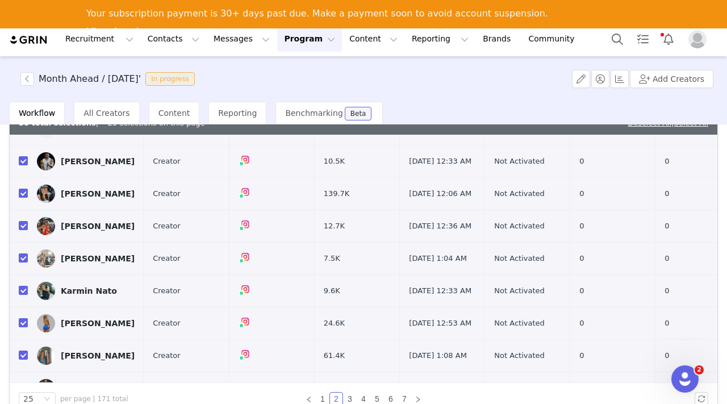
scroll to position [602, 0]
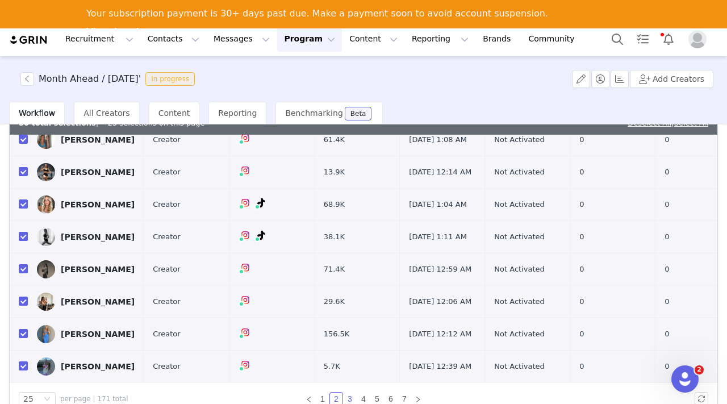
click at [350, 395] on link "3" at bounding box center [350, 399] width 12 height 12
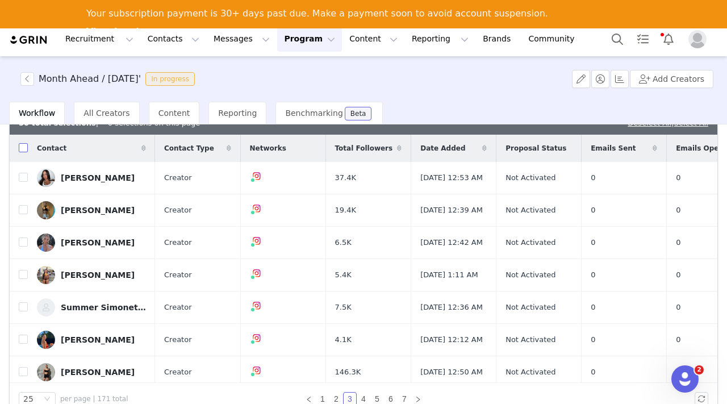
click at [23, 145] on input "checkbox" at bounding box center [23, 147] width 9 height 9
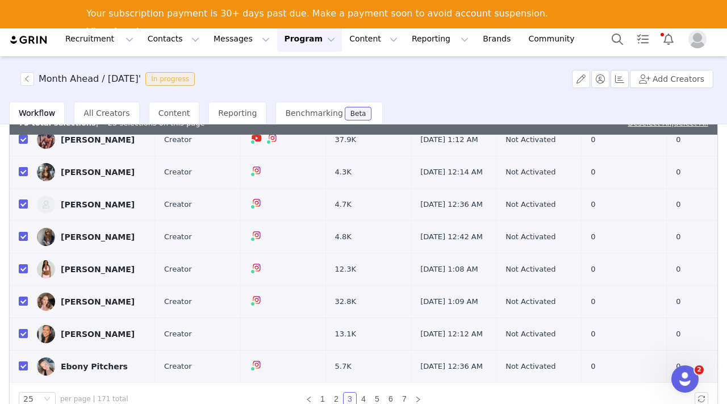
scroll to position [688, 0]
click at [363, 398] on link "4" at bounding box center [363, 399] width 12 height 12
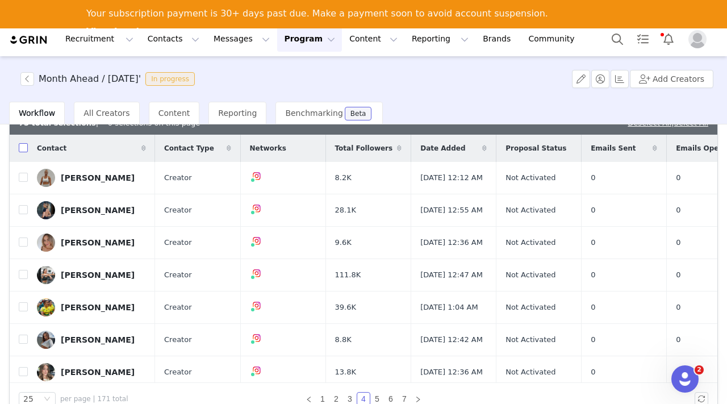
click at [24, 148] on input "checkbox" at bounding box center [23, 147] width 9 height 9
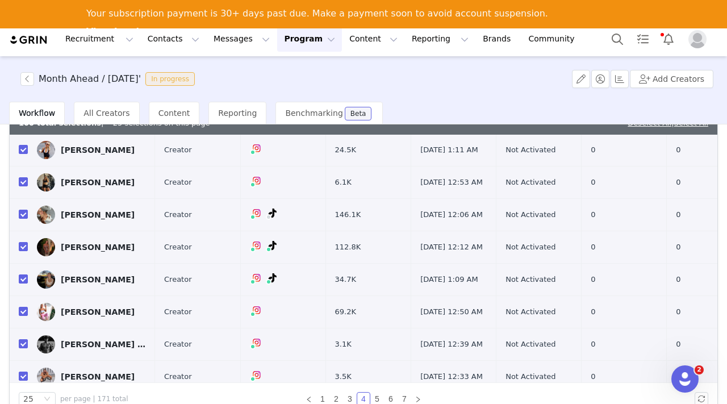
scroll to position [688, 0]
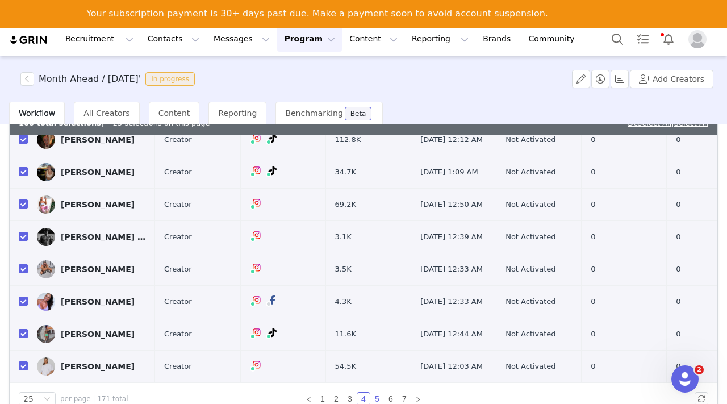
click at [378, 395] on link "5" at bounding box center [377, 399] width 12 height 12
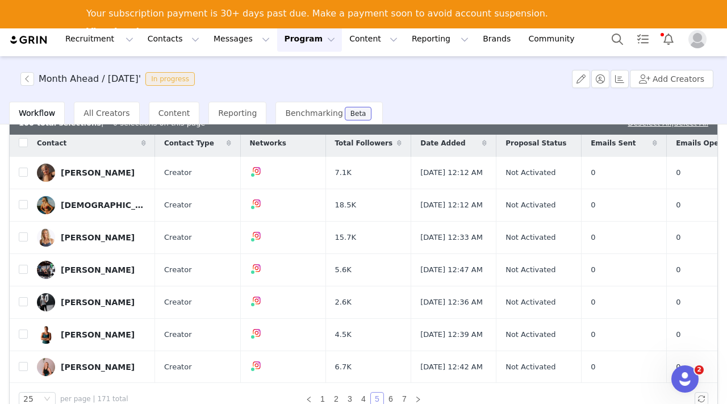
scroll to position [2, 0]
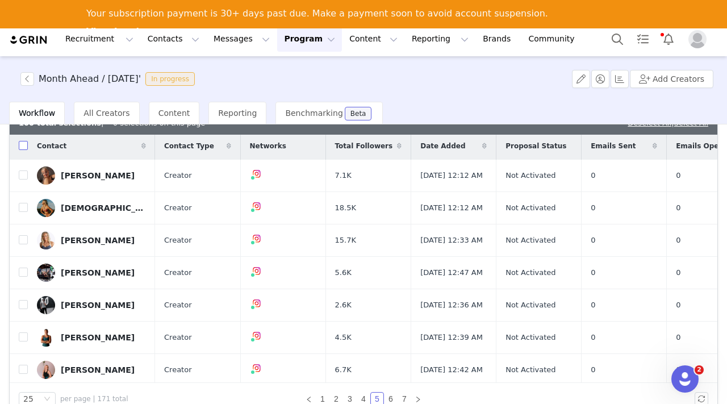
click at [27, 145] on input "checkbox" at bounding box center [23, 145] width 9 height 9
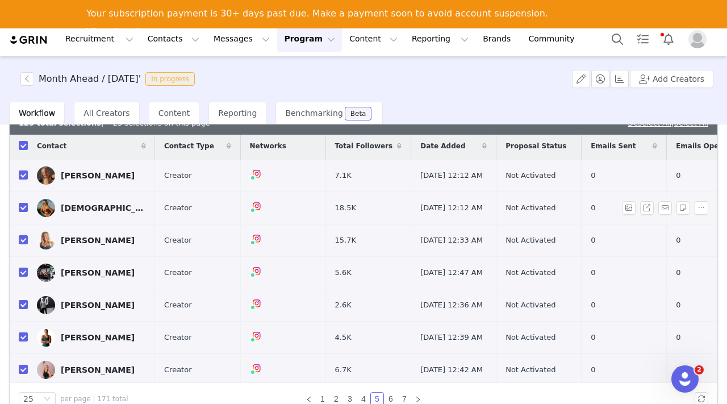
scroll to position [688, 0]
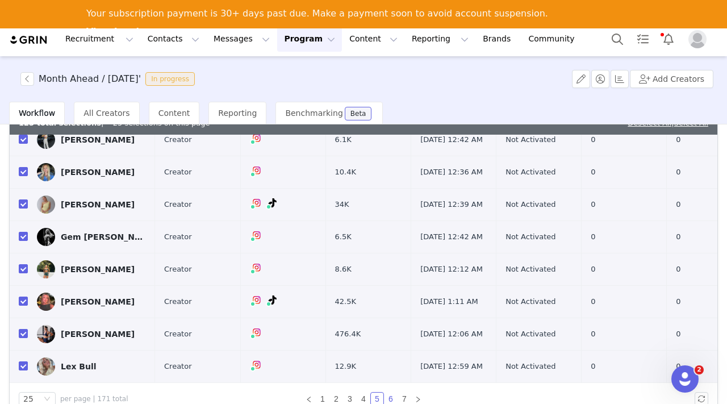
click at [390, 398] on link "6" at bounding box center [391, 399] width 12 height 12
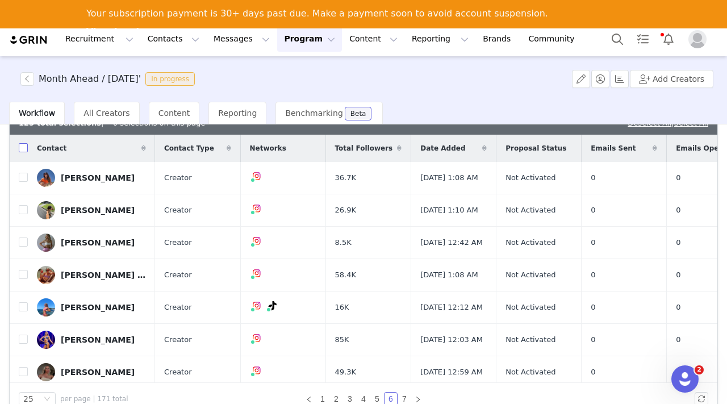
click at [25, 148] on input "checkbox" at bounding box center [23, 147] width 9 height 9
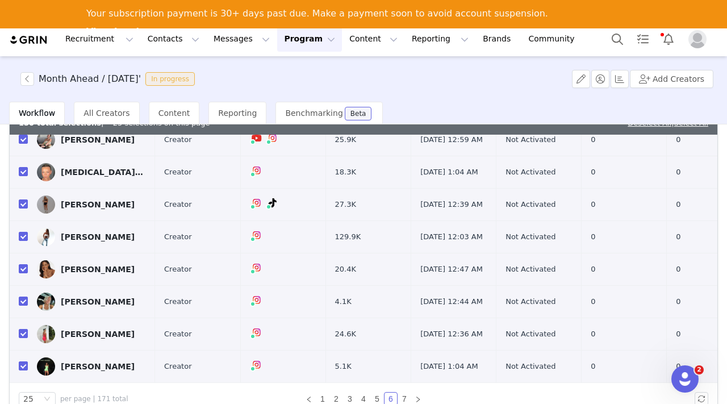
scroll to position [688, 0]
click at [405, 398] on link "7" at bounding box center [404, 399] width 12 height 12
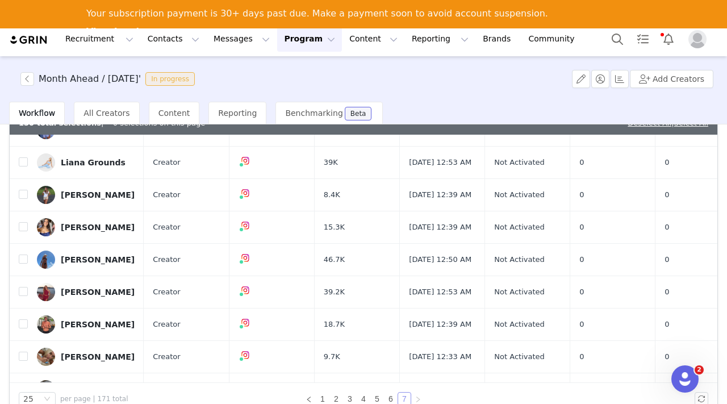
scroll to position [0, 0]
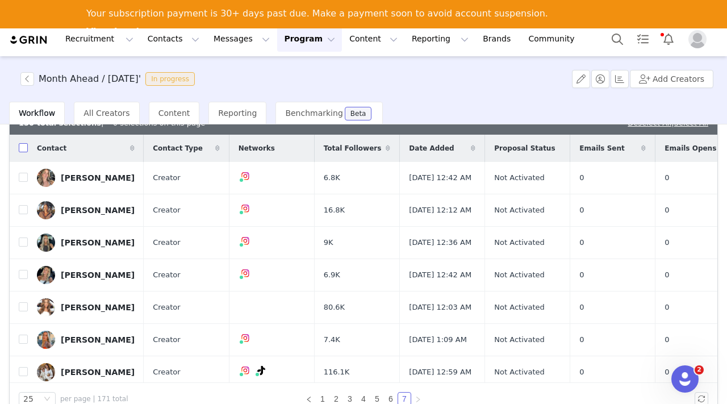
click at [25, 148] on input "checkbox" at bounding box center [23, 147] width 9 height 9
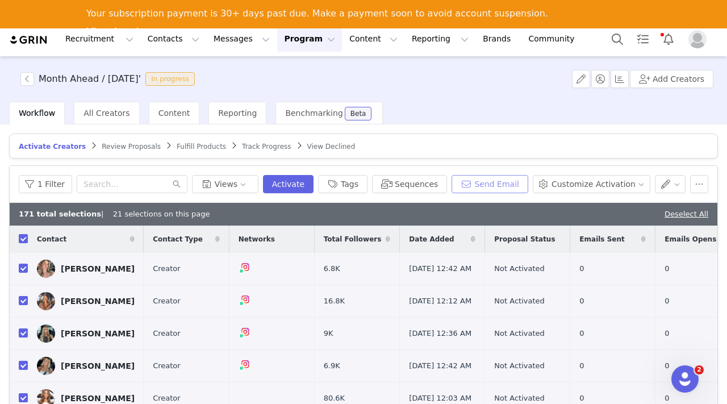
click at [493, 184] on button "Send Email" at bounding box center [490, 184] width 77 height 18
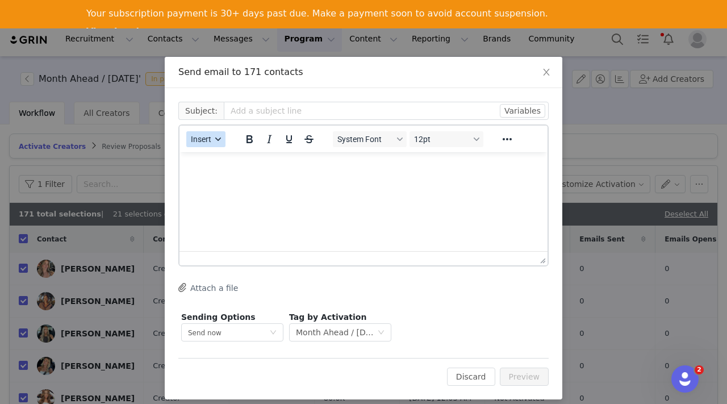
click at [216, 138] on icon "button" at bounding box center [218, 138] width 6 height 3
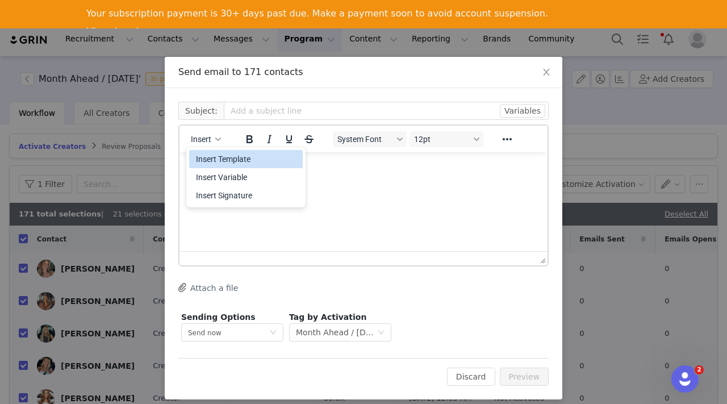
click at [223, 159] on div "Insert Template" at bounding box center [247, 159] width 102 height 14
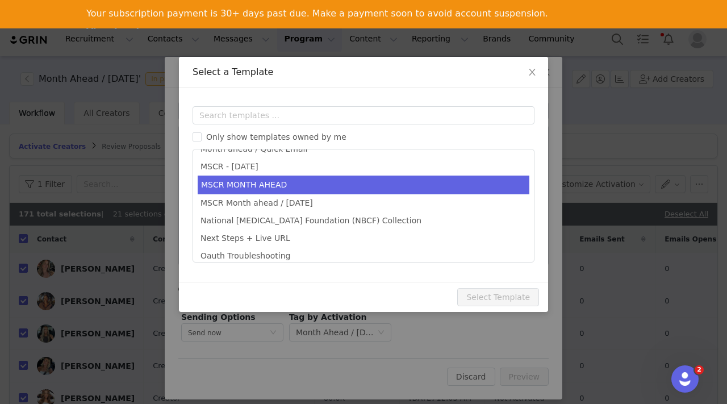
scroll to position [386, 0]
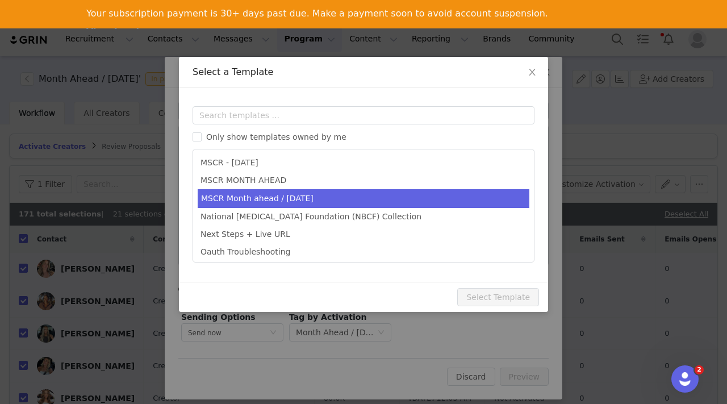
click at [282, 198] on li "MSCR Month ahead / October 2025" at bounding box center [364, 198] width 332 height 19
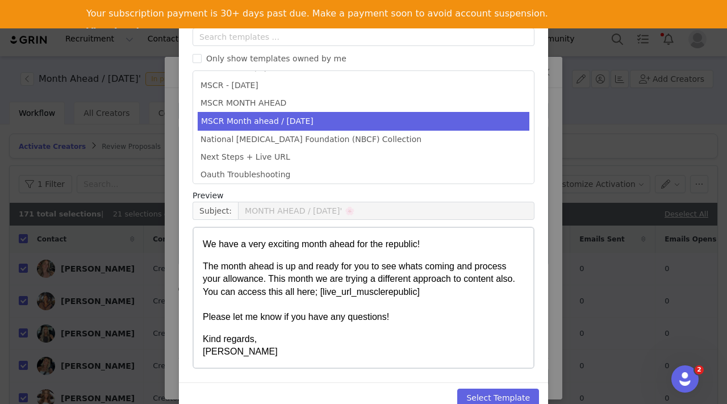
scroll to position [101, 0]
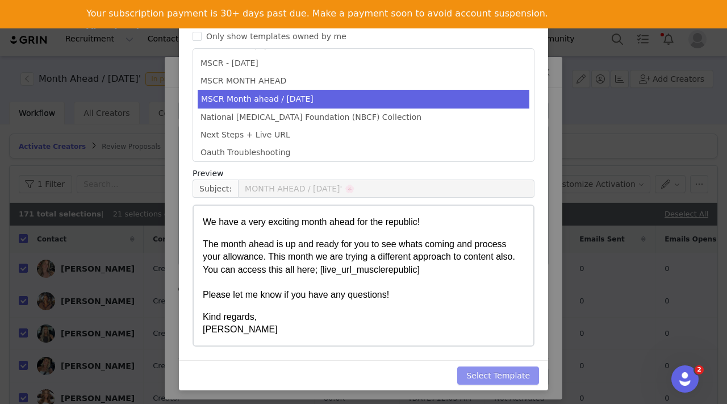
click at [480, 374] on button "Select Template" at bounding box center [498, 375] width 82 height 18
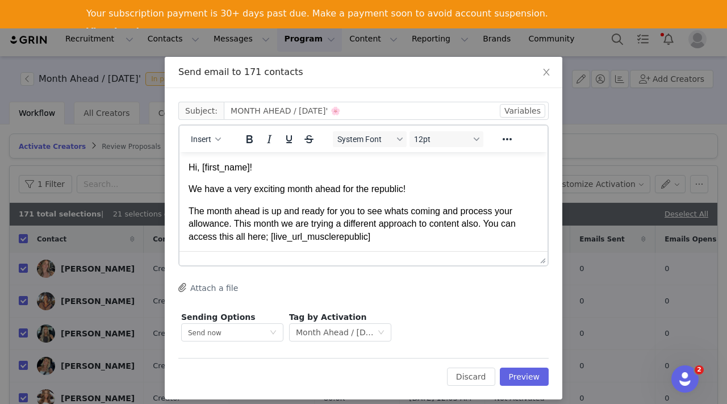
scroll to position [0, 0]
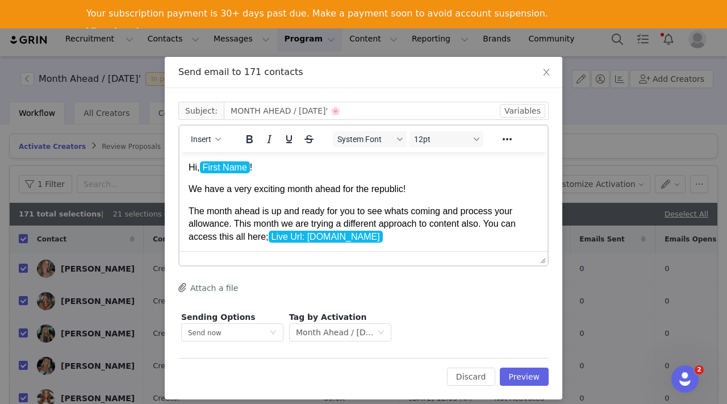
click at [251, 165] on p "Hi, First Name !" at bounding box center [364, 167] width 350 height 12
click at [253, 167] on p "Hi, First Name !" at bounding box center [364, 167] width 350 height 12
click at [218, 140] on icon "button" at bounding box center [218, 139] width 6 height 6
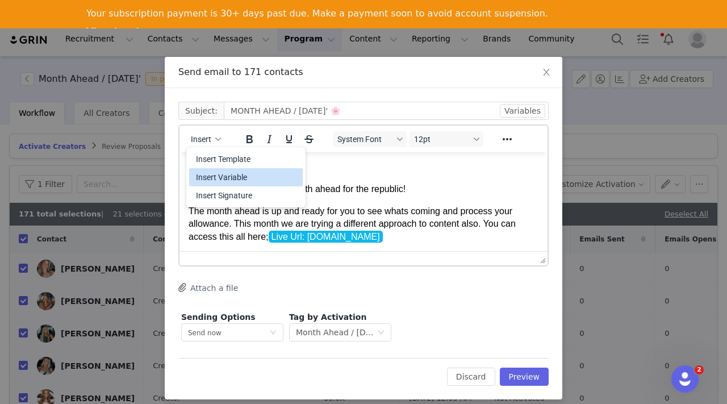
click at [224, 176] on div "Insert Variable" at bounding box center [247, 177] width 102 height 14
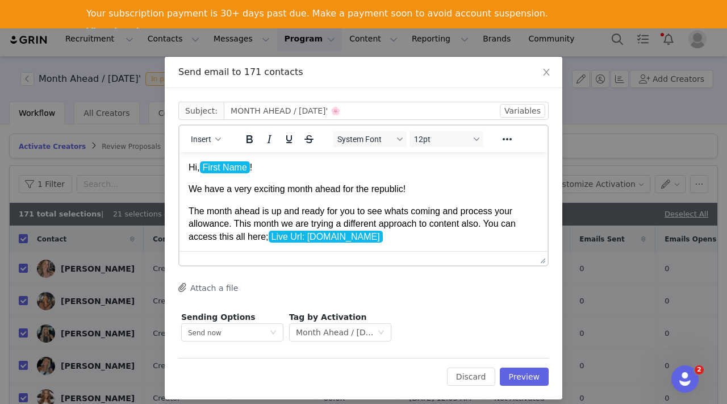
click at [417, 238] on p "The month ahead is up and ready for you to see whats coming and process your al…" at bounding box center [364, 237] width 350 height 64
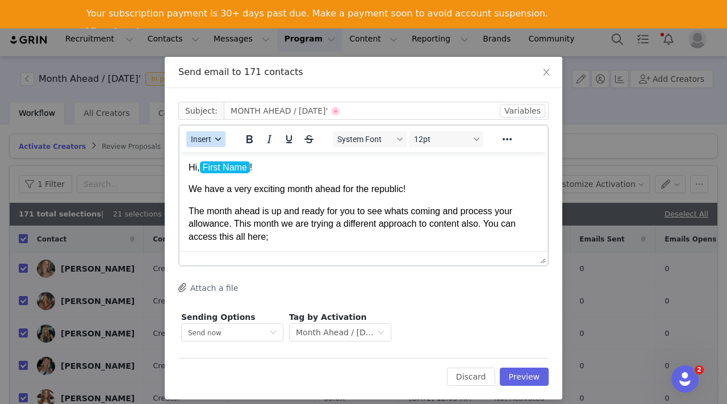
click at [221, 140] on icon "button" at bounding box center [218, 139] width 6 height 6
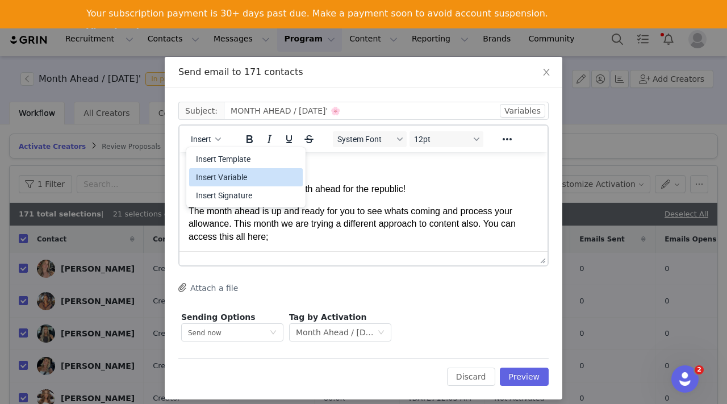
click at [237, 172] on div "Insert Variable" at bounding box center [247, 177] width 102 height 14
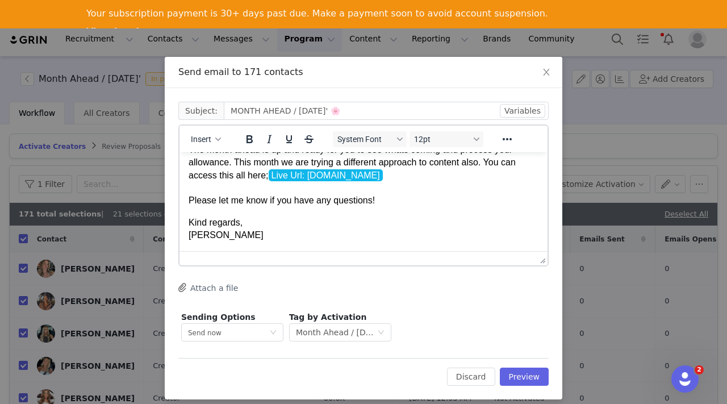
scroll to position [9, 0]
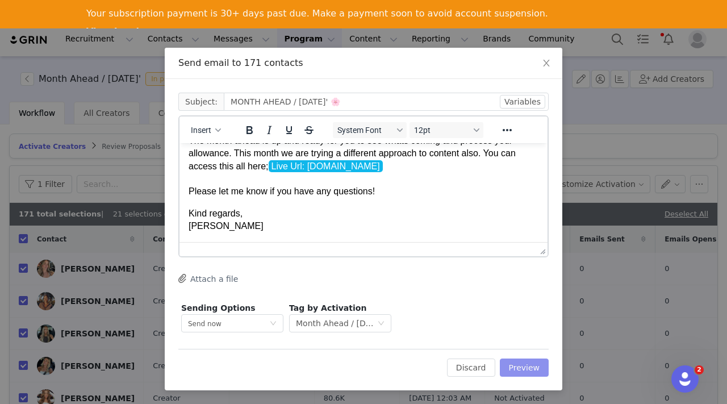
click at [520, 365] on button "Preview" at bounding box center [524, 368] width 49 height 18
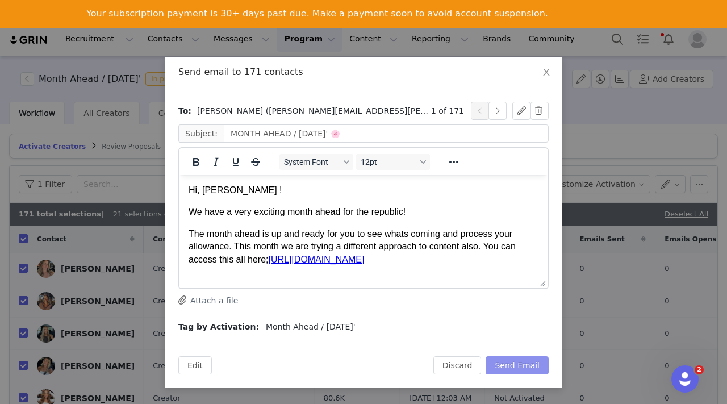
scroll to position [0, 0]
click at [501, 115] on button "button" at bounding box center [498, 111] width 18 height 18
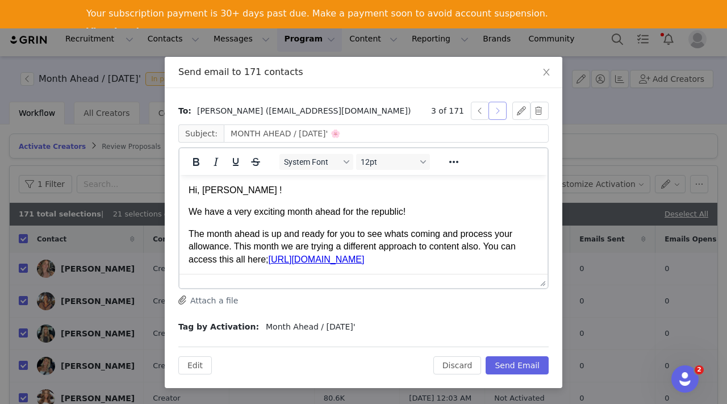
click at [501, 115] on button "button" at bounding box center [498, 111] width 18 height 18
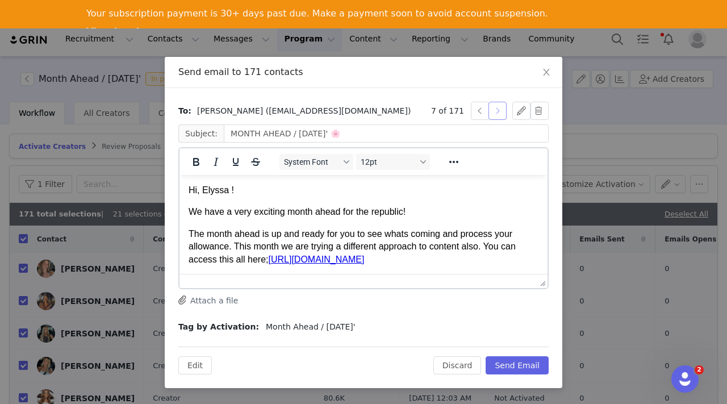
click at [501, 115] on button "button" at bounding box center [498, 111] width 18 height 18
click at [473, 109] on button "button" at bounding box center [480, 111] width 18 height 18
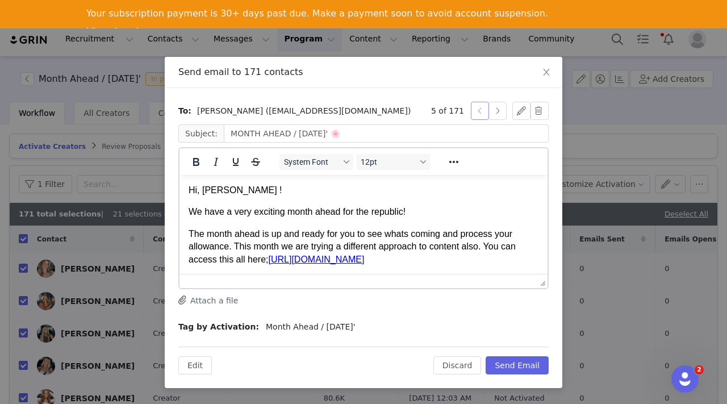
click at [473, 109] on button "button" at bounding box center [480, 111] width 18 height 18
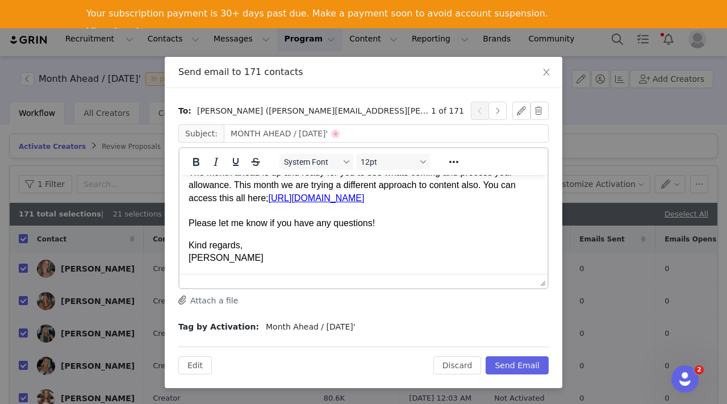
scroll to position [74, 0]
click at [512, 365] on button "Send Email" at bounding box center [517, 365] width 63 height 18
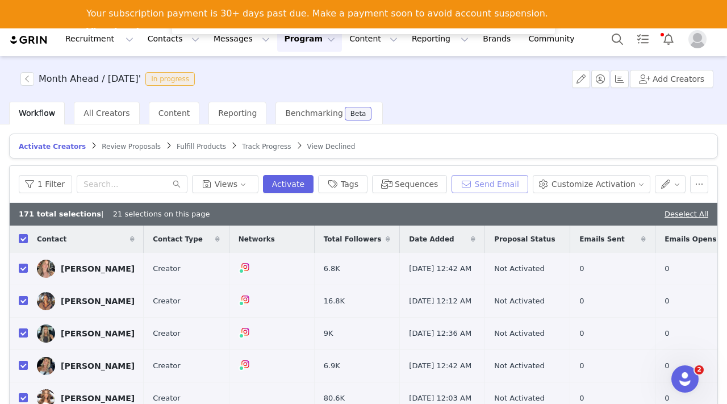
scroll to position [0, 0]
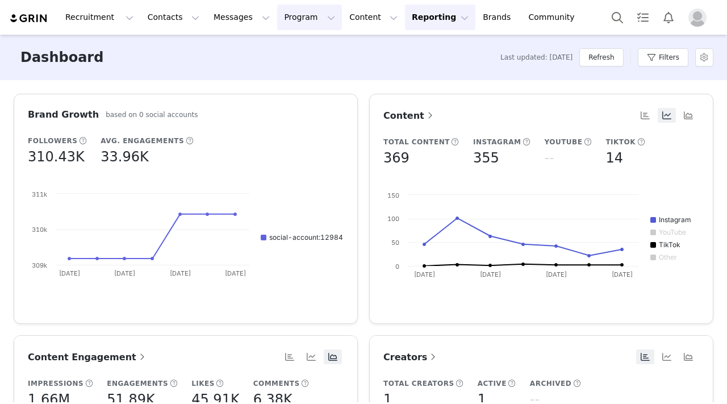
click at [282, 22] on button "Program Program" at bounding box center [309, 18] width 65 height 26
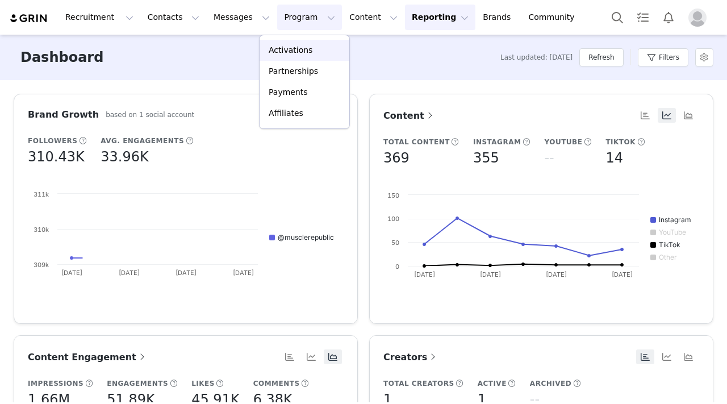
click at [286, 45] on p "Activations" at bounding box center [291, 50] width 44 height 12
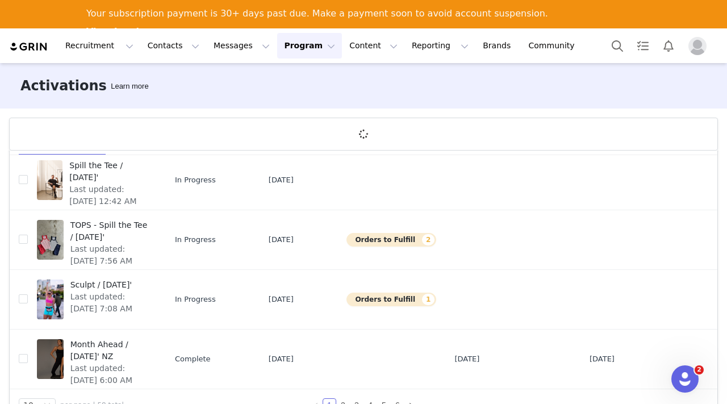
scroll to position [60, 0]
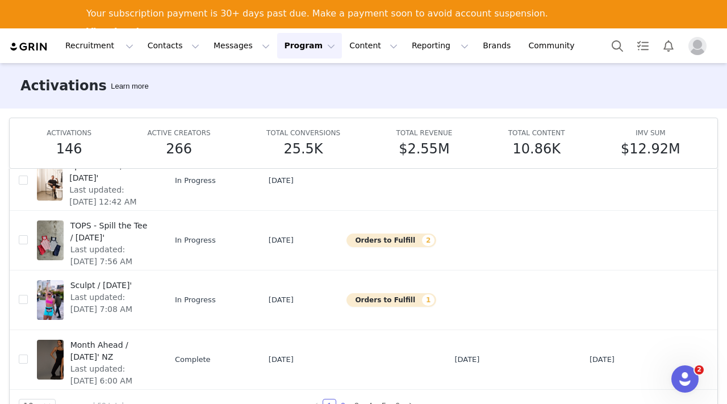
click at [343, 403] on link "2" at bounding box center [343, 405] width 12 height 12
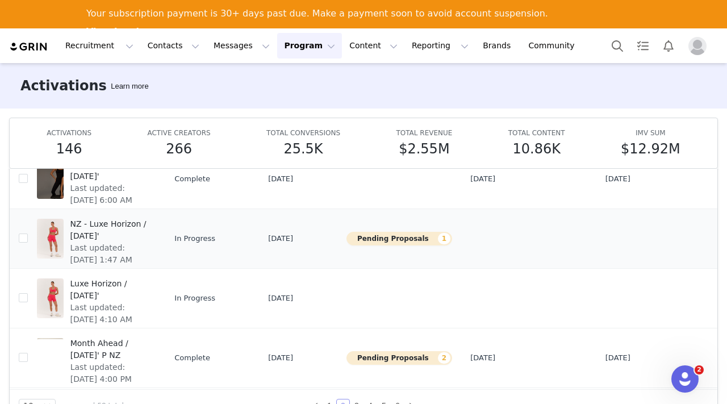
scroll to position [0, 0]
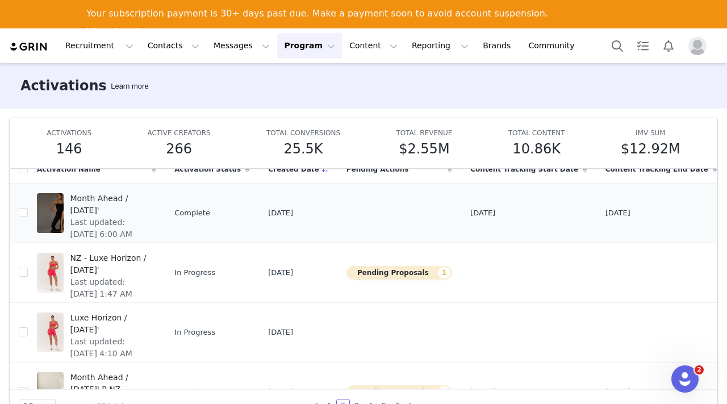
click at [82, 195] on span "Month Ahead / [DATE]'" at bounding box center [110, 205] width 80 height 24
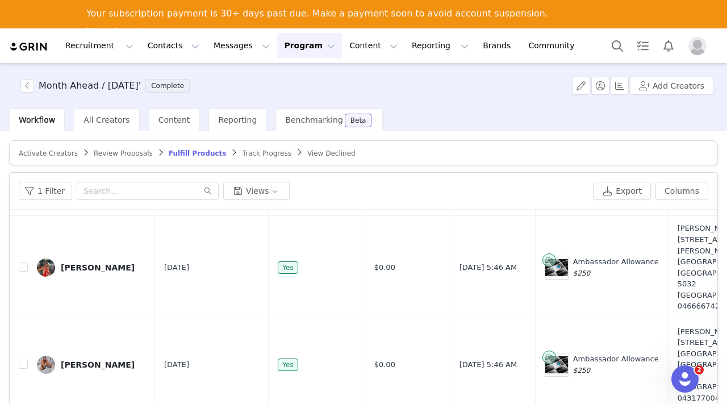
scroll to position [515, 0]
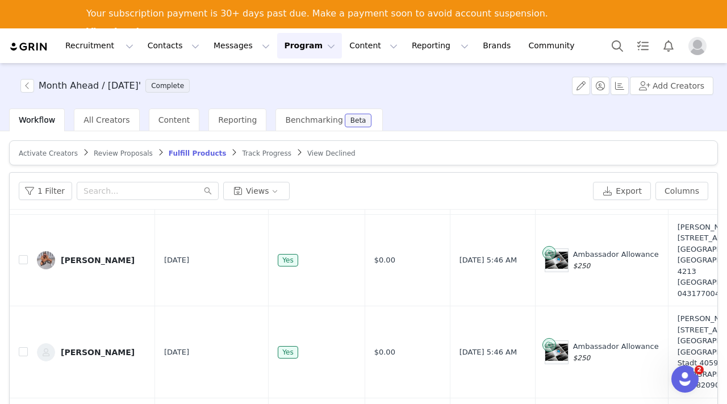
click at [62, 159] on article "Activate Creators Review Proposals Fulfill Products Track Progress View Declined" at bounding box center [363, 152] width 709 height 25
click at [59, 149] on span "Activate Creators" at bounding box center [48, 153] width 59 height 8
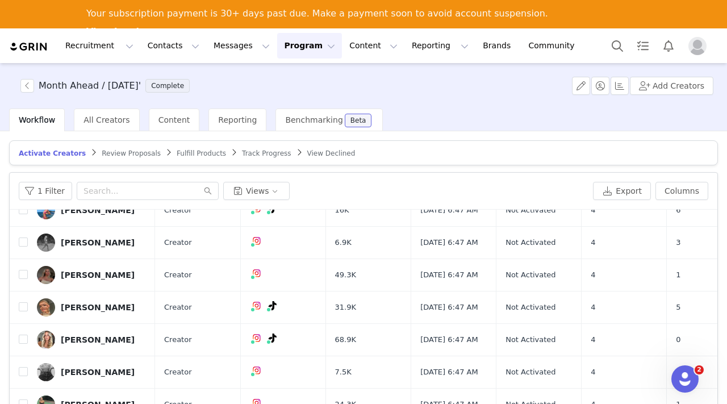
scroll to position [205, 0]
click at [115, 153] on span "Review Proposals" at bounding box center [131, 153] width 59 height 8
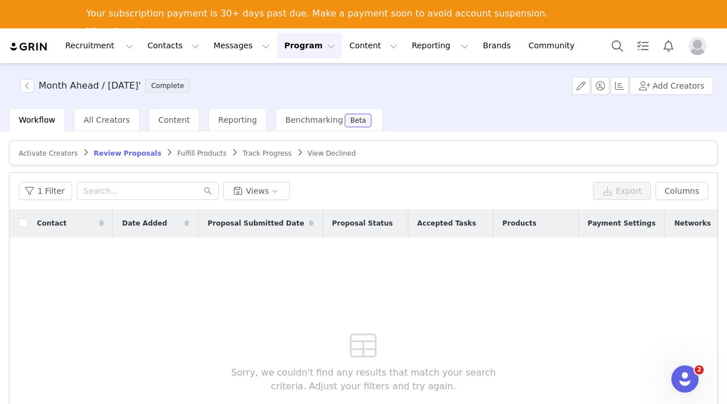
click at [182, 152] on span "Fulfill Products" at bounding box center [201, 153] width 49 height 8
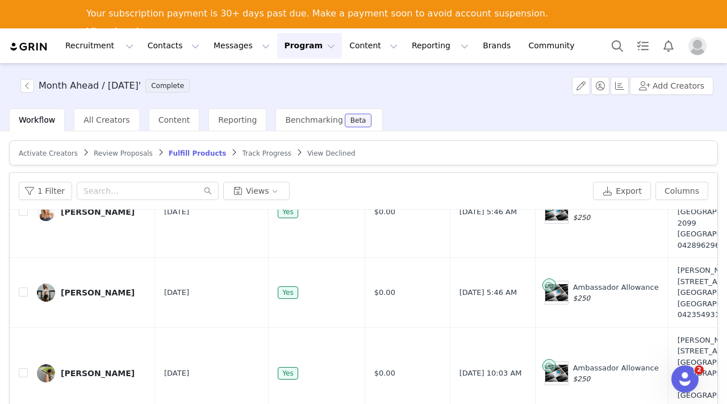
scroll to position [91, 0]
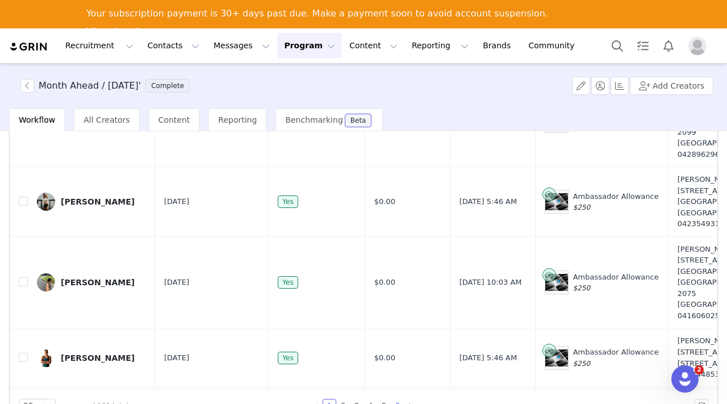
click at [397, 401] on link "6" at bounding box center [397, 405] width 12 height 12
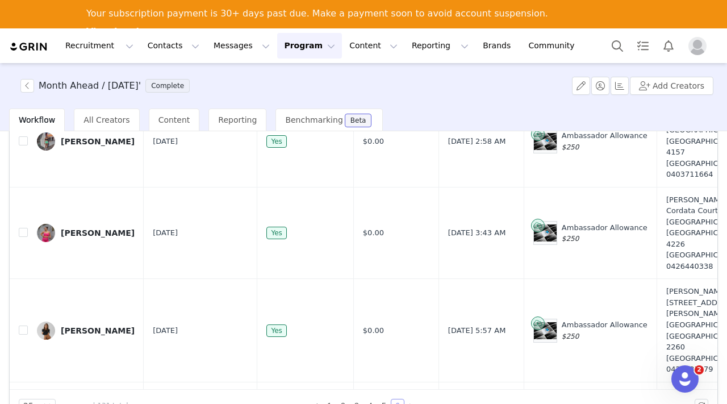
scroll to position [296, 0]
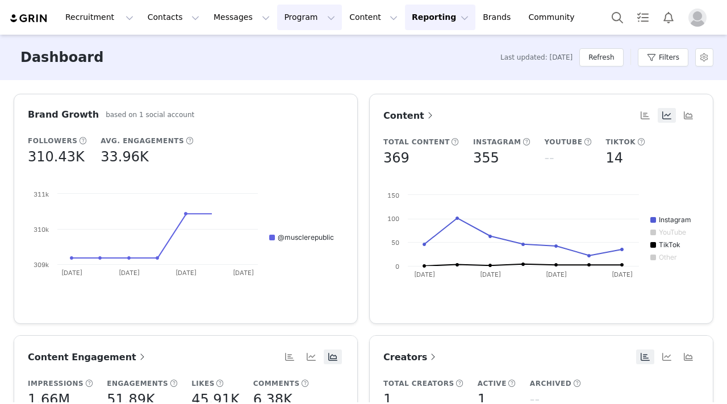
click at [305, 23] on button "Program Program" at bounding box center [309, 18] width 65 height 26
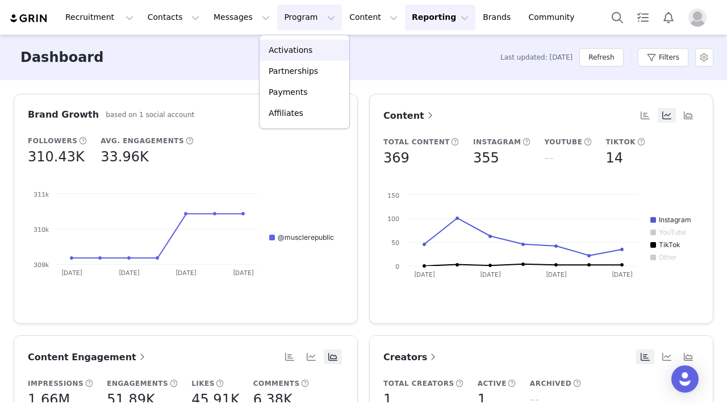
click at [302, 48] on p "Activations" at bounding box center [291, 50] width 44 height 12
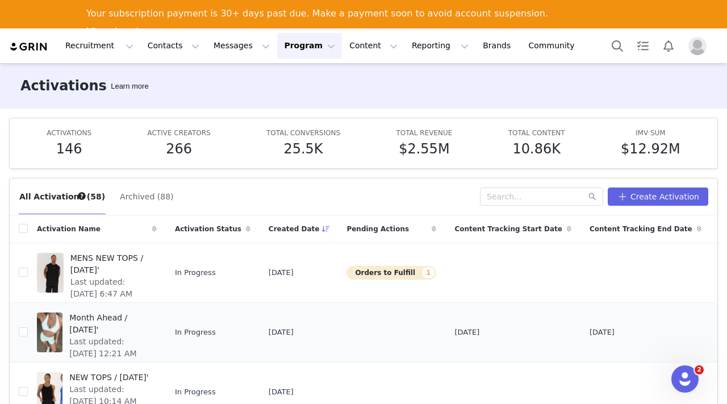
click at [100, 316] on span "Month Ahead / [DATE]'" at bounding box center [109, 324] width 81 height 24
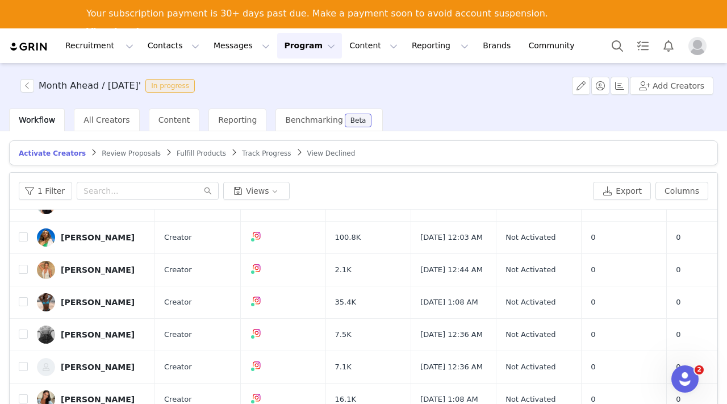
click at [281, 52] on button "Program Program" at bounding box center [309, 46] width 65 height 26
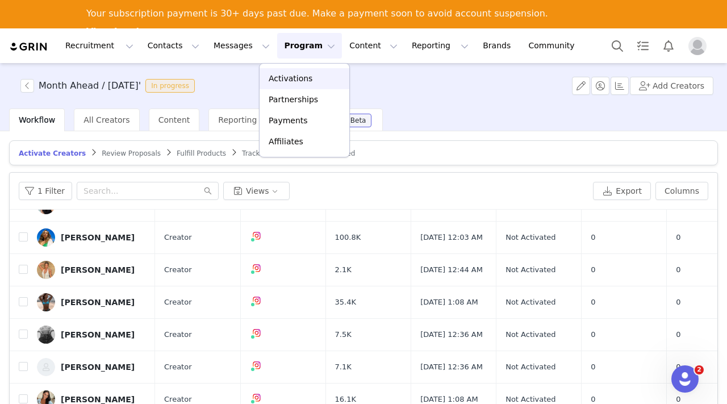
click at [281, 73] on p "Activations" at bounding box center [291, 79] width 44 height 12
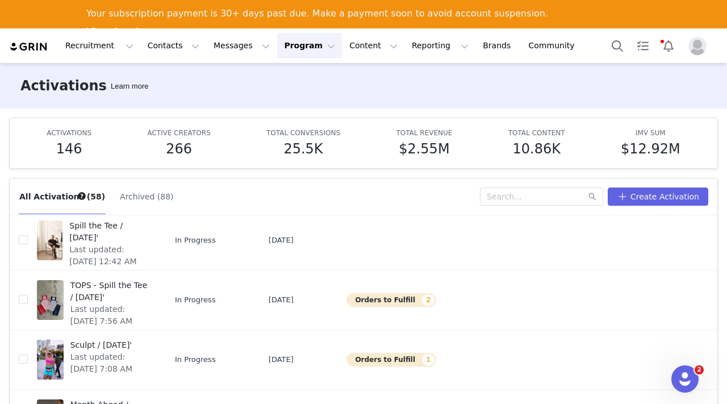
scroll to position [60, 0]
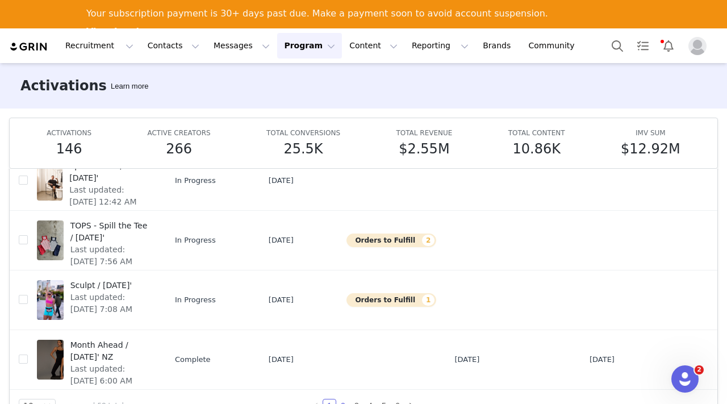
click at [342, 400] on link "2" at bounding box center [343, 405] width 12 height 12
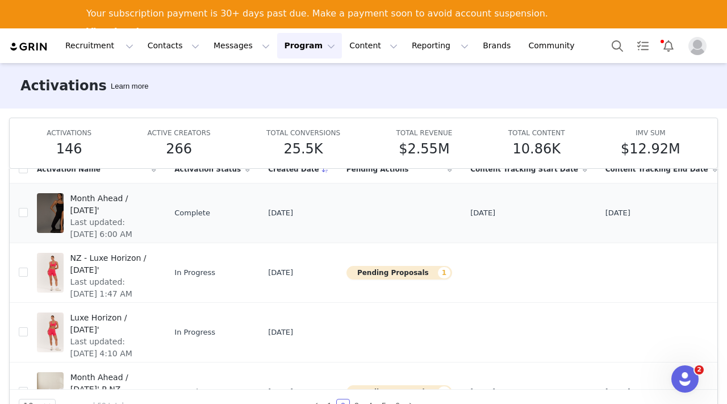
click at [93, 209] on span "Month Ahead / [DATE]'" at bounding box center [110, 205] width 80 height 24
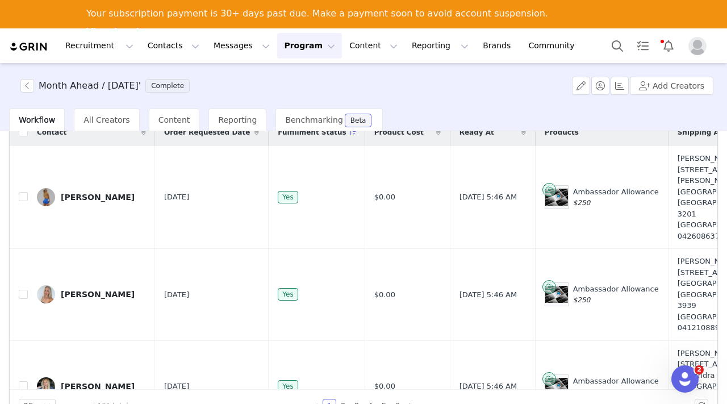
click at [294, 44] on button "Program Program" at bounding box center [309, 46] width 65 height 26
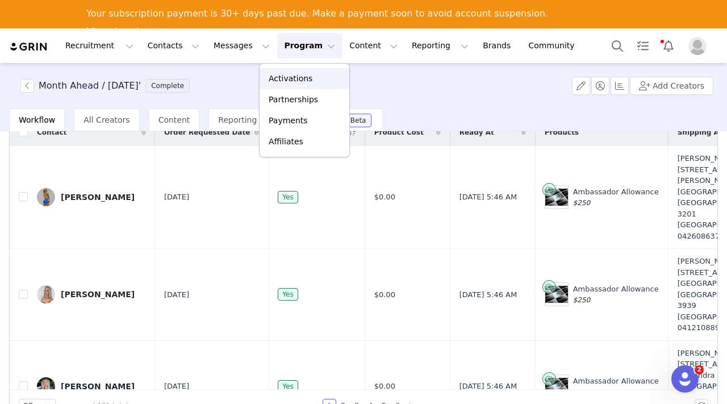
click at [293, 78] on p "Activations" at bounding box center [291, 79] width 44 height 12
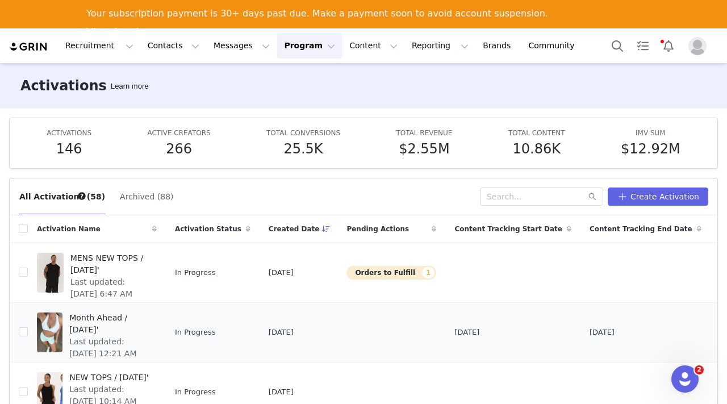
click at [57, 329] on div at bounding box center [50, 332] width 26 height 40
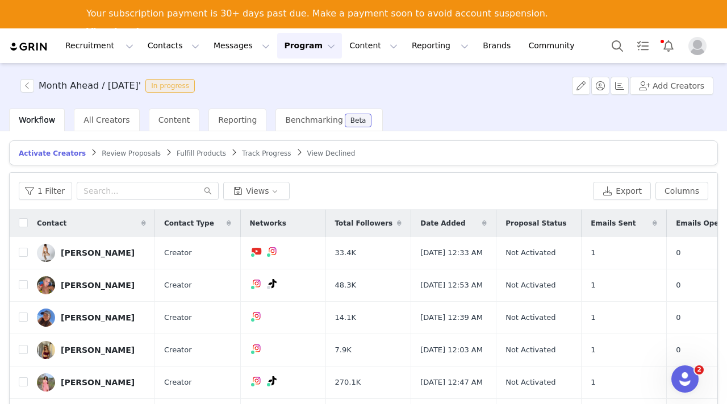
click at [148, 202] on div "1 Filter Views Export Columns" at bounding box center [364, 191] width 708 height 37
click at [143, 190] on input "text" at bounding box center [148, 191] width 142 height 18
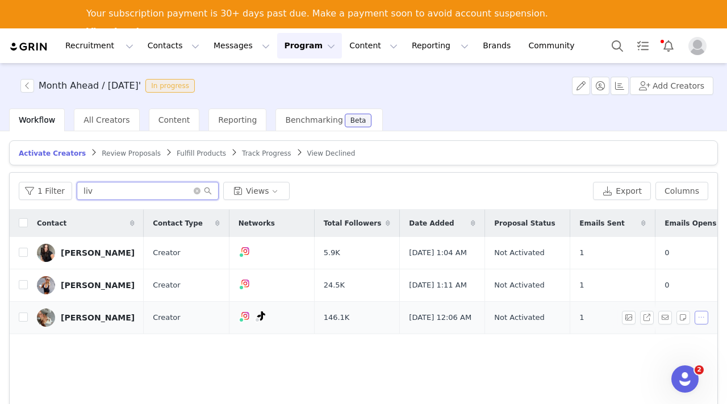
type input "liv"
click at [698, 323] on button "button" at bounding box center [702, 318] width 14 height 14
click at [652, 367] on span "Remove Proposal" at bounding box center [672, 366] width 69 height 12
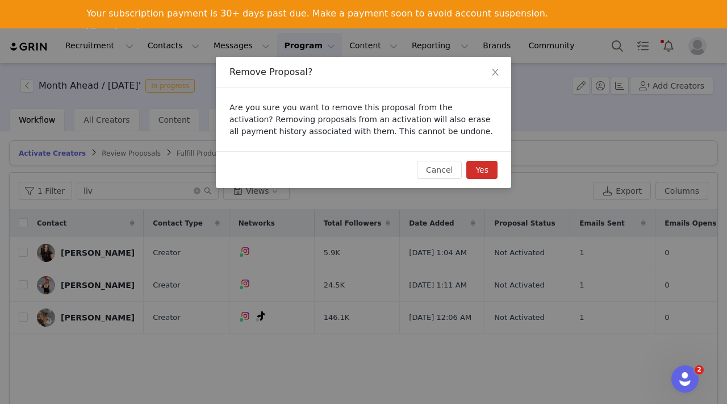
click at [485, 168] on button "Yes" at bounding box center [481, 170] width 31 height 18
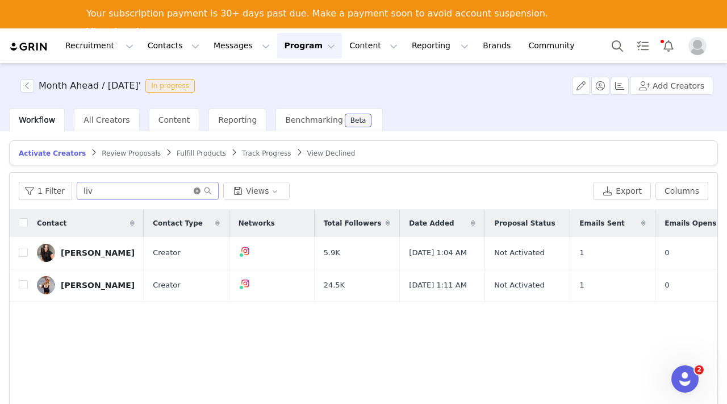
click at [194, 190] on icon "icon: close-circle" at bounding box center [197, 190] width 7 height 7
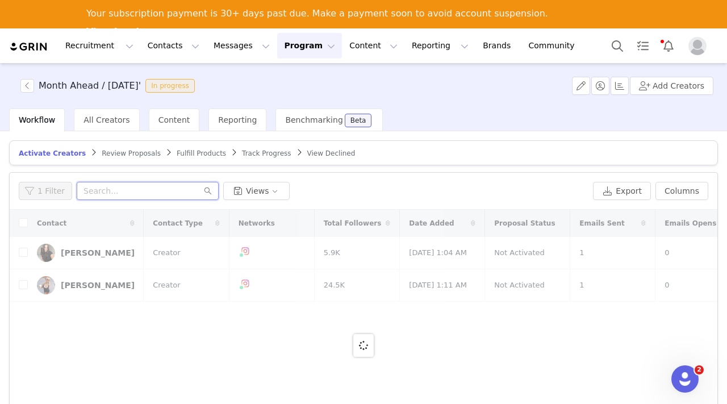
click at [130, 189] on input "text" at bounding box center [148, 191] width 142 height 18
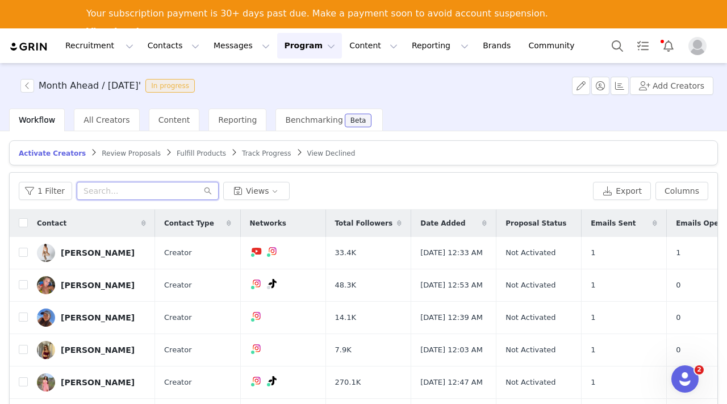
paste input "[PERSON_NAME]"
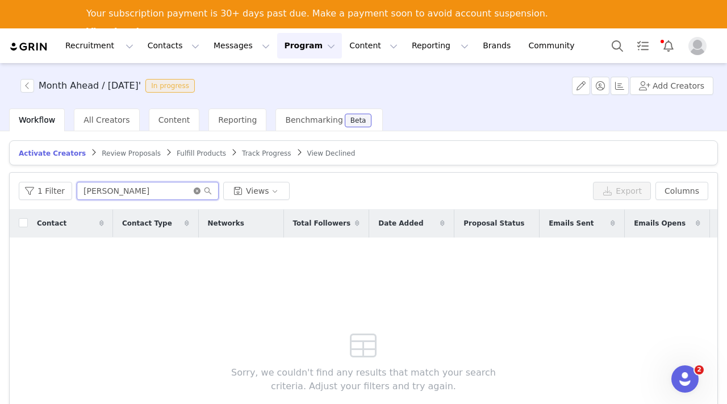
type input "[PERSON_NAME]"
click at [194, 191] on icon "icon: close-circle" at bounding box center [197, 190] width 7 height 7
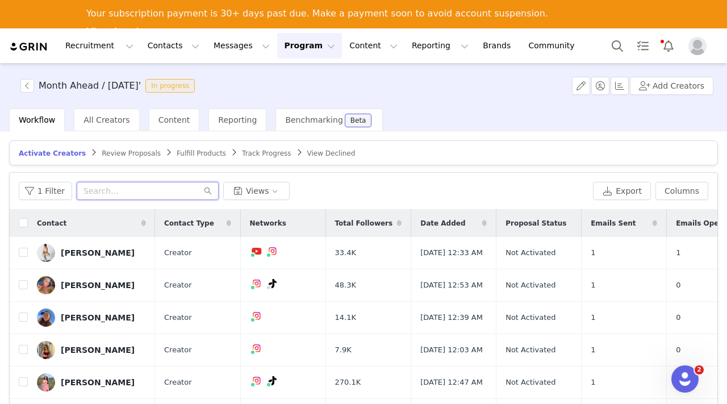
click at [134, 184] on input "text" at bounding box center [148, 191] width 142 height 18
paste input "[PERSON_NAME]"
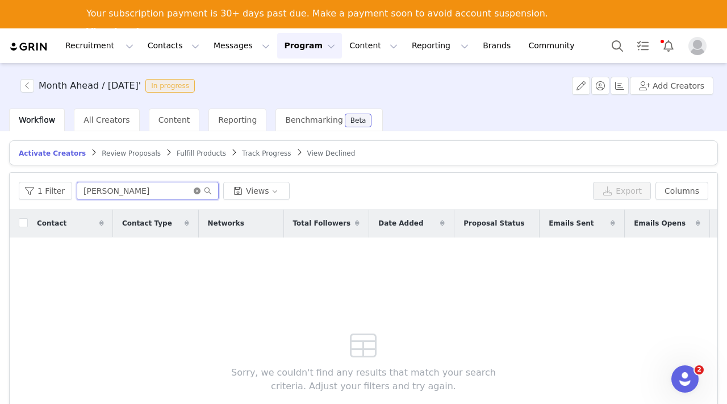
type input "[PERSON_NAME]"
click at [194, 191] on icon "icon: close-circle" at bounding box center [197, 190] width 7 height 7
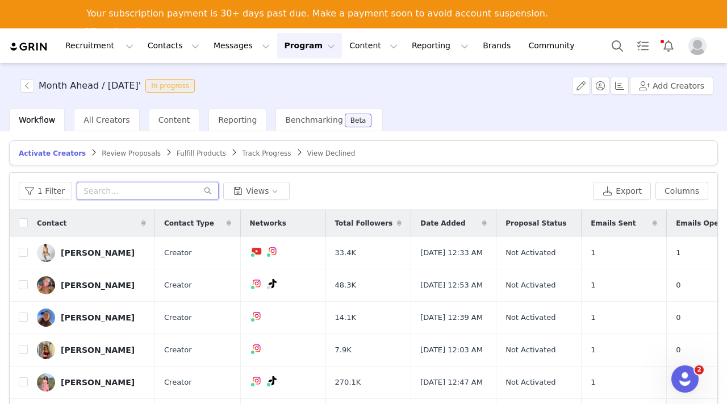
click at [113, 186] on input "text" at bounding box center [148, 191] width 142 height 18
paste input "[PERSON_NAME]"
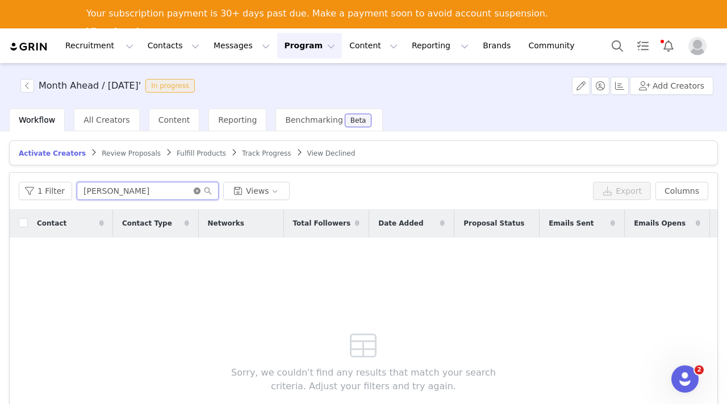
type input "[PERSON_NAME]"
click at [194, 189] on icon "icon: close-circle" at bounding box center [197, 190] width 7 height 7
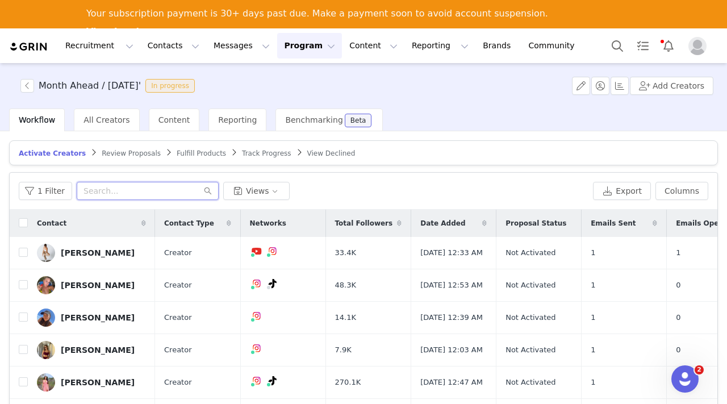
click at [114, 184] on input "text" at bounding box center [148, 191] width 142 height 18
paste input "[PERSON_NAME]"
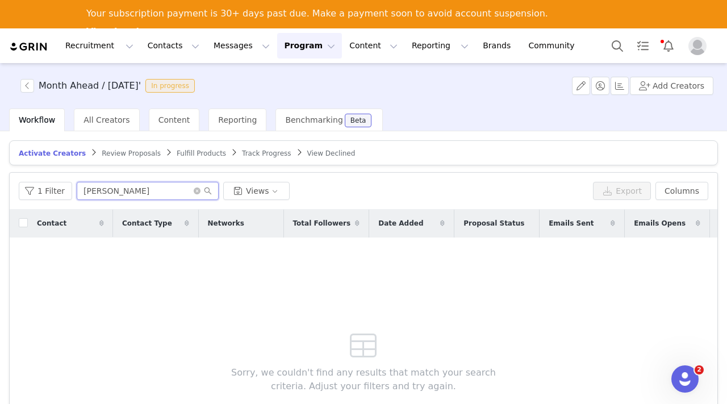
type input "[PERSON_NAME]"
click at [194, 192] on icon "icon: close-circle" at bounding box center [197, 190] width 7 height 7
click at [170, 192] on input "text" at bounding box center [148, 191] width 142 height 18
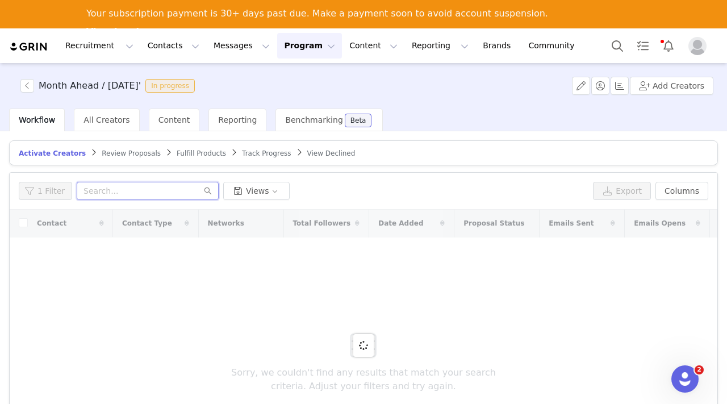
paste input "[PERSON_NAME]"
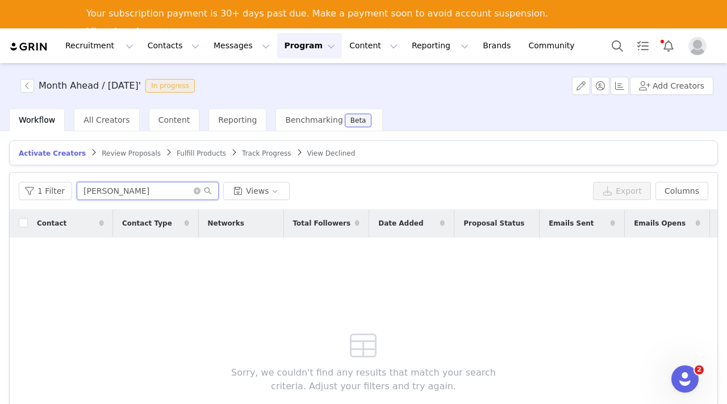
type input "[PERSON_NAME]"
click at [671, 88] on button "Add Creators" at bounding box center [672, 86] width 84 height 18
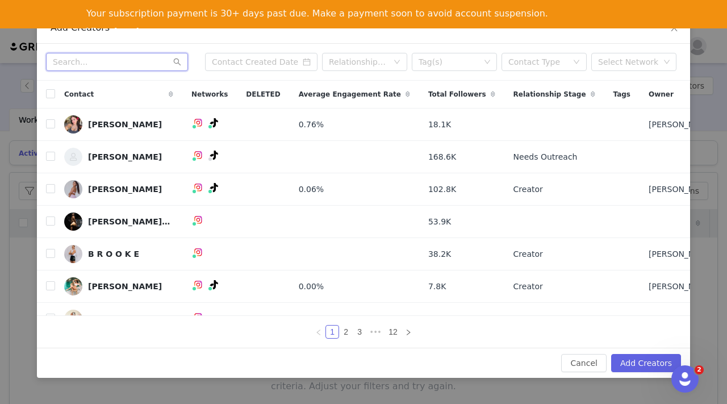
click at [112, 63] on input "text" at bounding box center [117, 62] width 142 height 18
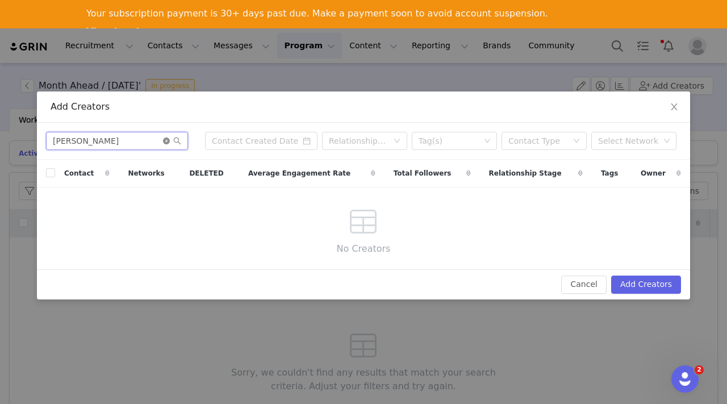
type input "[PERSON_NAME]"
click at [165, 139] on icon "icon: close-circle" at bounding box center [166, 140] width 7 height 7
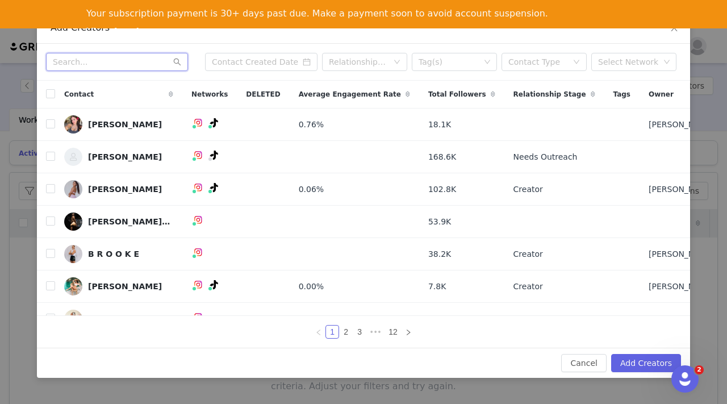
click at [100, 61] on input "text" at bounding box center [117, 62] width 142 height 18
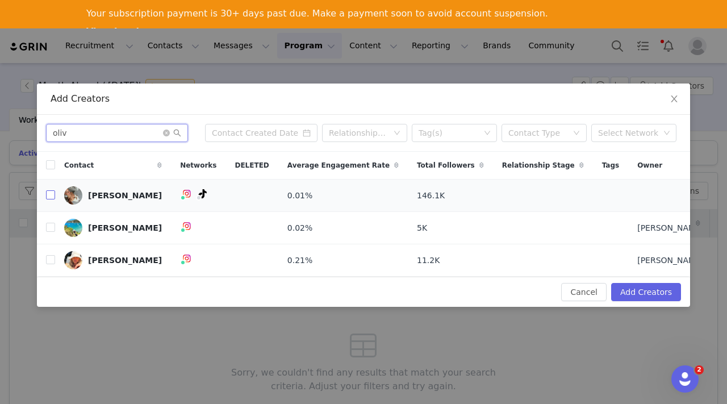
type input "oliv"
click at [48, 194] on input "checkbox" at bounding box center [50, 194] width 9 height 9
checkbox input "true"
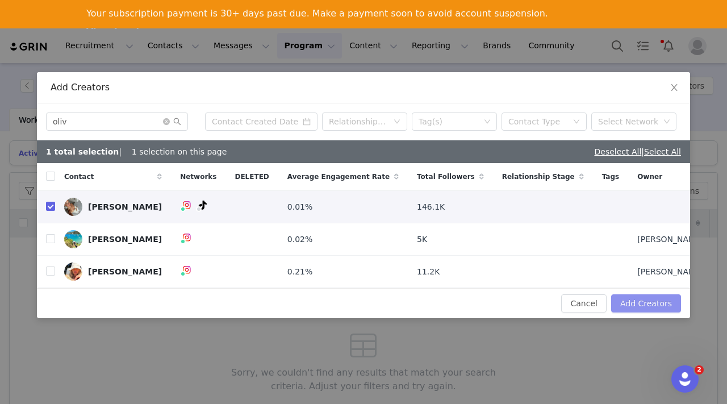
click at [637, 298] on button "Add Creators" at bounding box center [646, 303] width 70 height 18
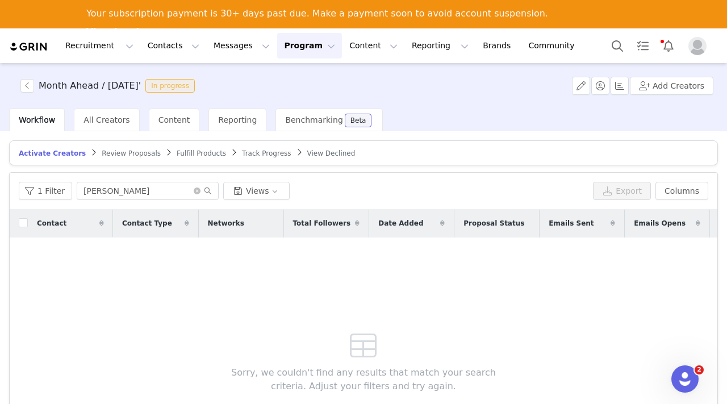
click at [282, 44] on button "Program Program" at bounding box center [309, 46] width 65 height 26
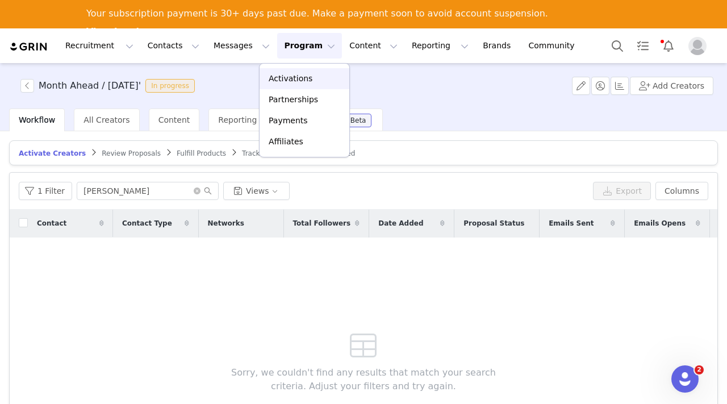
click at [297, 76] on p "Activations" at bounding box center [291, 79] width 44 height 12
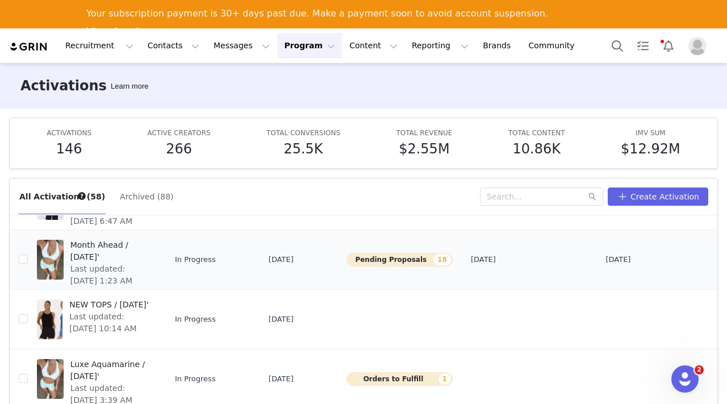
scroll to position [76, 0]
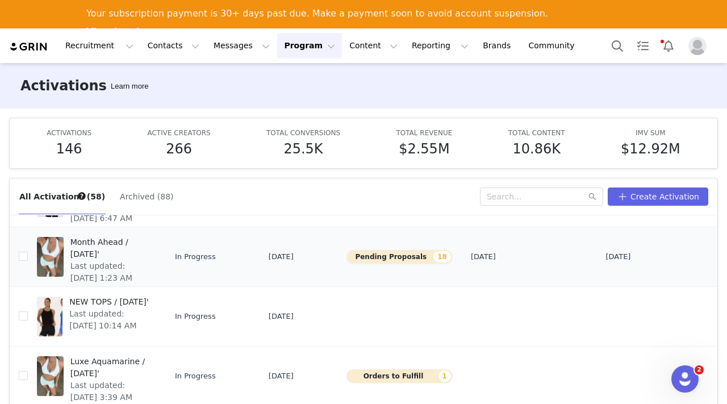
click at [98, 258] on span "Month Ahead / [DATE]'" at bounding box center [110, 248] width 80 height 24
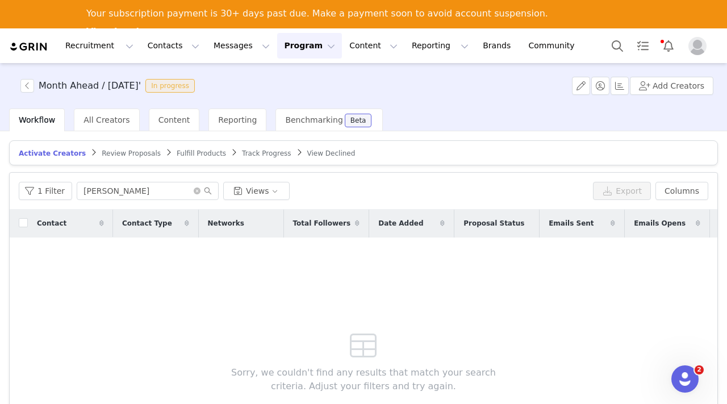
click at [124, 150] on span "Review Proposals" at bounding box center [131, 153] width 59 height 8
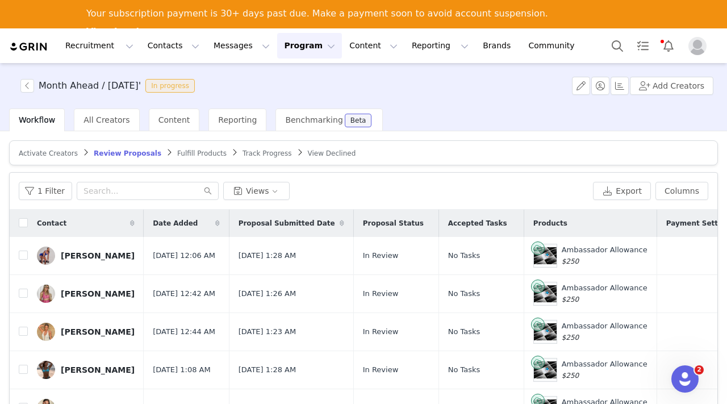
click at [50, 151] on span "Activate Creators" at bounding box center [48, 153] width 59 height 8
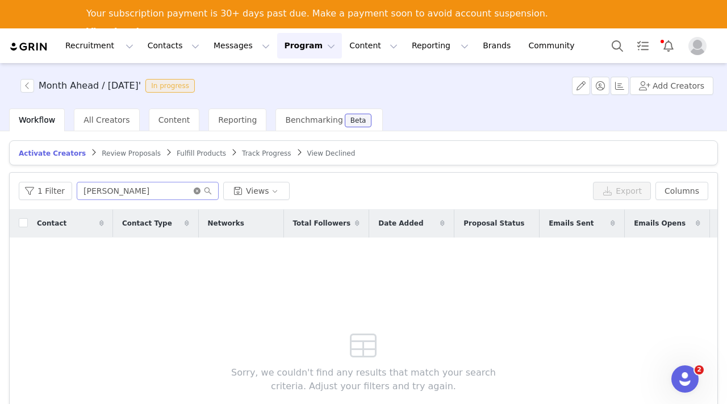
click at [194, 190] on icon "icon: close-circle" at bounding box center [197, 190] width 7 height 7
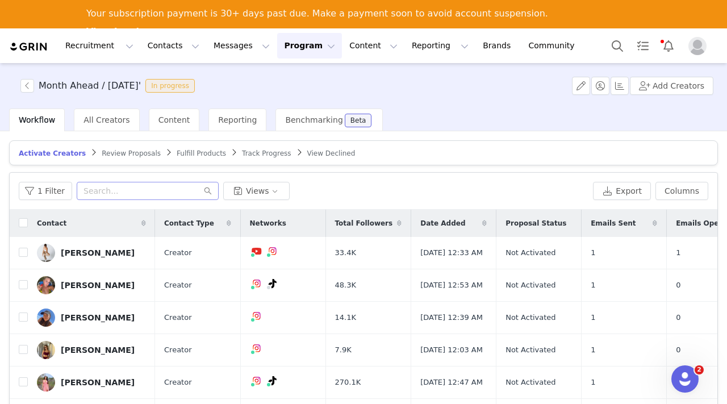
click at [127, 151] on span "Review Proposals" at bounding box center [131, 153] width 59 height 8
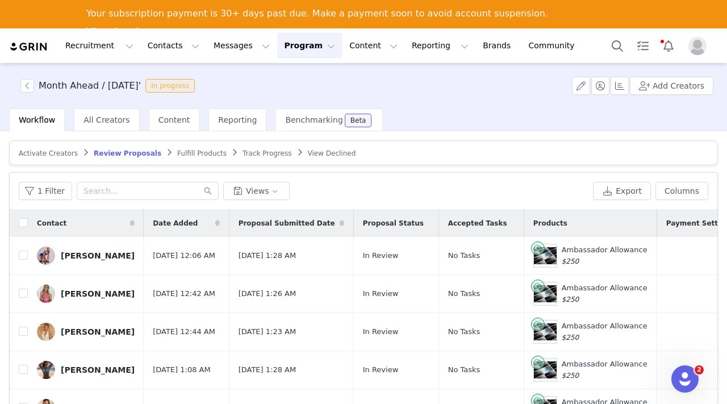
click at [48, 153] on span "Activate Creators" at bounding box center [48, 153] width 59 height 8
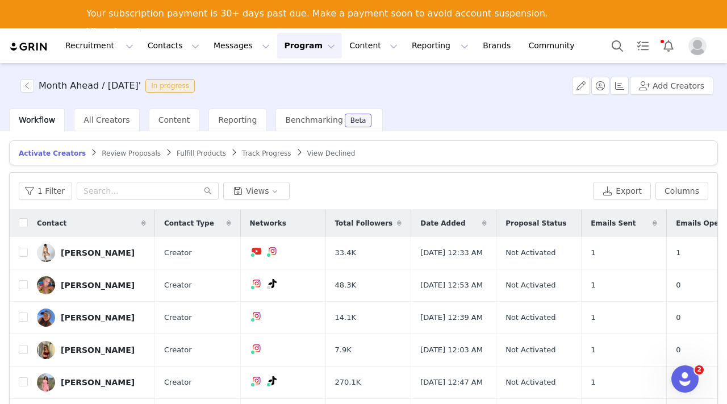
click at [127, 149] on link "Review Proposals" at bounding box center [131, 153] width 59 height 9
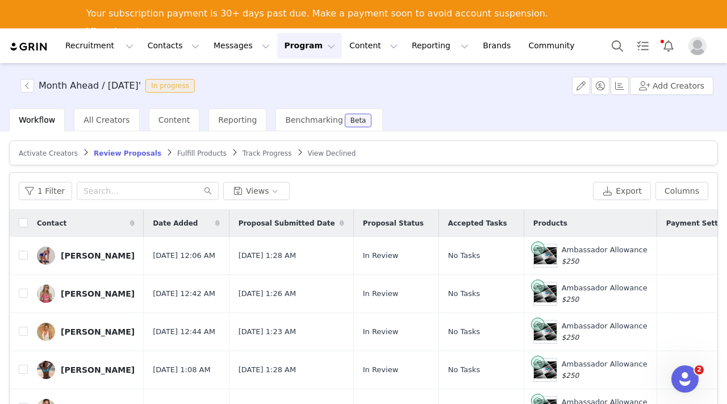
click at [290, 40] on button "Program Program" at bounding box center [309, 46] width 65 height 26
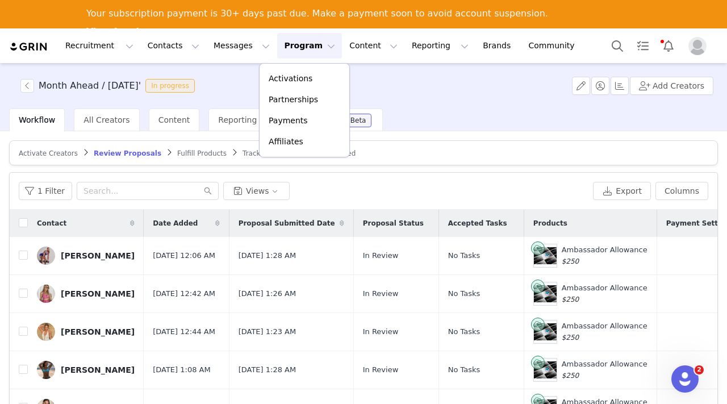
click at [412, 91] on div "Month Ahead / [DATE]' In progress Add Creators" at bounding box center [363, 85] width 727 height 45
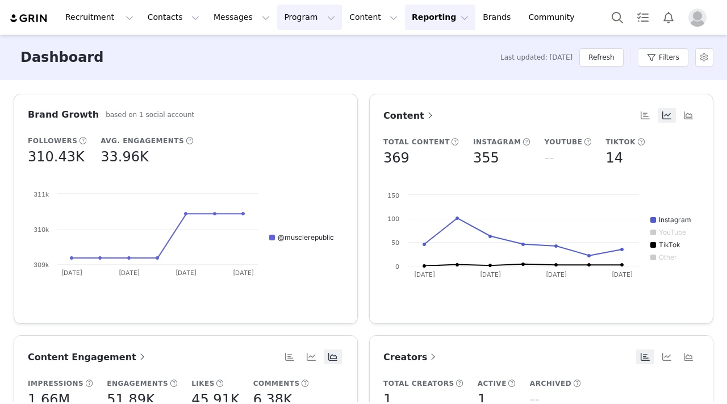
click at [277, 16] on button "Program Program" at bounding box center [309, 18] width 65 height 26
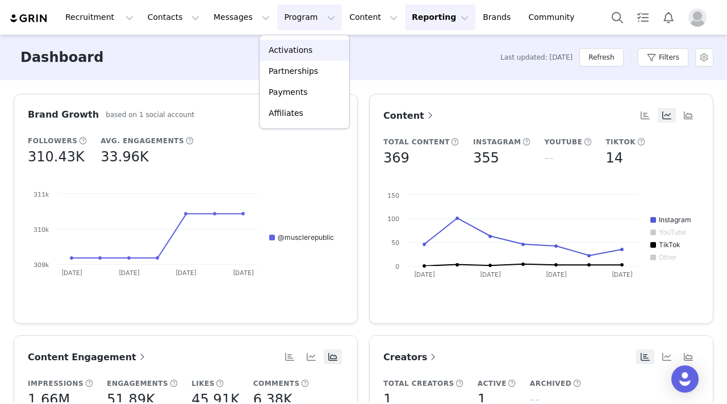
click at [285, 44] on link "Activations" at bounding box center [305, 50] width 90 height 21
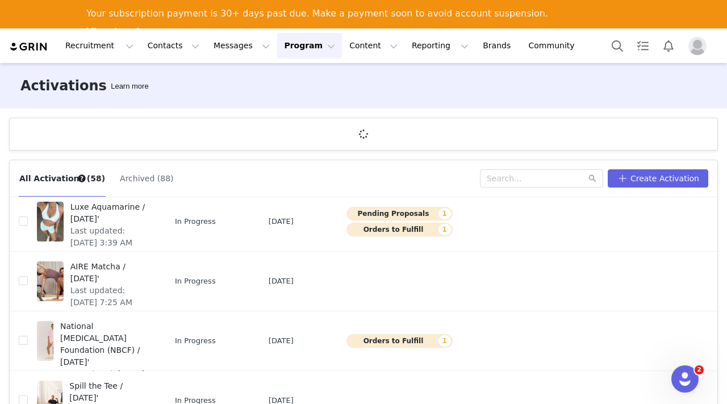
scroll to position [203, 0]
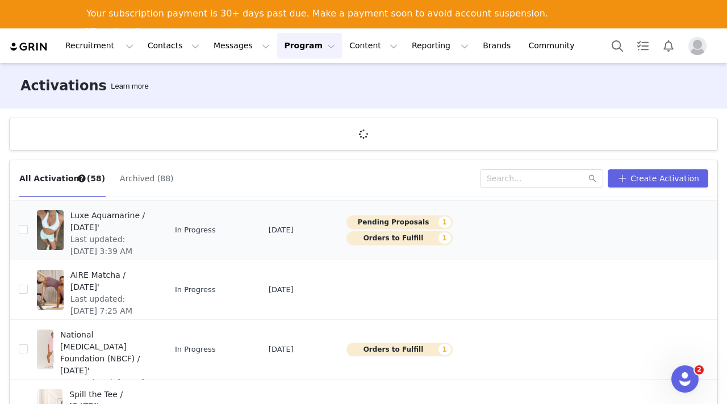
click at [99, 226] on span "Luxe Aquamarine / [DATE]'" at bounding box center [110, 222] width 80 height 24
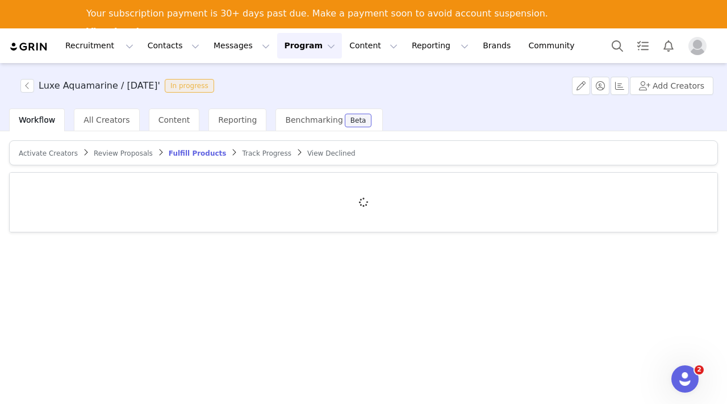
click at [120, 149] on span "Review Proposals" at bounding box center [123, 153] width 59 height 8
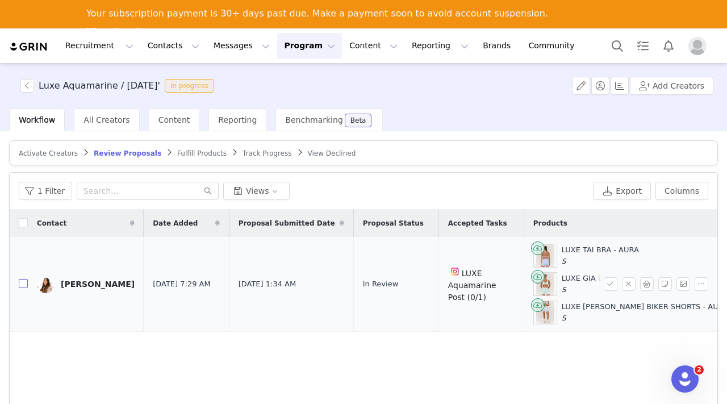
click at [22, 284] on input "checkbox" at bounding box center [23, 283] width 9 height 9
checkbox input "true"
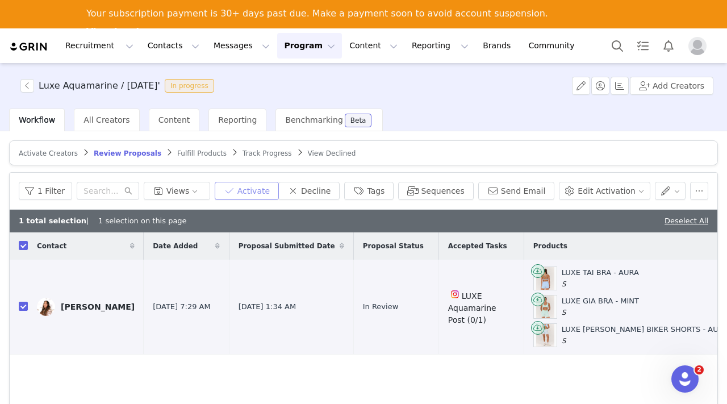
click at [268, 191] on button "Activate" at bounding box center [247, 191] width 64 height 18
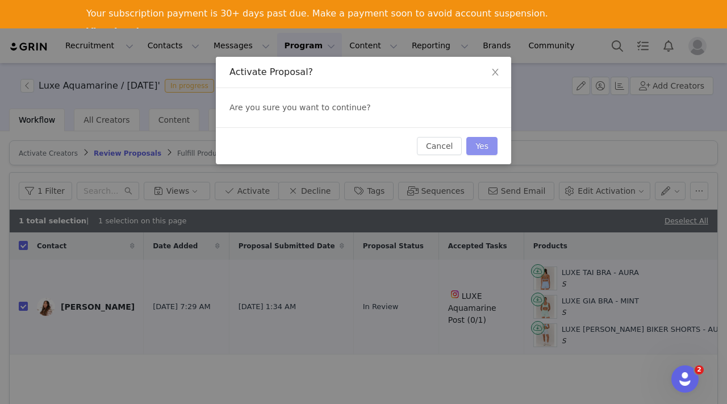
click at [486, 145] on button "Yes" at bounding box center [481, 146] width 31 height 18
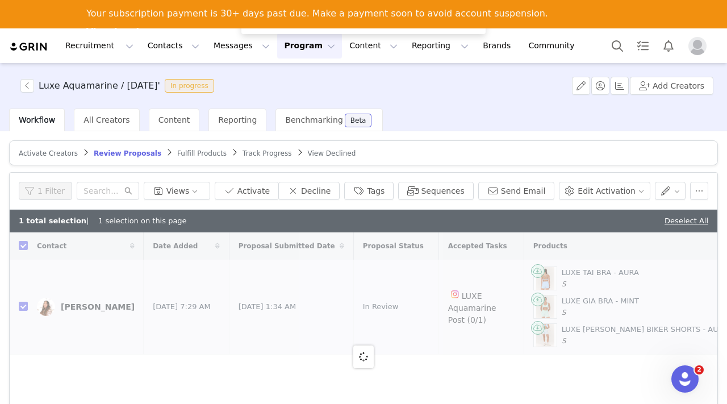
checkbox input "false"
click at [189, 155] on span "Fulfill Products" at bounding box center [201, 153] width 49 height 8
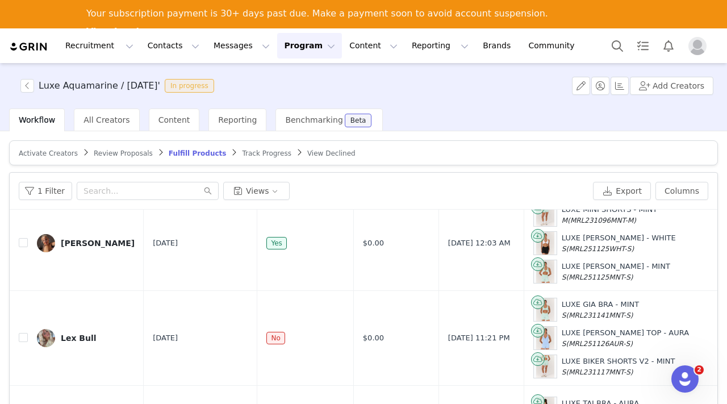
scroll to position [91, 0]
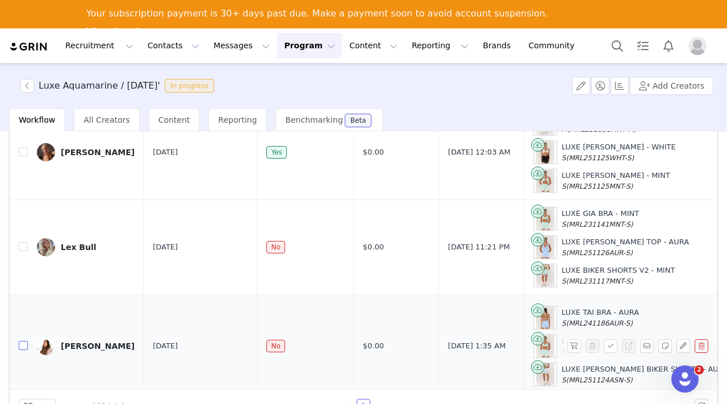
click at [24, 341] on input "checkbox" at bounding box center [23, 345] width 9 height 9
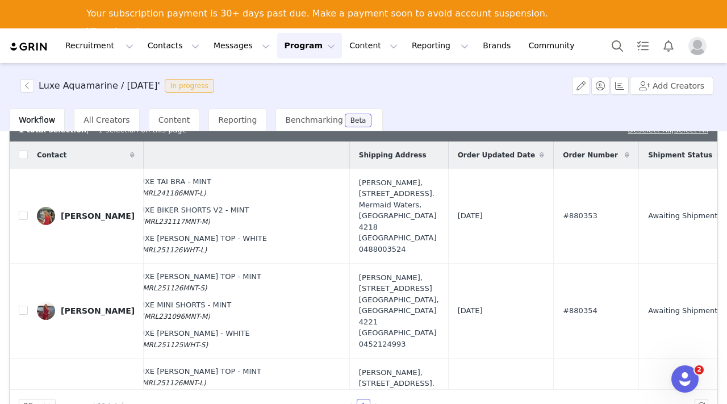
scroll to position [0, 0]
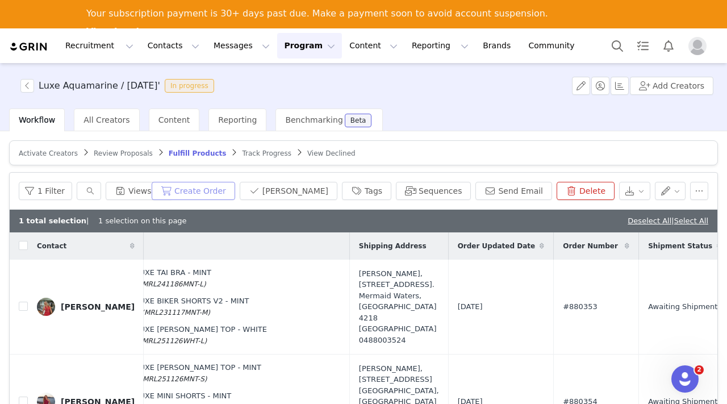
click at [235, 197] on button "Create Order" at bounding box center [194, 191] width 84 height 18
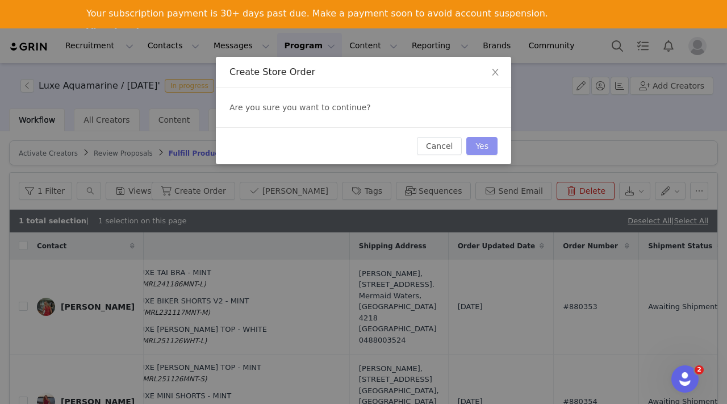
click at [486, 146] on button "Yes" at bounding box center [481, 146] width 31 height 18
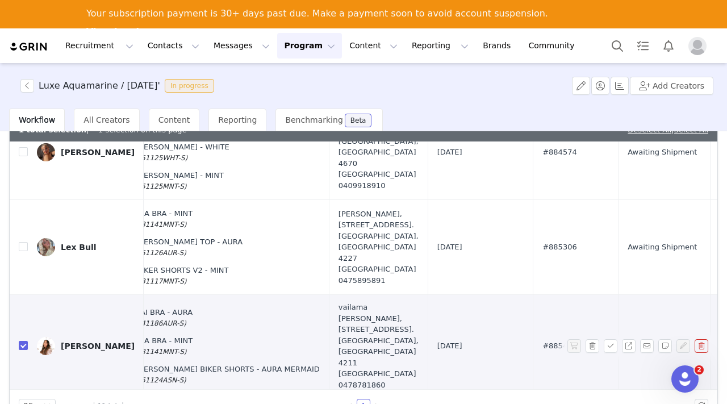
scroll to position [831, 478]
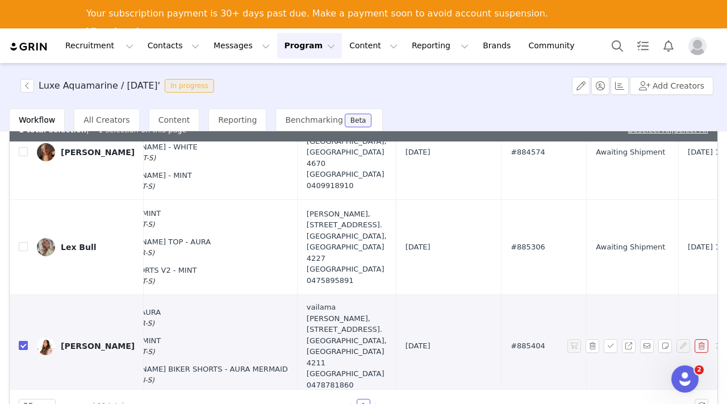
click at [24, 341] on input "checkbox" at bounding box center [23, 345] width 9 height 9
checkbox input "false"
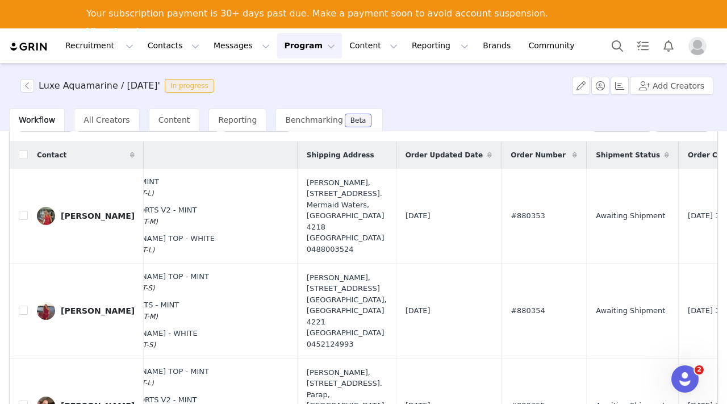
scroll to position [0, 0]
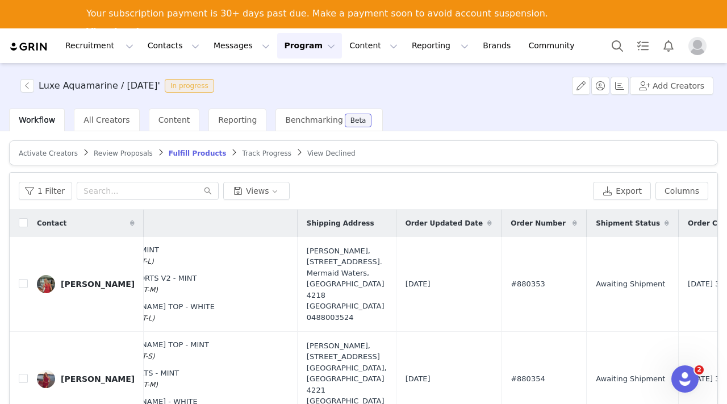
click at [293, 41] on button "Program Program" at bounding box center [309, 46] width 65 height 26
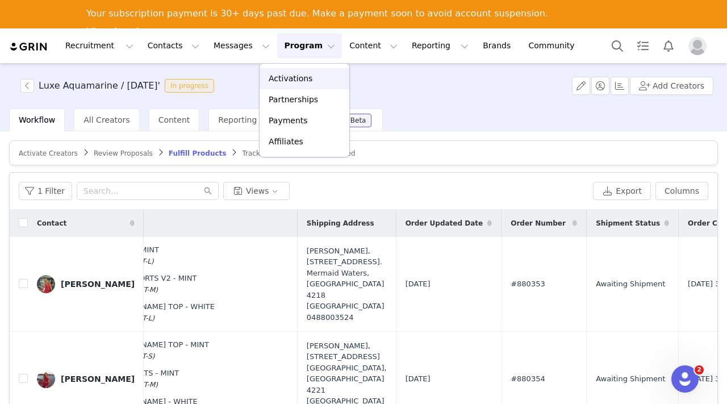
click at [298, 77] on p "Activations" at bounding box center [291, 79] width 44 height 12
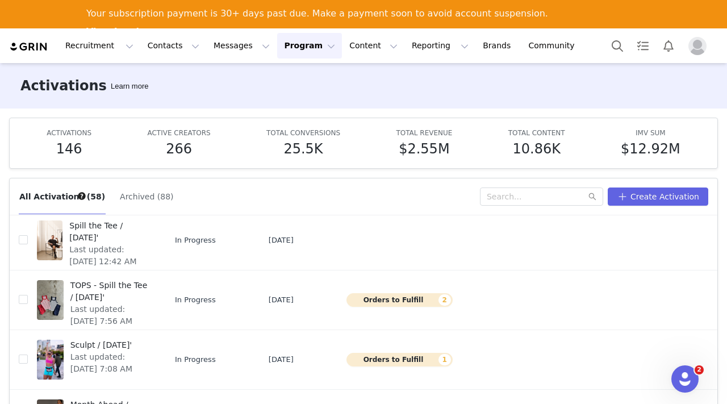
scroll to position [60, 0]
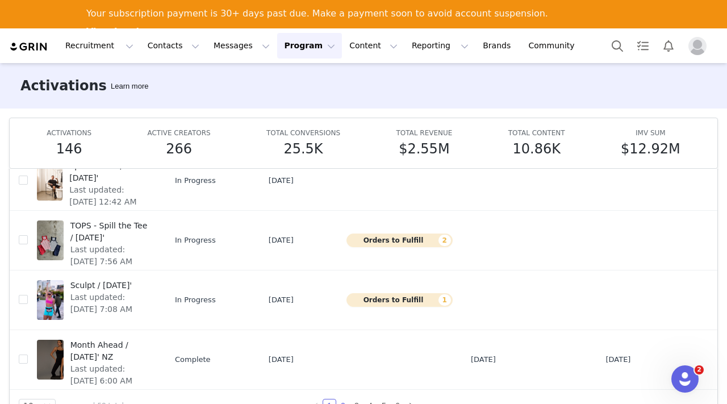
click at [342, 403] on link "2" at bounding box center [343, 405] width 12 height 12
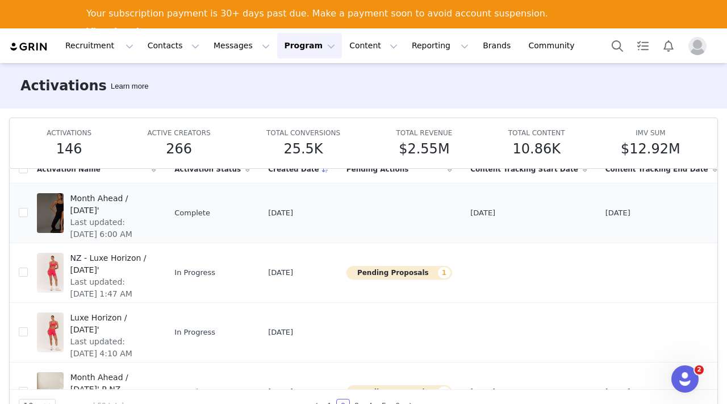
click at [97, 204] on span "Month Ahead / [DATE]'" at bounding box center [110, 205] width 80 height 24
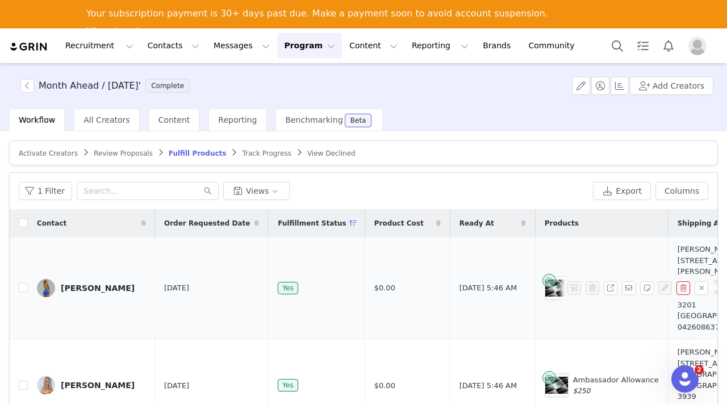
scroll to position [6, 0]
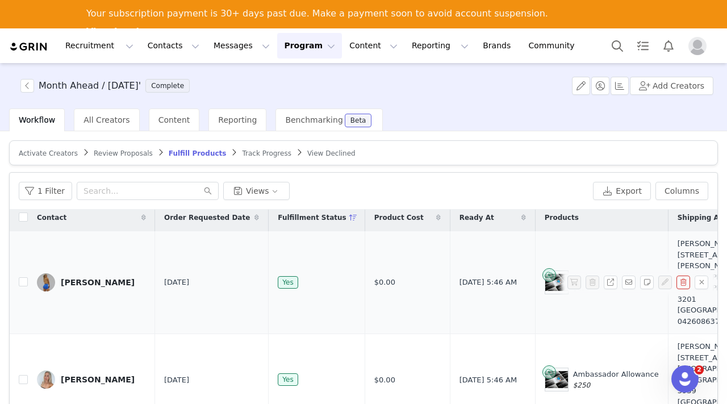
click at [81, 266] on td "[PERSON_NAME]" at bounding box center [91, 282] width 127 height 103
click at [78, 278] on div "[PERSON_NAME]" at bounding box center [98, 282] width 74 height 9
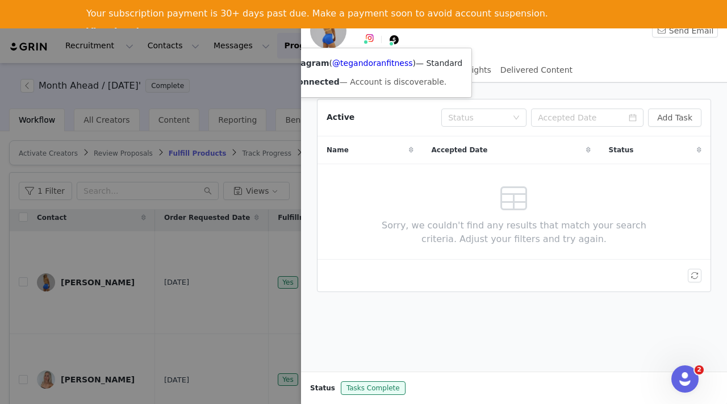
click at [256, 81] on div at bounding box center [363, 202] width 727 height 404
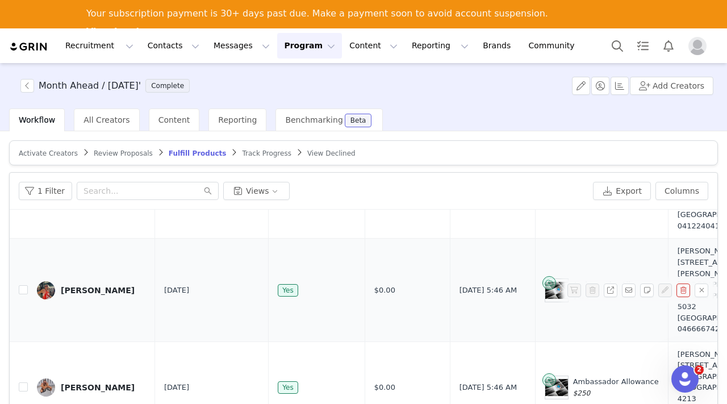
scroll to position [389, 0]
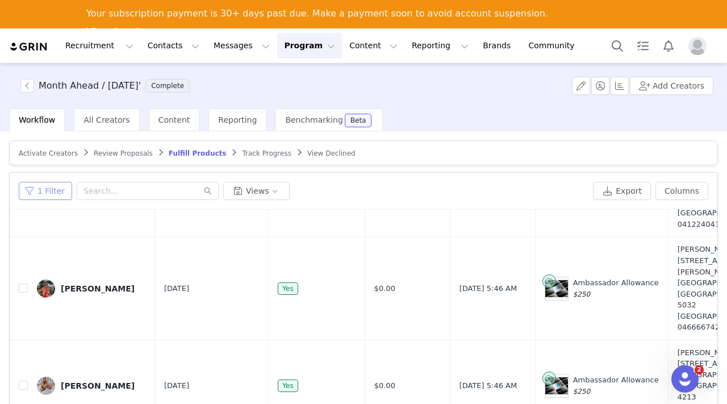
click at [54, 194] on button "1 Filter" at bounding box center [45, 191] width 53 height 18
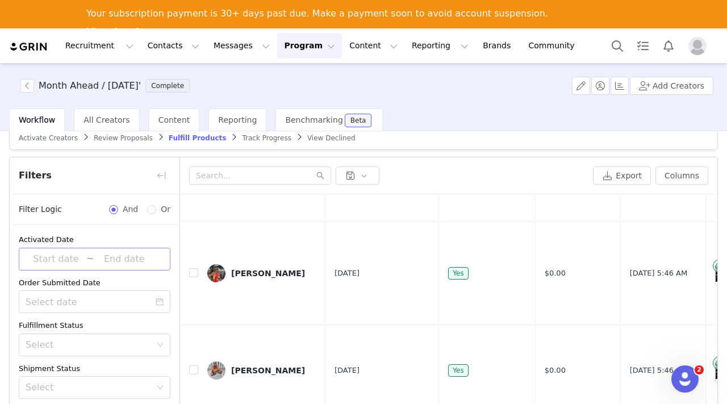
scroll to position [8, 0]
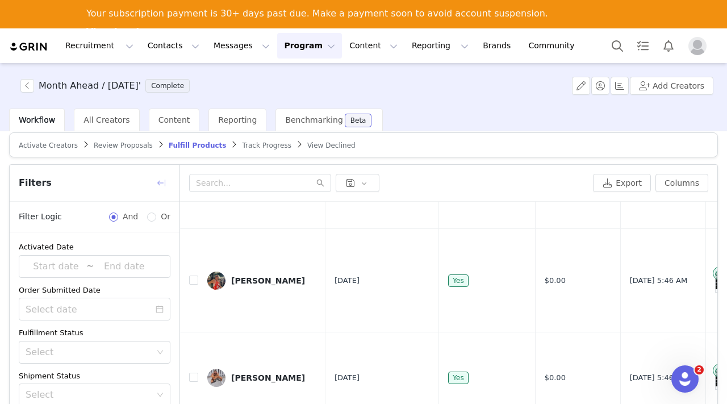
click at [161, 181] on button "button" at bounding box center [161, 183] width 18 height 18
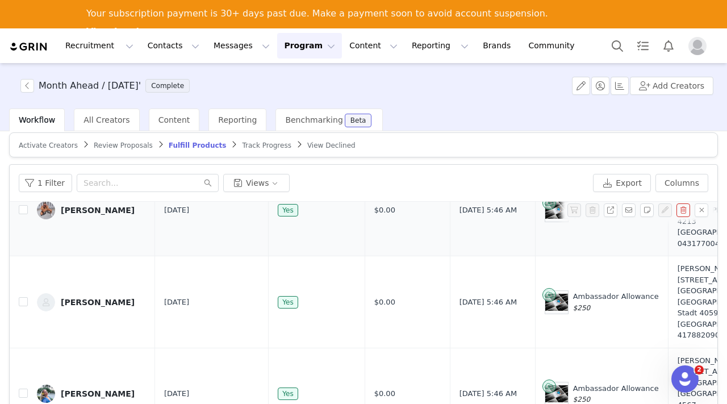
scroll to position [556, 0]
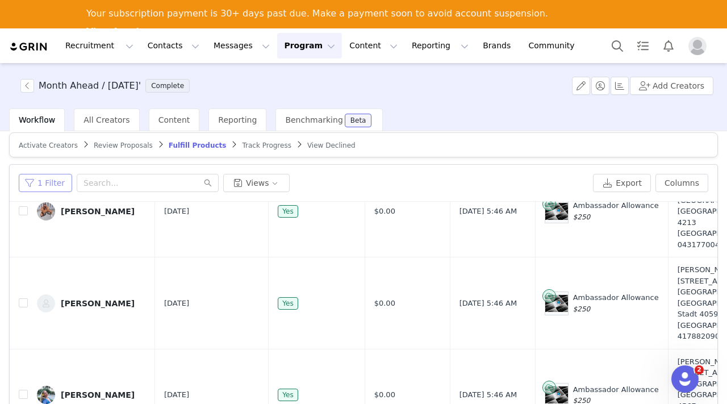
click at [43, 177] on button "1 Filter" at bounding box center [45, 183] width 53 height 18
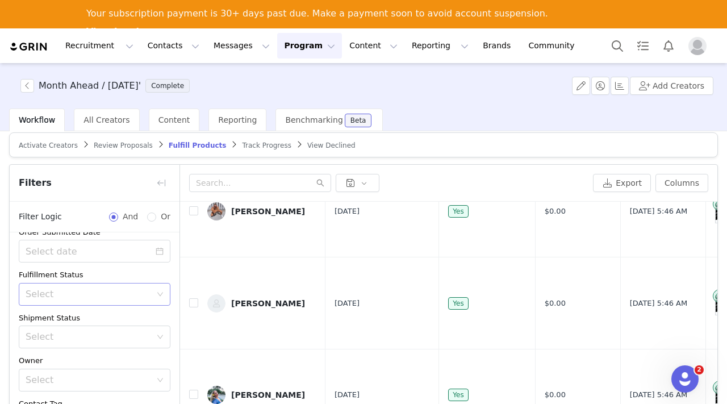
scroll to position [60, 0]
click at [95, 298] on div "Select" at bounding box center [91, 293] width 131 height 22
click at [95, 292] on div "Select" at bounding box center [89, 292] width 126 height 11
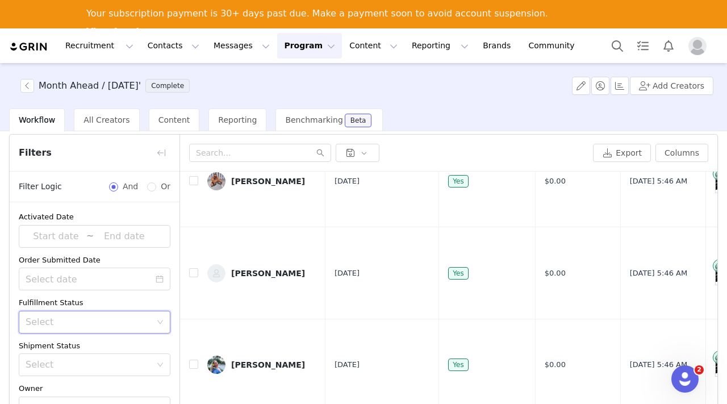
scroll to position [0, 0]
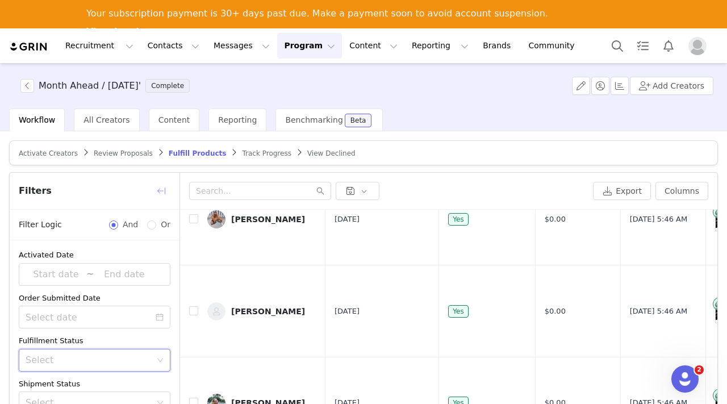
click at [162, 188] on button "button" at bounding box center [161, 191] width 18 height 18
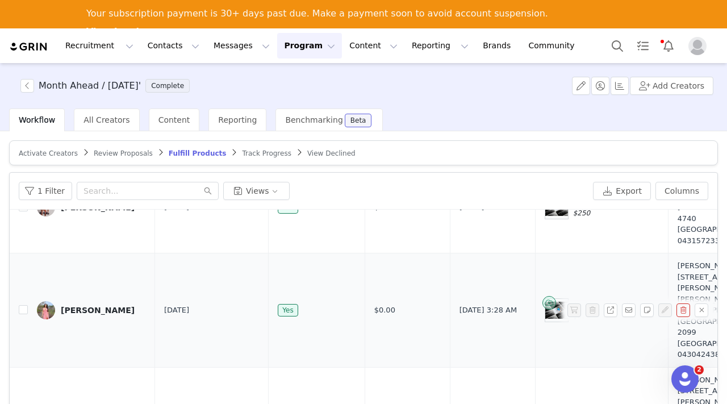
scroll to position [1002, 0]
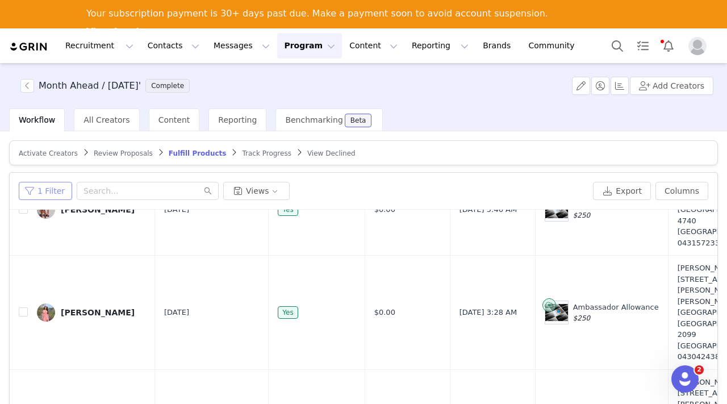
click at [58, 191] on button "1 Filter" at bounding box center [45, 191] width 53 height 18
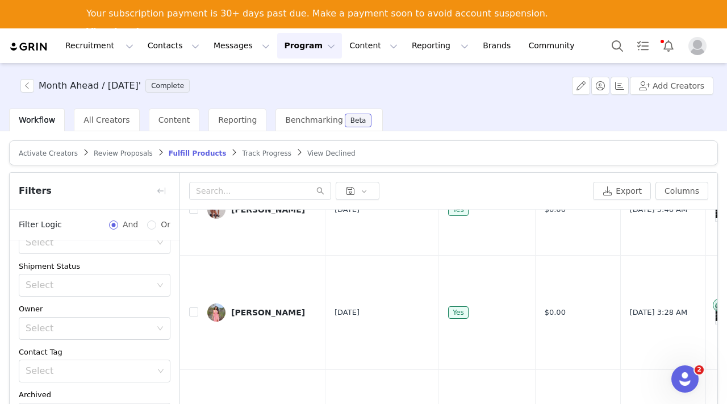
scroll to position [117, 0]
click at [362, 189] on button "button" at bounding box center [358, 191] width 44 height 18
click at [406, 176] on div "Export Columns" at bounding box center [448, 191] width 537 height 37
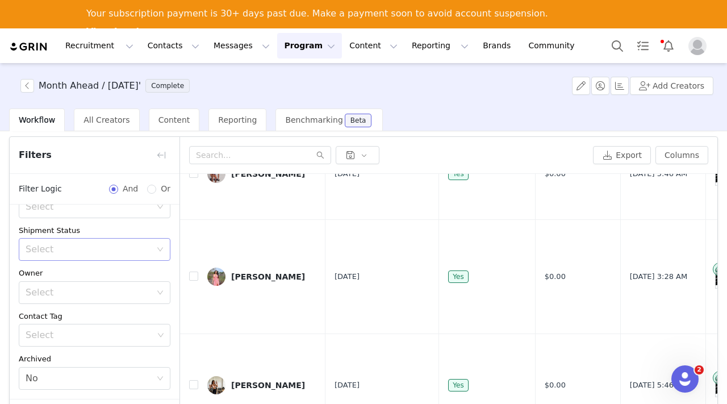
scroll to position [39, 0]
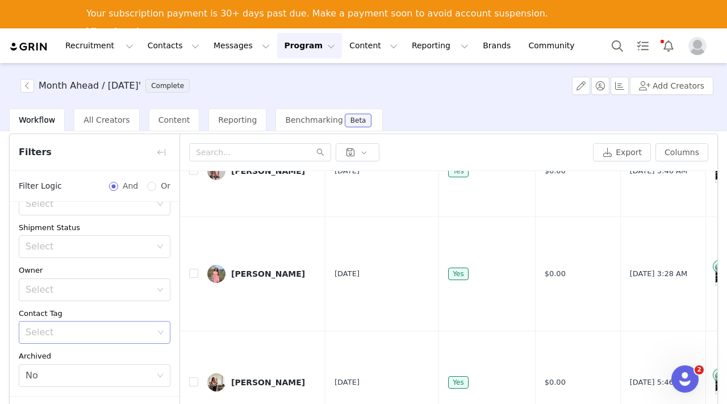
click at [123, 327] on div "Select" at bounding box center [90, 332] width 128 height 11
click at [126, 327] on div "Select" at bounding box center [90, 332] width 128 height 11
click at [127, 310] on div "Contact Tag" at bounding box center [95, 313] width 152 height 11
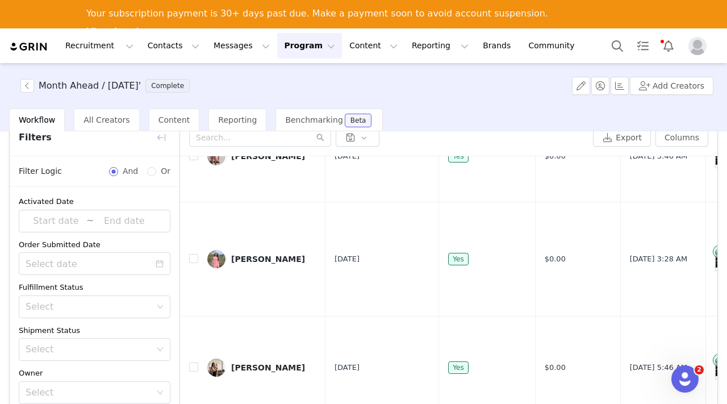
scroll to position [52, 0]
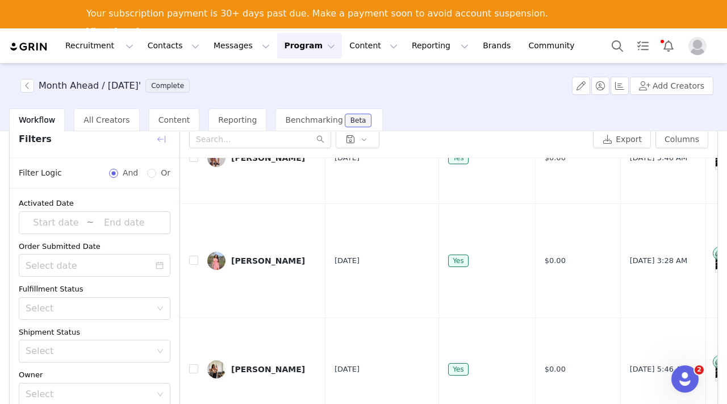
click at [162, 141] on button "button" at bounding box center [161, 139] width 18 height 18
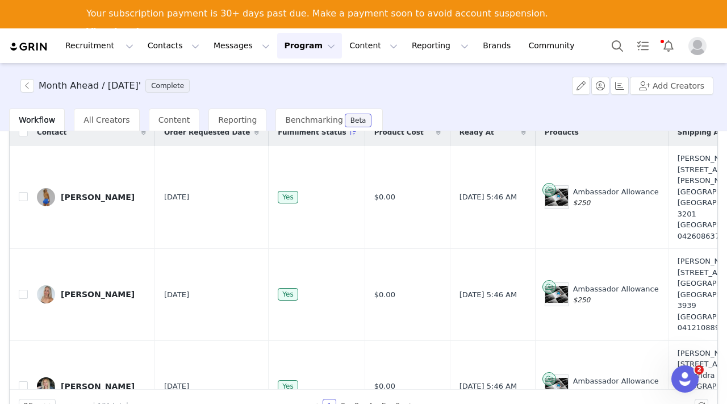
scroll to position [0, 0]
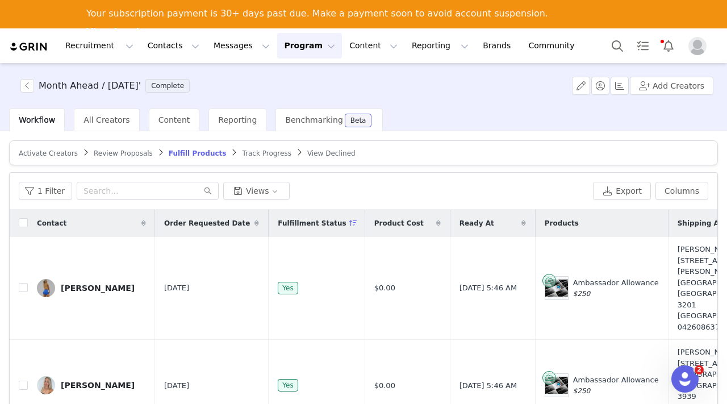
click at [59, 150] on span "Activate Creators" at bounding box center [48, 153] width 59 height 8
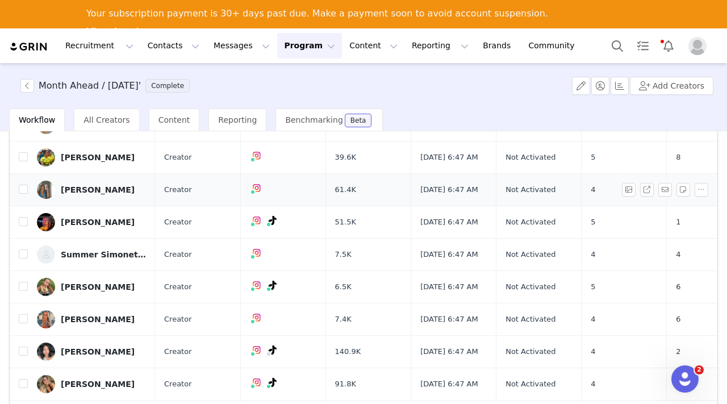
scroll to position [91, 0]
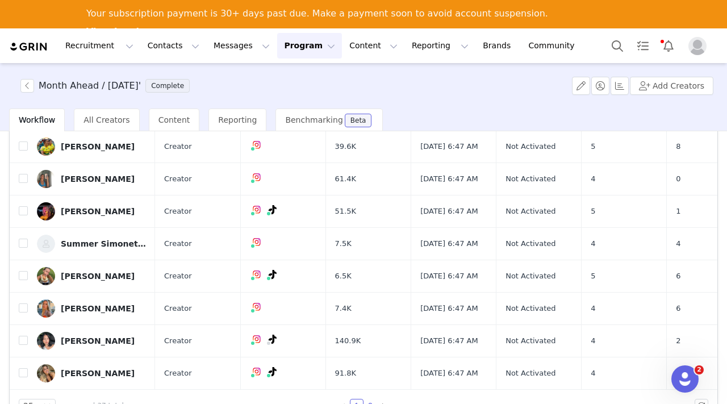
click at [370, 402] on link "2" at bounding box center [370, 405] width 12 height 12
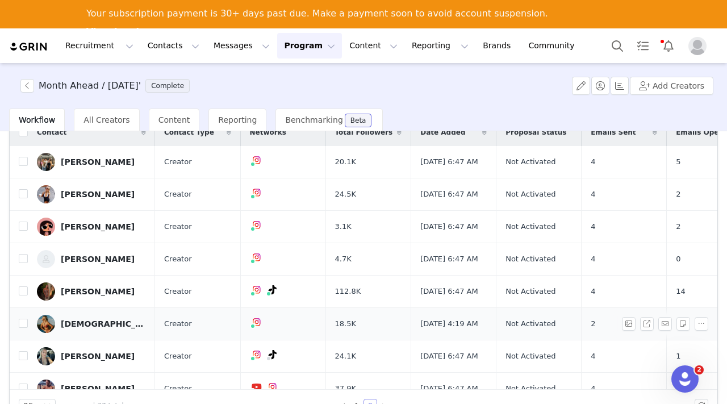
scroll to position [0, 0]
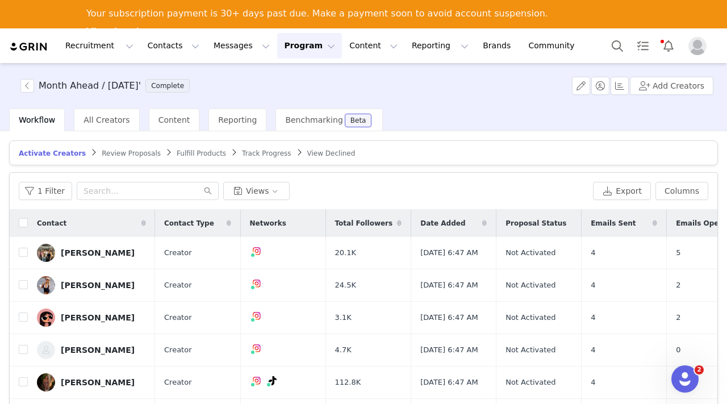
click at [131, 148] on article "Activate Creators Review Proposals Fulfill Products Track Progress View Declined" at bounding box center [363, 152] width 709 height 25
click at [131, 153] on span "Review Proposals" at bounding box center [131, 153] width 59 height 8
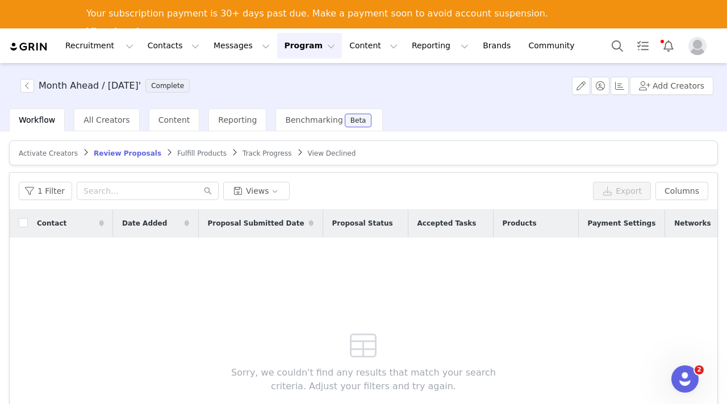
click at [177, 155] on span "Fulfill Products" at bounding box center [201, 153] width 49 height 8
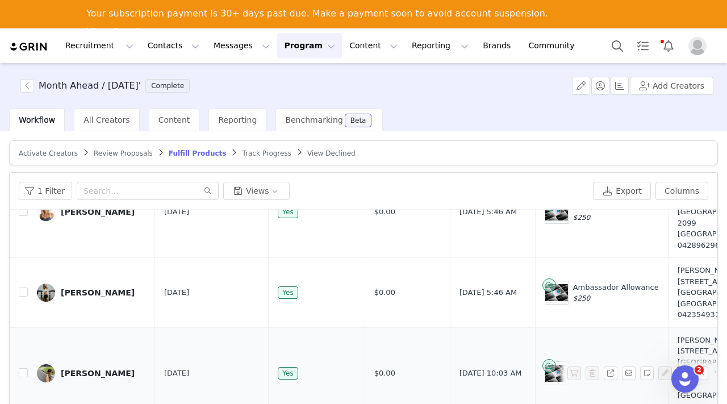
scroll to position [32, 0]
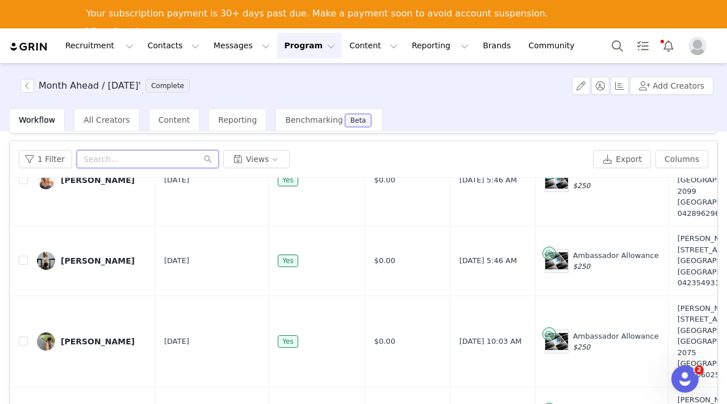
click at [186, 162] on input "text" at bounding box center [148, 159] width 142 height 18
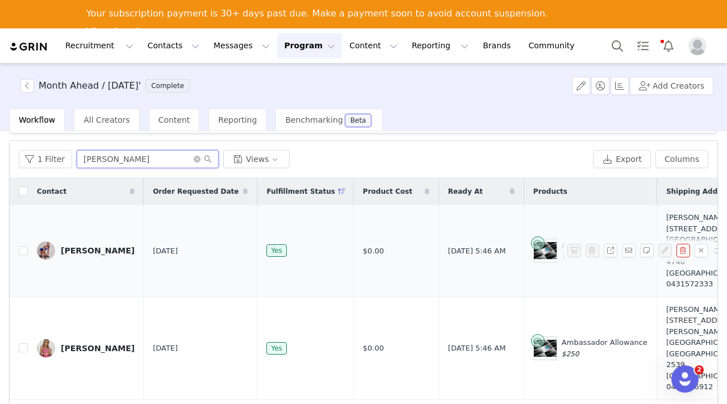
type input "[PERSON_NAME]"
click at [139, 159] on input "[PERSON_NAME]" at bounding box center [148, 159] width 142 height 18
click at [194, 157] on icon "icon: close-circle" at bounding box center [197, 159] width 7 height 7
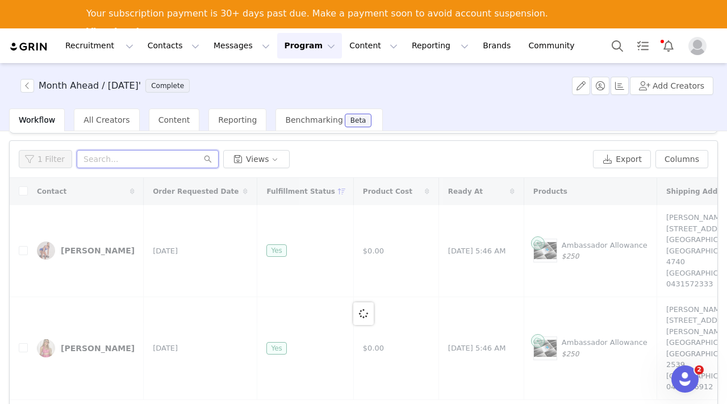
click at [154, 159] on input "text" at bounding box center [148, 159] width 142 height 18
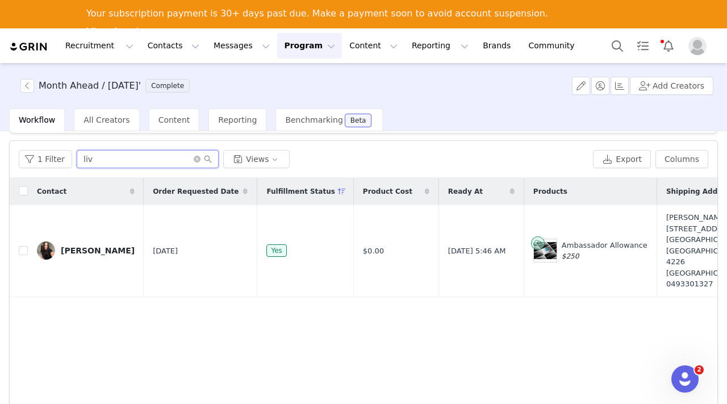
type input "liv"
click at [194, 159] on icon "icon: close-circle" at bounding box center [197, 159] width 7 height 7
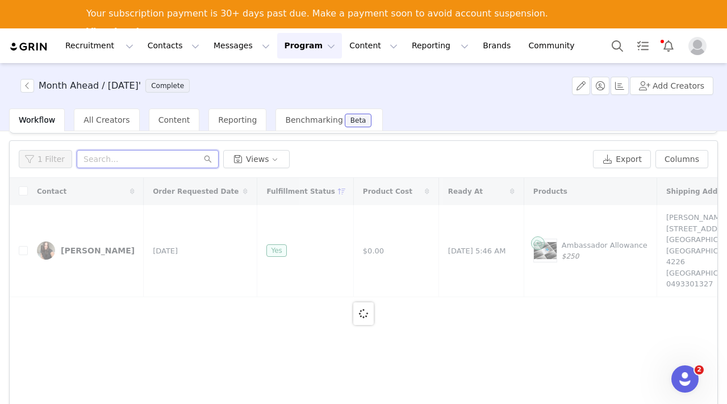
click at [192, 159] on input "text" at bounding box center [148, 159] width 142 height 18
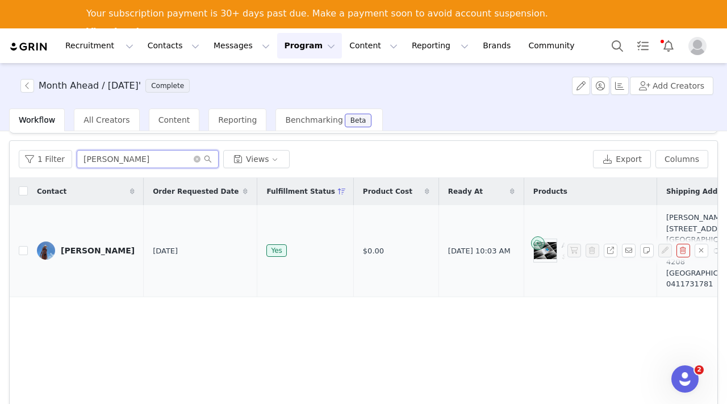
type input "sara"
click at [195, 158] on icon "icon: close-circle" at bounding box center [197, 159] width 7 height 7
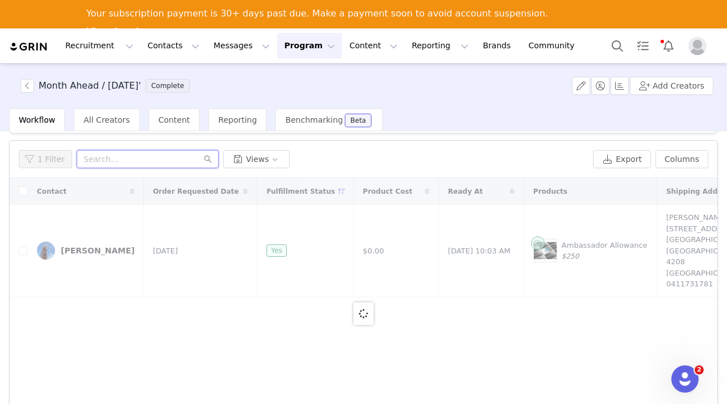
click at [167, 159] on input "text" at bounding box center [148, 159] width 142 height 18
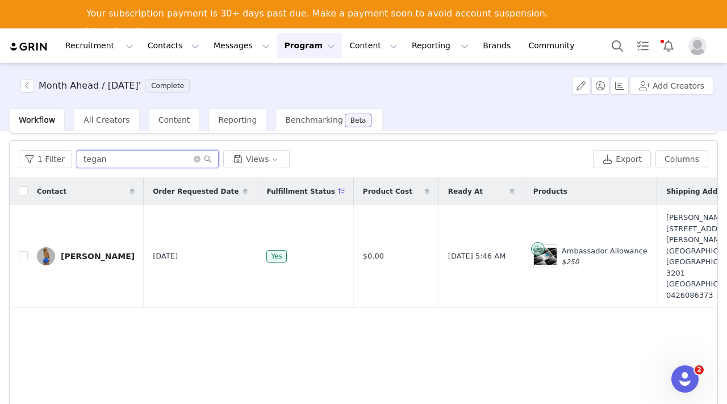
type input "tegan"
click at [194, 159] on icon "icon: close-circle" at bounding box center [197, 159] width 7 height 7
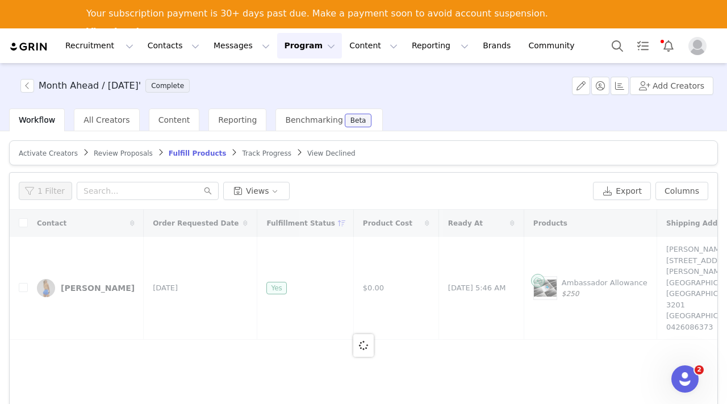
click at [53, 152] on span "Activate Creators" at bounding box center [48, 153] width 59 height 8
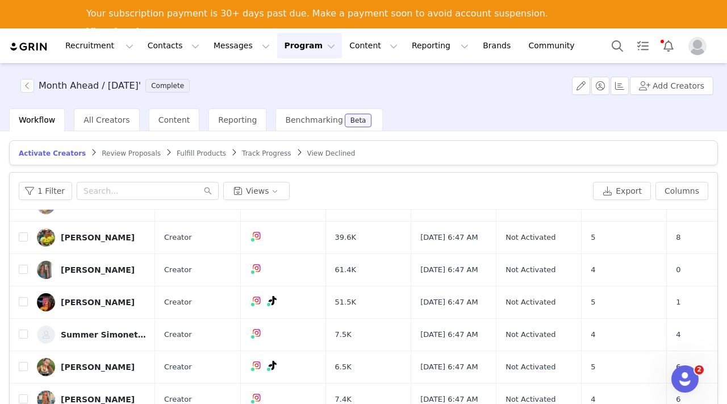
scroll to position [91, 0]
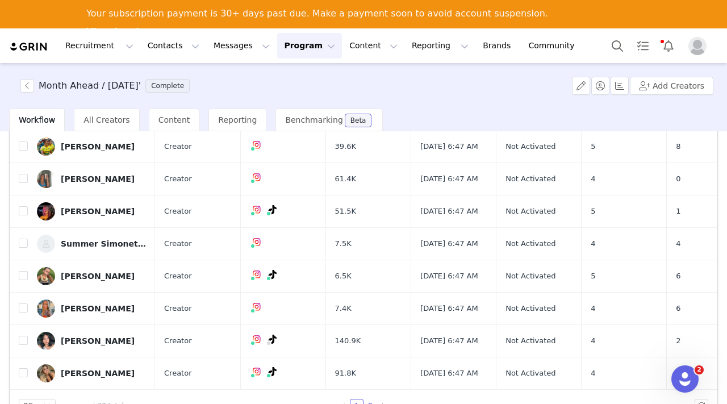
click at [373, 400] on link "2" at bounding box center [370, 405] width 12 height 12
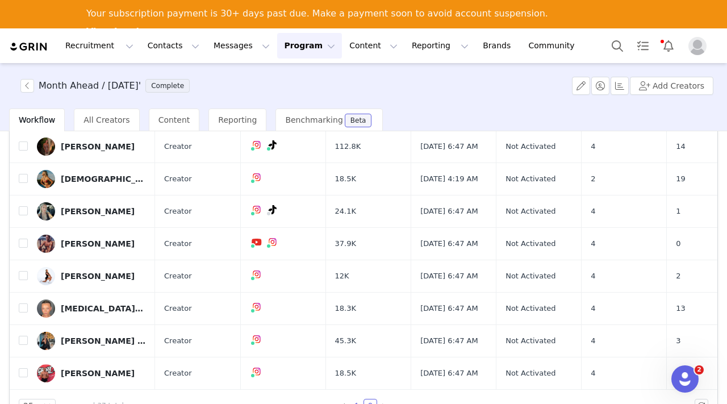
click at [355, 402] on link "1" at bounding box center [357, 405] width 12 height 12
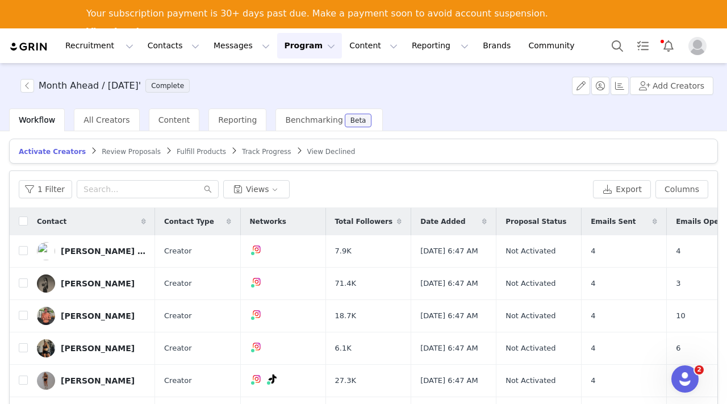
scroll to position [0, 0]
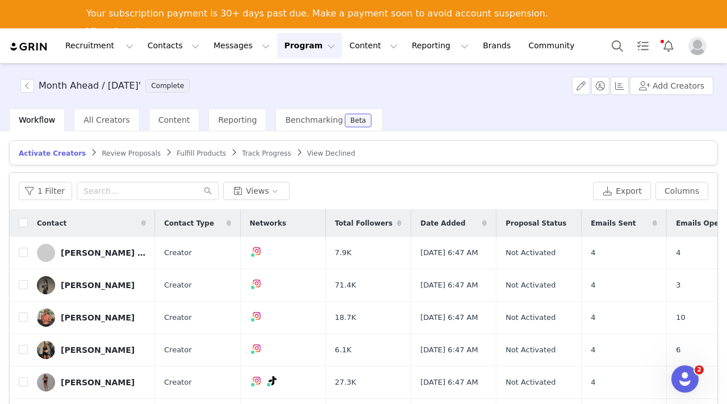
click at [177, 151] on span "Fulfill Products" at bounding box center [201, 153] width 49 height 8
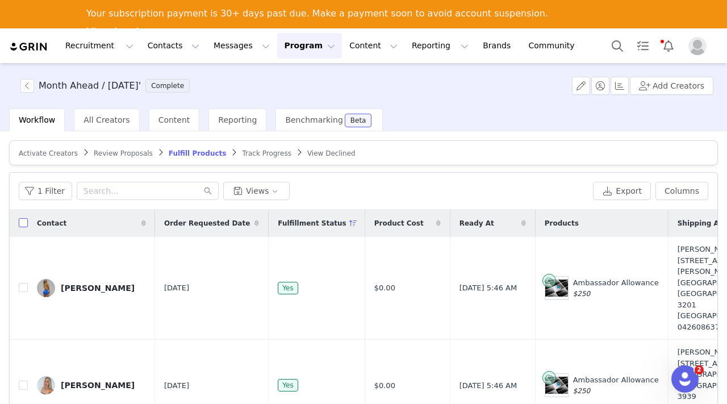
click at [25, 224] on input "checkbox" at bounding box center [23, 222] width 9 height 9
checkbox input "true"
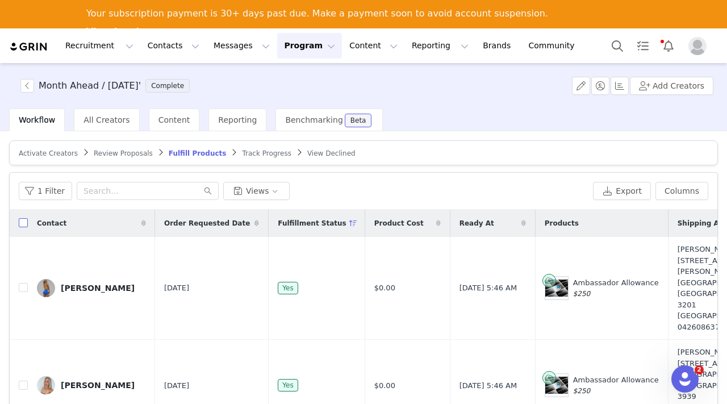
checkbox input "true"
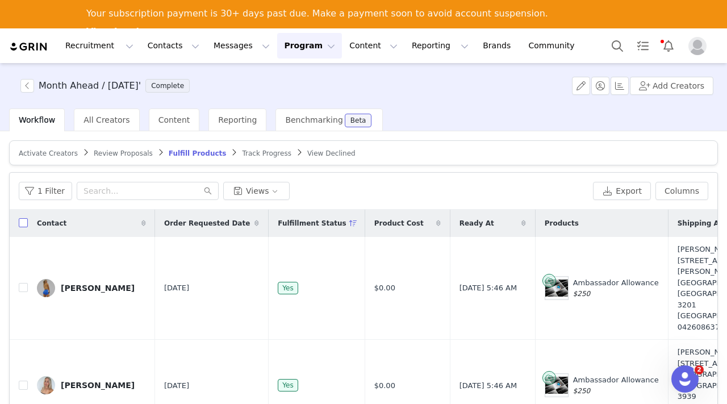
checkbox input "true"
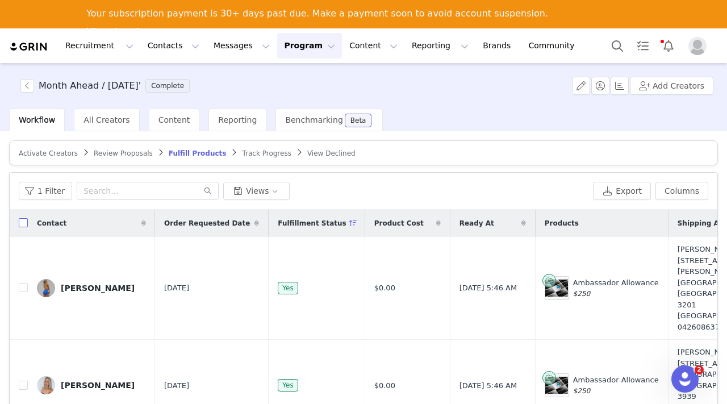
checkbox input "true"
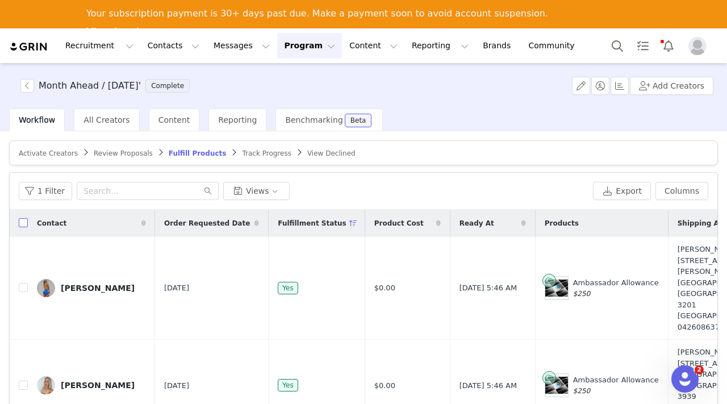
checkbox input "true"
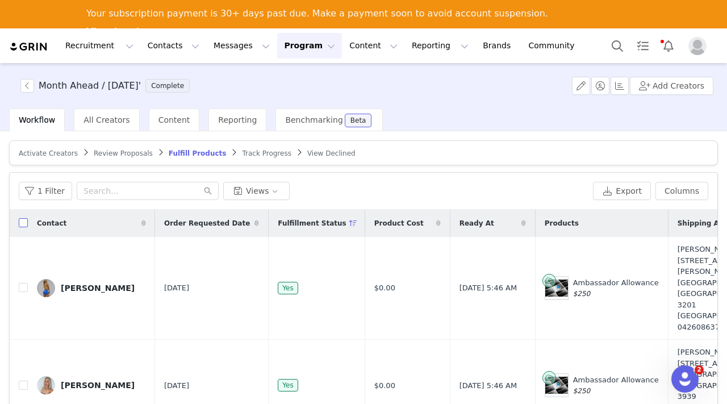
checkbox input "true"
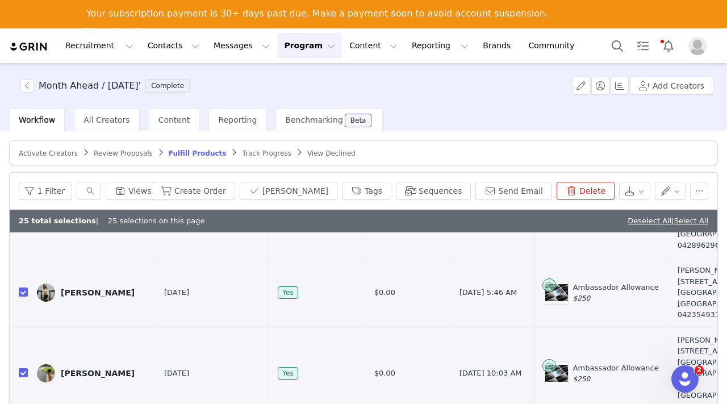
scroll to position [91, 0]
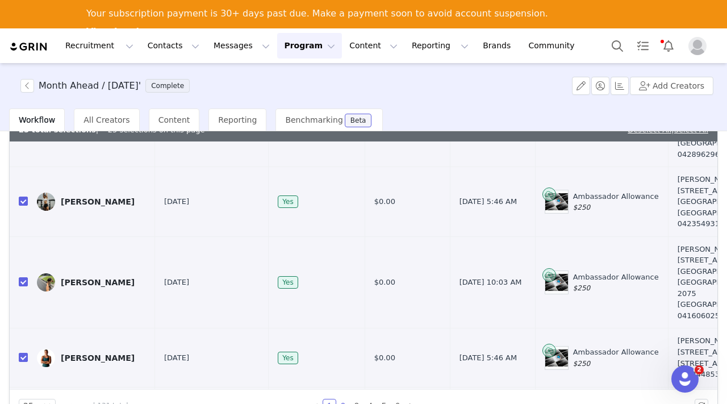
click at [344, 403] on link "2" at bounding box center [343, 405] width 12 height 12
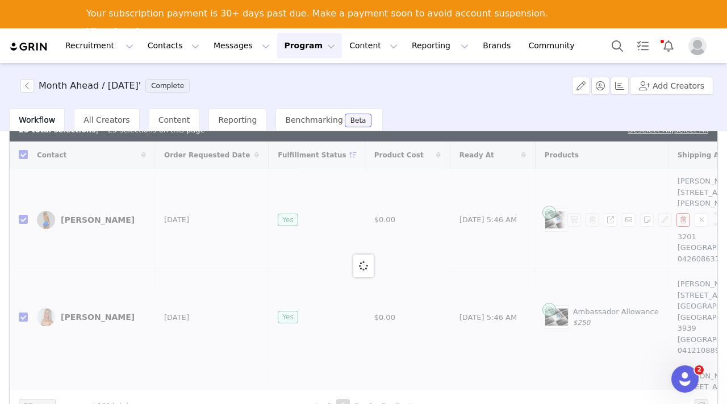
checkbox input "false"
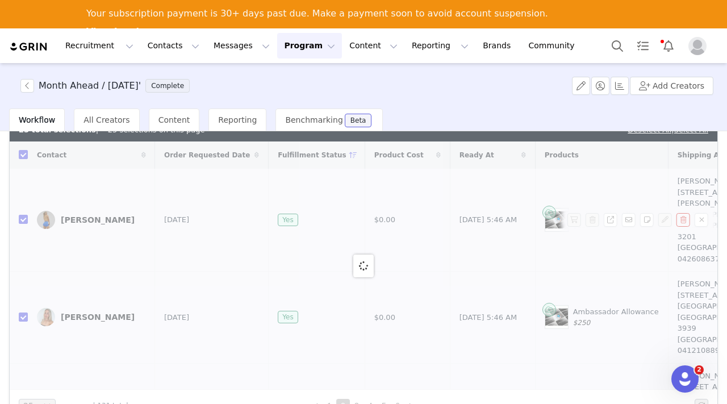
checkbox input "false"
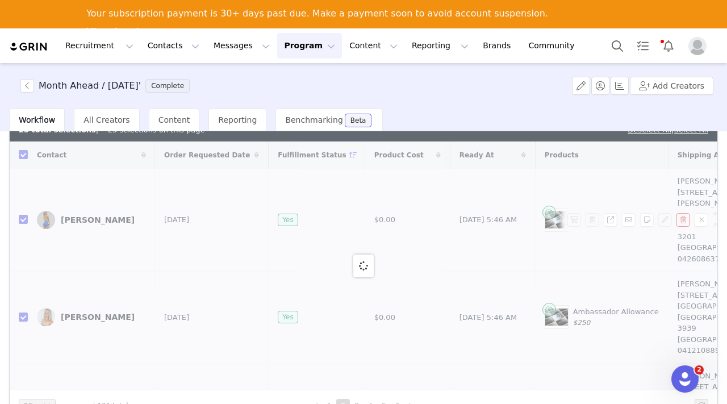
checkbox input "false"
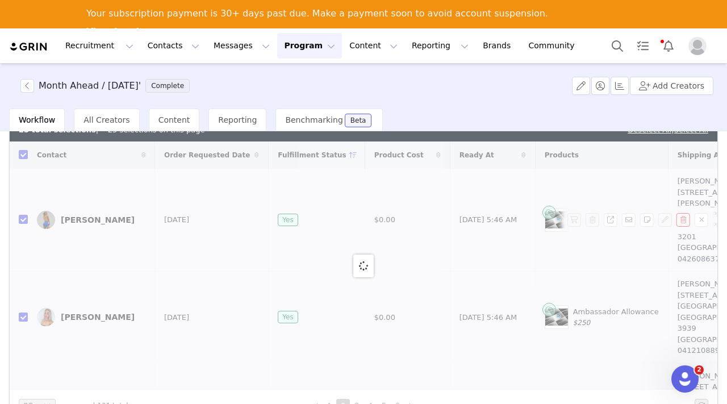
checkbox input "false"
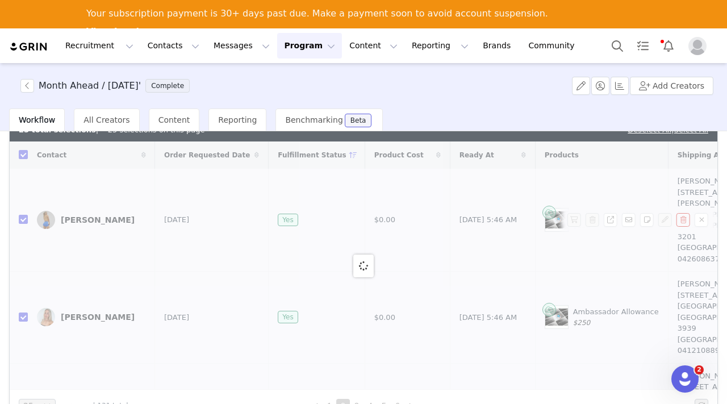
checkbox input "false"
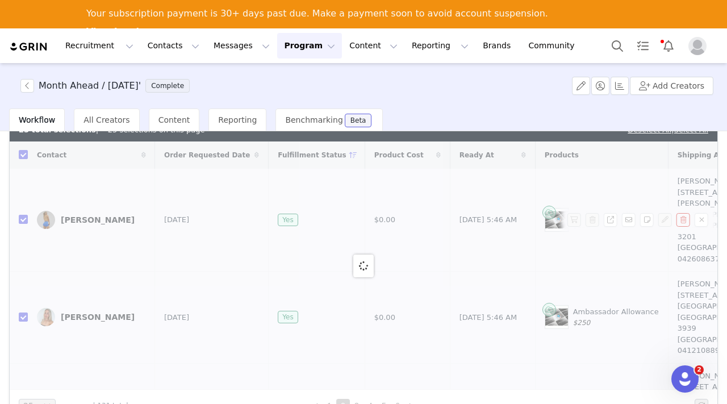
checkbox input "false"
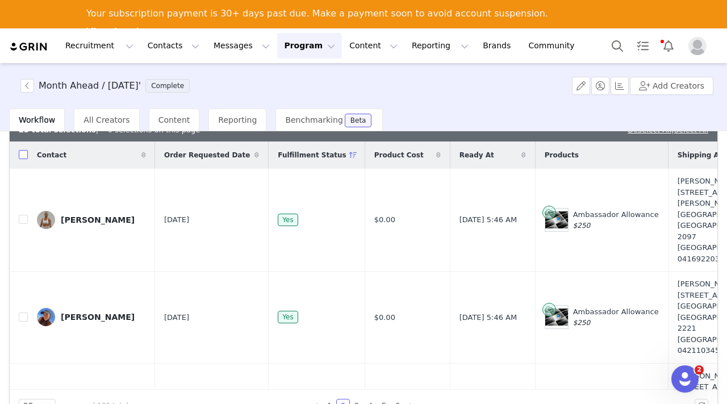
click at [24, 155] on input "checkbox" at bounding box center [23, 154] width 9 height 9
checkbox input "true"
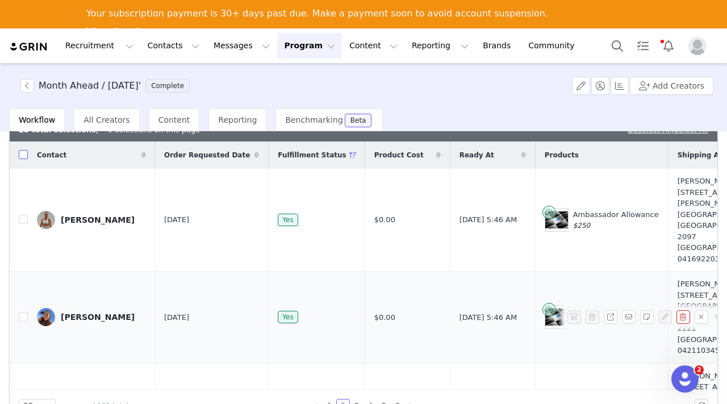
checkbox input "true"
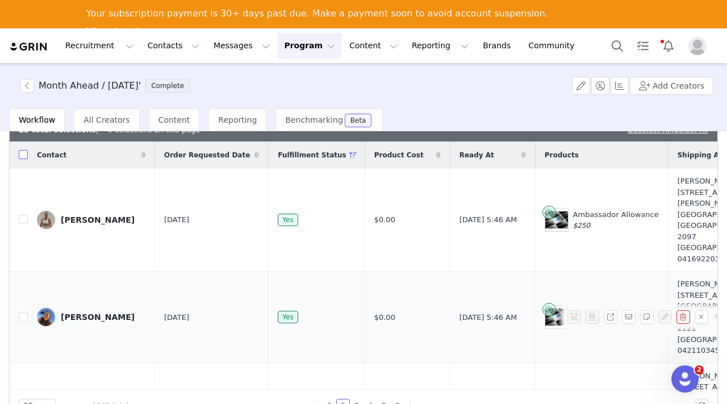
checkbox input "true"
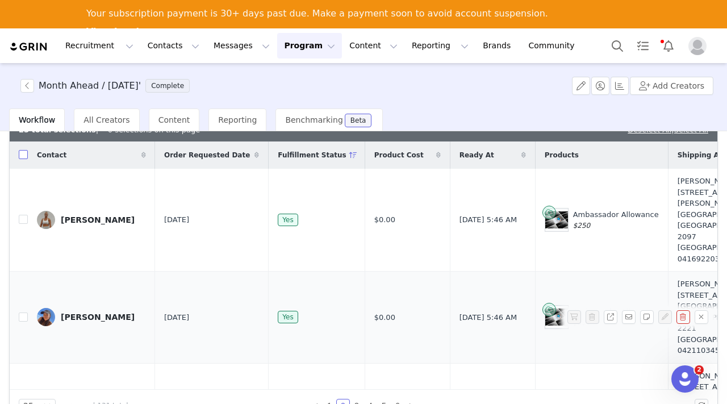
checkbox input "true"
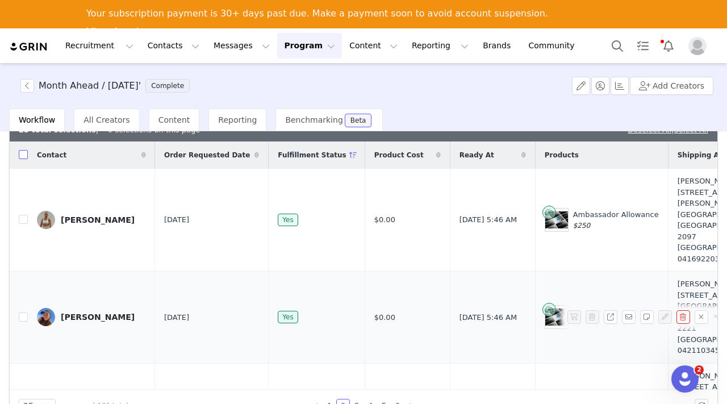
checkbox input "true"
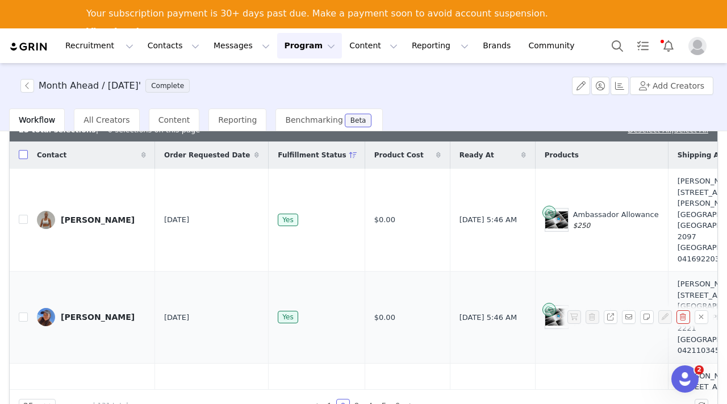
checkbox input "true"
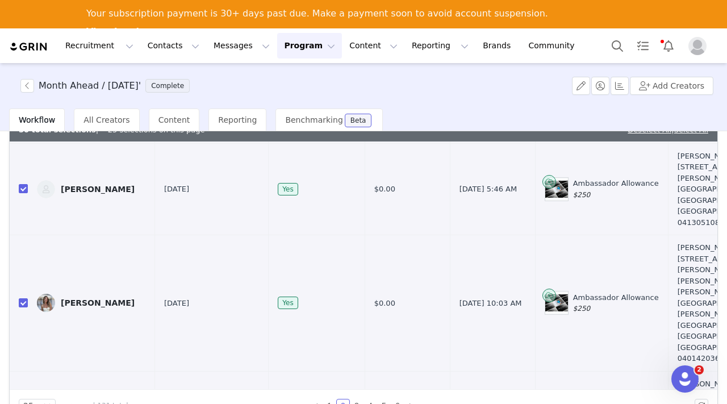
scroll to position [1941, 0]
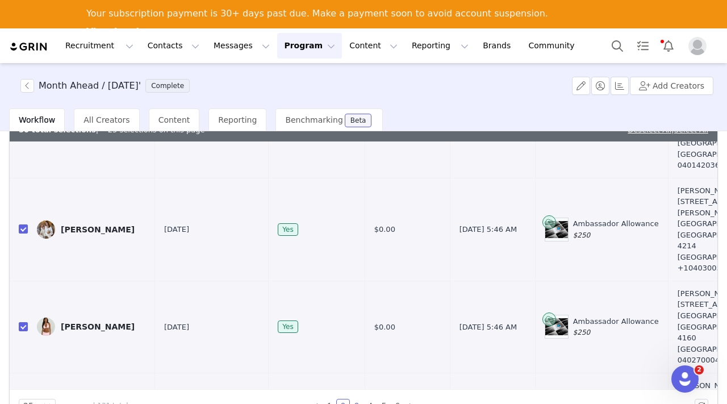
click at [357, 403] on link "3" at bounding box center [357, 405] width 12 height 12
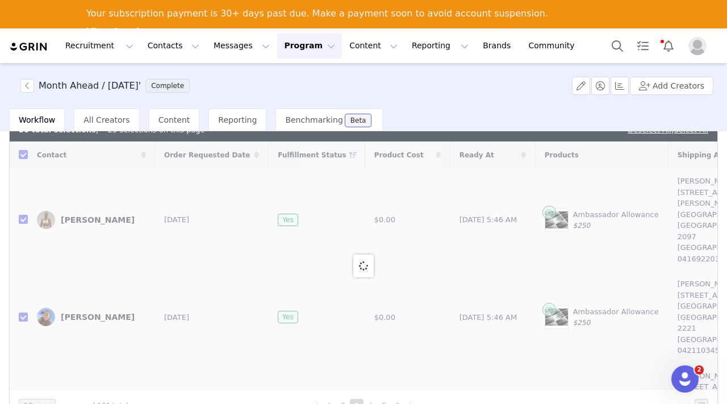
checkbox input "false"
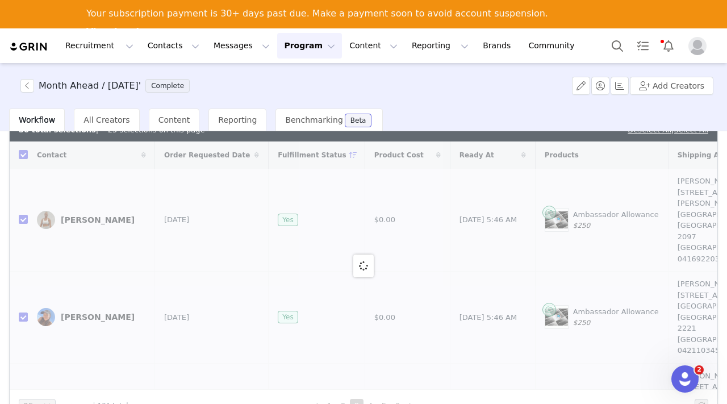
checkbox input "false"
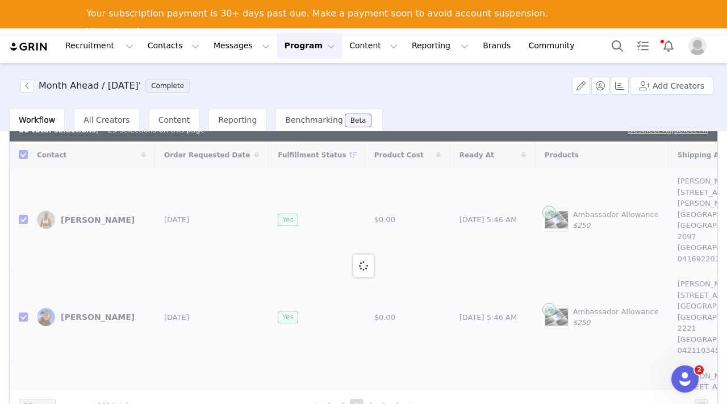
checkbox input "false"
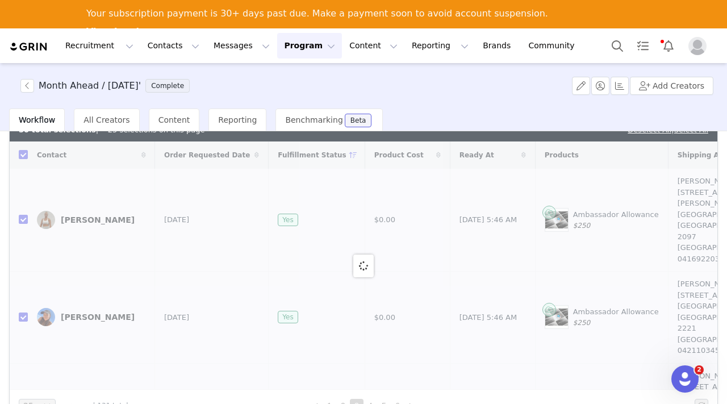
checkbox input "false"
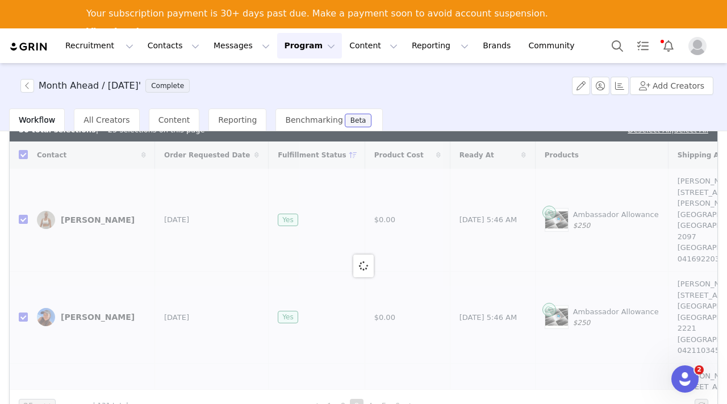
checkbox input "false"
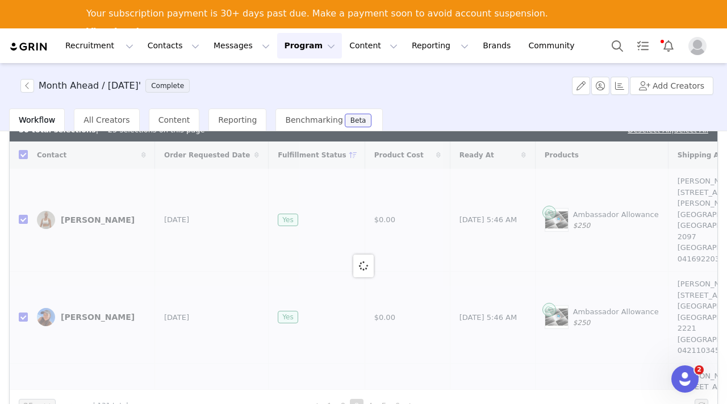
checkbox input "false"
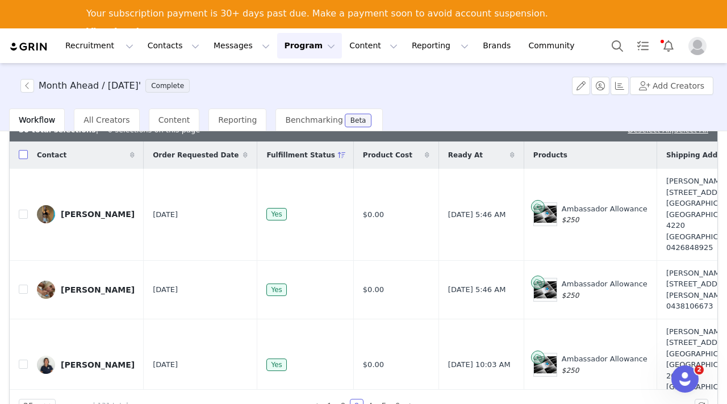
click at [21, 152] on input "checkbox" at bounding box center [23, 154] width 9 height 9
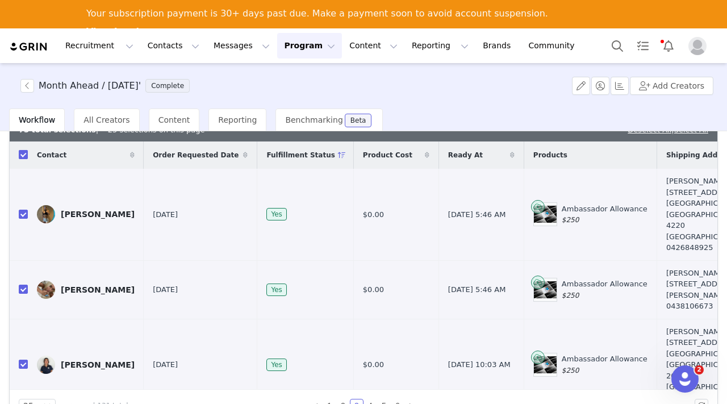
checkbox input "true"
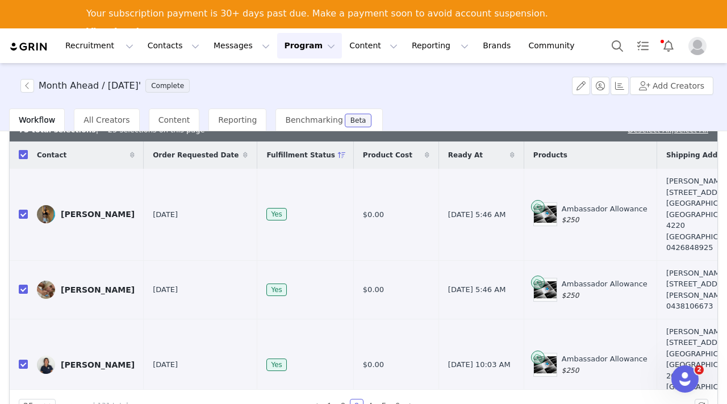
checkbox input "true"
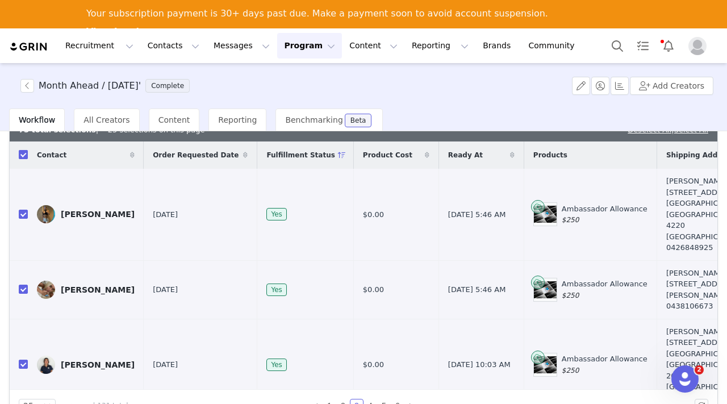
checkbox input "true"
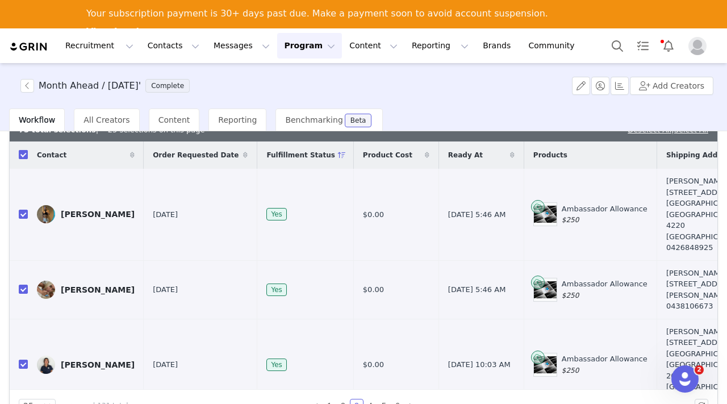
checkbox input "true"
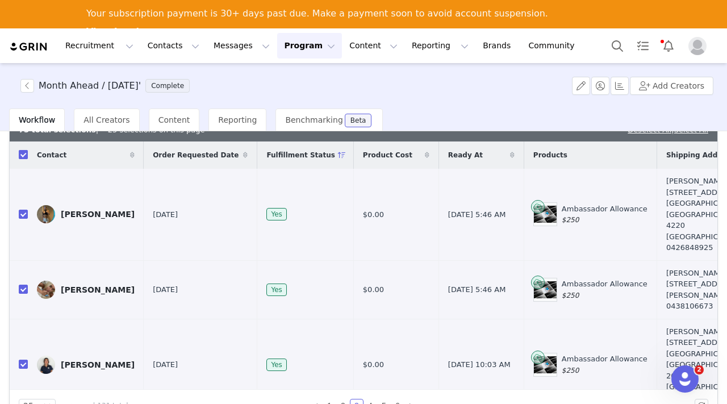
checkbox input "true"
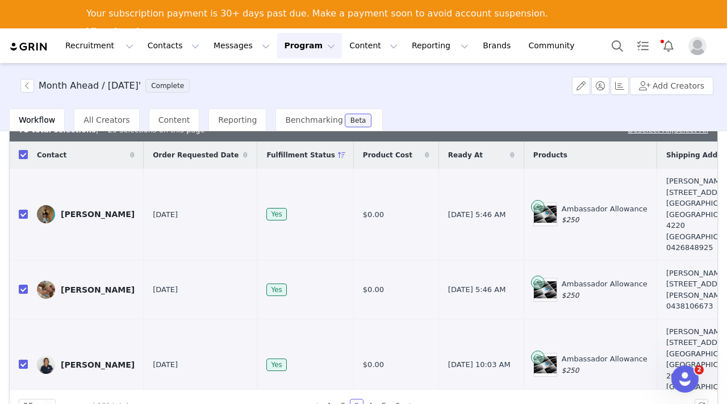
checkbox input "true"
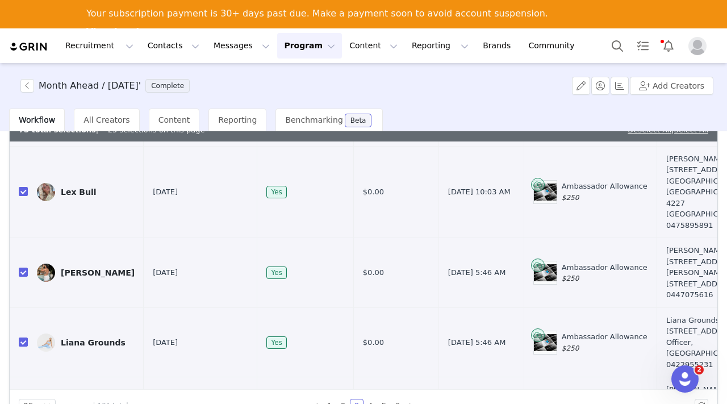
scroll to position [1852, 0]
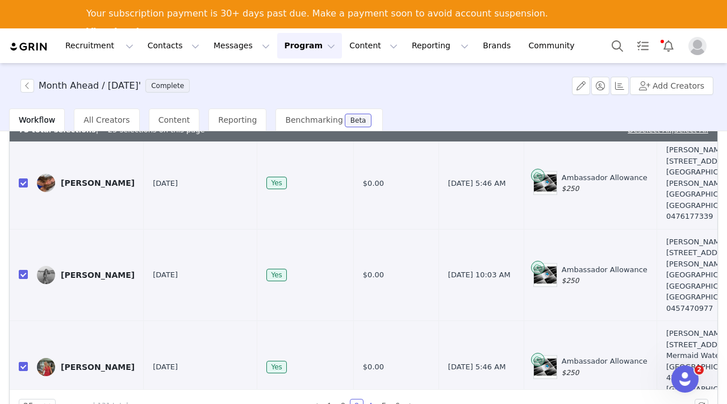
click at [371, 403] on link "4" at bounding box center [370, 405] width 12 height 12
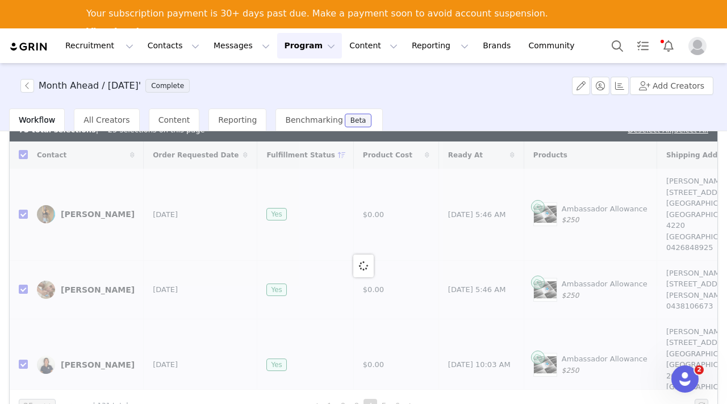
checkbox input "false"
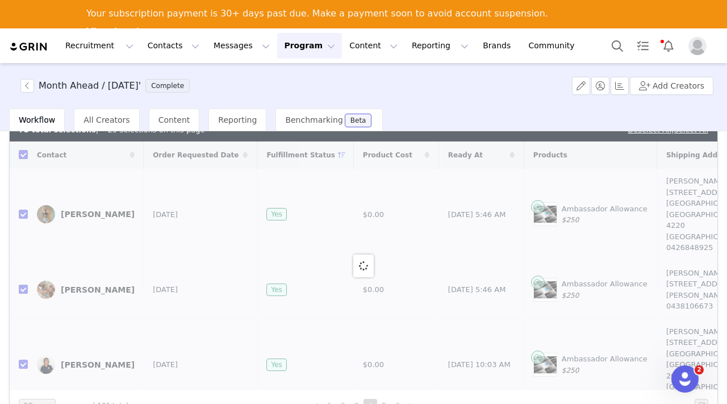
checkbox input "false"
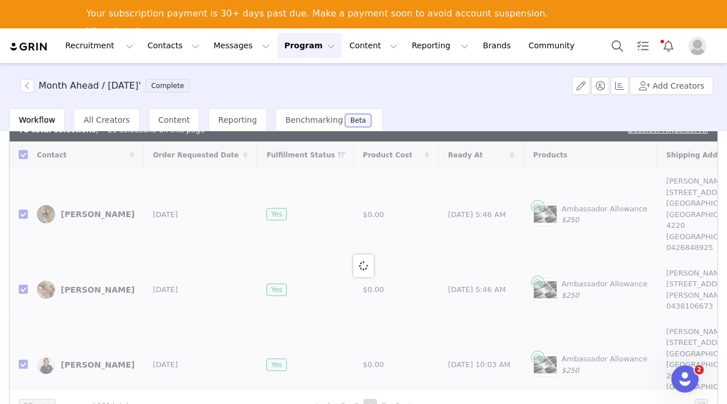
checkbox input "false"
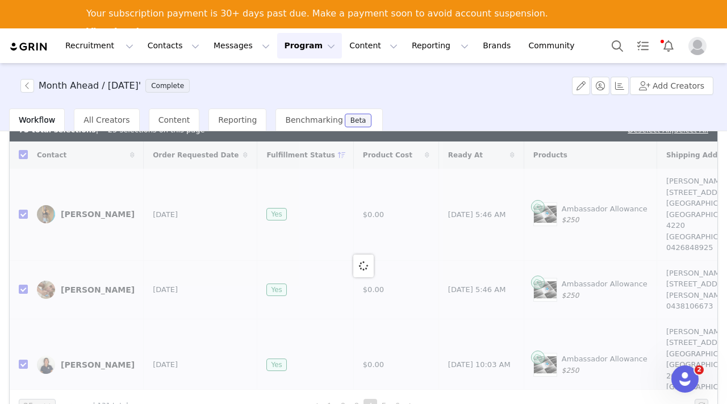
checkbox input "false"
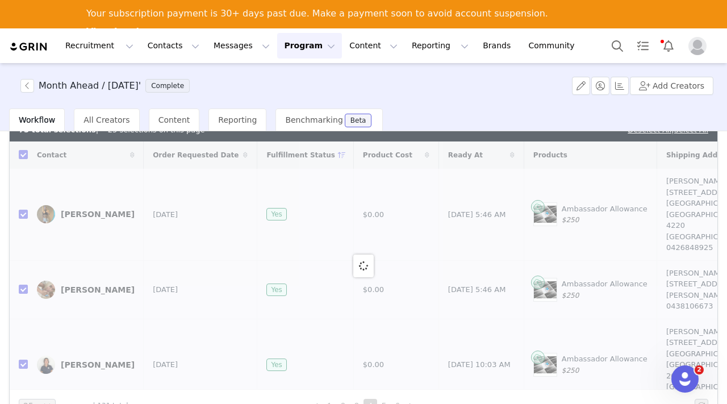
checkbox input "false"
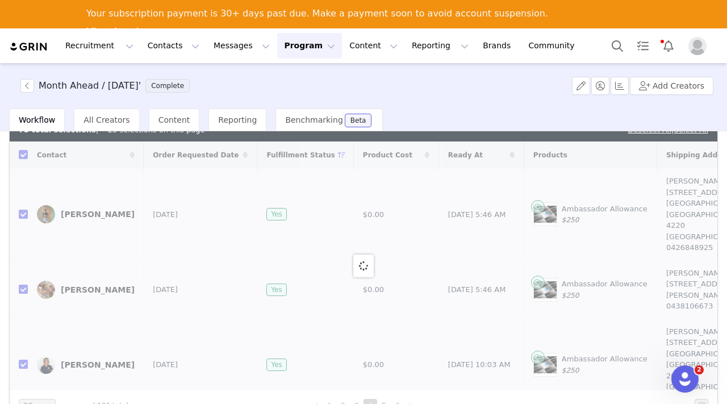
checkbox input "false"
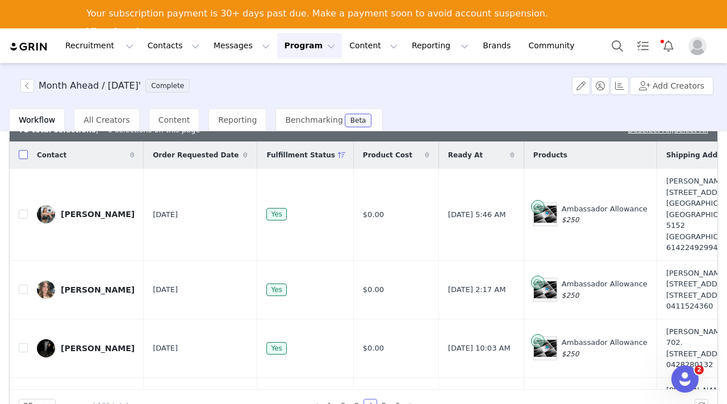
click at [23, 154] on input "checkbox" at bounding box center [23, 154] width 9 height 9
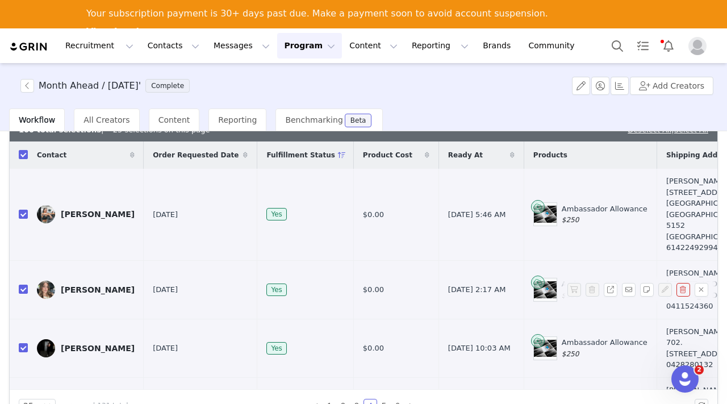
checkbox input "true"
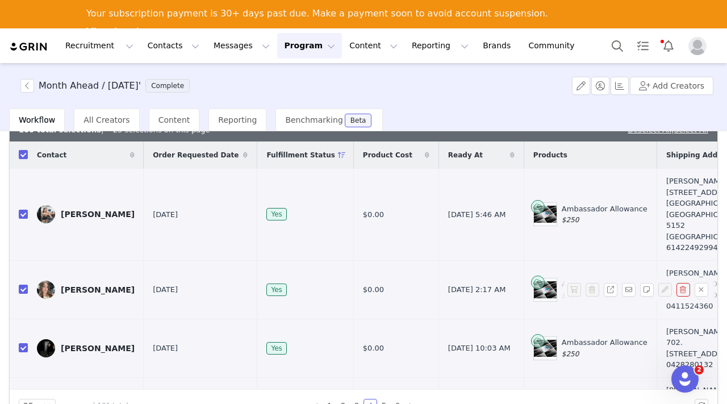
checkbox input "true"
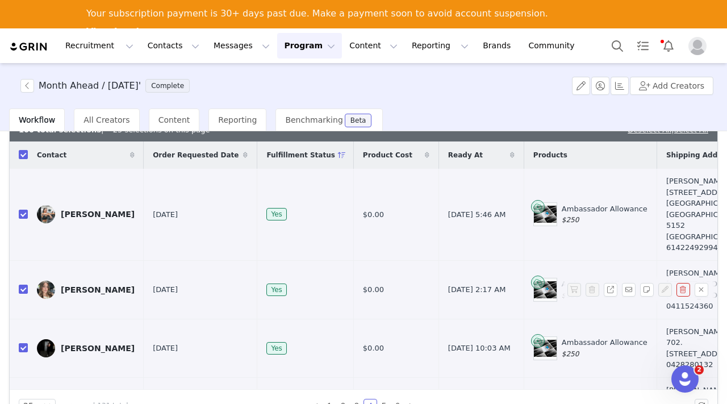
checkbox input "true"
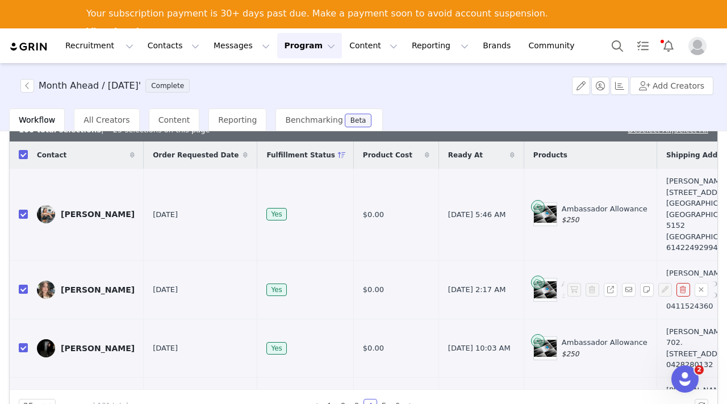
checkbox input "true"
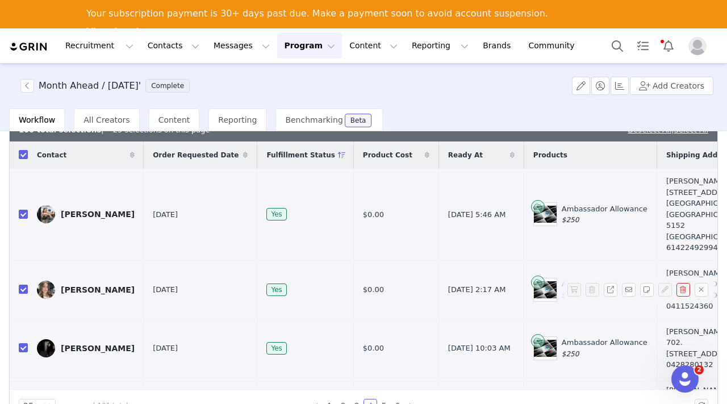
checkbox input "true"
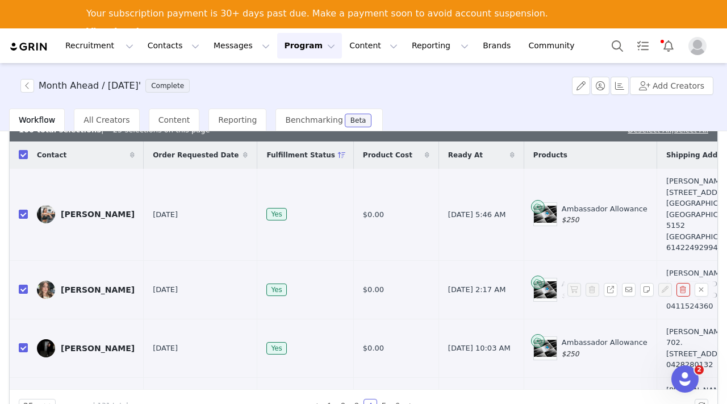
checkbox input "true"
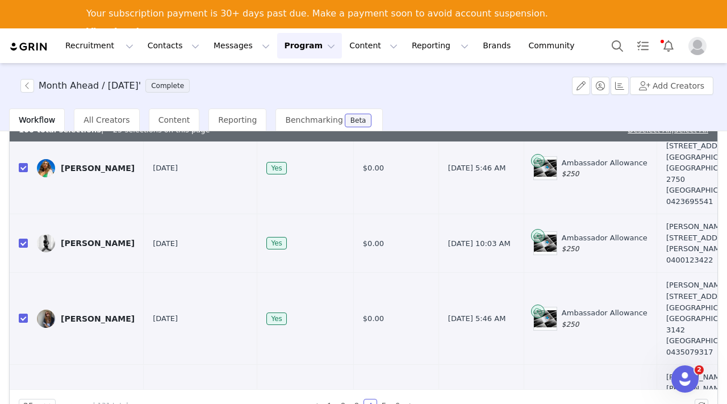
scroll to position [1885, 0]
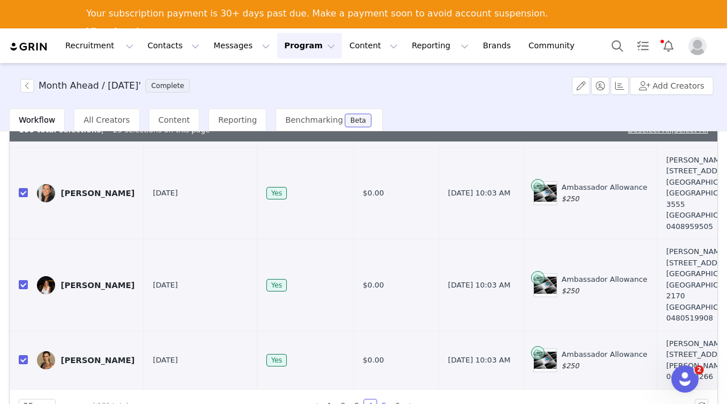
click at [386, 401] on link "5" at bounding box center [384, 405] width 12 height 12
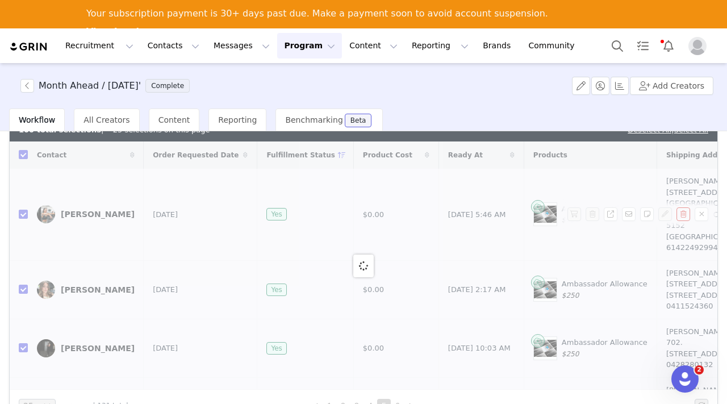
checkbox input "false"
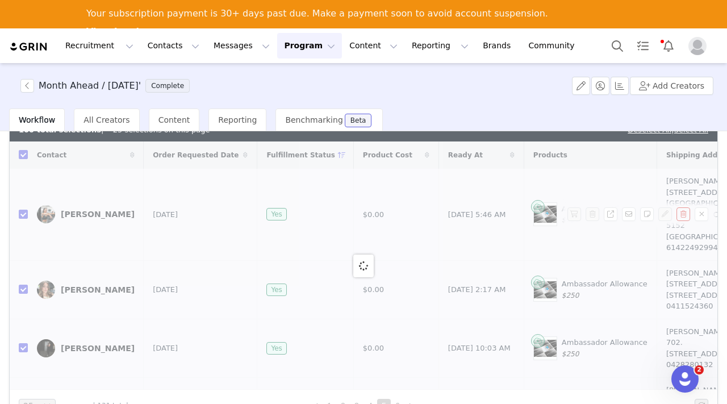
checkbox input "false"
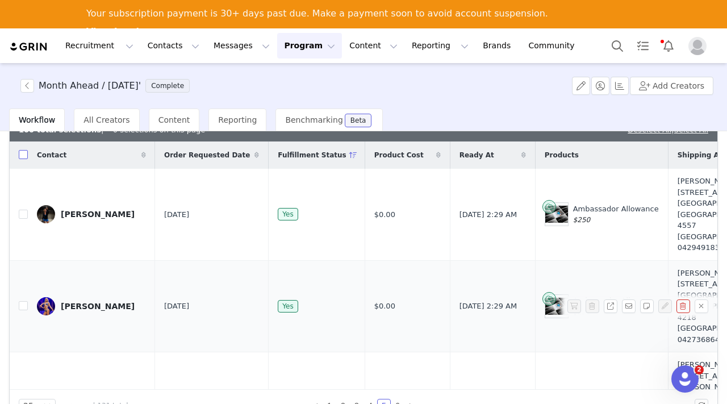
click at [26, 152] on input "checkbox" at bounding box center [23, 154] width 9 height 9
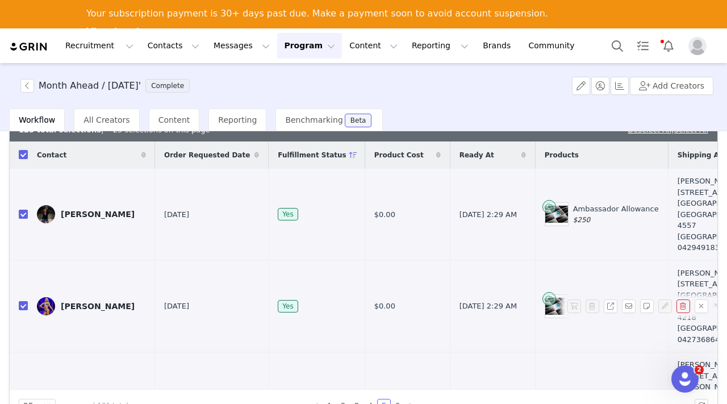
scroll to position [1907, 0]
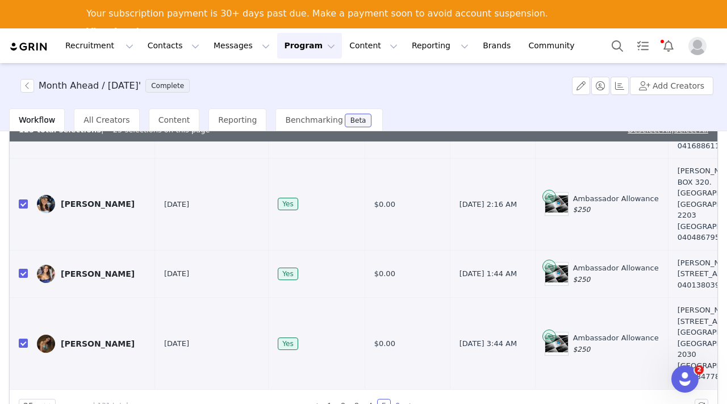
click at [399, 401] on link "6" at bounding box center [397, 405] width 12 height 12
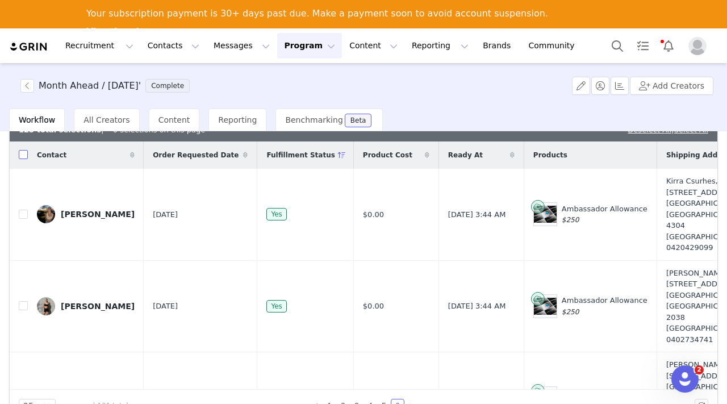
click at [23, 152] on input "checkbox" at bounding box center [23, 154] width 9 height 9
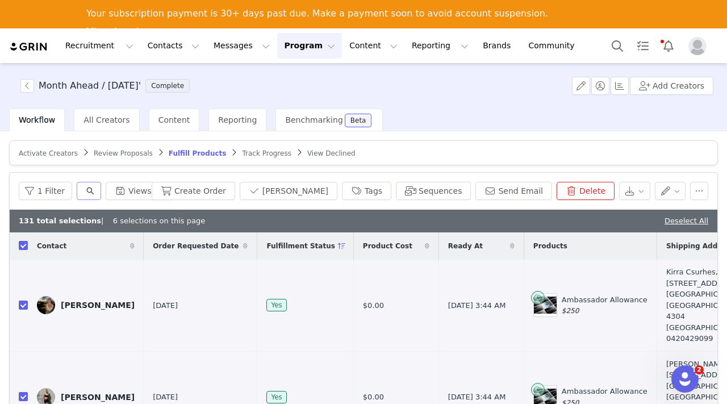
click at [94, 189] on icon "icon: search" at bounding box center [90, 191] width 8 height 8
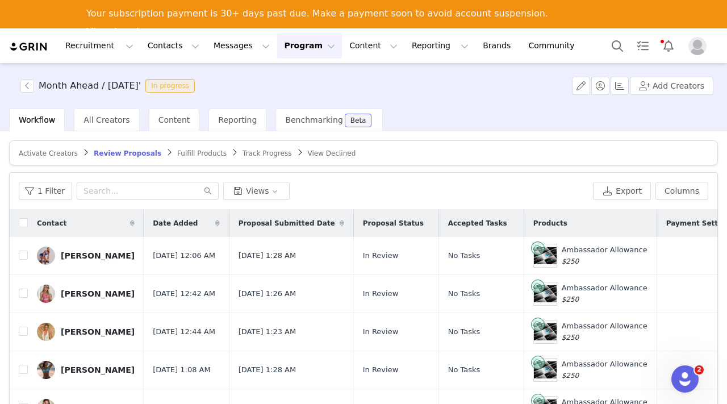
click at [289, 44] on button "Program Program" at bounding box center [309, 46] width 65 height 26
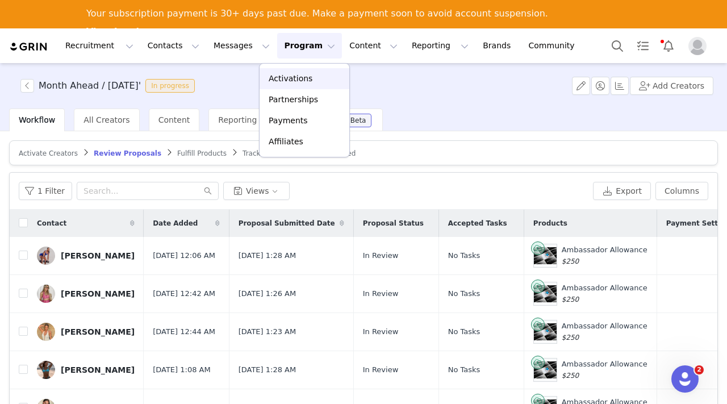
click at [292, 79] on p "Activations" at bounding box center [291, 79] width 44 height 12
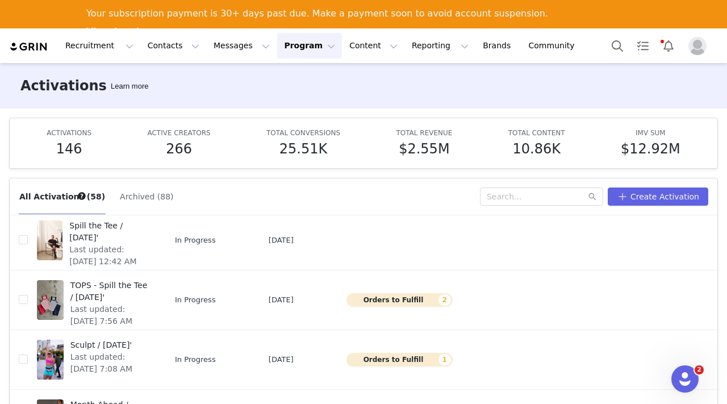
scroll to position [60, 0]
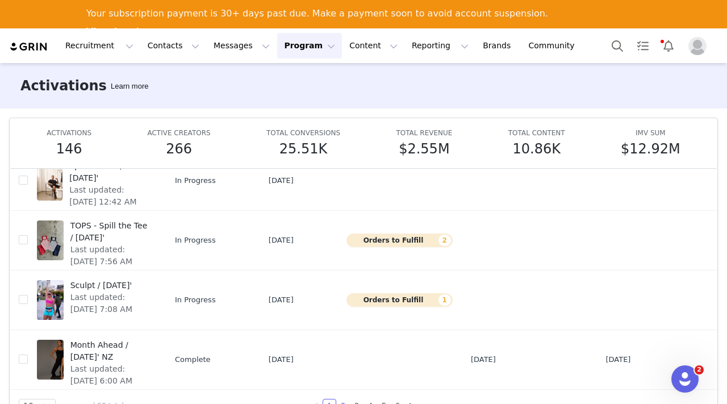
click at [344, 402] on link "2" at bounding box center [343, 405] width 12 height 12
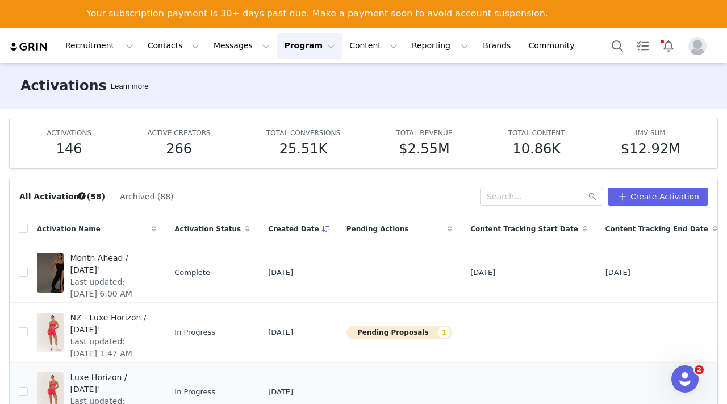
scroll to position [1, 0]
click at [94, 266] on span "Month Ahead / [DATE]'" at bounding box center [110, 264] width 80 height 24
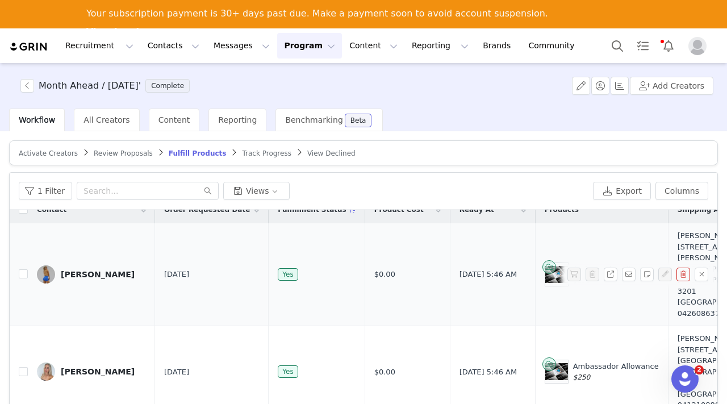
scroll to position [18, 0]
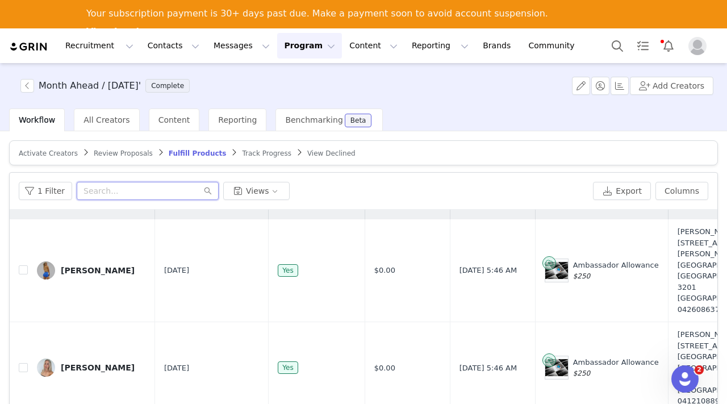
click at [112, 190] on input "text" at bounding box center [148, 191] width 142 height 18
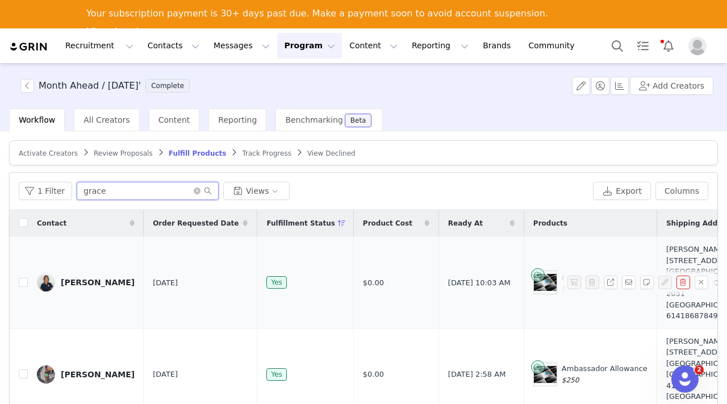
type input "grace"
drag, startPoint x: 111, startPoint y: 191, endPoint x: 76, endPoint y: 190, distance: 35.8
click at [77, 190] on input "grace" at bounding box center [148, 191] width 142 height 18
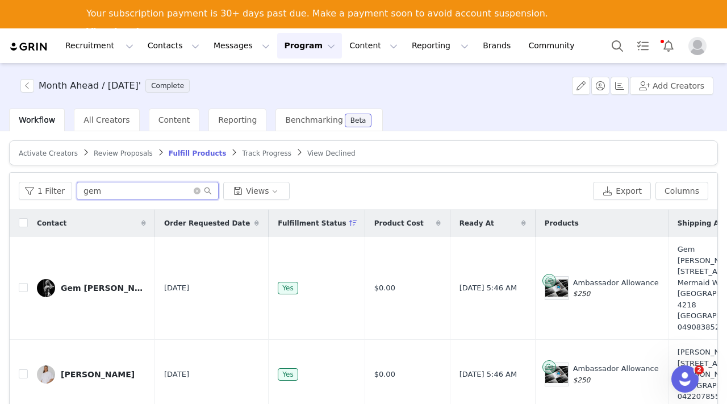
type input "gem"
drag, startPoint x: 155, startPoint y: 191, endPoint x: 77, endPoint y: 189, distance: 77.3
click at [77, 189] on input "gem" at bounding box center [148, 191] width 142 height 18
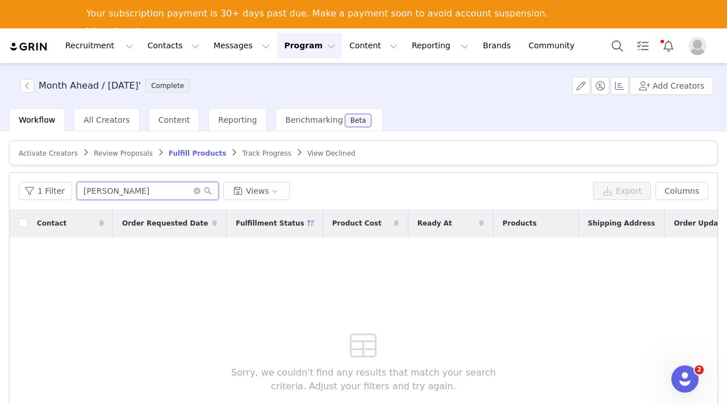
click at [85, 187] on input "[PERSON_NAME]" at bounding box center [148, 191] width 142 height 18
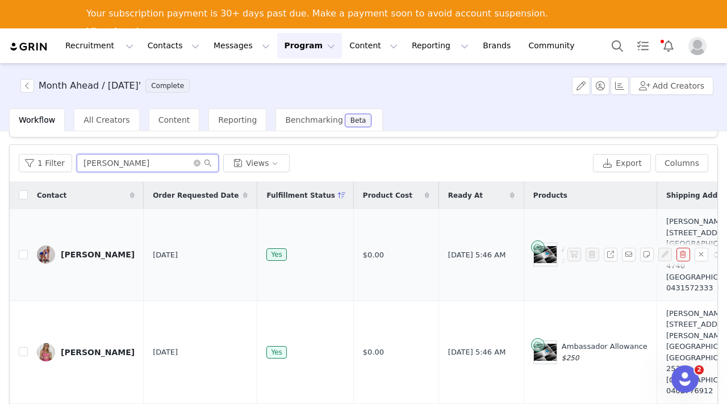
scroll to position [32, 0]
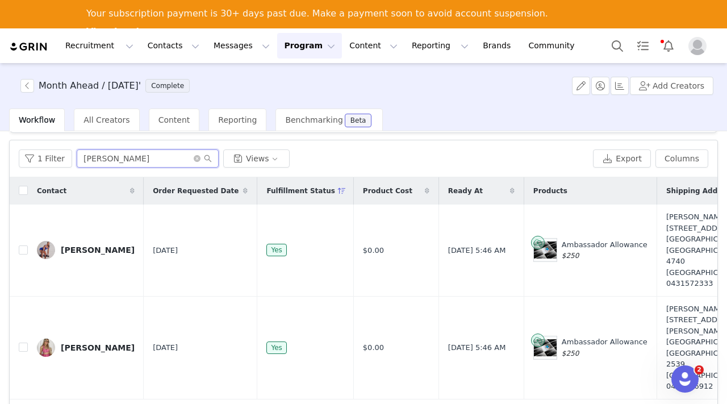
click at [147, 156] on input "[PERSON_NAME]" at bounding box center [148, 158] width 142 height 18
type input "l"
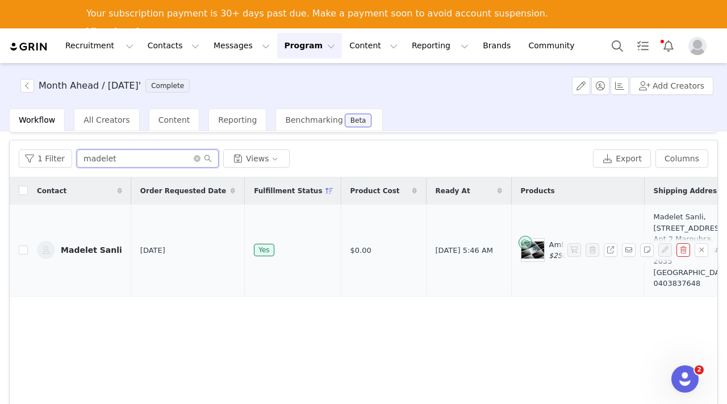
type input "madelet"
